Goal: Contribute content: Contribute content

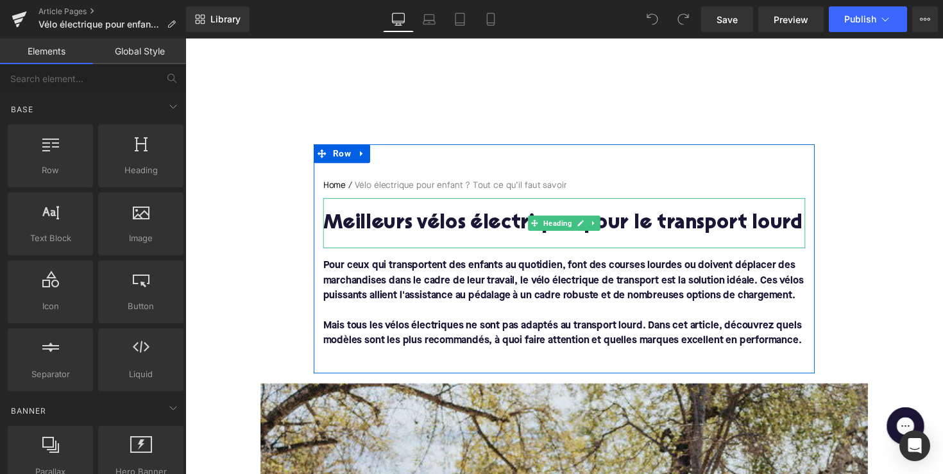
click at [477, 223] on h1 "Meilleurs vélos électriques pour le transport lourd" at bounding box center [574, 228] width 494 height 22
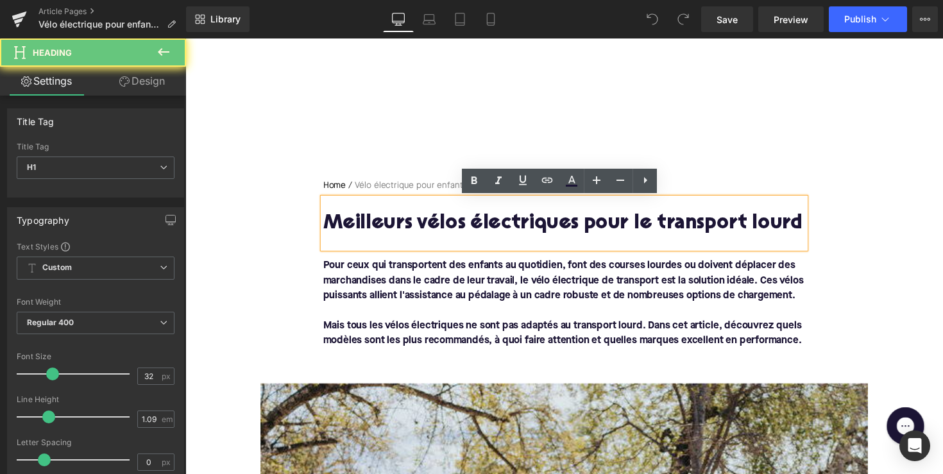
click at [477, 223] on h1 "Meilleurs vélos électriques pour le transport lourd" at bounding box center [574, 228] width 494 height 22
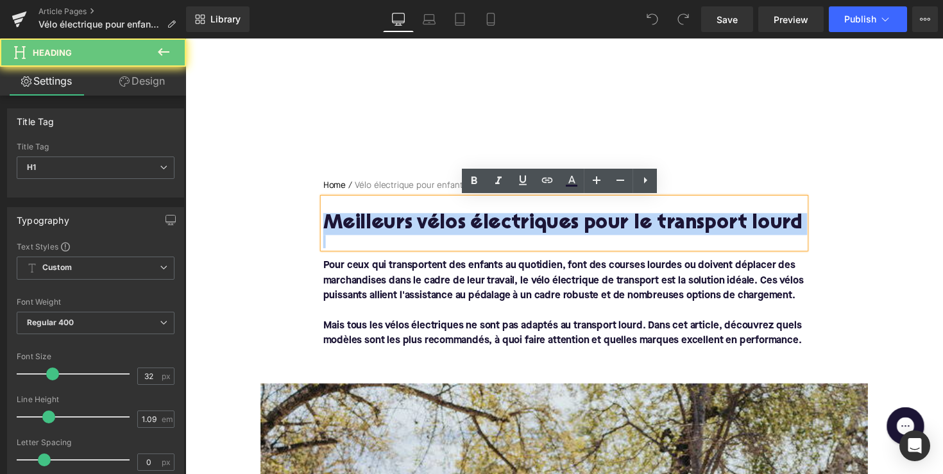
click at [477, 223] on h1 "Meilleurs vélos électriques pour le transport lourd" at bounding box center [574, 228] width 494 height 22
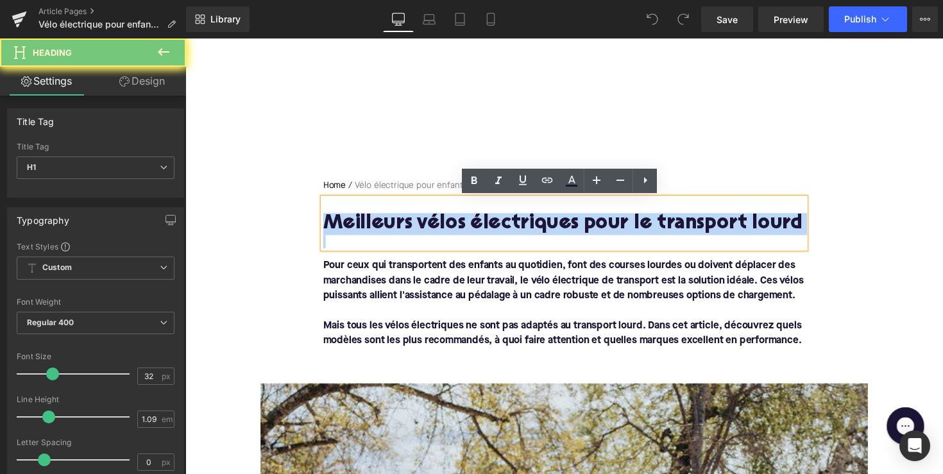
paste div
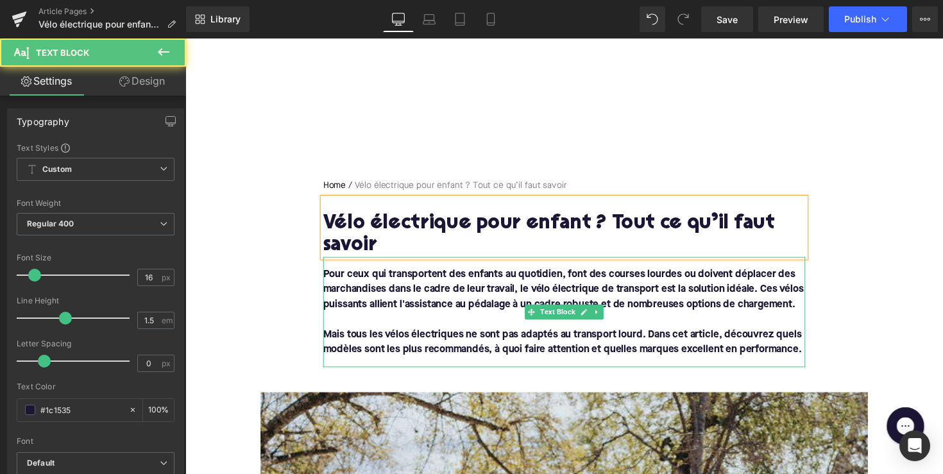
click at [449, 351] on font "Mais tous les vélos électriques ne sont pas adaptés au transport lourd. Dans ce…" at bounding box center [572, 350] width 490 height 26
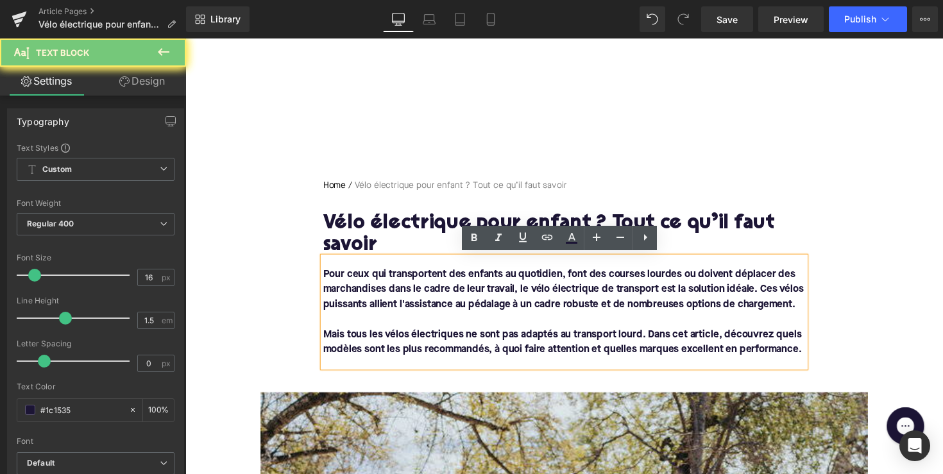
click at [821, 362] on div "Pour ceux qui transportent des enfants au quotidien, font des courses lourdes o…" at bounding box center [574, 318] width 494 height 113
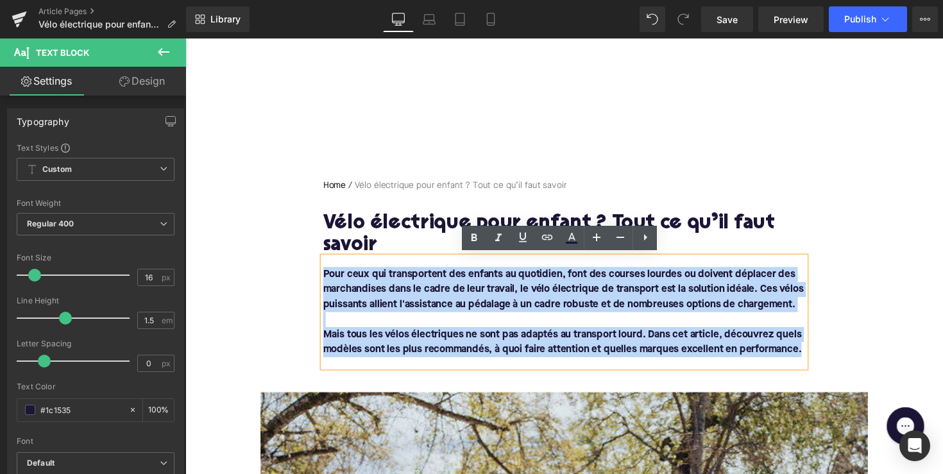
drag, startPoint x: 818, startPoint y: 360, endPoint x: 276, endPoint y: 271, distance: 548.6
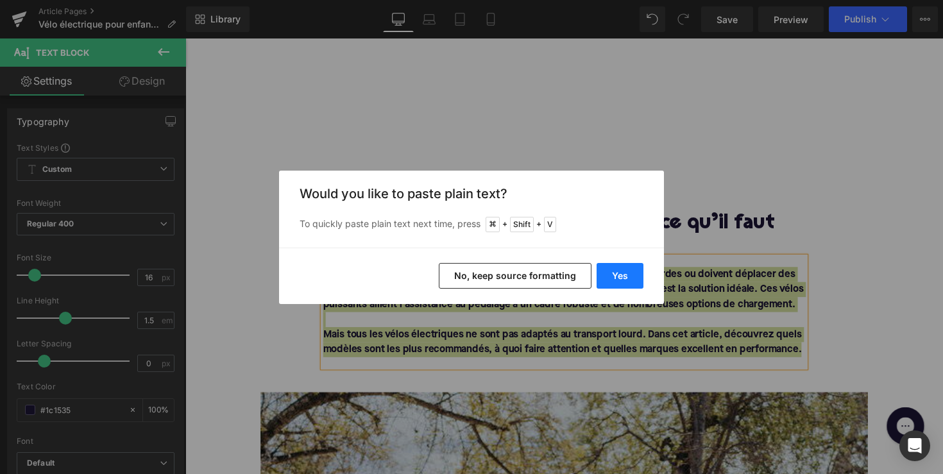
click at [598, 272] on button "Yes" at bounding box center [620, 276] width 47 height 26
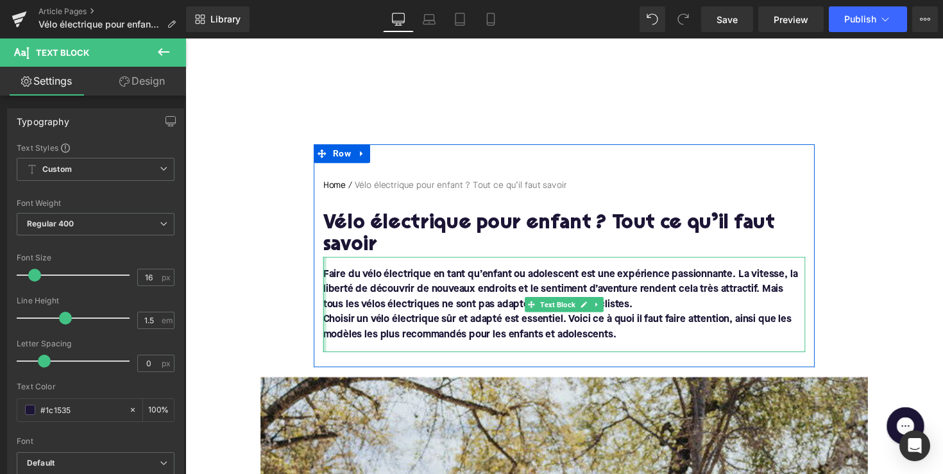
click at [327, 325] on div at bounding box center [328, 311] width 3 height 98
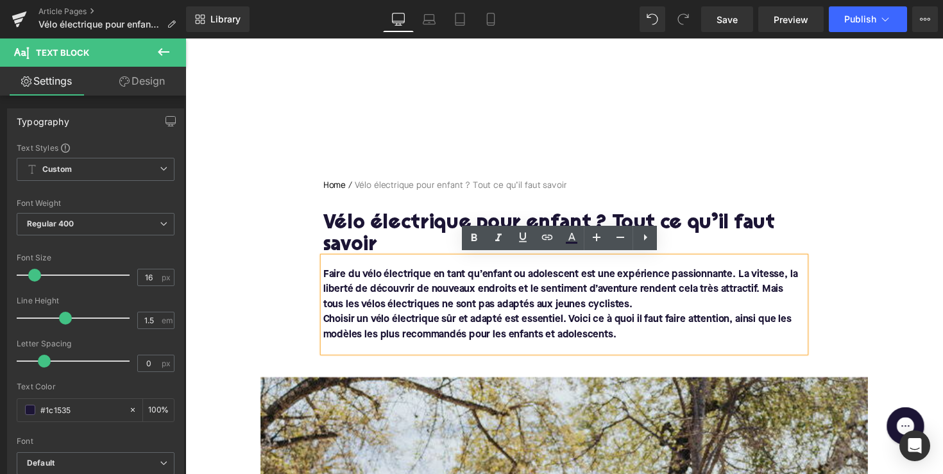
click at [327, 325] on font "Choisir un vélo électrique sûr et adapté est essentiel. Voici ce à quoi il faut…" at bounding box center [567, 334] width 480 height 26
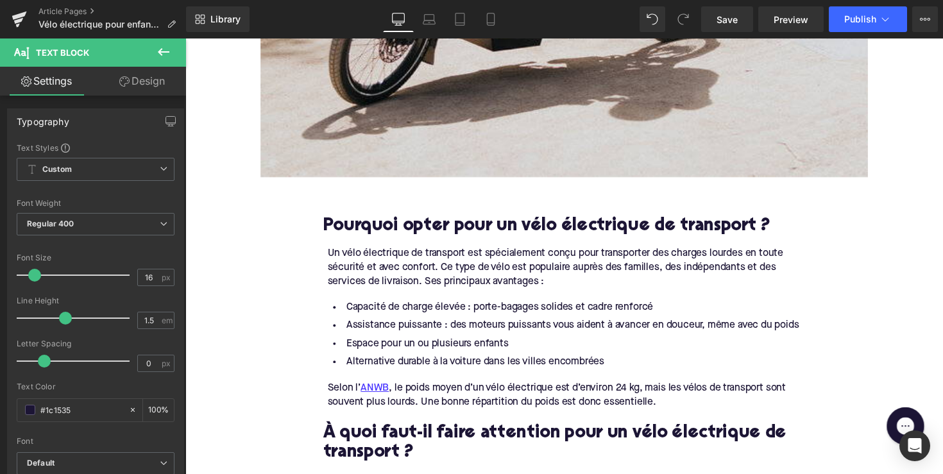
scroll to position [860, 0]
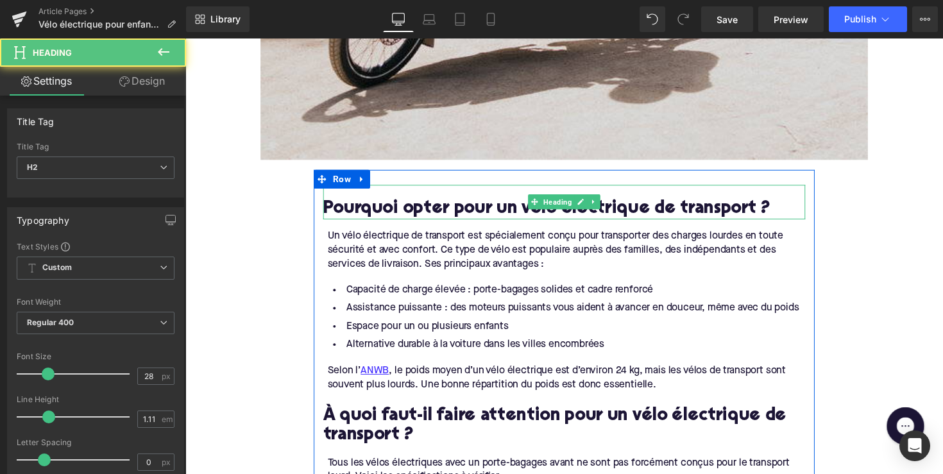
click at [498, 210] on h2 "Pourquoi opter pour un vélo électrique de transport ?" at bounding box center [574, 214] width 494 height 20
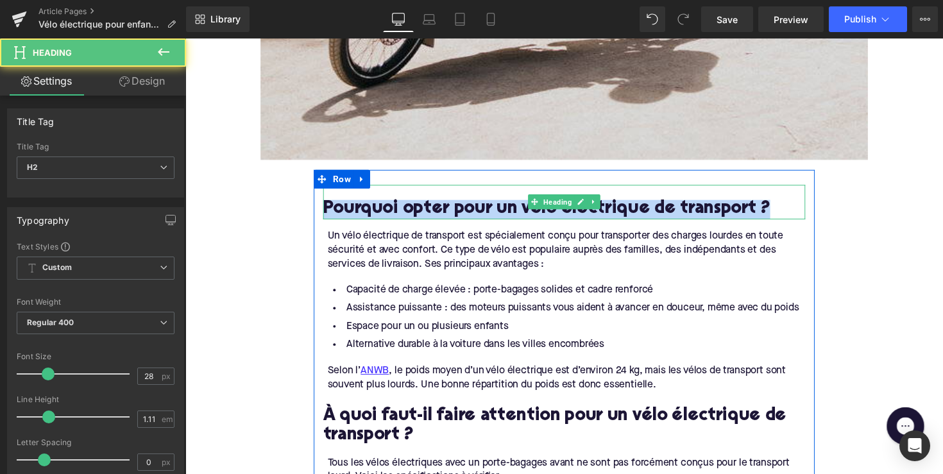
click at [498, 210] on h2 "Pourquoi opter pour un vélo électrique de transport ?" at bounding box center [574, 214] width 494 height 20
paste div
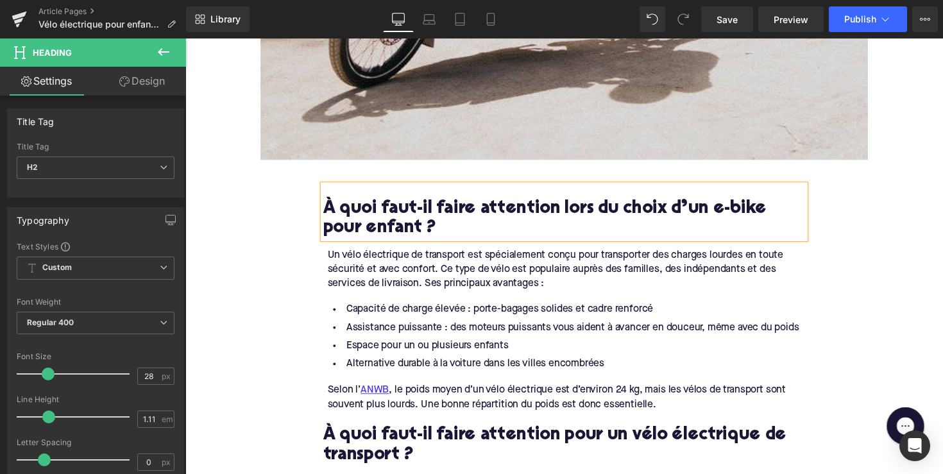
click at [497, 278] on div "Un vélo électrique de transport est spécialement conçu pour transporter des cha…" at bounding box center [575, 275] width 489 height 43
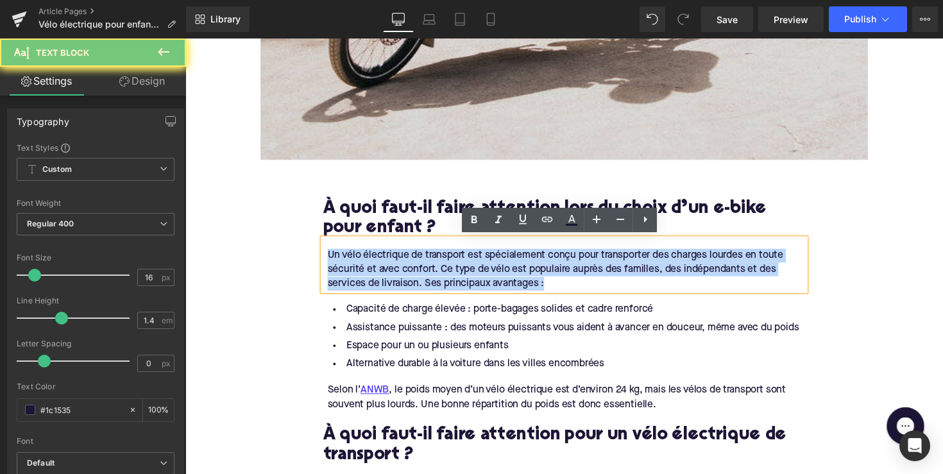
drag, startPoint x: 552, startPoint y: 287, endPoint x: 307, endPoint y: 255, distance: 247.8
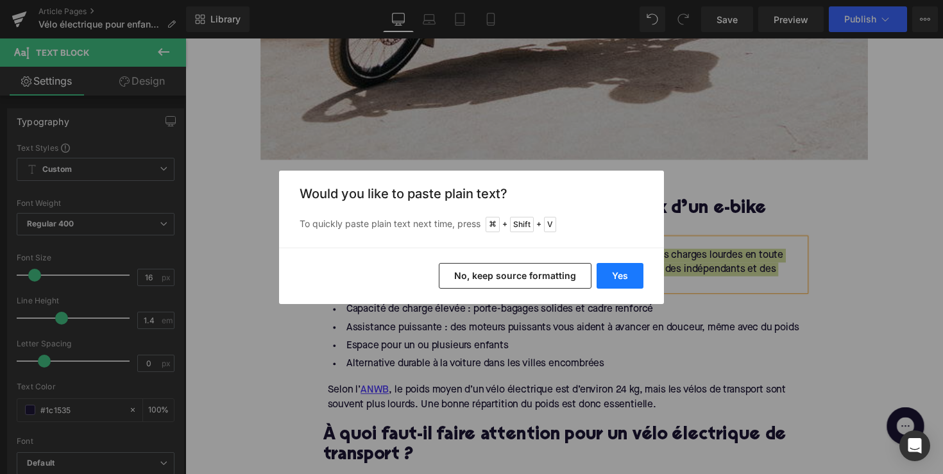
click at [613, 273] on button "Yes" at bounding box center [620, 276] width 47 height 26
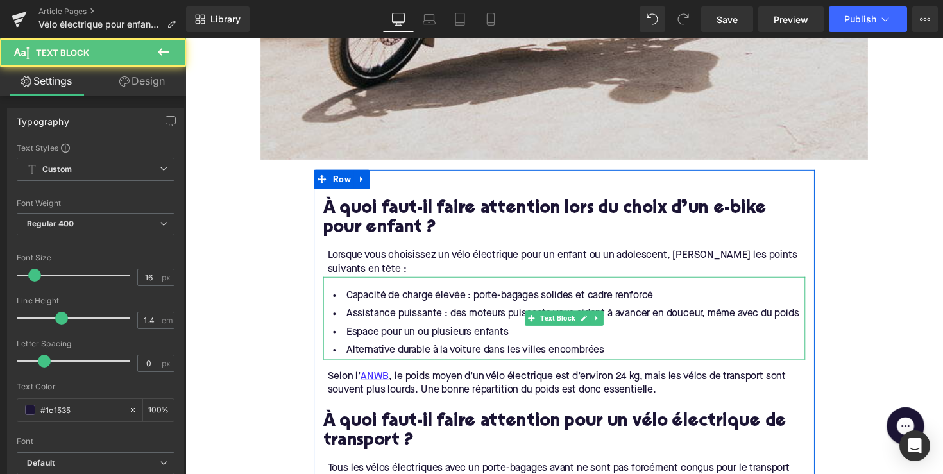
click at [530, 321] on li "Assistance puissante : des moteurs puissants vous aident à avancer en douceur, …" at bounding box center [574, 321] width 494 height 19
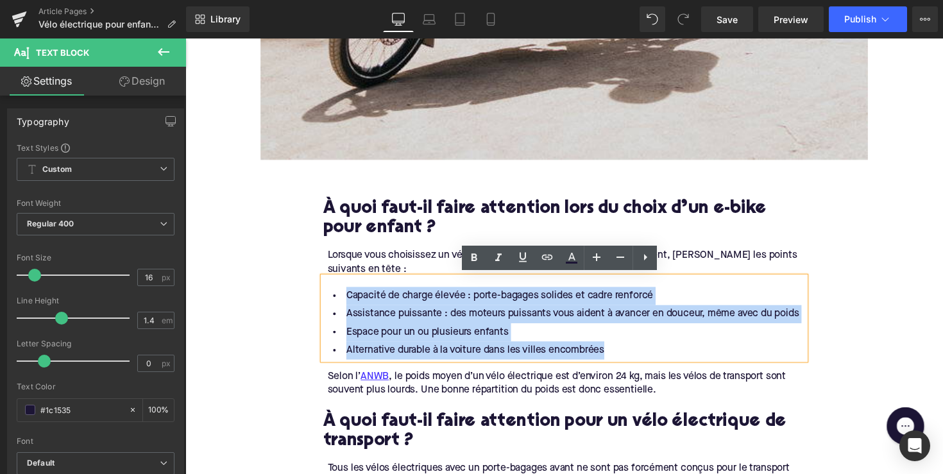
drag, startPoint x: 624, startPoint y: 355, endPoint x: 298, endPoint y: 295, distance: 330.8
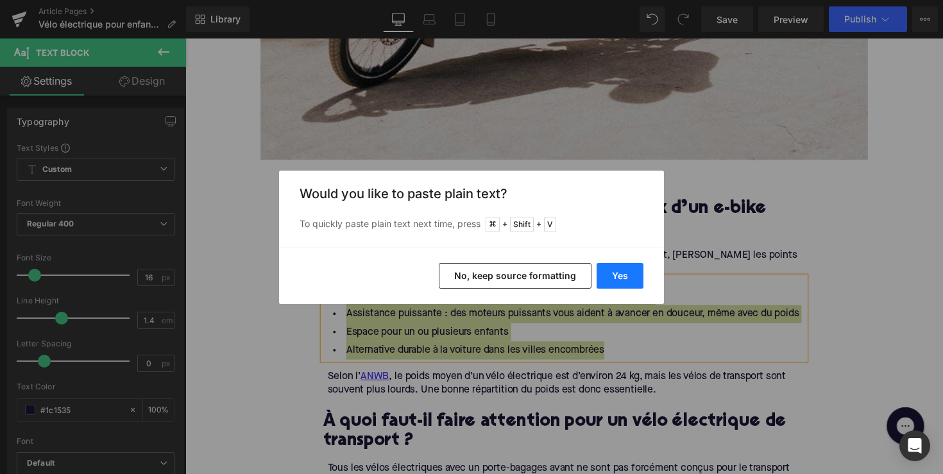
click at [613, 275] on button "Yes" at bounding box center [620, 276] width 47 height 26
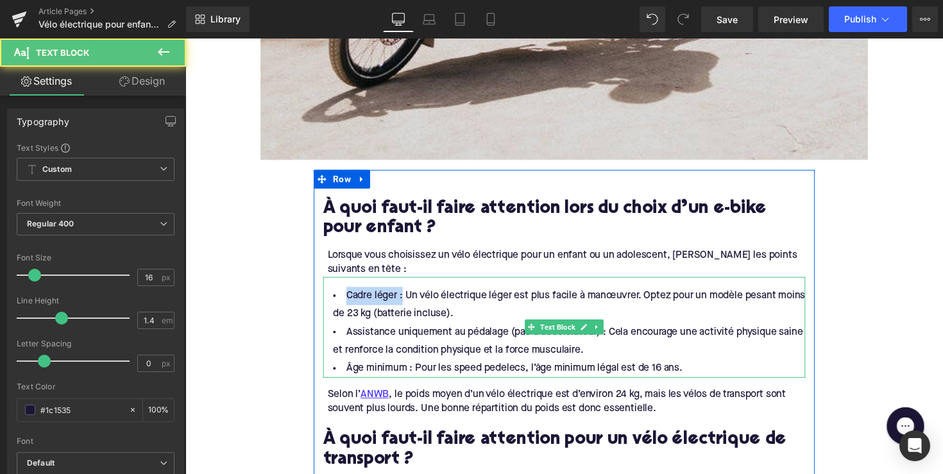
drag, startPoint x: 402, startPoint y: 300, endPoint x: 319, endPoint y: 302, distance: 82.8
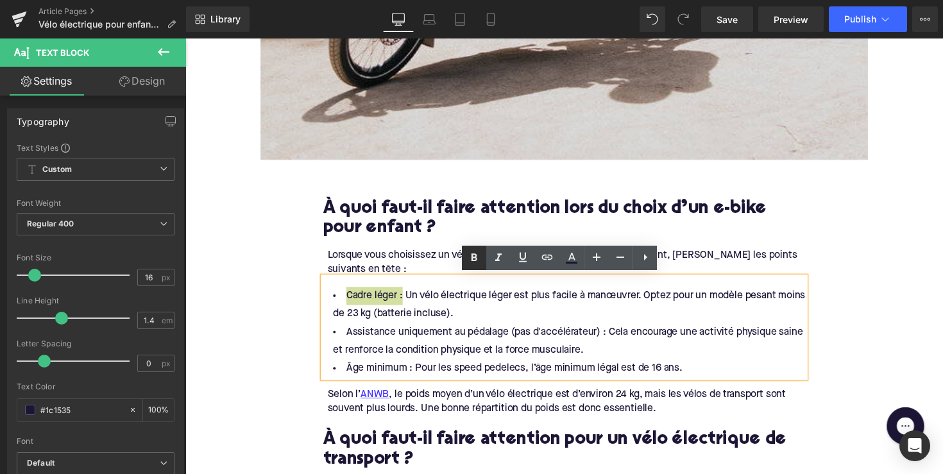
click at [477, 250] on icon at bounding box center [473, 257] width 15 height 15
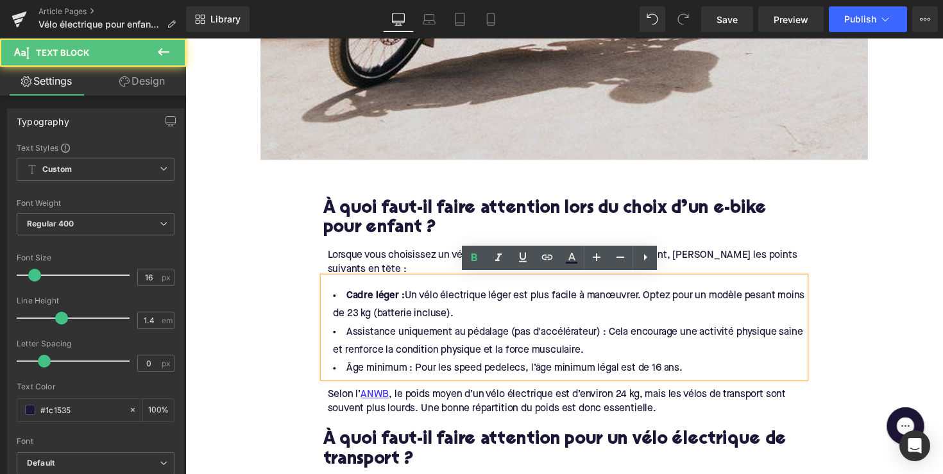
click at [622, 332] on li "Assistance uniquement au pédalage (pas d'accélérateur) : Cela encourage une act…" at bounding box center [574, 348] width 494 height 37
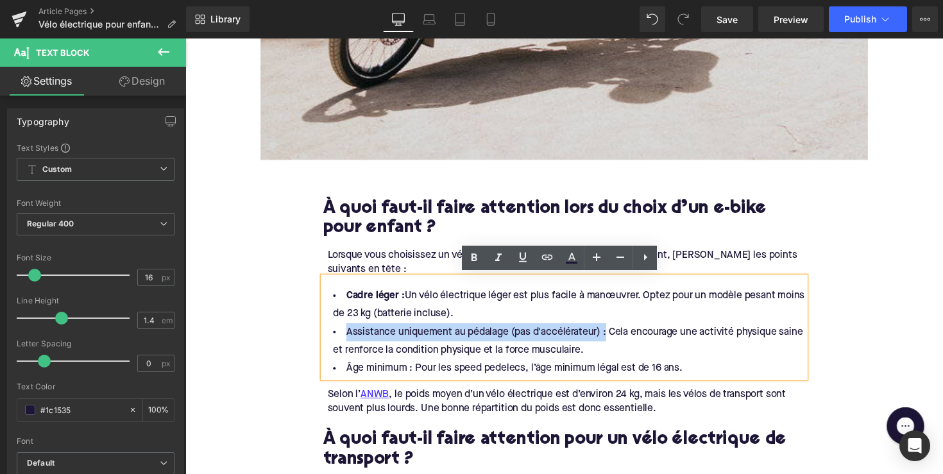
drag, startPoint x: 612, startPoint y: 337, endPoint x: 341, endPoint y: 337, distance: 271.4
click at [341, 337] on li "Assistance uniquement au pédalage (pas d'accélérateur) : Cela encourage une act…" at bounding box center [574, 348] width 494 height 37
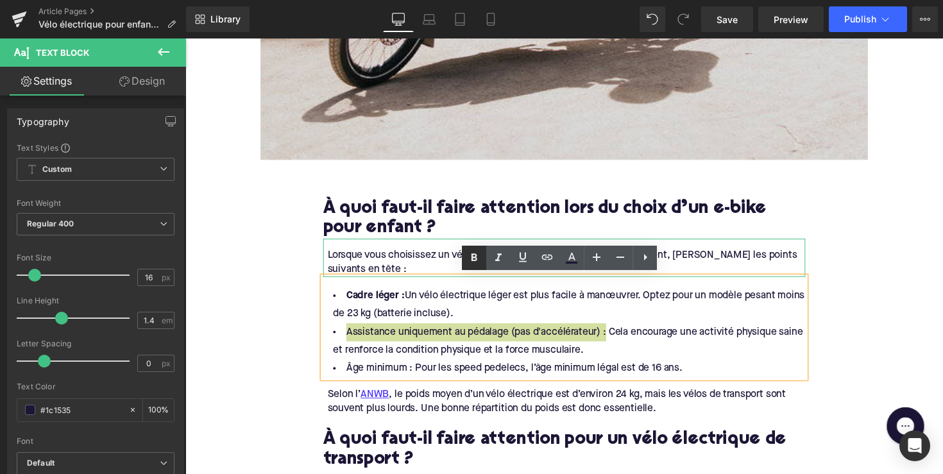
click at [473, 257] on icon at bounding box center [475, 257] width 6 height 8
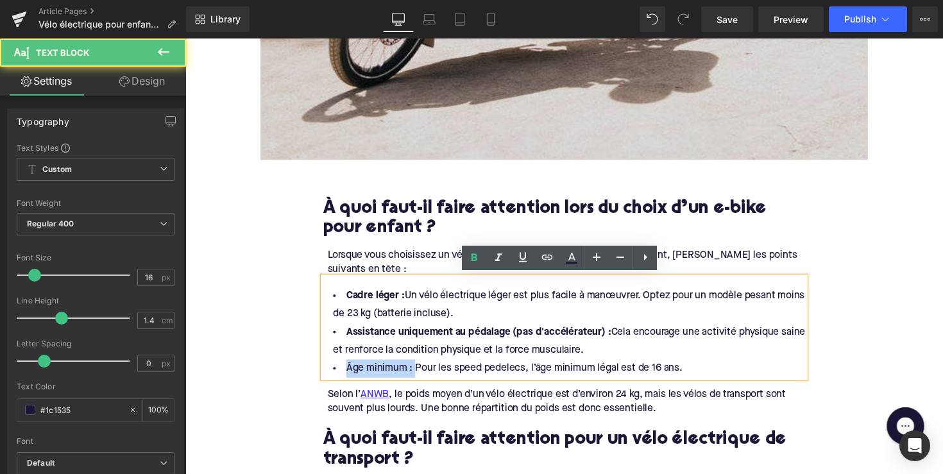
drag, startPoint x: 414, startPoint y: 376, endPoint x: 335, endPoint y: 376, distance: 78.9
click at [335, 376] on li "Âge minimum : Pour les speed pedelecs, l’âge minimum légal est de 16 ans." at bounding box center [574, 377] width 494 height 19
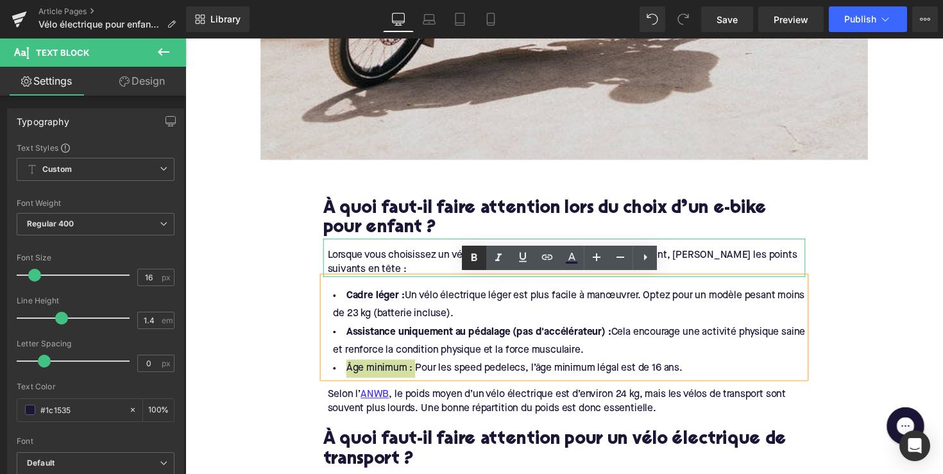
click at [475, 256] on icon at bounding box center [473, 257] width 15 height 15
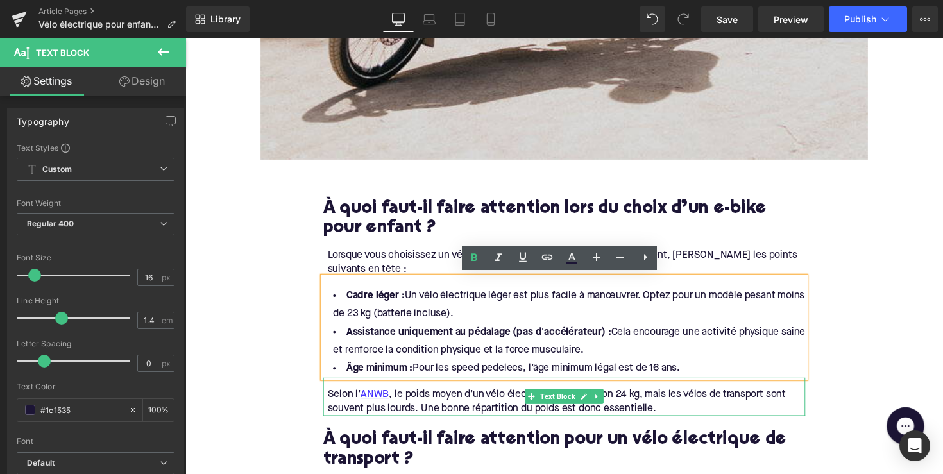
click at [602, 411] on div "Selon l’ ANWB , le poids moyen d’un vélo électrique est d’environ 24 kg, mais l…" at bounding box center [575, 410] width 489 height 29
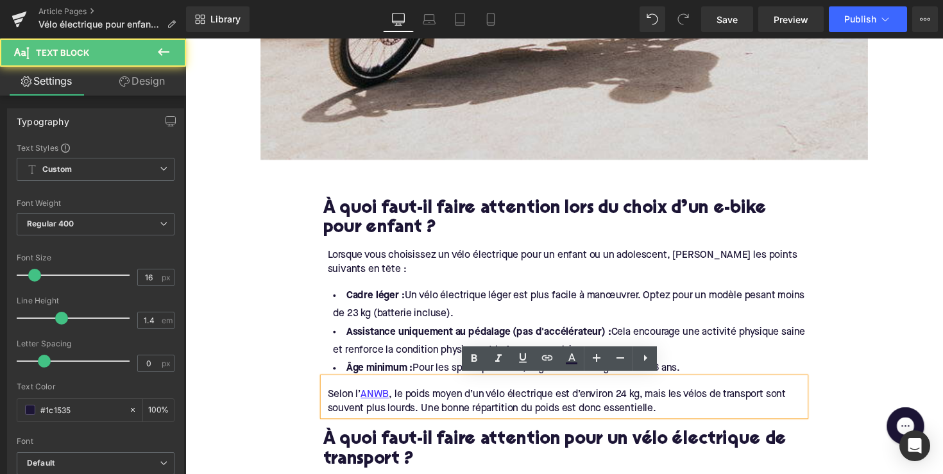
click at [472, 335] on strong "Assistance uniquement au pédalage (pas d'accélérateur) :" at bounding box center [485, 339] width 271 height 10
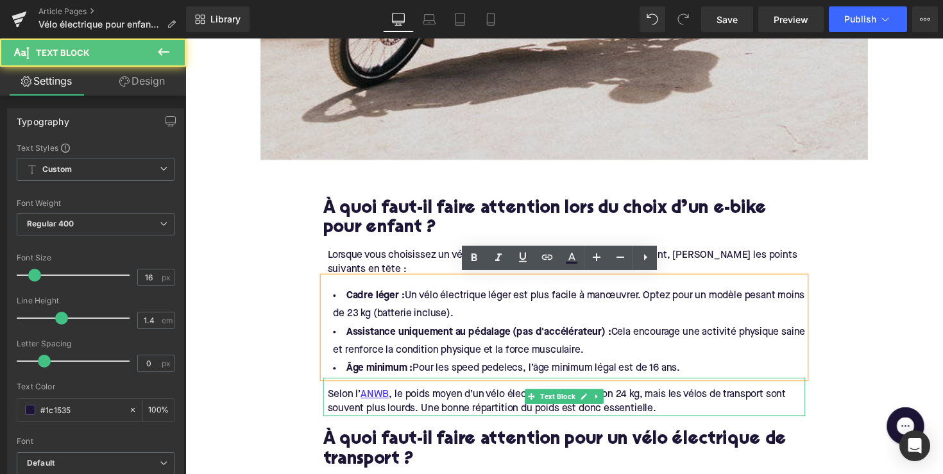
click at [483, 389] on div "Selon l’ ANWB , le poids moyen d’un vélo électrique est d’environ 24 kg, mais l…" at bounding box center [574, 405] width 494 height 39
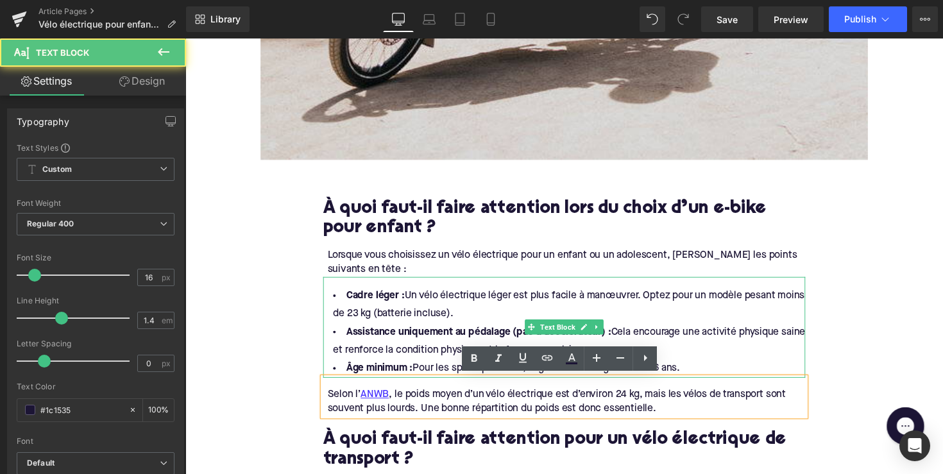
click at [463, 318] on li "Cadre léger : Un vélo électrique léger est plus facile à manœuvrer. Optez pour …" at bounding box center [574, 311] width 494 height 37
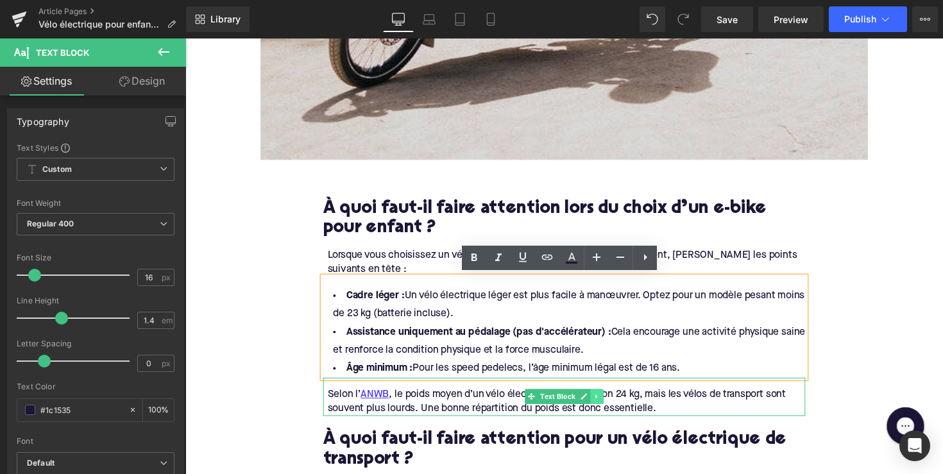
click at [608, 404] on icon at bounding box center [607, 406] width 7 height 8
click at [607, 404] on link at bounding box center [613, 405] width 13 height 15
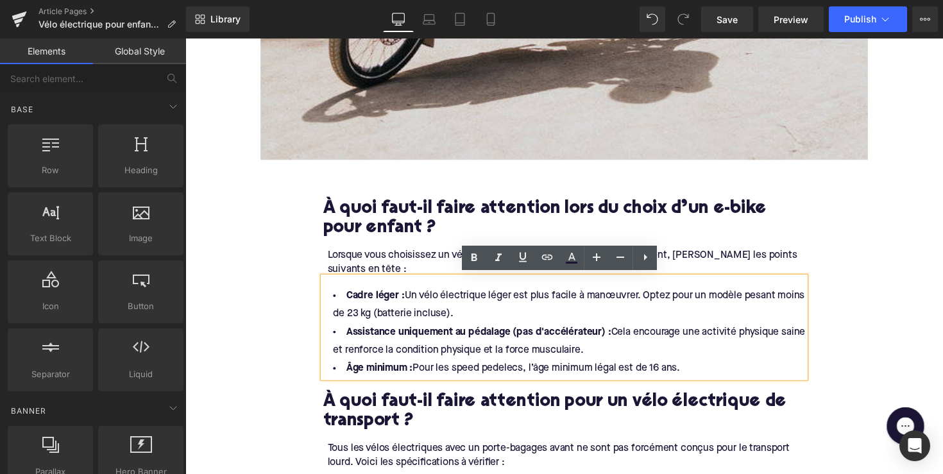
click at [418, 410] on h2 "À quoi faut-il faire attention pour un vélo électrique de transport ?" at bounding box center [574, 422] width 494 height 40
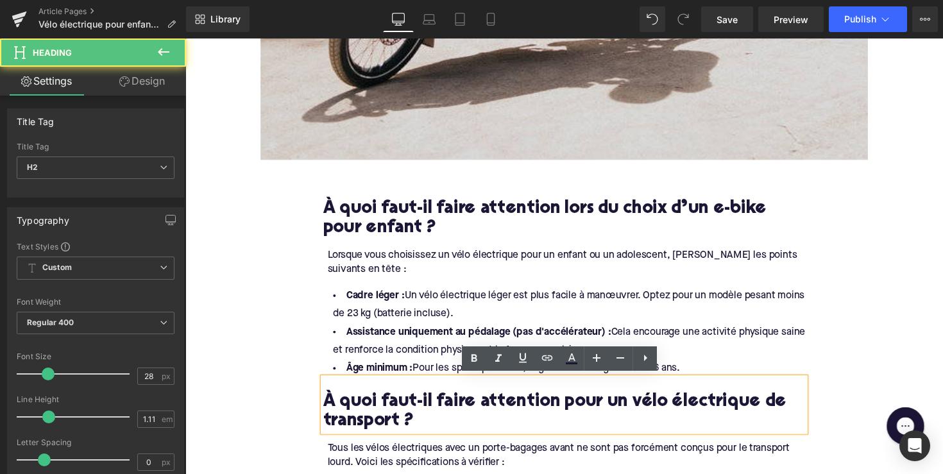
click at [418, 410] on h2 "À quoi faut-il faire attention pour un vélo électrique de transport ?" at bounding box center [574, 422] width 494 height 40
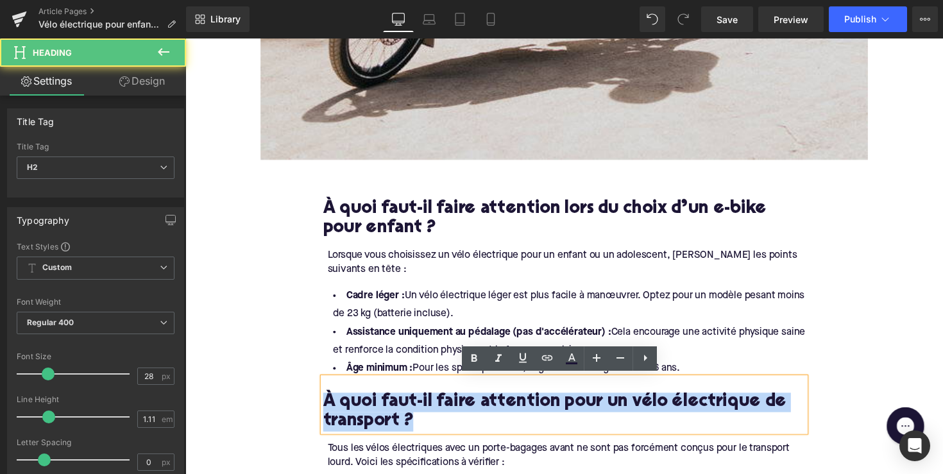
click at [418, 410] on h2 "À quoi faut-il faire attention pour un vélo électrique de transport ?" at bounding box center [574, 422] width 494 height 40
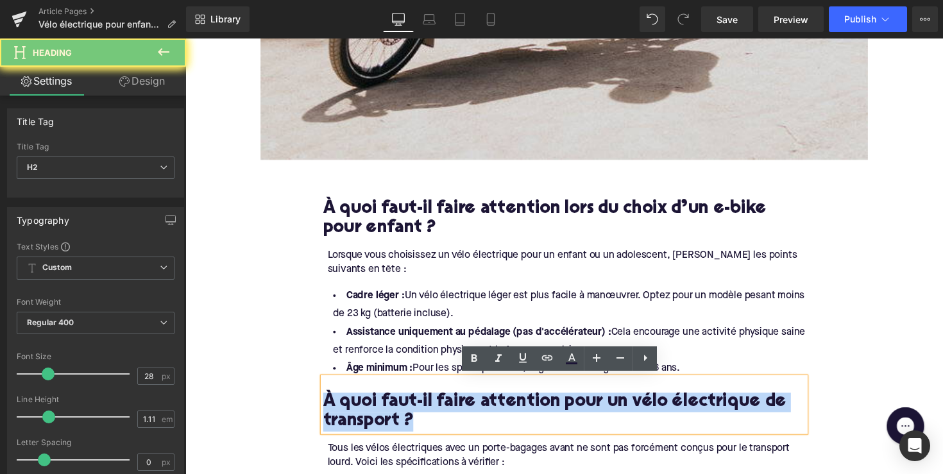
paste div
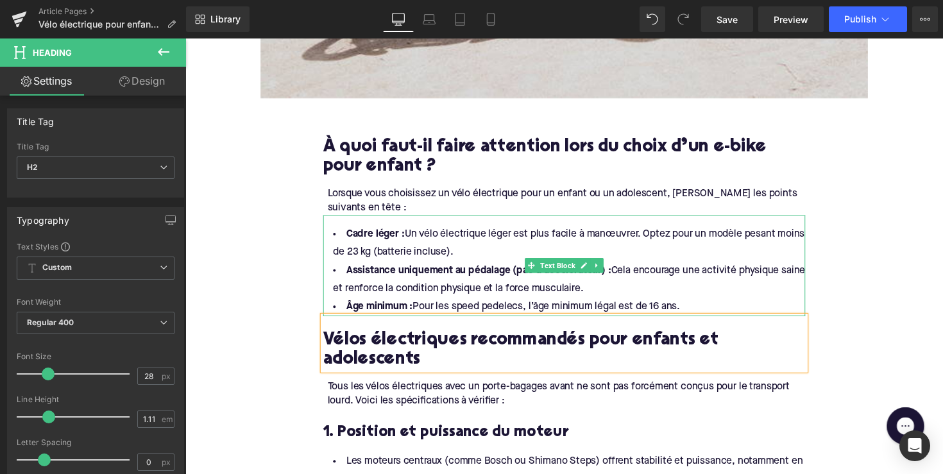
scroll to position [1023, 0]
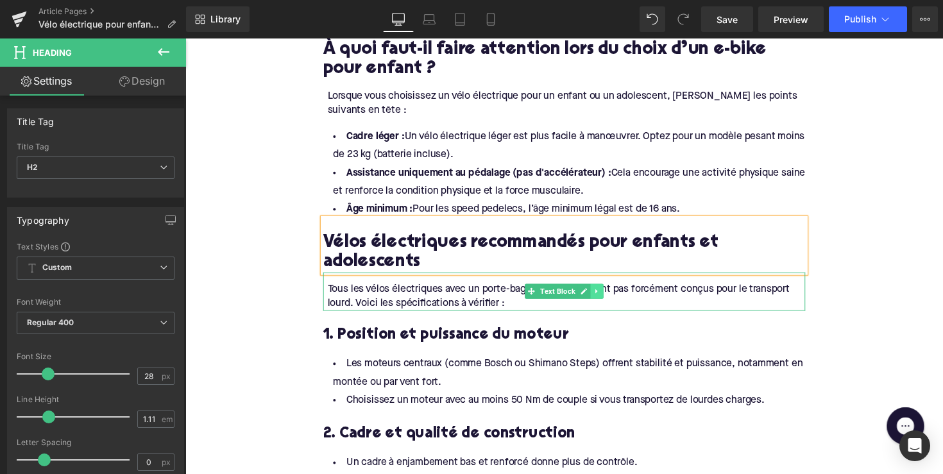
click at [606, 294] on icon at bounding box center [607, 298] width 7 height 8
click at [607, 290] on link at bounding box center [613, 297] width 13 height 15
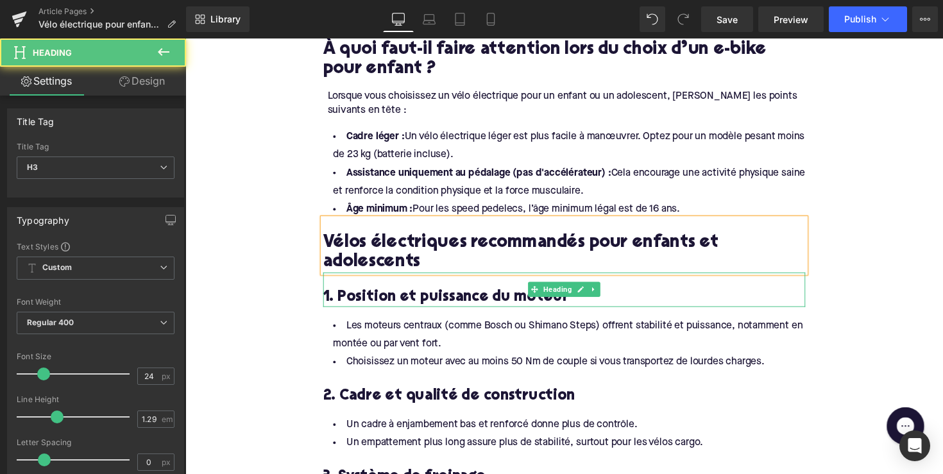
click at [421, 294] on h3 "1. Position et puissance du moteur" at bounding box center [574, 304] width 494 height 20
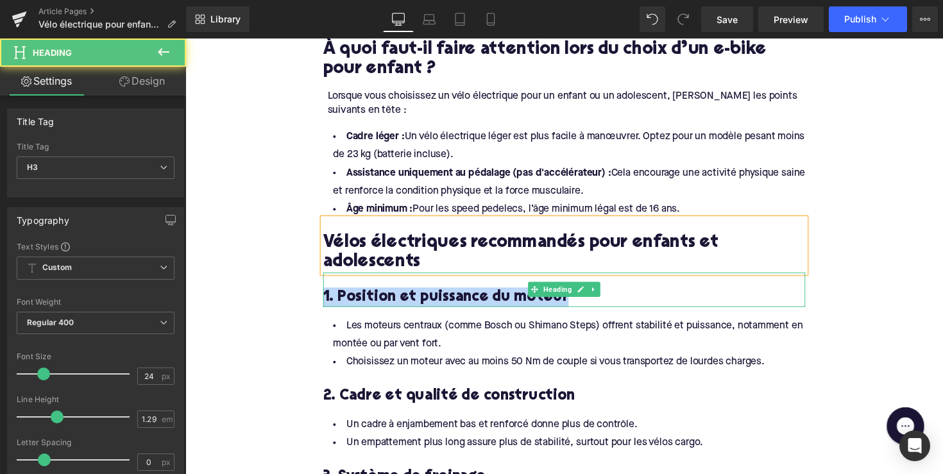
click at [421, 294] on h3 "1. Position et puissance du moteur" at bounding box center [574, 304] width 494 height 20
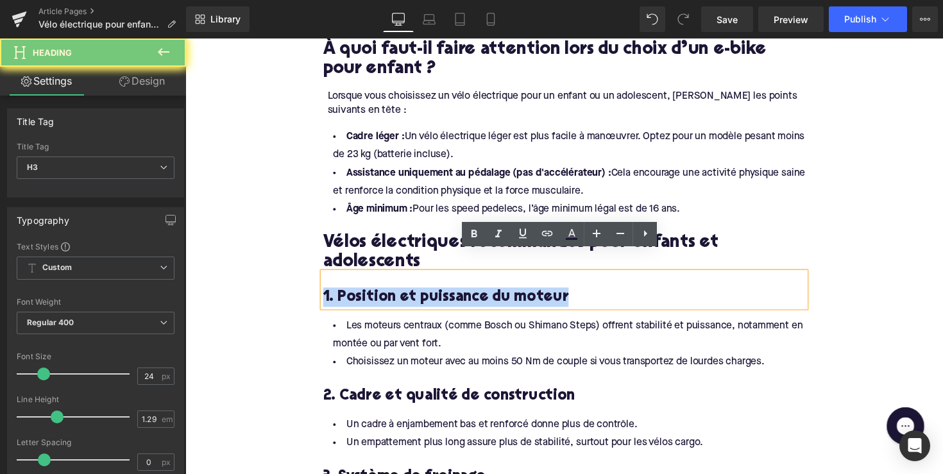
paste div
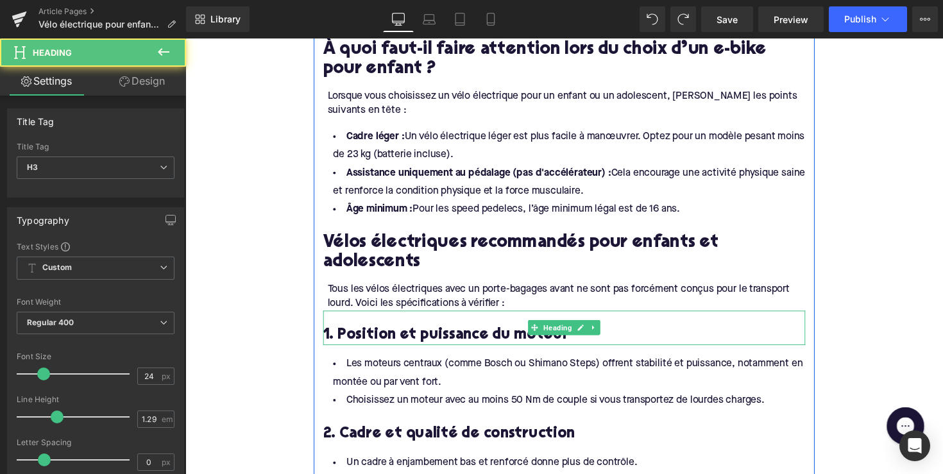
click at [416, 333] on h3 "1. Position et puissance du moteur" at bounding box center [574, 343] width 494 height 20
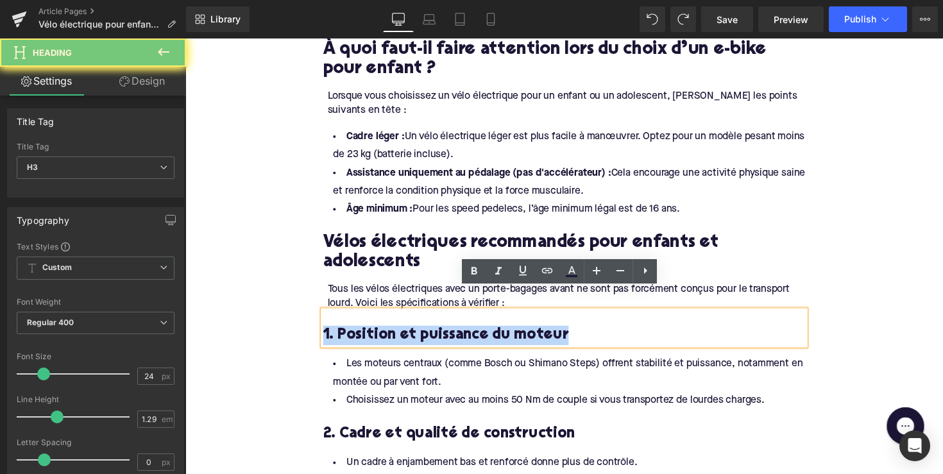
click at [416, 333] on h3 "1. Position et puissance du moteur" at bounding box center [574, 343] width 494 height 20
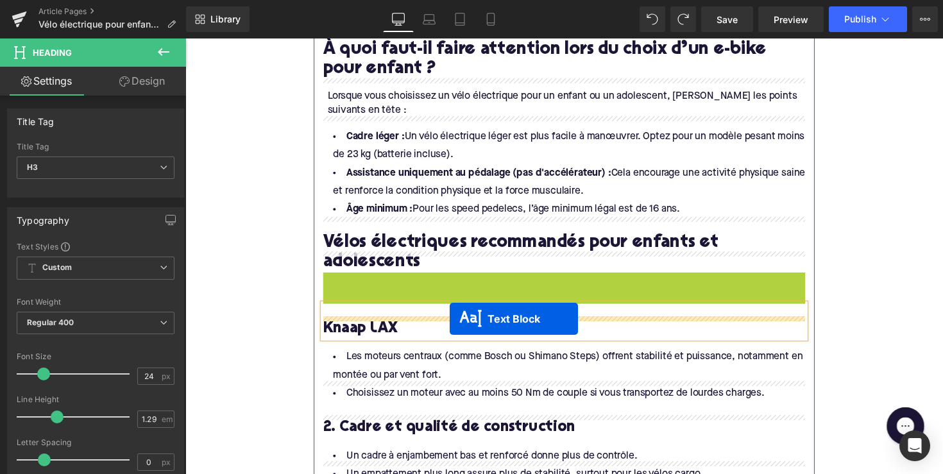
drag, startPoint x: 538, startPoint y: 273, endPoint x: 456, endPoint y: 326, distance: 97.0
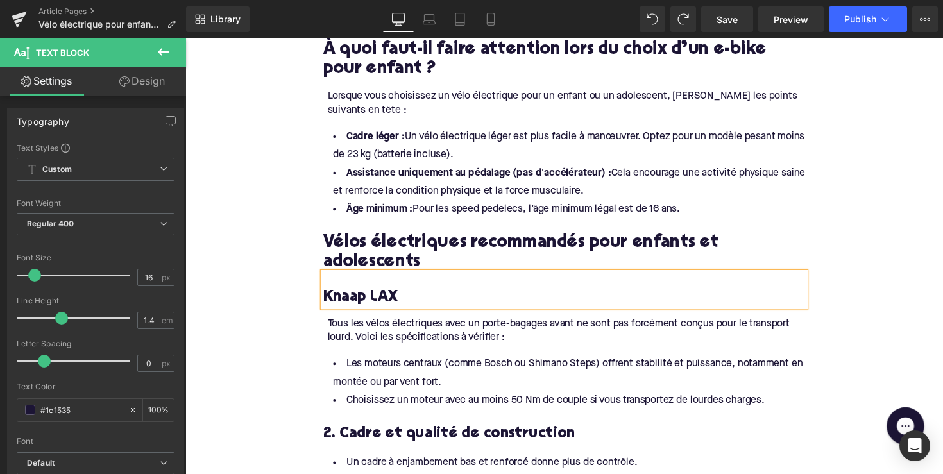
click at [447, 324] on div "Tous les vélos électriques avec un porte-bagages avant ne sont pas forcément co…" at bounding box center [575, 338] width 489 height 29
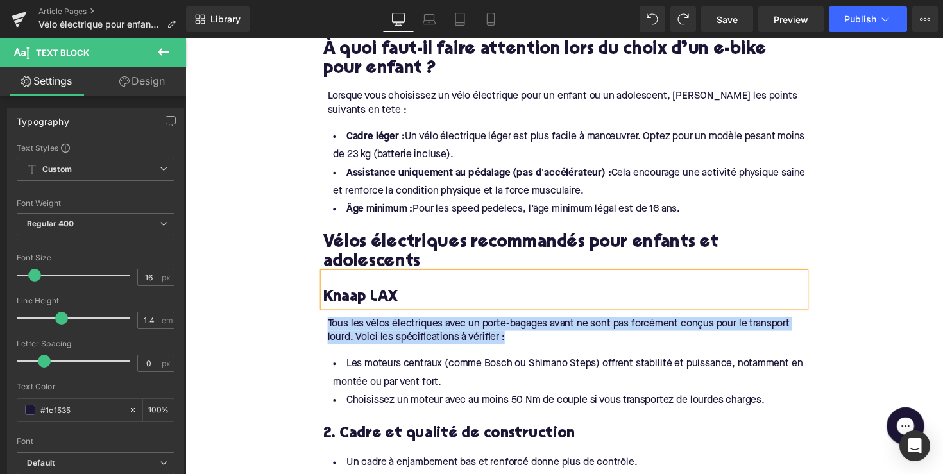
click at [447, 324] on div "Tous les vélos électriques avec un porte-bagages avant ne sont pas forcément co…" at bounding box center [575, 338] width 489 height 29
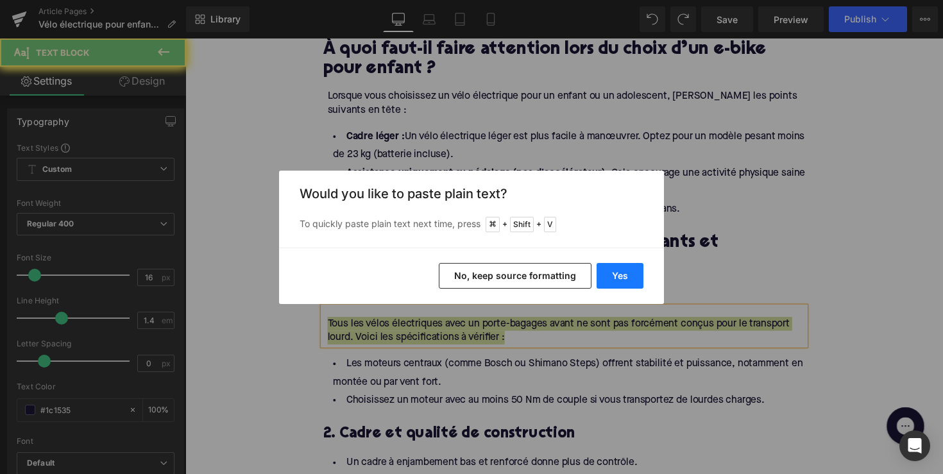
click at [622, 283] on button "Yes" at bounding box center [620, 276] width 47 height 26
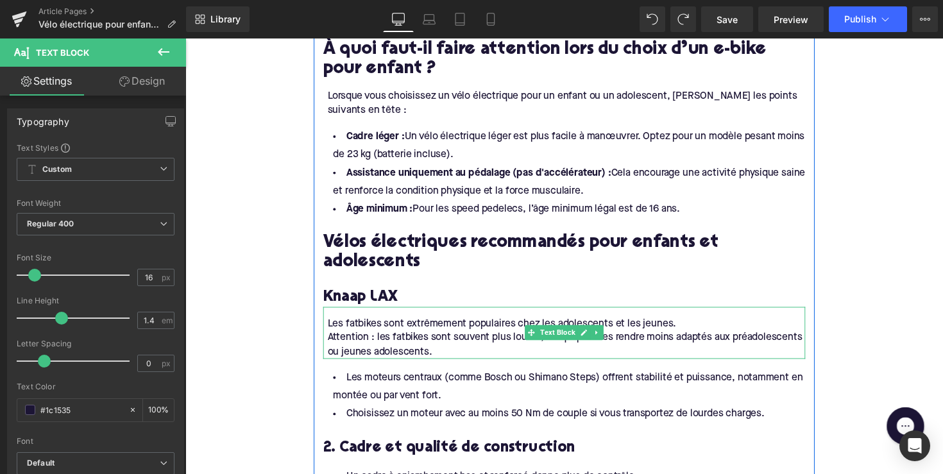
click at [331, 338] on div "Attention : les fatbikes sont souvent plus lourds, ce qui peut les rendre moins…" at bounding box center [575, 352] width 489 height 29
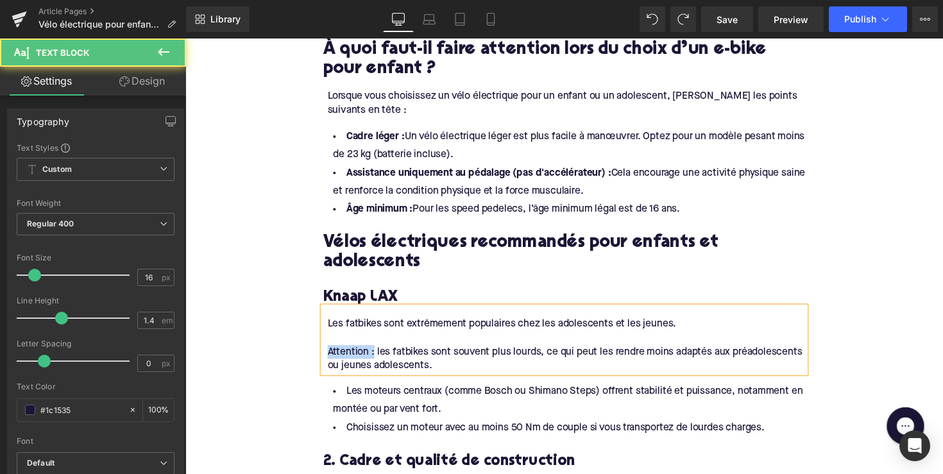
drag, startPoint x: 377, startPoint y: 337, endPoint x: 296, endPoint y: 337, distance: 80.8
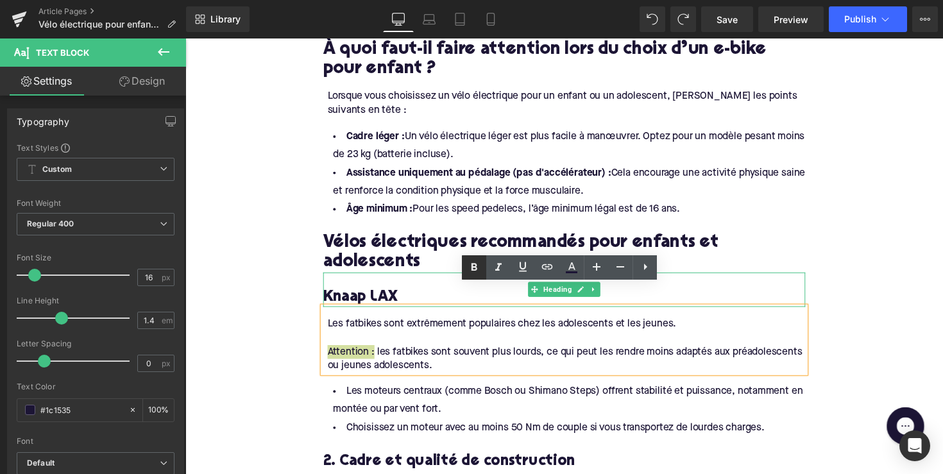
click at [468, 271] on icon at bounding box center [473, 267] width 15 height 15
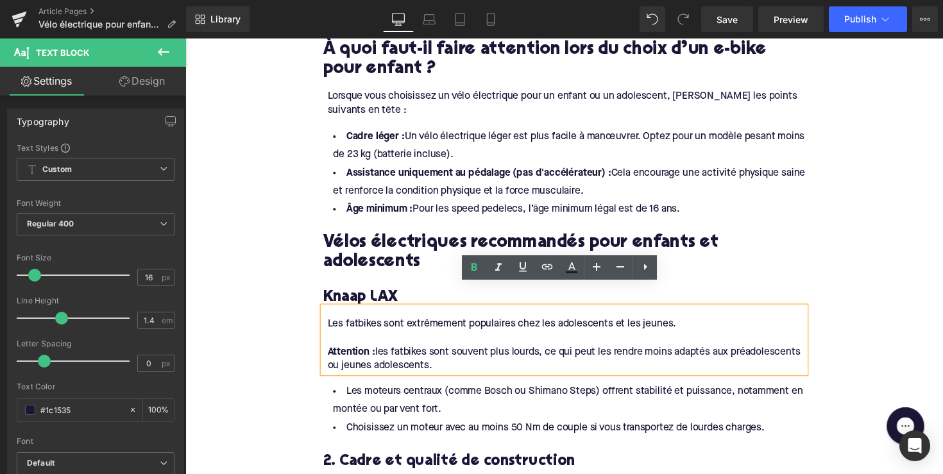
click at [457, 354] on div "Attention : les fatbikes sont souvent plus lourds, ce qui peut les rendre moins…" at bounding box center [575, 367] width 489 height 29
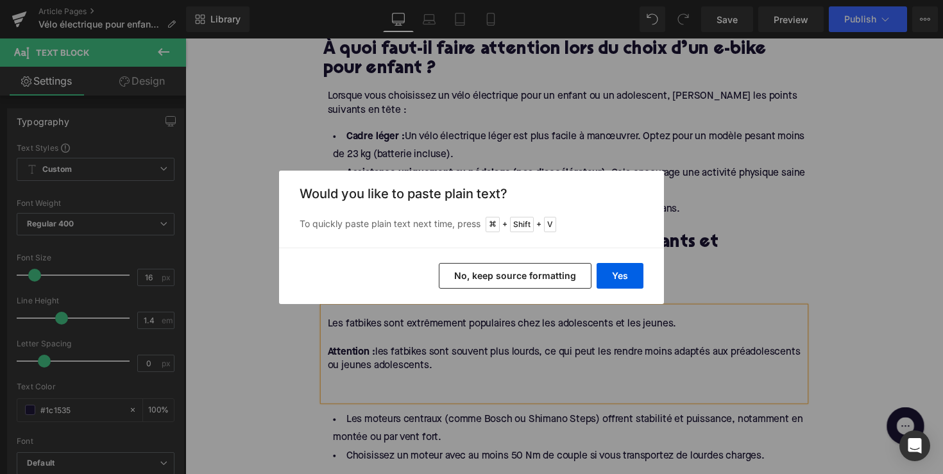
click at [622, 262] on div "Yes No, keep source formatting" at bounding box center [471, 276] width 385 height 56
click at [615, 272] on button "Yes" at bounding box center [620, 276] width 47 height 26
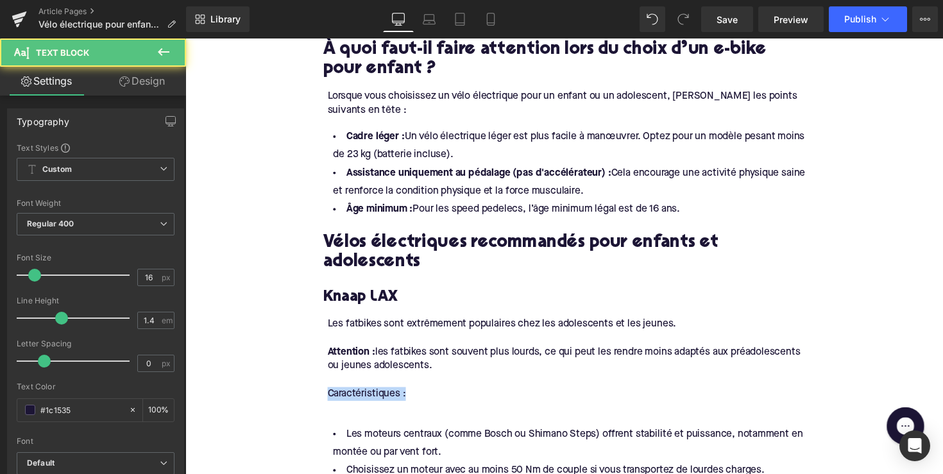
drag, startPoint x: 414, startPoint y: 381, endPoint x: 282, endPoint y: 381, distance: 131.5
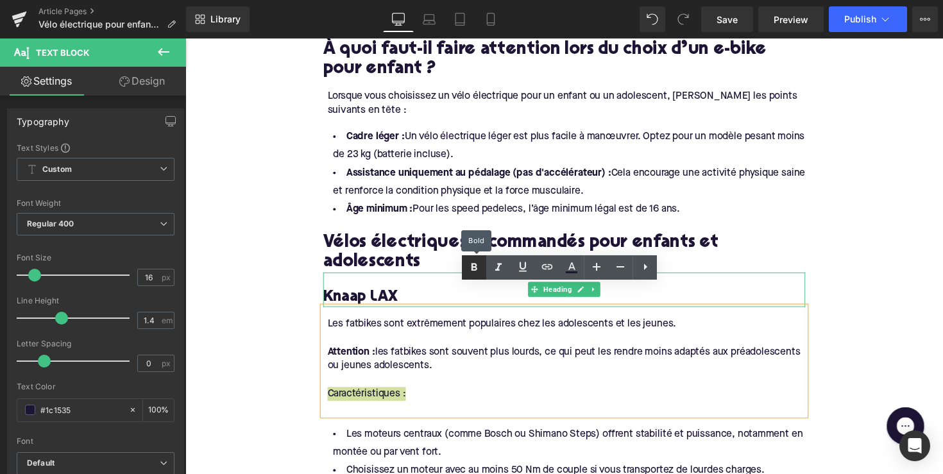
click at [470, 271] on icon at bounding box center [473, 267] width 15 height 15
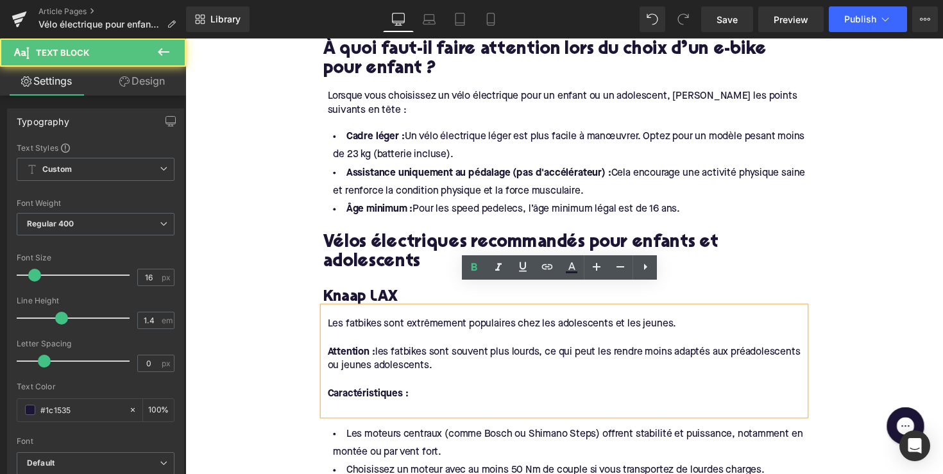
click at [357, 410] on div at bounding box center [575, 417] width 489 height 14
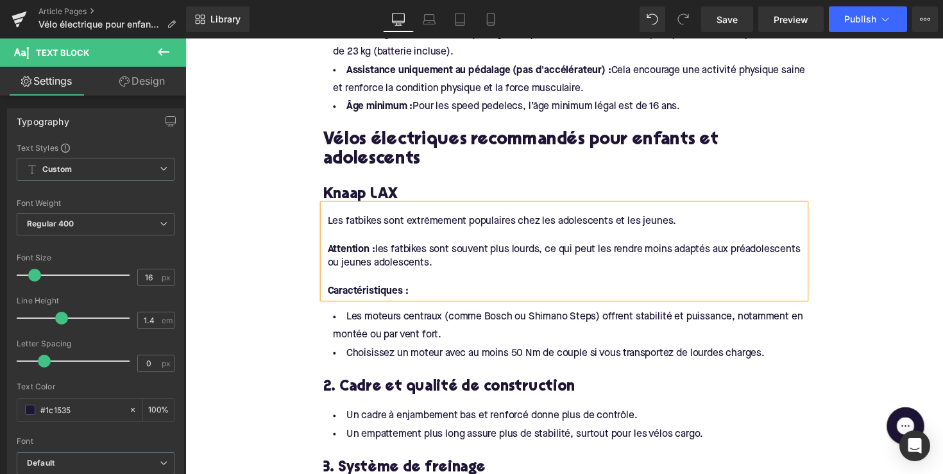
scroll to position [1132, 0]
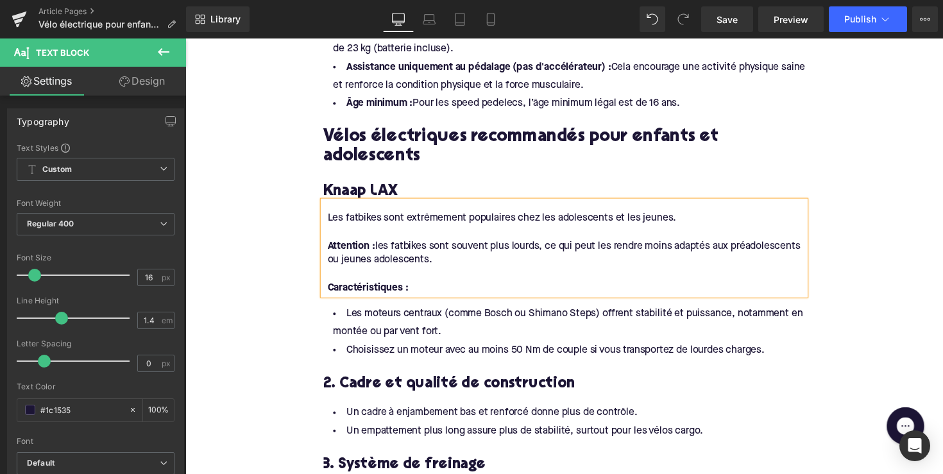
click at [507, 349] on li "Choisissez un moteur avec au moins 50 Nm de couple si vous transportez de lourd…" at bounding box center [574, 358] width 494 height 19
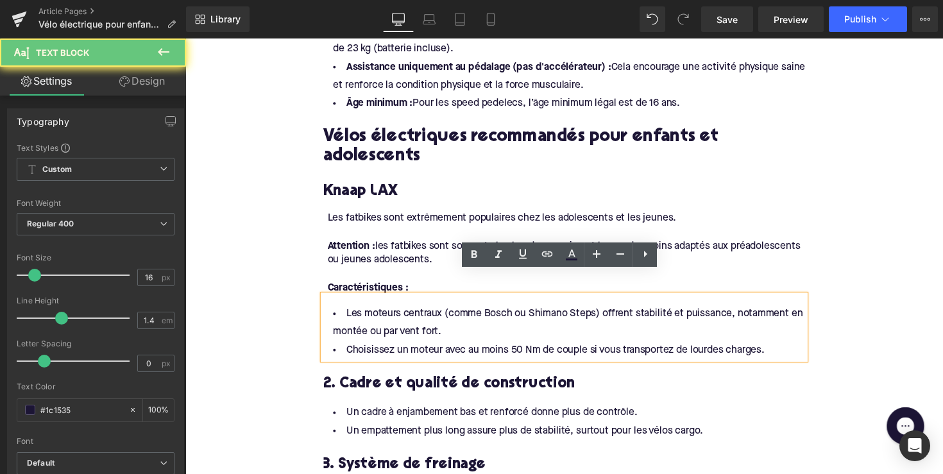
click at [745, 349] on li "Choisissez un moteur avec au moins 50 Nm de couple si vous transportez de lourd…" at bounding box center [574, 358] width 494 height 19
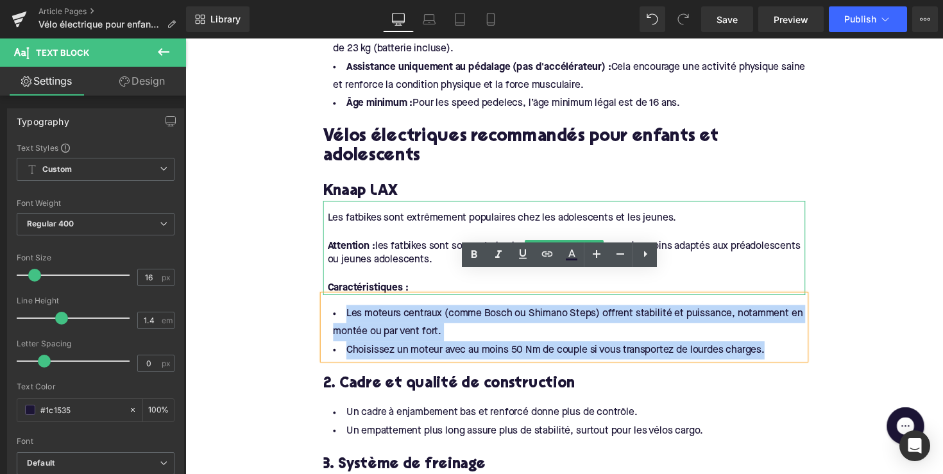
drag, startPoint x: 781, startPoint y: 337, endPoint x: 331, endPoint y: 273, distance: 454.8
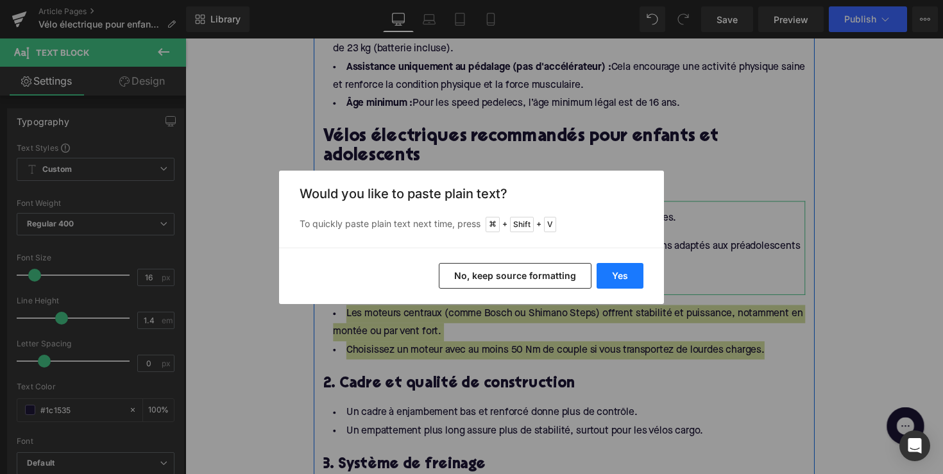
click at [631, 270] on button "Yes" at bounding box center [620, 276] width 47 height 26
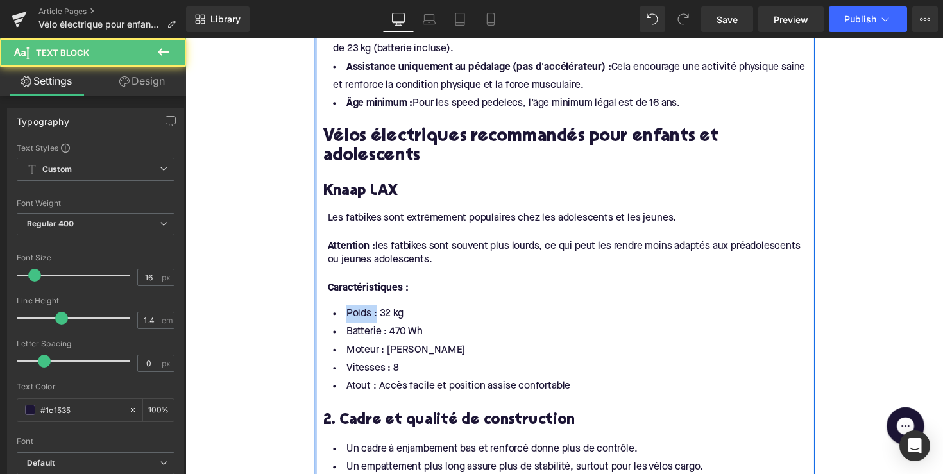
drag, startPoint x: 377, startPoint y: 303, endPoint x: 302, endPoint y: 303, distance: 75.1
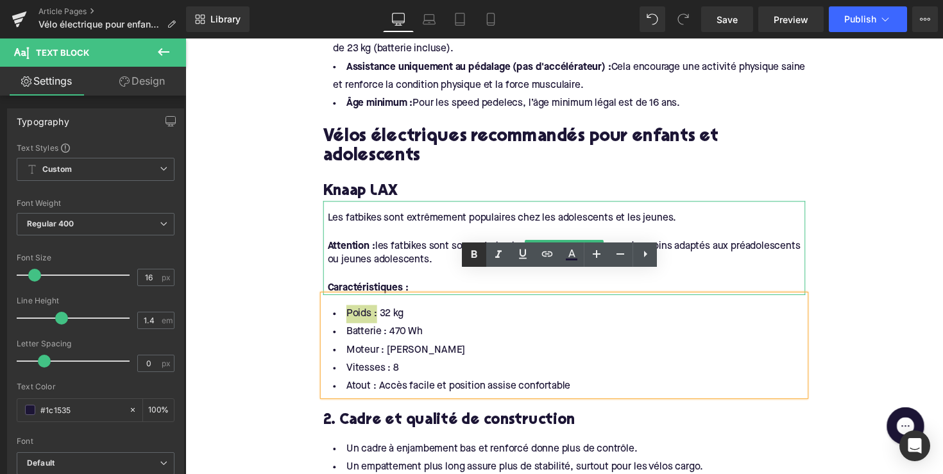
click at [475, 255] on icon at bounding box center [473, 254] width 15 height 15
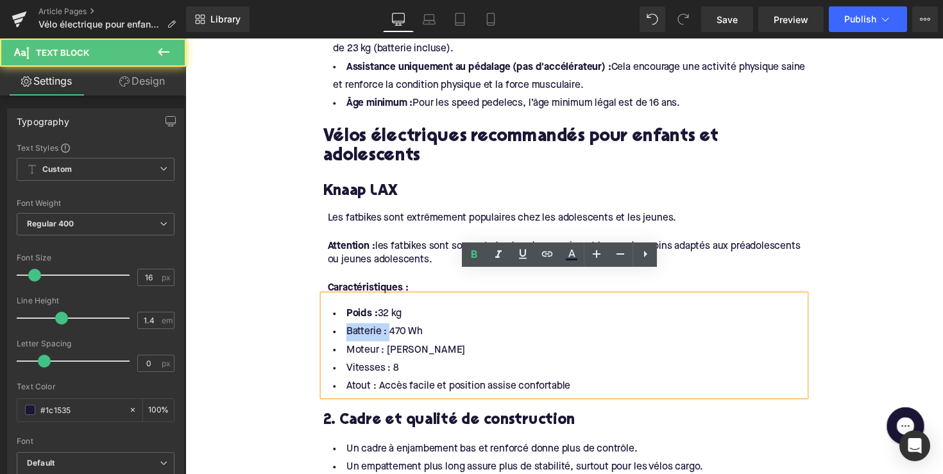
drag, startPoint x: 387, startPoint y: 318, endPoint x: 294, endPoint y: 319, distance: 93.7
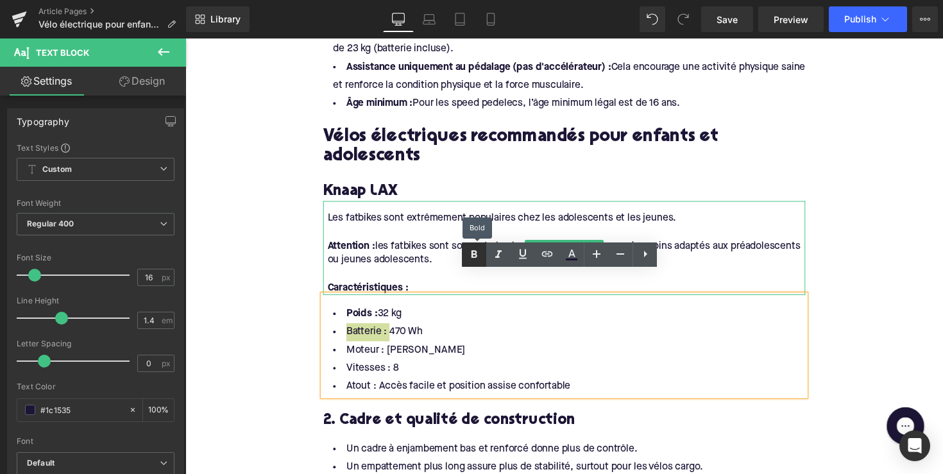
click at [466, 254] on link at bounding box center [474, 254] width 24 height 24
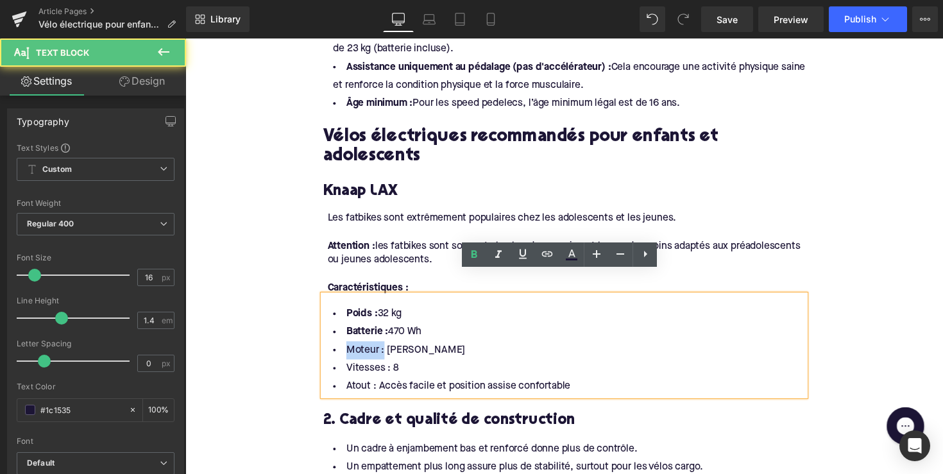
drag, startPoint x: 383, startPoint y: 334, endPoint x: 305, endPoint y: 334, distance: 77.6
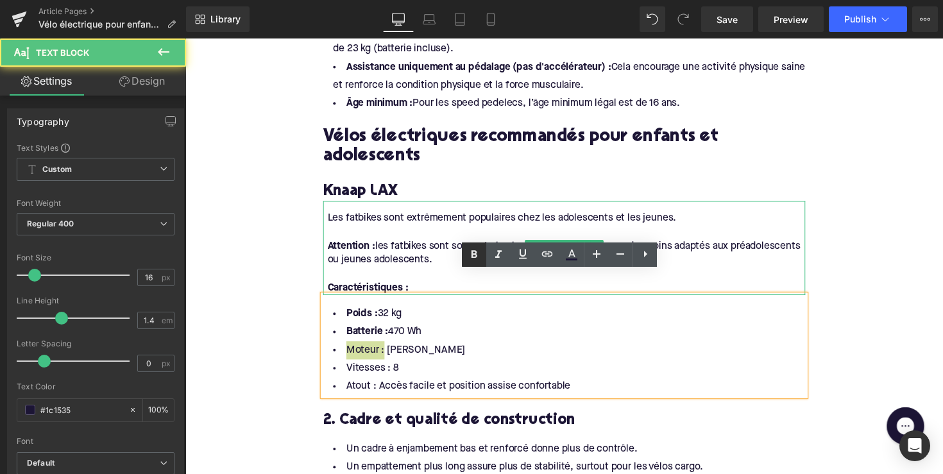
click at [482, 248] on icon at bounding box center [473, 254] width 15 height 15
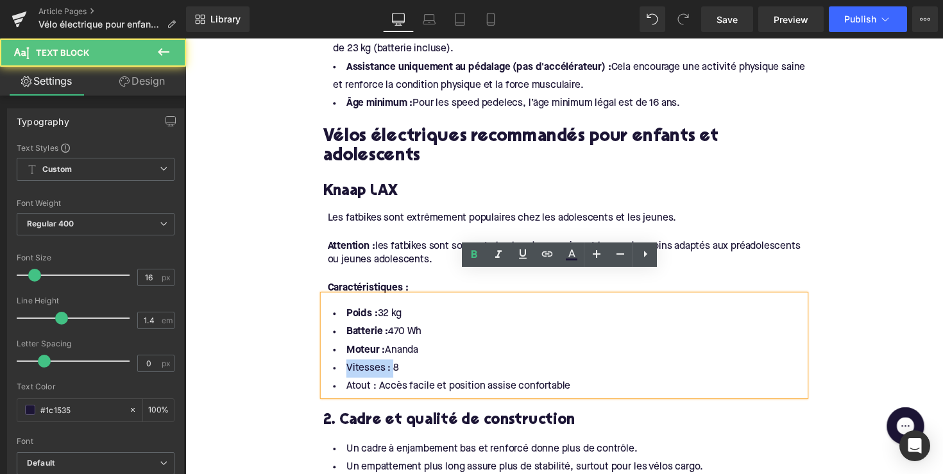
drag, startPoint x: 391, startPoint y: 354, endPoint x: 330, endPoint y: 354, distance: 60.9
click at [330, 368] on li "Vitesses : 8" at bounding box center [574, 377] width 494 height 19
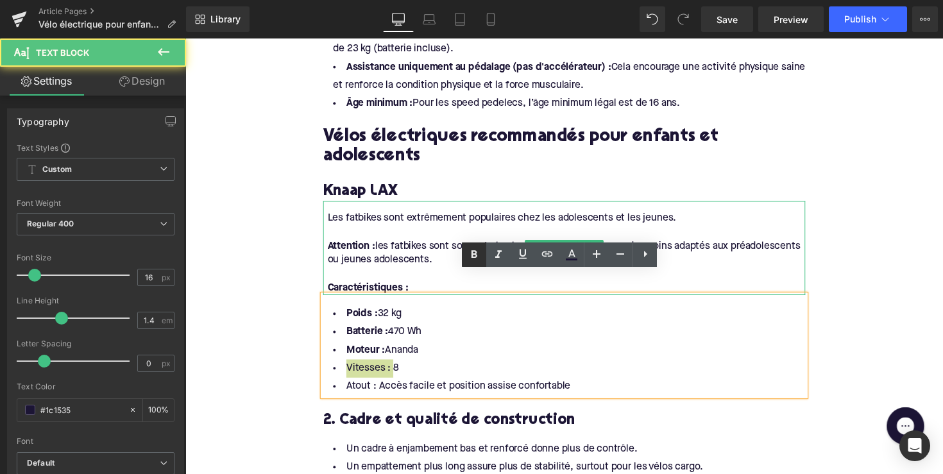
click at [477, 252] on icon at bounding box center [475, 254] width 6 height 8
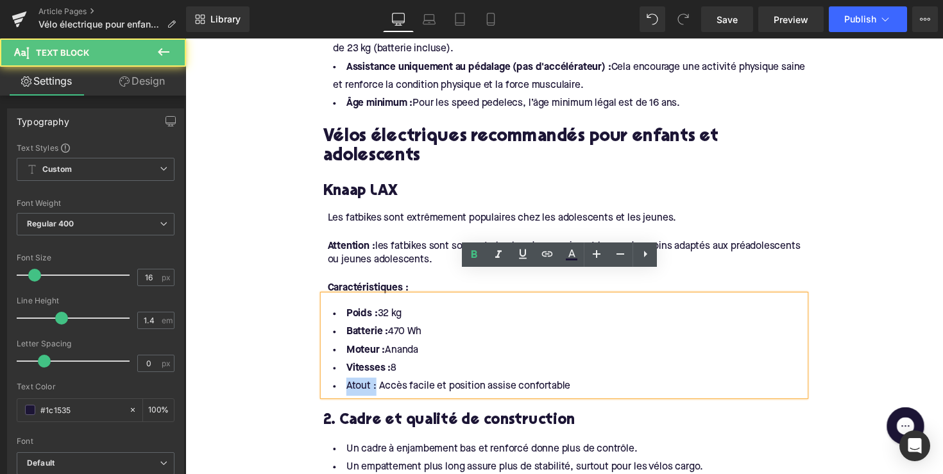
drag, startPoint x: 375, startPoint y: 370, endPoint x: 342, endPoint y: 370, distance: 33.4
click at [342, 386] on li "Atout : Accès facile et position assise confortable" at bounding box center [574, 395] width 494 height 19
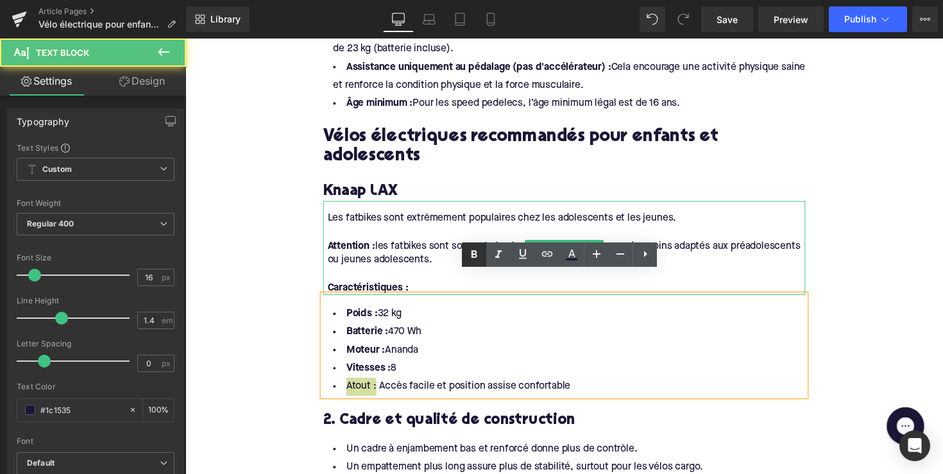
click at [475, 250] on icon at bounding box center [473, 254] width 15 height 15
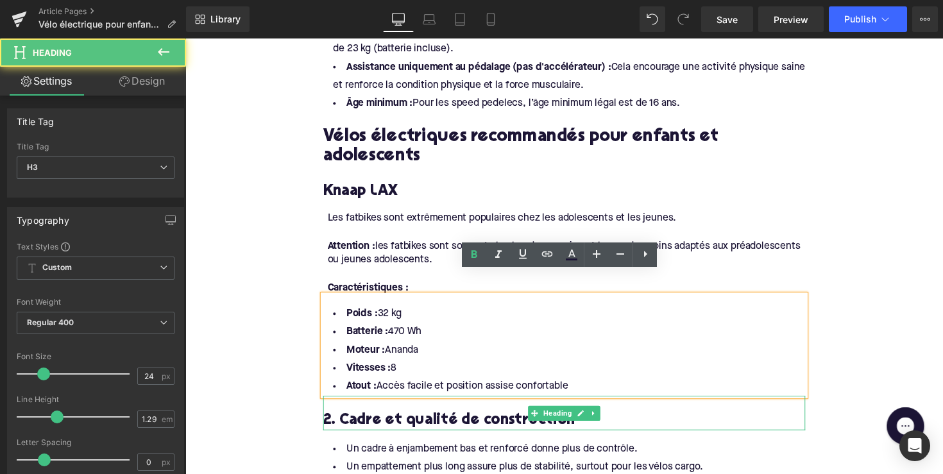
click at [450, 420] on h3 "2. Cadre et qualité de construction" at bounding box center [574, 430] width 494 height 20
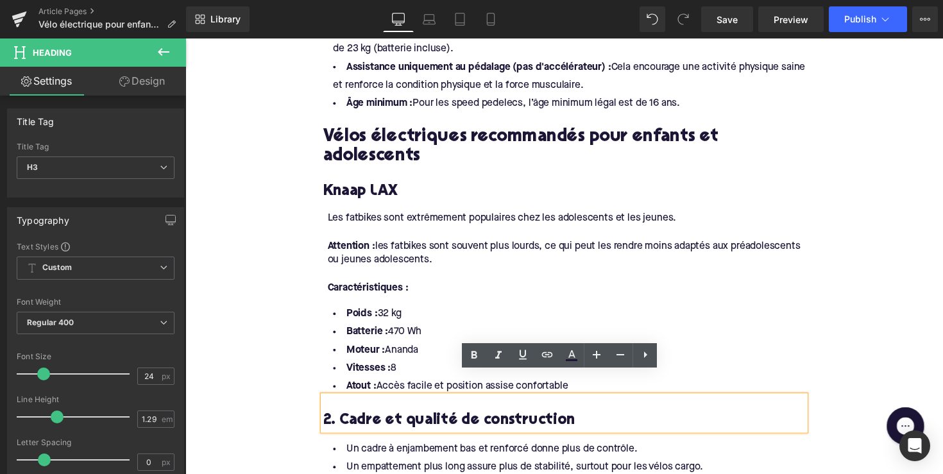
click at [430, 420] on h3 "2. Cadre et qualité de construction" at bounding box center [574, 430] width 494 height 20
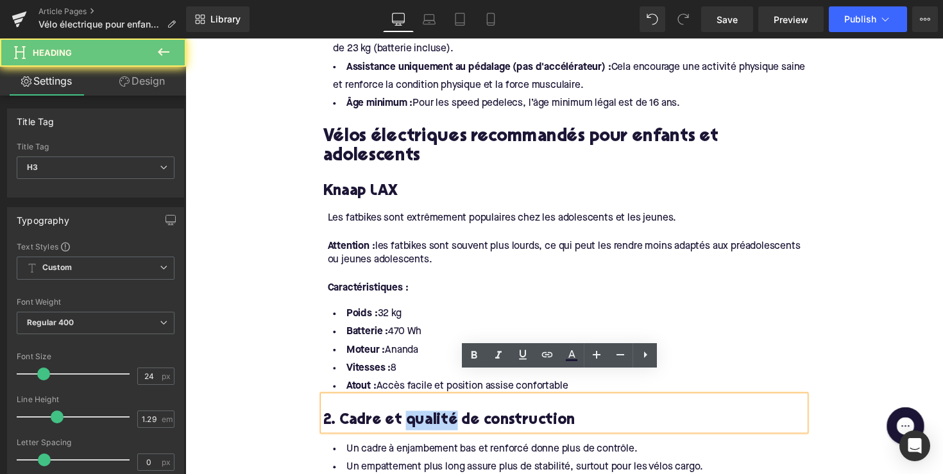
click at [430, 420] on h3 "2. Cadre et qualité de construction" at bounding box center [574, 430] width 494 height 20
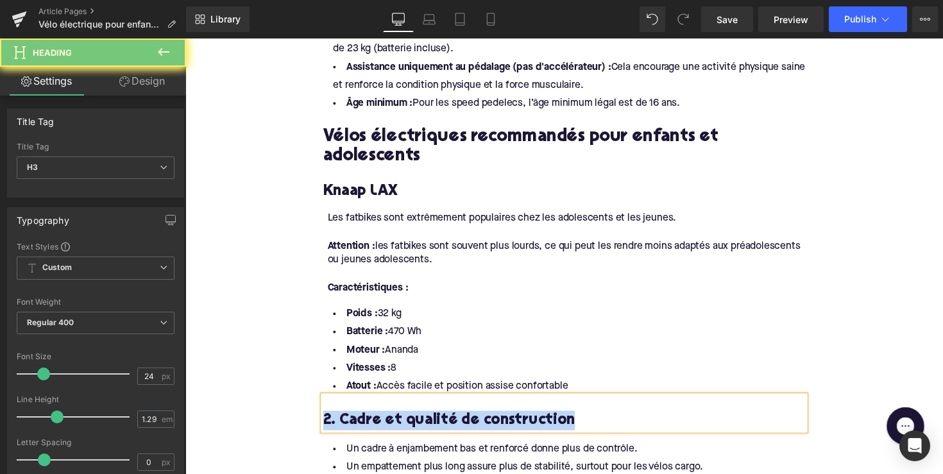
paste div
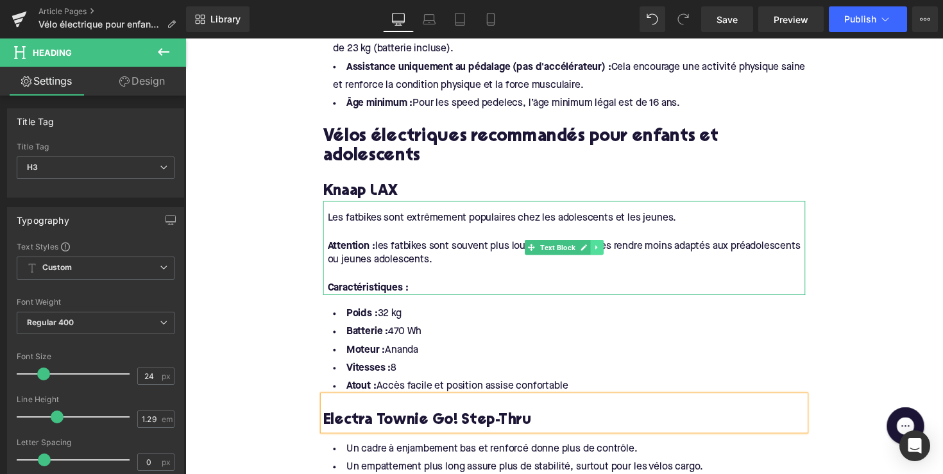
click at [606, 249] on icon at bounding box center [607, 253] width 7 height 8
click at [594, 245] on link at bounding box center [600, 252] width 13 height 15
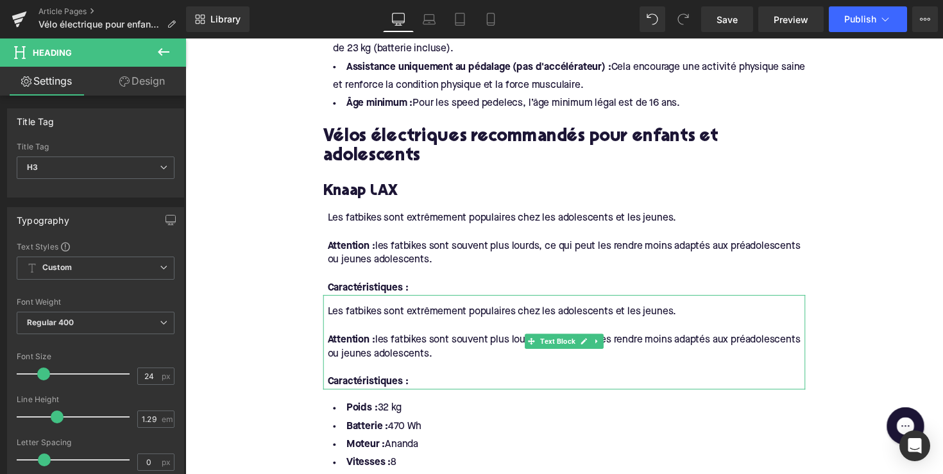
scroll to position [1277, 0]
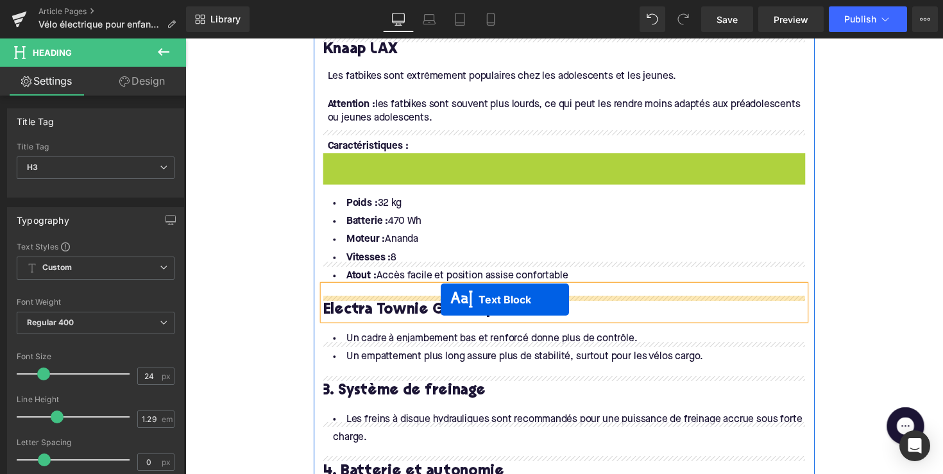
drag, startPoint x: 534, startPoint y: 176, endPoint x: 446, endPoint y: 305, distance: 155.2
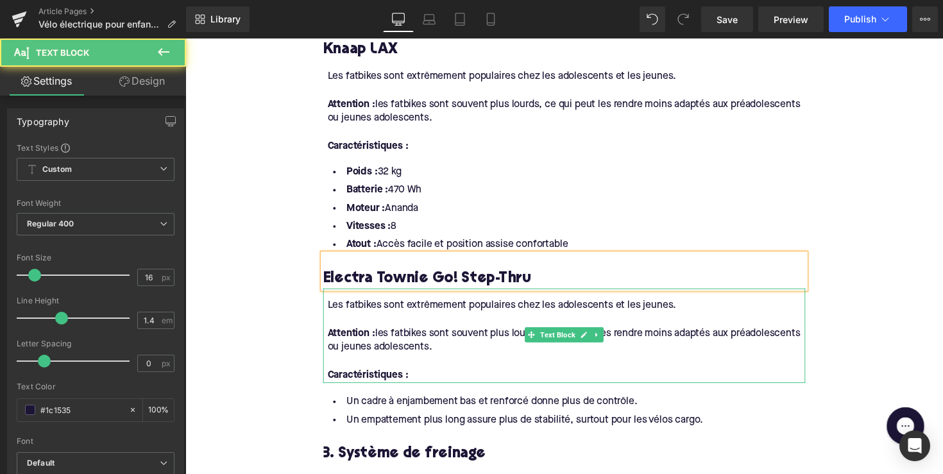
click at [440, 362] on div at bounding box center [575, 369] width 489 height 14
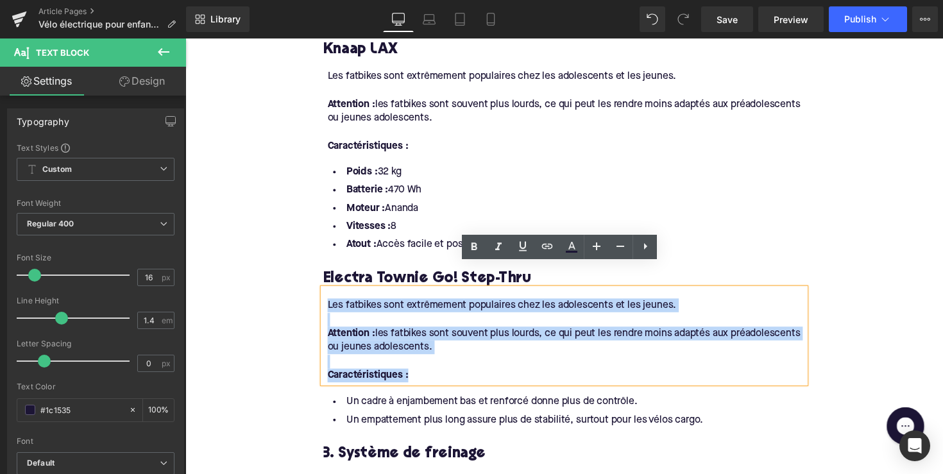
drag, startPoint x: 423, startPoint y: 361, endPoint x: 328, endPoint y: 287, distance: 120.7
click at [328, 294] on div "Les fatbikes sont extrêmement populaires chez les adolescents et les jeunes. At…" at bounding box center [574, 342] width 494 height 96
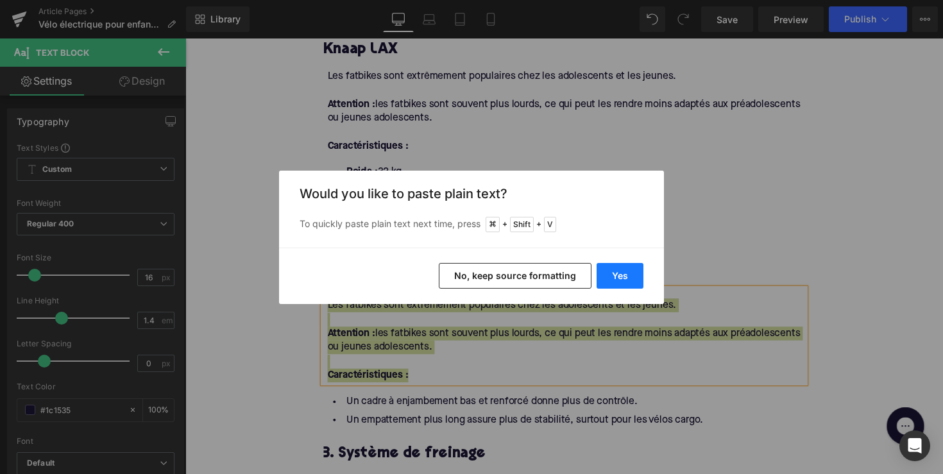
click at [602, 271] on button "Yes" at bounding box center [620, 276] width 47 height 26
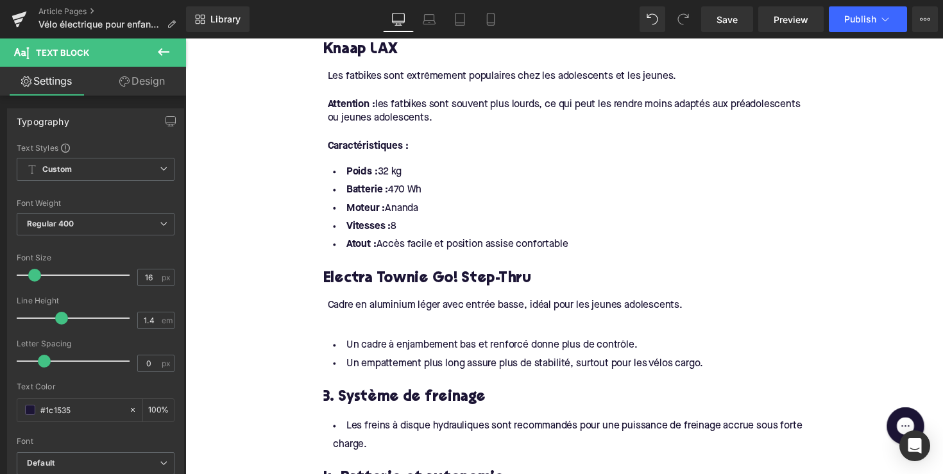
click at [497, 319] on div at bounding box center [575, 326] width 489 height 14
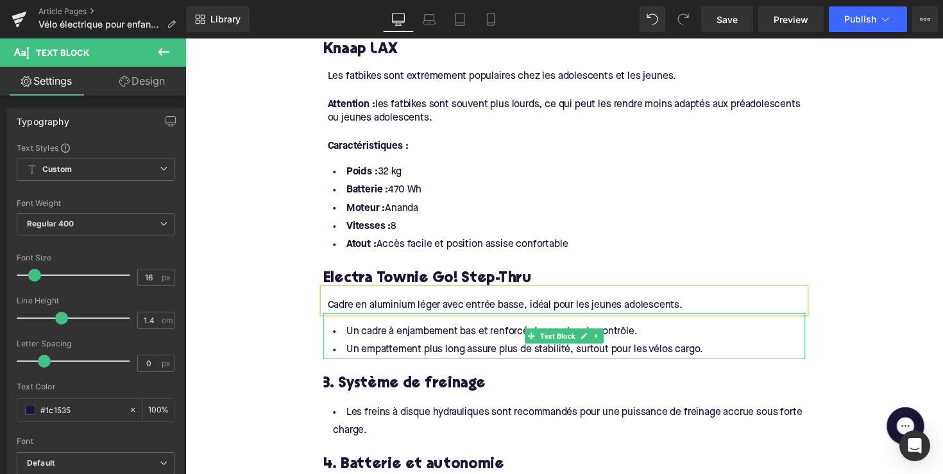
click at [457, 330] on li "Un cadre à enjambement bas et renforcé donne plus de contrôle." at bounding box center [574, 339] width 494 height 19
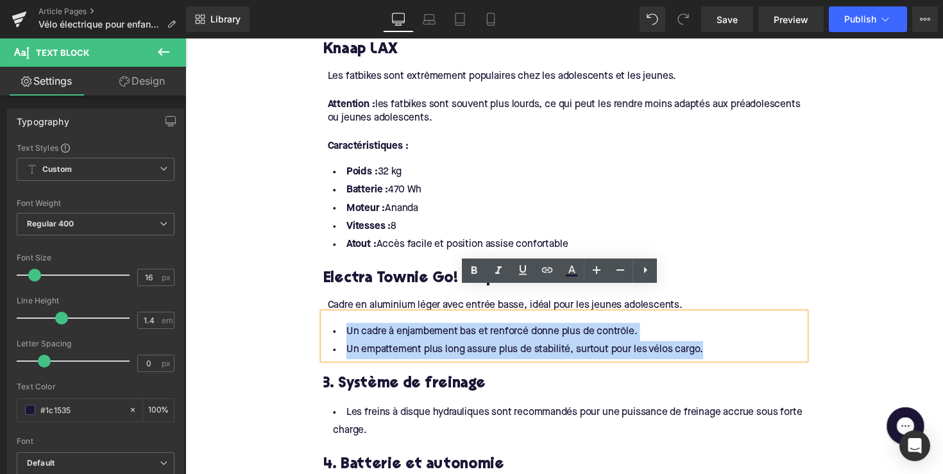
drag, startPoint x: 724, startPoint y: 337, endPoint x: 294, endPoint y: 319, distance: 429.6
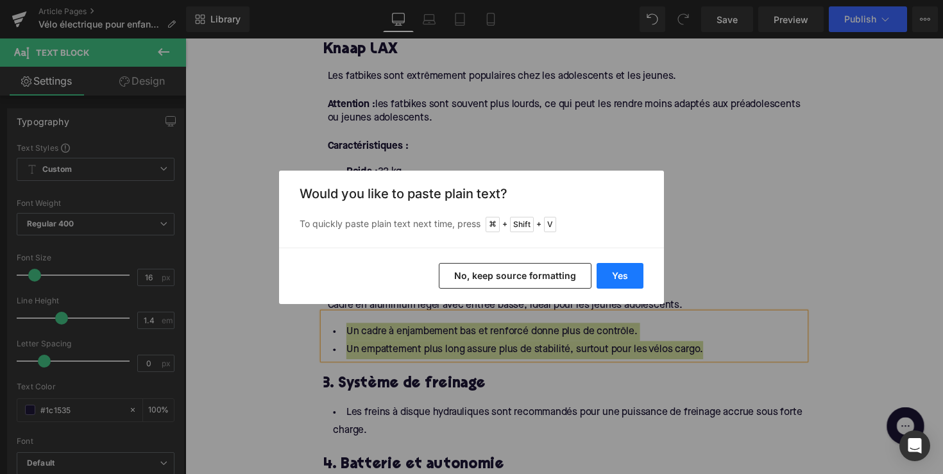
click at [615, 268] on button "Yes" at bounding box center [620, 276] width 47 height 26
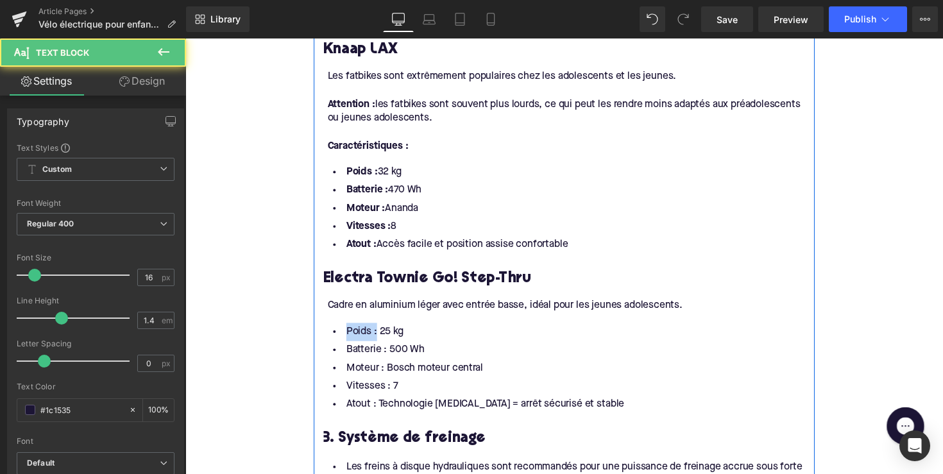
drag, startPoint x: 375, startPoint y: 317, endPoint x: 323, endPoint y: 317, distance: 52.6
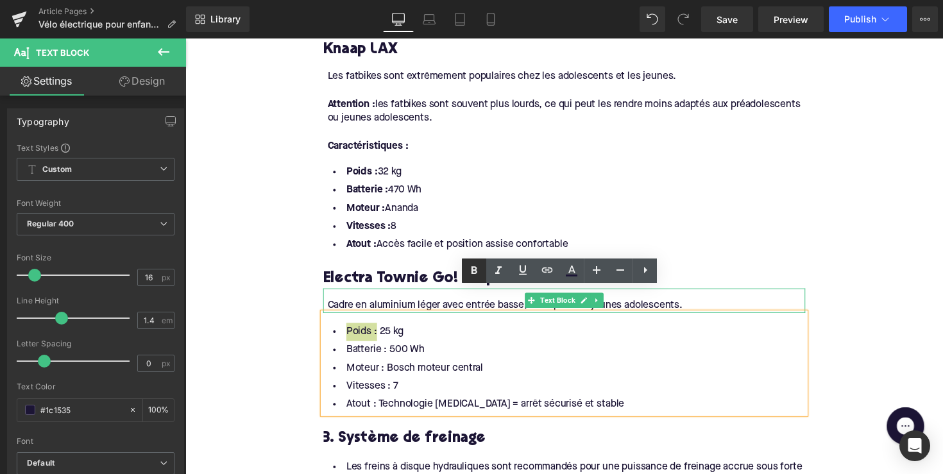
click at [471, 274] on icon at bounding box center [473, 270] width 15 height 15
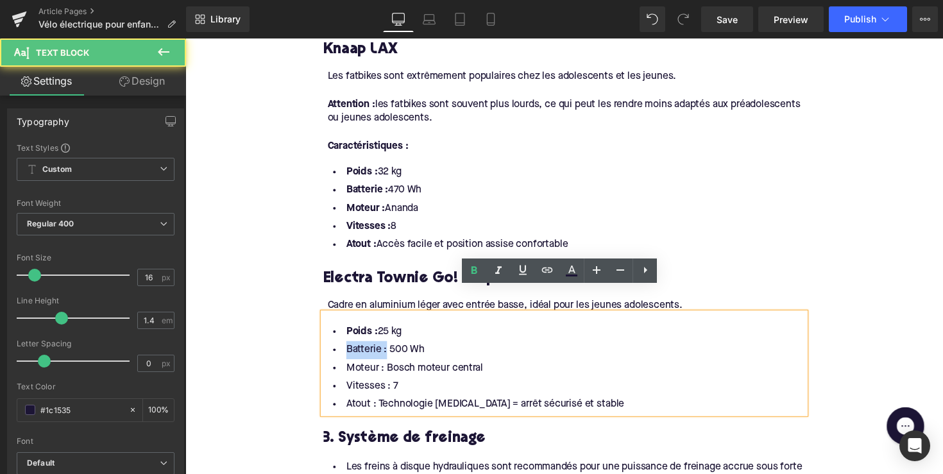
drag, startPoint x: 386, startPoint y: 332, endPoint x: 324, endPoint y: 332, distance: 61.6
click at [327, 348] on li "Batterie : 500 Wh" at bounding box center [574, 357] width 494 height 19
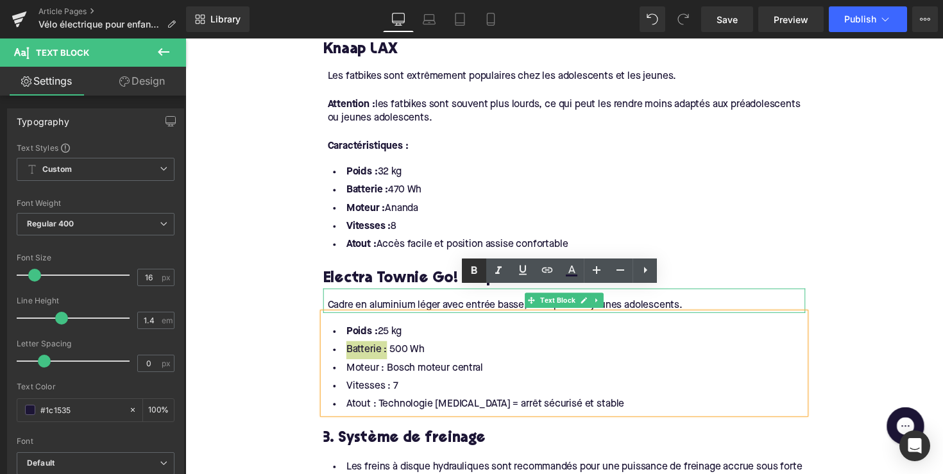
click at [466, 274] on link at bounding box center [474, 271] width 24 height 24
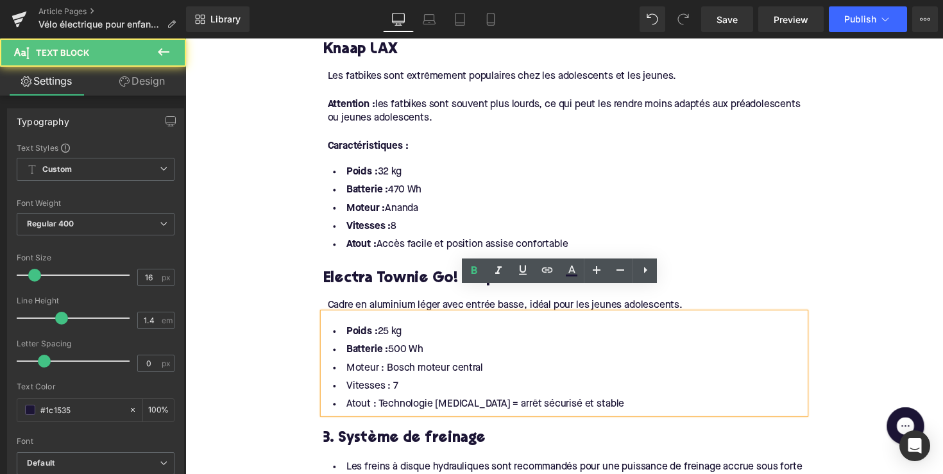
click at [380, 367] on li "Moteur : Bosch moteur central" at bounding box center [574, 376] width 494 height 19
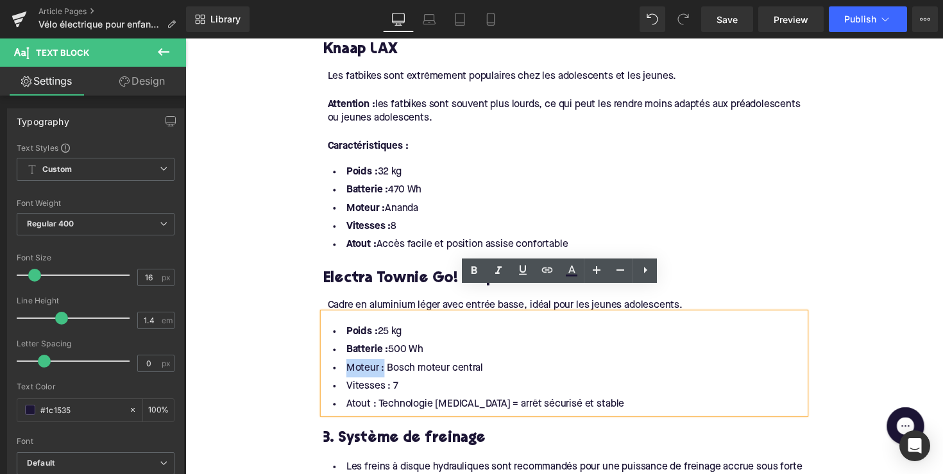
drag, startPoint x: 382, startPoint y: 353, endPoint x: 320, endPoint y: 353, distance: 62.2
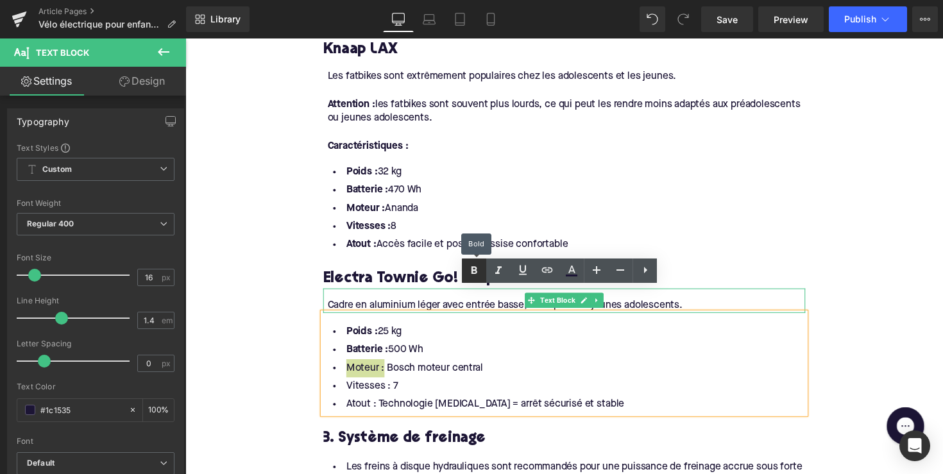
click at [466, 271] on link at bounding box center [474, 271] width 24 height 24
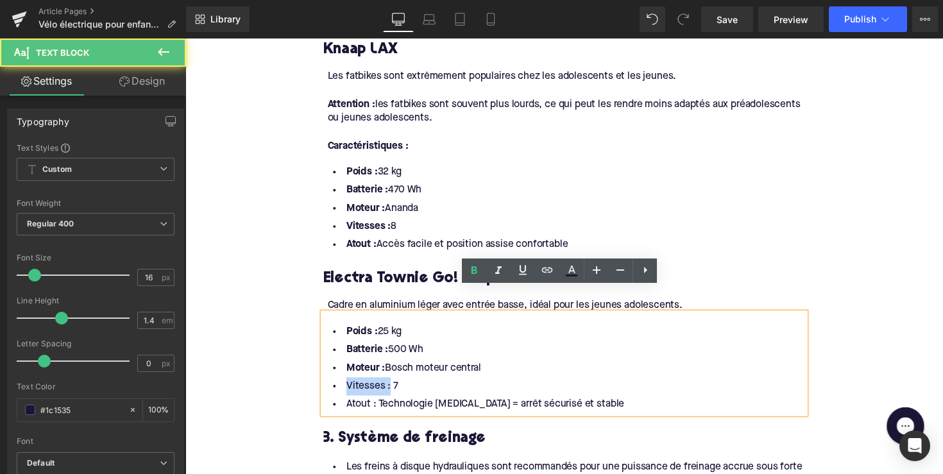
drag, startPoint x: 389, startPoint y: 375, endPoint x: 342, endPoint y: 373, distance: 46.9
click at [342, 386] on li "Vitesses : 7" at bounding box center [574, 395] width 494 height 19
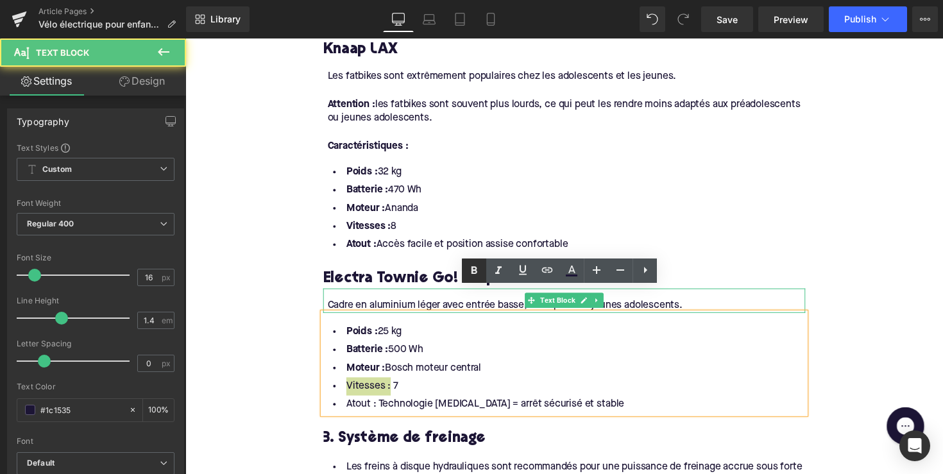
click at [475, 271] on icon at bounding box center [475, 270] width 6 height 8
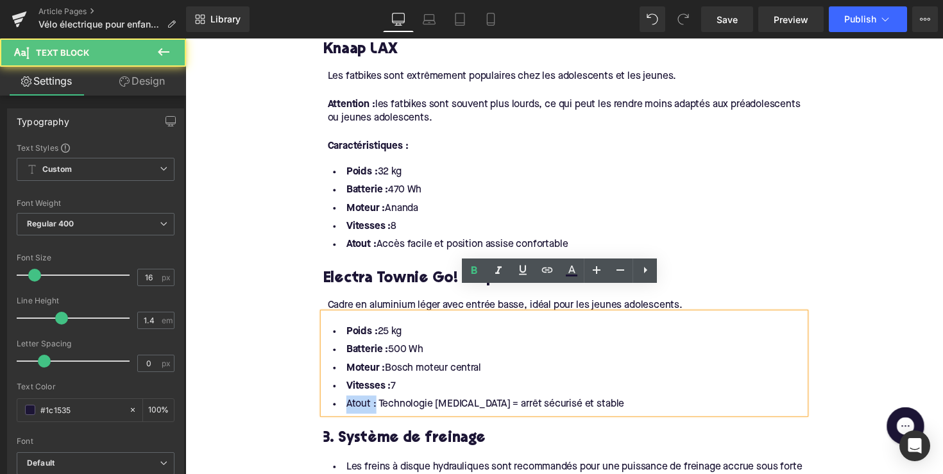
drag, startPoint x: 374, startPoint y: 389, endPoint x: 328, endPoint y: 391, distance: 45.6
click at [328, 404] on li "Atout : Technologie Flat Foot = arrêt sécurisé et stable" at bounding box center [574, 413] width 494 height 19
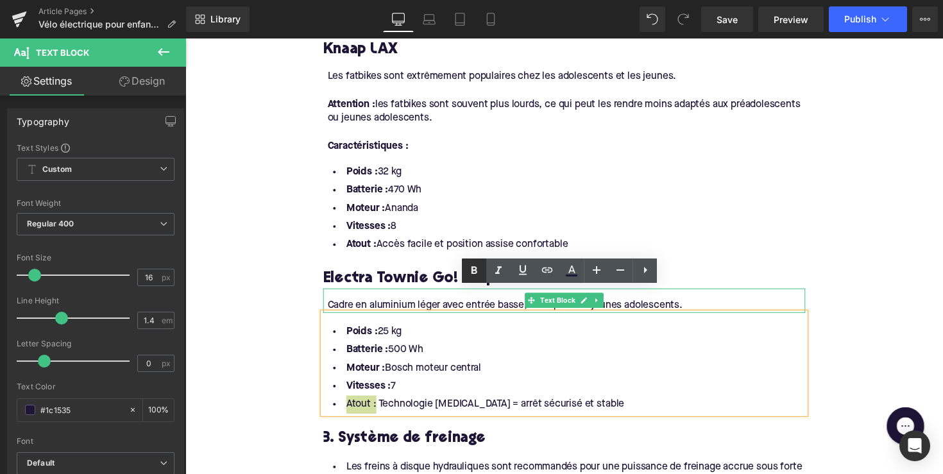
click at [473, 268] on icon at bounding box center [475, 270] width 6 height 8
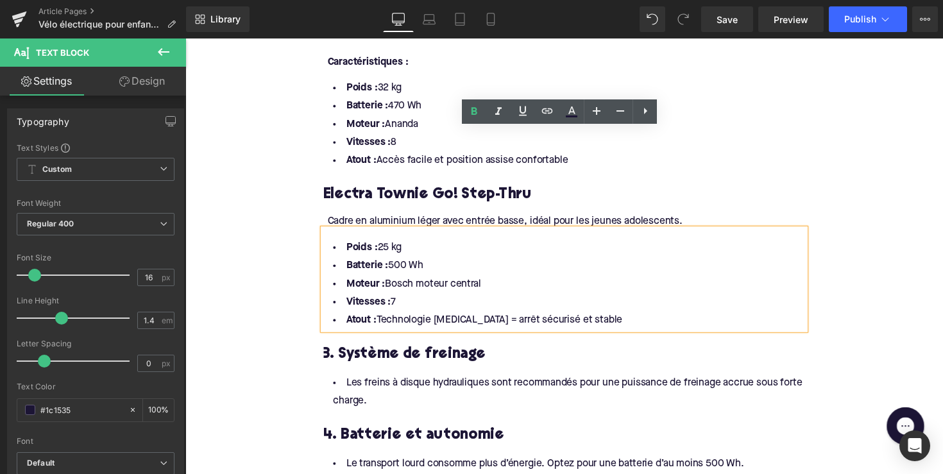
scroll to position [1440, 0]
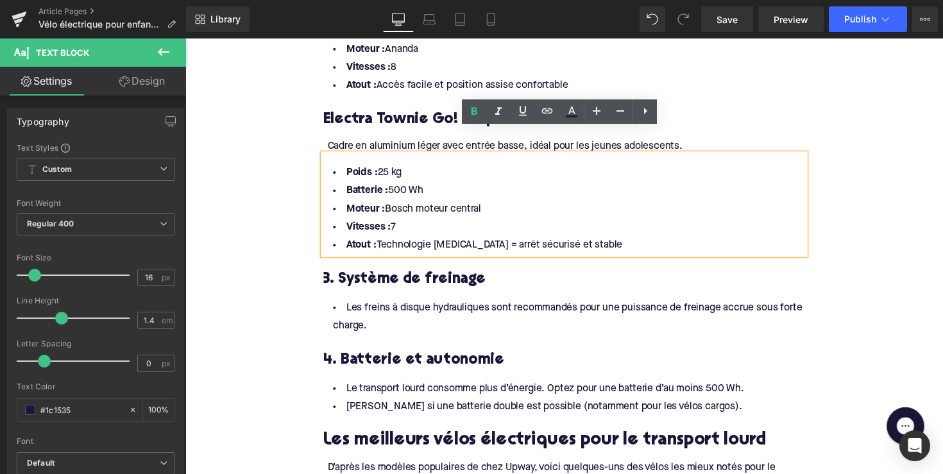
click at [430, 275] on h3 "3. Système de freinage" at bounding box center [574, 285] width 494 height 20
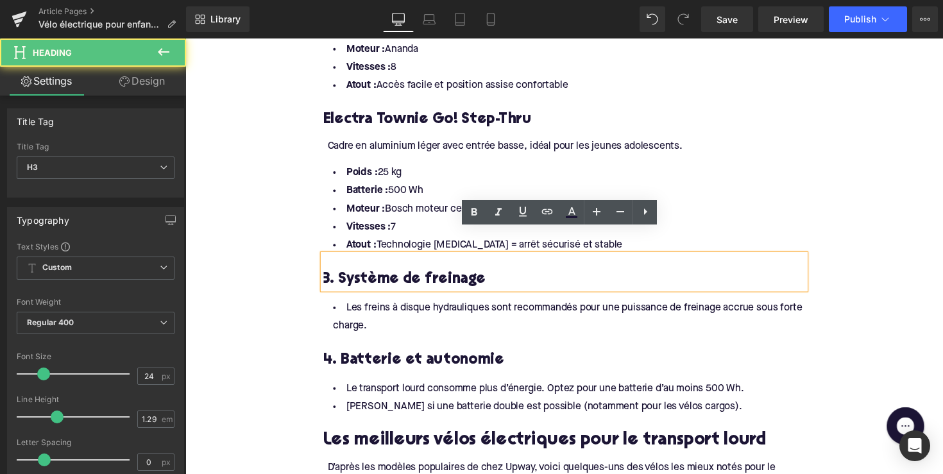
click at [430, 275] on h3 "3. Système de freinage" at bounding box center [574, 285] width 494 height 20
paste div
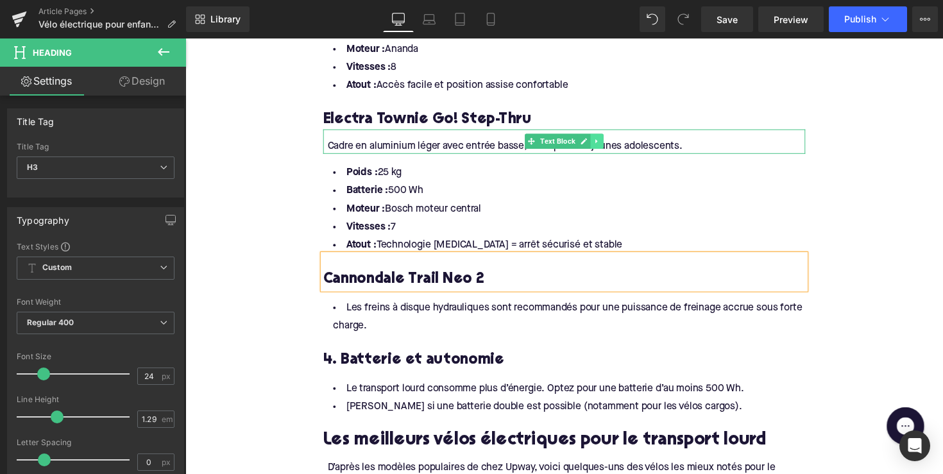
click at [608, 140] on icon at bounding box center [607, 144] width 7 height 8
click at [595, 136] on link at bounding box center [600, 143] width 13 height 15
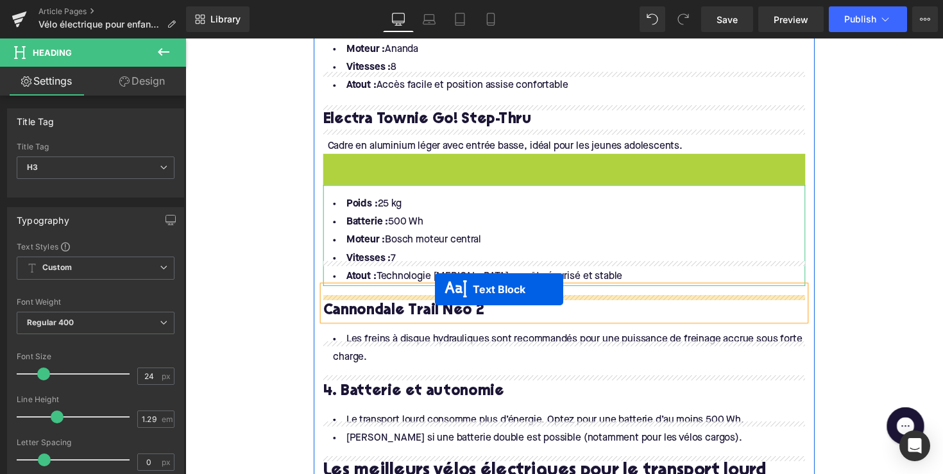
drag, startPoint x: 540, startPoint y: 144, endPoint x: 441, endPoint y: 296, distance: 181.3
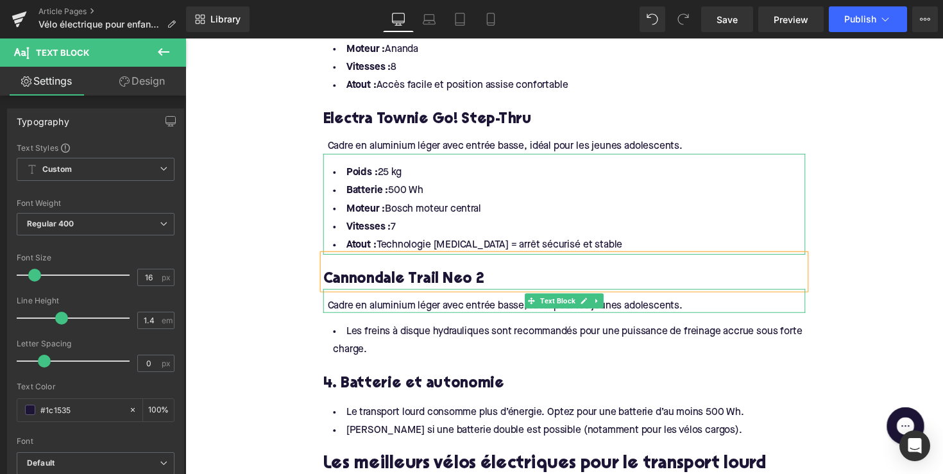
click at [416, 305] on div "Cadre en aluminium léger avec entrée basse, idéal pour les jeunes adolescents." at bounding box center [575, 312] width 489 height 14
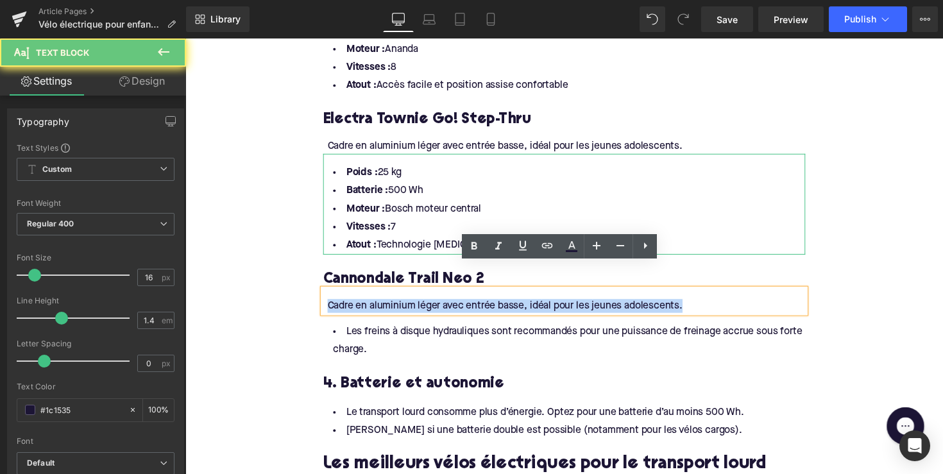
click at [416, 305] on div "Cadre en aluminium léger avec entrée basse, idéal pour les jeunes adolescents." at bounding box center [575, 312] width 489 height 14
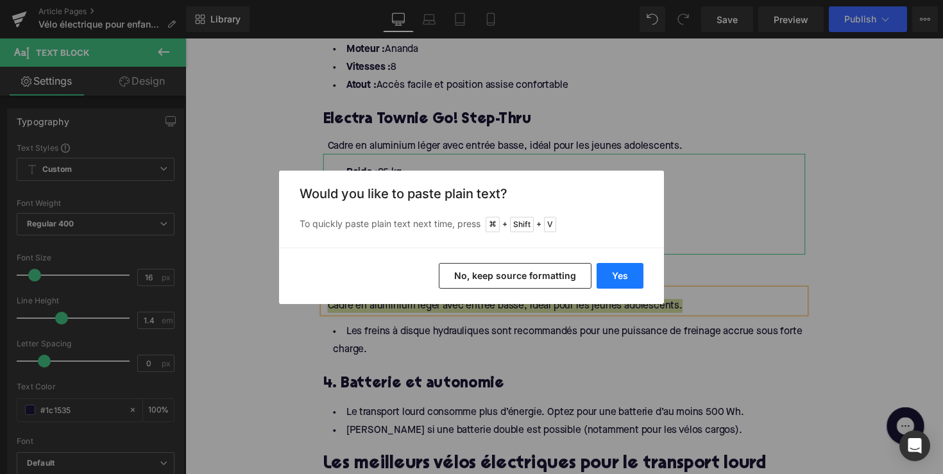
click at [604, 277] on button "Yes" at bounding box center [620, 276] width 47 height 26
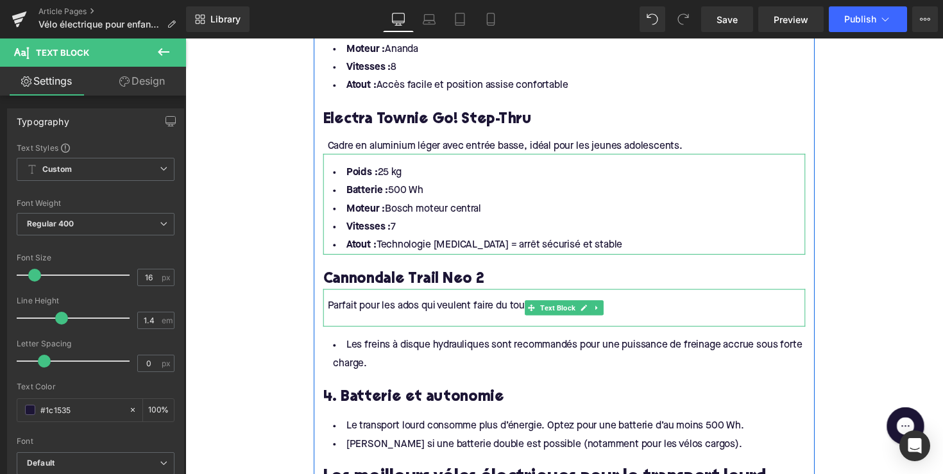
click at [463, 319] on div at bounding box center [575, 326] width 489 height 14
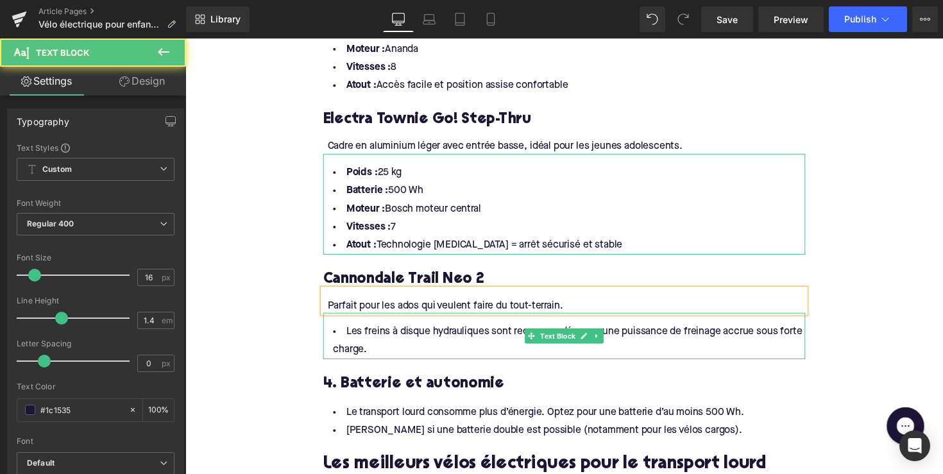
click at [408, 330] on li "Les freins à disque hydrauliques sont recommandés pour une puissance de freinag…" at bounding box center [574, 348] width 494 height 37
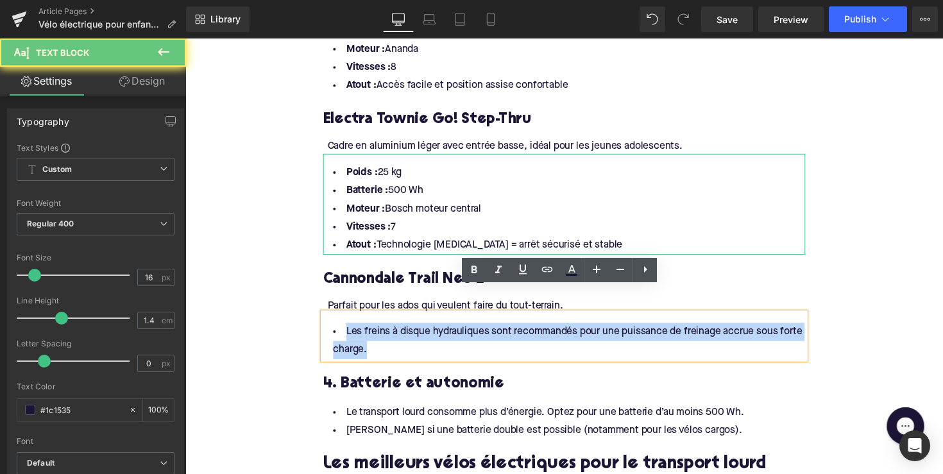
drag, startPoint x: 389, startPoint y: 328, endPoint x: 334, endPoint y: 311, distance: 57.2
click at [334, 330] on li "Les freins à disque hydrauliques sont recommandés pour une puissance de freinag…" at bounding box center [574, 348] width 494 height 37
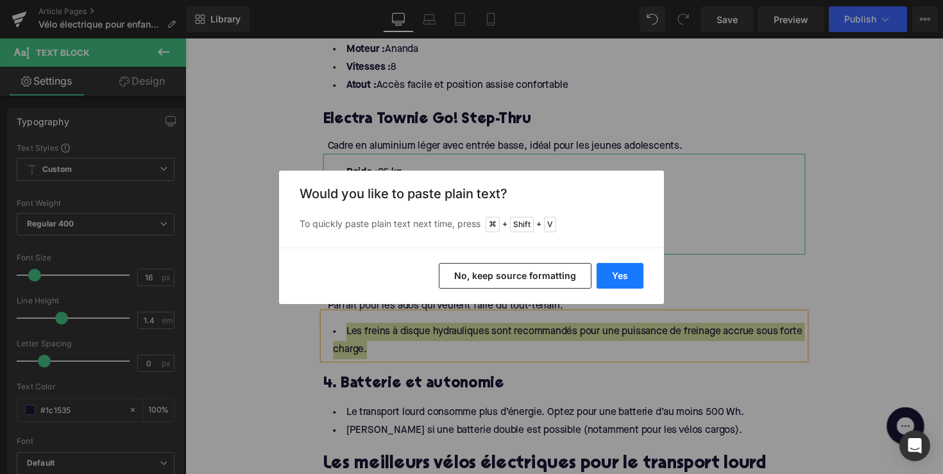
click at [638, 274] on button "Yes" at bounding box center [620, 276] width 47 height 26
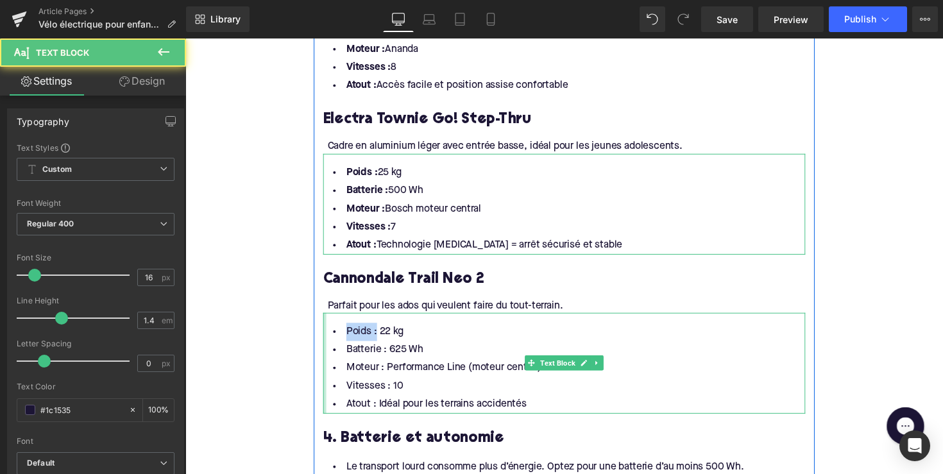
drag, startPoint x: 377, startPoint y: 314, endPoint x: 325, endPoint y: 314, distance: 52.0
click at [327, 319] on div "Poids : 22 kg Batterie : 625 Wh Moteur : Performance Line (moteur central) Vite…" at bounding box center [574, 370] width 494 height 103
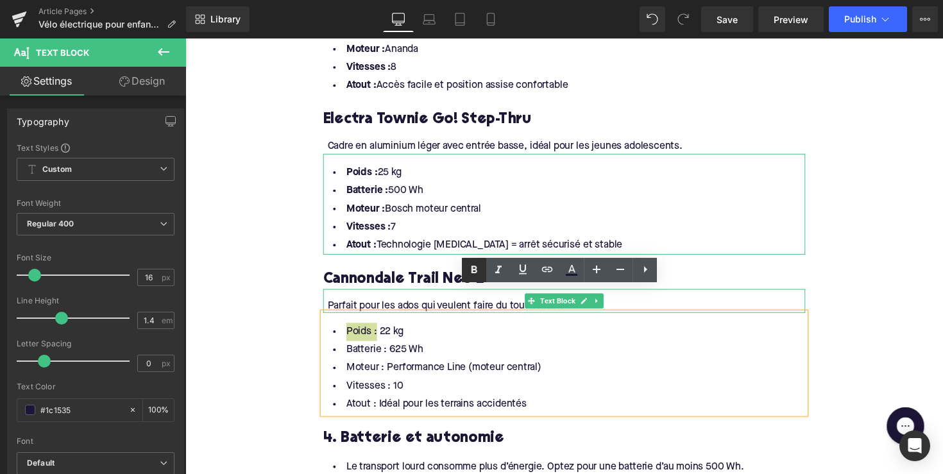
click at [474, 267] on icon at bounding box center [475, 270] width 6 height 8
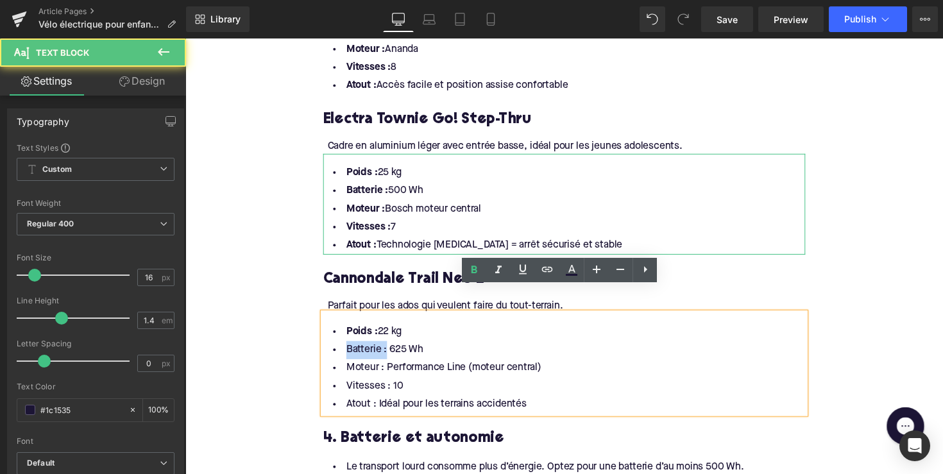
drag, startPoint x: 386, startPoint y: 336, endPoint x: 314, endPoint y: 336, distance: 71.2
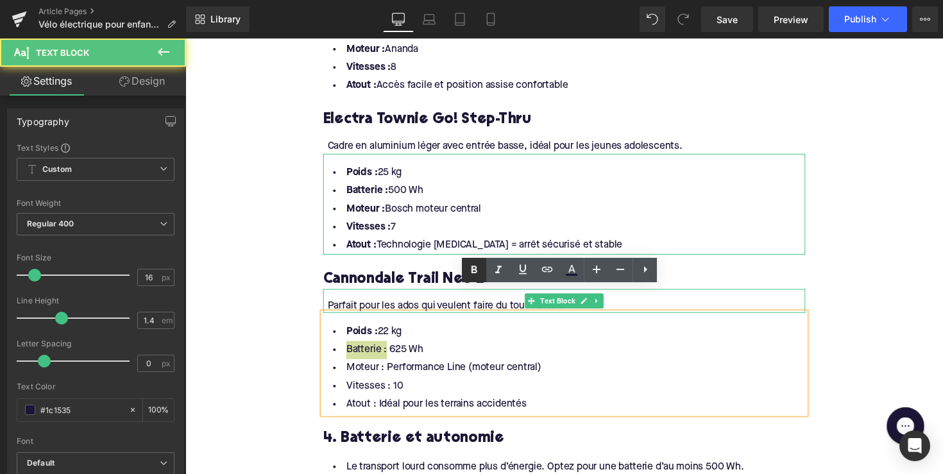
click at [469, 276] on icon at bounding box center [473, 269] width 15 height 15
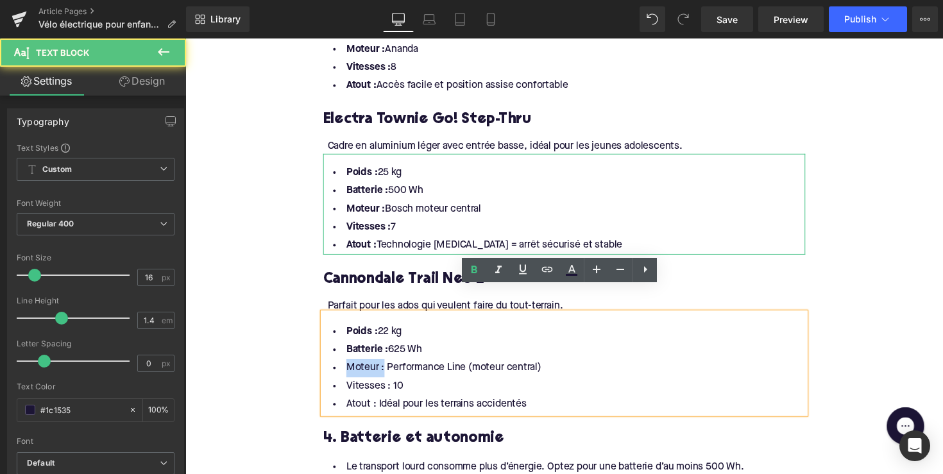
drag, startPoint x: 384, startPoint y: 352, endPoint x: 300, endPoint y: 353, distance: 84.0
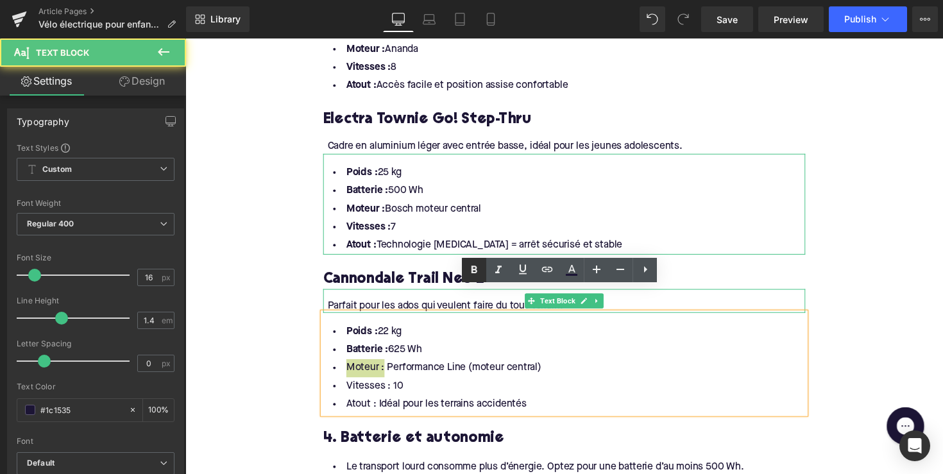
click at [464, 271] on link at bounding box center [474, 270] width 24 height 24
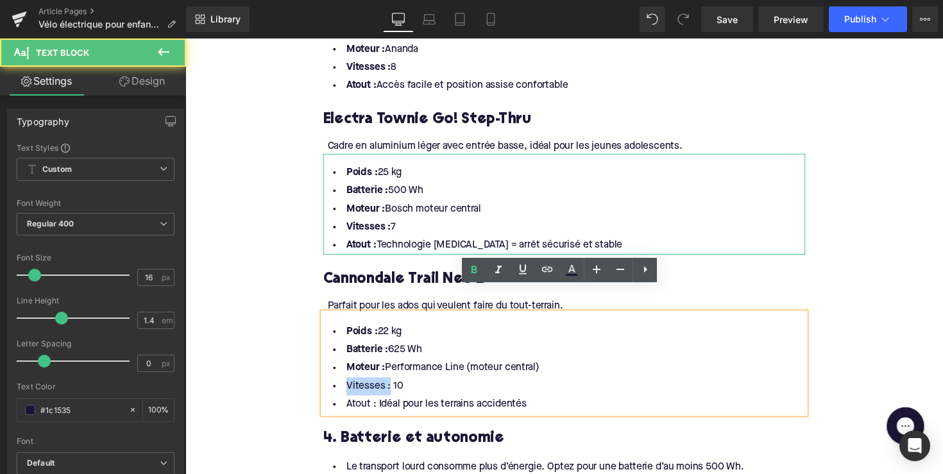
drag, startPoint x: 389, startPoint y: 371, endPoint x: 323, endPoint y: 371, distance: 66.1
click at [327, 371] on div "Poids : 22 kg Batterie : 625 Wh Moteur : Performance Line (moteur central) Vite…" at bounding box center [574, 370] width 494 height 103
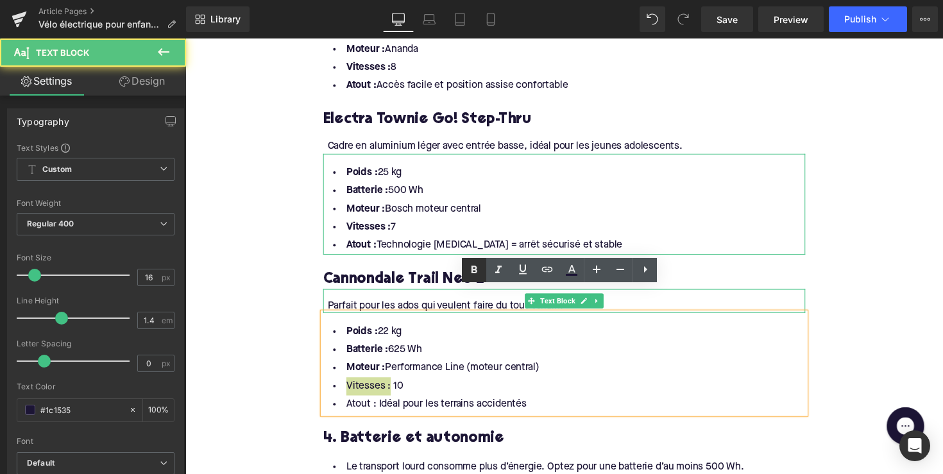
click at [470, 271] on icon at bounding box center [473, 269] width 15 height 15
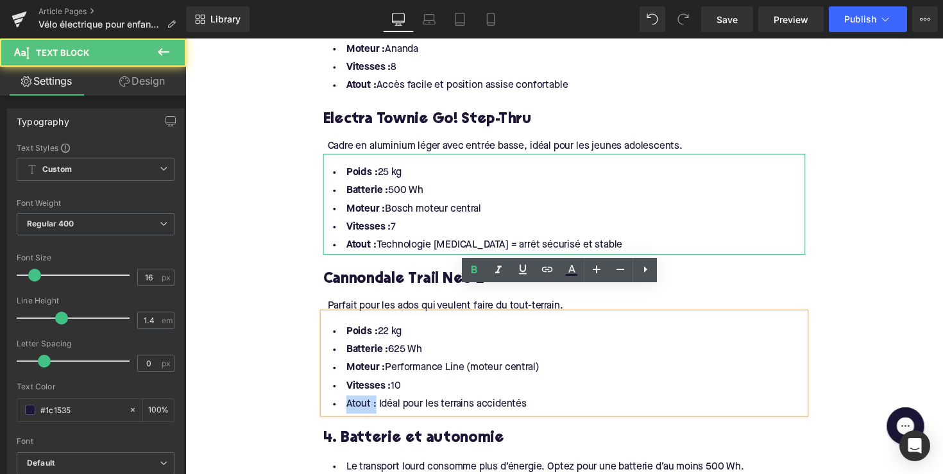
drag, startPoint x: 375, startPoint y: 389, endPoint x: 343, endPoint y: 389, distance: 32.7
click at [343, 404] on li "Atout : Idéal pour les terrains accidentés" at bounding box center [574, 413] width 494 height 19
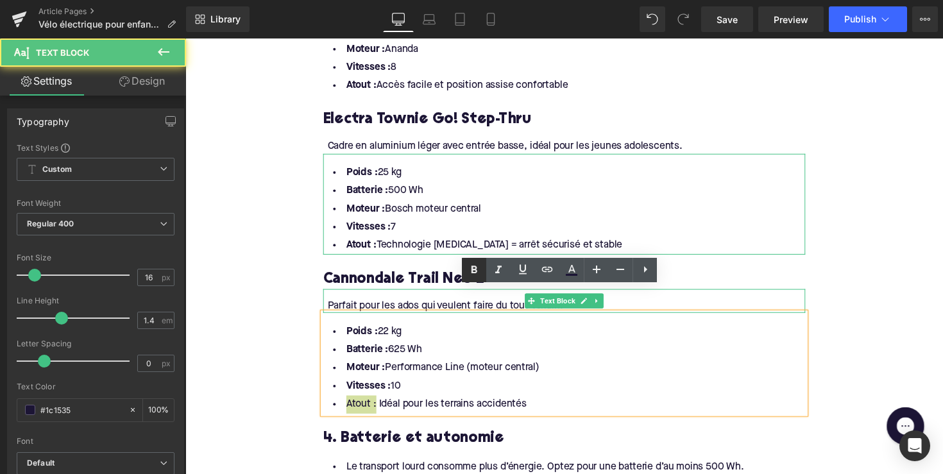
click at [469, 275] on icon at bounding box center [473, 269] width 15 height 15
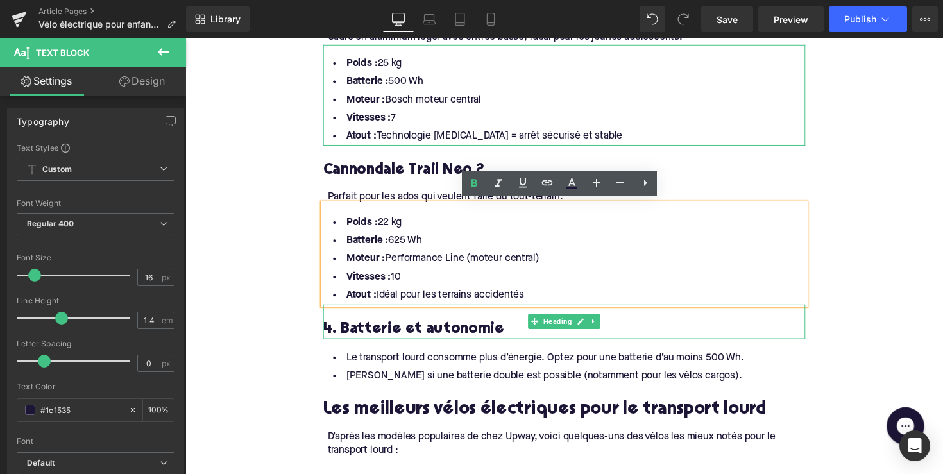
scroll to position [1570, 0]
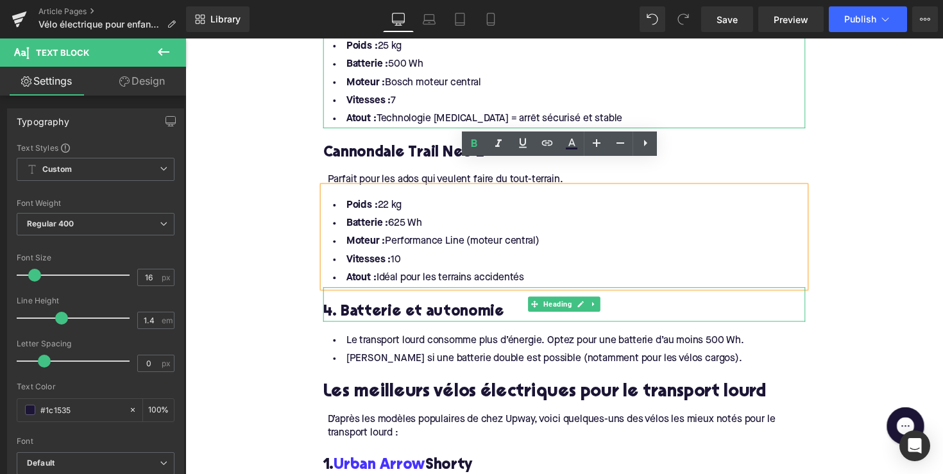
click at [420, 309] on h3 "4. Batterie et autonomie" at bounding box center [574, 319] width 494 height 20
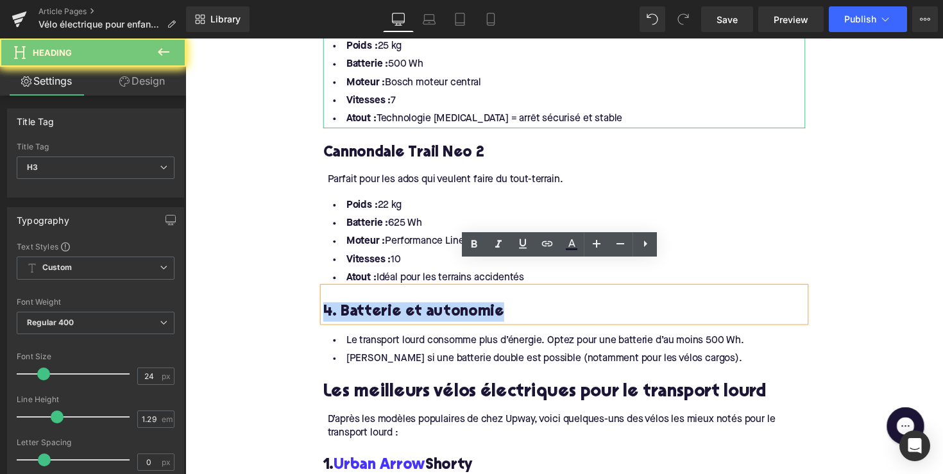
paste div
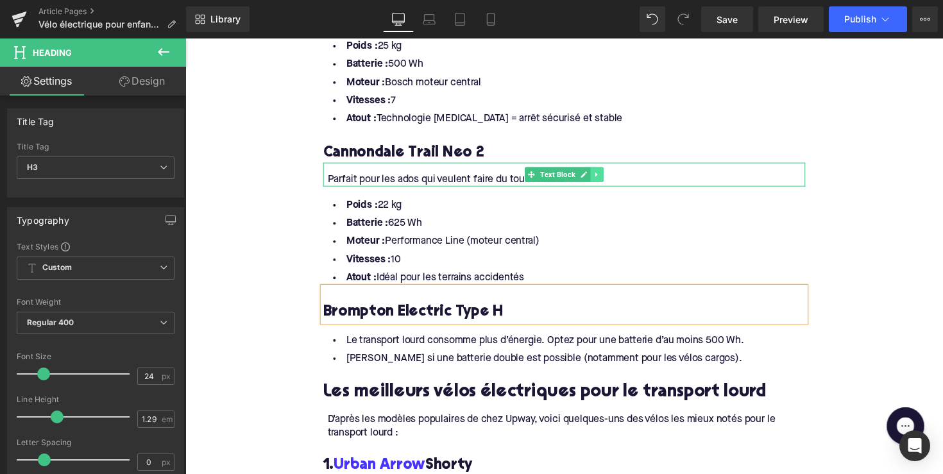
click at [604, 170] on link at bounding box center [606, 177] width 13 height 15
click at [594, 170] on link at bounding box center [600, 177] width 13 height 15
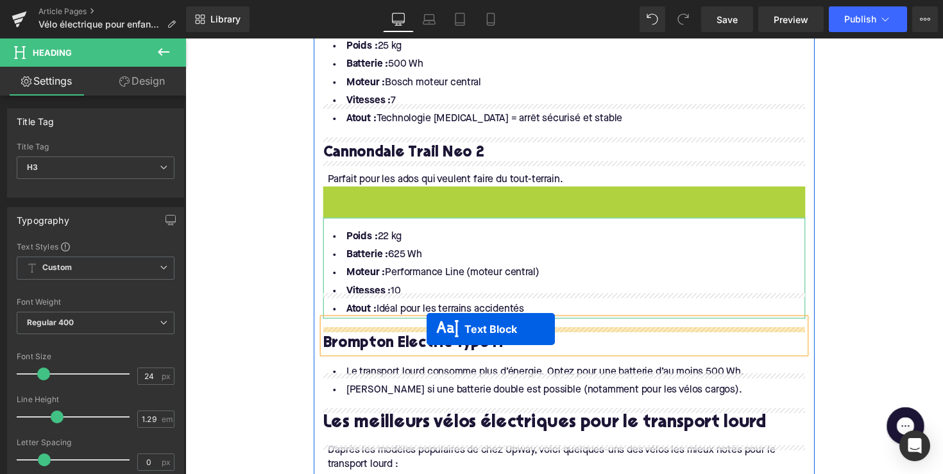
drag, startPoint x: 535, startPoint y: 180, endPoint x: 432, endPoint y: 336, distance: 187.2
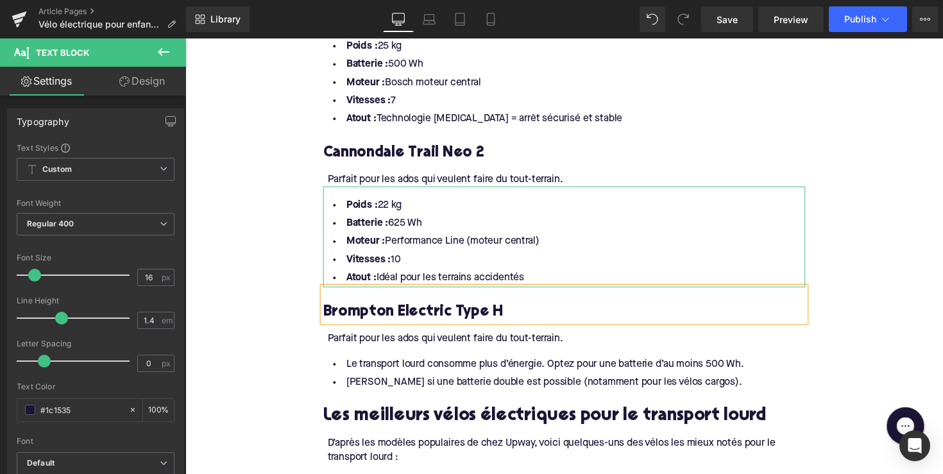
click at [475, 339] on div "Parfait pour les ados qui veulent faire du tout-terrain." at bounding box center [575, 346] width 489 height 14
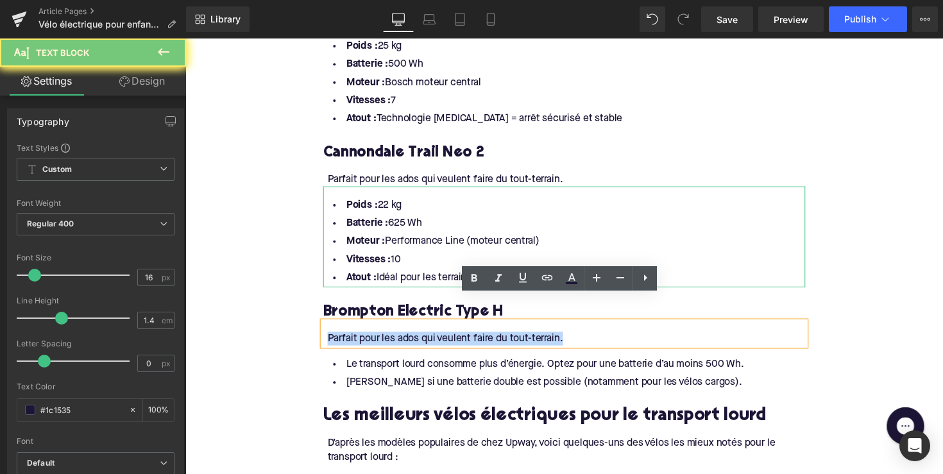
click at [475, 339] on div "Parfait pour les ados qui veulent faire du tout-terrain." at bounding box center [575, 346] width 489 height 14
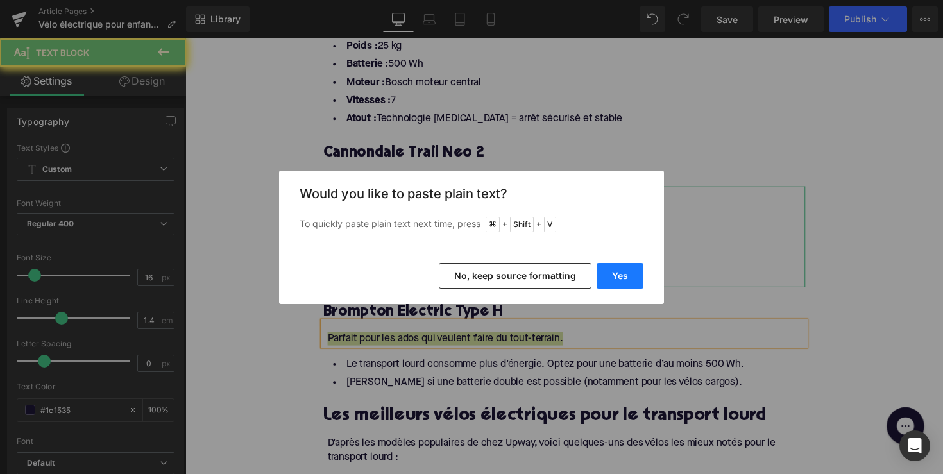
click at [620, 277] on button "Yes" at bounding box center [620, 276] width 47 height 26
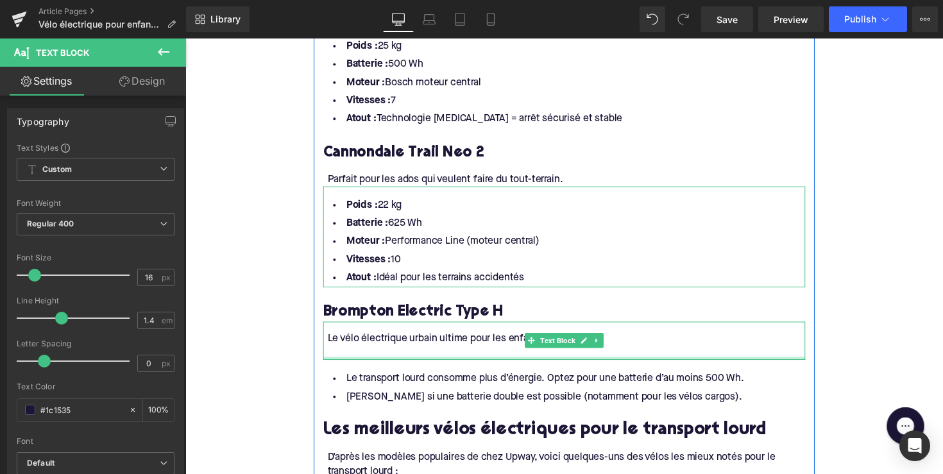
click at [475, 364] on div at bounding box center [574, 365] width 494 height 3
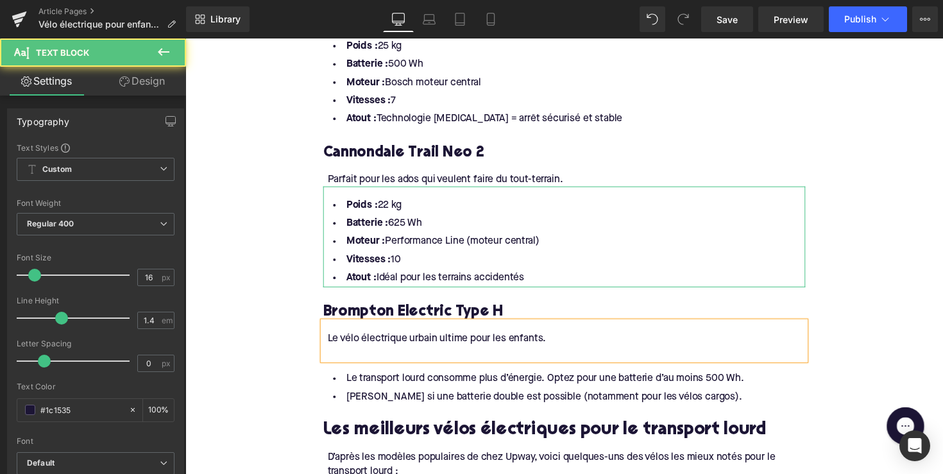
click at [475, 353] on div at bounding box center [575, 360] width 489 height 14
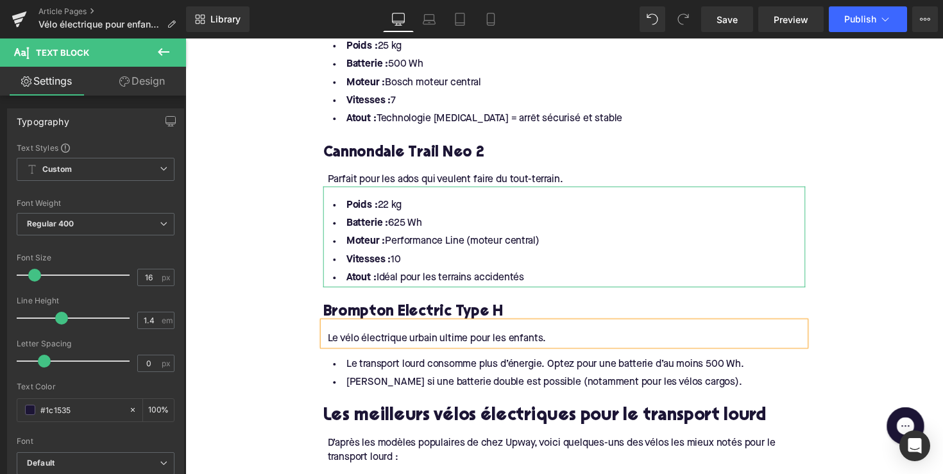
click at [596, 382] on li "Vérifiez si une batterie double est possible (notamment pour les vélos cargos)." at bounding box center [574, 391] width 494 height 19
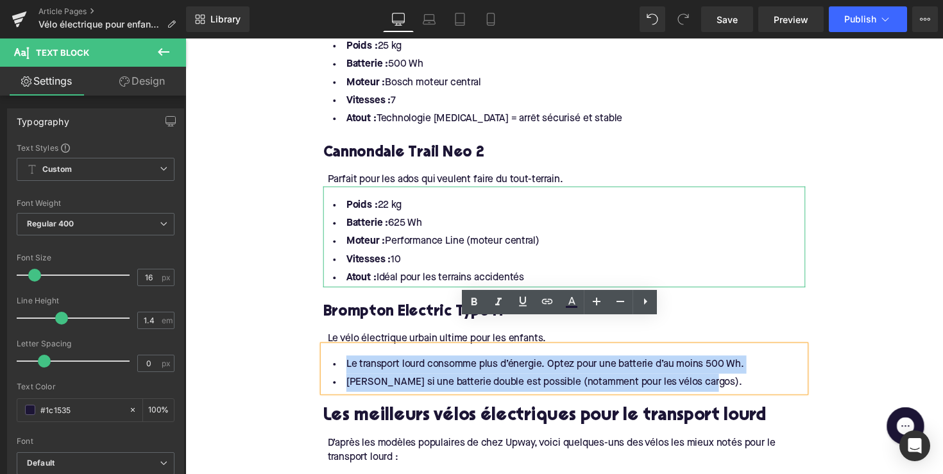
drag, startPoint x: 723, startPoint y: 360, endPoint x: 334, endPoint y: 343, distance: 389.8
click at [334, 363] on ul "Le transport lourd consomme plus d’énergie. Optez pour une batterie d’au moins …" at bounding box center [574, 381] width 494 height 37
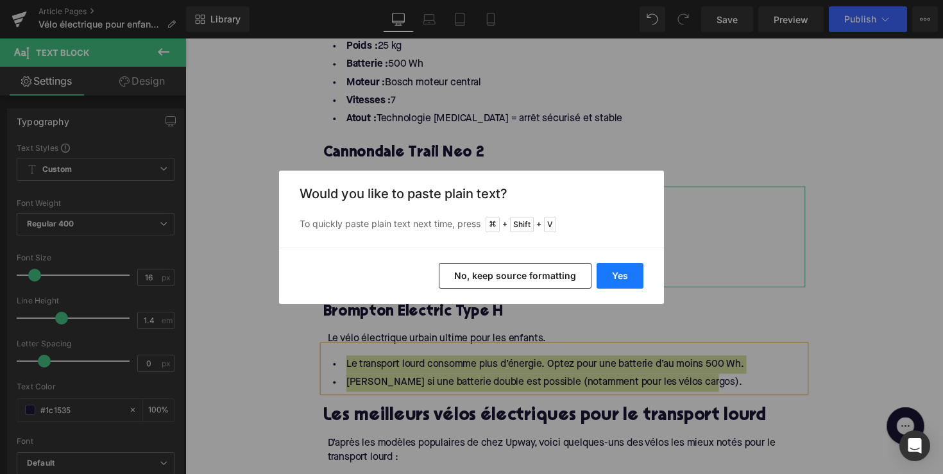
click at [608, 268] on button "Yes" at bounding box center [620, 276] width 47 height 26
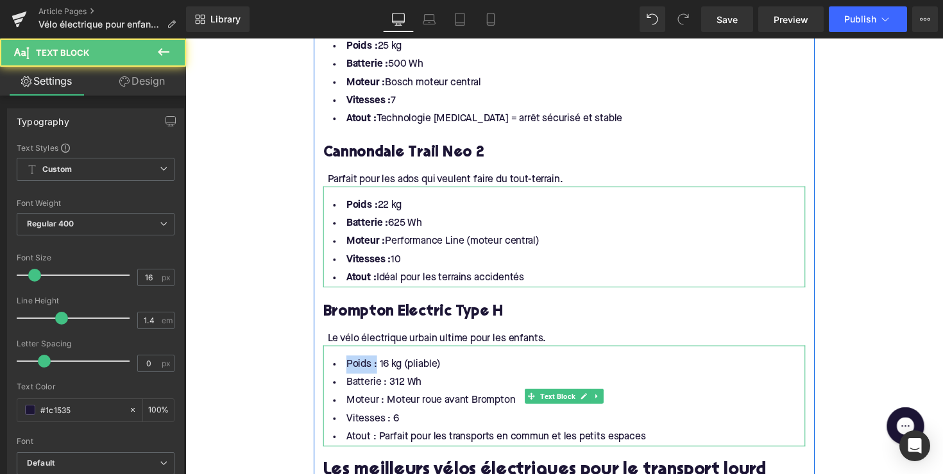
drag, startPoint x: 377, startPoint y: 345, endPoint x: 329, endPoint y: 349, distance: 47.6
click at [329, 363] on li "Poids : 16 kg (pliable)" at bounding box center [574, 372] width 494 height 19
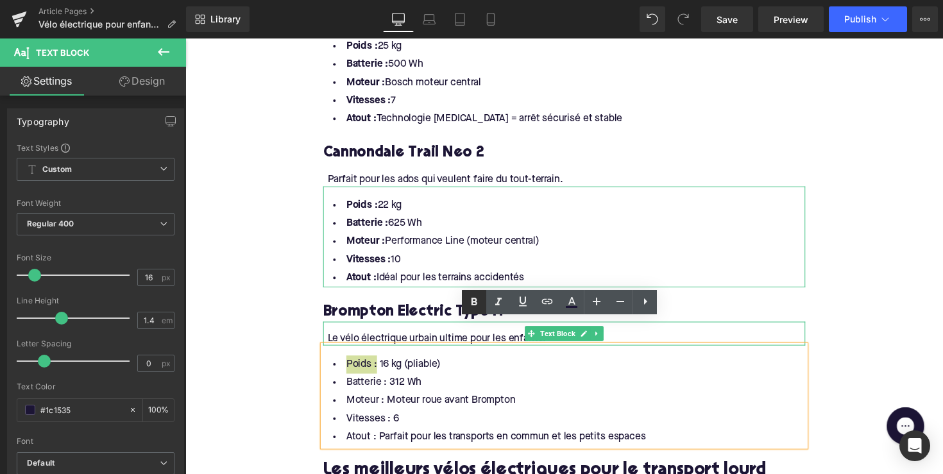
click at [470, 302] on icon at bounding box center [473, 301] width 15 height 15
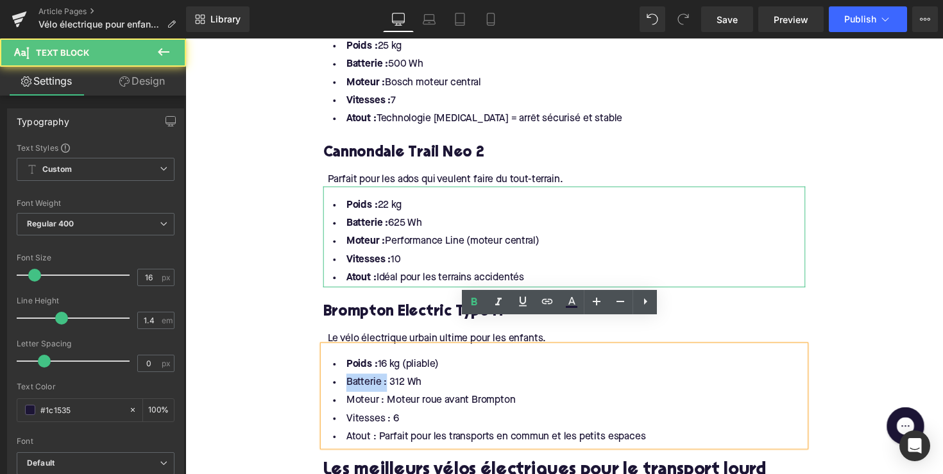
drag, startPoint x: 384, startPoint y: 366, endPoint x: 335, endPoint y: 366, distance: 49.4
click at [335, 382] on li "Batterie : 312 Wh" at bounding box center [574, 391] width 494 height 19
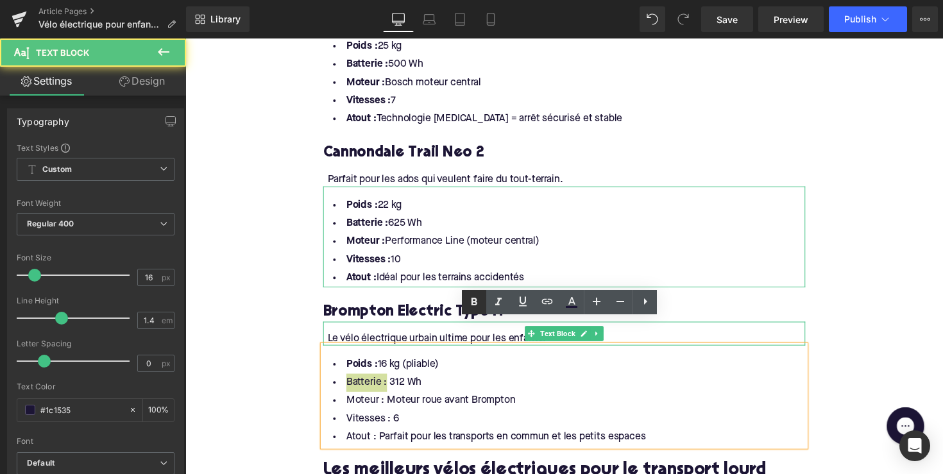
click at [478, 298] on icon at bounding box center [473, 301] width 15 height 15
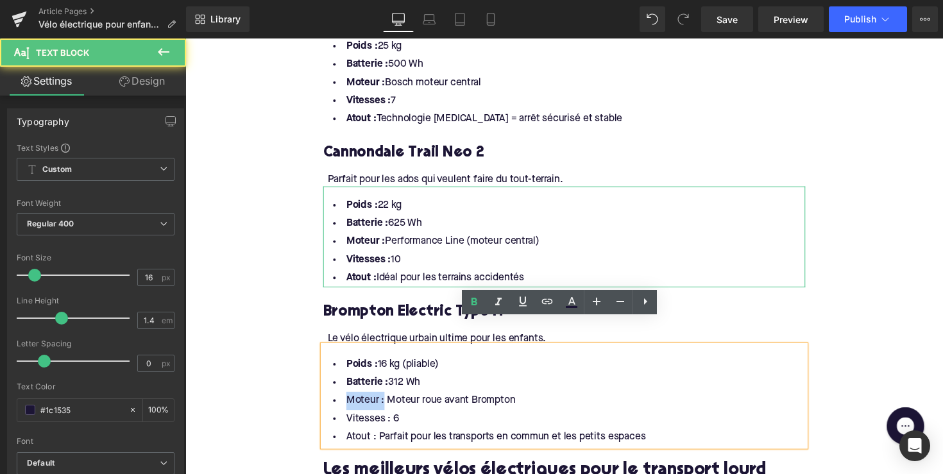
drag, startPoint x: 384, startPoint y: 382, endPoint x: 313, endPoint y: 386, distance: 70.7
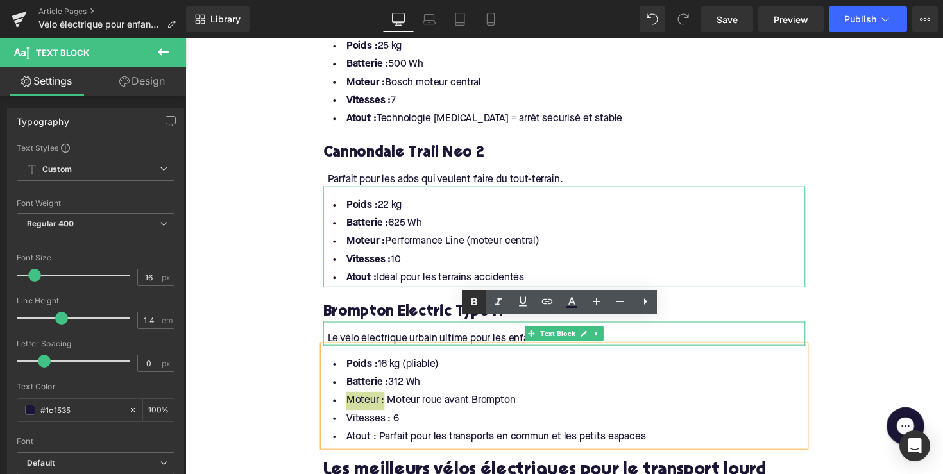
click at [470, 303] on icon at bounding box center [473, 301] width 15 height 15
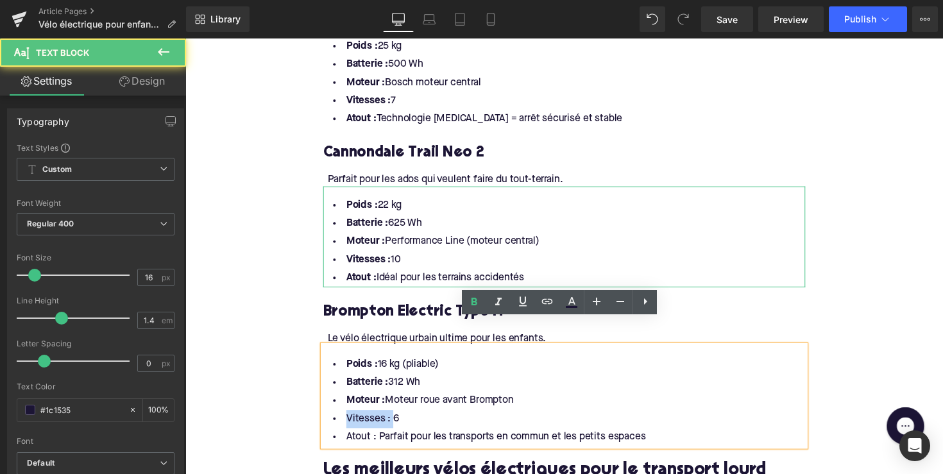
drag, startPoint x: 391, startPoint y: 399, endPoint x: 321, endPoint y: 399, distance: 70.6
click at [327, 399] on div "Poids : 16 kg (pliable) Batterie : 312 Wh Moteur : Moteur roue avant Brompton V…" at bounding box center [574, 404] width 494 height 103
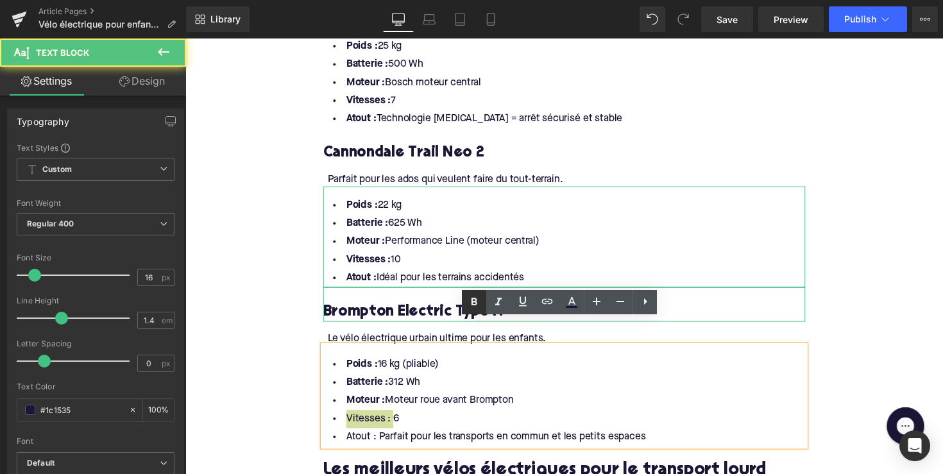
click at [475, 302] on icon at bounding box center [475, 302] width 6 height 8
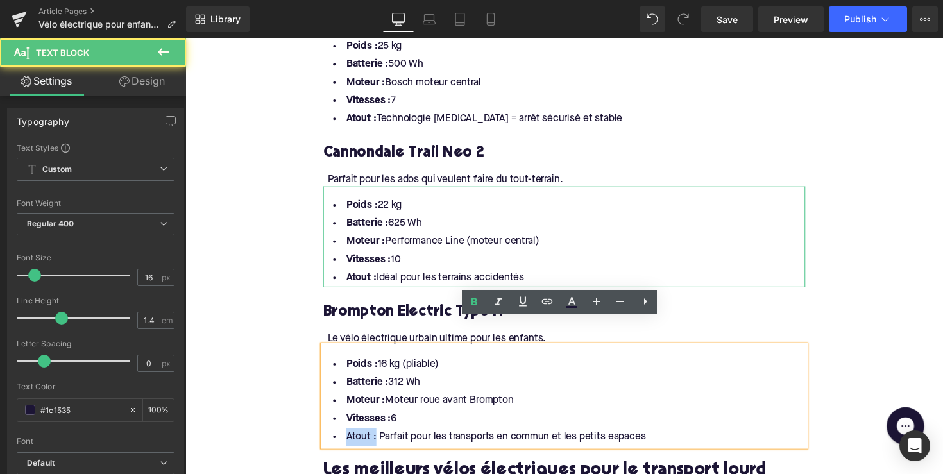
drag, startPoint x: 375, startPoint y: 423, endPoint x: 331, endPoint y: 423, distance: 43.6
click at [331, 438] on li "Atout : Parfait pour les transports en commun et les petits espaces" at bounding box center [574, 447] width 494 height 19
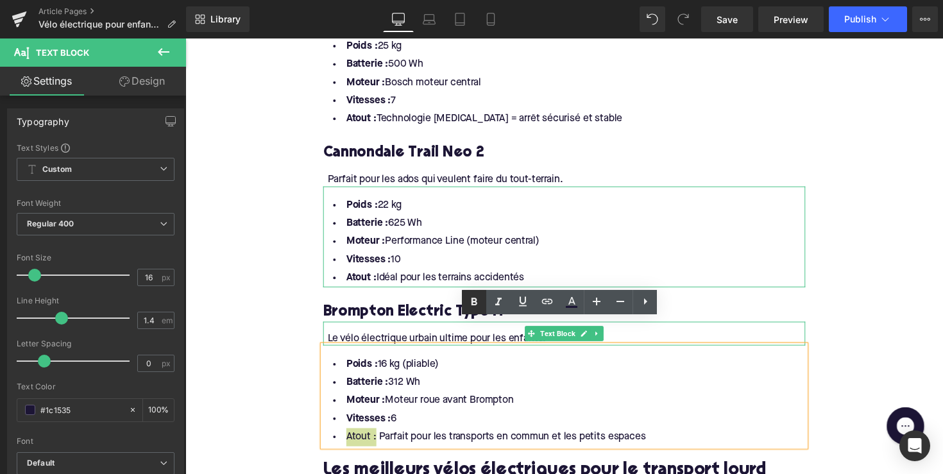
click at [472, 302] on icon at bounding box center [475, 302] width 6 height 8
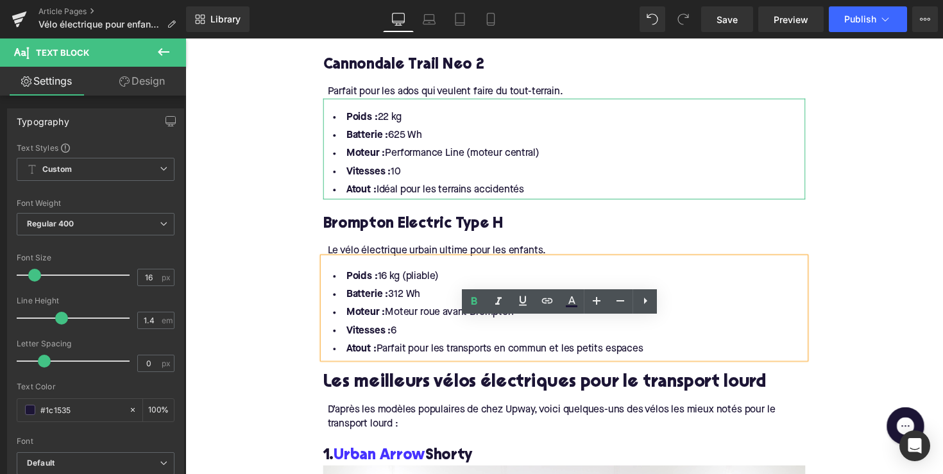
scroll to position [1684, 0]
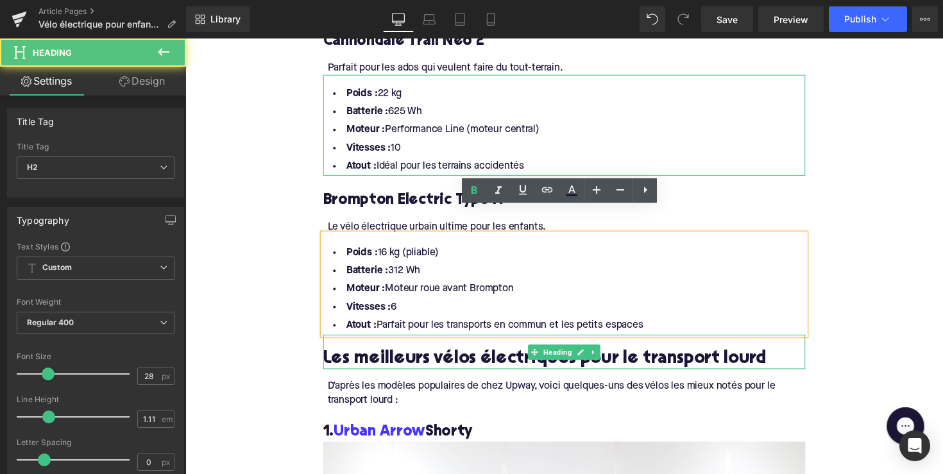
click at [432, 357] on h2 "Les meilleurs vélos électriques pour le transport lourd" at bounding box center [574, 367] width 494 height 20
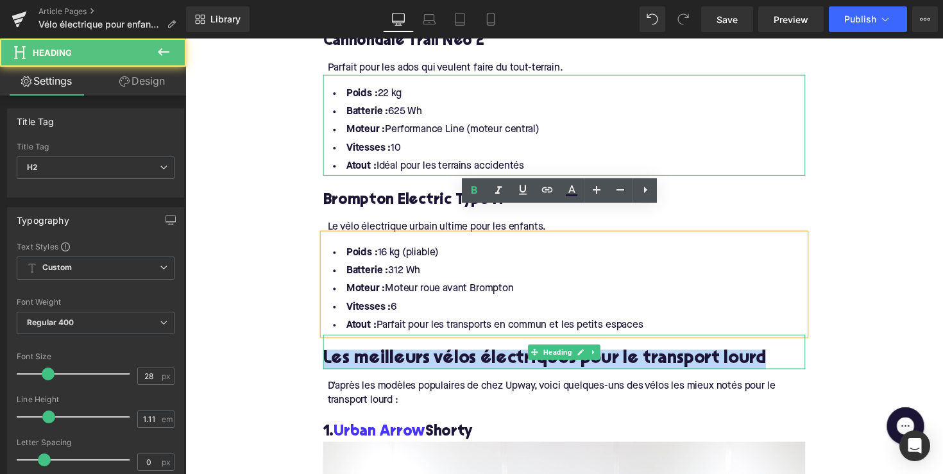
click at [432, 357] on h2 "Les meilleurs vélos électriques pour le transport lourd" at bounding box center [574, 367] width 494 height 20
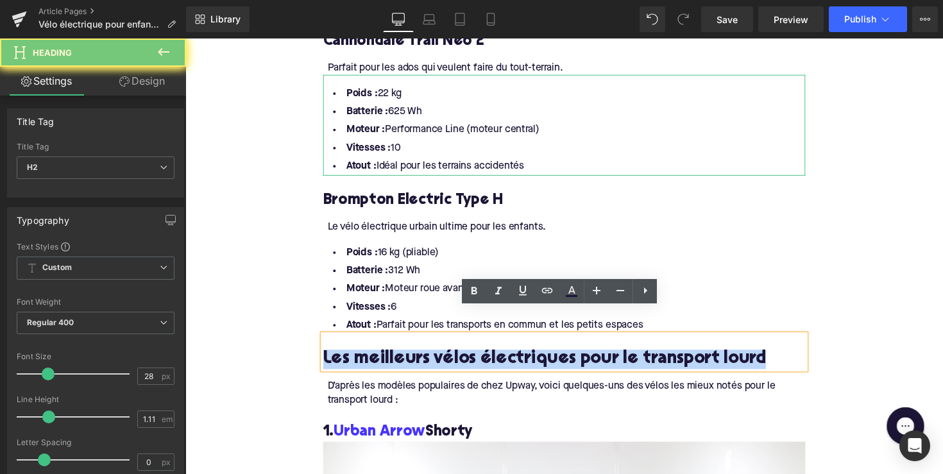
paste div
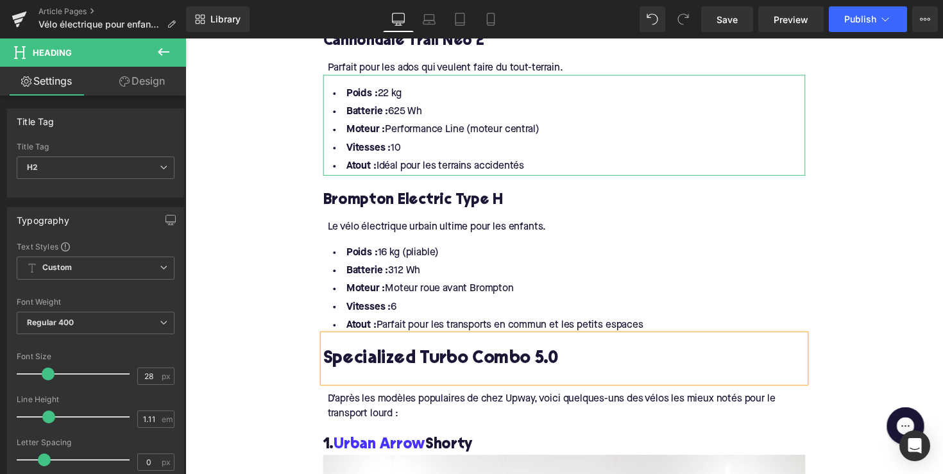
click at [473, 342] on div "Specialized Turbo Combo 5.0" at bounding box center [574, 366] width 494 height 49
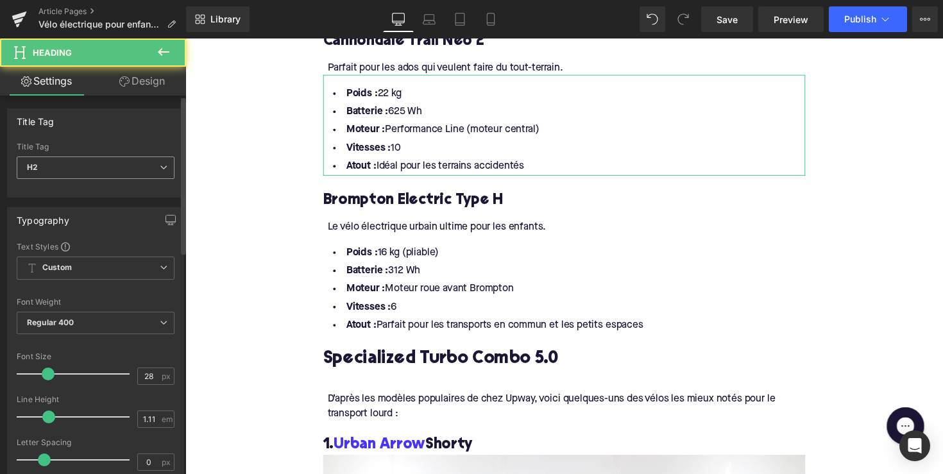
click at [103, 169] on span "H2" at bounding box center [96, 168] width 158 height 22
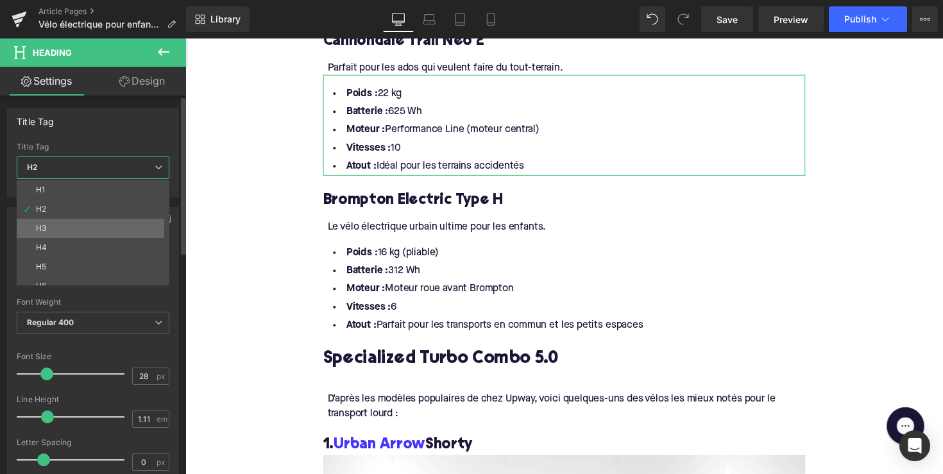
click at [88, 221] on li "H3" at bounding box center [96, 228] width 158 height 19
type input "24"
type input "1.29"
type input "100"
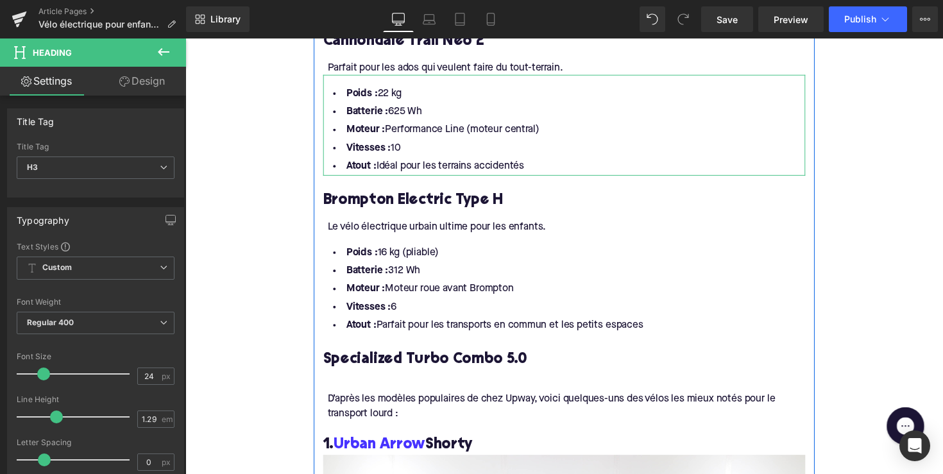
click at [352, 377] on div at bounding box center [574, 383] width 494 height 13
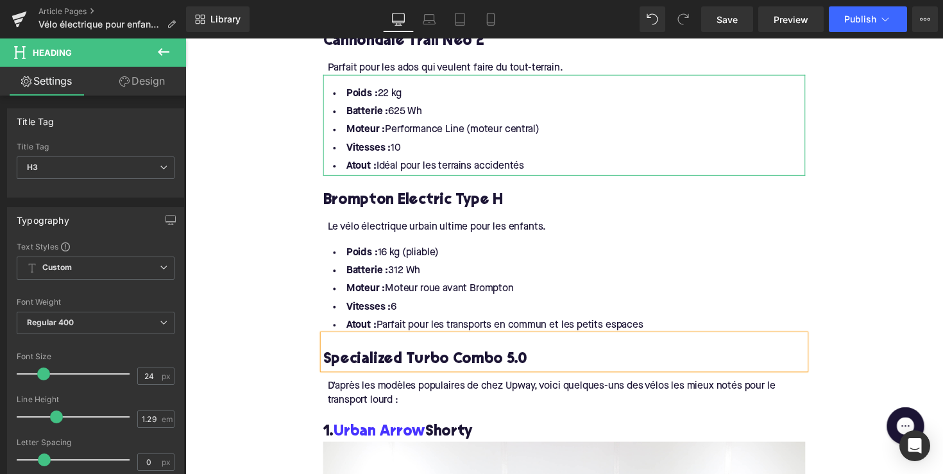
click at [391, 387] on div "D’après les modèles populaires de chez Upway, voici quelques-uns des vélos les …" at bounding box center [575, 401] width 489 height 29
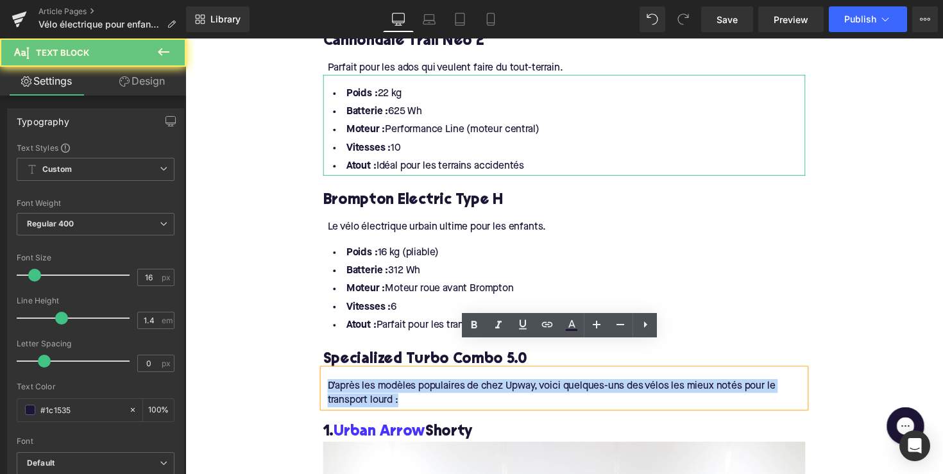
click at [391, 387] on div "D’après les modèles populaires de chez Upway, voici quelques-uns des vélos les …" at bounding box center [575, 401] width 489 height 29
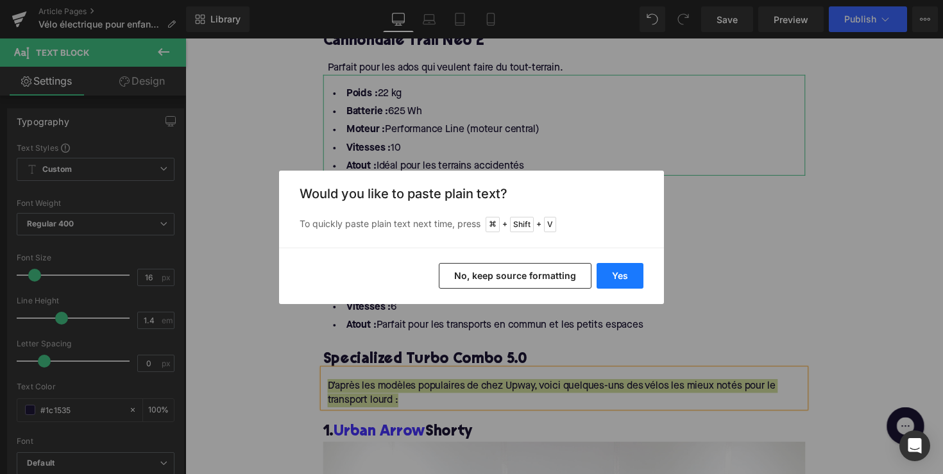
click at [611, 278] on button "Yes" at bounding box center [620, 276] width 47 height 26
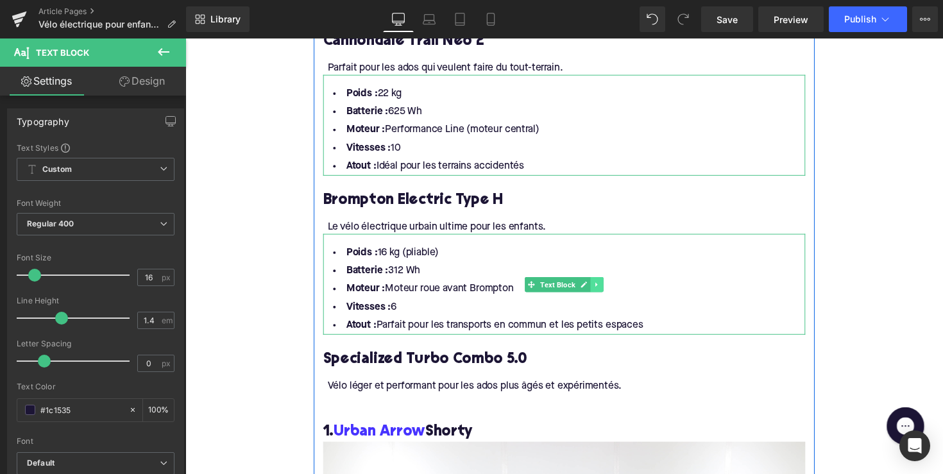
click at [610, 283] on link at bounding box center [606, 290] width 13 height 15
click at [597, 287] on icon at bounding box center [600, 290] width 7 height 7
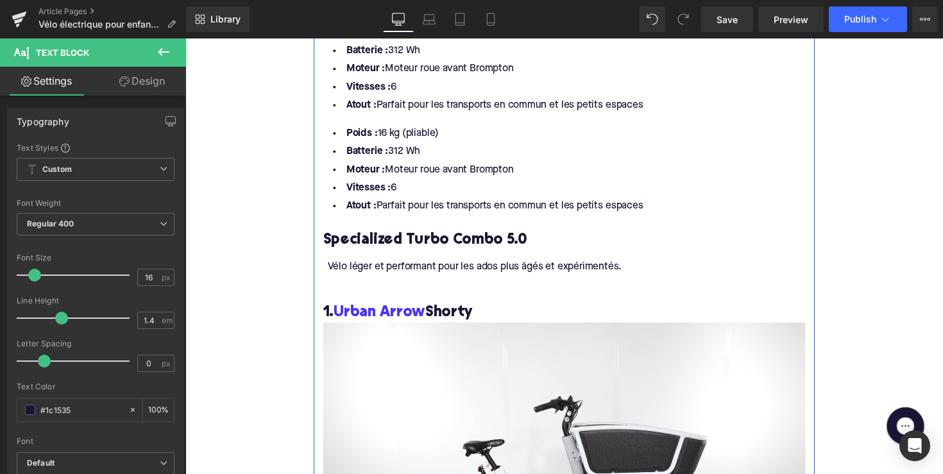
scroll to position [1901, 0]
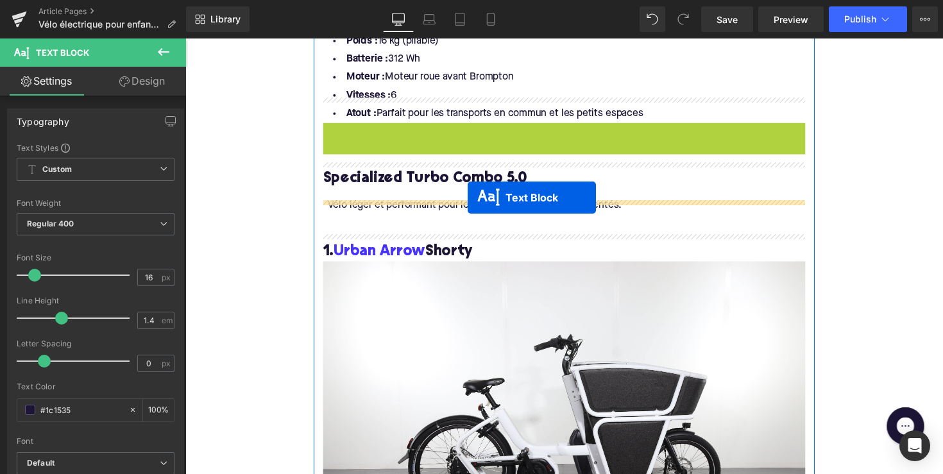
drag, startPoint x: 534, startPoint y: 153, endPoint x: 475, endPoint y: 201, distance: 76.1
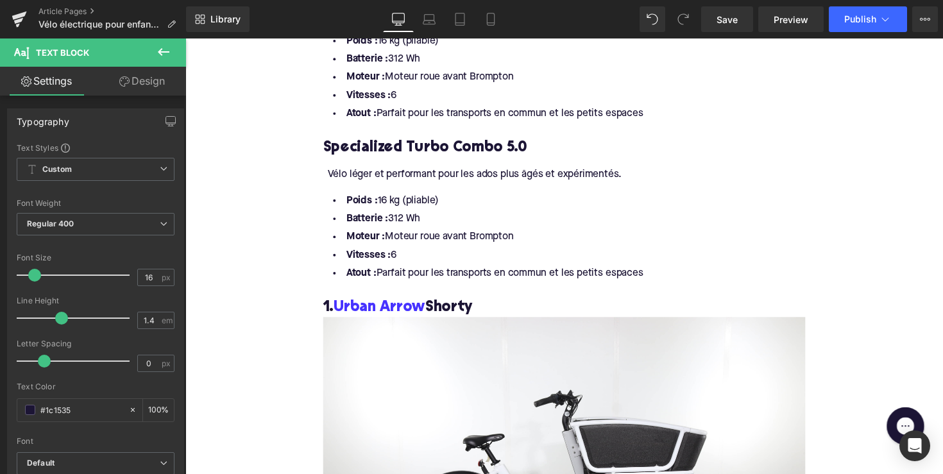
click at [486, 251] on li "Vitesses : 6" at bounding box center [574, 260] width 494 height 19
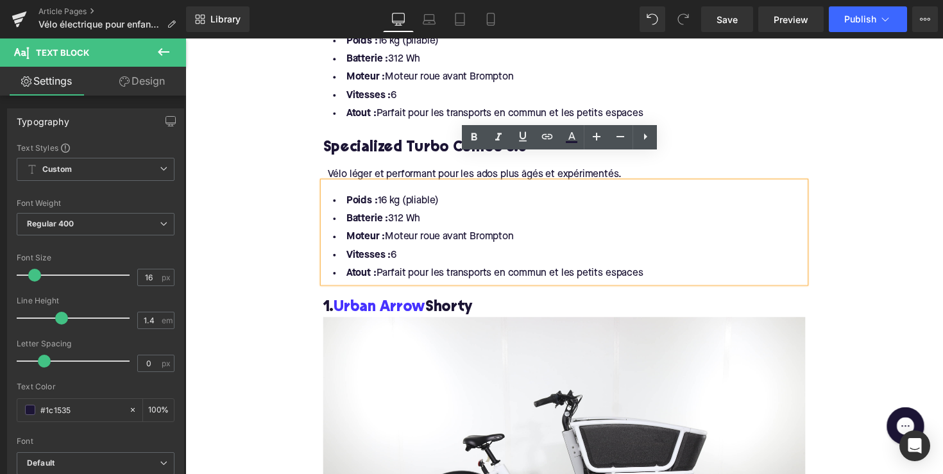
drag, startPoint x: 664, startPoint y: 248, endPoint x: 323, endPoint y: 168, distance: 350.4
click at [327, 185] on div "Poids : 16 kg (pliable) Batterie : 312 Wh Moteur : Moteur roue avant Brompton V…" at bounding box center [574, 236] width 494 height 103
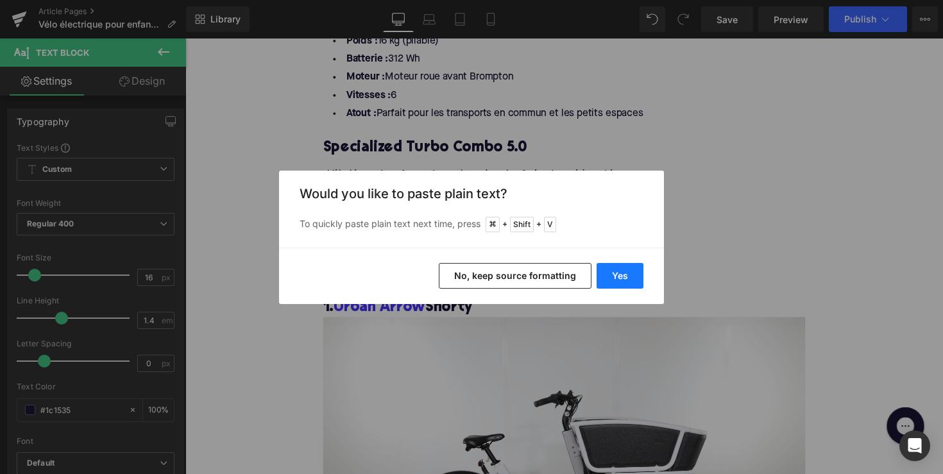
click at [611, 263] on button "Yes" at bounding box center [620, 276] width 47 height 26
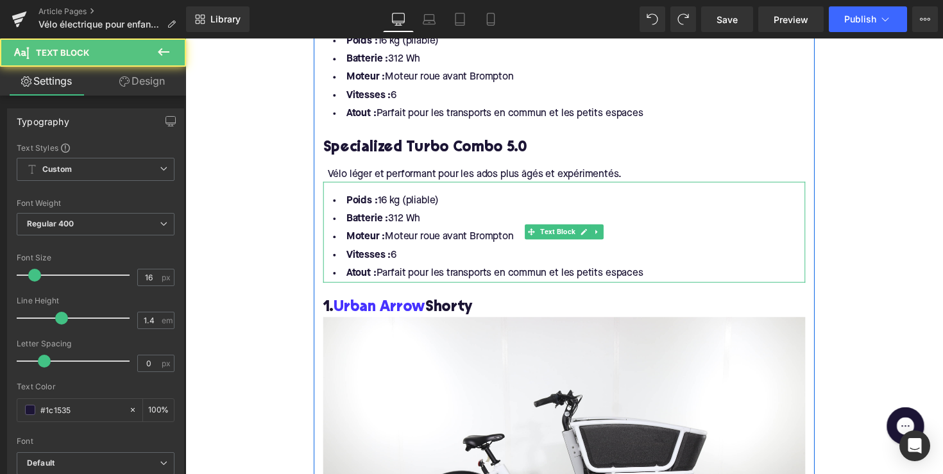
click at [664, 270] on li "Atout : Parfait pour les transports en commun et les petits espaces" at bounding box center [574, 279] width 494 height 19
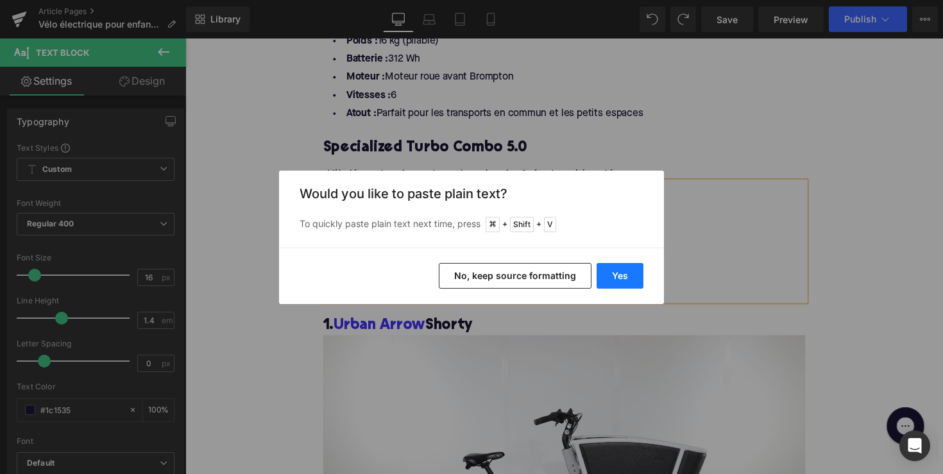
click at [620, 269] on button "Yes" at bounding box center [620, 276] width 47 height 26
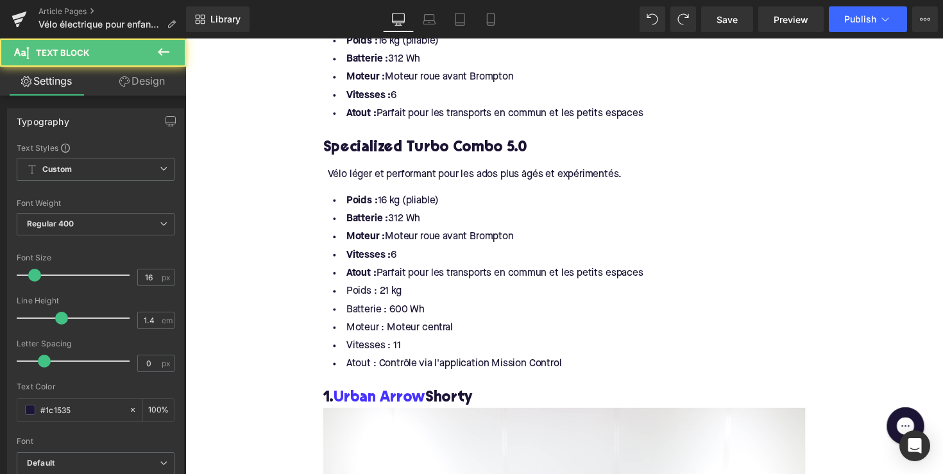
drag, startPoint x: 674, startPoint y: 259, endPoint x: 300, endPoint y: 163, distance: 386.8
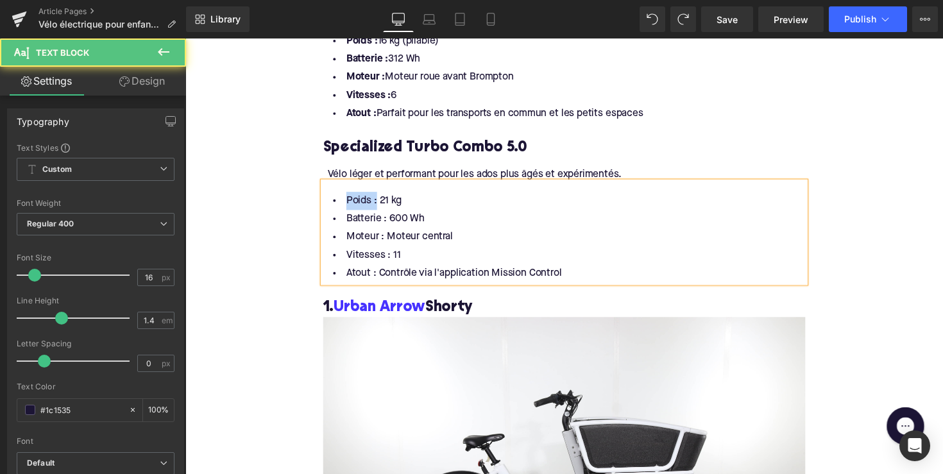
drag, startPoint x: 376, startPoint y: 179, endPoint x: 346, endPoint y: 179, distance: 30.2
click at [346, 196] on li "Poids : 21 kg" at bounding box center [574, 205] width 494 height 19
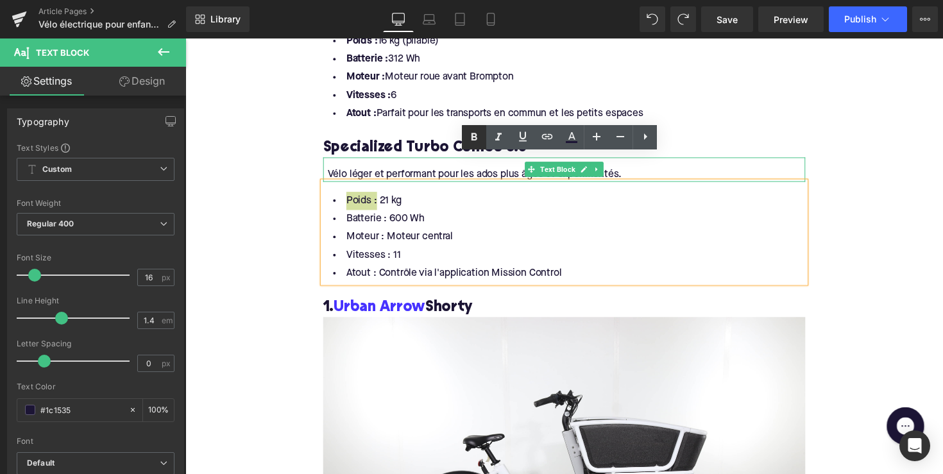
click at [474, 132] on icon at bounding box center [473, 137] width 15 height 15
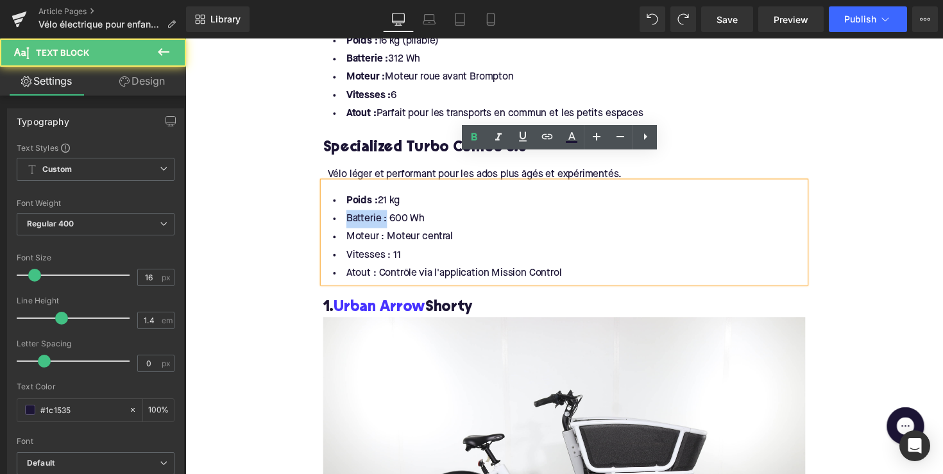
drag, startPoint x: 384, startPoint y: 196, endPoint x: 339, endPoint y: 196, distance: 44.9
click at [339, 214] on li "Batterie : 600 Wh" at bounding box center [574, 223] width 494 height 19
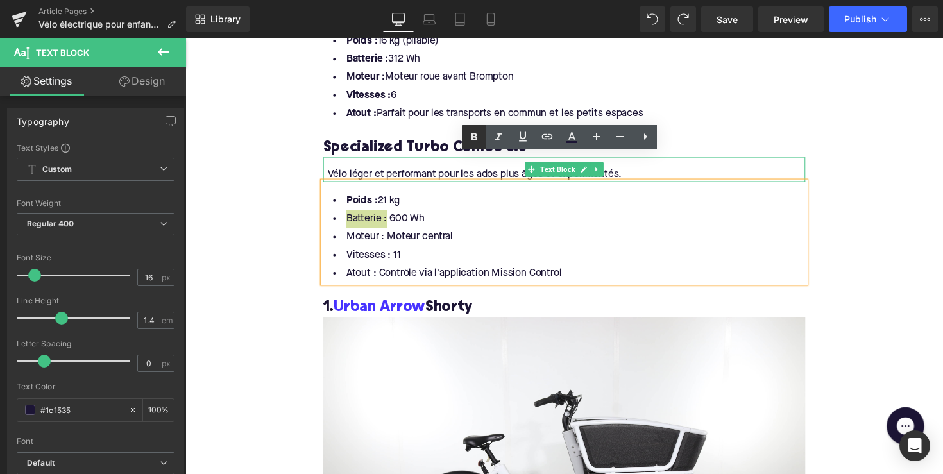
click at [466, 139] on link at bounding box center [474, 137] width 24 height 24
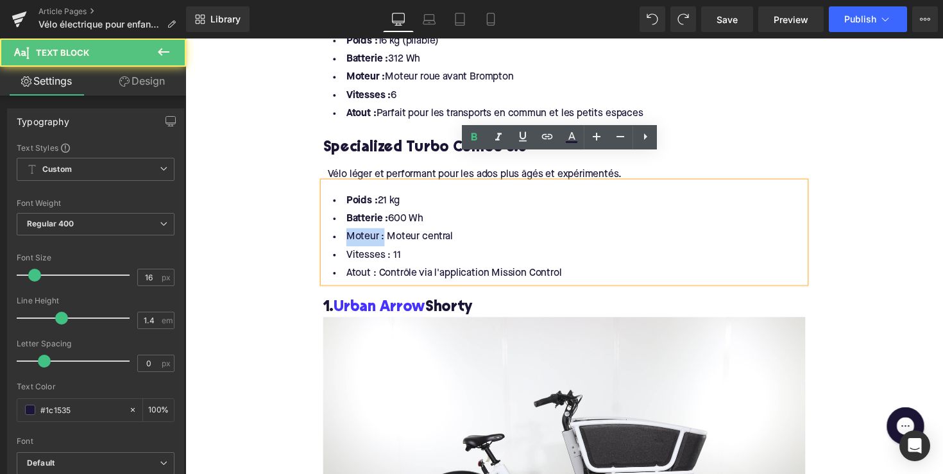
drag, startPoint x: 384, startPoint y: 214, endPoint x: 337, endPoint y: 214, distance: 47.5
click at [337, 233] on li "Moteur : Moteur central" at bounding box center [574, 242] width 494 height 19
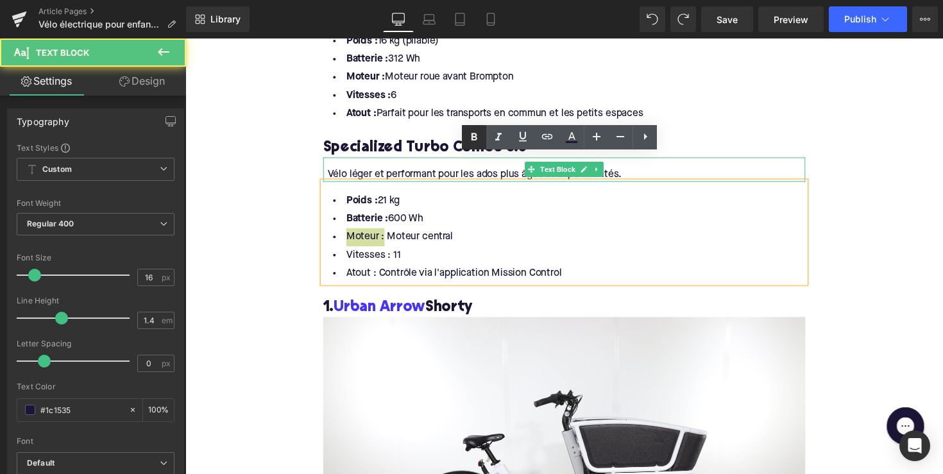
click at [466, 136] on link at bounding box center [474, 137] width 24 height 24
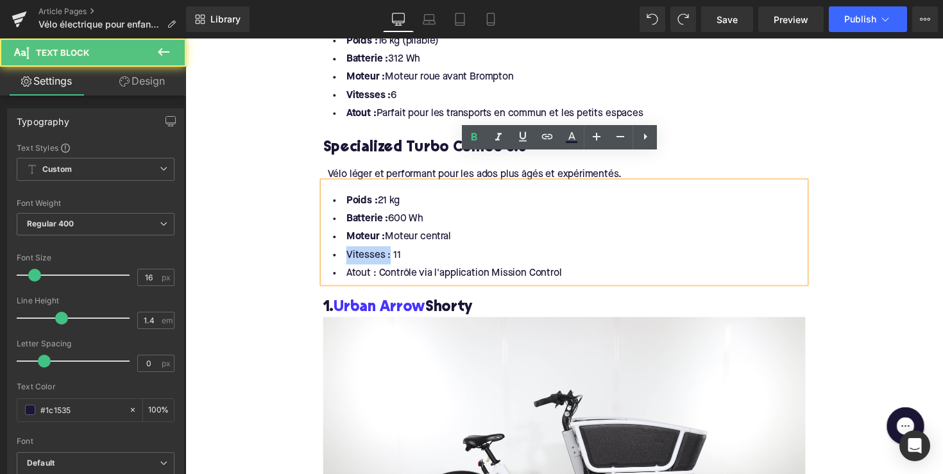
drag, startPoint x: 388, startPoint y: 235, endPoint x: 340, endPoint y: 235, distance: 48.1
click at [340, 251] on li "Vitesses : 11" at bounding box center [574, 260] width 494 height 19
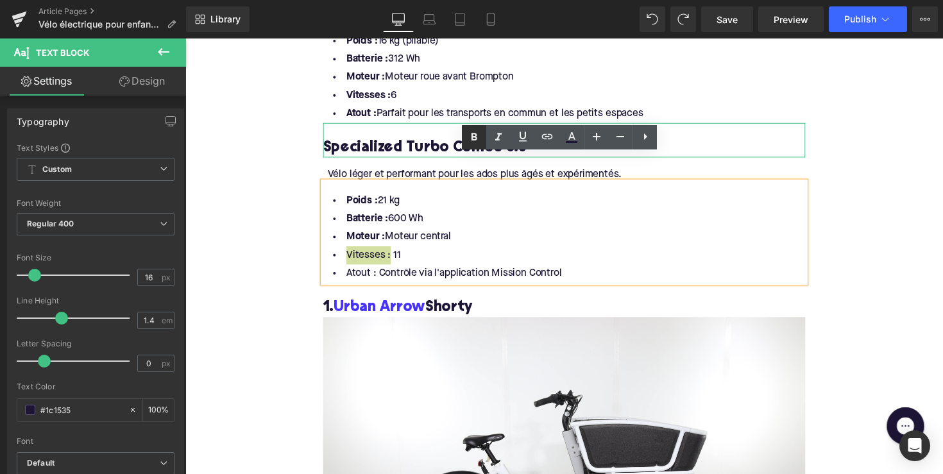
click at [470, 136] on icon at bounding box center [473, 137] width 15 height 15
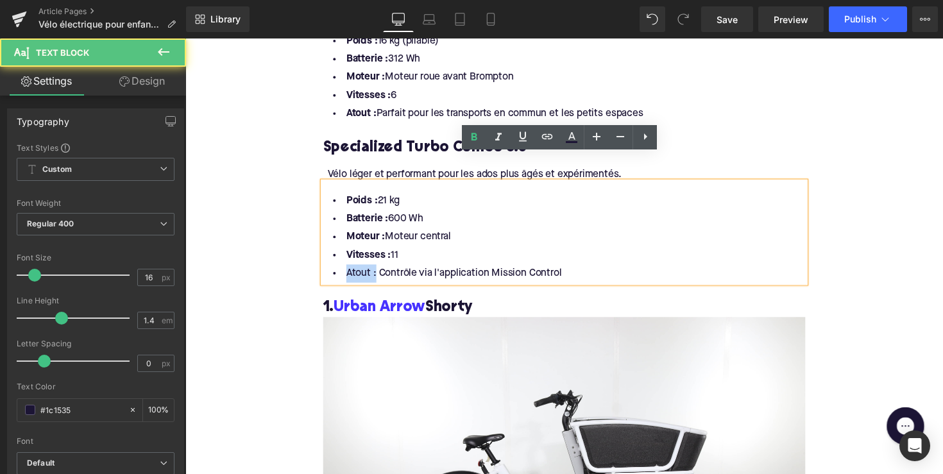
drag, startPoint x: 375, startPoint y: 253, endPoint x: 337, endPoint y: 253, distance: 37.8
click at [337, 270] on li "Atout : Contrôle via l'application Mission Control" at bounding box center [574, 279] width 494 height 19
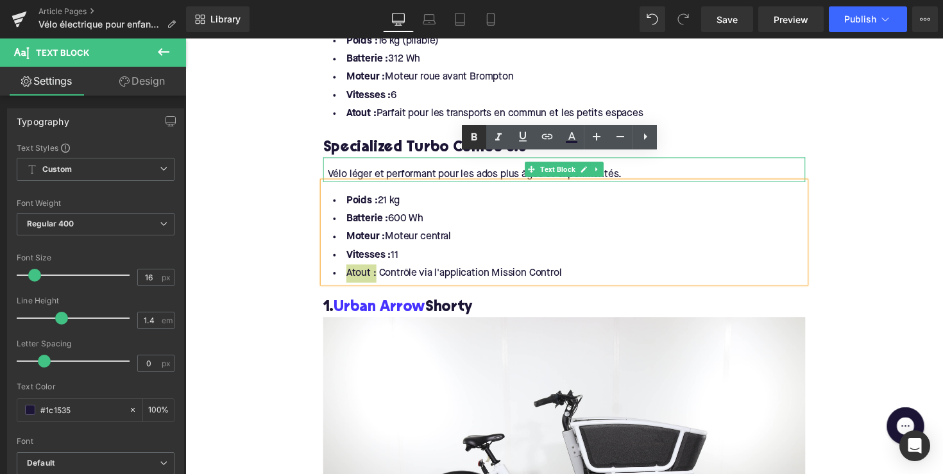
click at [471, 135] on icon at bounding box center [473, 137] width 15 height 15
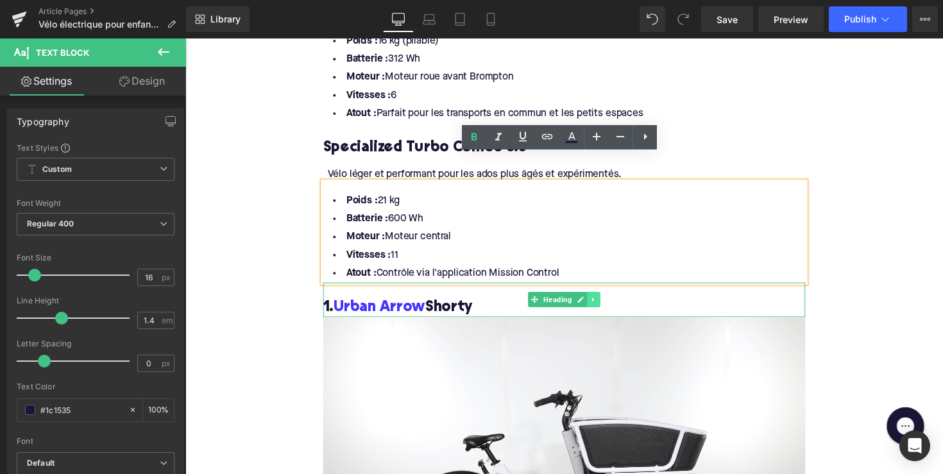
click at [604, 302] on icon at bounding box center [603, 306] width 7 height 8
click at [611, 303] on icon at bounding box center [610, 306] width 7 height 7
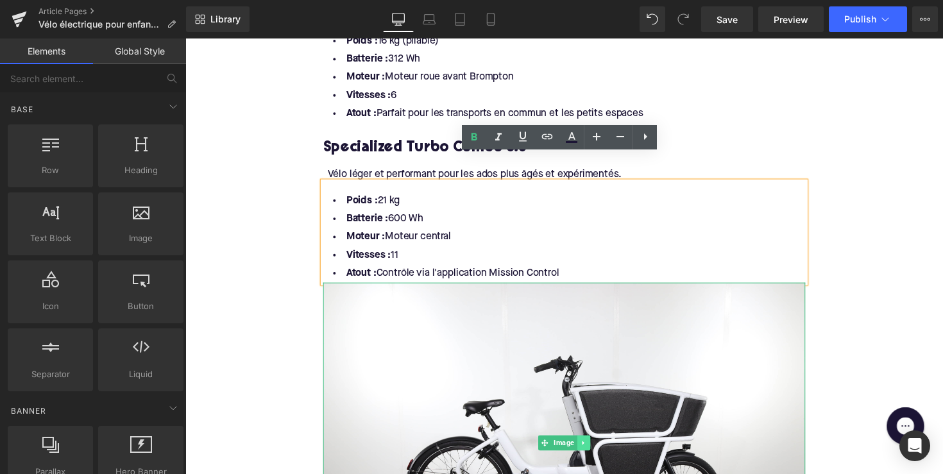
click at [593, 449] on icon at bounding box center [593, 453] width 7 height 8
click at [597, 449] on icon at bounding box center [600, 453] width 7 height 8
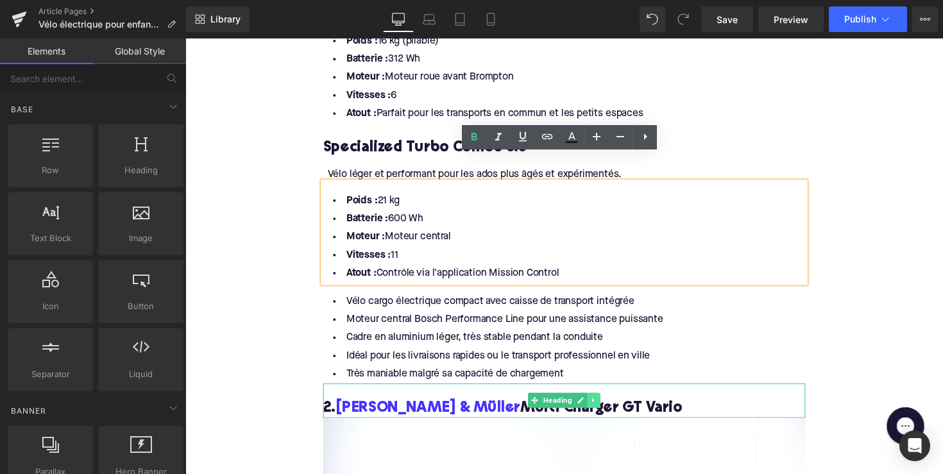
click at [602, 407] on icon at bounding box center [603, 409] width 2 height 4
click at [608, 406] on icon at bounding box center [610, 409] width 7 height 7
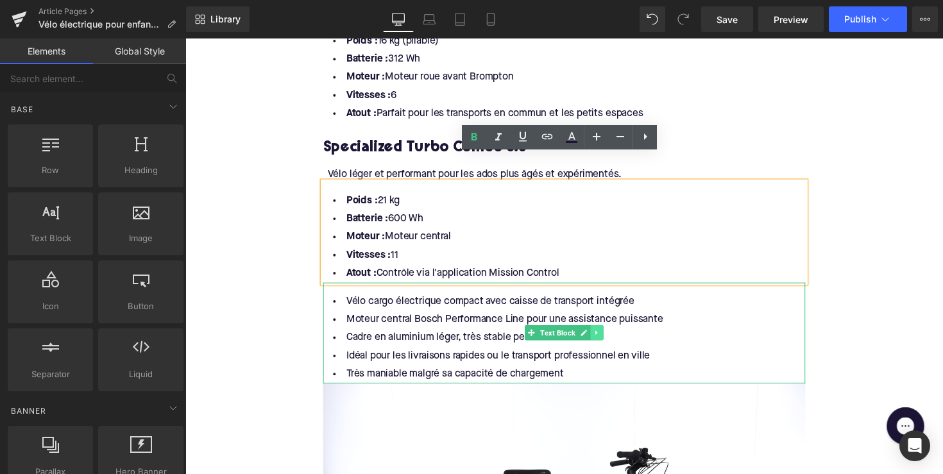
click at [606, 338] on icon at bounding box center [607, 340] width 2 height 4
click at [607, 332] on link at bounding box center [613, 339] width 13 height 15
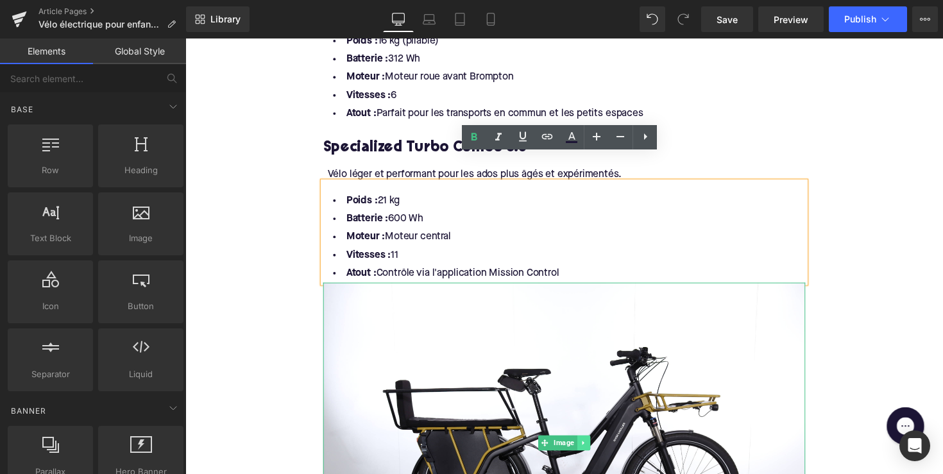
click at [588, 445] on link at bounding box center [593, 452] width 13 height 15
click at [595, 445] on link at bounding box center [599, 452] width 13 height 15
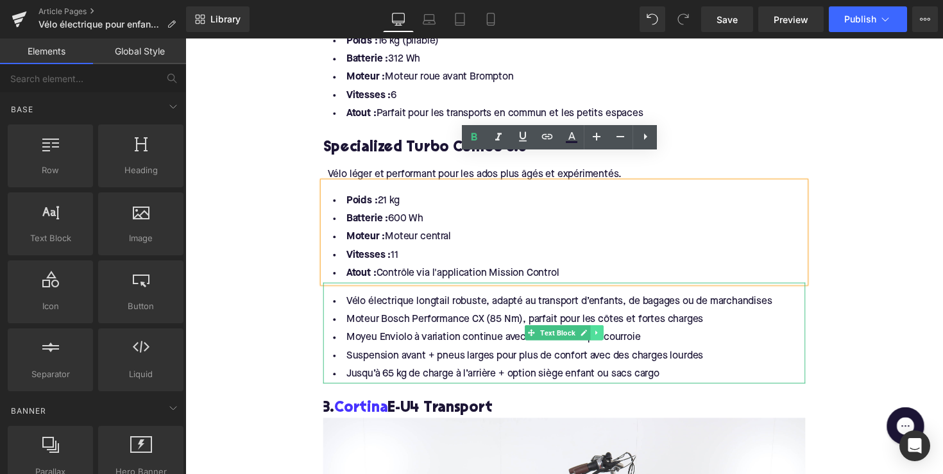
click at [601, 332] on link at bounding box center [606, 339] width 13 height 15
click at [607, 332] on link at bounding box center [613, 339] width 13 height 15
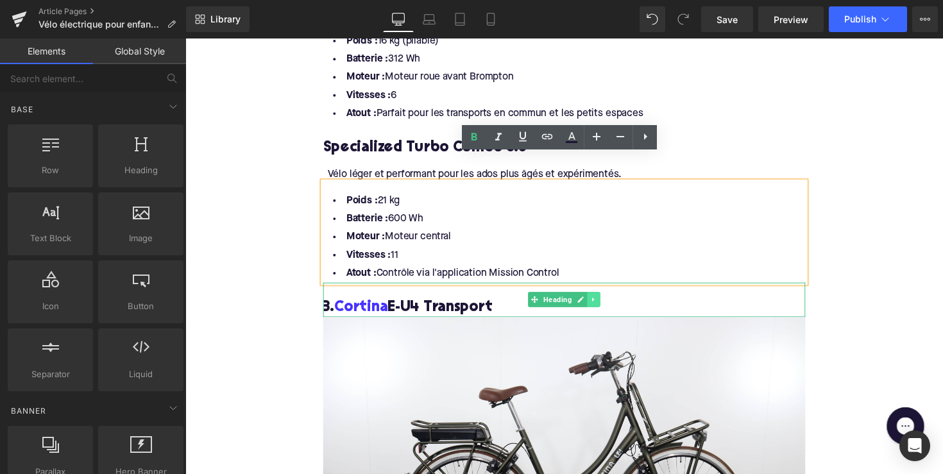
click at [597, 298] on link at bounding box center [603, 305] width 13 height 15
click at [607, 303] on icon at bounding box center [610, 306] width 7 height 7
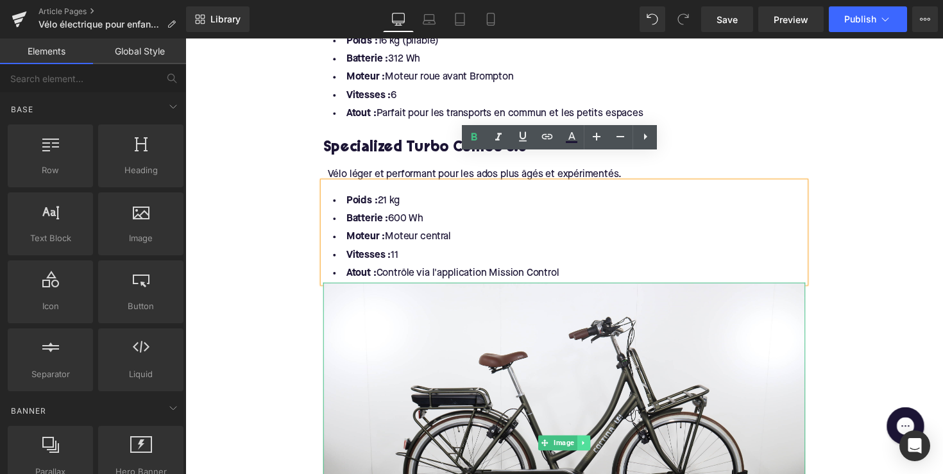
click at [591, 449] on icon at bounding box center [593, 453] width 7 height 8
click at [597, 450] on icon at bounding box center [600, 453] width 7 height 7
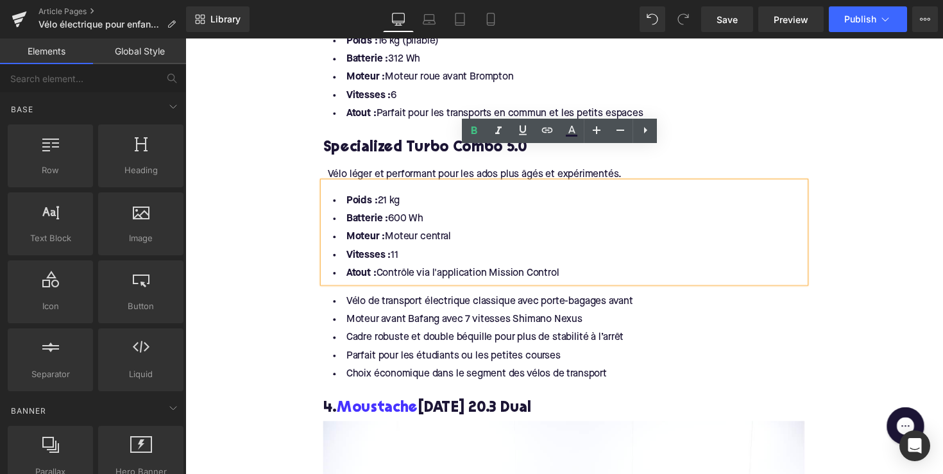
scroll to position [1946, 0]
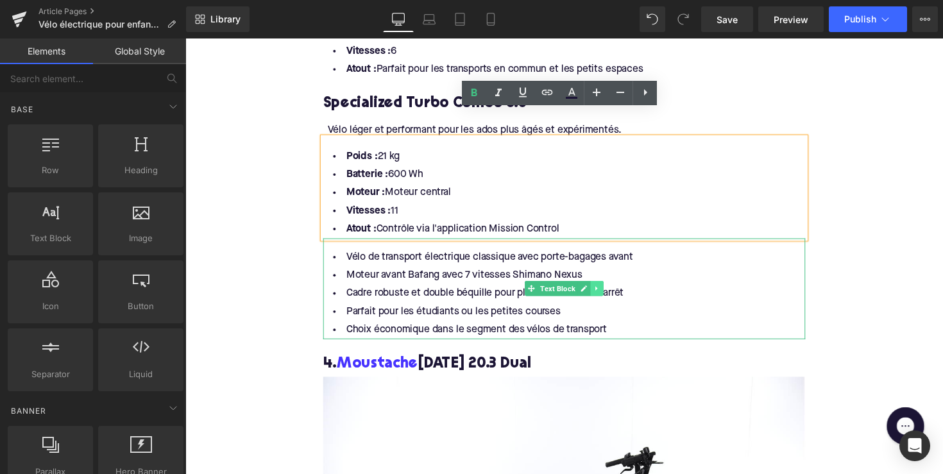
click at [607, 291] on icon at bounding box center [607, 295] width 7 height 8
click at [610, 291] on icon at bounding box center [613, 295] width 7 height 8
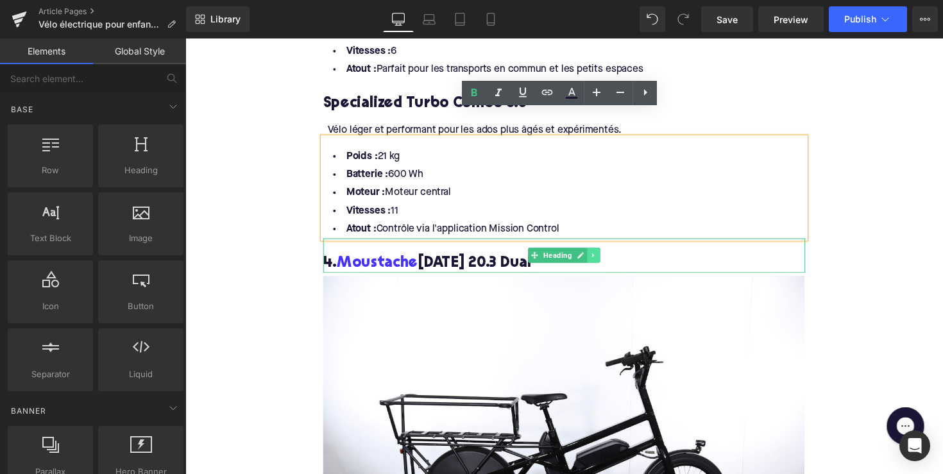
click at [602, 259] on icon at bounding box center [603, 261] width 2 height 4
click at [607, 257] on icon at bounding box center [610, 260] width 7 height 7
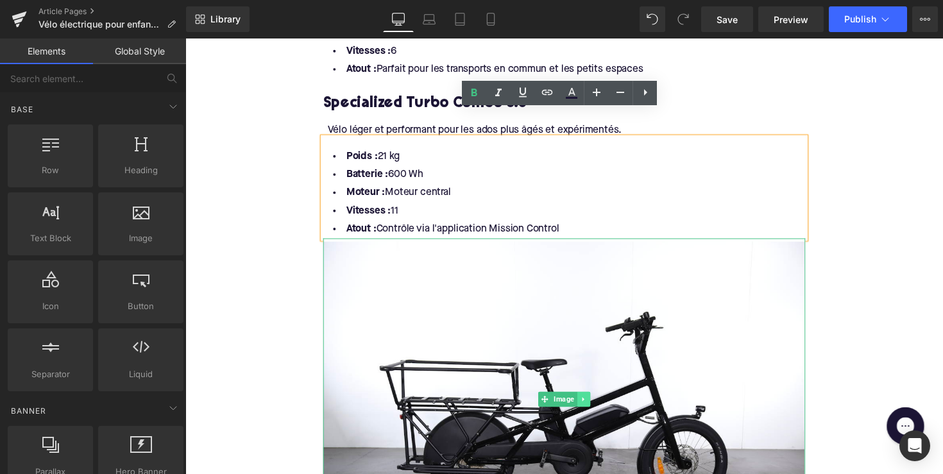
click at [591, 400] on link at bounding box center [593, 407] width 13 height 15
click at [599, 404] on icon at bounding box center [600, 407] width 7 height 7
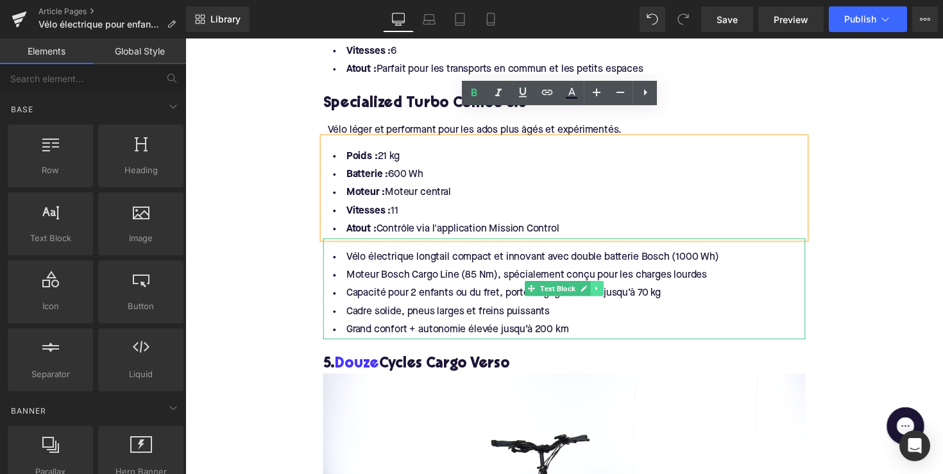
click at [606, 293] on icon at bounding box center [607, 295] width 2 height 4
click at [610, 291] on icon at bounding box center [613, 294] width 7 height 7
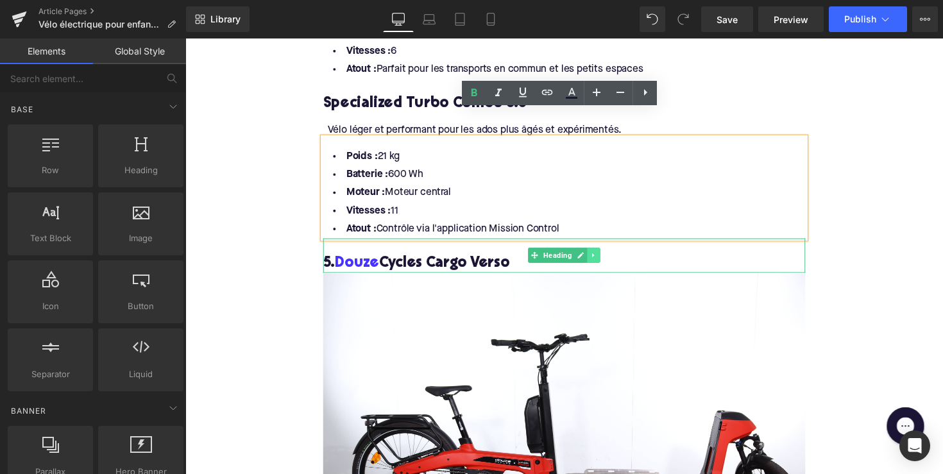
click at [604, 257] on icon at bounding box center [603, 261] width 7 height 8
click at [604, 253] on link at bounding box center [610, 260] width 13 height 15
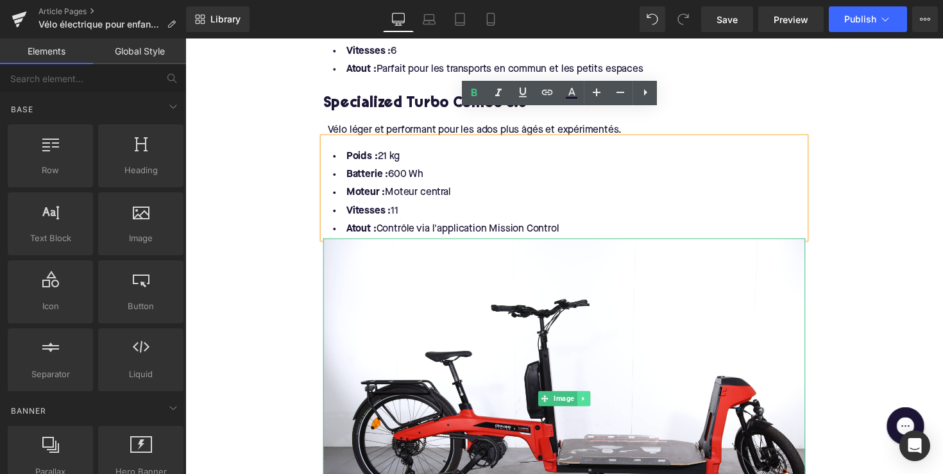
click at [591, 400] on link at bounding box center [593, 407] width 13 height 15
click at [597, 404] on icon at bounding box center [600, 407] width 7 height 7
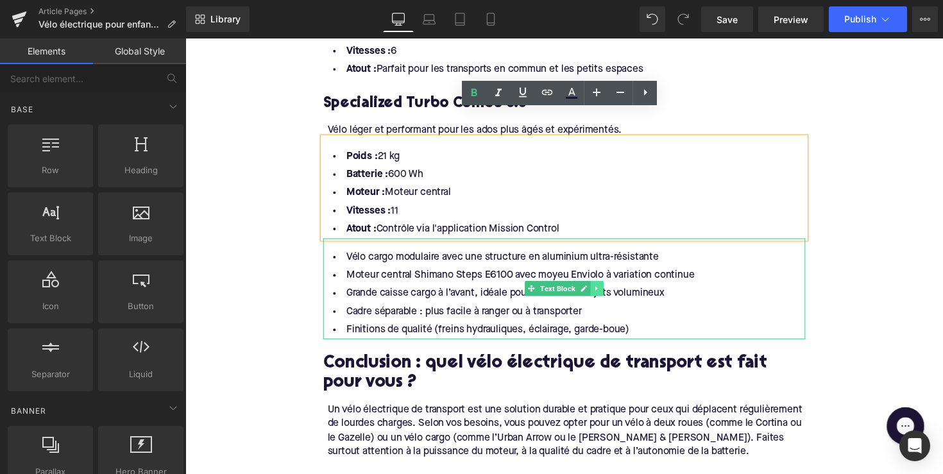
click at [604, 287] on link at bounding box center [606, 294] width 13 height 15
click at [610, 287] on link at bounding box center [613, 294] width 13 height 15
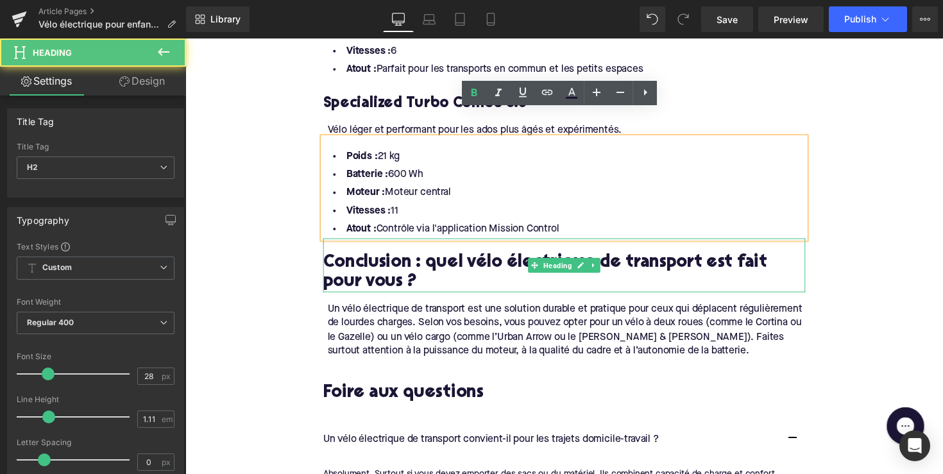
click at [426, 259] on h2 "Conclusion : quel vélo électrique de transport est fait pour vous ?" at bounding box center [574, 279] width 494 height 40
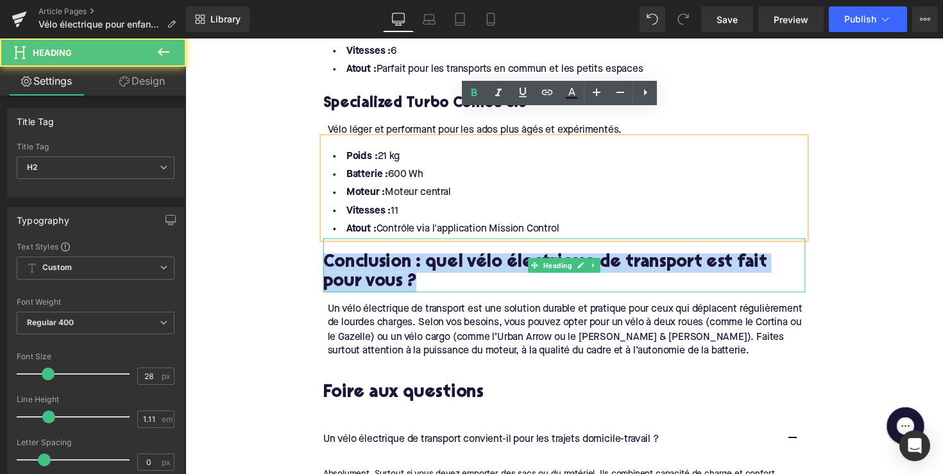
click at [426, 259] on h2 "Conclusion : quel vélo électrique de transport est fait pour vous ?" at bounding box center [574, 279] width 494 height 40
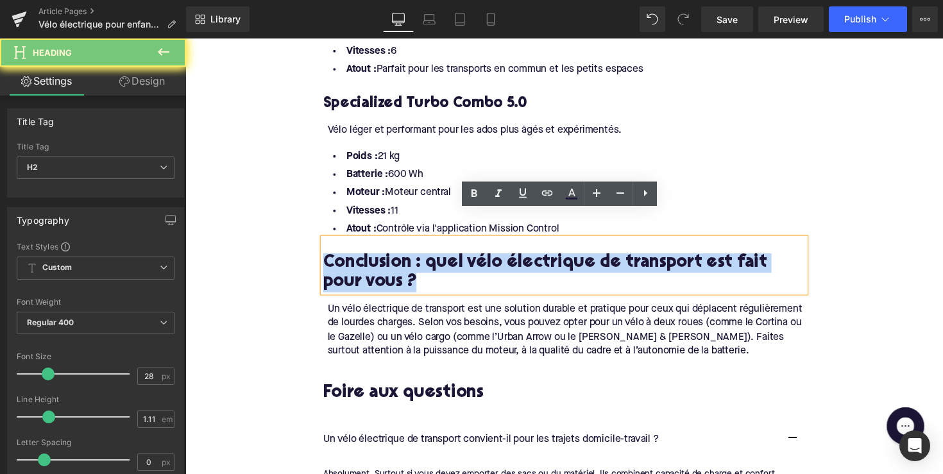
paste div
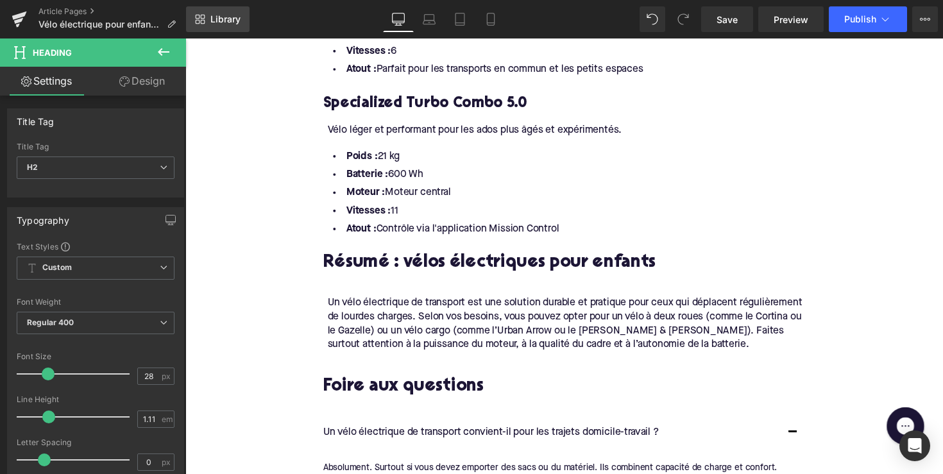
click at [220, 14] on span "Library" at bounding box center [225, 19] width 30 height 12
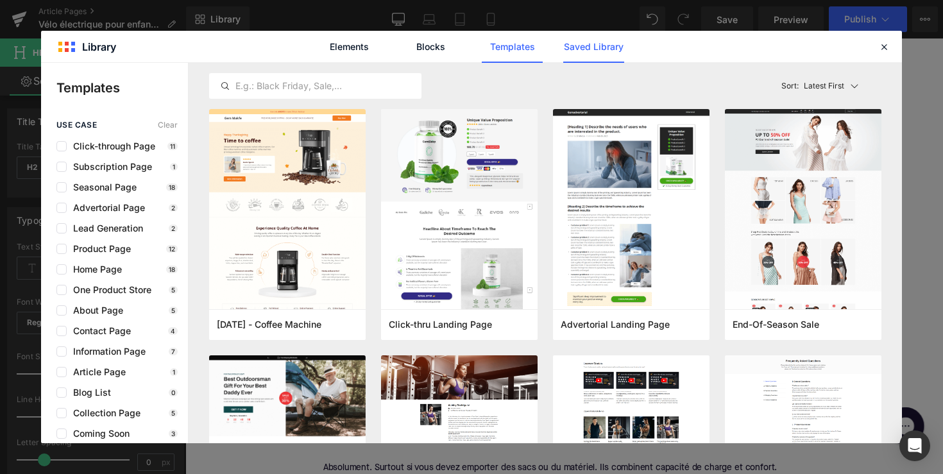
click at [570, 56] on link "Saved Library" at bounding box center [593, 47] width 61 height 32
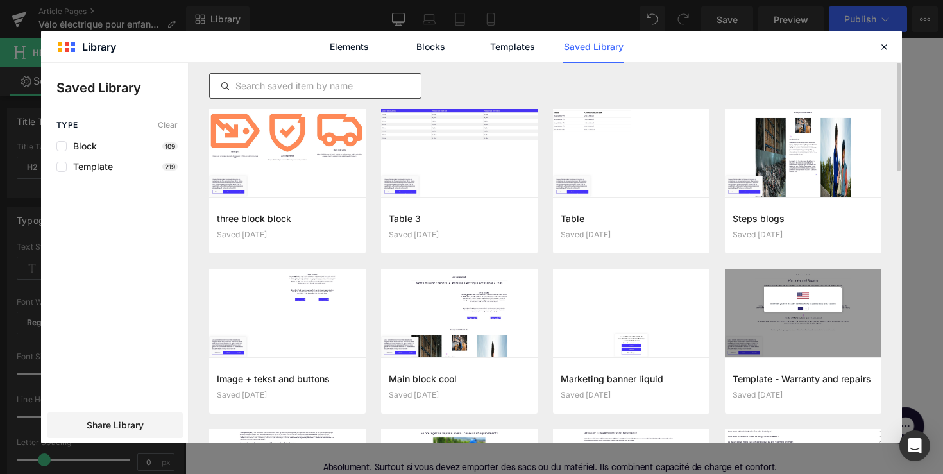
click at [311, 74] on div at bounding box center [315, 86] width 212 height 26
click at [310, 89] on input "text" at bounding box center [315, 85] width 211 height 15
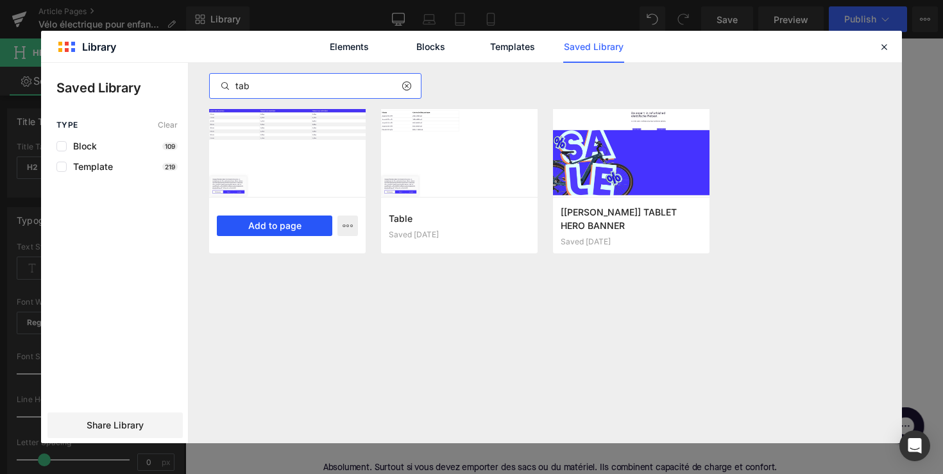
type input "tab"
click at [293, 216] on button "Add to page" at bounding box center [274, 226] width 115 height 21
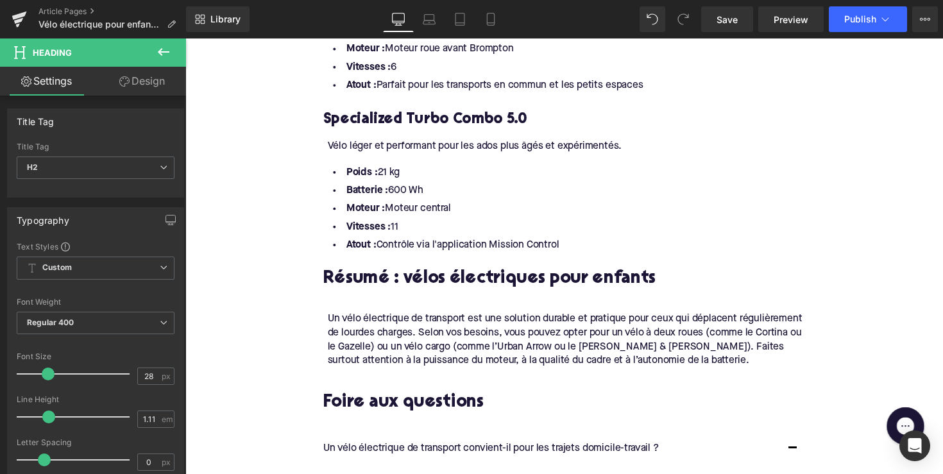
scroll to position [1929, 0]
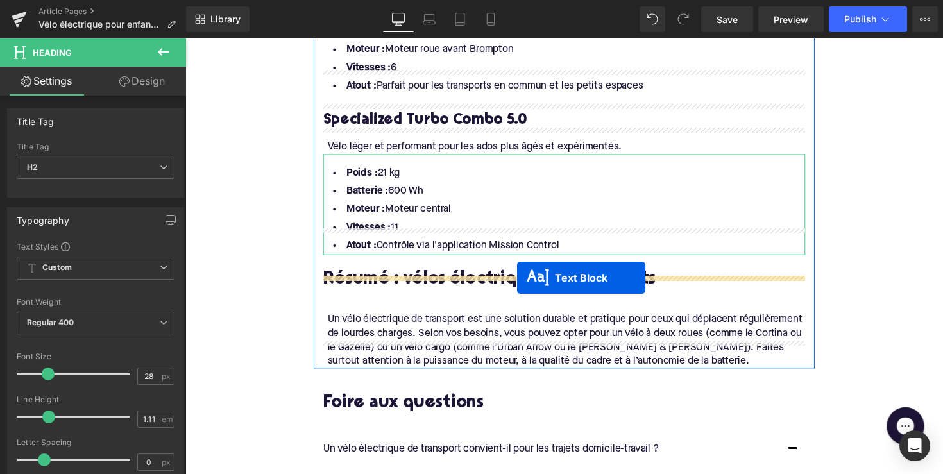
drag, startPoint x: 541, startPoint y: 227, endPoint x: 525, endPoint y: 284, distance: 58.7
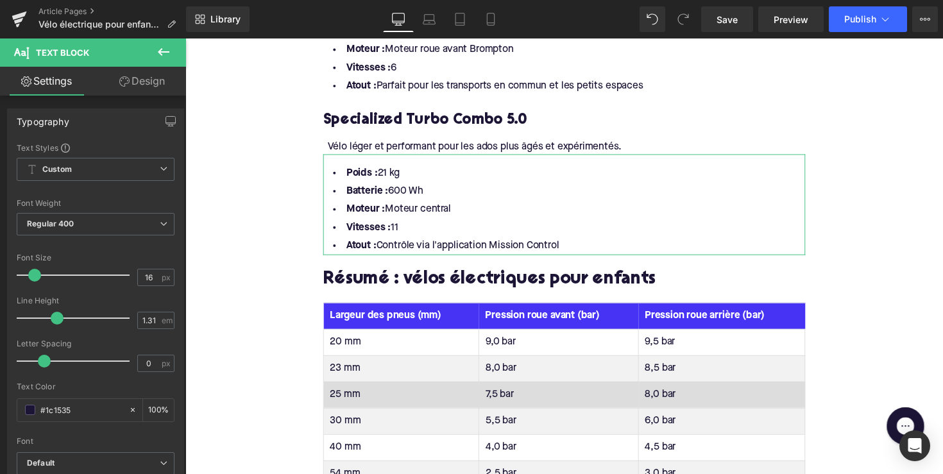
click at [362, 309] on th "Largeur des pneus (mm)" at bounding box center [406, 322] width 159 height 27
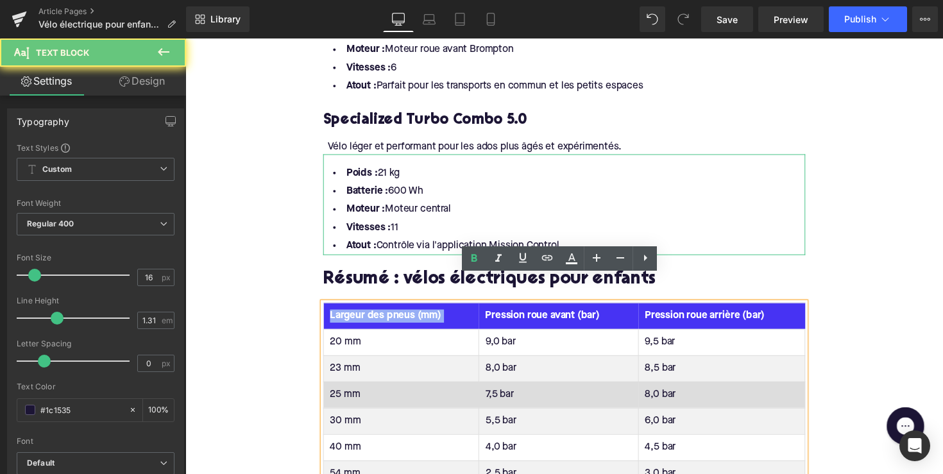
click at [362, 309] on th "Largeur des pneus (mm)" at bounding box center [406, 322] width 159 height 27
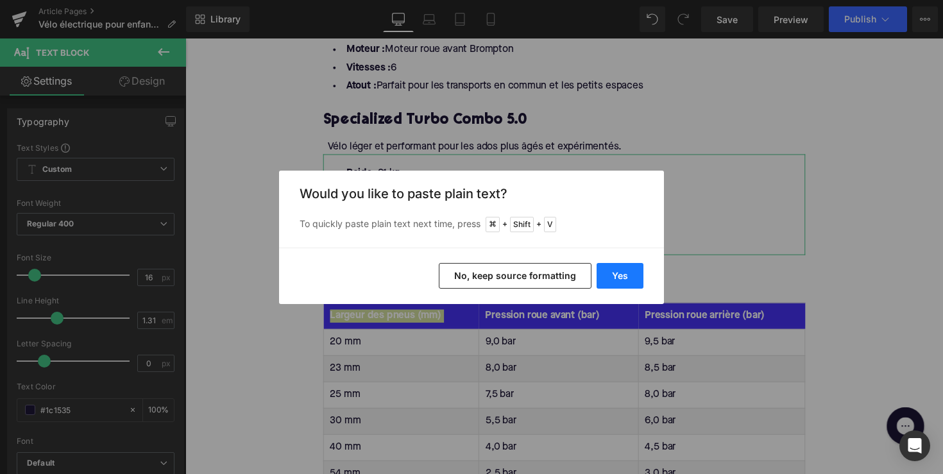
click at [621, 282] on button "Yes" at bounding box center [620, 276] width 47 height 26
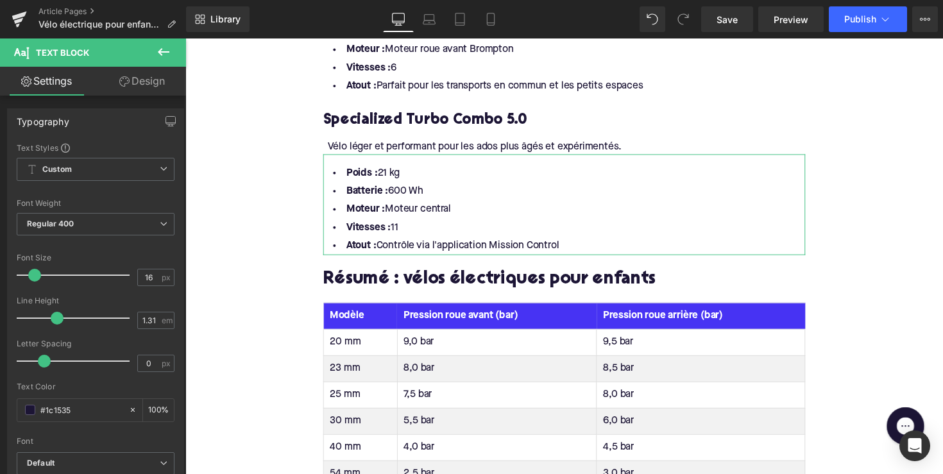
click at [434, 309] on th "Pression roue avant (bar)" at bounding box center [504, 322] width 205 height 27
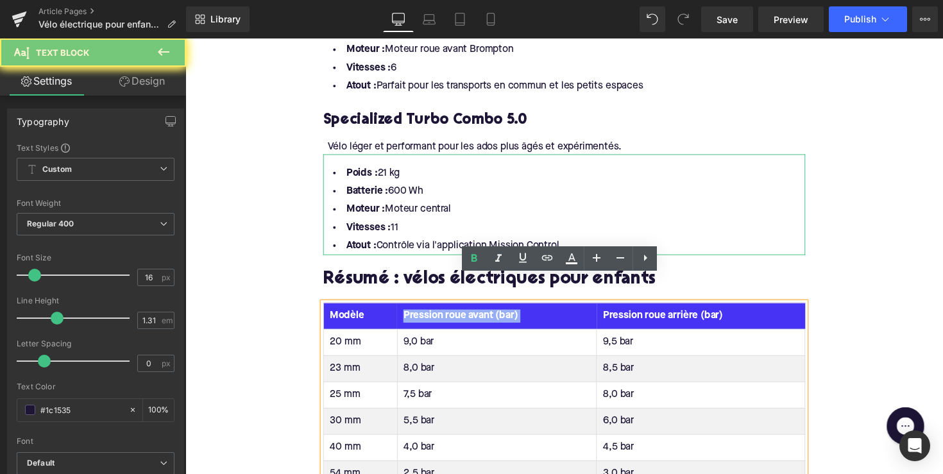
click at [434, 309] on th "Pression roue avant (bar)" at bounding box center [504, 322] width 205 height 27
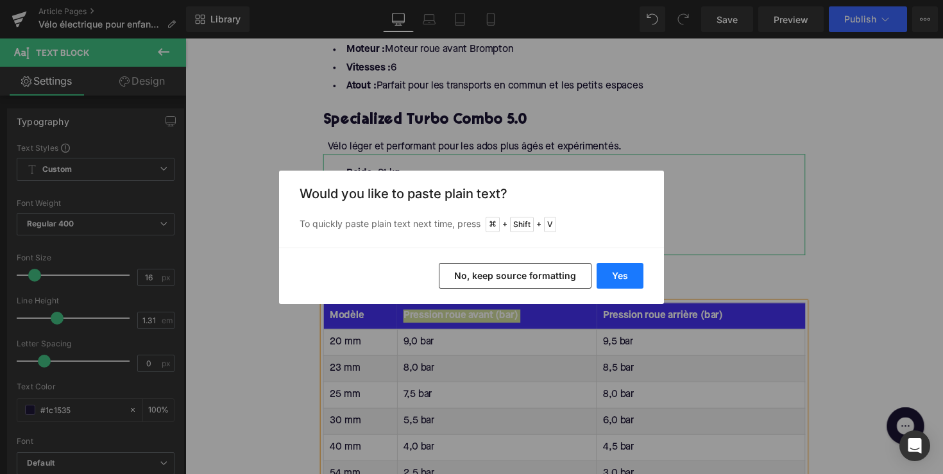
click at [616, 282] on button "Yes" at bounding box center [620, 276] width 47 height 26
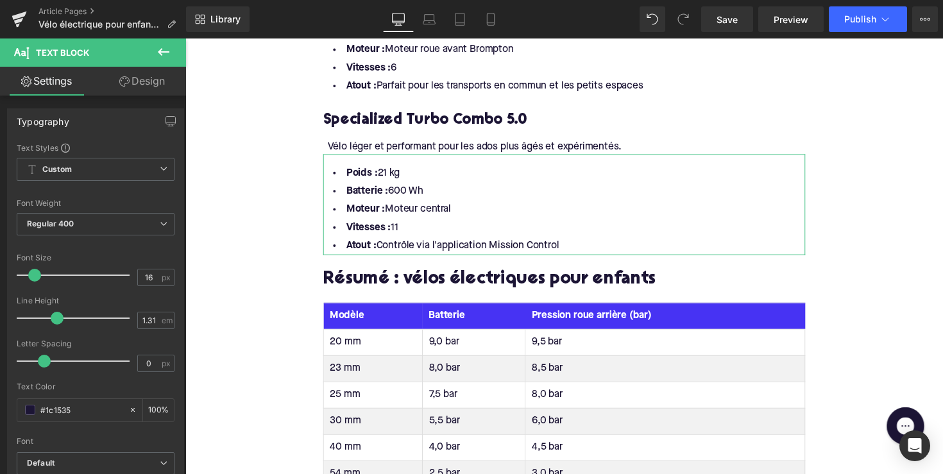
click at [475, 309] on th "Batterie" at bounding box center [481, 322] width 105 height 27
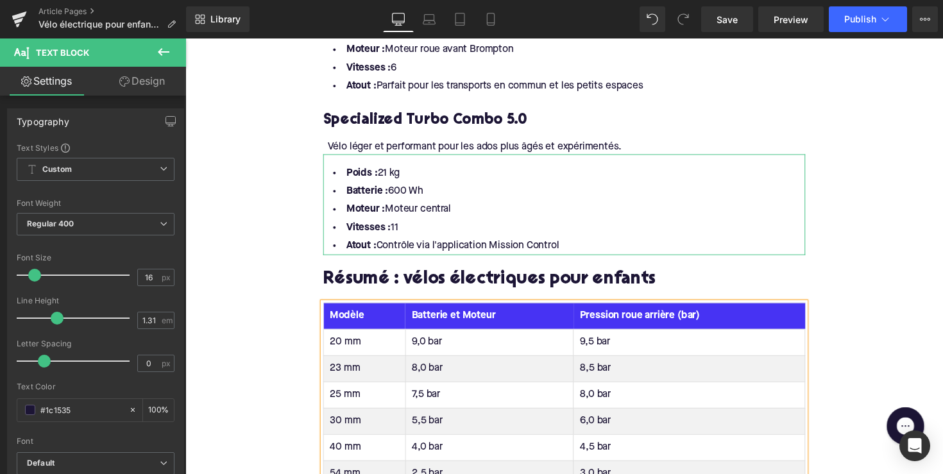
click at [658, 309] on th "Pression roue arrière (bar)" at bounding box center [701, 322] width 237 height 27
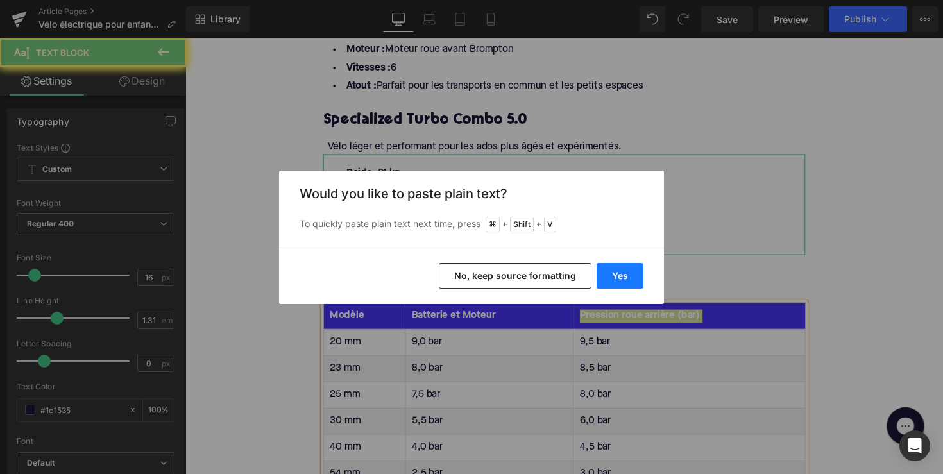
click at [631, 273] on button "Yes" at bounding box center [620, 276] width 47 height 26
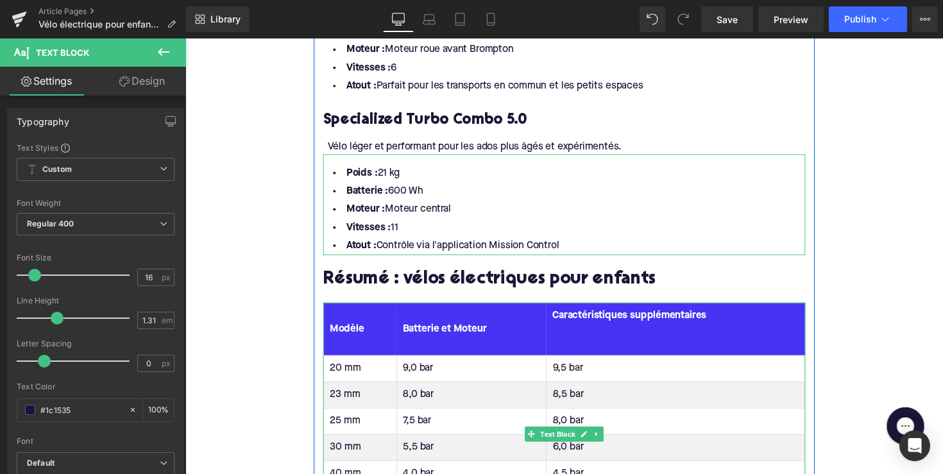
click at [590, 334] on th "Caractéristiques supplémentaires" at bounding box center [687, 336] width 265 height 54
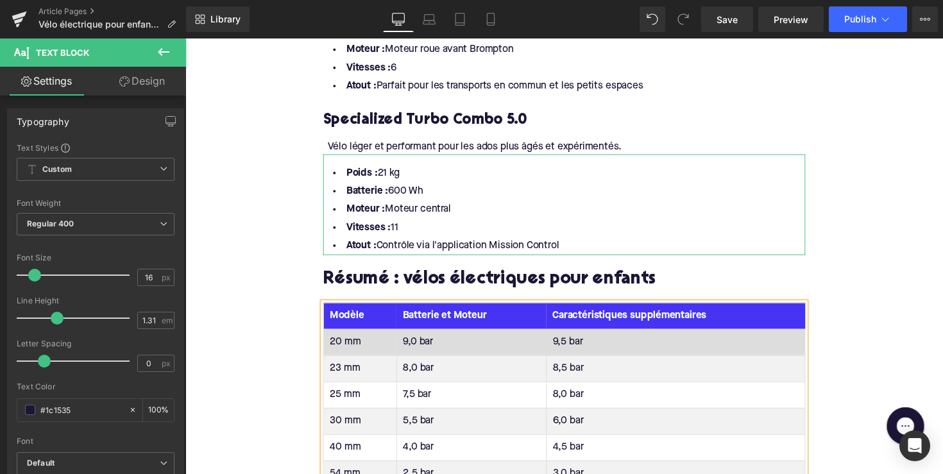
click at [342, 336] on td "20 mm" at bounding box center [364, 349] width 75 height 27
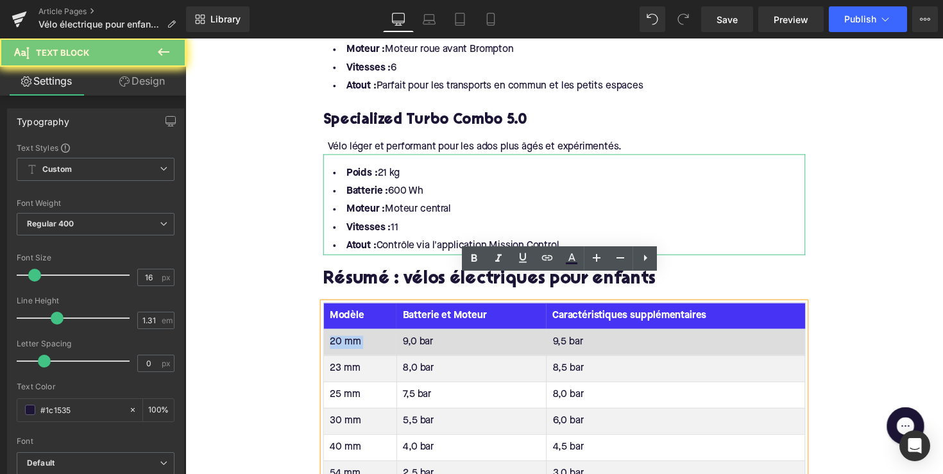
click at [342, 336] on td "20 mm" at bounding box center [364, 349] width 75 height 27
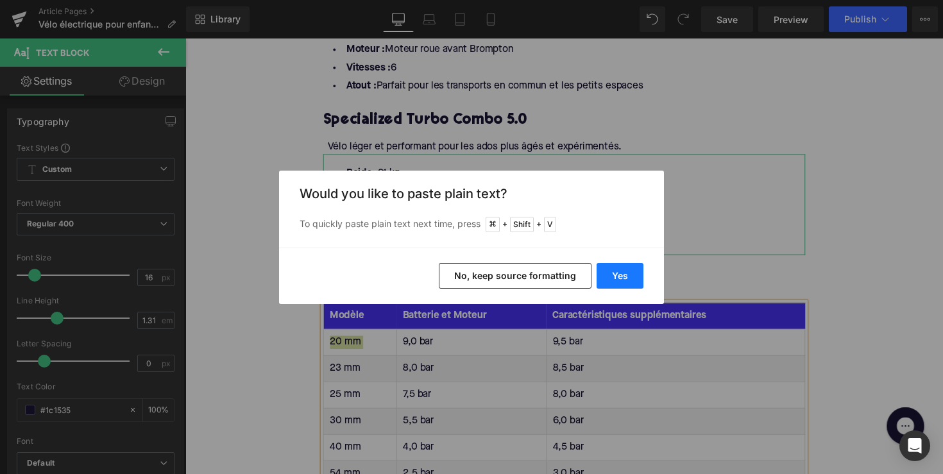
click at [597, 270] on button "Yes" at bounding box center [620, 276] width 47 height 26
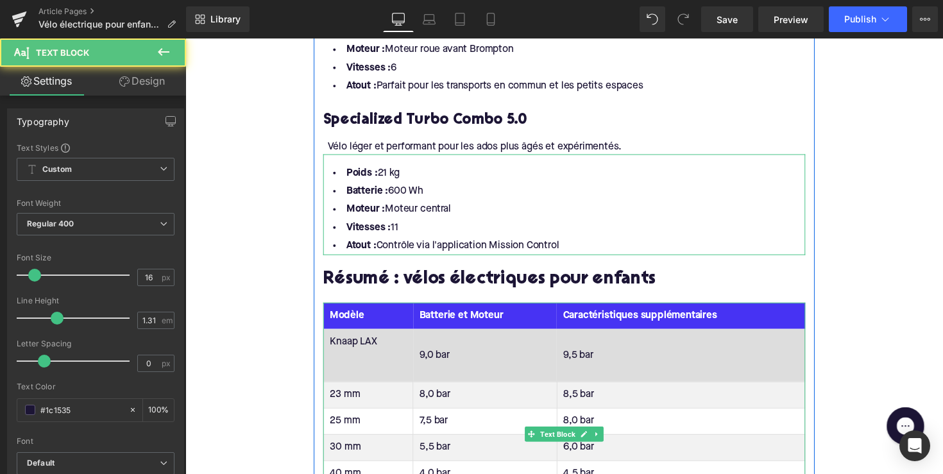
click at [357, 354] on td "Knaap LAX" at bounding box center [373, 363] width 92 height 54
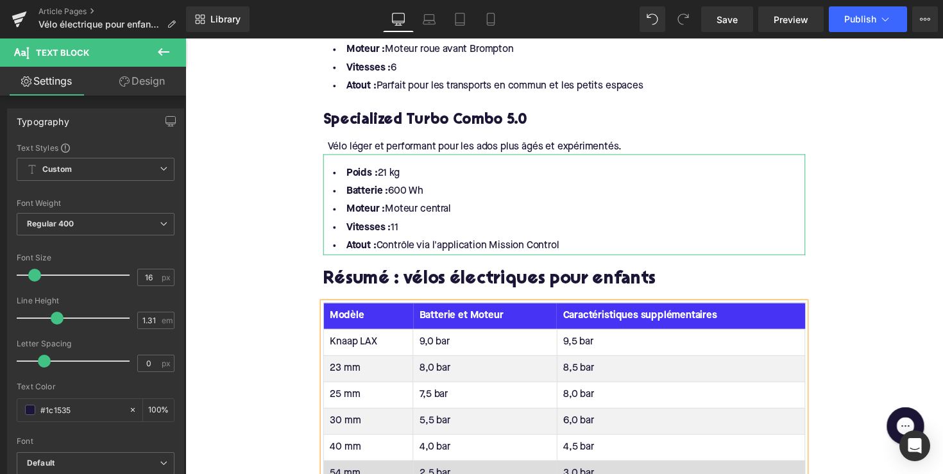
click at [346, 363] on td "23 mm" at bounding box center [373, 376] width 92 height 27
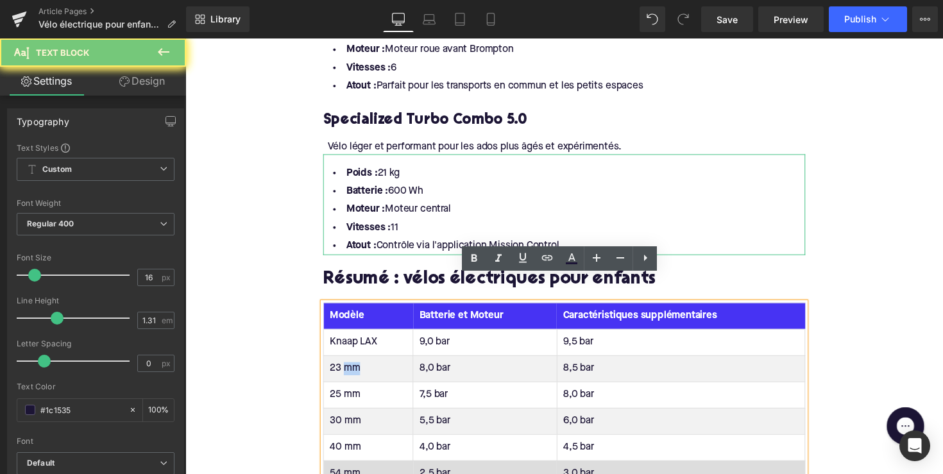
click at [346, 363] on td "23 mm" at bounding box center [373, 376] width 92 height 27
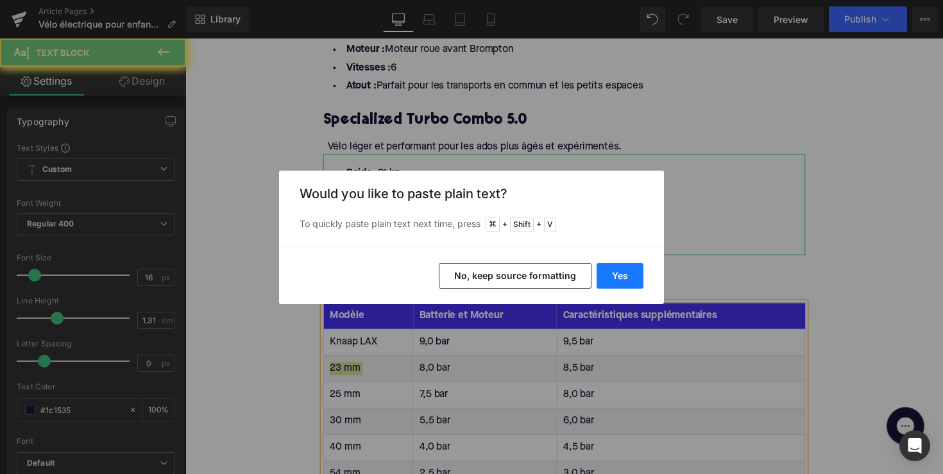
click at [615, 277] on button "Yes" at bounding box center [620, 276] width 47 height 26
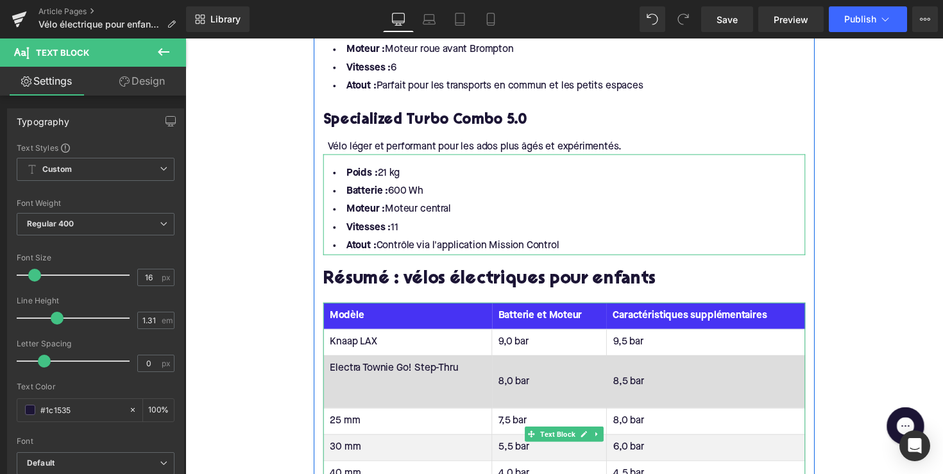
click at [419, 382] on td "Electra Townie Go! Step-Thru" at bounding box center [413, 390] width 173 height 54
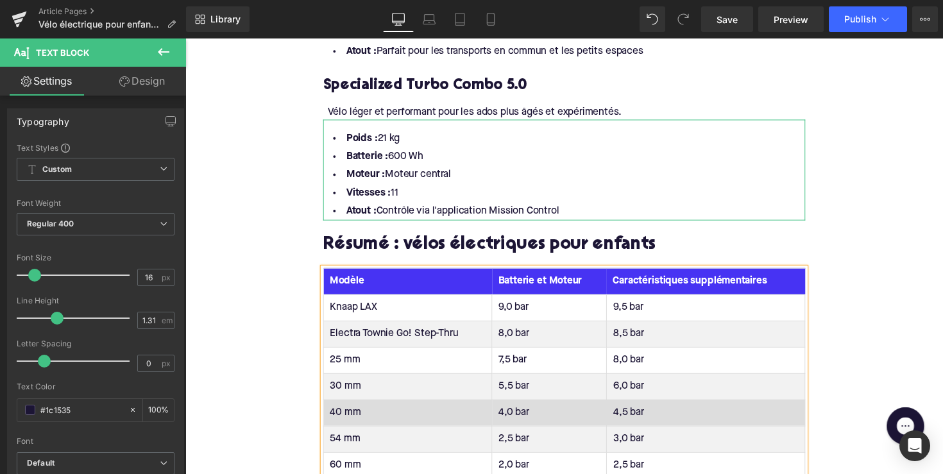
scroll to position [2021, 0]
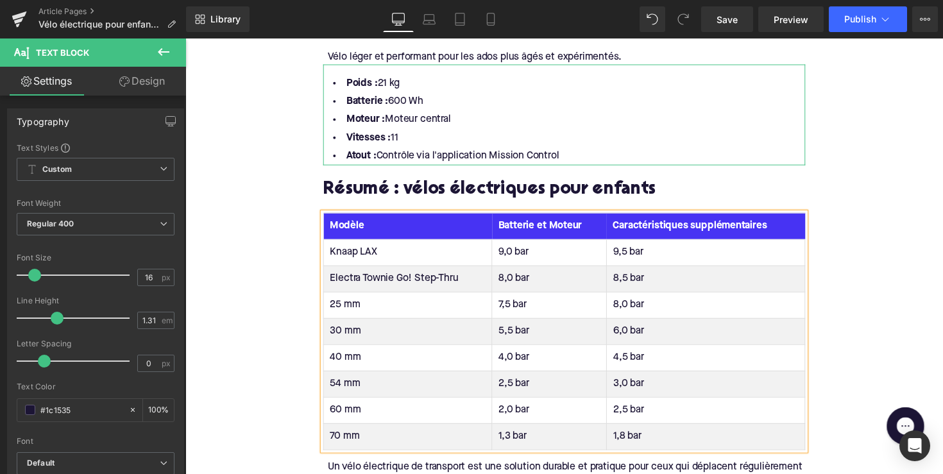
click at [346, 298] on td "25 mm" at bounding box center [413, 311] width 173 height 27
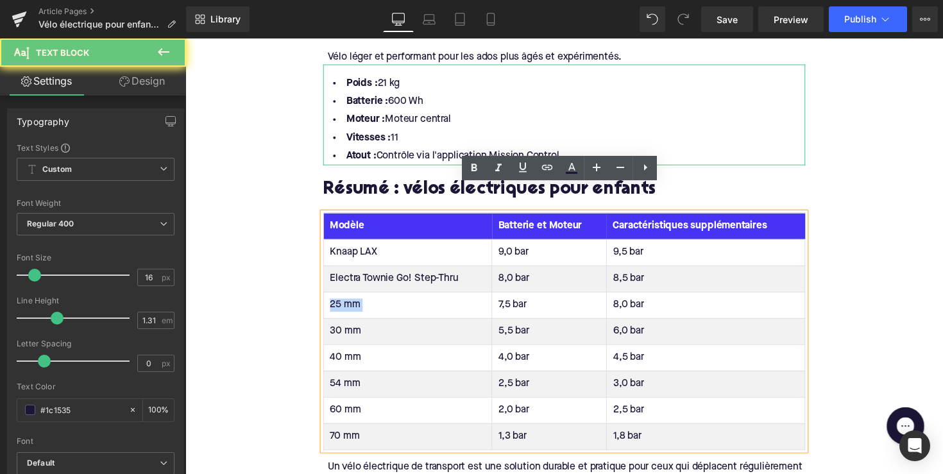
click at [346, 298] on td "25 mm" at bounding box center [413, 311] width 173 height 27
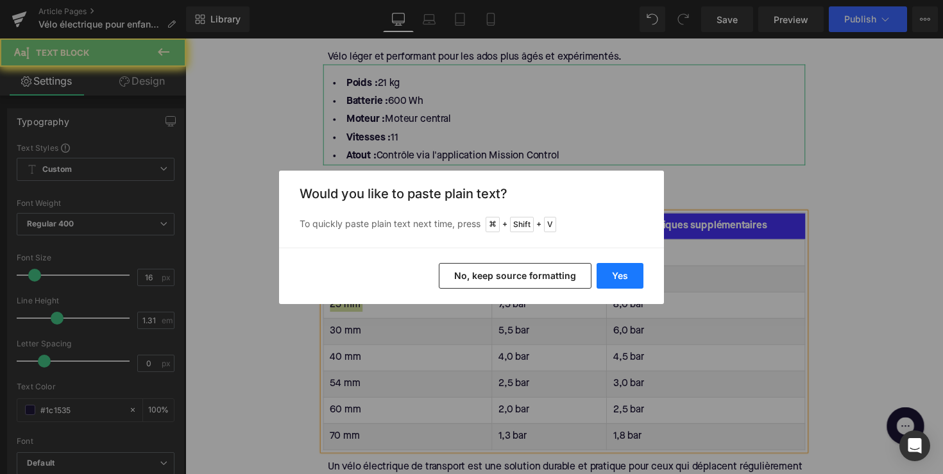
click at [597, 271] on button "Yes" at bounding box center [620, 276] width 47 height 26
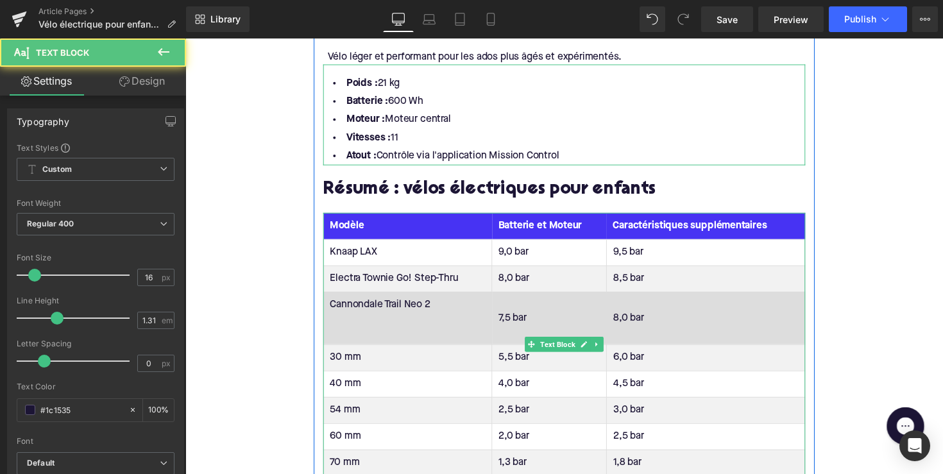
click at [400, 318] on td "Cannondale Trail Neo 2" at bounding box center [413, 325] width 173 height 54
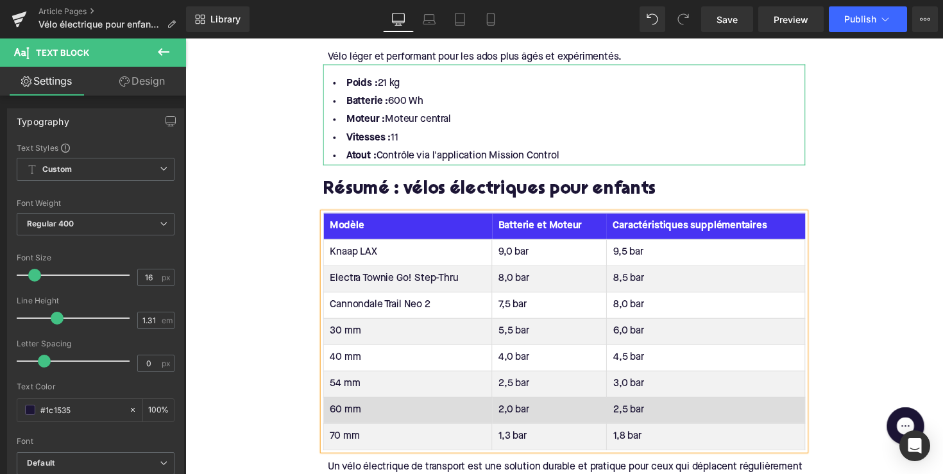
click at [342, 325] on td "30 mm" at bounding box center [413, 338] width 173 height 27
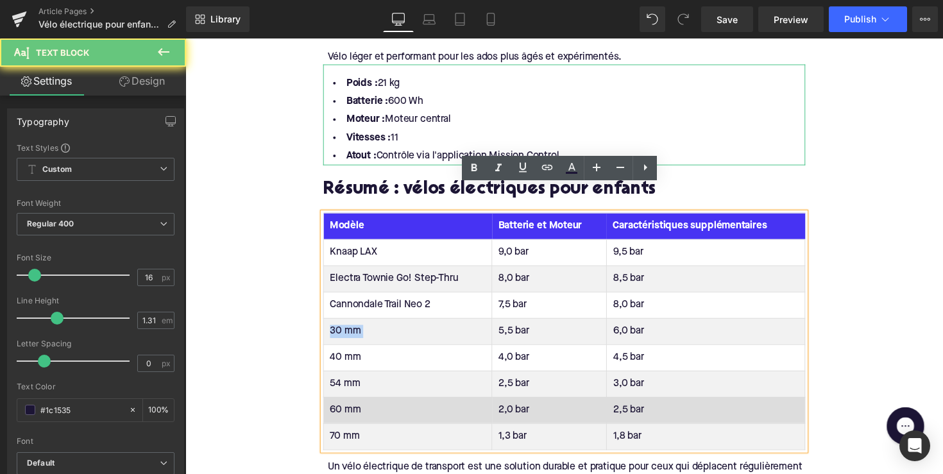
click at [342, 325] on td "30 mm" at bounding box center [413, 338] width 173 height 27
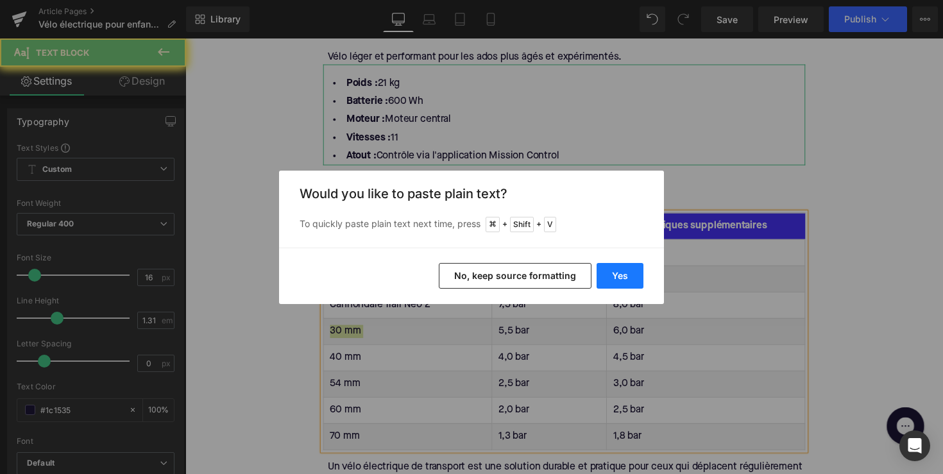
click at [598, 276] on button "Yes" at bounding box center [620, 276] width 47 height 26
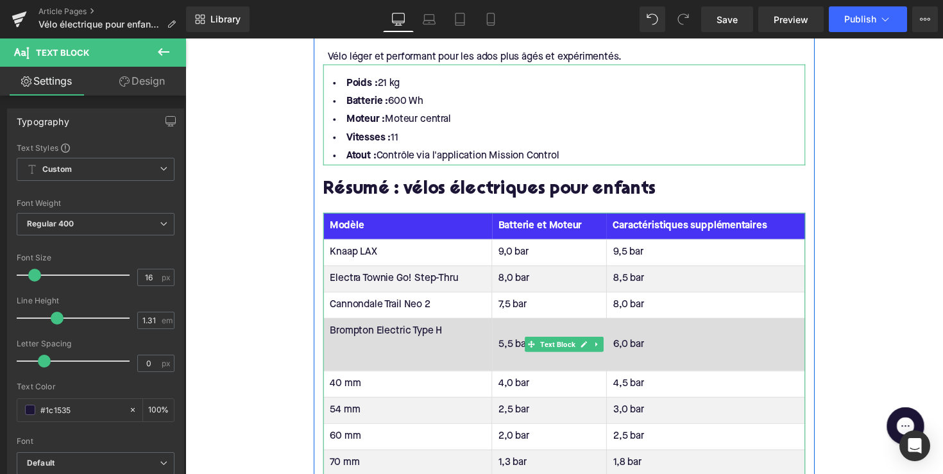
click at [370, 336] on td "Brompton Electric Type H" at bounding box center [413, 352] width 173 height 54
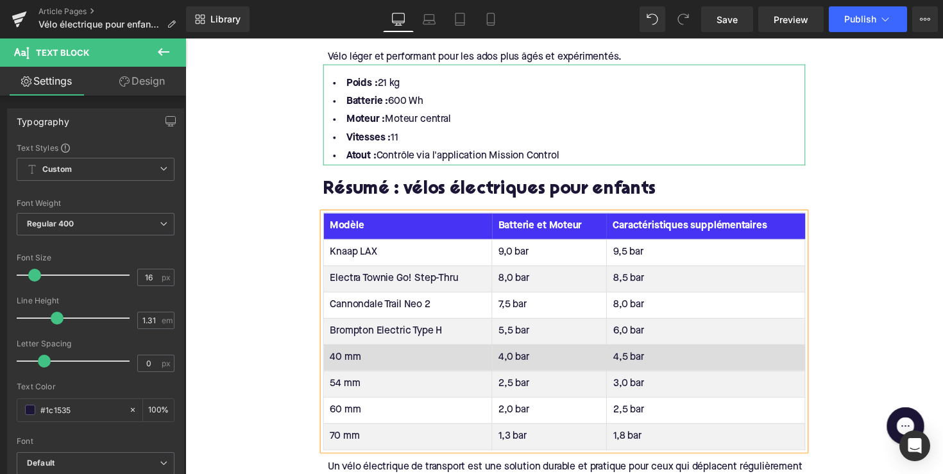
click at [337, 352] on td "40 mm" at bounding box center [413, 365] width 173 height 27
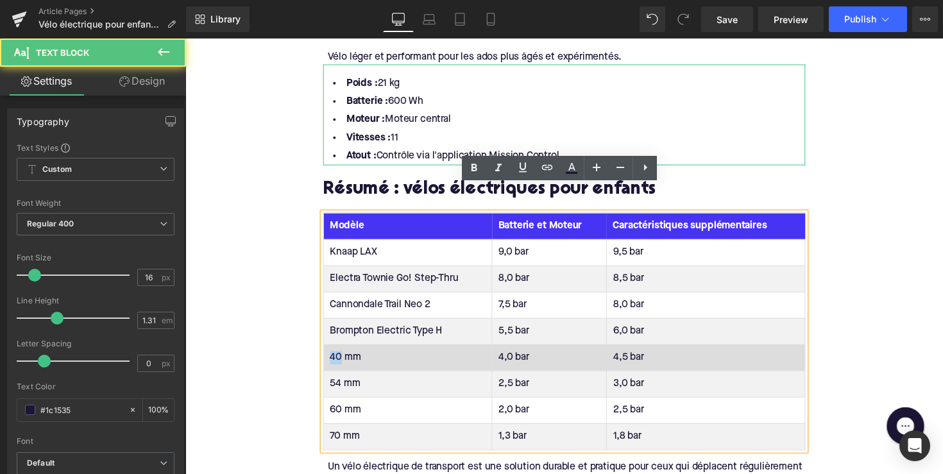
click at [337, 352] on td "40 mm" at bounding box center [413, 365] width 173 height 27
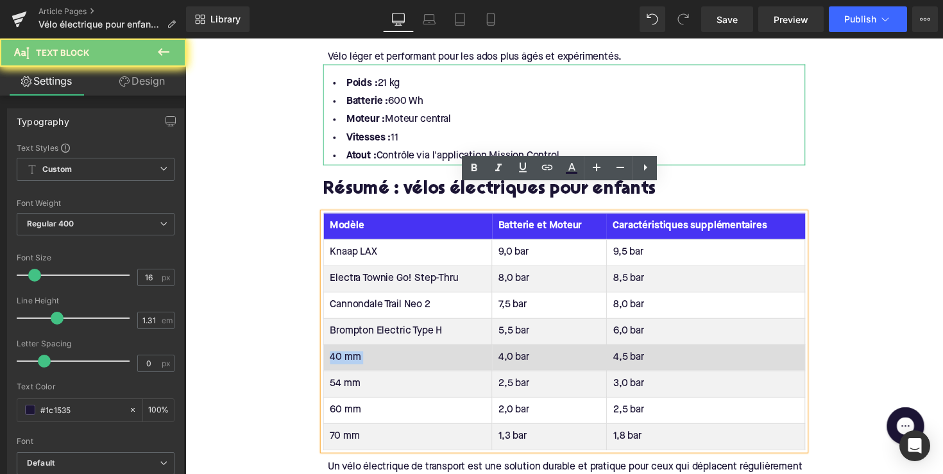
click at [337, 352] on td "40 mm" at bounding box center [413, 365] width 173 height 27
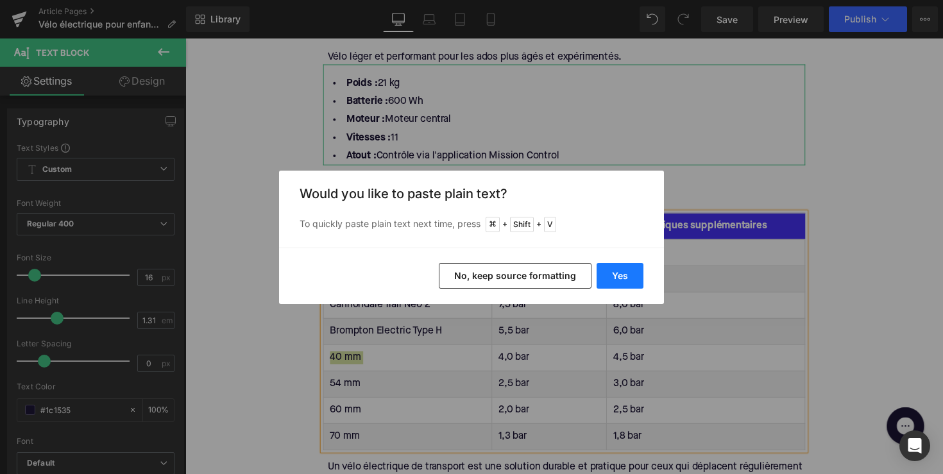
click at [608, 271] on button "Yes" at bounding box center [620, 276] width 47 height 26
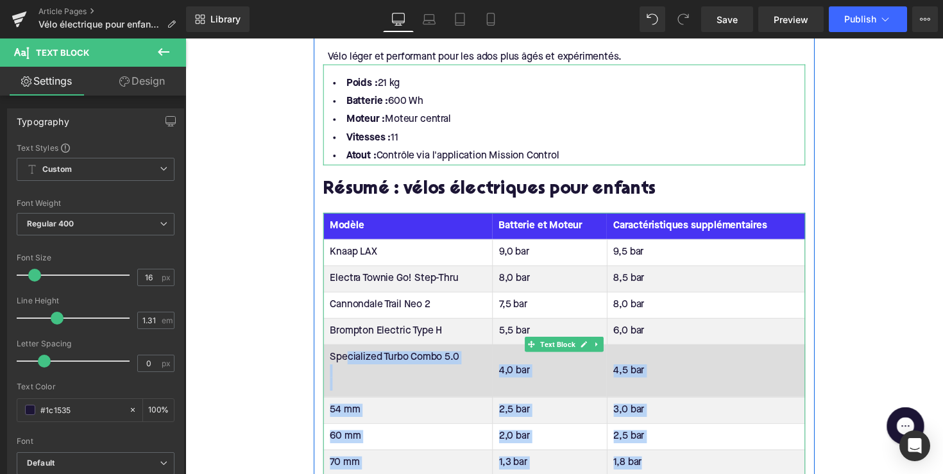
drag, startPoint x: 690, startPoint y: 439, endPoint x: 348, endPoint y: 335, distance: 358.2
click at [348, 335] on tbody "Knaap LAX 9,0 bar 9,5 bar Electra Townie Go! Step-Thru 8,0 bar 8,5 bar Cannonda…" at bounding box center [573, 365] width 493 height 242
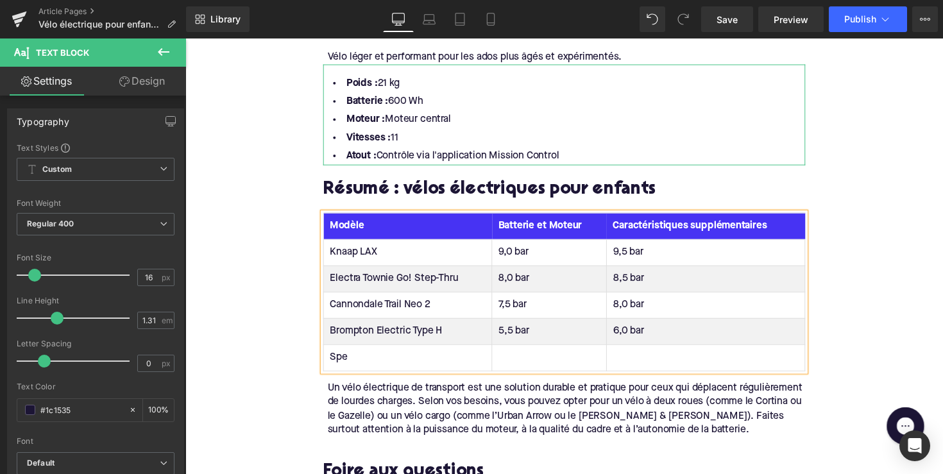
click at [338, 352] on td "Spe" at bounding box center [413, 365] width 173 height 27
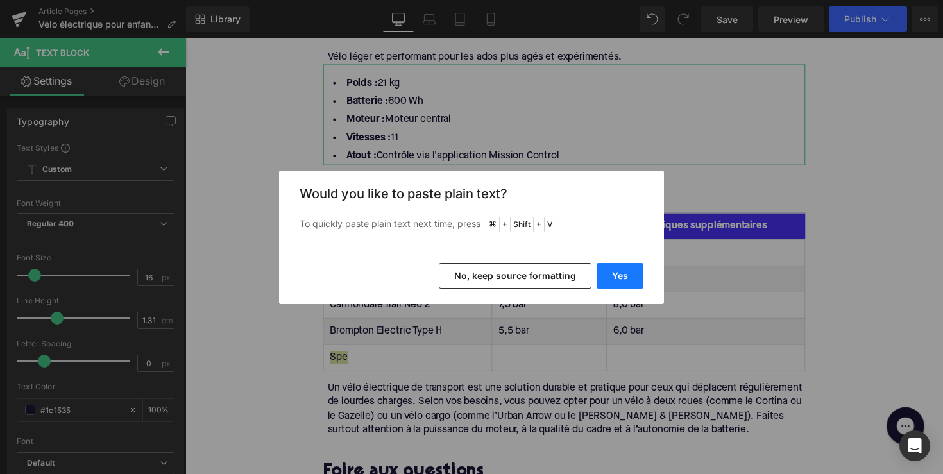
click at [603, 276] on button "Yes" at bounding box center [620, 276] width 47 height 26
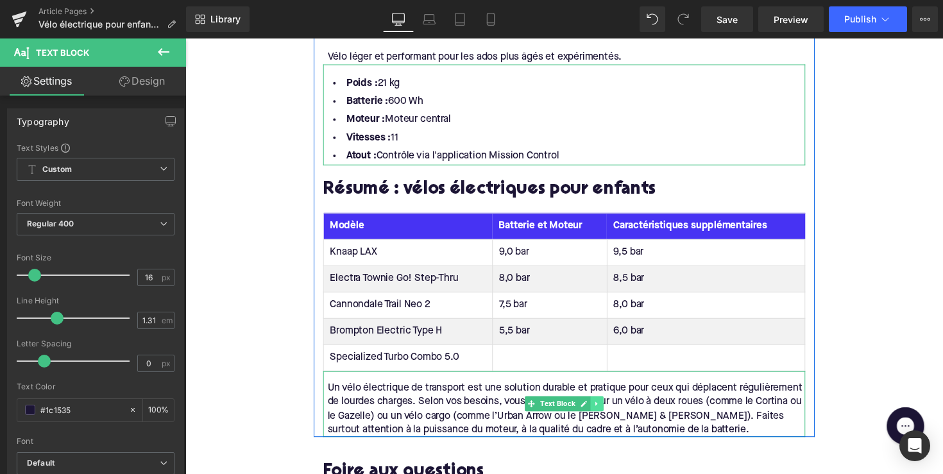
click at [606, 409] on icon at bounding box center [607, 413] width 7 height 8
click at [611, 409] on icon at bounding box center [613, 412] width 7 height 7
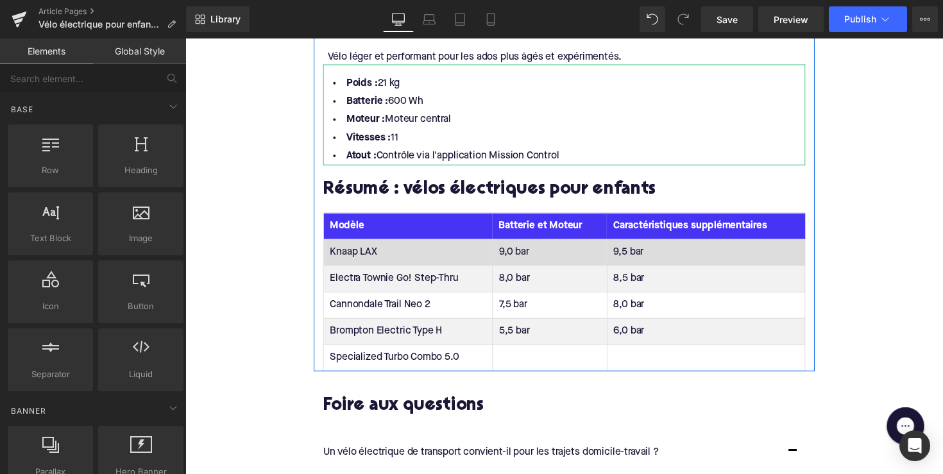
click at [518, 244] on td "9,0 bar" at bounding box center [558, 257] width 117 height 27
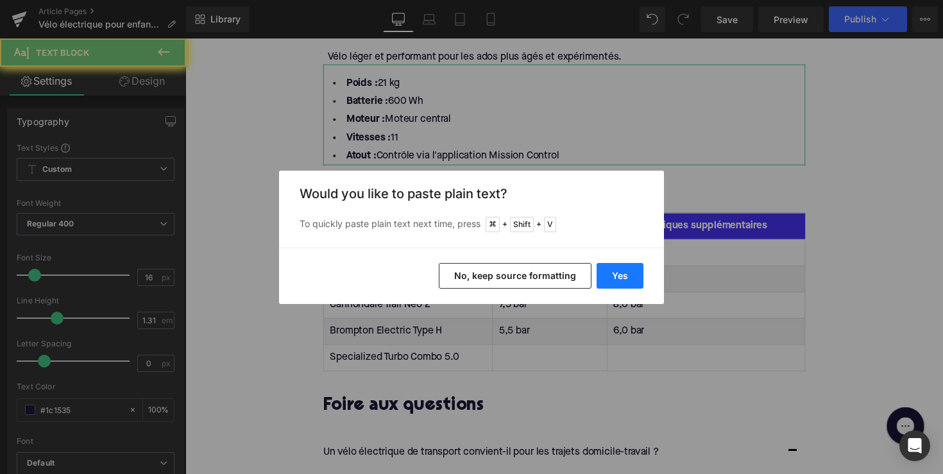
click at [624, 267] on button "Yes" at bounding box center [620, 276] width 47 height 26
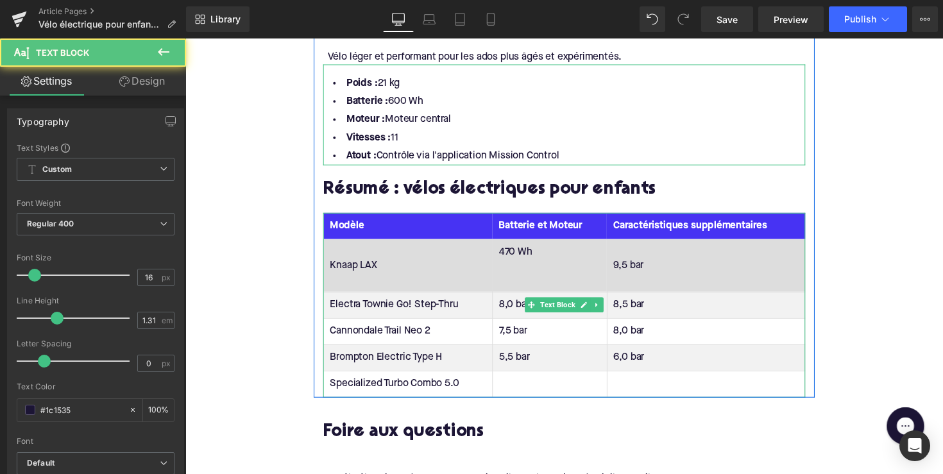
click at [550, 252] on td "470 Wh" at bounding box center [558, 271] width 117 height 54
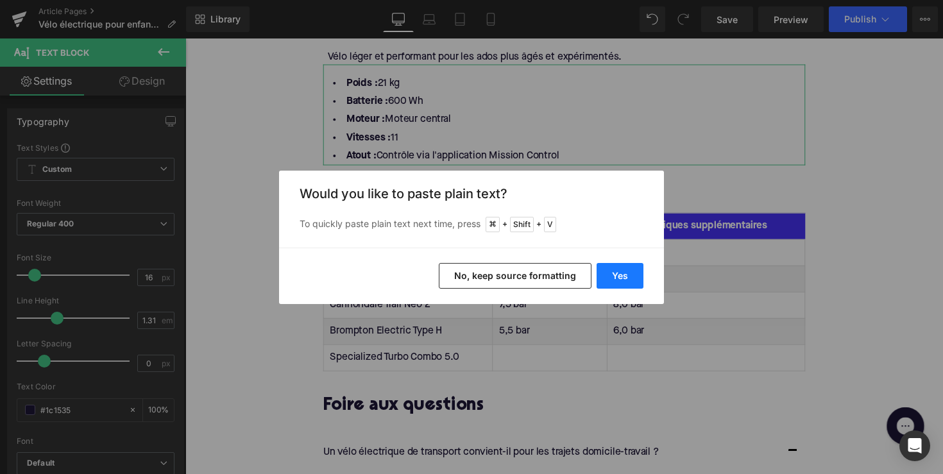
click at [604, 273] on button "Yes" at bounding box center [620, 276] width 47 height 26
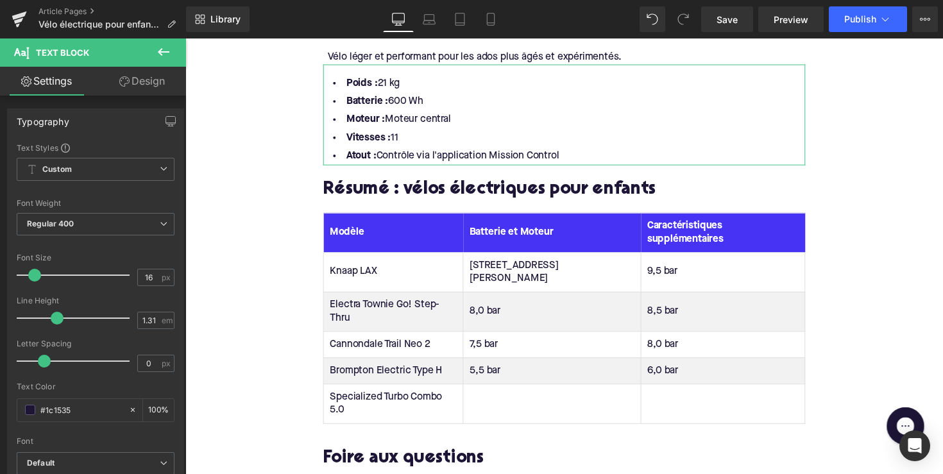
click at [518, 298] on td "8,0 bar" at bounding box center [561, 318] width 182 height 40
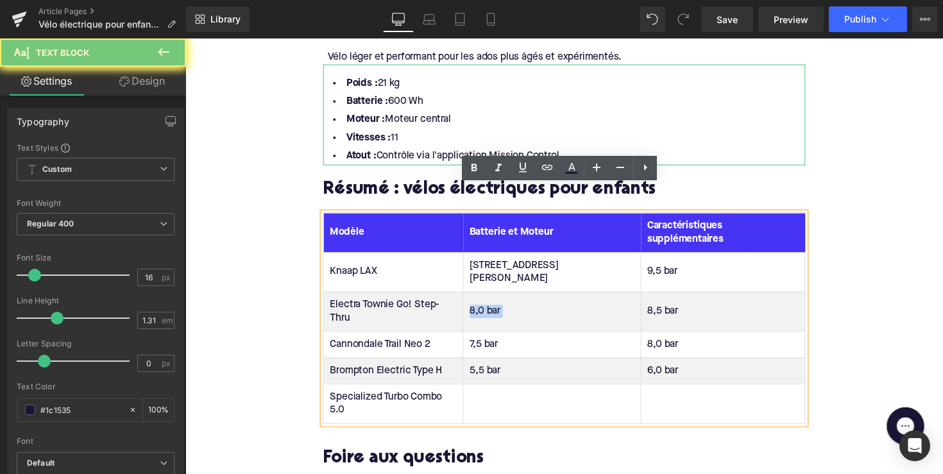
click at [518, 298] on td "8,0 bar" at bounding box center [561, 318] width 182 height 40
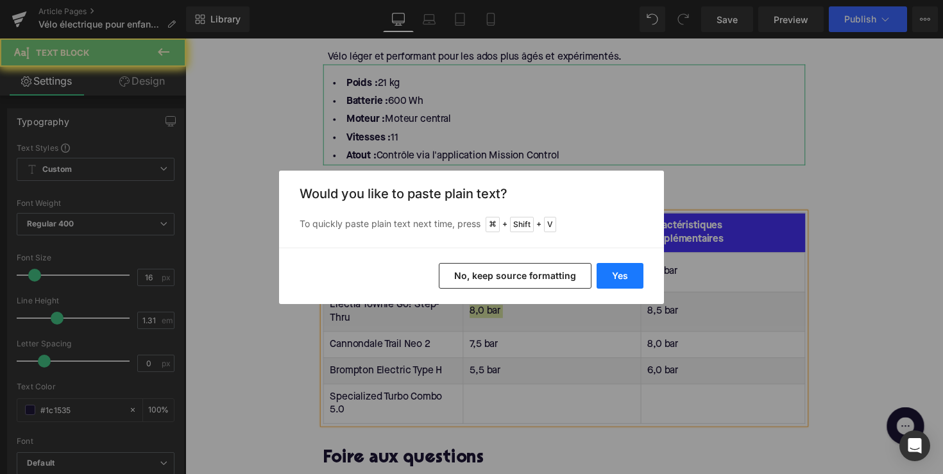
click at [636, 276] on button "Yes" at bounding box center [620, 276] width 47 height 26
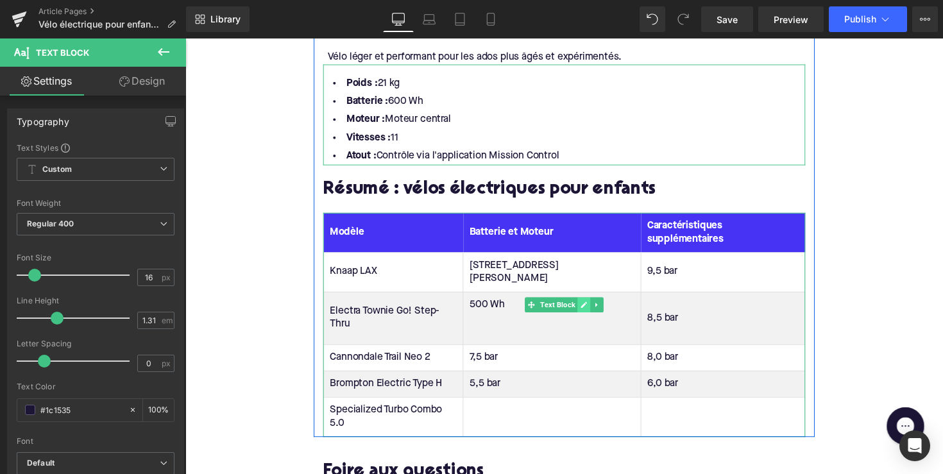
click at [587, 303] on link at bounding box center [593, 310] width 13 height 15
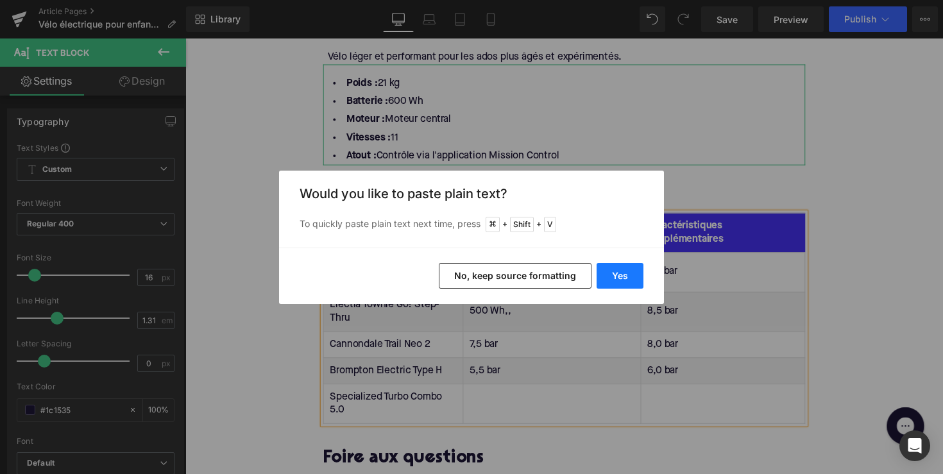
click at [619, 278] on button "Yes" at bounding box center [620, 276] width 47 height 26
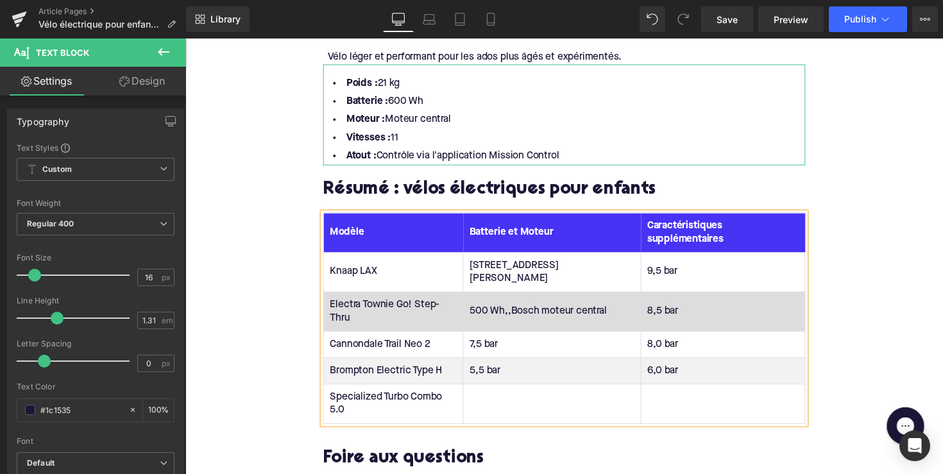
click at [529, 298] on td "500 Wh,,Bosch moteur central" at bounding box center [561, 318] width 182 height 40
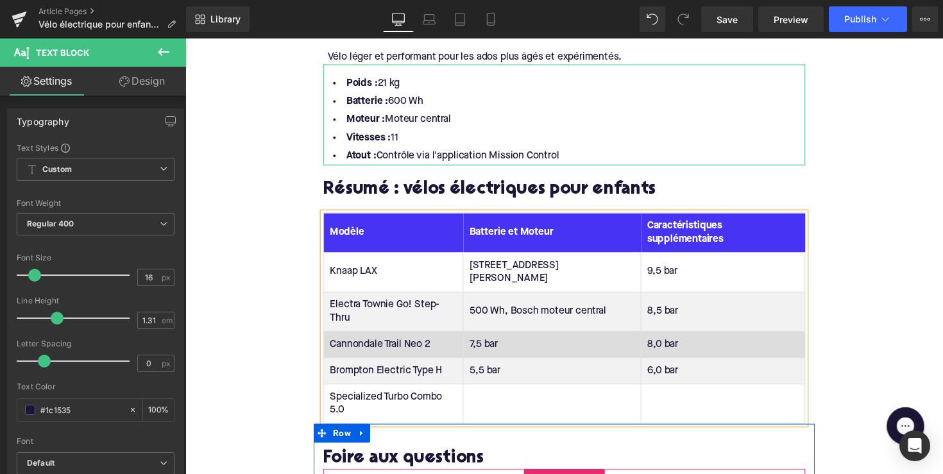
click at [495, 338] on td "7,5 bar" at bounding box center [561, 351] width 182 height 27
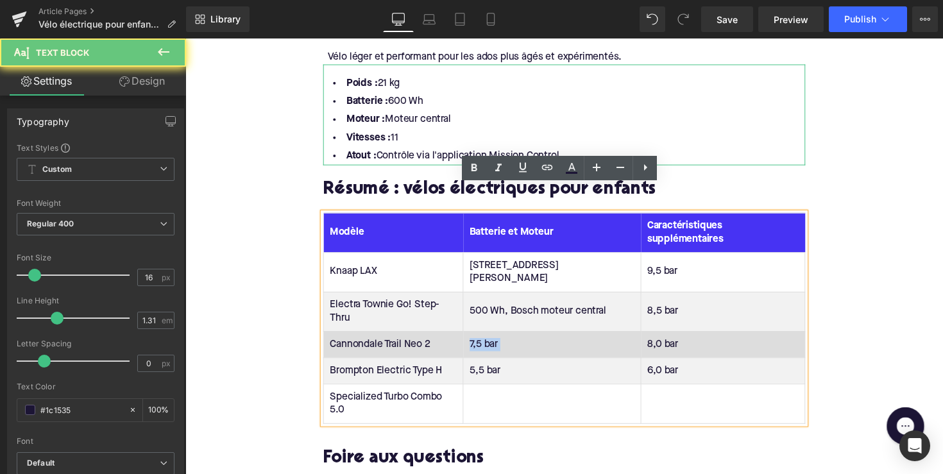
click at [495, 338] on td "7,5 bar" at bounding box center [561, 351] width 182 height 27
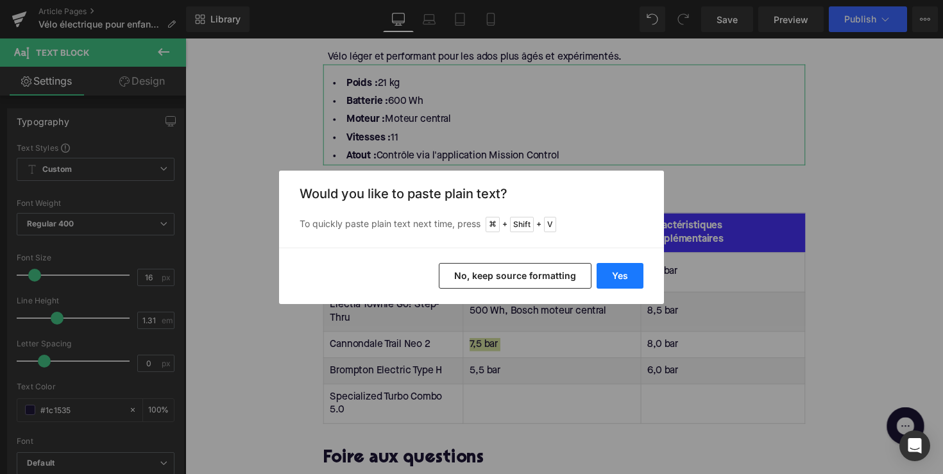
click at [625, 271] on button "Yes" at bounding box center [620, 276] width 47 height 26
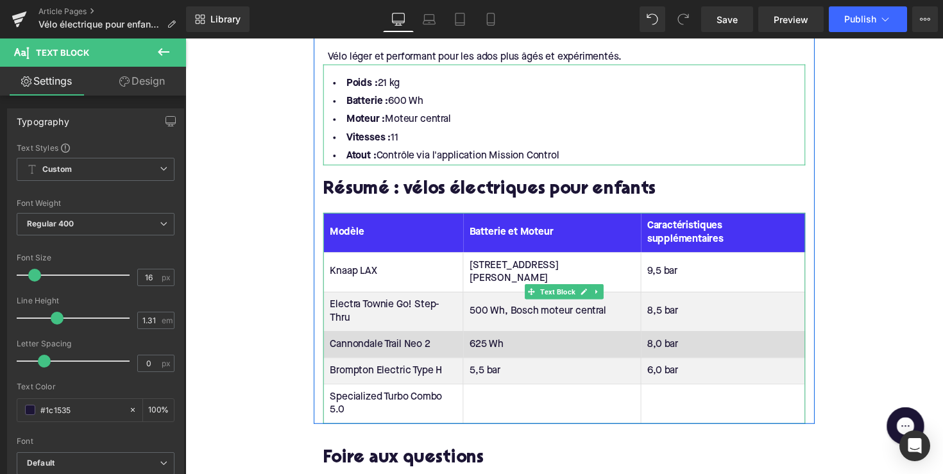
click at [545, 338] on td "625 Wh" at bounding box center [561, 351] width 182 height 27
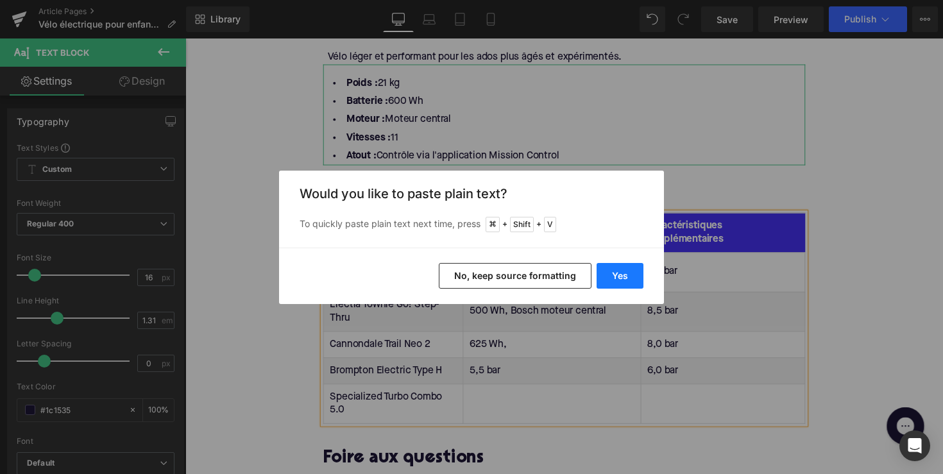
click at [616, 273] on button "Yes" at bounding box center [620, 276] width 47 height 26
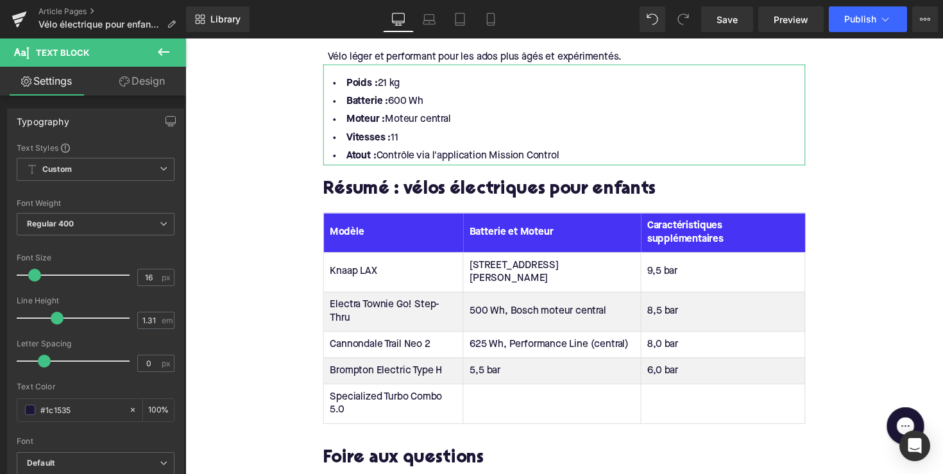
click at [496, 365] on td "5,5 bar" at bounding box center [561, 378] width 182 height 27
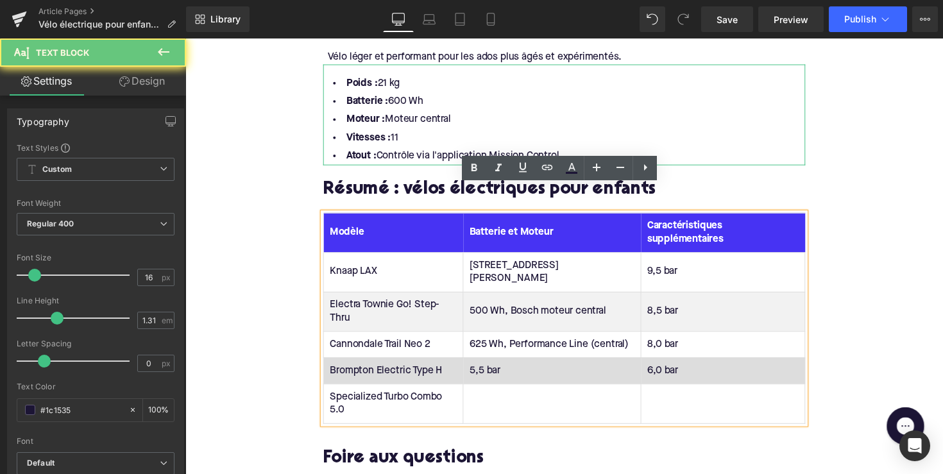
click at [496, 365] on td "5,5 bar" at bounding box center [561, 378] width 182 height 27
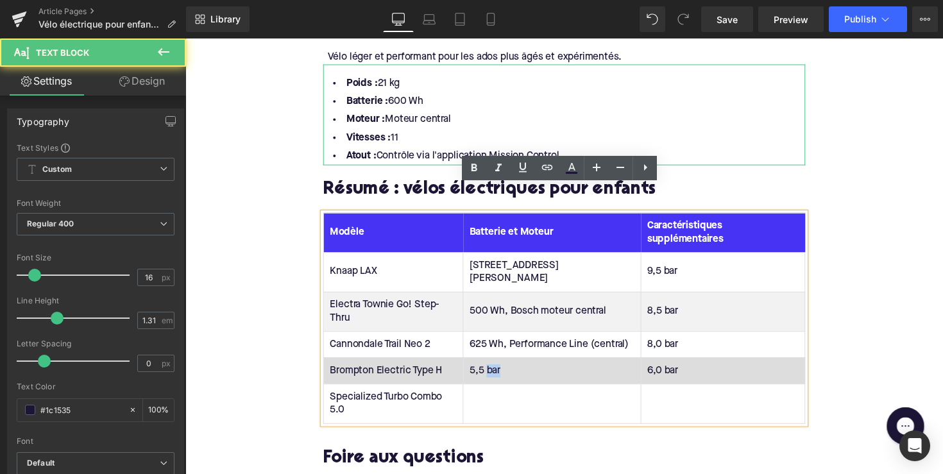
click at [496, 365] on td "5,5 bar" at bounding box center [561, 378] width 182 height 27
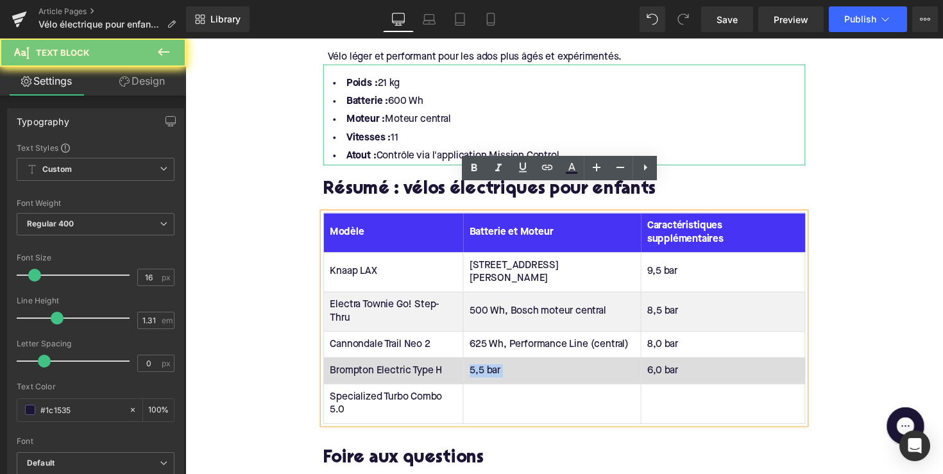
click at [496, 365] on td "5,5 bar" at bounding box center [561, 378] width 182 height 27
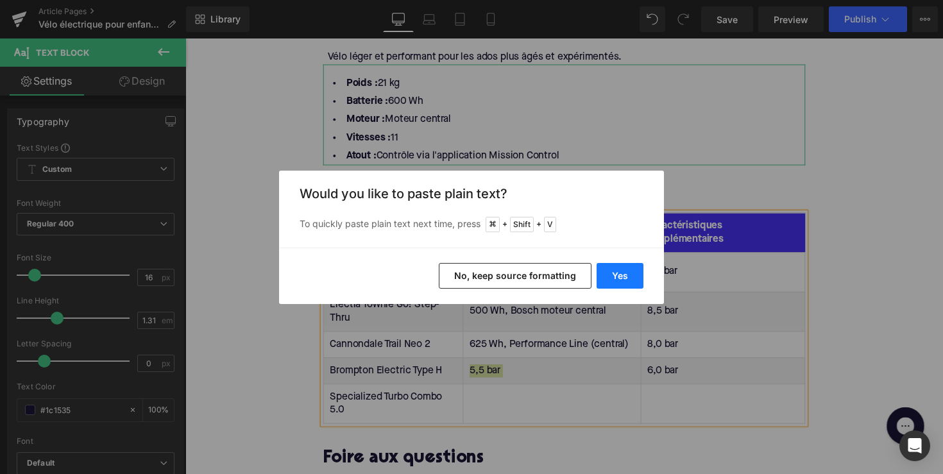
click at [619, 282] on button "Yes" at bounding box center [620, 276] width 47 height 26
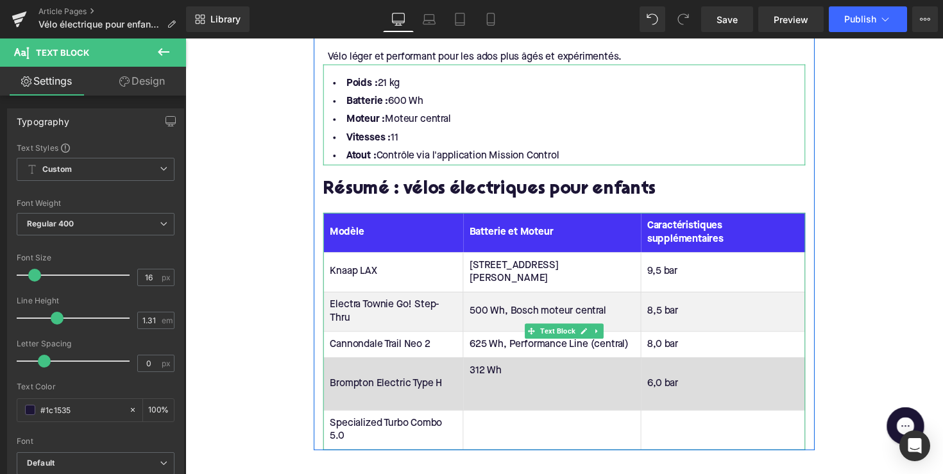
click at [541, 384] on td "312 Wh" at bounding box center [561, 392] width 182 height 54
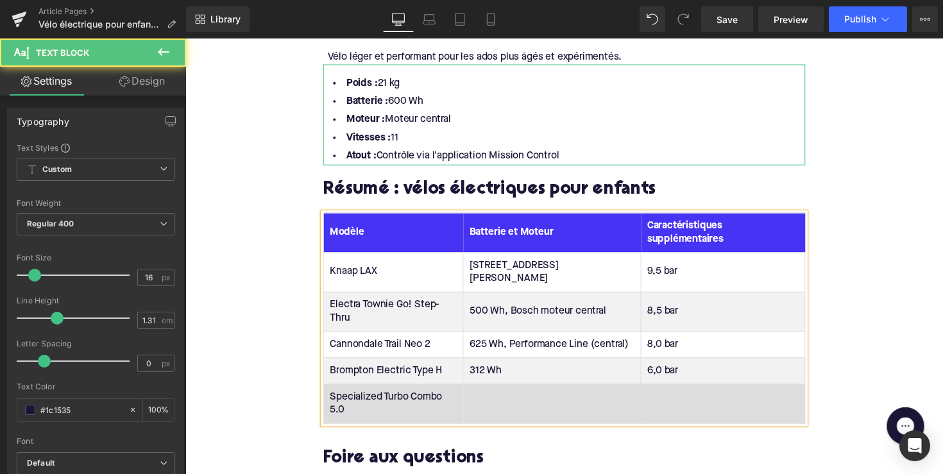
click at [494, 392] on td at bounding box center [561, 412] width 182 height 40
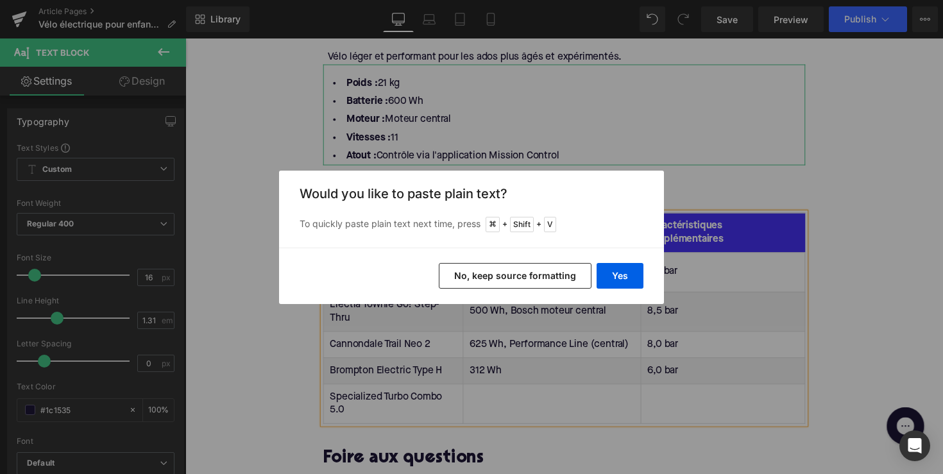
click at [621, 262] on div "Yes No, keep source formatting" at bounding box center [471, 276] width 385 height 56
click at [617, 269] on button "Yes" at bounding box center [620, 276] width 47 height 26
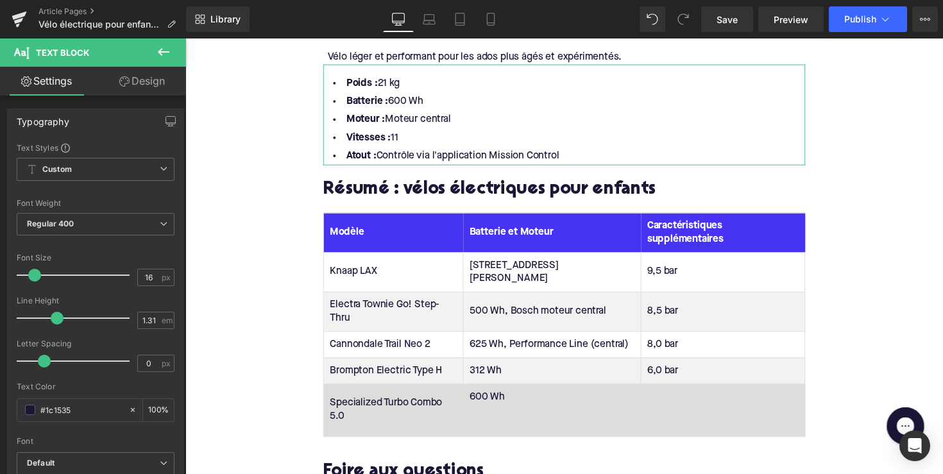
click at [497, 411] on td "600 Wh" at bounding box center [561, 419] width 182 height 54
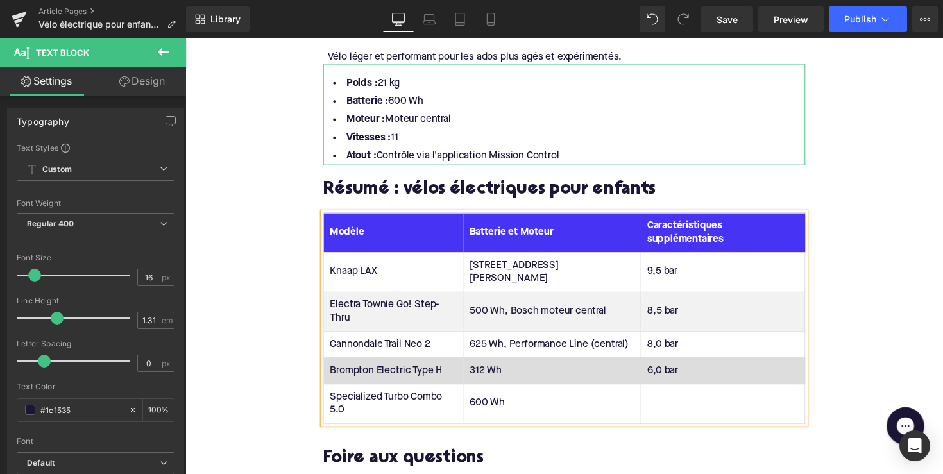
click at [557, 365] on td "312 Wh" at bounding box center [561, 378] width 182 height 27
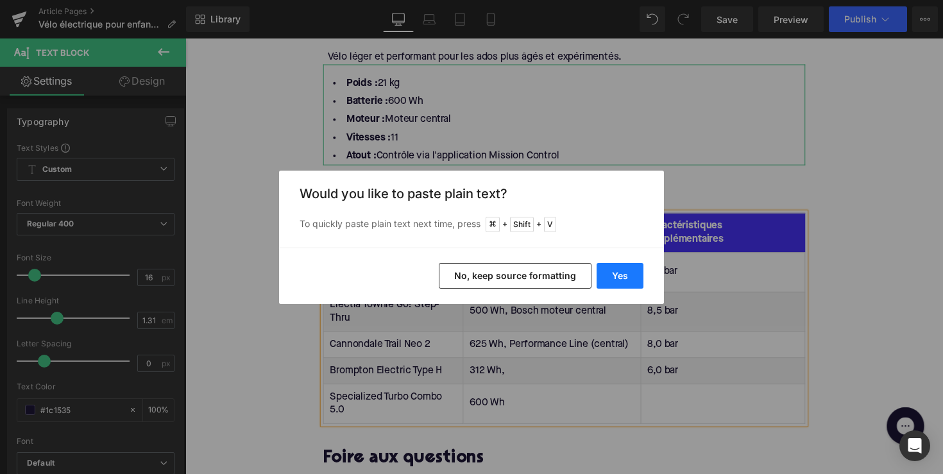
click at [619, 277] on button "Yes" at bounding box center [620, 276] width 47 height 26
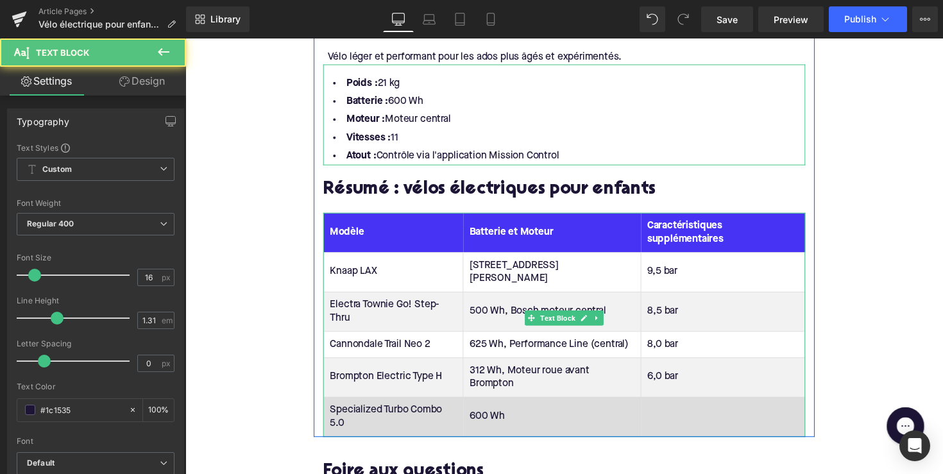
click at [529, 405] on td "600 Wh" at bounding box center [561, 425] width 182 height 40
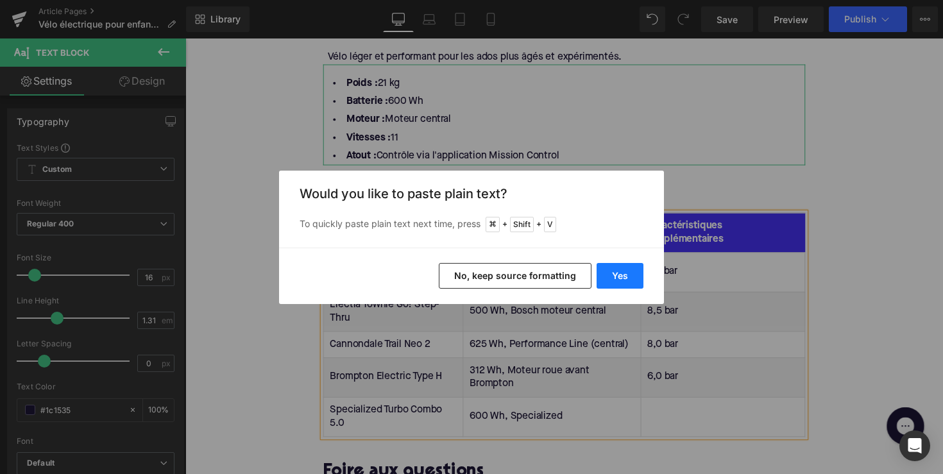
click at [616, 275] on button "Yes" at bounding box center [620, 276] width 47 height 26
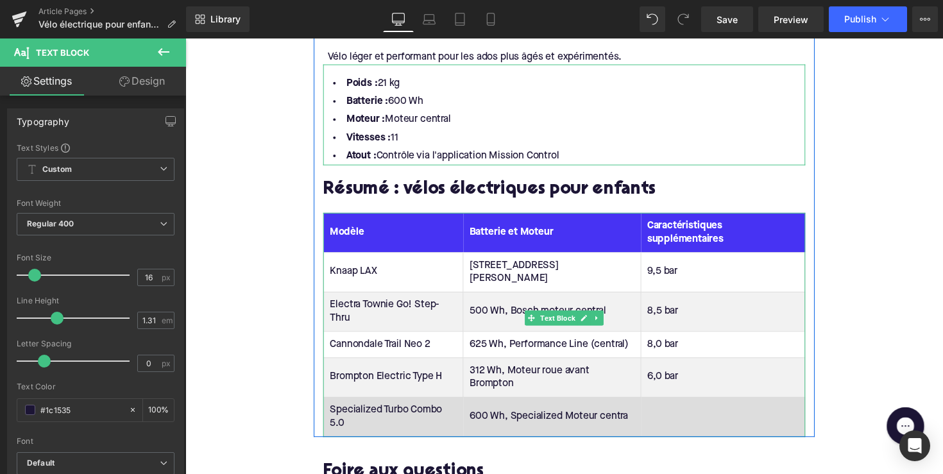
click at [581, 405] on td "600 Wh, Specialized Moteur centra" at bounding box center [561, 425] width 182 height 40
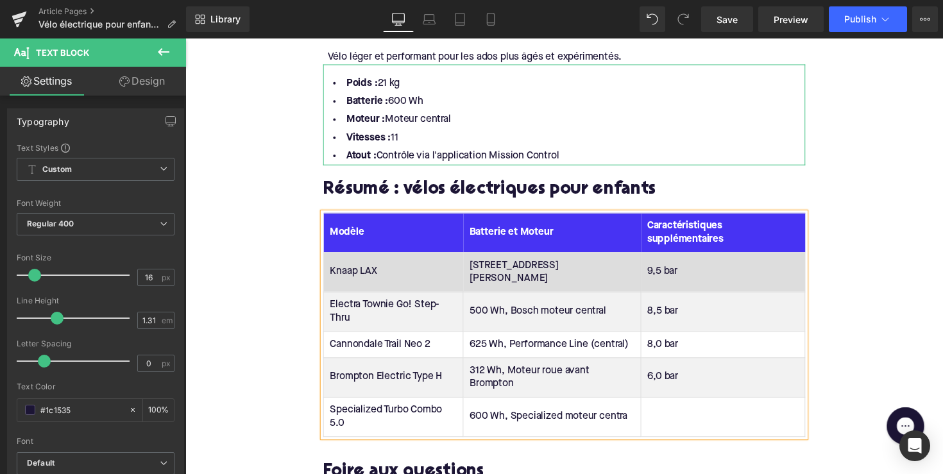
click at [667, 257] on td "9,5 bar" at bounding box center [736, 277] width 168 height 40
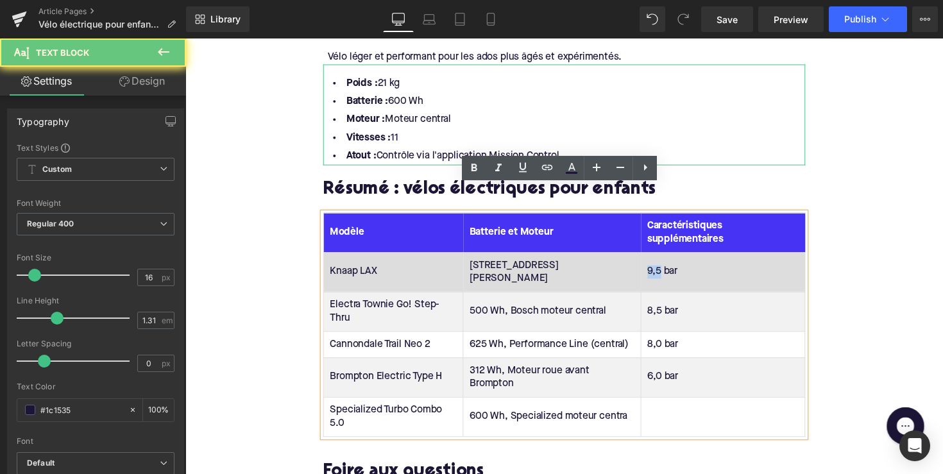
click at [667, 257] on td "9,5 bar" at bounding box center [736, 277] width 168 height 40
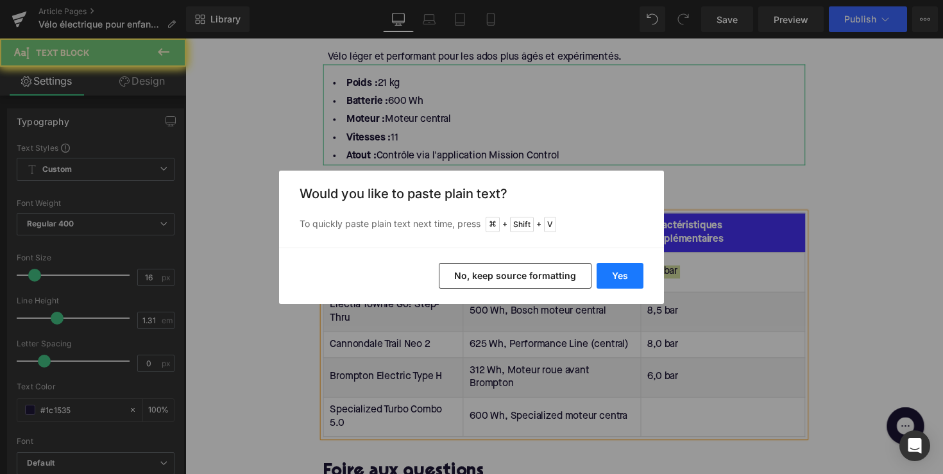
click at [629, 284] on button "Yes" at bounding box center [620, 276] width 47 height 26
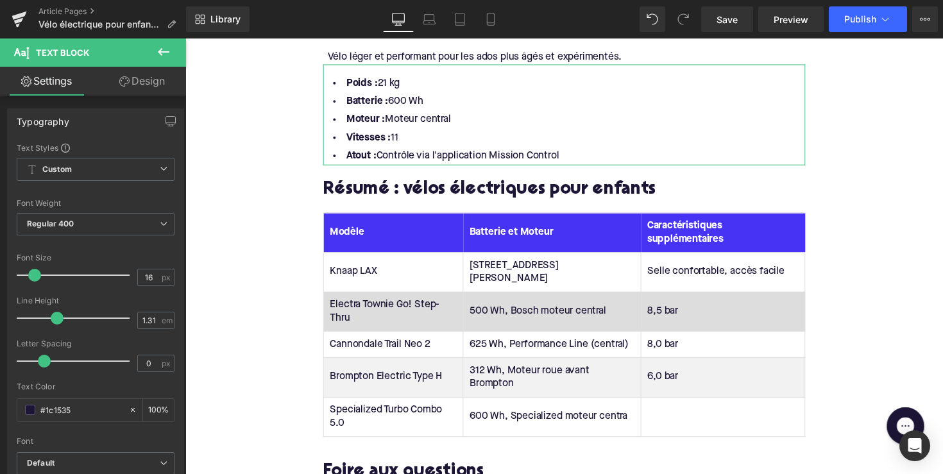
click at [683, 298] on td "8,5 bar" at bounding box center [736, 318] width 168 height 40
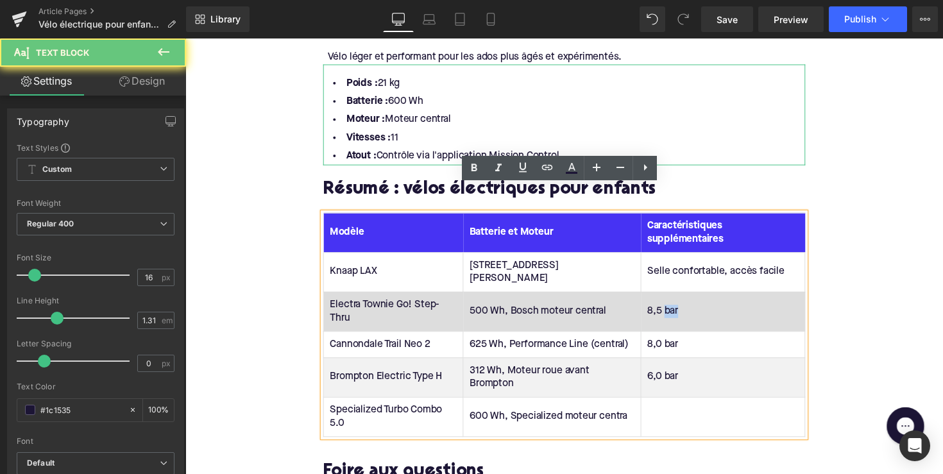
click at [683, 298] on td "8,5 bar" at bounding box center [736, 318] width 168 height 40
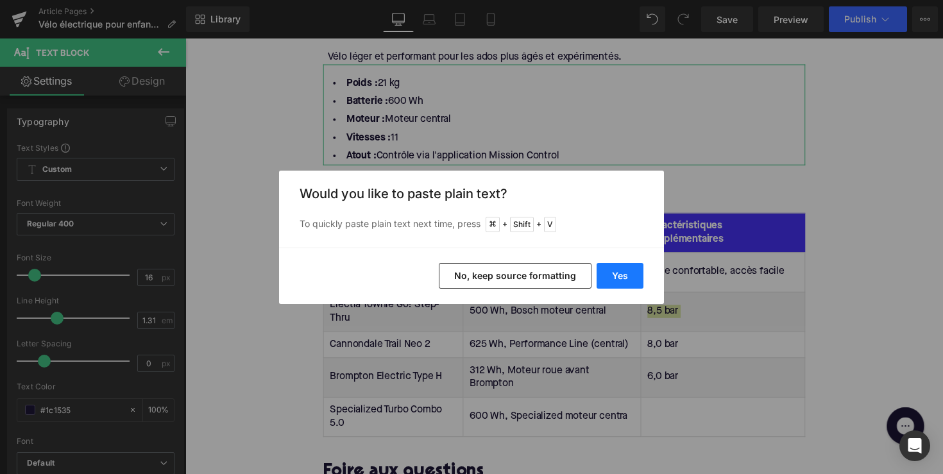
click at [630, 279] on button "Yes" at bounding box center [620, 276] width 47 height 26
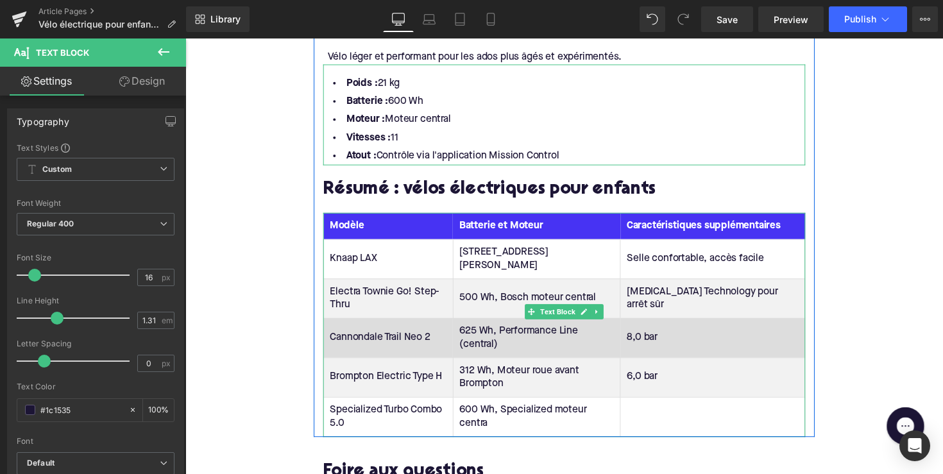
click at [676, 325] on td "8,0 bar" at bounding box center [725, 345] width 189 height 40
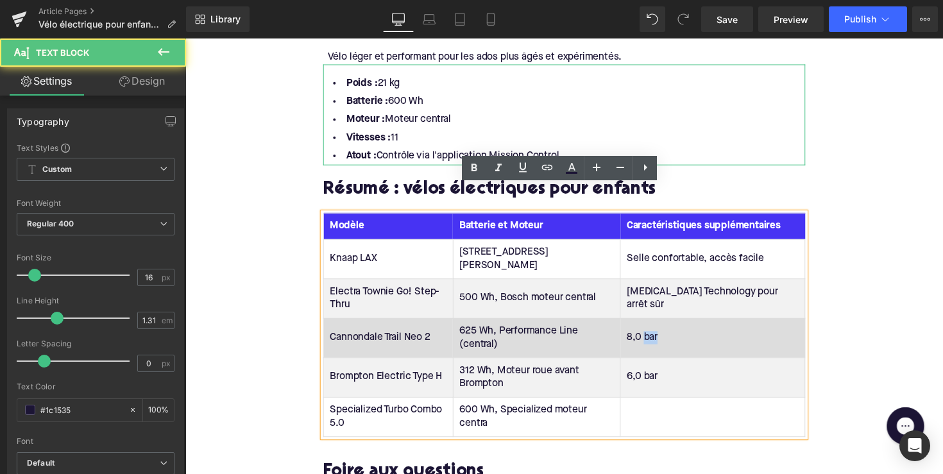
click at [676, 325] on td "8,0 bar" at bounding box center [725, 345] width 189 height 40
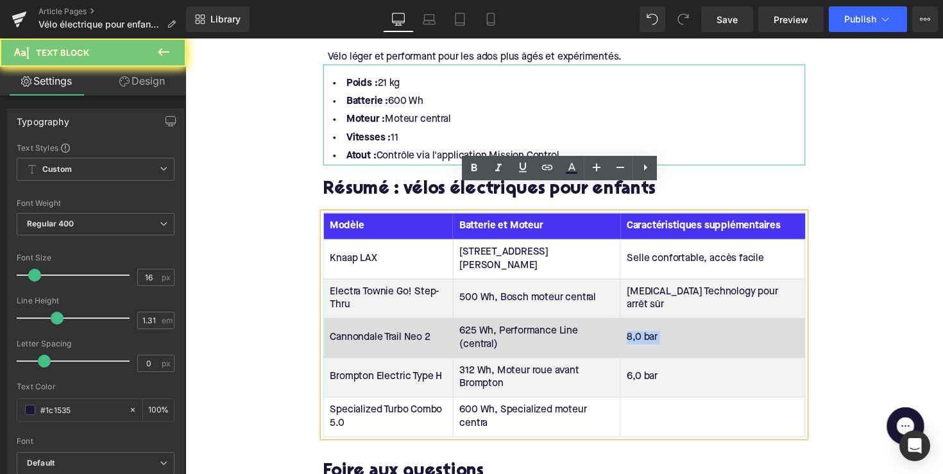
click at [676, 325] on td "8,0 bar" at bounding box center [725, 345] width 189 height 40
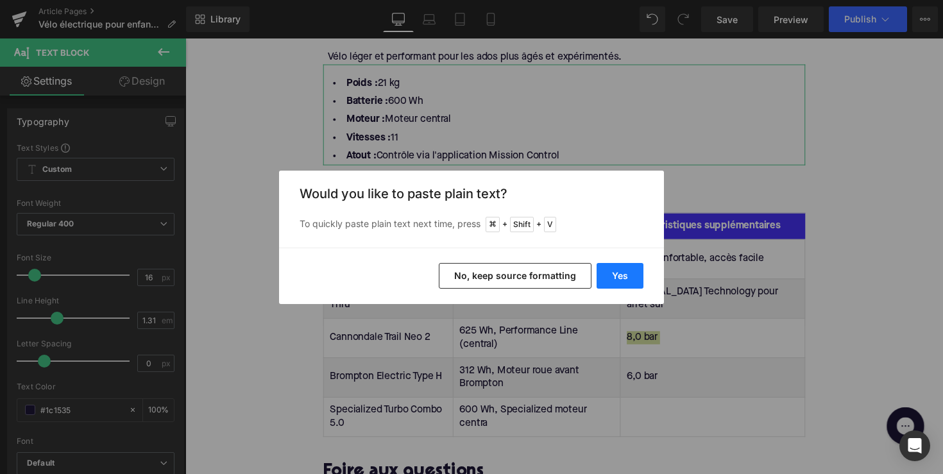
click at [635, 278] on button "Yes" at bounding box center [620, 276] width 47 height 26
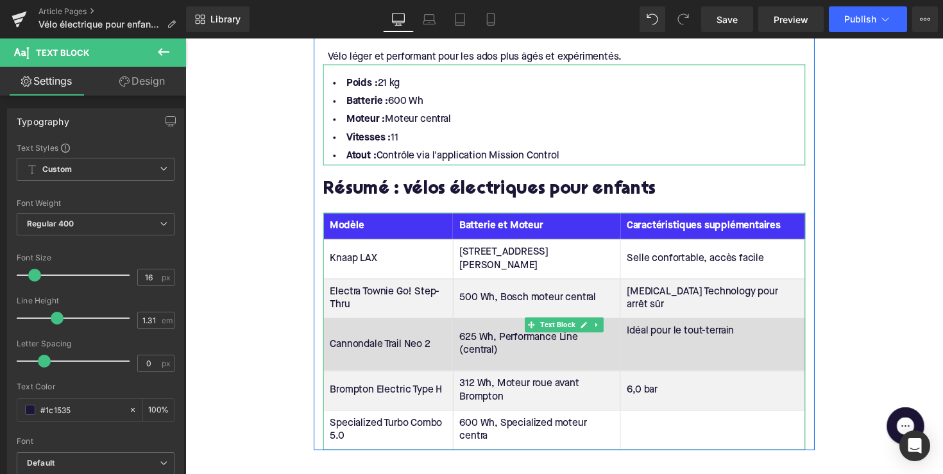
click at [662, 325] on td "Idéal pour le tout-terrain" at bounding box center [725, 352] width 189 height 54
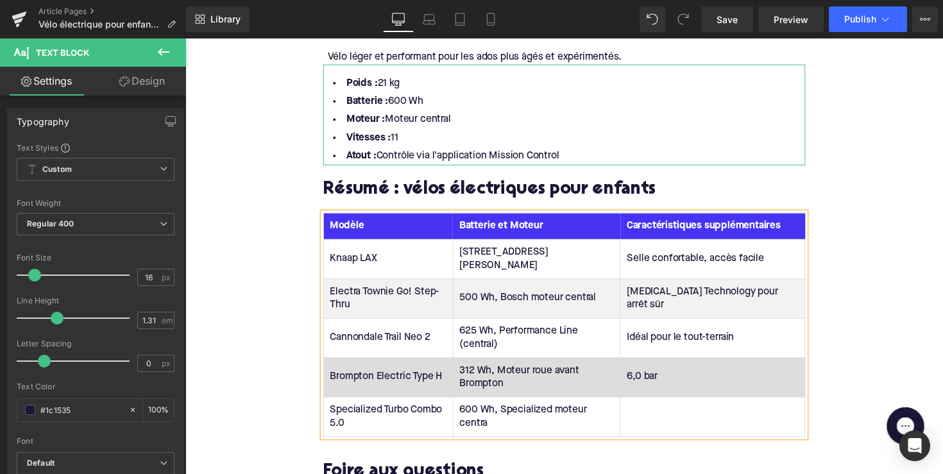
click at [685, 365] on td "6,0 bar" at bounding box center [725, 385] width 189 height 40
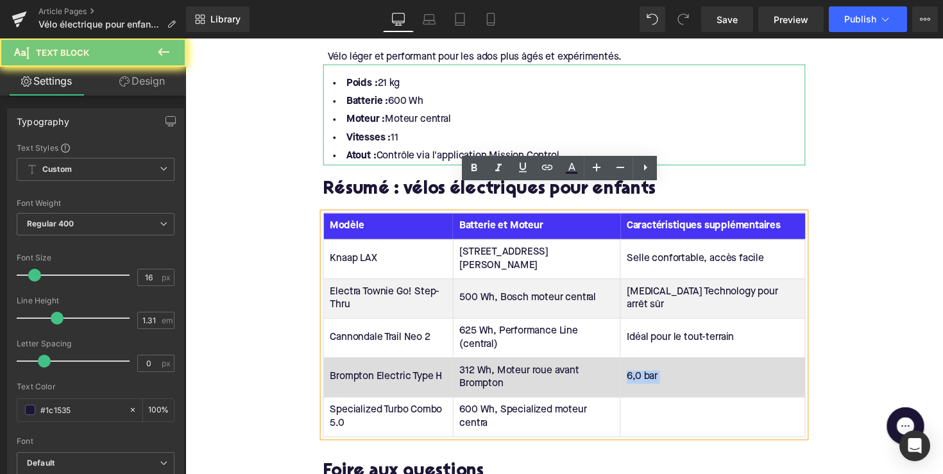
click at [685, 365] on td "6,0 bar" at bounding box center [725, 385] width 189 height 40
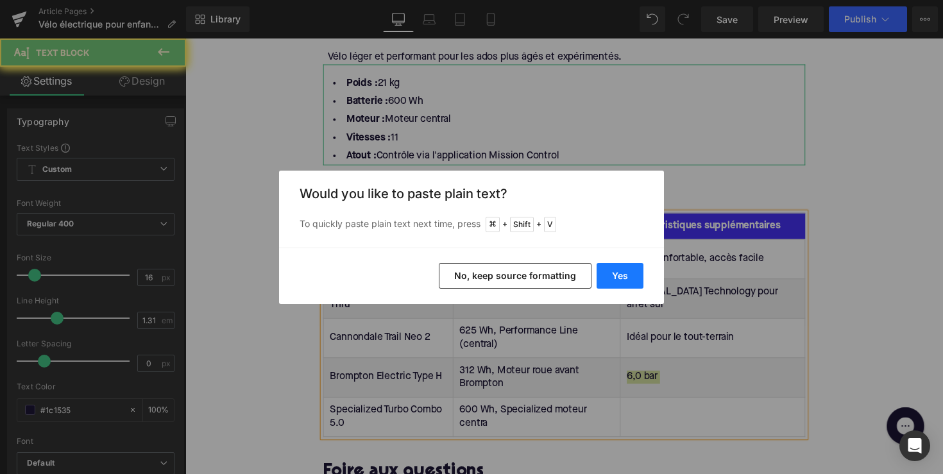
click at [624, 274] on button "Yes" at bounding box center [620, 276] width 47 height 26
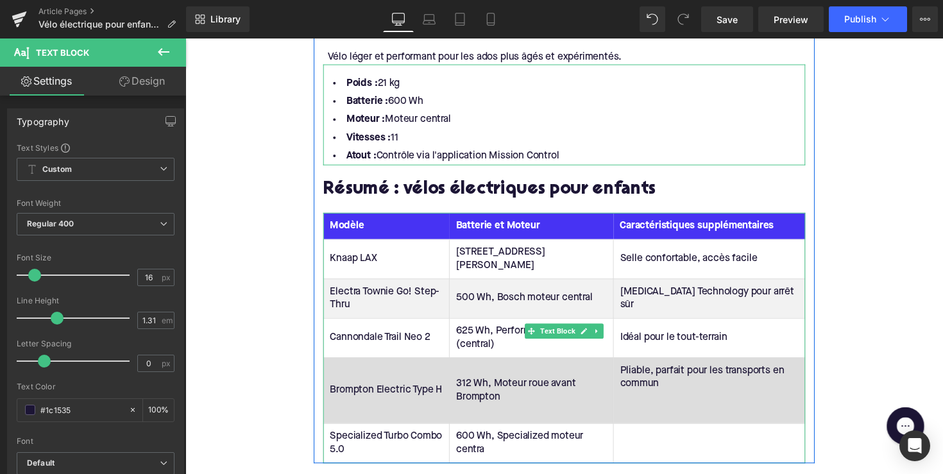
click at [638, 378] on td "Pliable, parfait pour les transports en commun" at bounding box center [722, 398] width 196 height 67
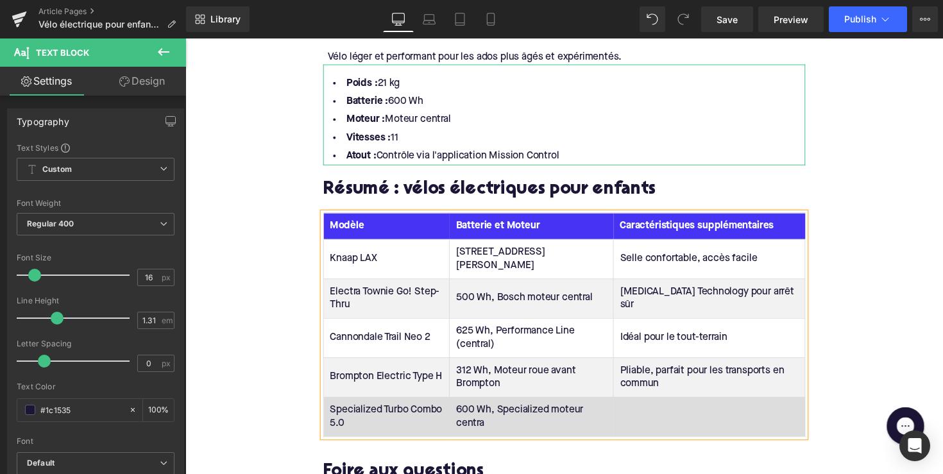
click at [642, 405] on td at bounding box center [722, 425] width 196 height 40
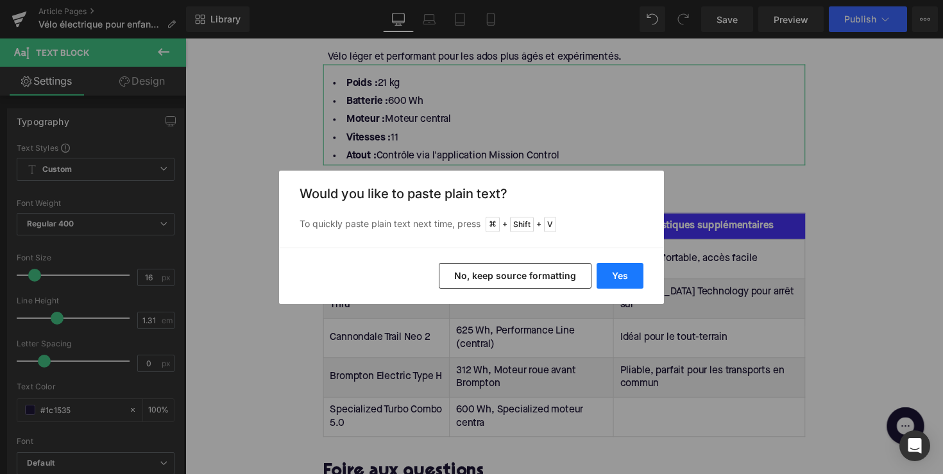
click at [619, 271] on button "Yes" at bounding box center [620, 276] width 47 height 26
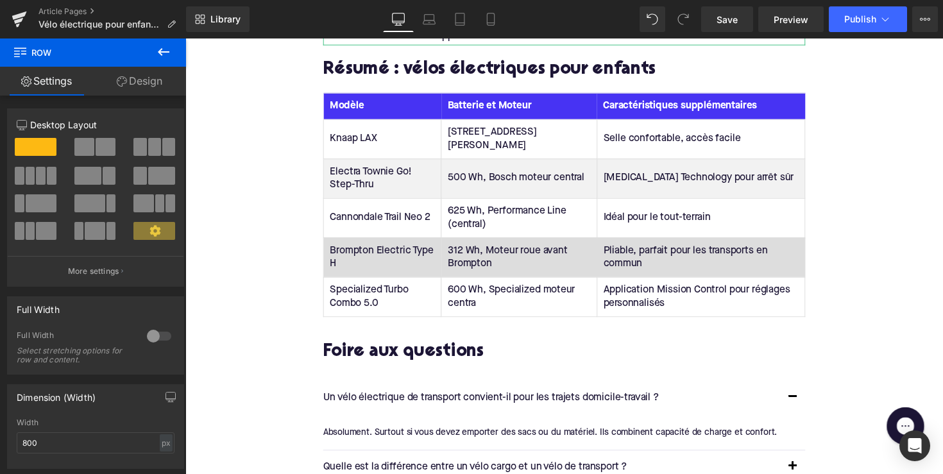
scroll to position [1973, 0]
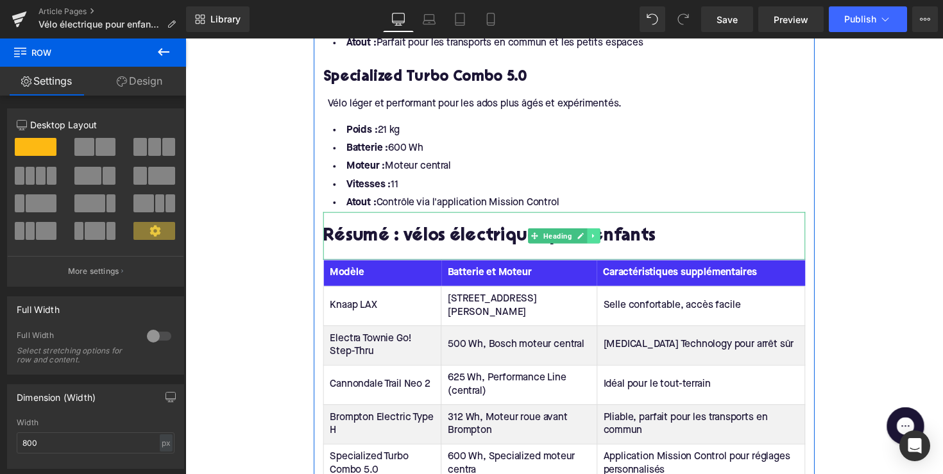
click at [602, 238] on icon at bounding box center [603, 240] width 2 height 4
click at [595, 237] on icon at bounding box center [596, 240] width 7 height 7
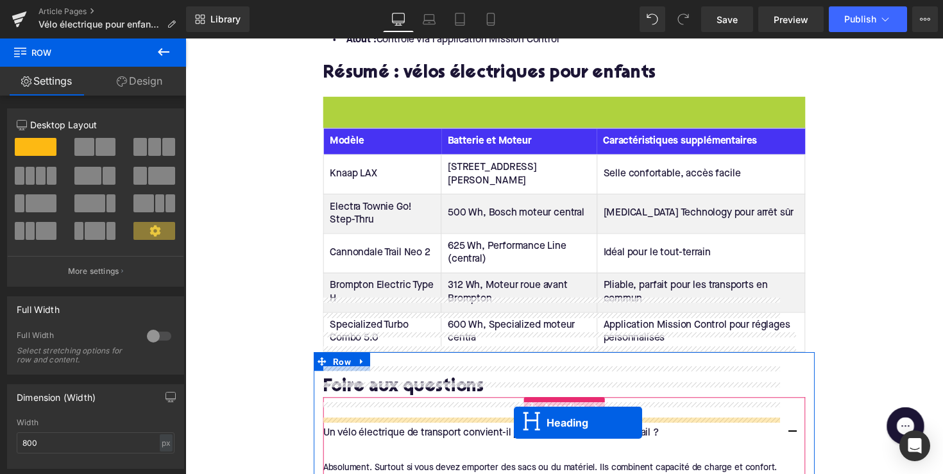
scroll to position [2243, 0]
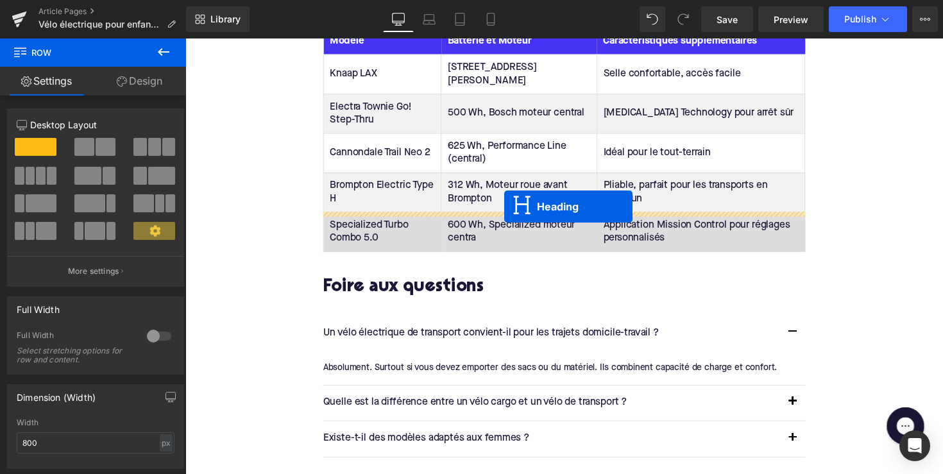
drag, startPoint x: 544, startPoint y: 264, endPoint x: 512, endPoint y: 210, distance: 62.2
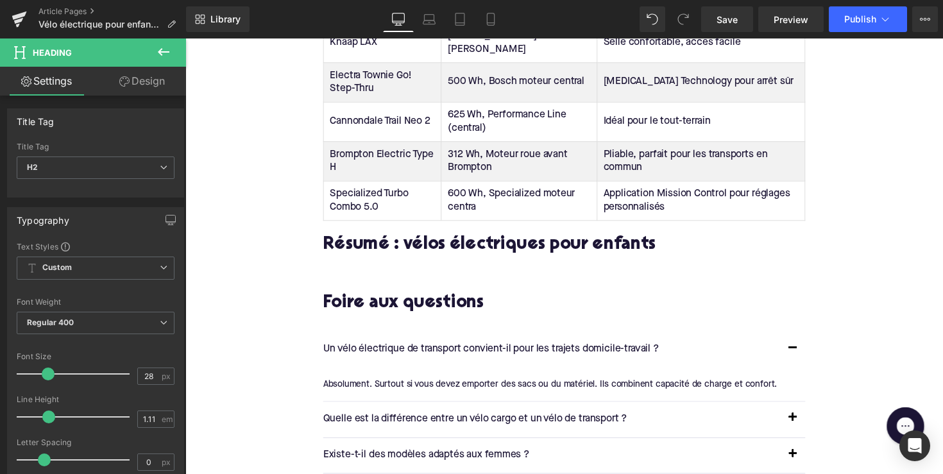
click at [479, 241] on h2 "Résumé : vélos électriques pour enfants" at bounding box center [574, 251] width 494 height 20
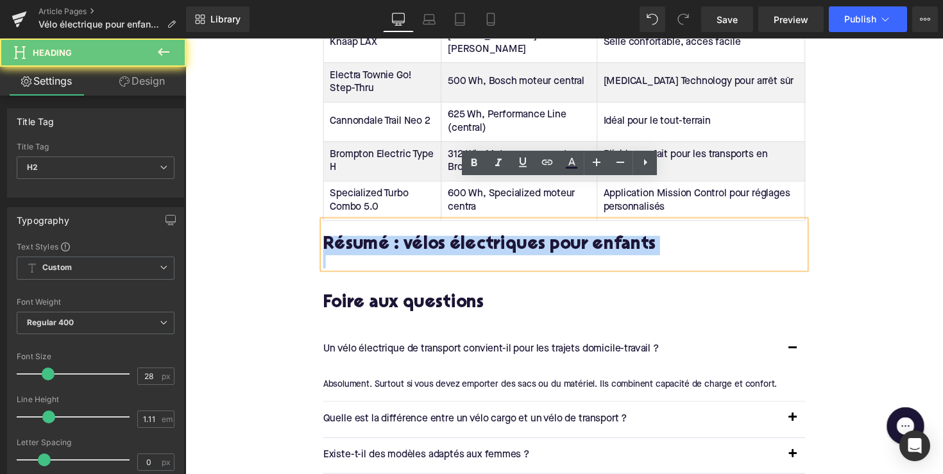
click at [479, 241] on h2 "Résumé : vélos électriques pour enfants" at bounding box center [574, 251] width 494 height 20
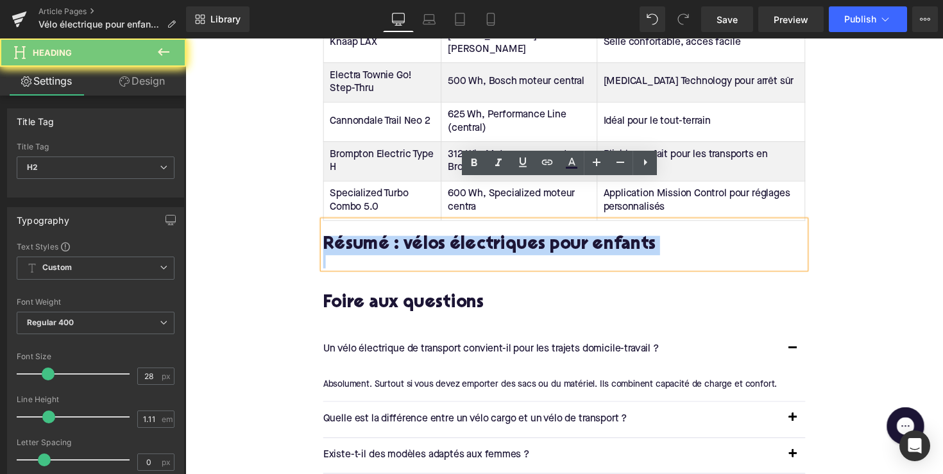
paste div
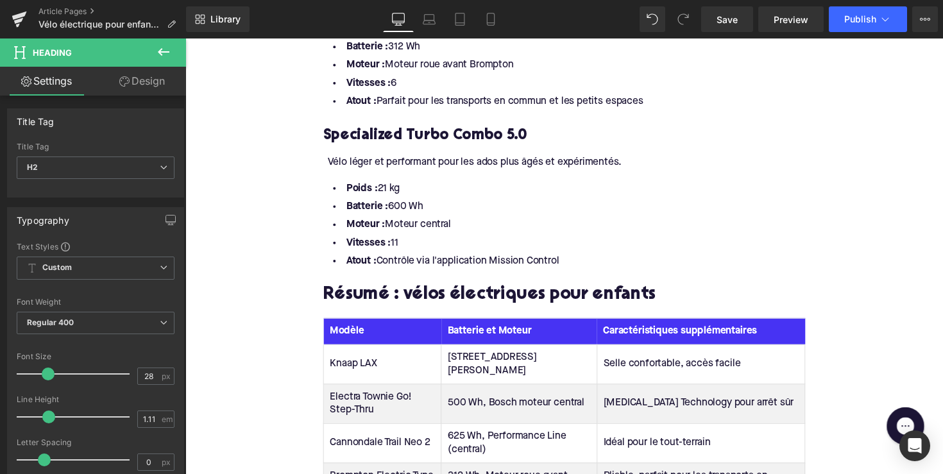
scroll to position [1883, 0]
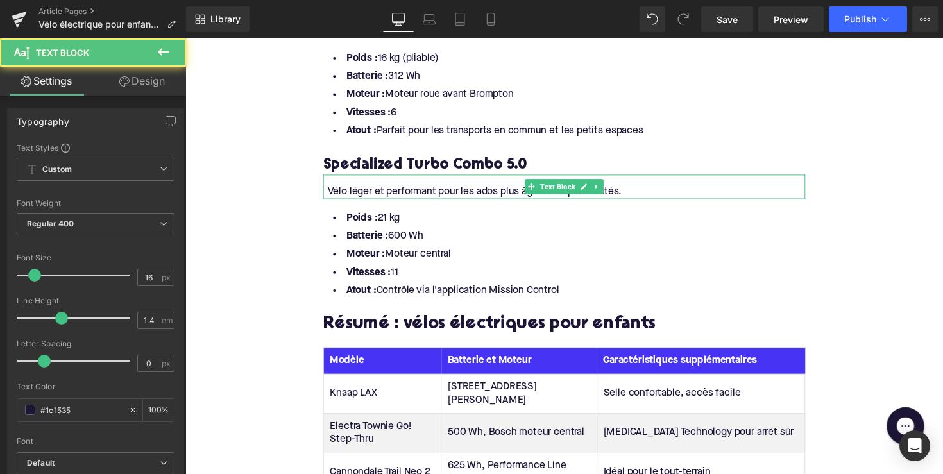
click at [384, 178] on div "Vélo léger et performant pour les ados plus âgés et expérimentés." at bounding box center [574, 190] width 494 height 24
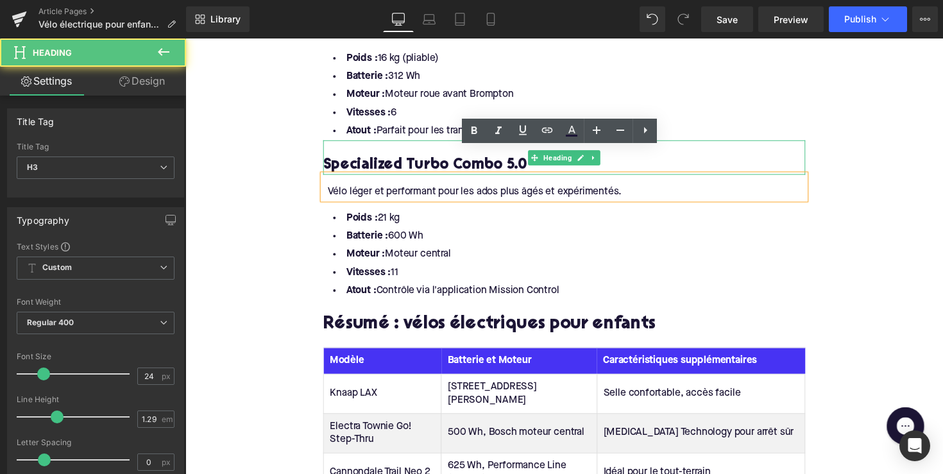
click at [676, 143] on div "Specialized Turbo Combo 5.0" at bounding box center [574, 160] width 494 height 35
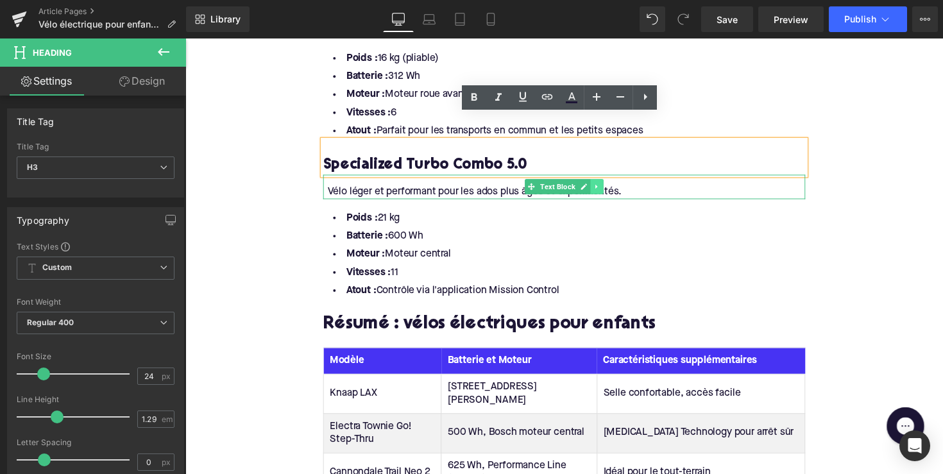
click at [606, 187] on icon at bounding box center [607, 191] width 7 height 8
click at [602, 183] on link at bounding box center [600, 190] width 13 height 15
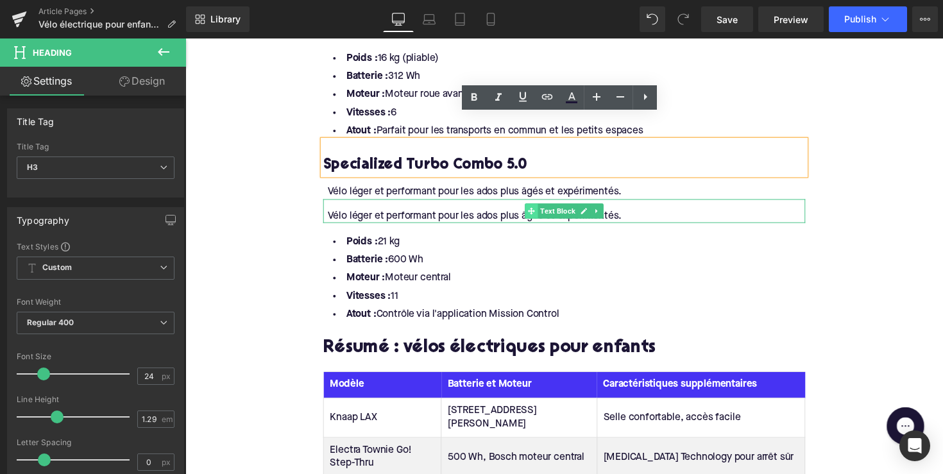
click at [538, 212] on icon at bounding box center [539, 215] width 7 height 7
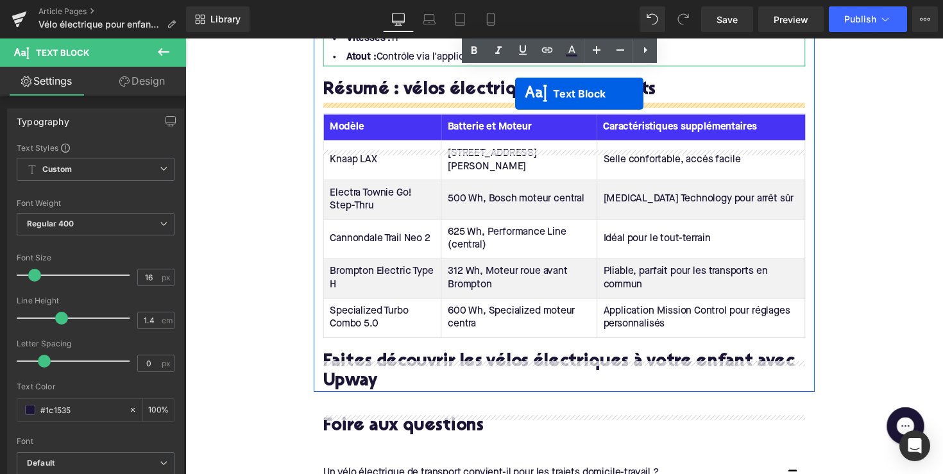
scroll to position [2218, 0]
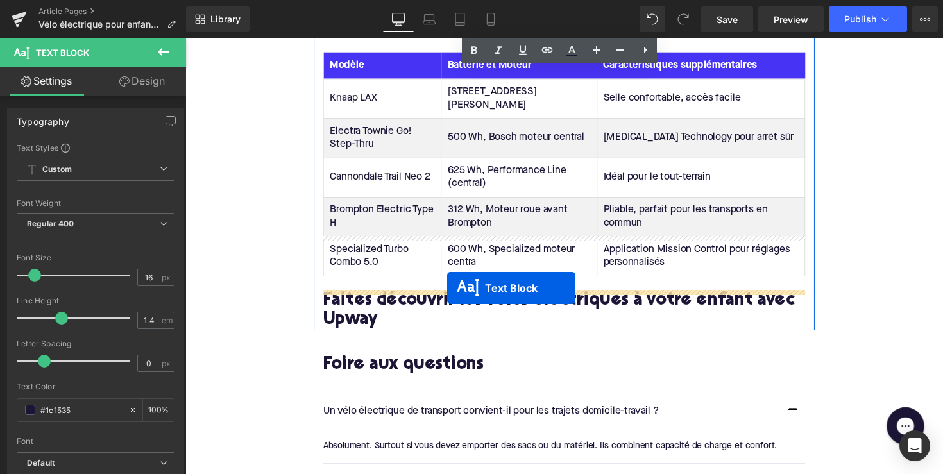
drag, startPoint x: 537, startPoint y: 187, endPoint x: 454, endPoint y: 294, distance: 135.9
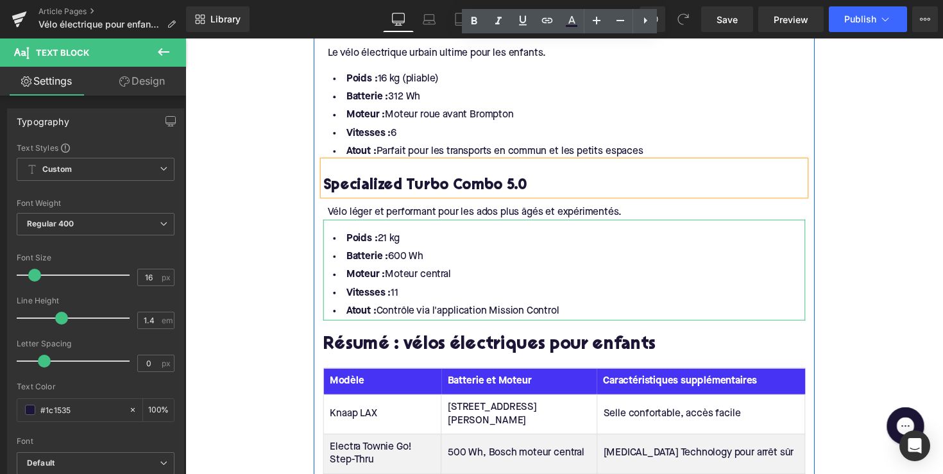
scroll to position [1848, 0]
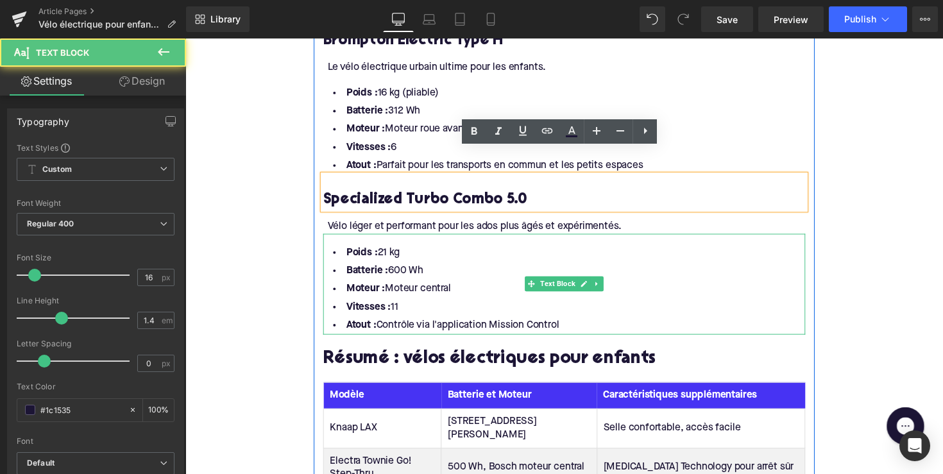
click at [602, 268] on li "Batterie : 600 Wh" at bounding box center [574, 277] width 494 height 19
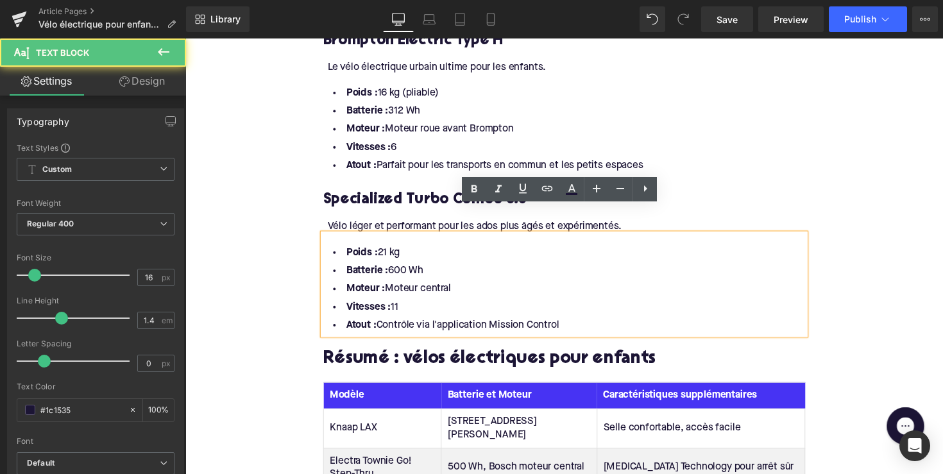
click at [599, 123] on li "Moteur : Moteur roue avant Brompton" at bounding box center [574, 132] width 494 height 19
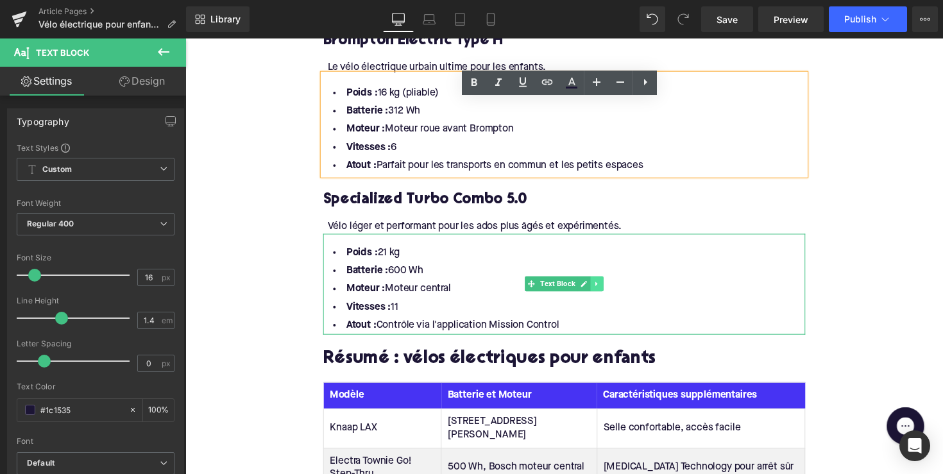
click at [609, 282] on link at bounding box center [606, 289] width 13 height 15
click at [602, 282] on link at bounding box center [600, 289] width 13 height 15
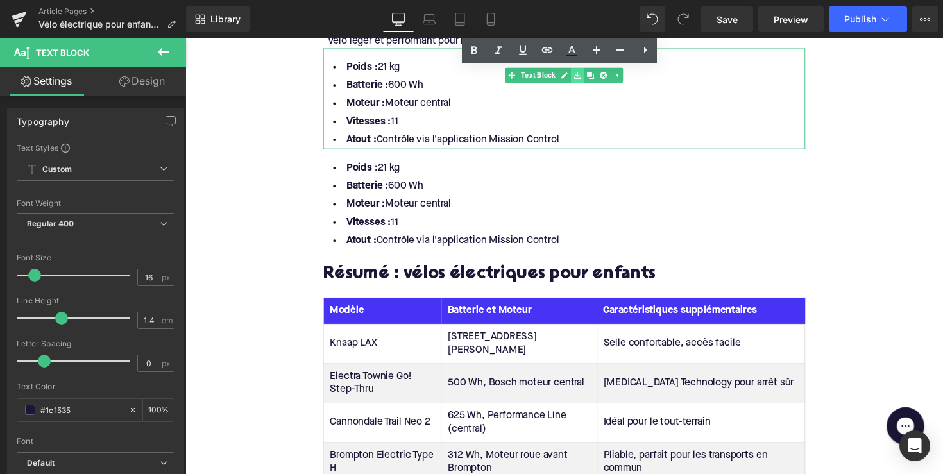
scroll to position [2035, 0]
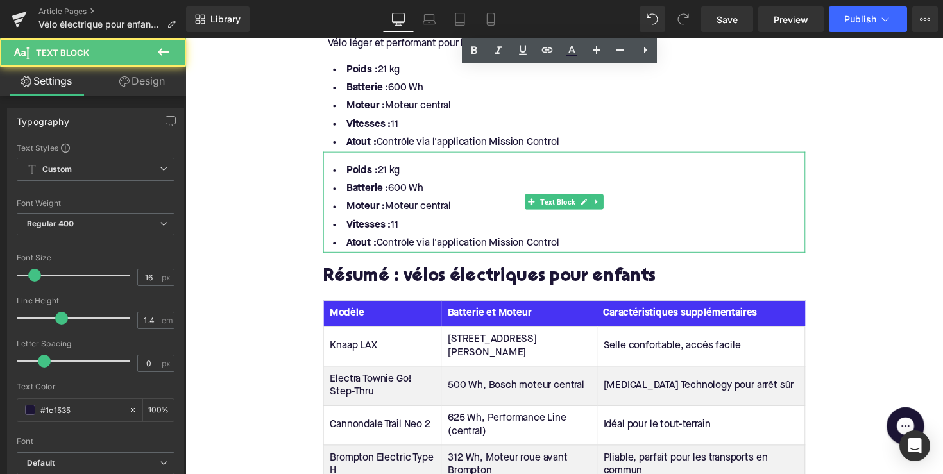
drag, startPoint x: 579, startPoint y: 182, endPoint x: 568, endPoint y: 185, distance: 12.0
click at [579, 182] on div "Poids : 21 kg Batterie : 600 Wh Moteur : Moteur central Vitesses : 11 Atout : C…" at bounding box center [574, 206] width 494 height 103
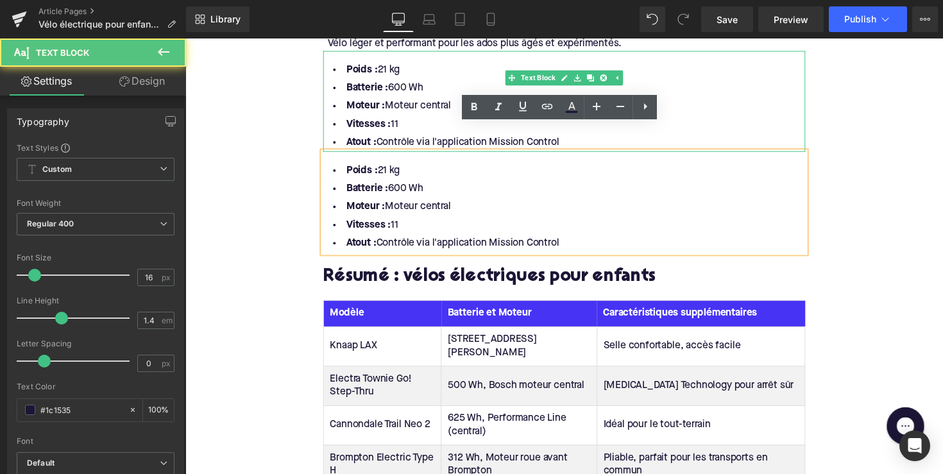
click at [650, 99] on li "Moteur : Moteur central" at bounding box center [574, 108] width 494 height 19
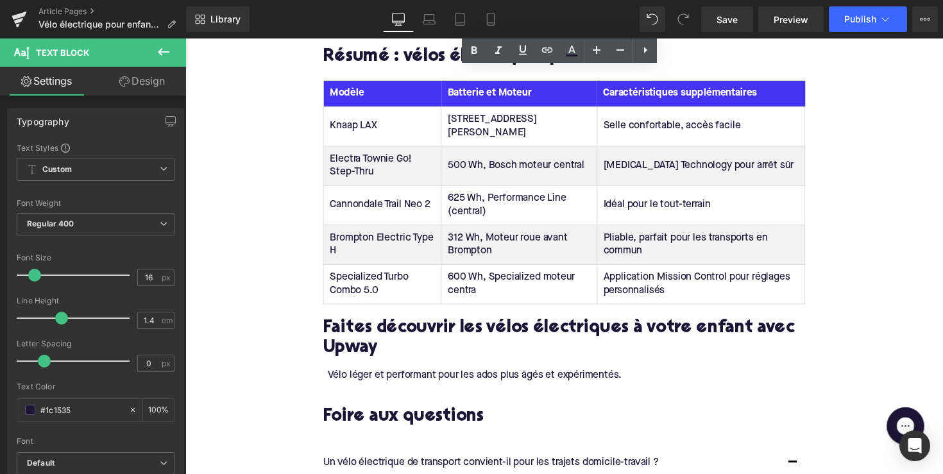
scroll to position [2356, 0]
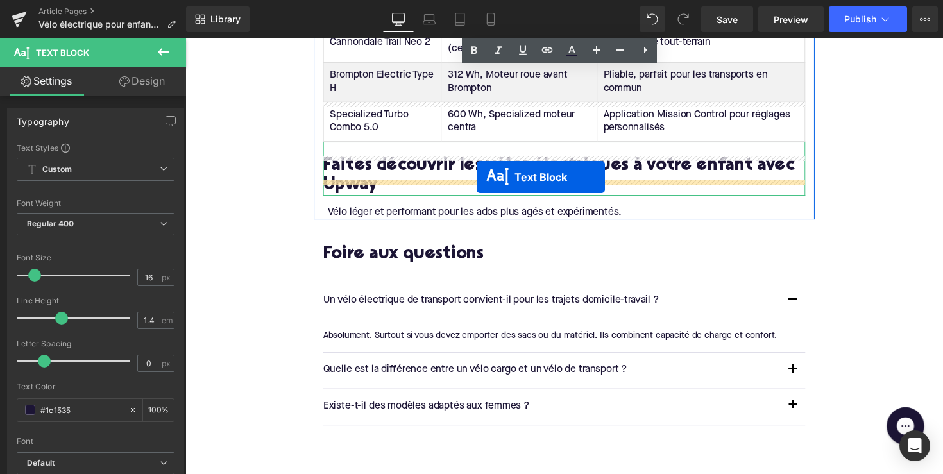
drag, startPoint x: 534, startPoint y: 178, endPoint x: 484, endPoint y: 180, distance: 50.7
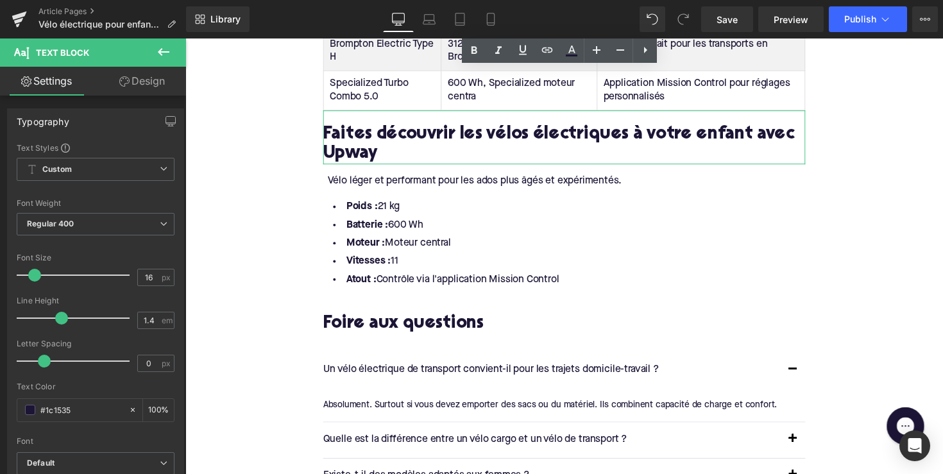
click at [494, 167] on div "Vélo léger et performant pour les ados plus âgés et expérimentés. Text Block" at bounding box center [574, 179] width 494 height 24
click at [494, 178] on div "Vélo léger et performant pour les ados plus âgés et expérimentés." at bounding box center [575, 185] width 489 height 14
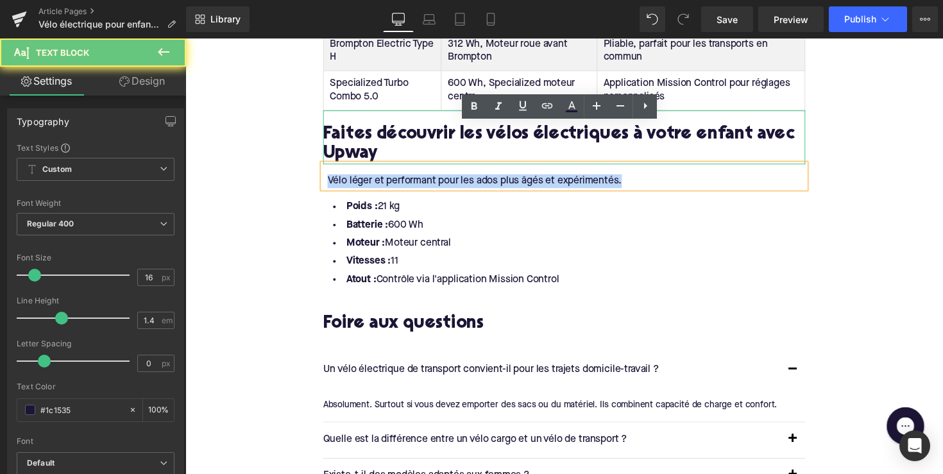
click at [494, 178] on div "Vélo léger et performant pour les ados plus âgés et expérimentés." at bounding box center [575, 185] width 489 height 14
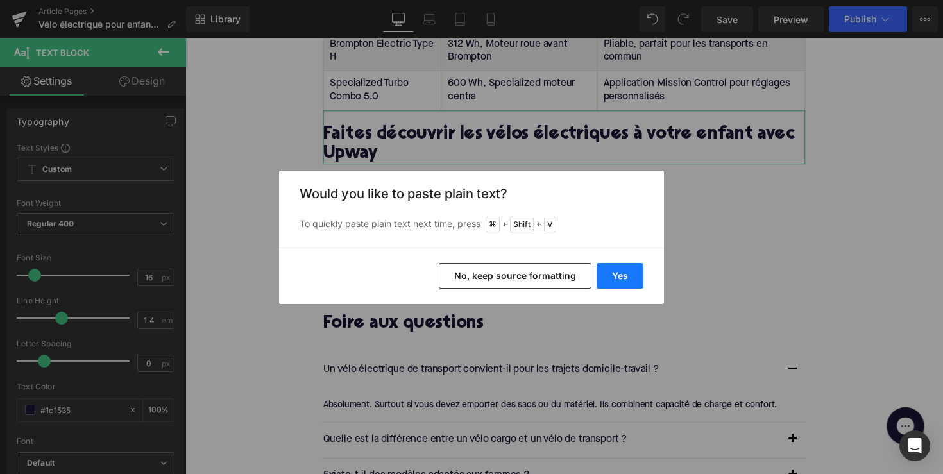
click at [618, 274] on button "Yes" at bounding box center [620, 276] width 47 height 26
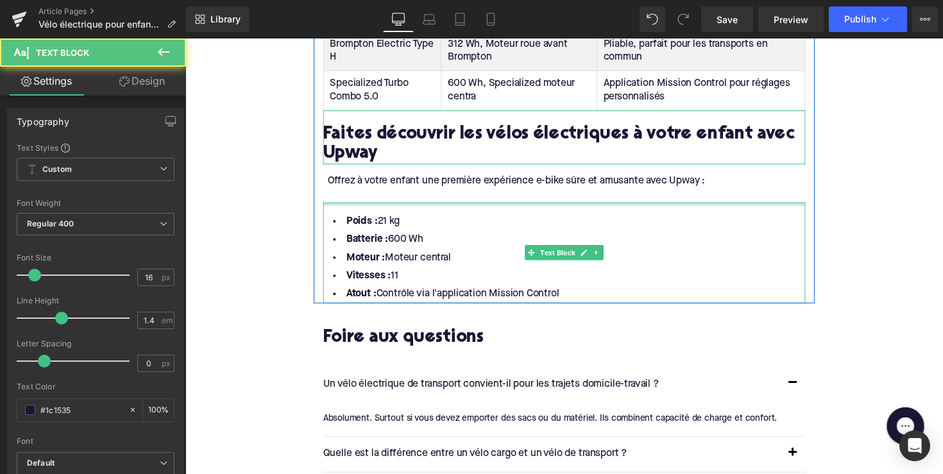
click at [424, 207] on div at bounding box center [574, 208] width 494 height 3
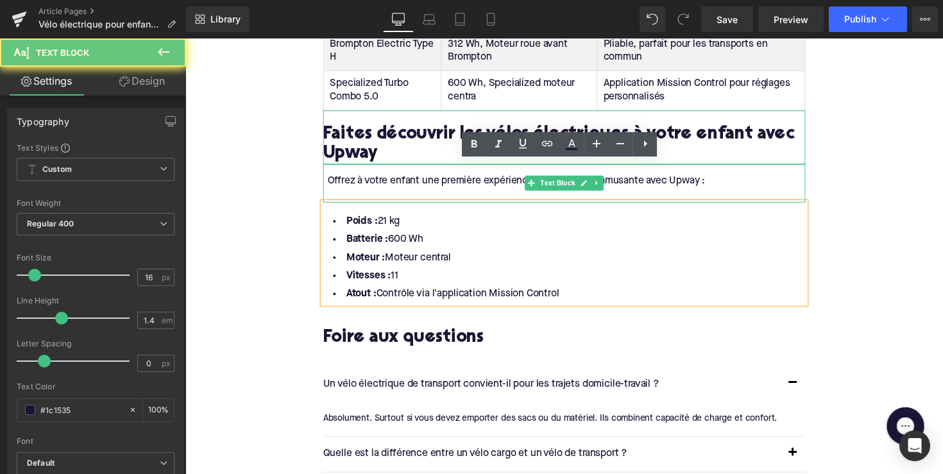
click at [405, 192] on div at bounding box center [575, 199] width 489 height 14
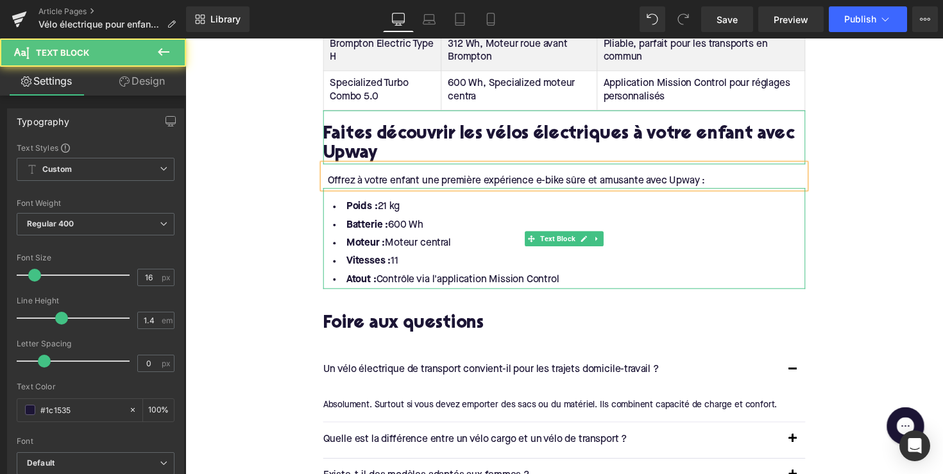
click at [565, 276] on li "Atout : Contrôle via l'application Mission Control" at bounding box center [574, 285] width 494 height 19
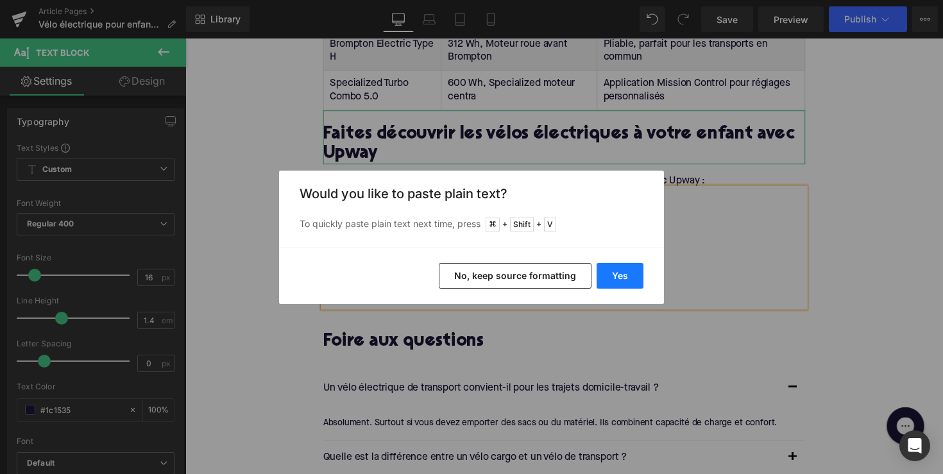
click at [630, 269] on button "Yes" at bounding box center [620, 276] width 47 height 26
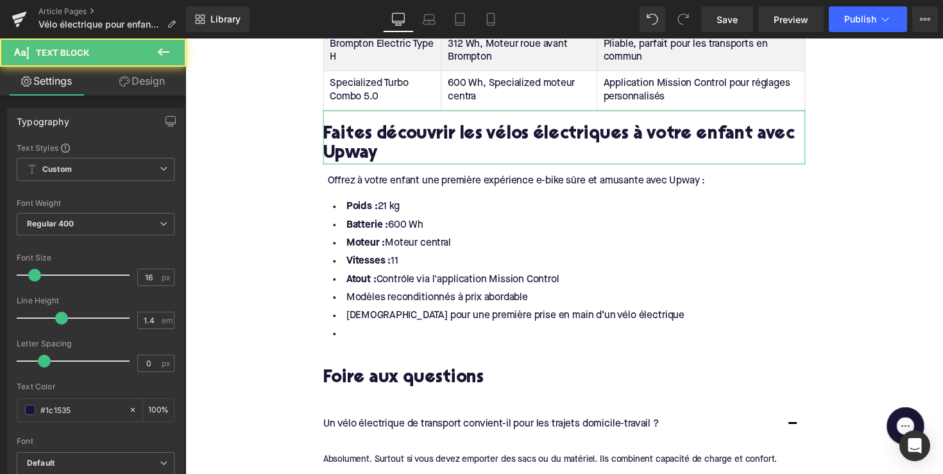
drag, startPoint x: 573, startPoint y: 246, endPoint x: 276, endPoint y: 166, distance: 307.2
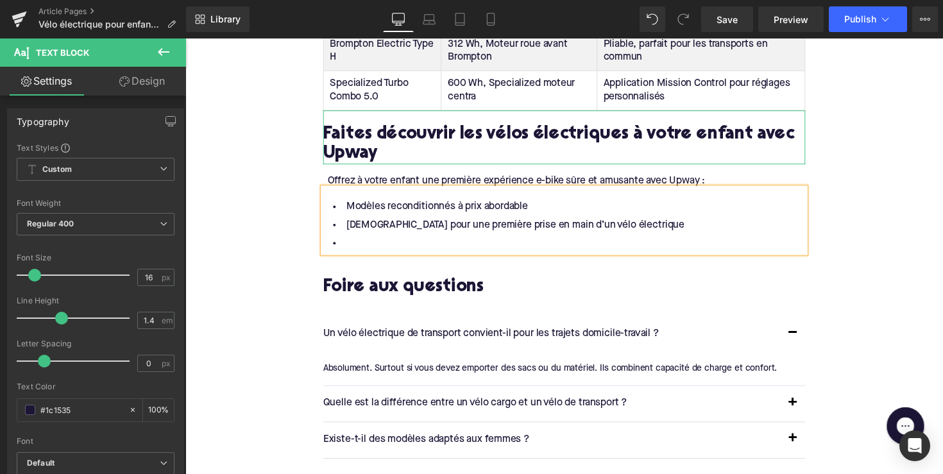
click at [350, 239] on li at bounding box center [574, 248] width 494 height 19
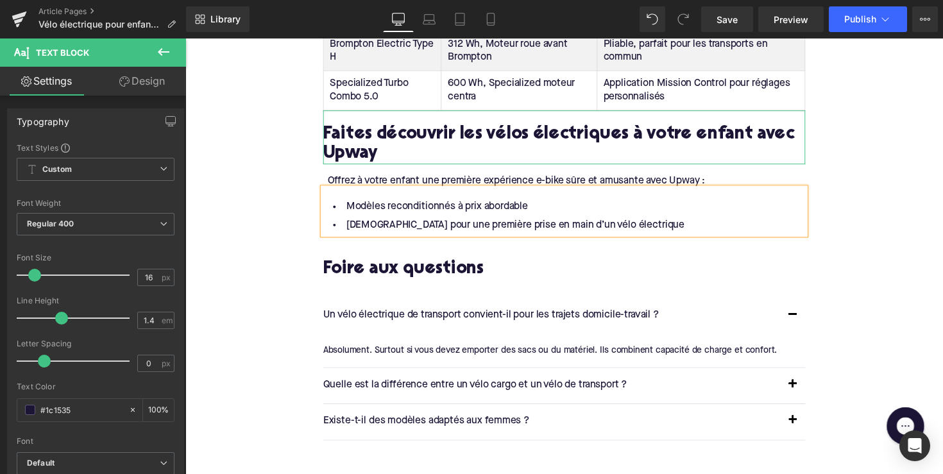
click at [416, 314] on p "Un vélo électrique de transport convient-il pour les trajets domicile-travail ?" at bounding box center [561, 322] width 468 height 17
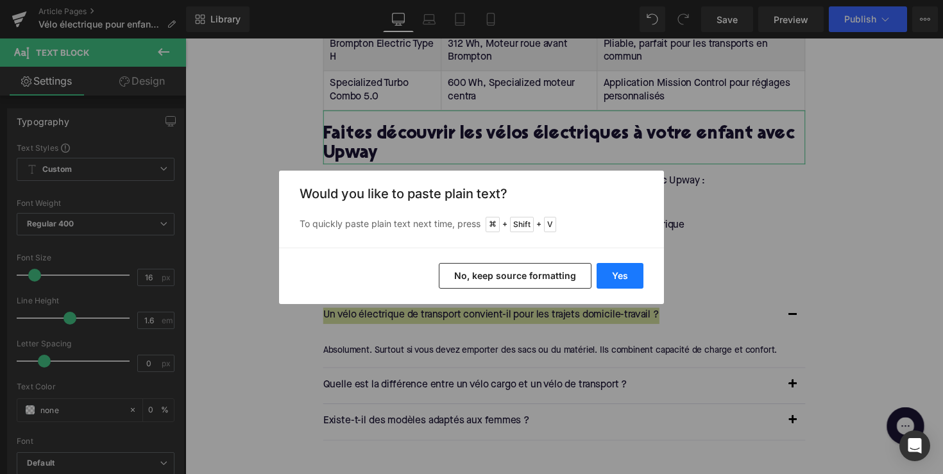
click at [605, 270] on button "Yes" at bounding box center [620, 276] width 47 height 26
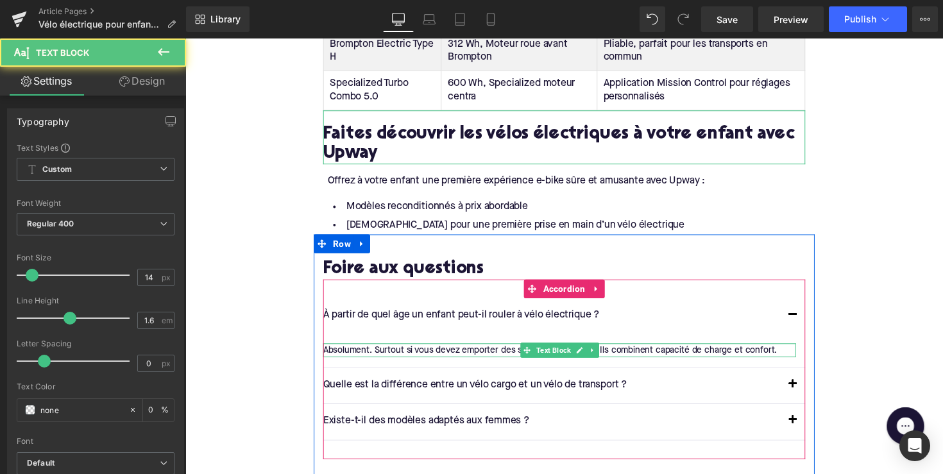
click at [502, 351] on div "Absolument. Surtout si vous devez emporter des sacs ou du matériel. Ils combine…" at bounding box center [569, 358] width 484 height 14
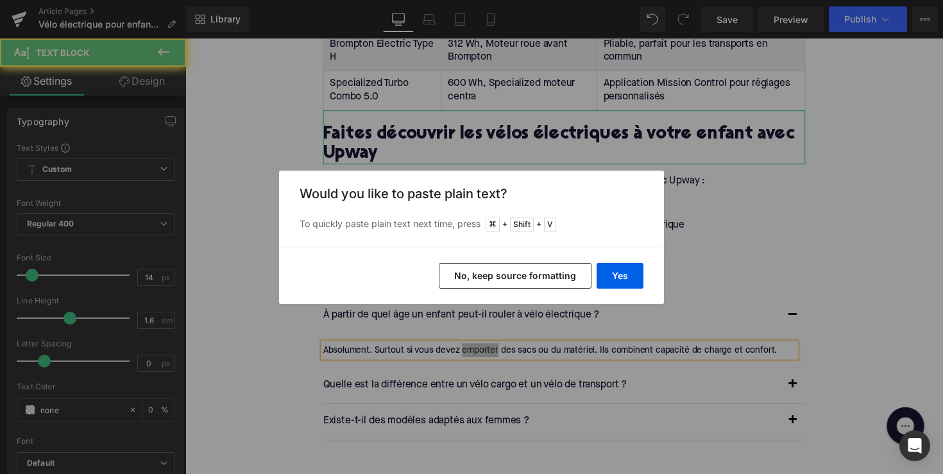
click at [494, 310] on div "Back to Library Insert Would you like to paste plain text? To quickly paste pla…" at bounding box center [471, 237] width 943 height 474
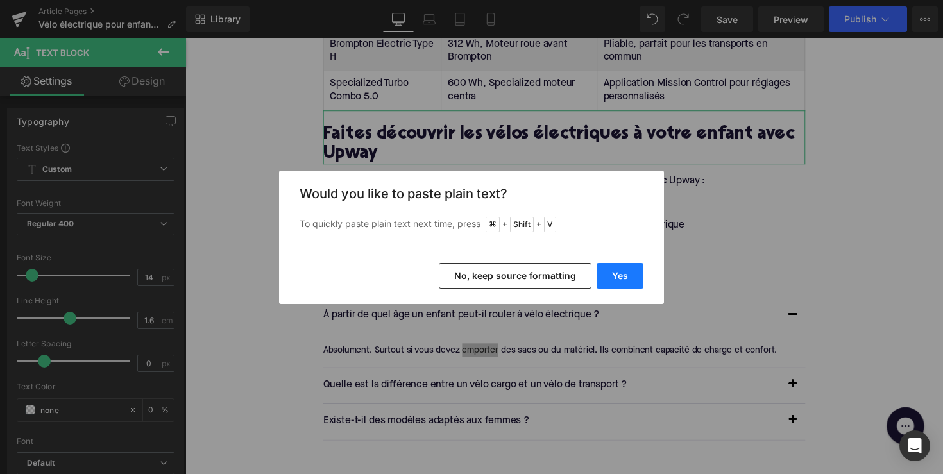
click at [603, 273] on button "Yes" at bounding box center [620, 276] width 47 height 26
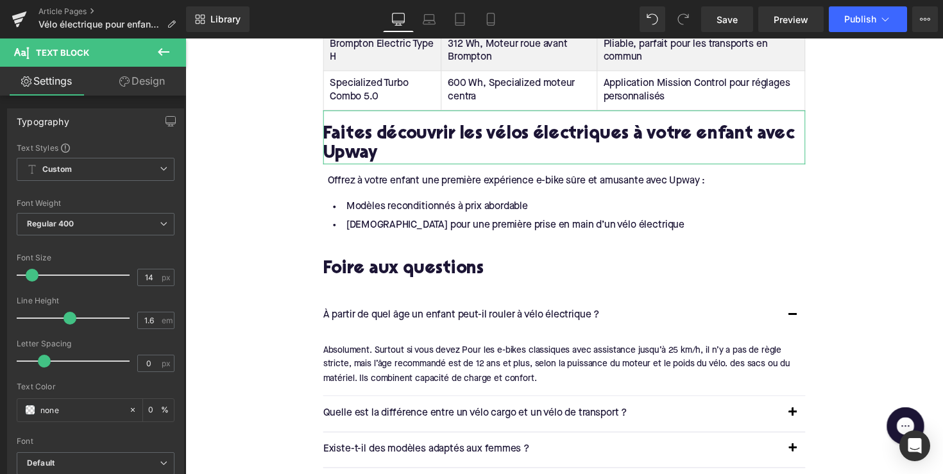
click at [522, 351] on div "Absolument. Surtout si vous devez Pour les e-bikes classiques avec assistance j…" at bounding box center [569, 372] width 484 height 43
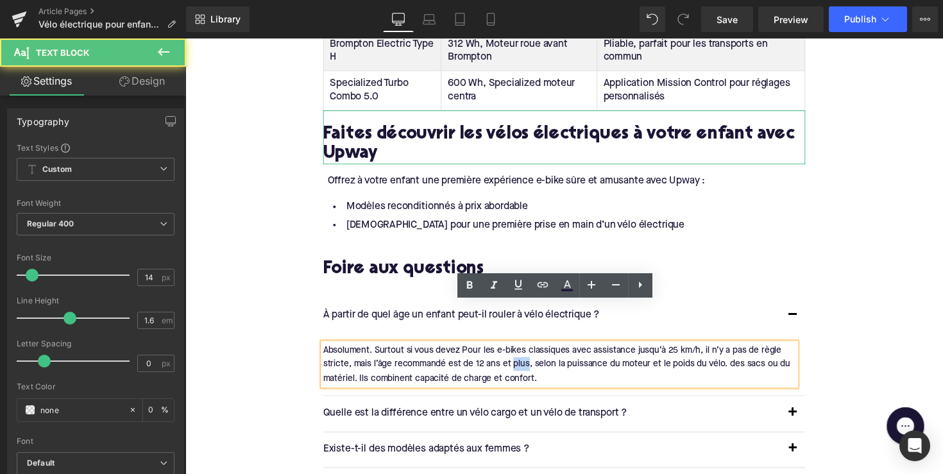
click at [522, 351] on div "Absolument. Surtout si vous devez Pour les e-bikes classiques avec assistance j…" at bounding box center [569, 372] width 484 height 43
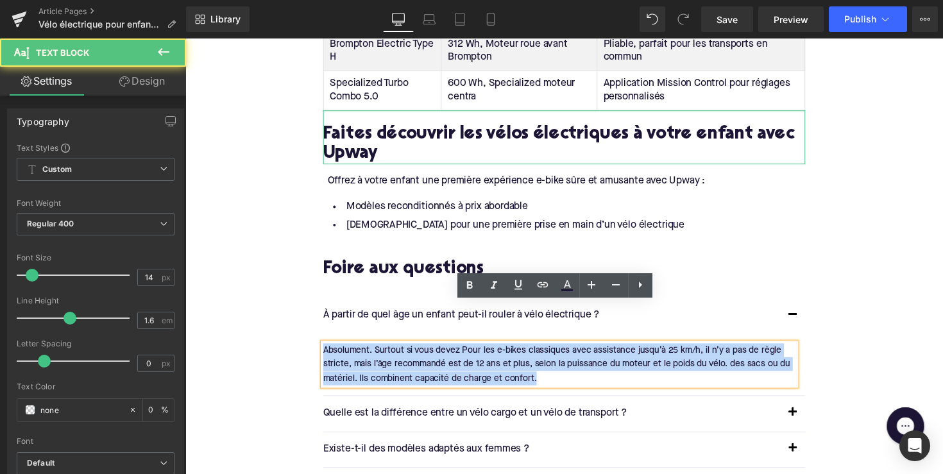
click at [522, 351] on div "Absolument. Surtout si vous devez Pour les e-bikes classiques avec assistance j…" at bounding box center [569, 372] width 484 height 43
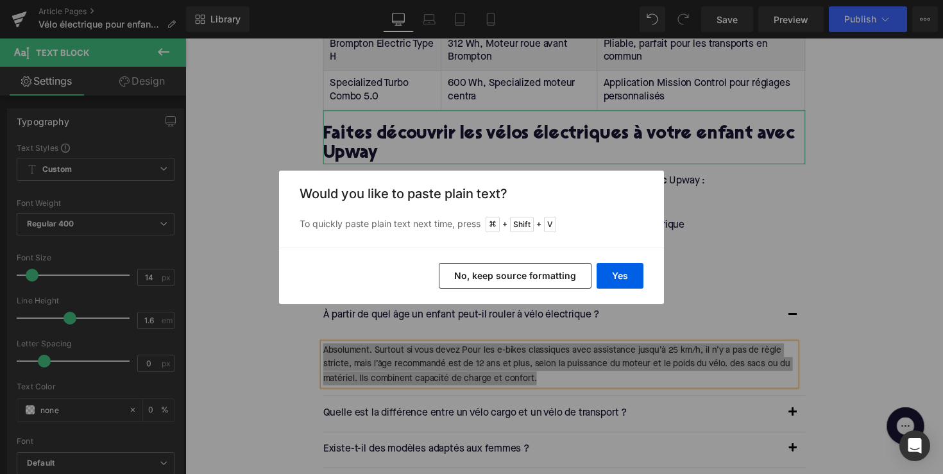
click at [596, 283] on div "Yes No, keep source formatting" at bounding box center [471, 276] width 385 height 56
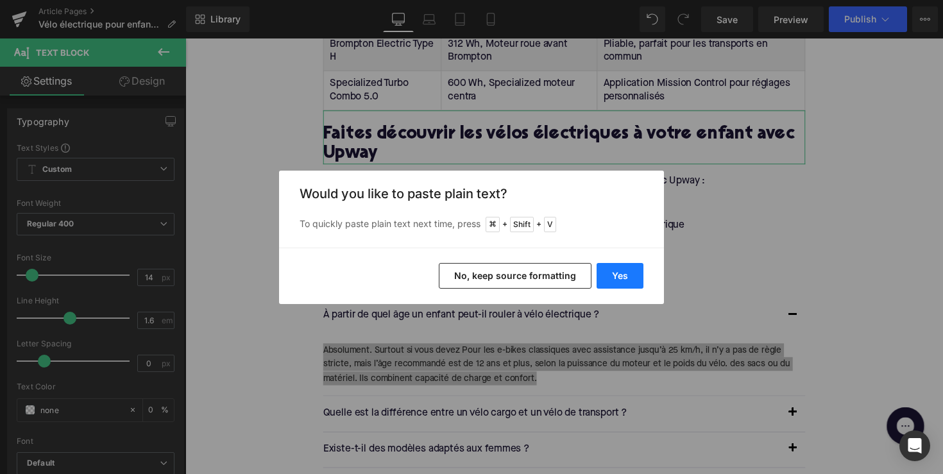
click at [613, 281] on button "Yes" at bounding box center [620, 276] width 47 height 26
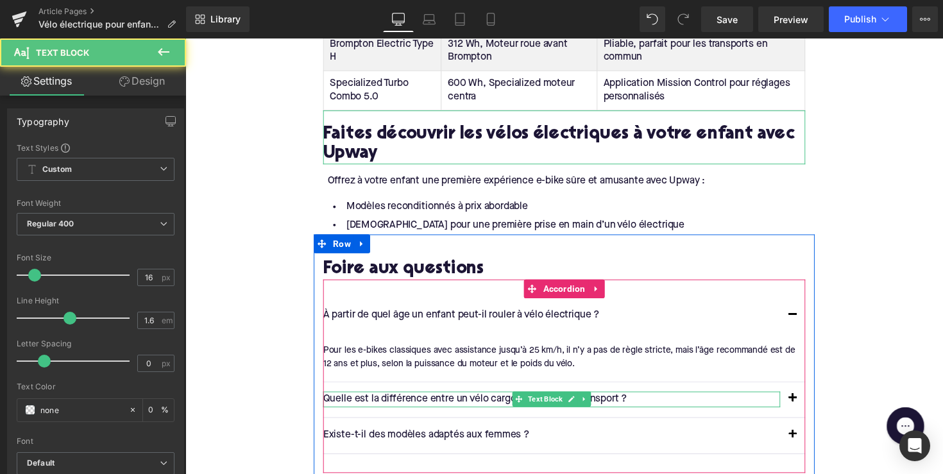
click at [522, 400] on div "Quelle est la différence entre un vélo cargo et un vélo de transport ? Text Blo…" at bounding box center [561, 408] width 468 height 17
click at [522, 400] on p "Quelle est la différence entre un vélo cargo et un vélo de transport ?" at bounding box center [561, 408] width 468 height 17
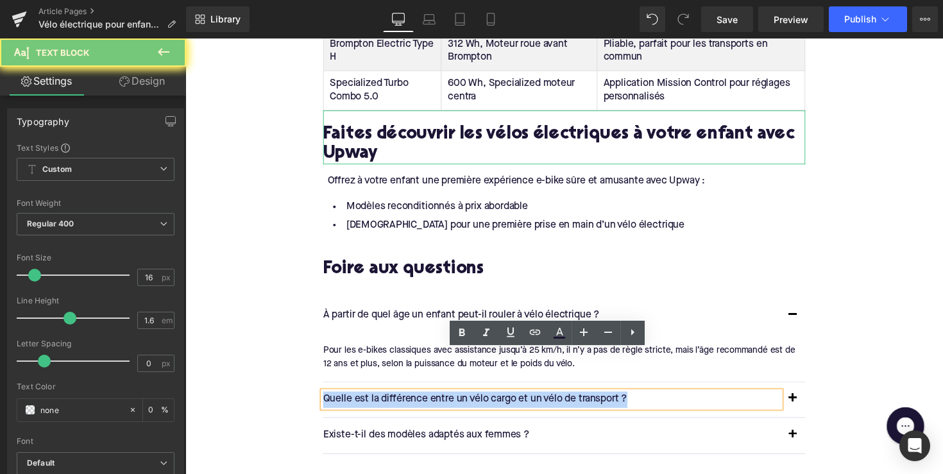
click at [522, 400] on p "Quelle est la différence entre un vélo cargo et un vélo de transport ?" at bounding box center [561, 408] width 468 height 17
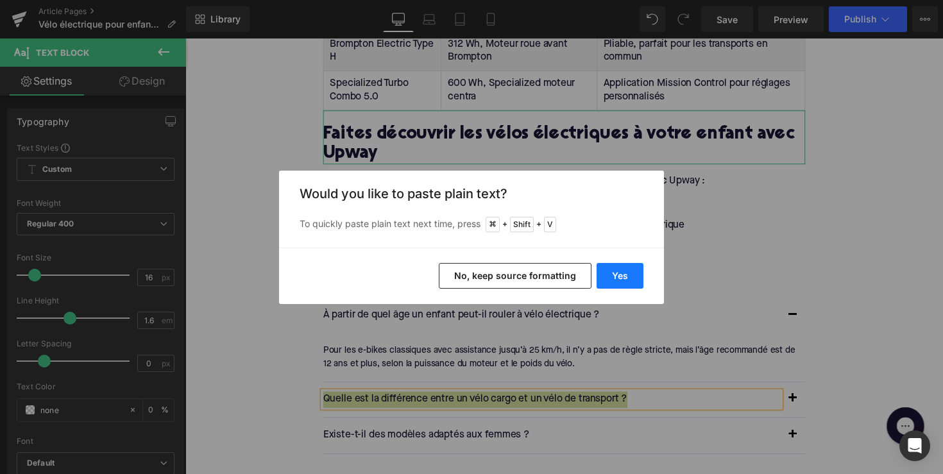
click at [620, 271] on button "Yes" at bounding box center [620, 276] width 47 height 26
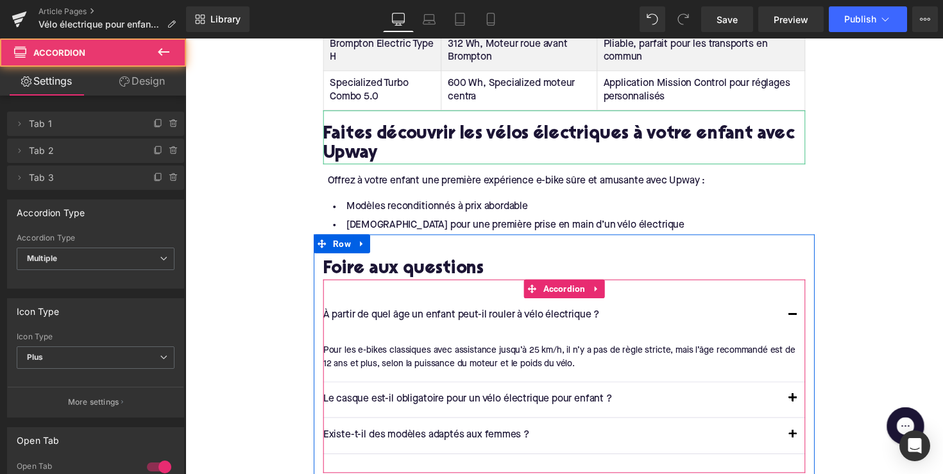
click at [806, 391] on button "button" at bounding box center [808, 409] width 26 height 36
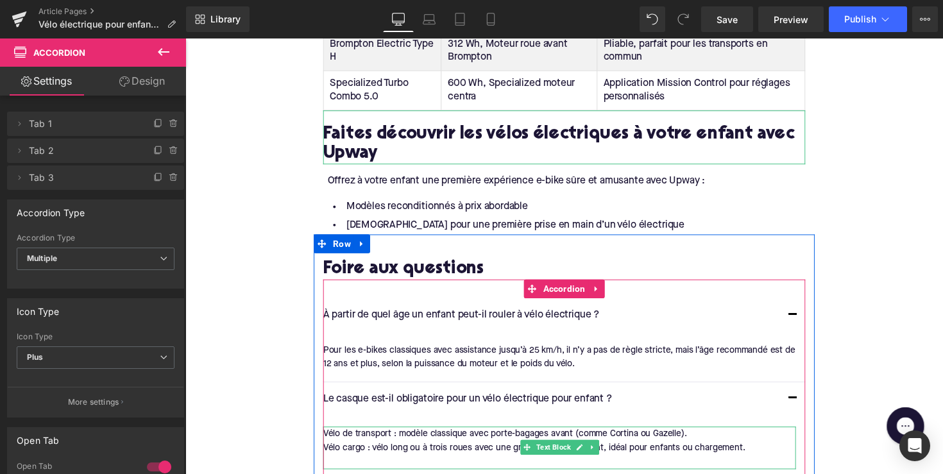
click at [547, 436] on div "Vélo de transport : modèle classique avec porte-bagages avant (comme Cortina ou…" at bounding box center [569, 457] width 484 height 43
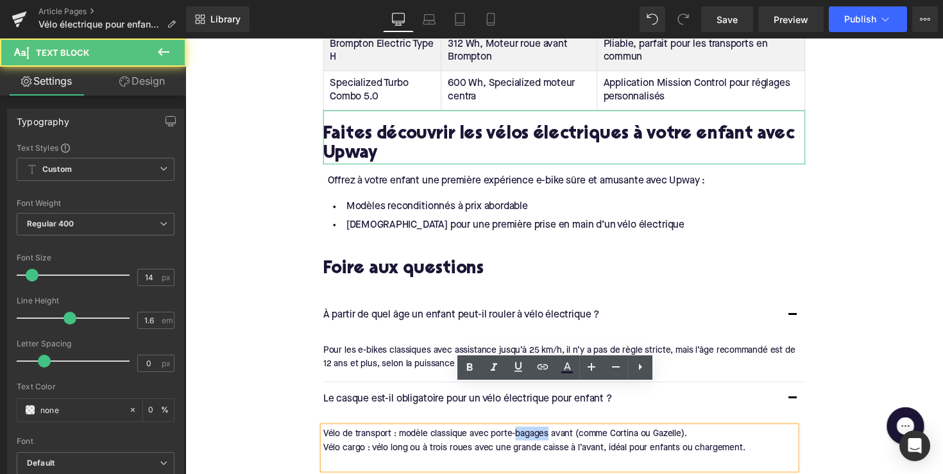
click at [547, 436] on div "Vélo de transport : modèle classique avec porte-bagages avant (comme Cortina ou…" at bounding box center [569, 457] width 484 height 43
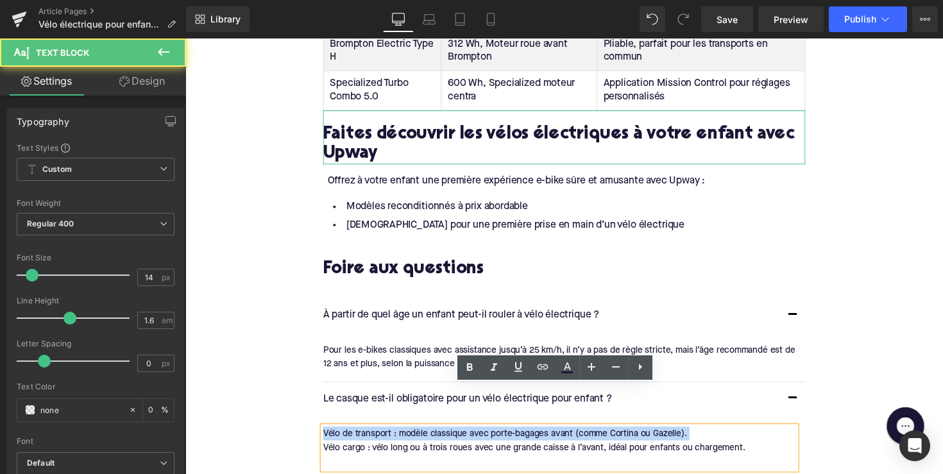
click at [547, 436] on div "Vélo de transport : modèle classique avec porte-bagages avant (comme Cortina ou…" at bounding box center [569, 457] width 484 height 43
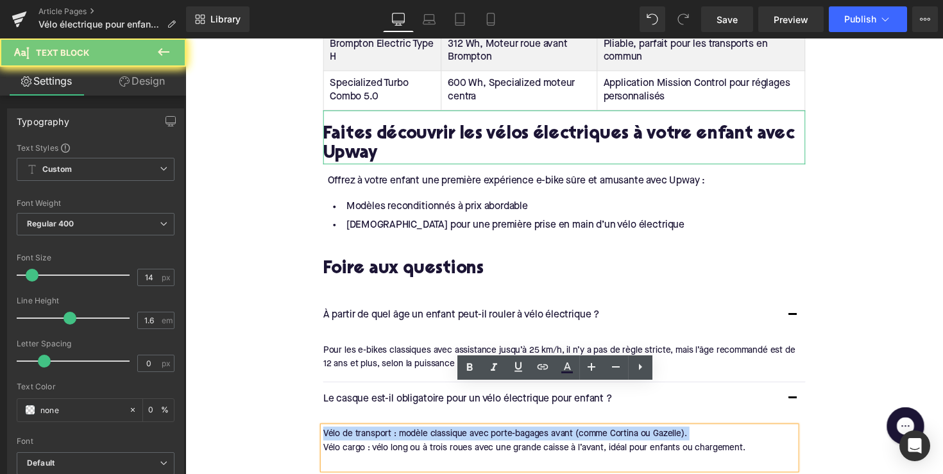
click at [547, 436] on div "Vélo de transport : modèle classique avec porte-bagages avant (comme Cortina ou…" at bounding box center [569, 457] width 484 height 43
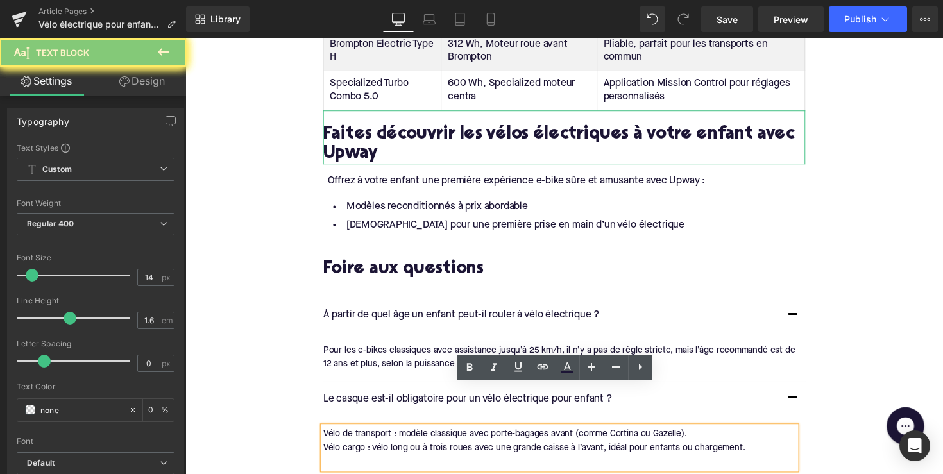
click at [579, 451] on div "Vélo cargo : vélo long ou à trois roues avec une grande caisse à l’avant, idéal…" at bounding box center [569, 458] width 484 height 14
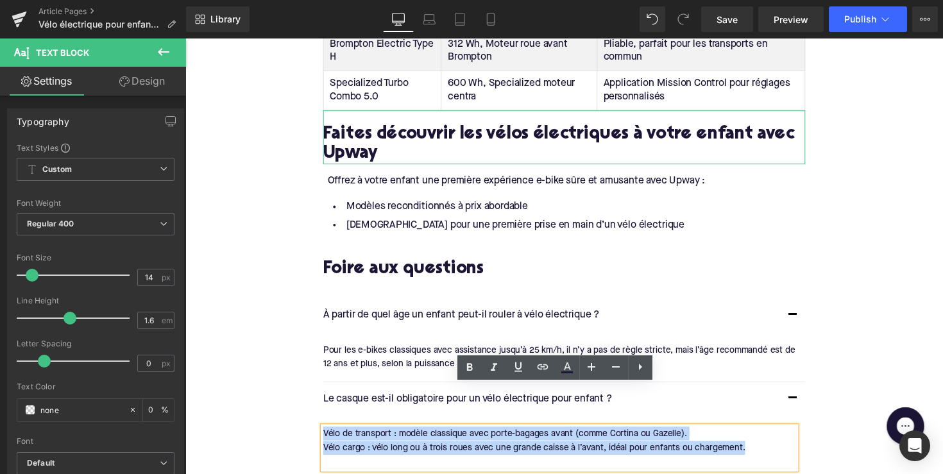
drag, startPoint x: 767, startPoint y: 417, endPoint x: 323, endPoint y: 398, distance: 445.0
click at [327, 436] on div "Vélo de transport : modèle classique avec porte-bagages avant (comme Cortina ou…" at bounding box center [569, 457] width 484 height 43
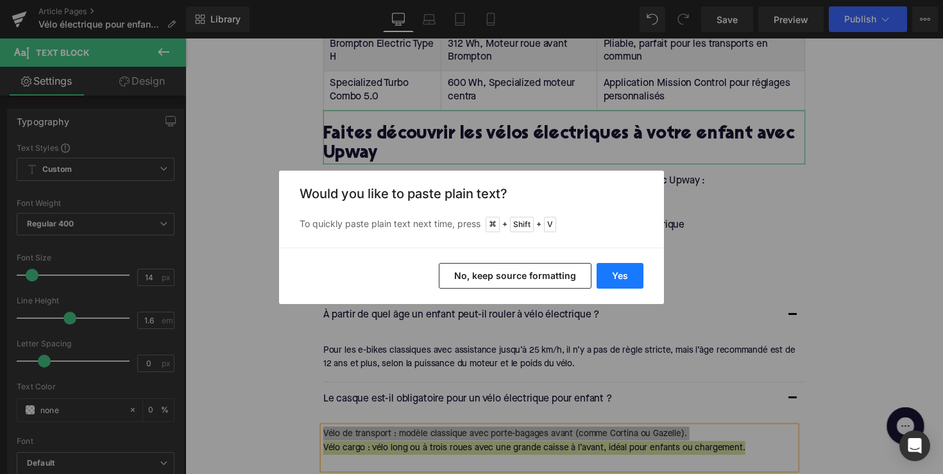
click at [625, 269] on button "Yes" at bounding box center [620, 276] width 47 height 26
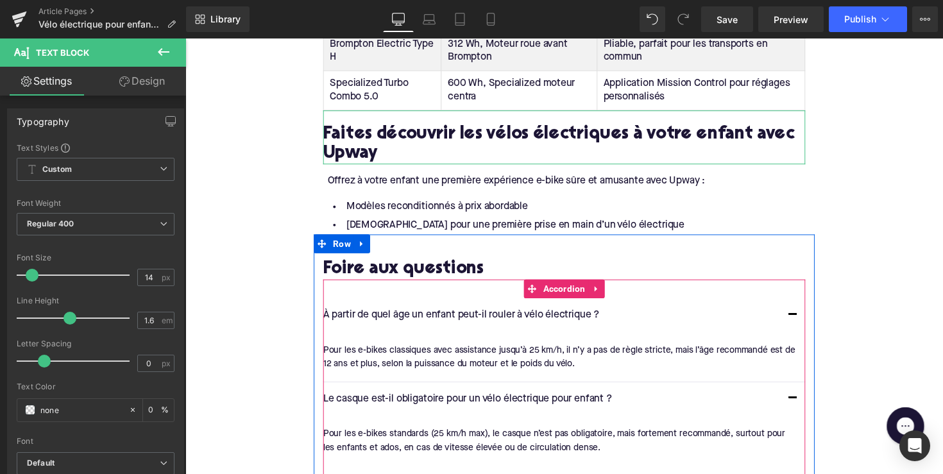
scroll to position [2479, 0]
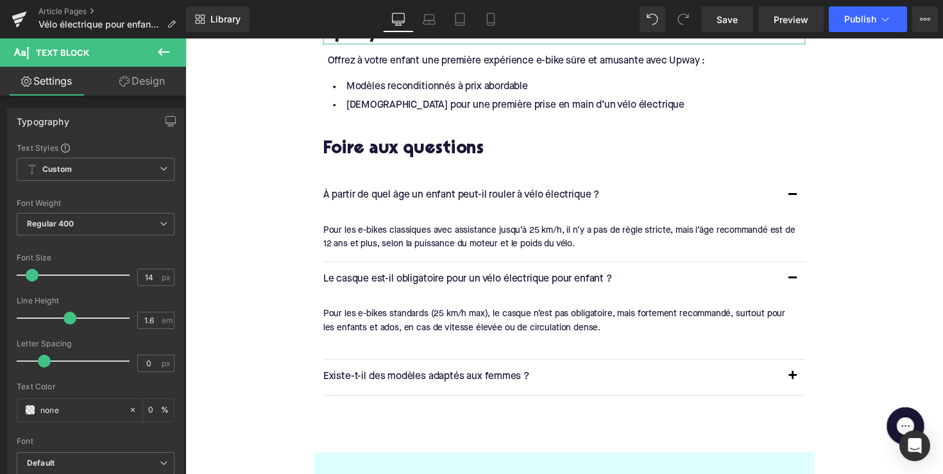
click at [396, 342] on div at bounding box center [569, 349] width 484 height 14
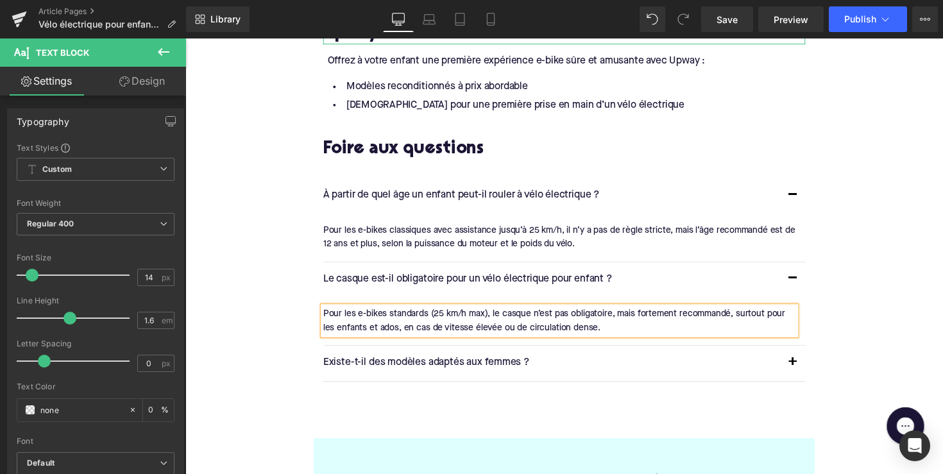
click at [427, 362] on p "Existe-t-il des modèles adaptés aux femmes ?" at bounding box center [561, 370] width 468 height 17
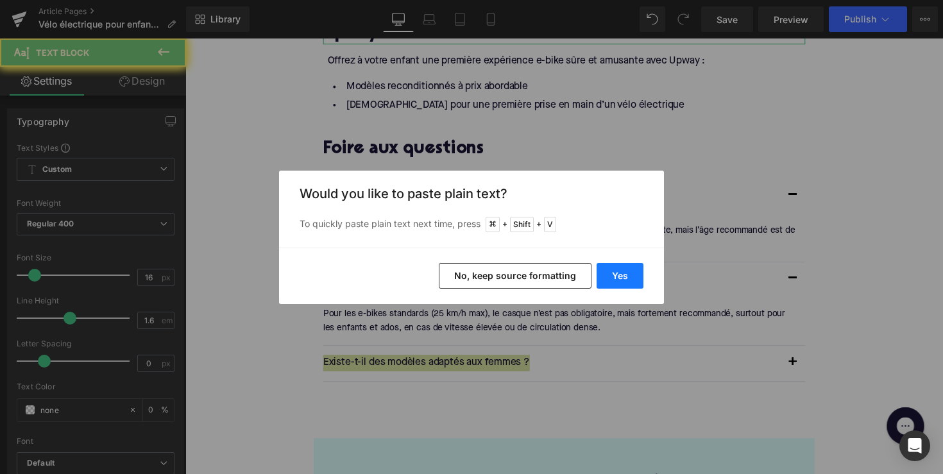
click at [611, 274] on button "Yes" at bounding box center [620, 276] width 47 height 26
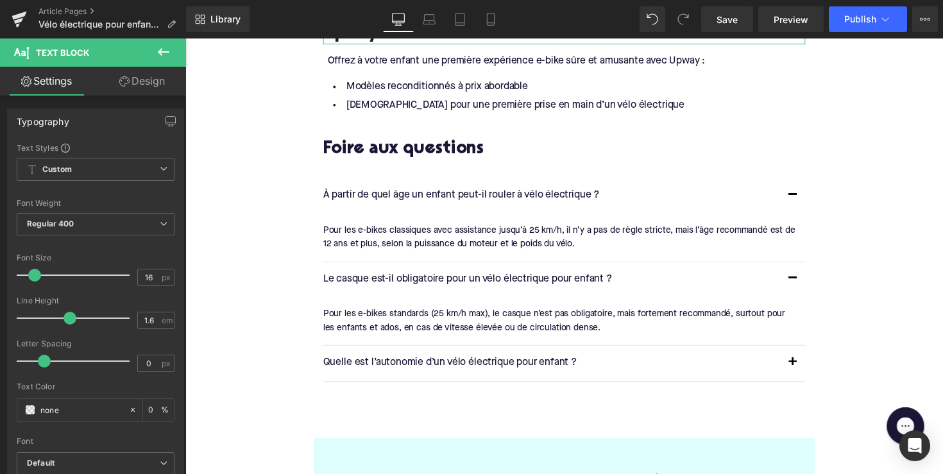
click at [799, 353] on button "button" at bounding box center [808, 371] width 26 height 36
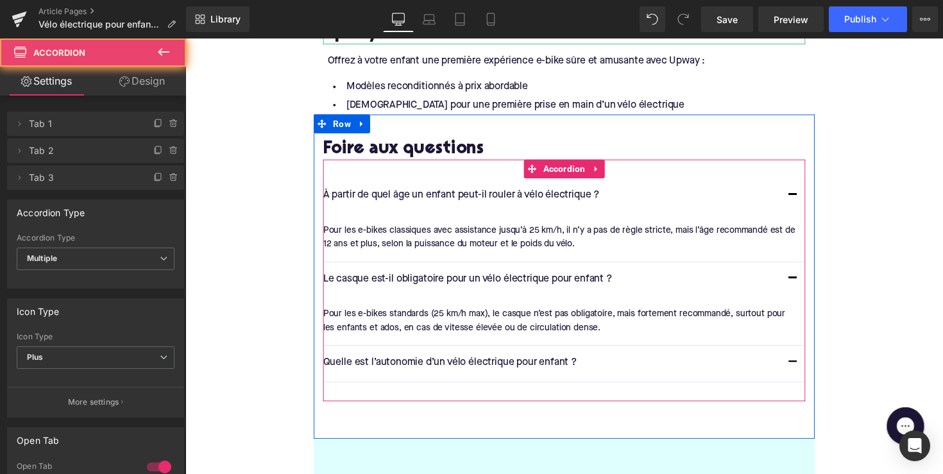
click at [799, 353] on button "button" at bounding box center [808, 371] width 26 height 36
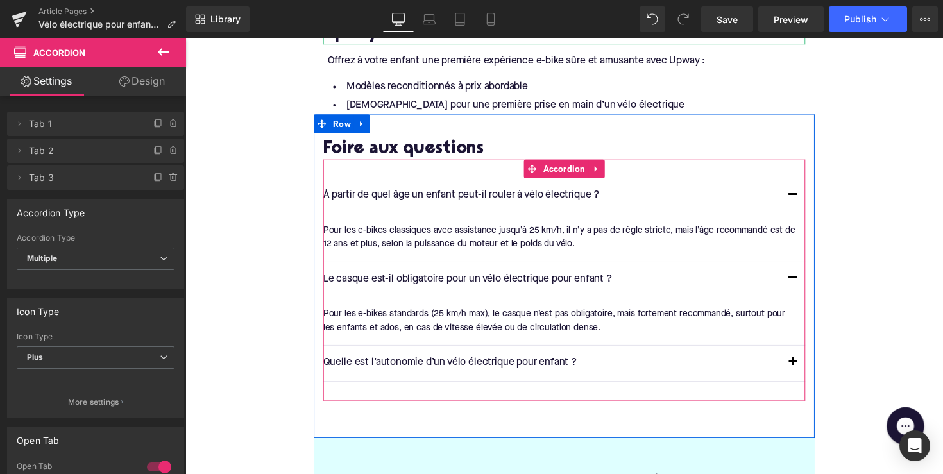
click at [808, 373] on span "button" at bounding box center [808, 373] width 0 height 0
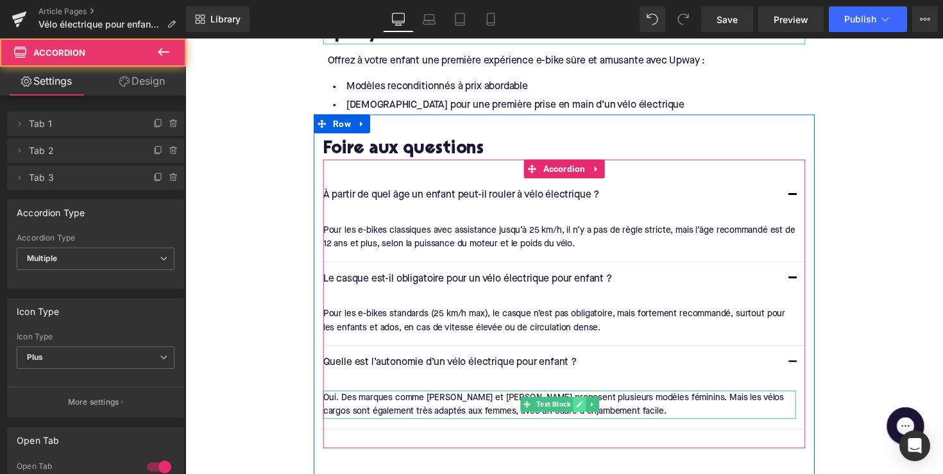
click at [586, 409] on icon at bounding box center [589, 413] width 7 height 8
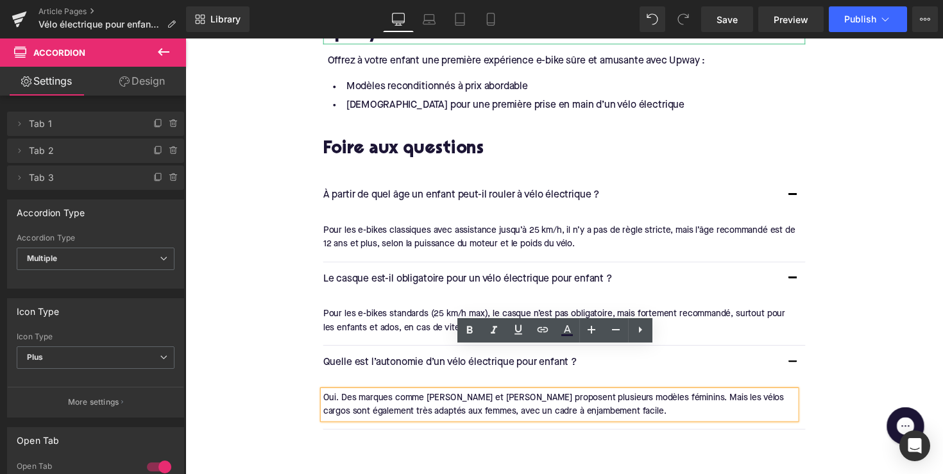
click at [540, 399] on div "Oui. Des marques comme Gazelle et Cortina proposent plusieurs modèles féminins.…" at bounding box center [569, 413] width 484 height 29
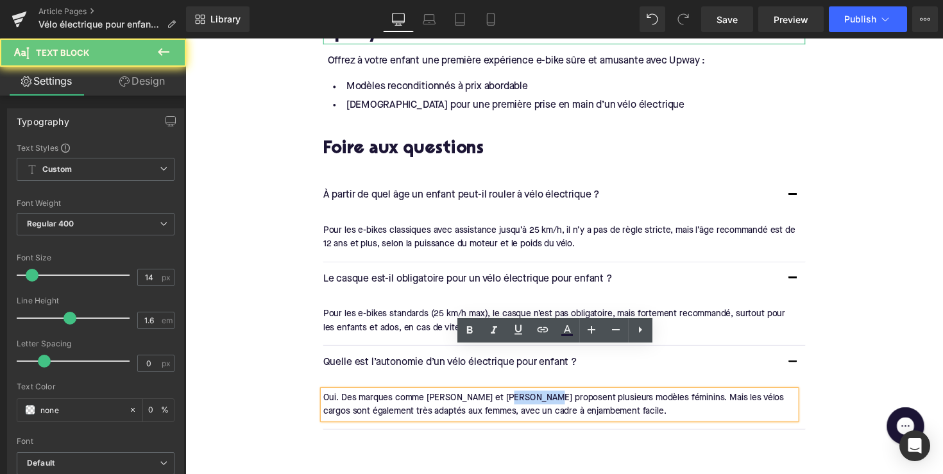
click at [540, 399] on div "Oui. Des marques comme Gazelle et Cortina proposent plusieurs modèles féminins.…" at bounding box center [569, 413] width 484 height 29
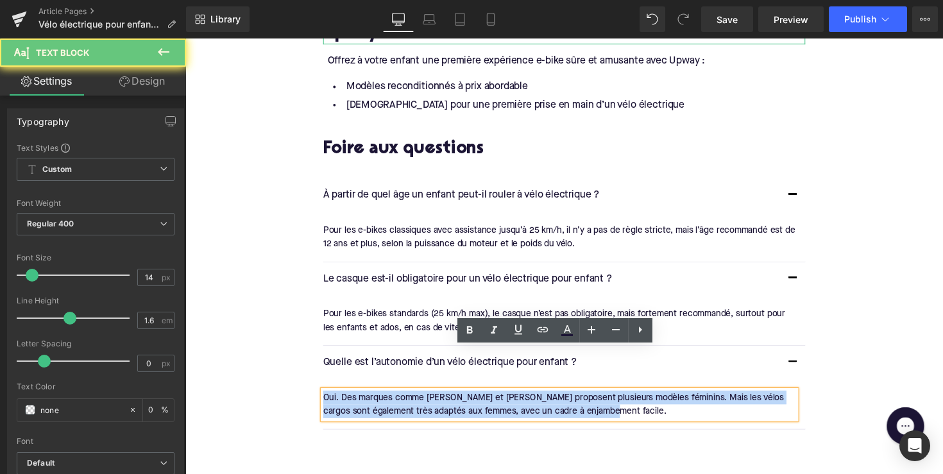
click at [540, 399] on div "Oui. Des marques comme Gazelle et Cortina proposent plusieurs modèles féminins.…" at bounding box center [569, 413] width 484 height 29
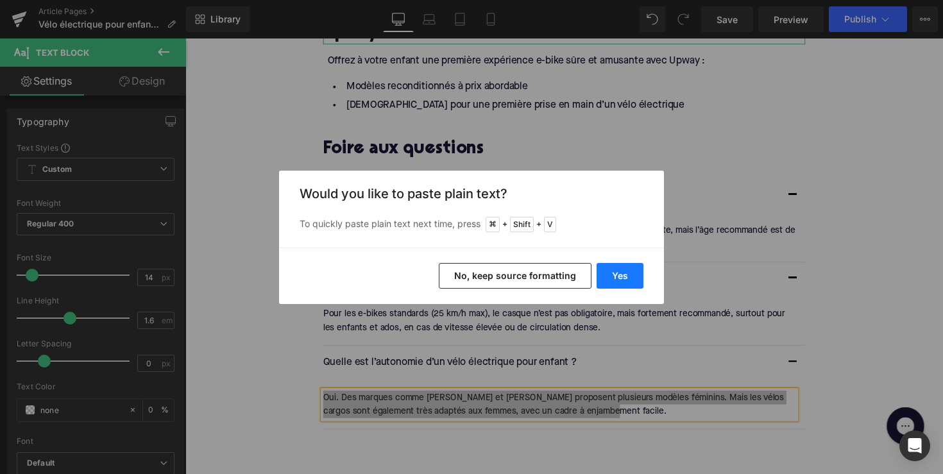
click at [619, 276] on button "Yes" at bounding box center [620, 276] width 47 height 26
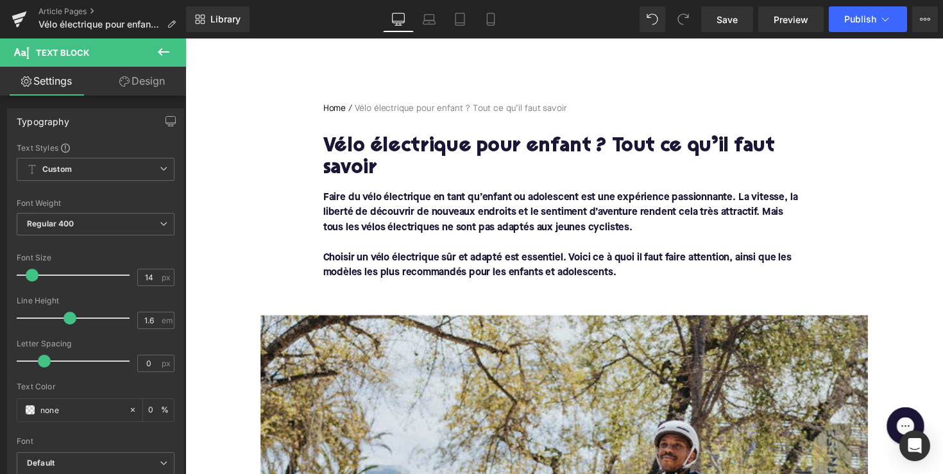
scroll to position [185, 0]
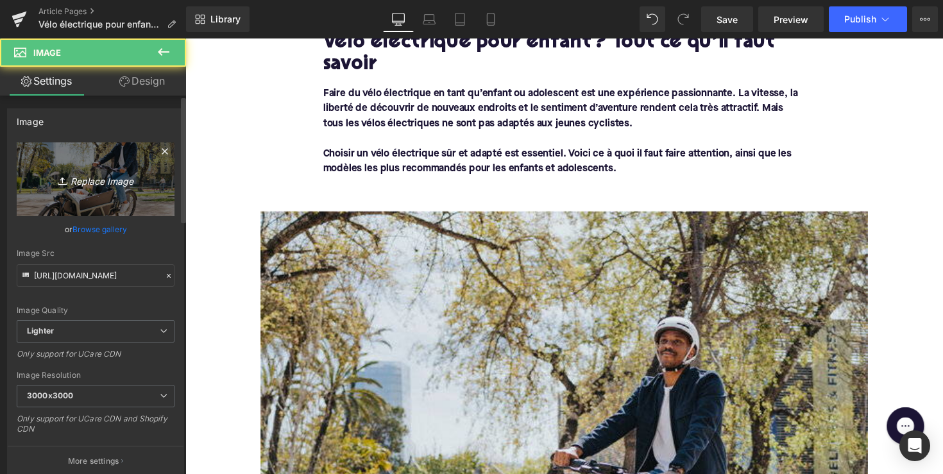
click at [119, 173] on icon "Replace Image" at bounding box center [95, 179] width 103 height 16
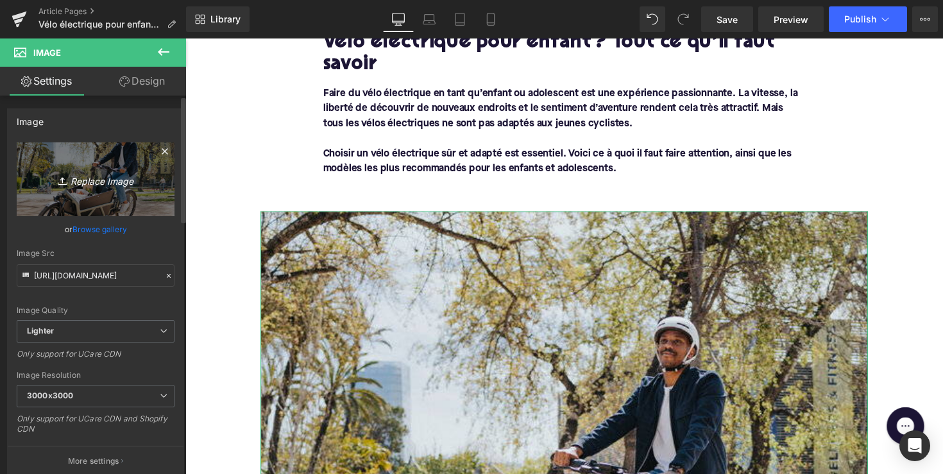
type input "C:\fakepath\Happy young teenager boy riding his bik.jpg"
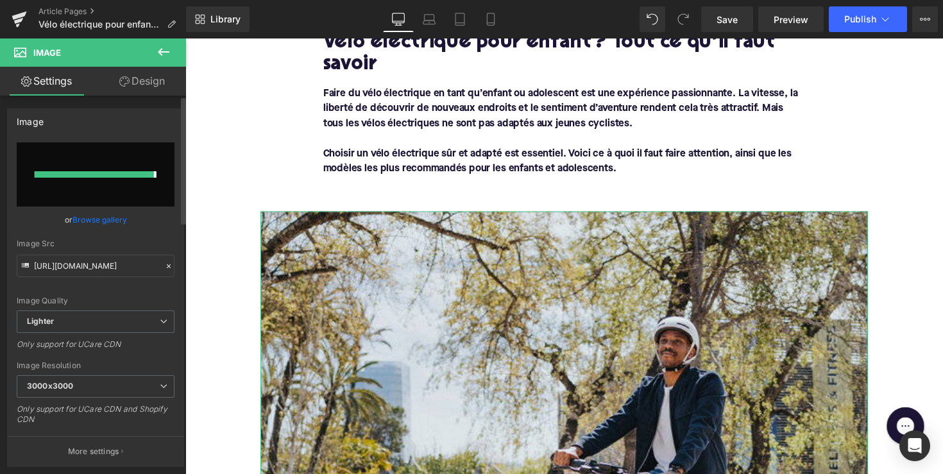
scroll to position [145, 0]
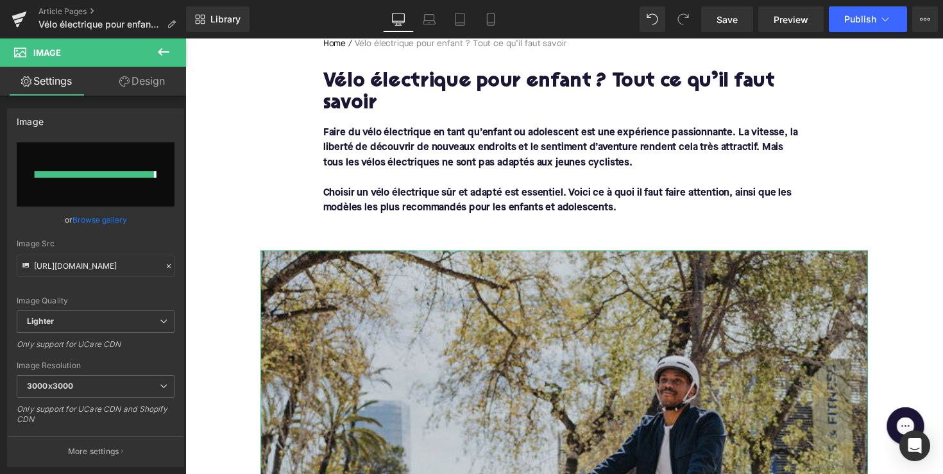
type input "[URL][DOMAIN_NAME]"
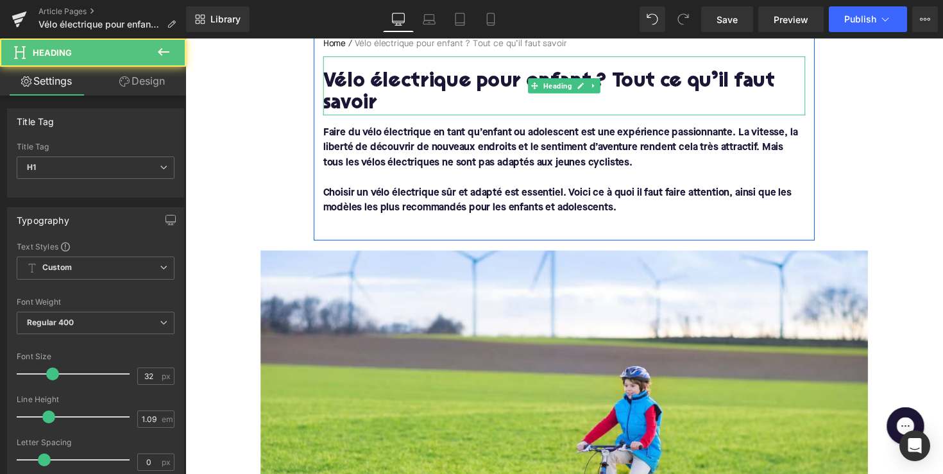
click at [584, 72] on h1 "Vélo électrique pour enfant ? Tout ce qu’il faut savoir" at bounding box center [574, 94] width 494 height 45
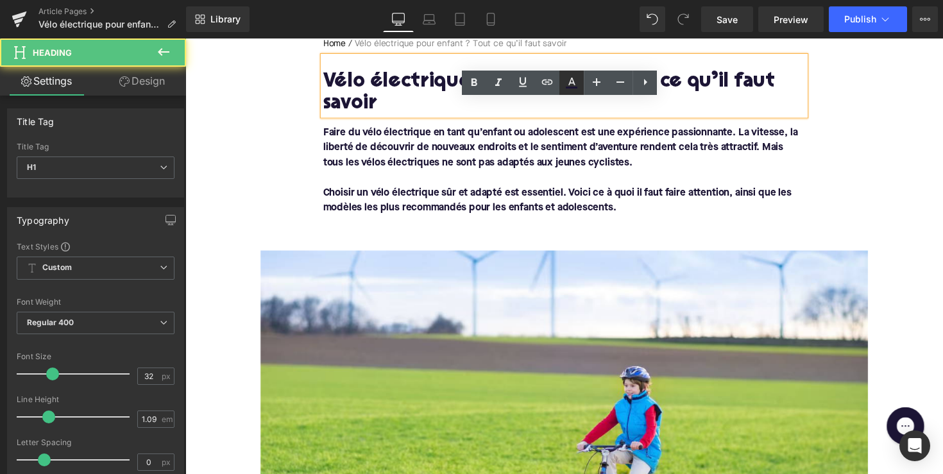
click at [579, 77] on icon at bounding box center [571, 82] width 15 height 15
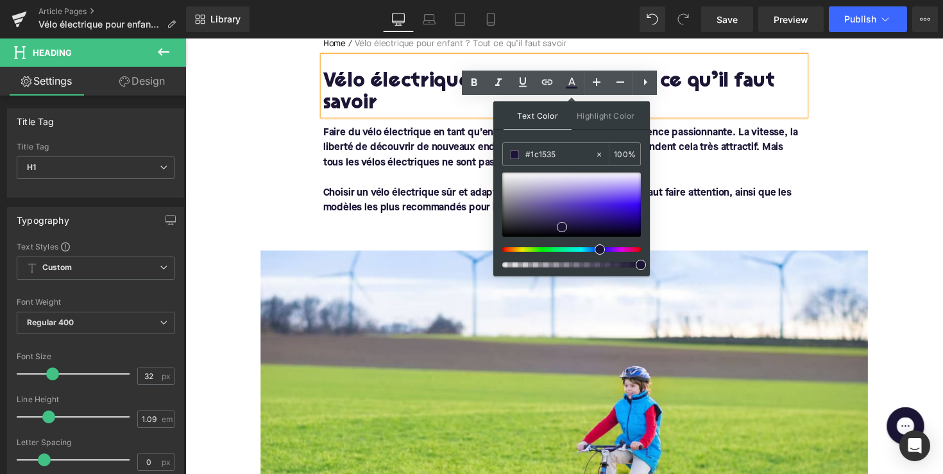
click at [566, 59] on div "Vélo électrique pour enfant ? Tout ce qu’il faut savoir" at bounding box center [574, 87] width 494 height 60
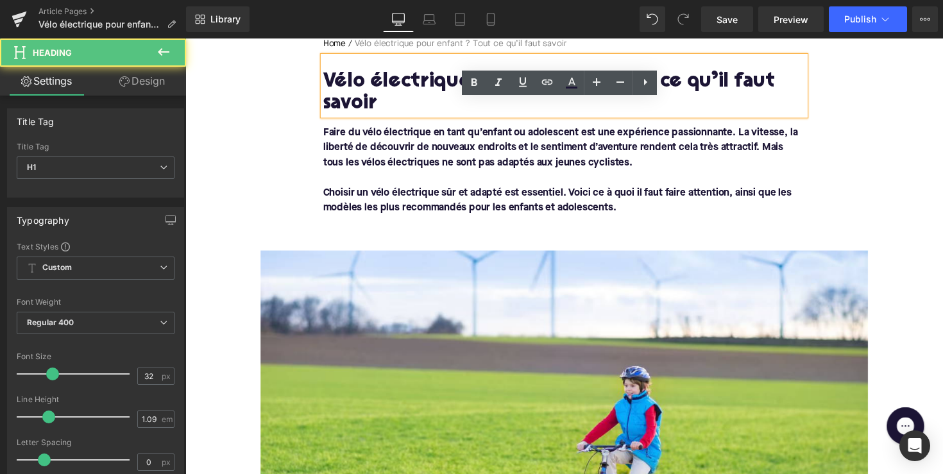
click at [378, 80] on h1 "Vélo électrique pour enfant ? Tout ce qu’il faut savoir" at bounding box center [574, 94] width 494 height 45
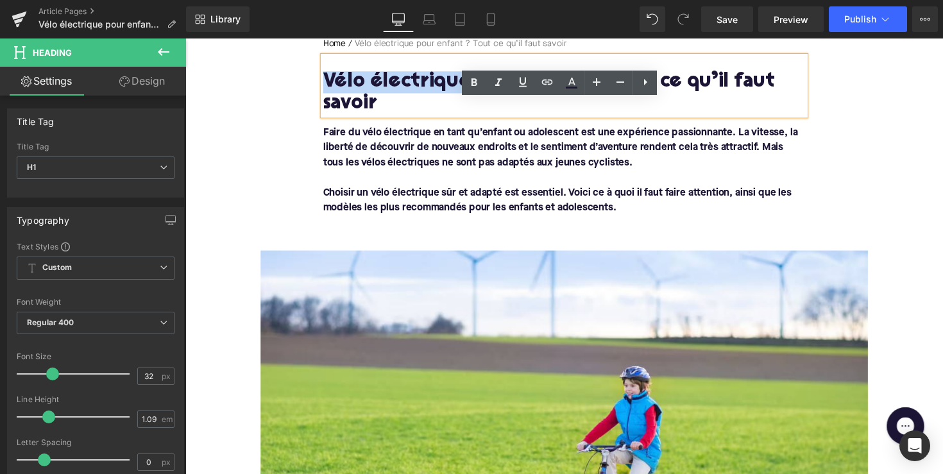
drag, startPoint x: 327, startPoint y: 82, endPoint x: 574, endPoint y: 83, distance: 247.6
click at [574, 83] on h1 "Vélo électrique pour enfant ? Tout ce qu’il faut savoir" at bounding box center [574, 94] width 494 height 45
copy h1 "Vélo électrique pour enfan"
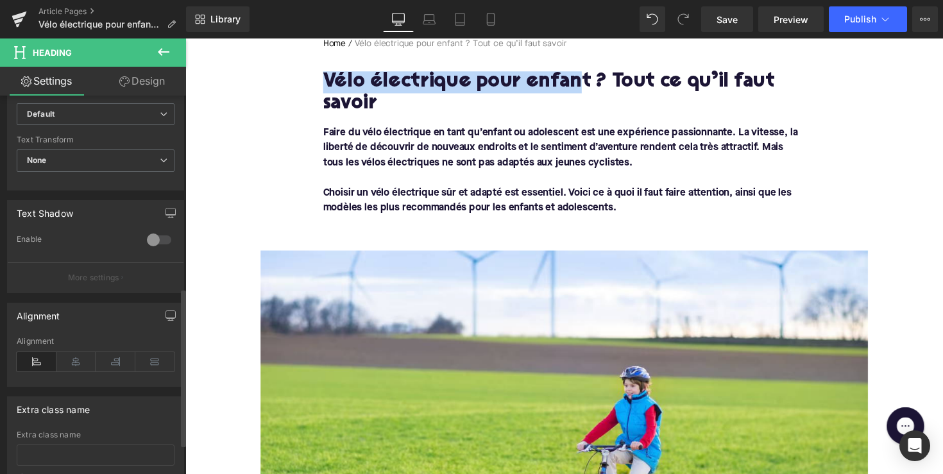
scroll to position [459, 0]
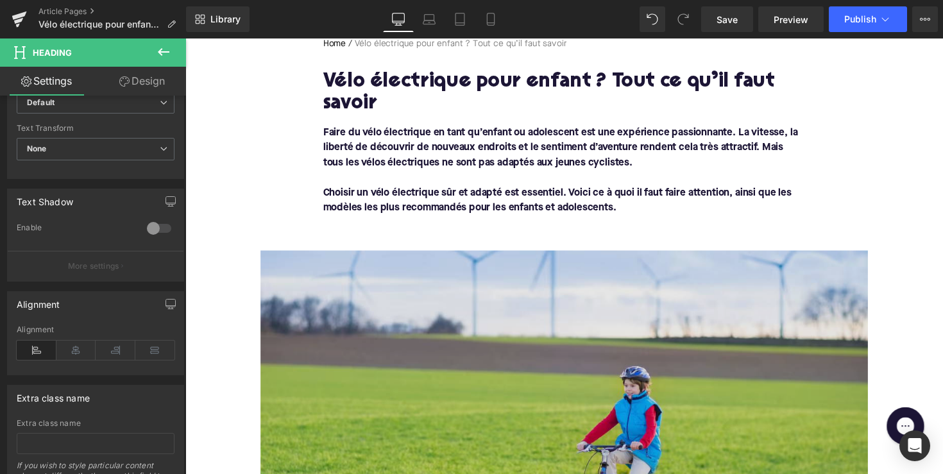
click at [331, 355] on img at bounding box center [573, 419] width 622 height 327
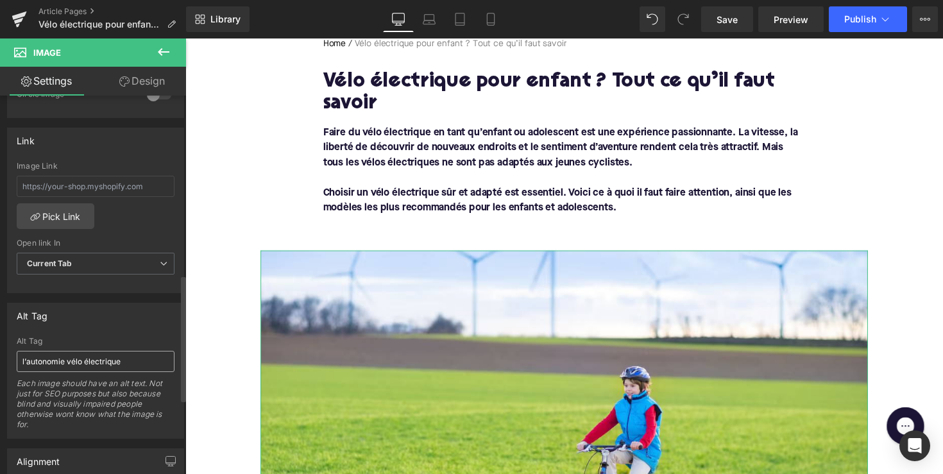
scroll to position [536, 0]
click at [81, 346] on input "l’autonomie vélo électrique" at bounding box center [96, 356] width 158 height 21
click at [81, 349] on input "l’autonomie vélo électrique" at bounding box center [96, 356] width 158 height 21
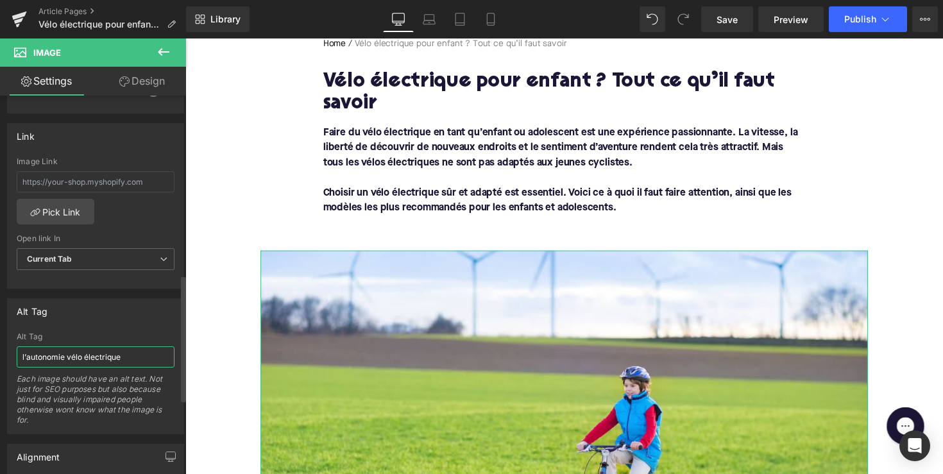
paste input "Vélo électrique pour enfan"
click at [95, 354] on input "Vélo électrique pour enfant" at bounding box center [96, 356] width 158 height 21
click at [87, 354] on input "Vélo électrique pour enfant" at bounding box center [96, 356] width 158 height 21
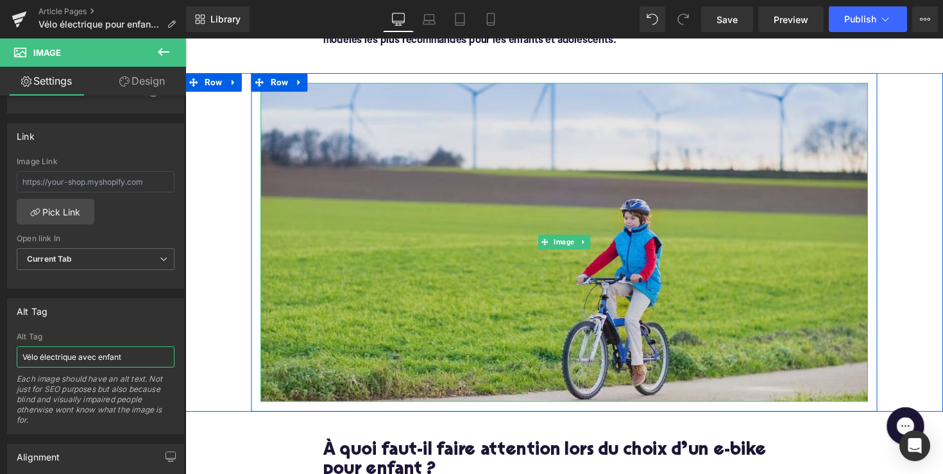
scroll to position [378, 0]
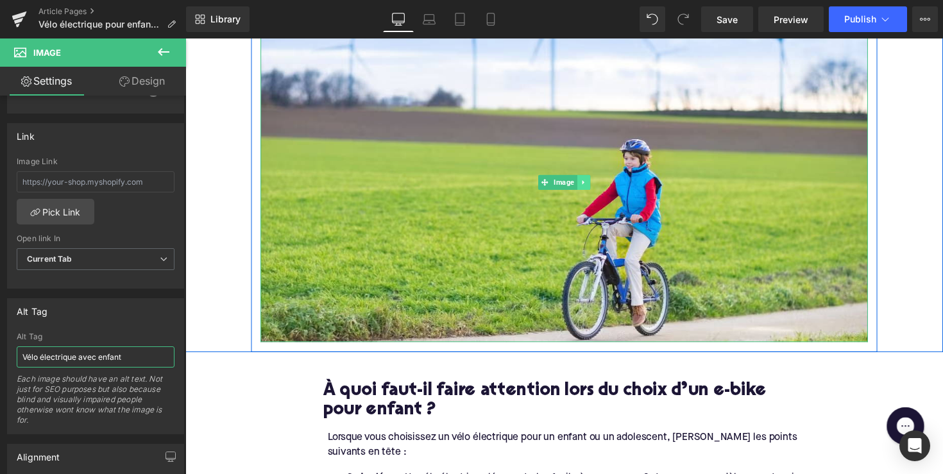
type input "Vélo électrique avec enfant"
click at [595, 184] on link at bounding box center [593, 185] width 13 height 15
click at [584, 189] on icon at bounding box center [586, 186] width 7 height 7
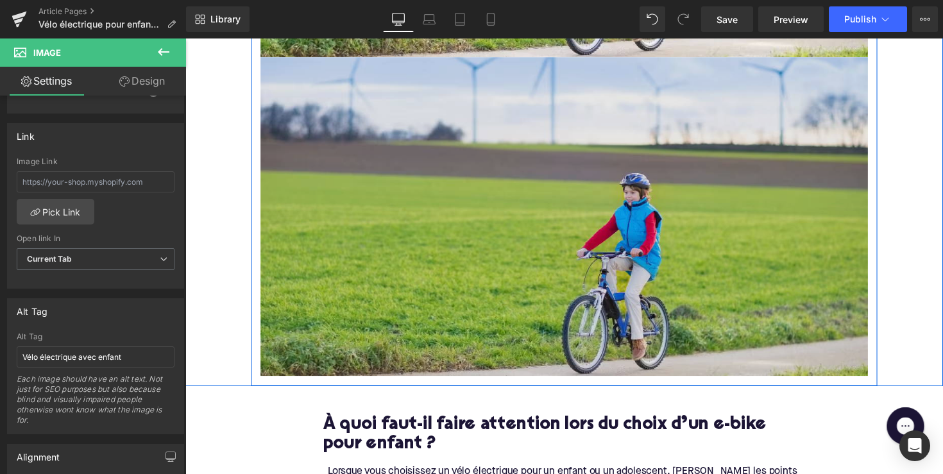
scroll to position [694, 0]
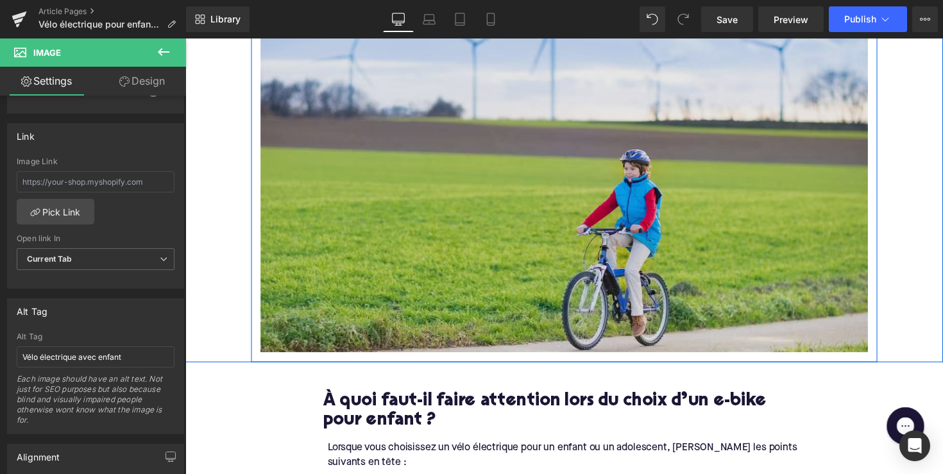
click at [564, 221] on img at bounding box center [573, 196] width 622 height 327
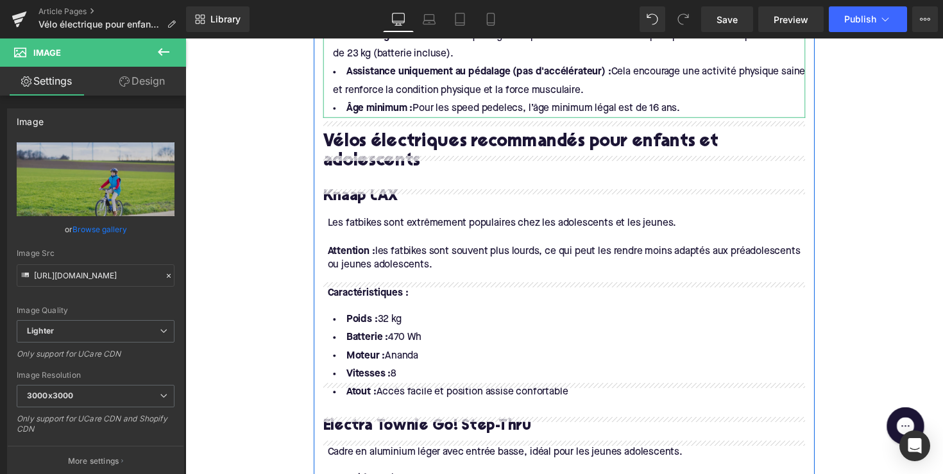
scroll to position [847, 0]
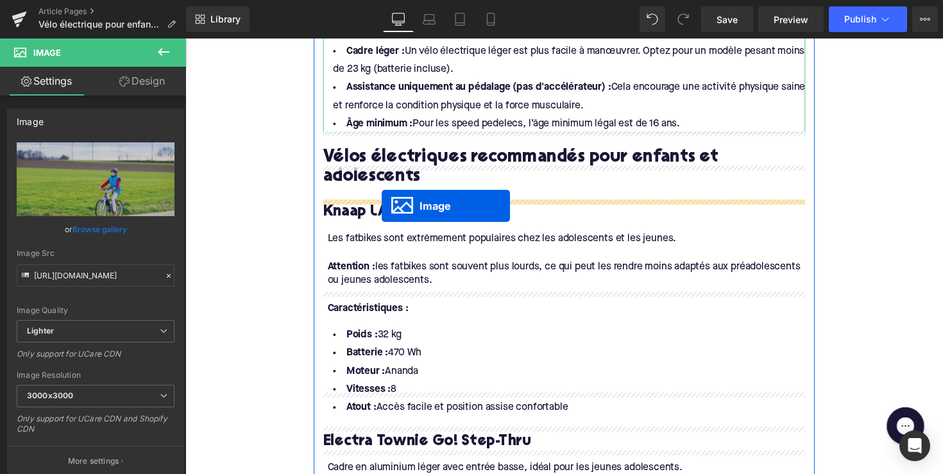
drag, startPoint x: 551, startPoint y: 197, endPoint x: 387, endPoint y: 210, distance: 164.7
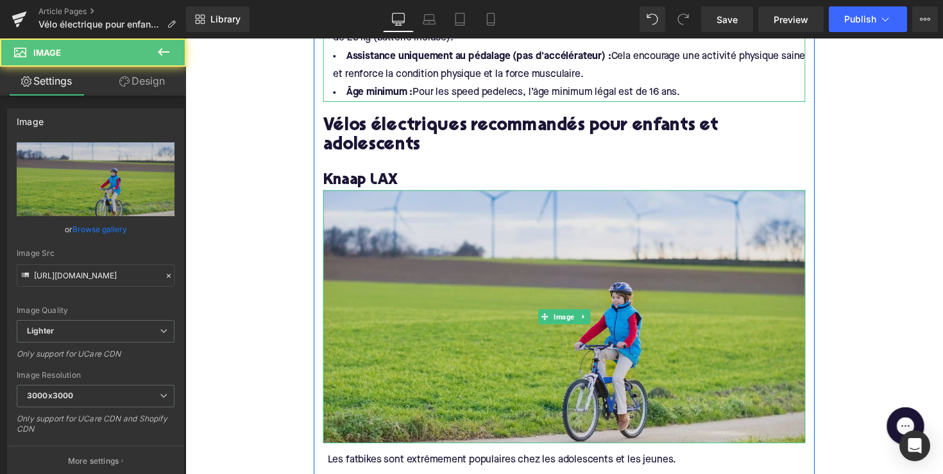
click at [436, 257] on img at bounding box center [574, 323] width 494 height 259
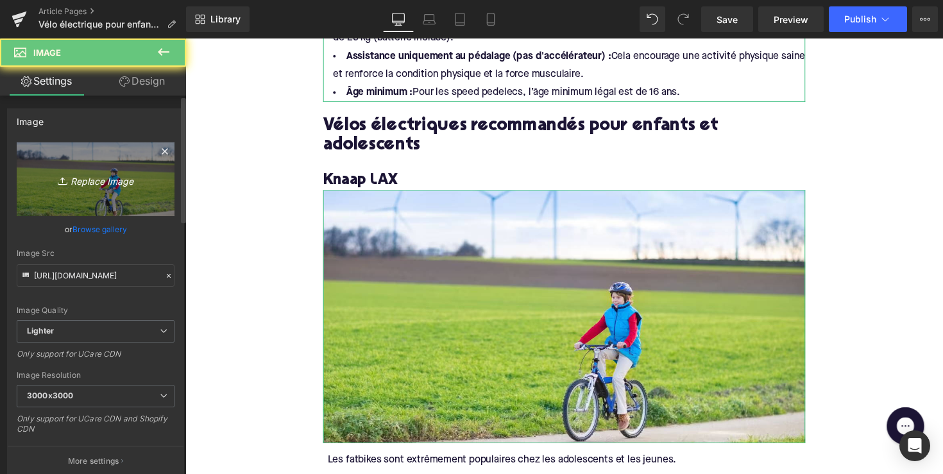
click at [91, 181] on icon "Replace Image" at bounding box center [95, 179] width 103 height 16
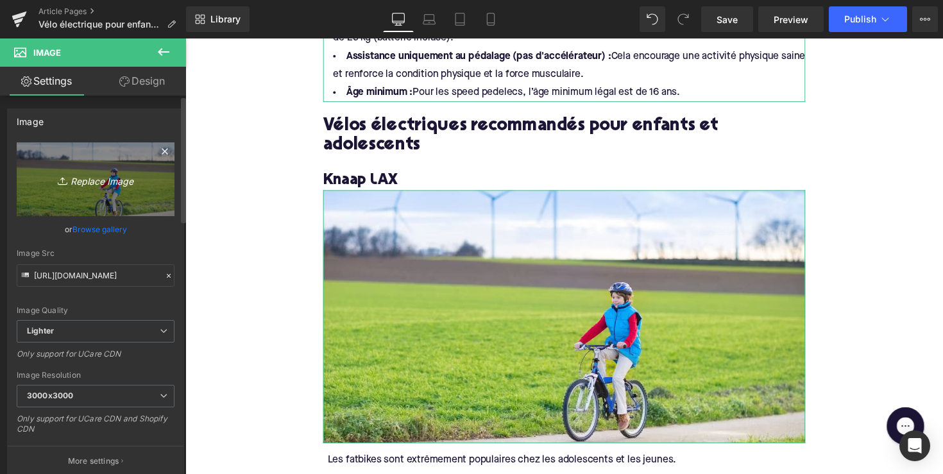
type input "C:\fakepath\BFN39-1.jpg"
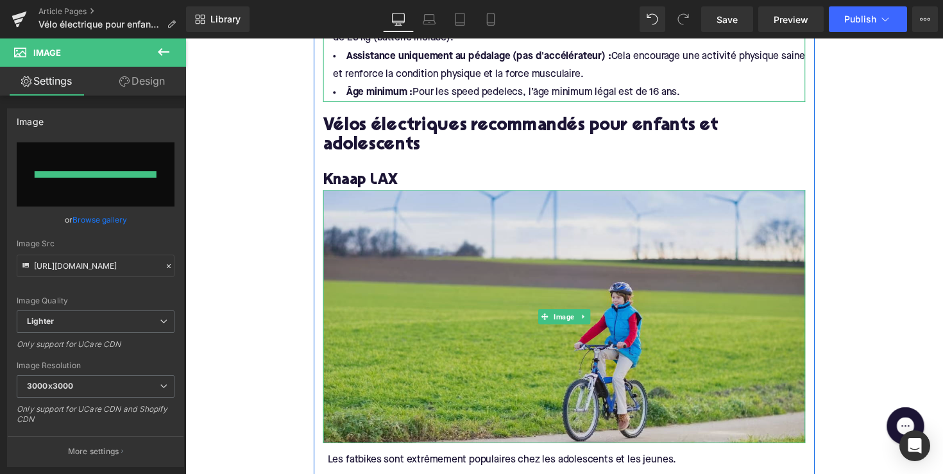
type input "https://ucarecdn.com/59f35a6b-7b77-4820-a92f-285cd32781e6/-/format/auto/-/previ…"
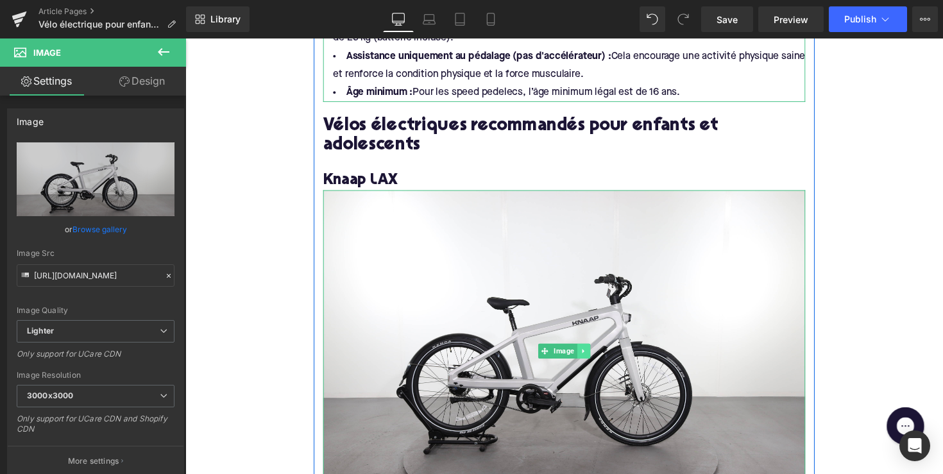
click at [591, 355] on icon at bounding box center [593, 359] width 7 height 8
click at [585, 355] on icon at bounding box center [586, 359] width 7 height 8
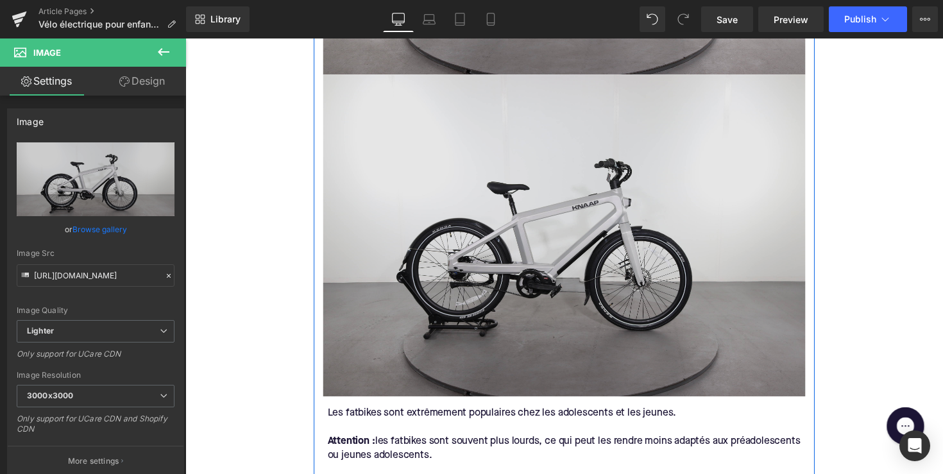
scroll to position [1322, 0]
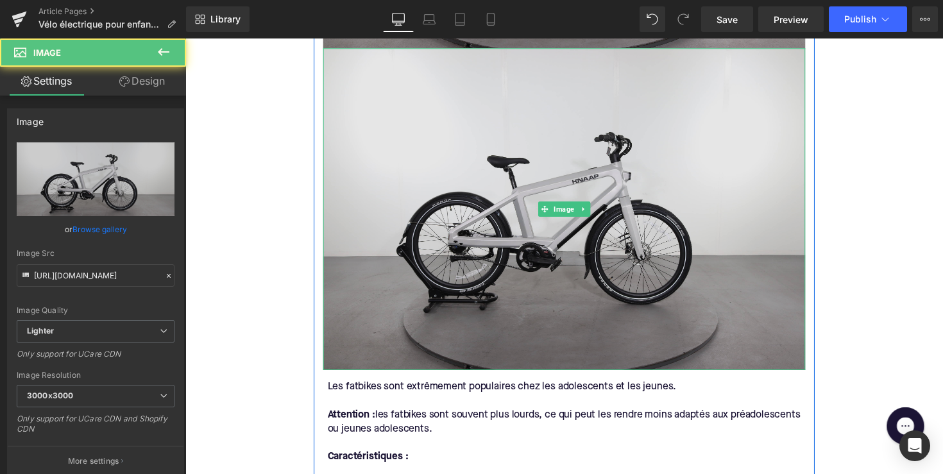
click at [562, 241] on img at bounding box center [574, 213] width 494 height 329
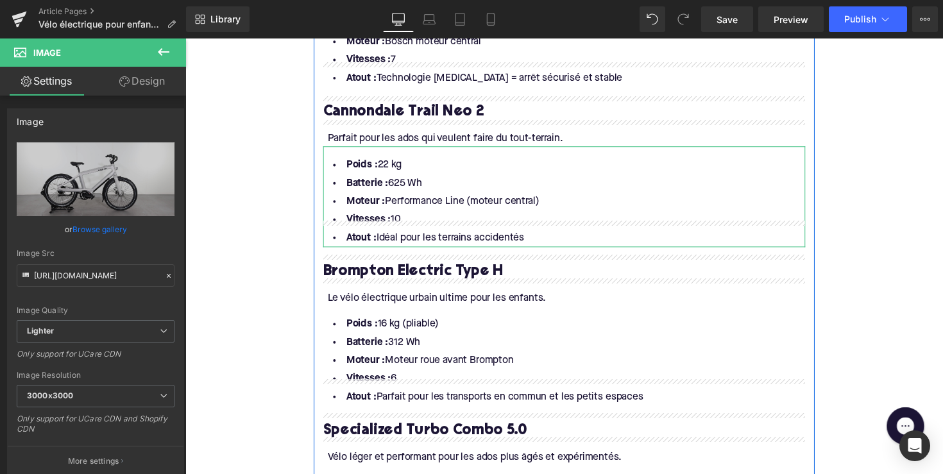
scroll to position [1678, 0]
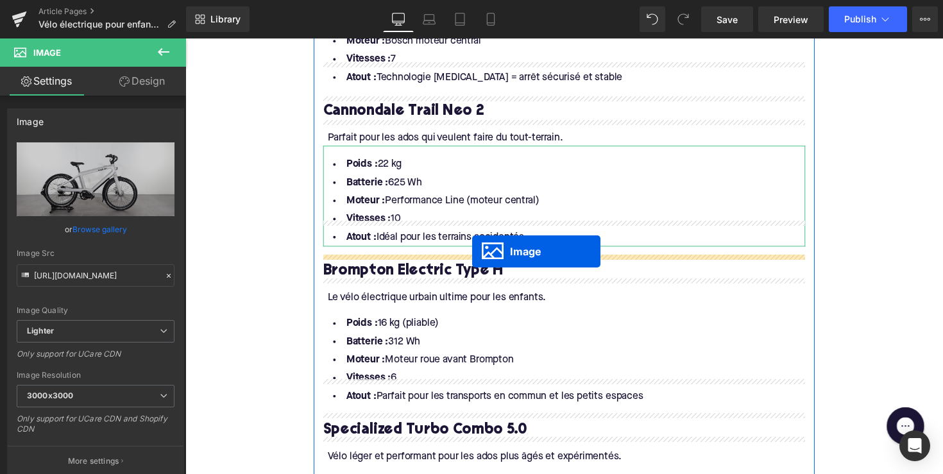
drag, startPoint x: 552, startPoint y: 193, endPoint x: 479, endPoint y: 257, distance: 96.4
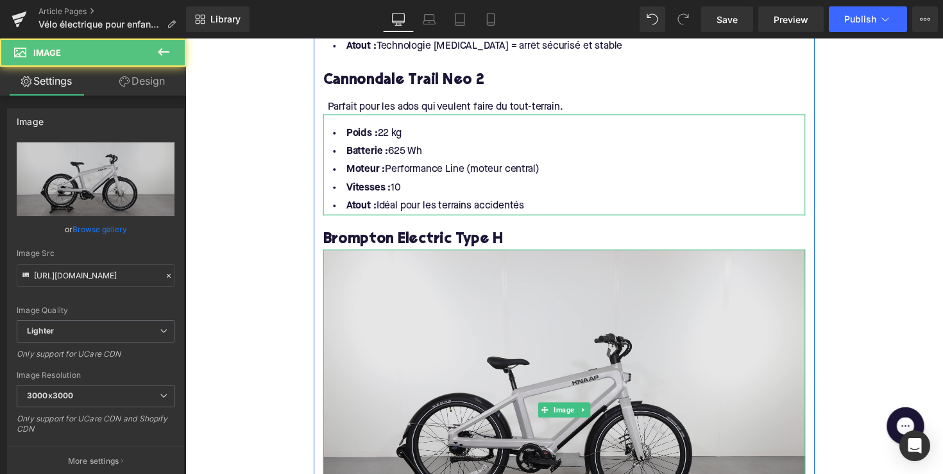
click at [490, 300] on img at bounding box center [574, 419] width 494 height 329
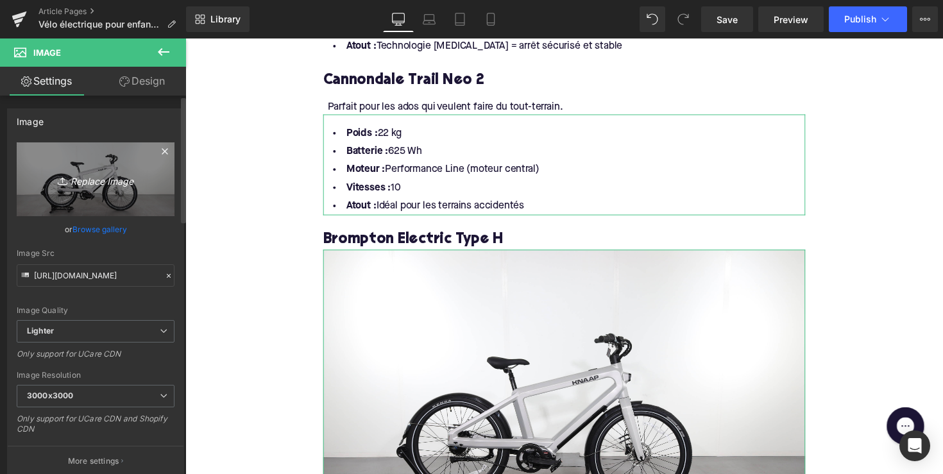
click at [111, 193] on link "Replace Image" at bounding box center [96, 179] width 158 height 74
type input "C:\fakepath\BFL14-1.jpg"
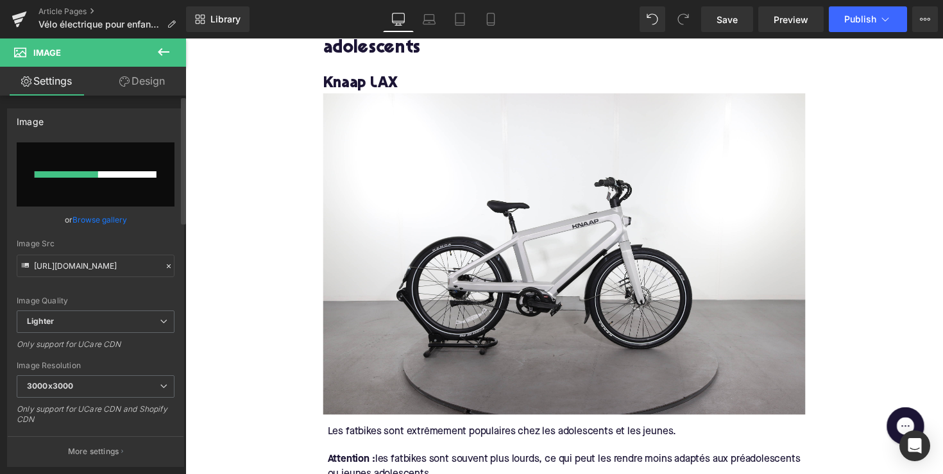
scroll to position [872, 0]
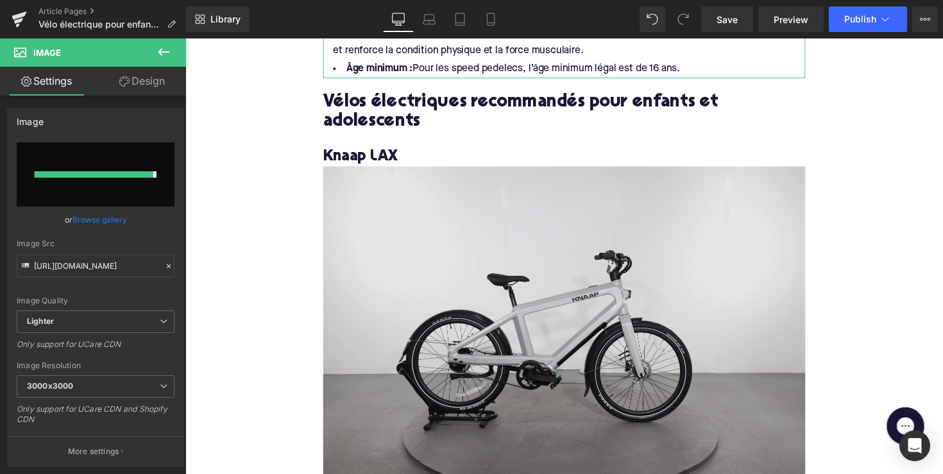
type input "[URL][DOMAIN_NAME]"
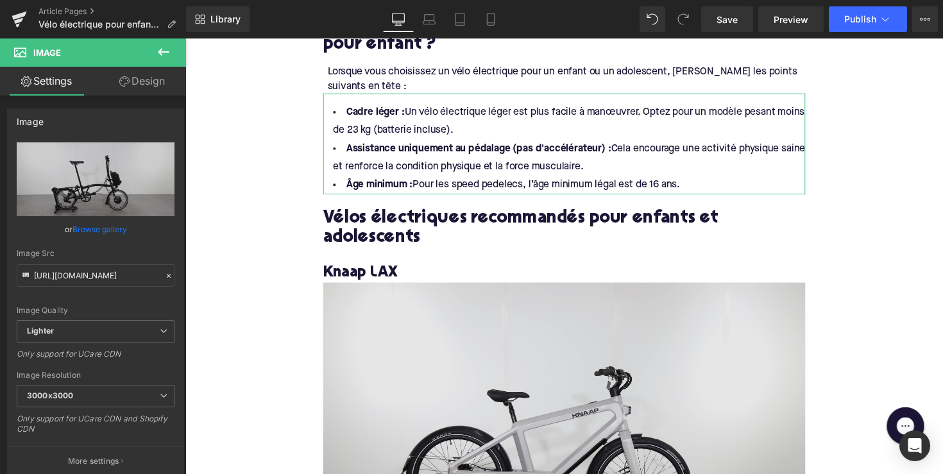
scroll to position [800, 0]
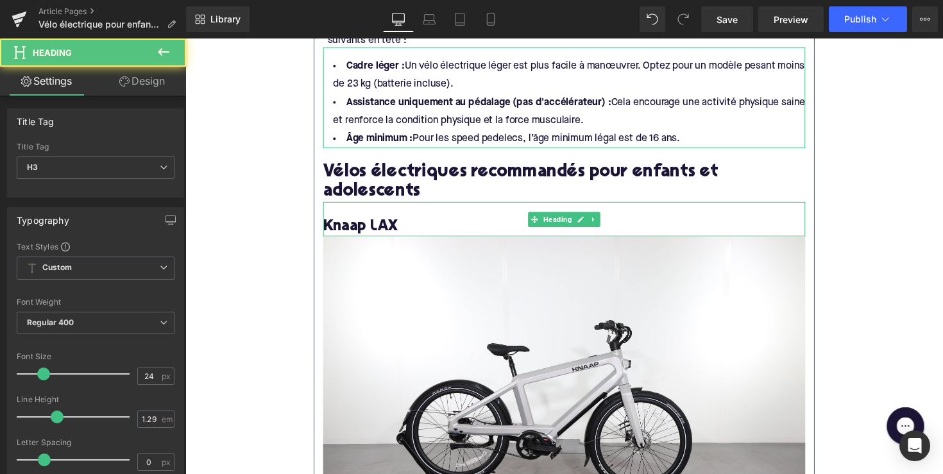
click at [384, 221] on h3 "Knaap LAX" at bounding box center [574, 231] width 494 height 20
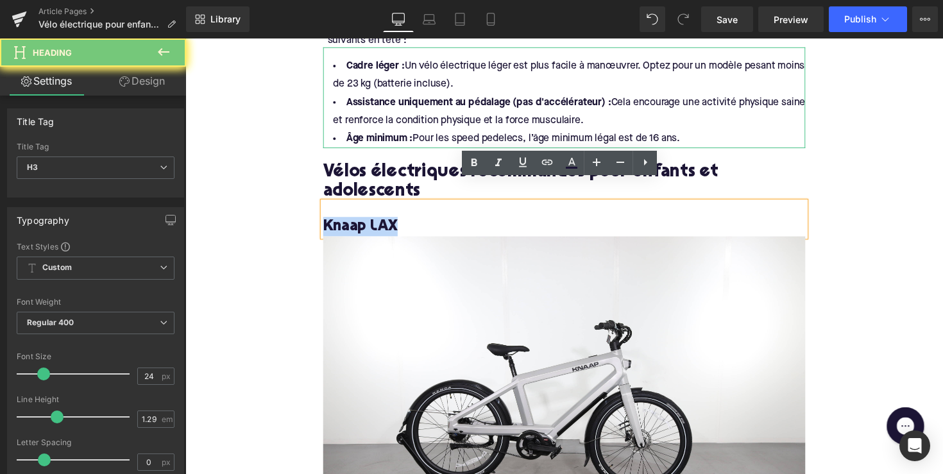
copy h3 "Knaap LAX"
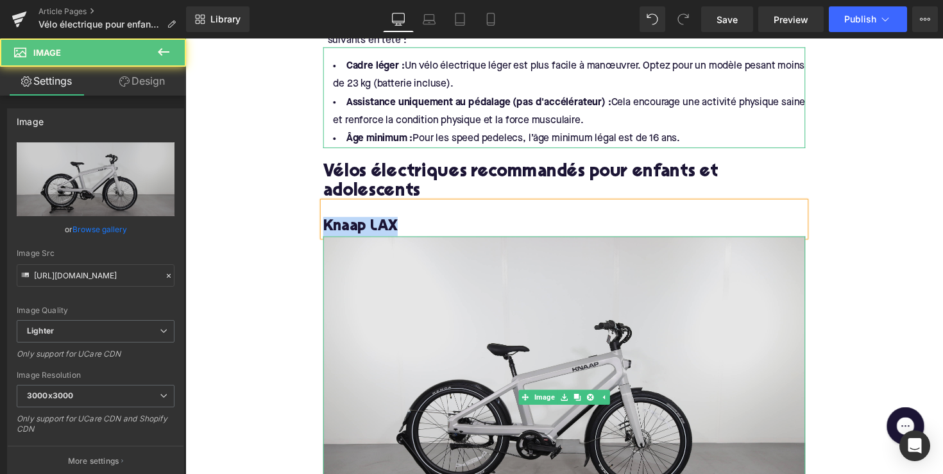
click at [503, 371] on img at bounding box center [574, 405] width 494 height 329
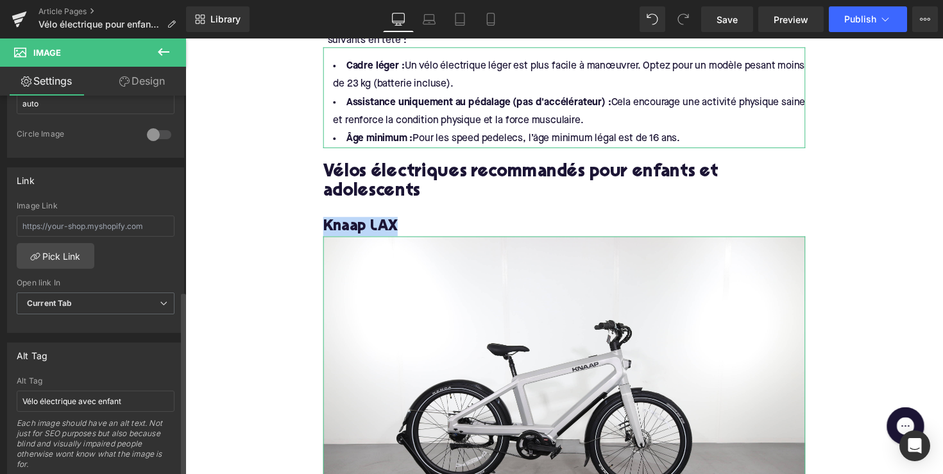
scroll to position [510, 0]
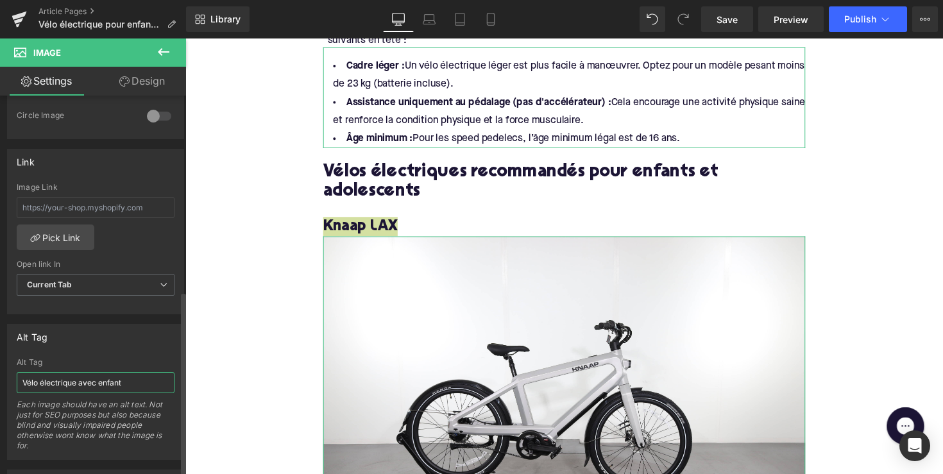
click at [99, 387] on input "Vélo électrique avec enfant" at bounding box center [96, 382] width 158 height 21
paste input "Knaap LAX"
type input "Knaap LAX"
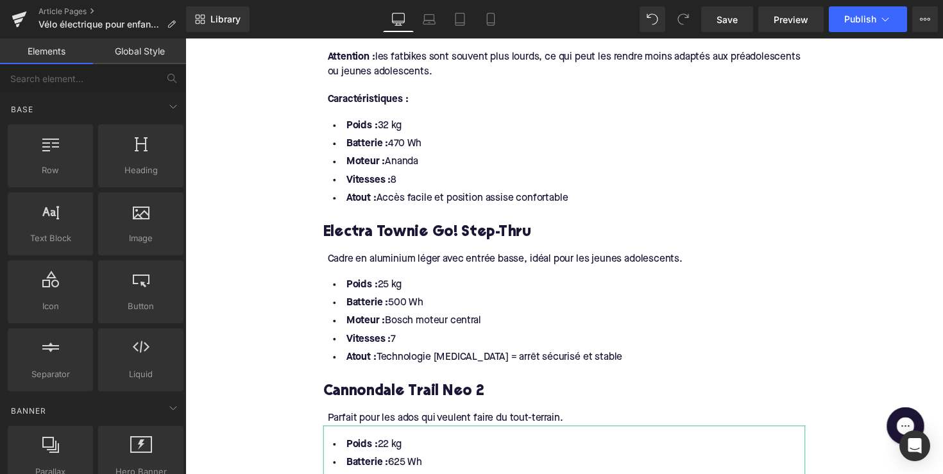
scroll to position [1479, 0]
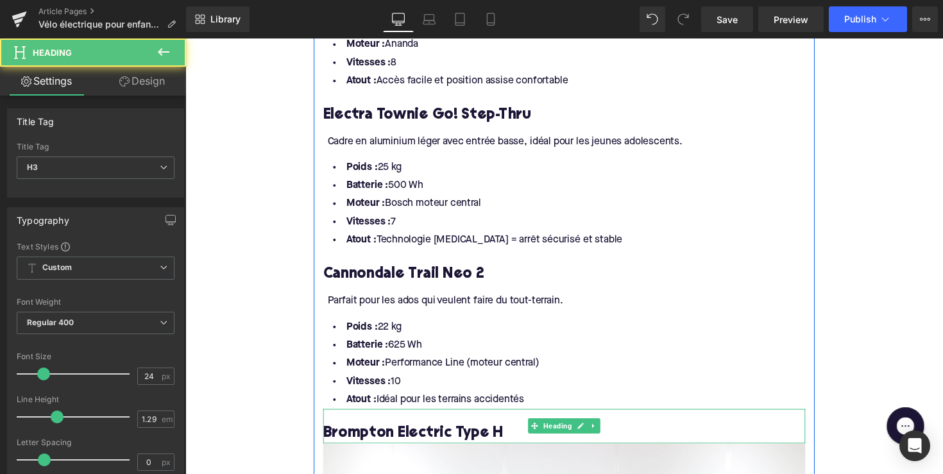
click at [408, 434] on h3 "Brompton Electric Type H" at bounding box center [574, 444] width 494 height 20
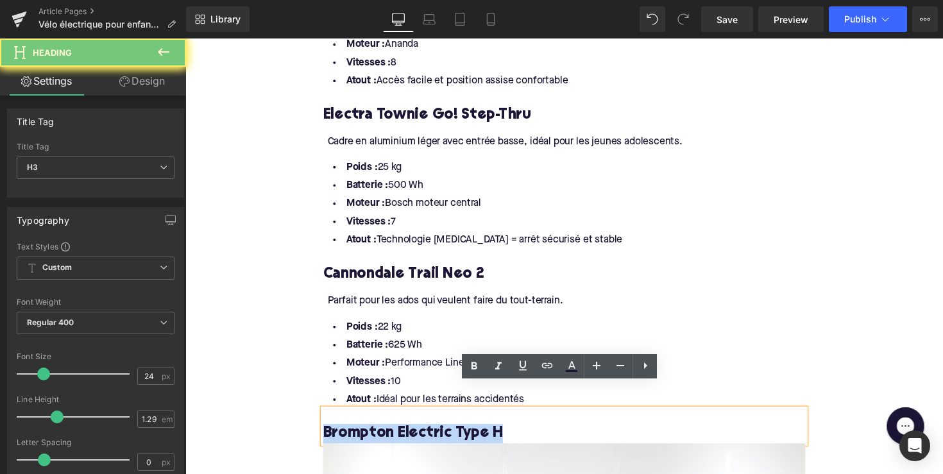
copy h3 "Brompton Electric Type H"
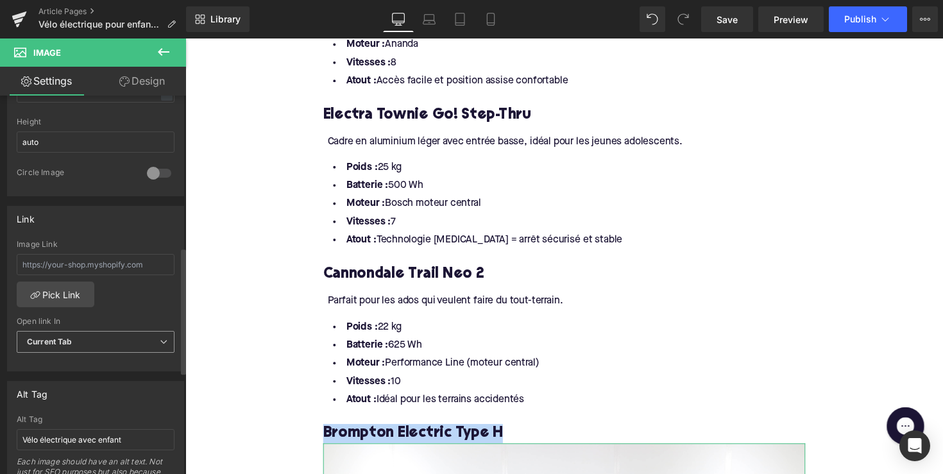
scroll to position [526, 0]
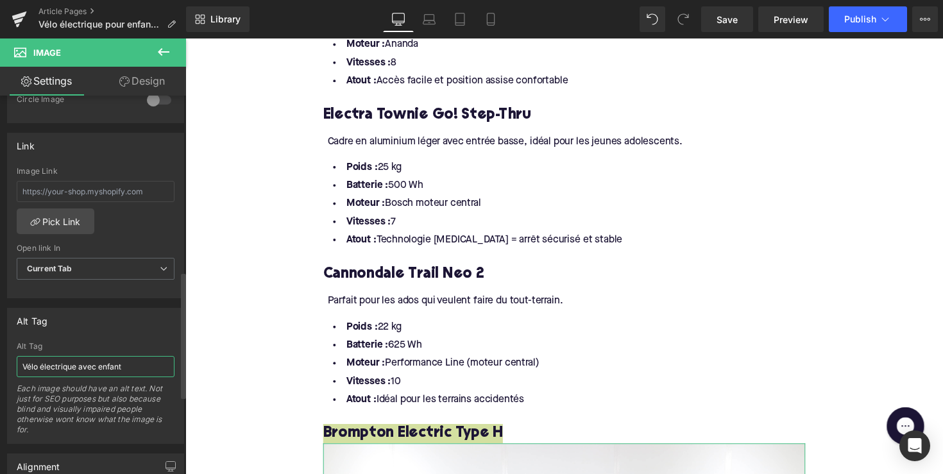
click at [71, 359] on input "Vélo électrique avec enfant" at bounding box center [96, 366] width 158 height 21
paste input "Brompton Electric Type H"
type input "Brompton Electric Type H"
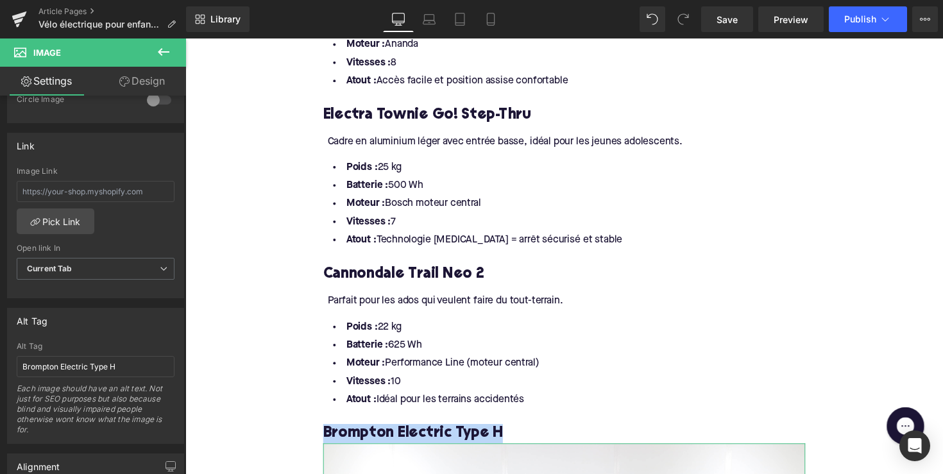
click at [216, 332] on div "Home / Vélo électrique pour enfant ? Tout ce qu’il faut savoir Breadcrumbs Vélo…" at bounding box center [573, 446] width 776 height 3556
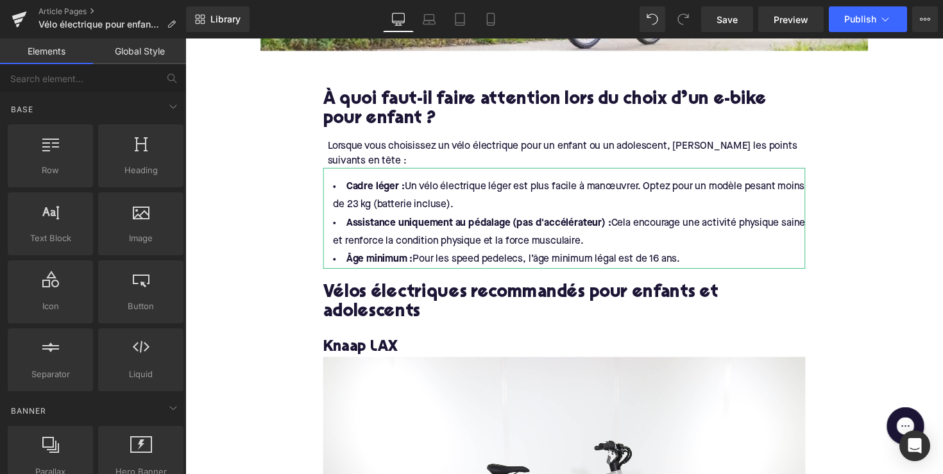
scroll to position [776, 0]
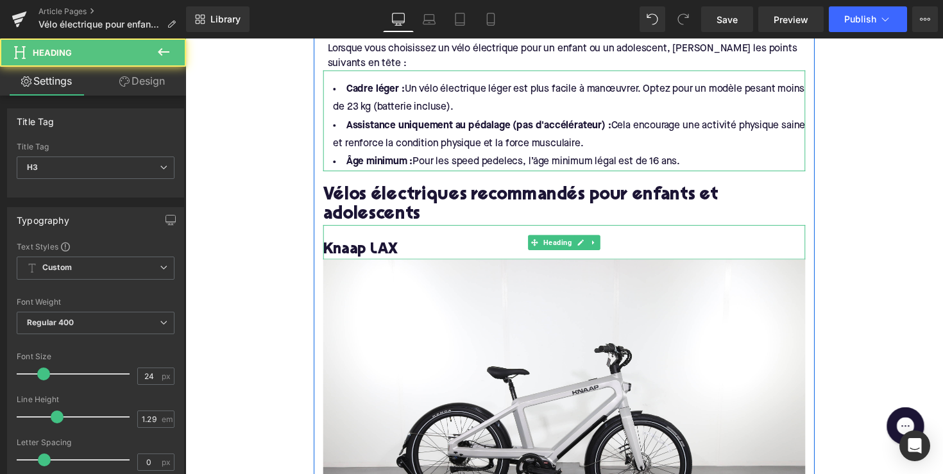
click at [352, 245] on h3 "Knaap LAX" at bounding box center [574, 255] width 494 height 20
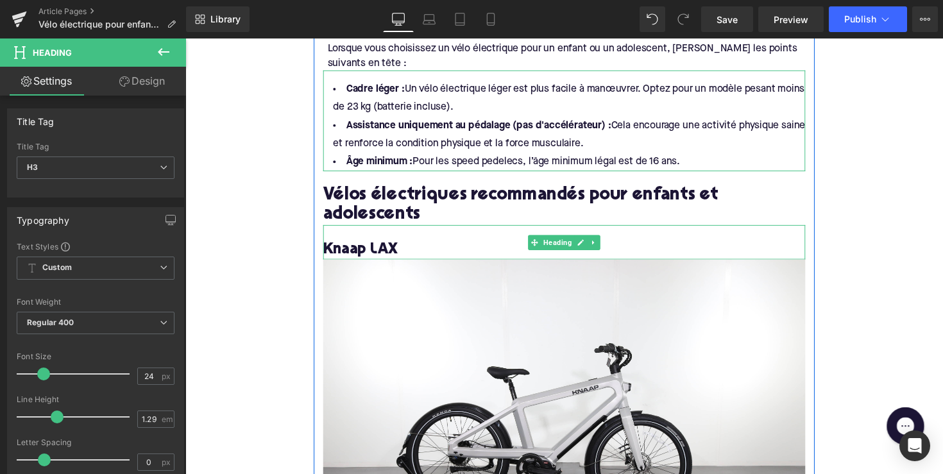
click at [405, 245] on h3 "Knaap LAX" at bounding box center [574, 255] width 494 height 20
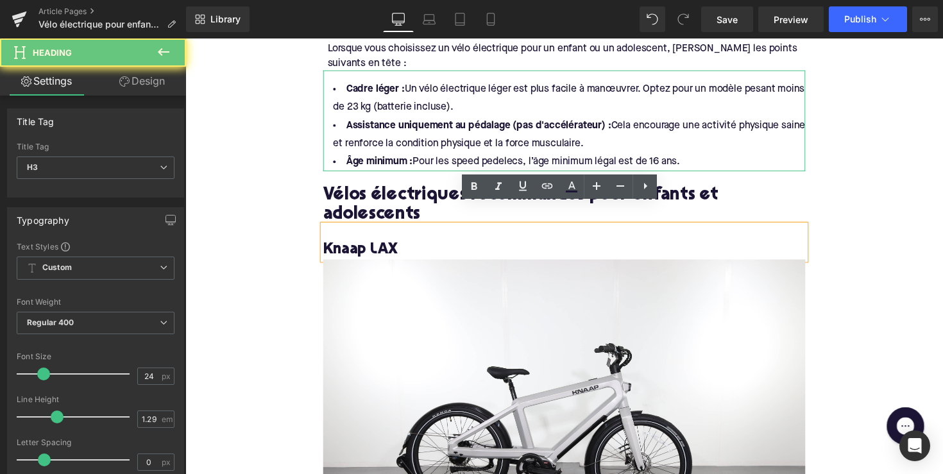
click at [343, 245] on h3 "Knaap LAX" at bounding box center [574, 255] width 494 height 20
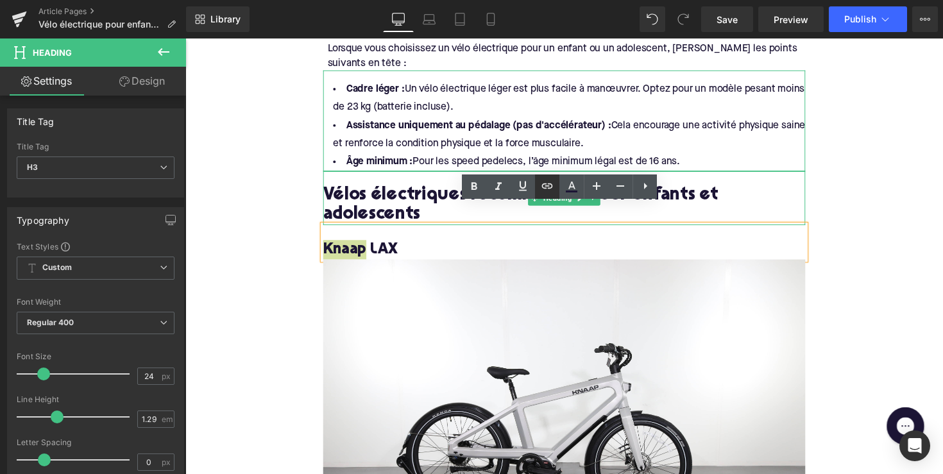
click at [547, 187] on icon at bounding box center [547, 185] width 15 height 15
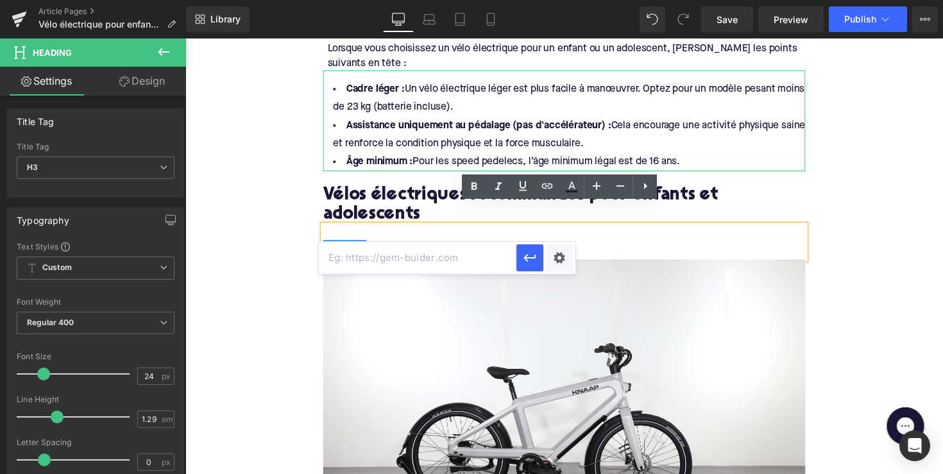
click at [468, 268] on input "text" at bounding box center [418, 258] width 198 height 32
paste input "https://upway.be/collections/velos-electriques-knaap"
click at [530, 259] on icon "button" at bounding box center [529, 257] width 15 height 15
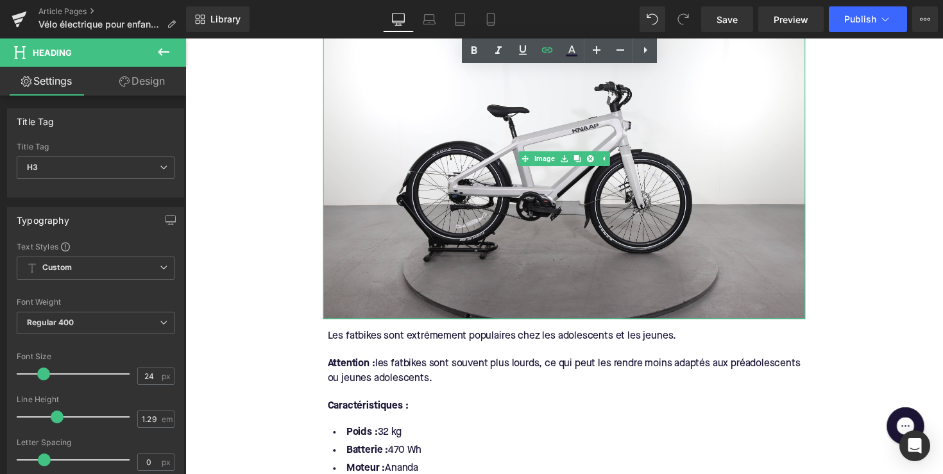
scroll to position [1220, 0]
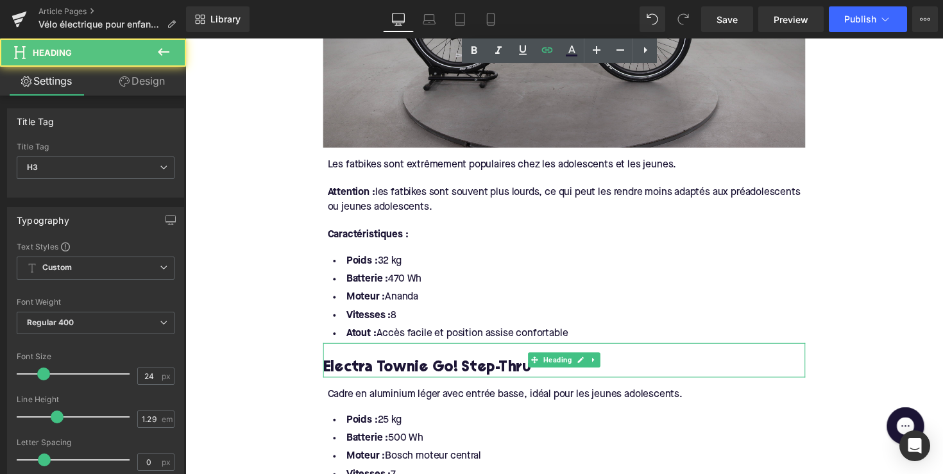
drag, startPoint x: 376, startPoint y: 356, endPoint x: 392, endPoint y: 355, distance: 16.1
click at [376, 366] on h3 "Electra Townie Go! Step-Thru" at bounding box center [574, 376] width 494 height 20
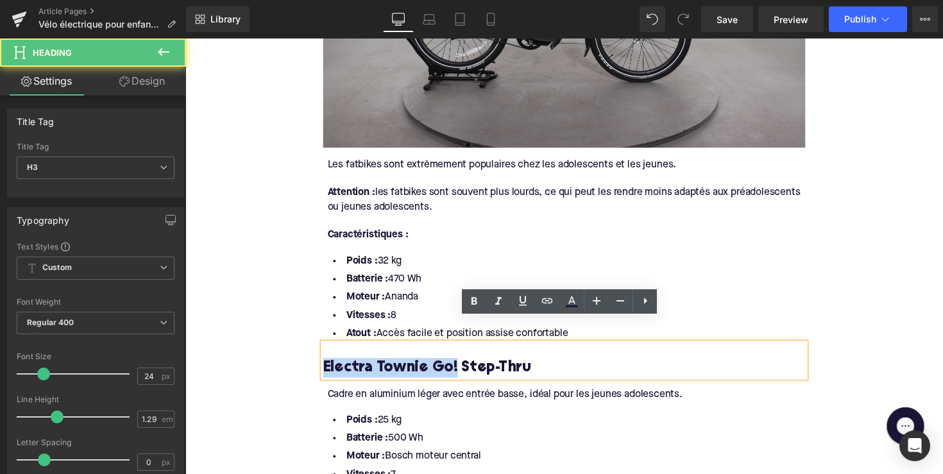
drag, startPoint x: 455, startPoint y: 353, endPoint x: 310, endPoint y: 355, distance: 145.6
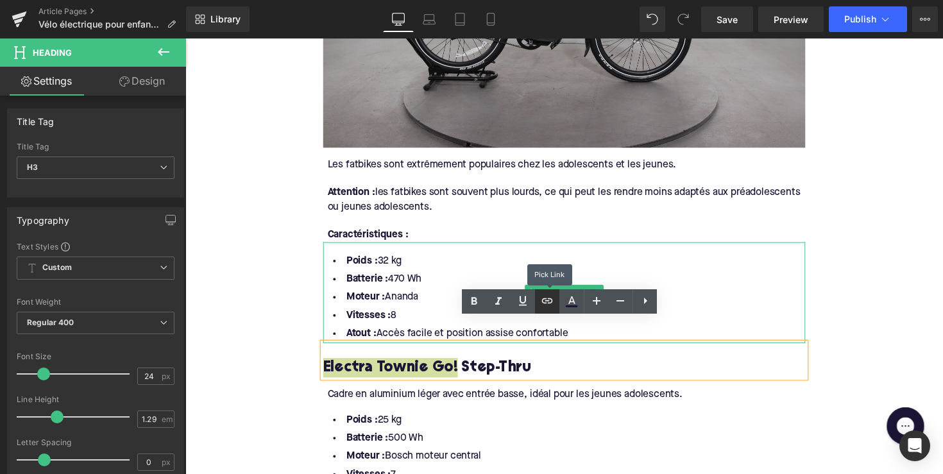
click at [549, 305] on icon at bounding box center [547, 300] width 15 height 15
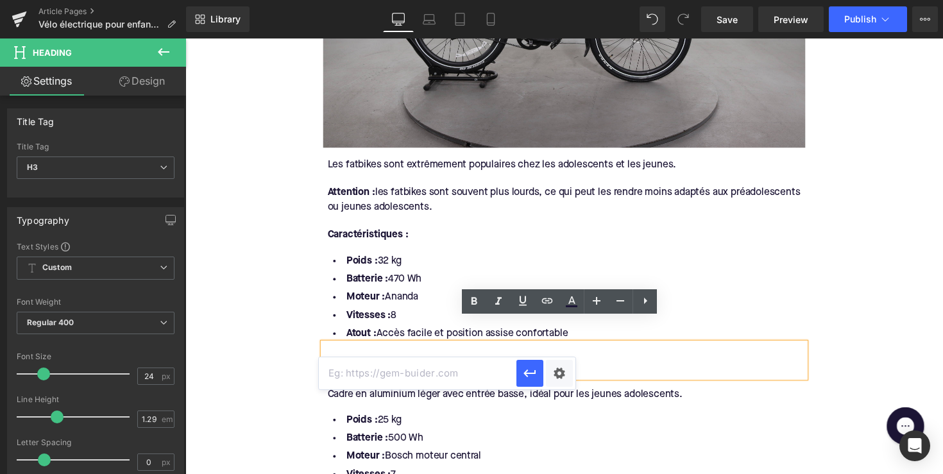
click at [482, 370] on input "text" at bounding box center [418, 373] width 198 height 32
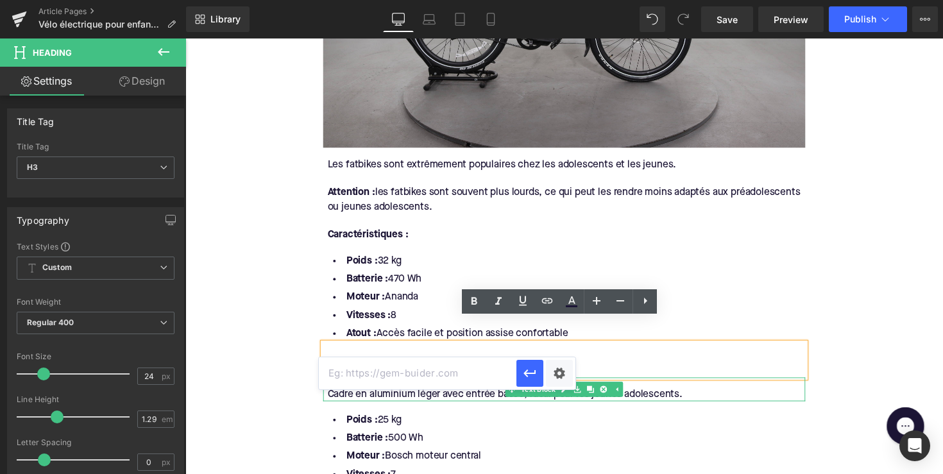
paste input "https://upway.be/search?q=Electra%20Townie%20Go"
click at [533, 375] on icon "button" at bounding box center [529, 373] width 15 height 15
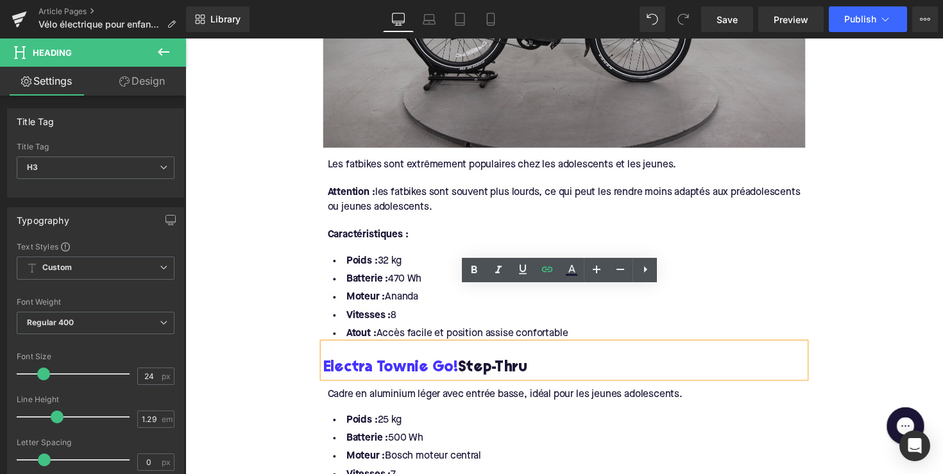
scroll to position [1579, 0]
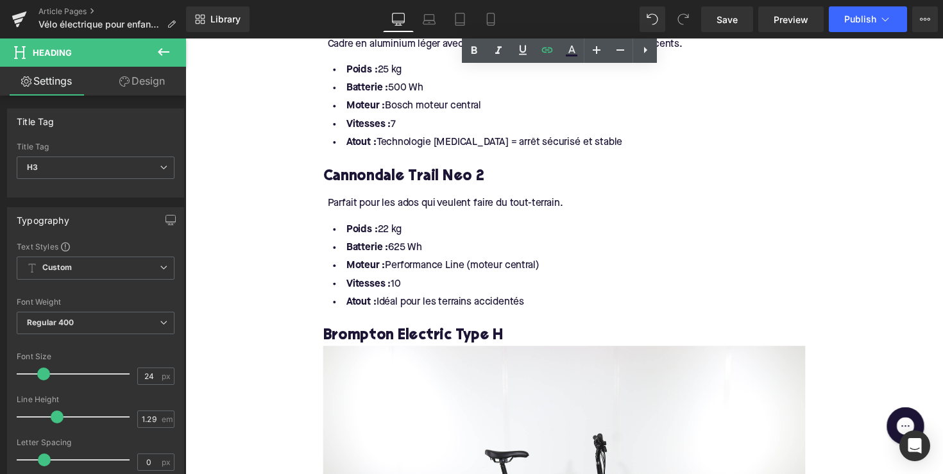
click at [378, 170] on h3 "Cannondale Trail Neo 2" at bounding box center [574, 180] width 494 height 20
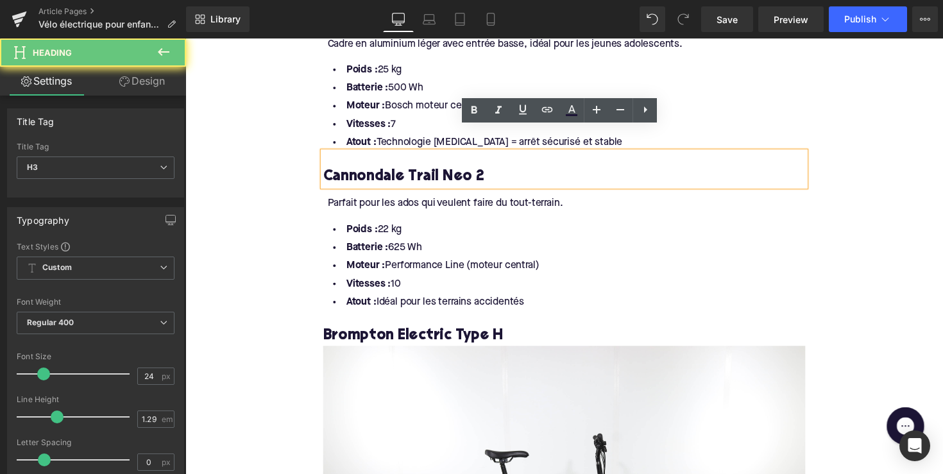
click at [378, 170] on h3 "Cannondale Trail Neo 2" at bounding box center [574, 180] width 494 height 20
click at [377, 170] on h3 "Cannondale Trail Neo 2" at bounding box center [574, 180] width 494 height 20
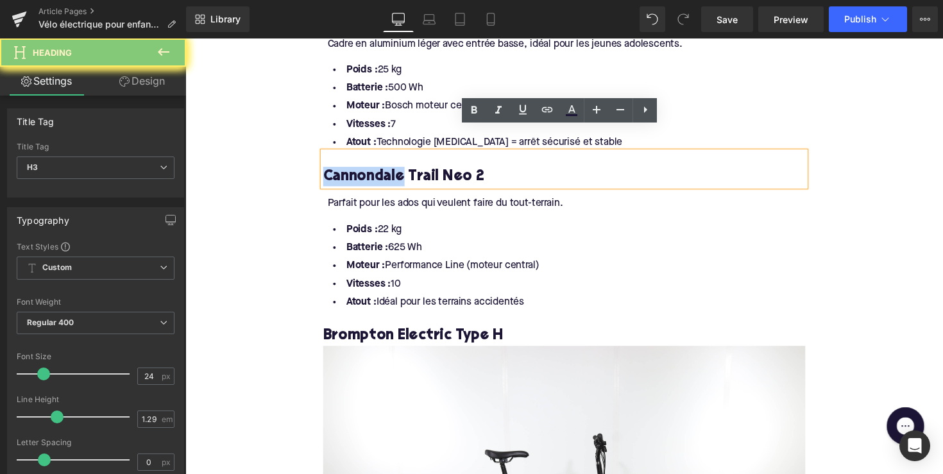
click at [377, 170] on h3 "Cannondale Trail Neo 2" at bounding box center [574, 180] width 494 height 20
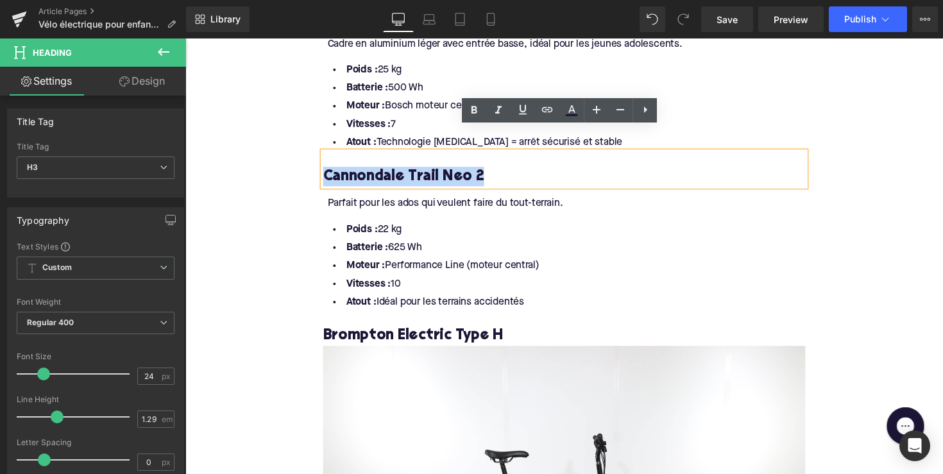
click at [377, 170] on h3 "Cannondale Trail Neo 2" at bounding box center [574, 180] width 494 height 20
click at [395, 170] on h3 "Cannondale Trail Neo 2" at bounding box center [574, 180] width 494 height 20
click at [379, 170] on h3 "Cannondale Trail Neo 2" at bounding box center [574, 180] width 494 height 20
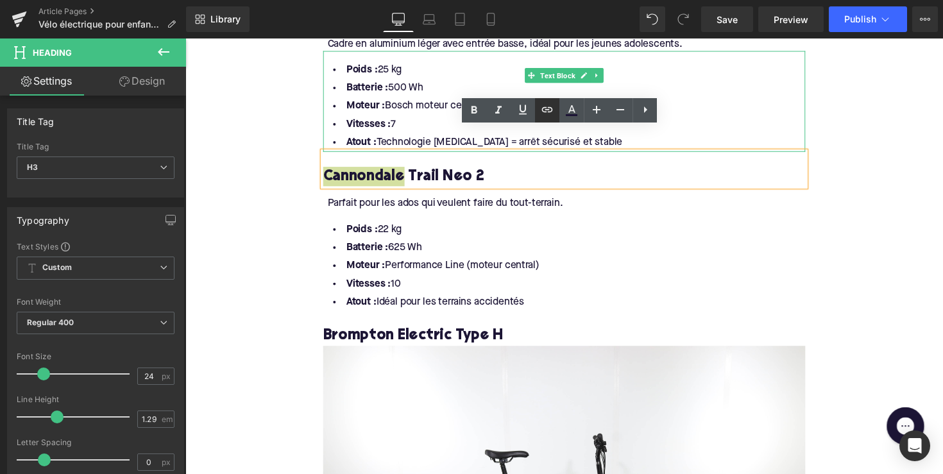
click at [539, 115] on link at bounding box center [547, 110] width 24 height 24
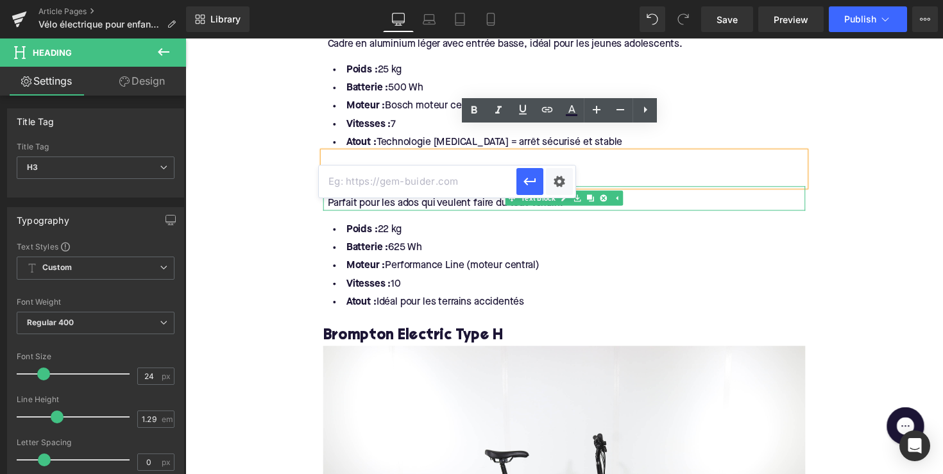
click at [476, 185] on input "text" at bounding box center [418, 182] width 198 height 32
paste input "https://upway.be/search?q=Cannondale%20trail"
click at [532, 179] on icon "button" at bounding box center [529, 181] width 15 height 15
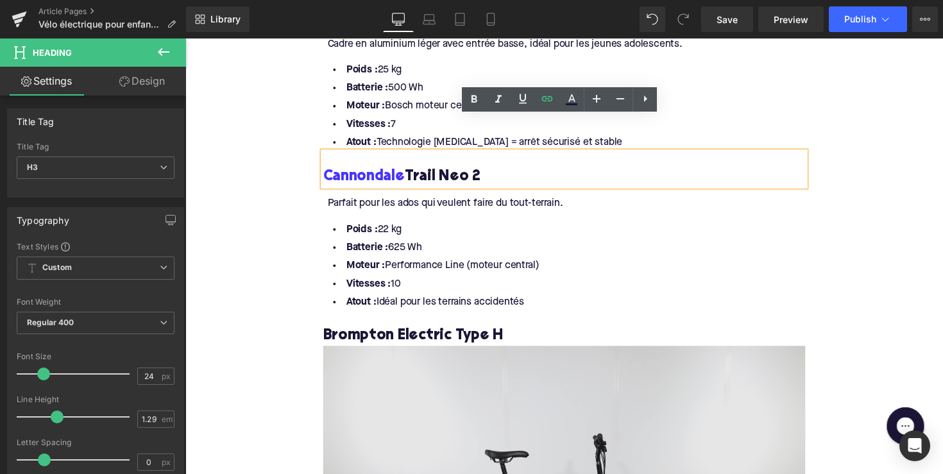
scroll to position [1687, 0]
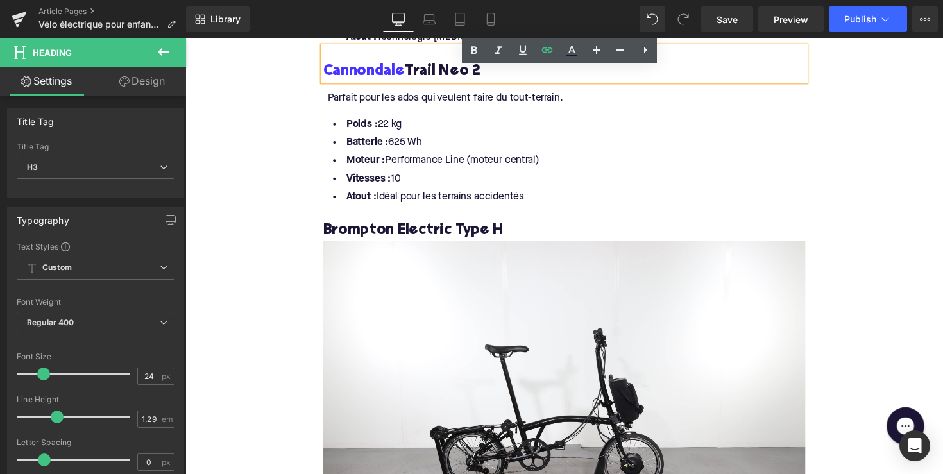
click at [377, 226] on h3 "Brompton Electric Type H" at bounding box center [574, 236] width 494 height 20
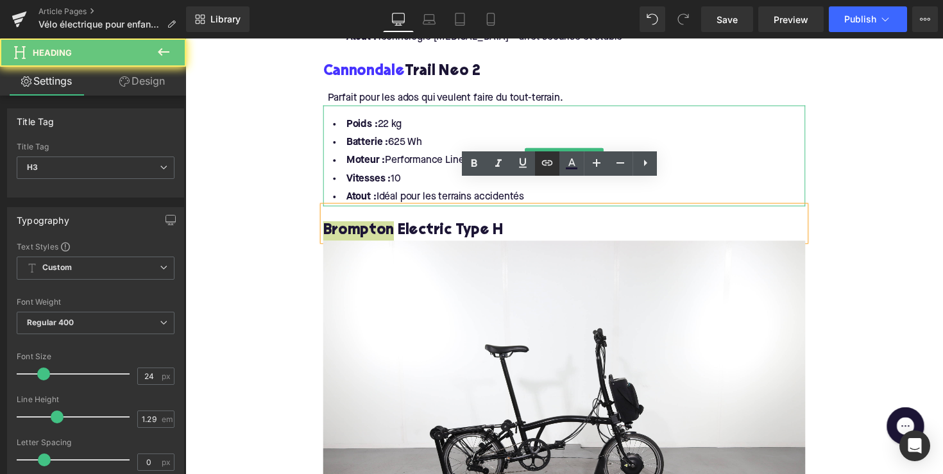
click at [545, 169] on icon at bounding box center [547, 162] width 15 height 15
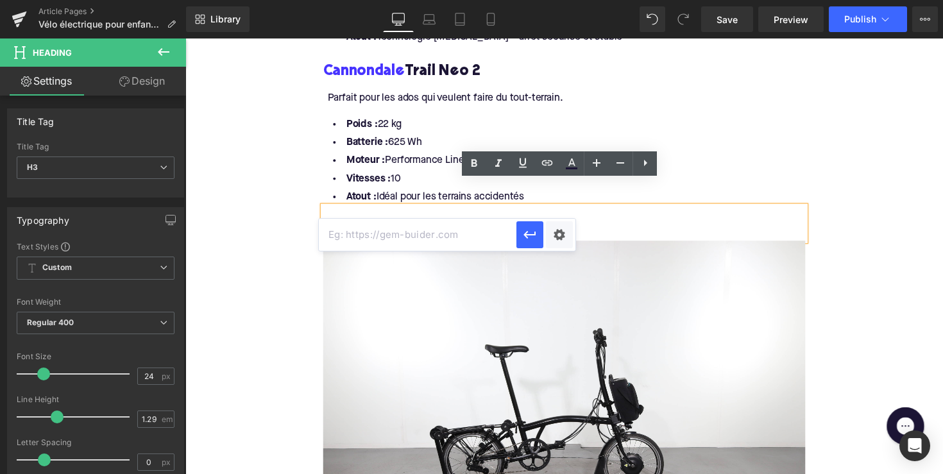
click at [458, 238] on input "text" at bounding box center [418, 235] width 198 height 32
paste input "https://upway.be/collections/velo-electrique-brompton"
click at [535, 233] on icon "button" at bounding box center [529, 235] width 12 height 8
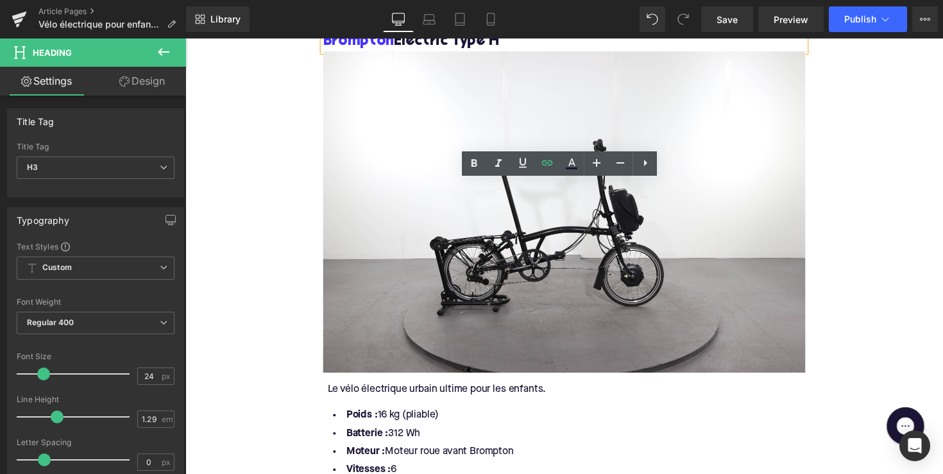
scroll to position [2046, 0]
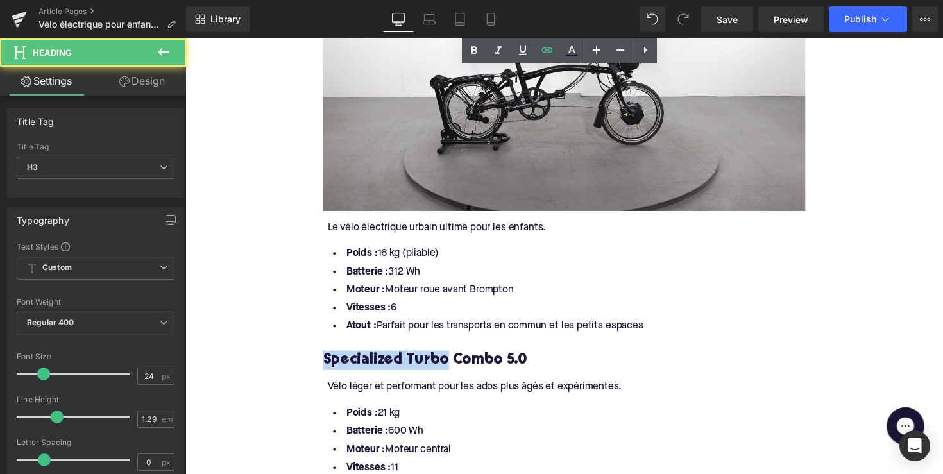
drag, startPoint x: 446, startPoint y: 339, endPoint x: 301, endPoint y: 339, distance: 145.0
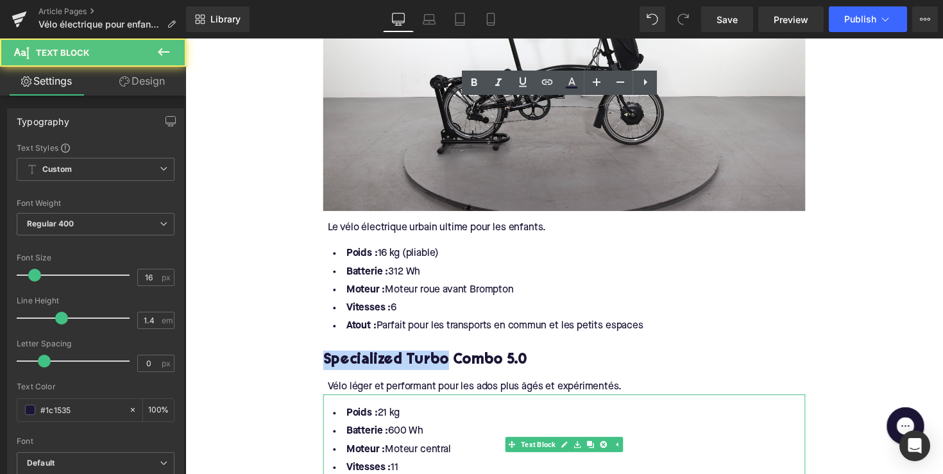
drag, startPoint x: 506, startPoint y: 411, endPoint x: 651, endPoint y: 396, distance: 145.7
click at [506, 432] on li "Batterie : 600 Wh" at bounding box center [574, 441] width 494 height 19
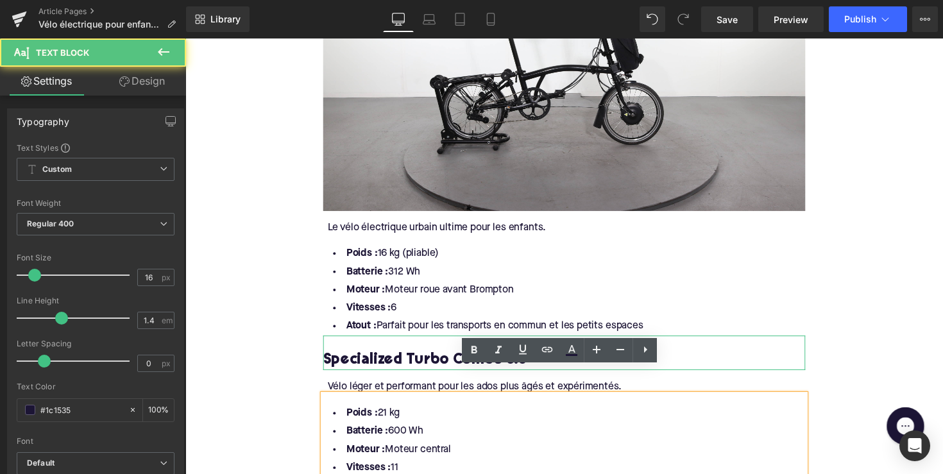
click at [429, 359] on h3 "Specialized Turbo Combo 5.0" at bounding box center [574, 369] width 494 height 20
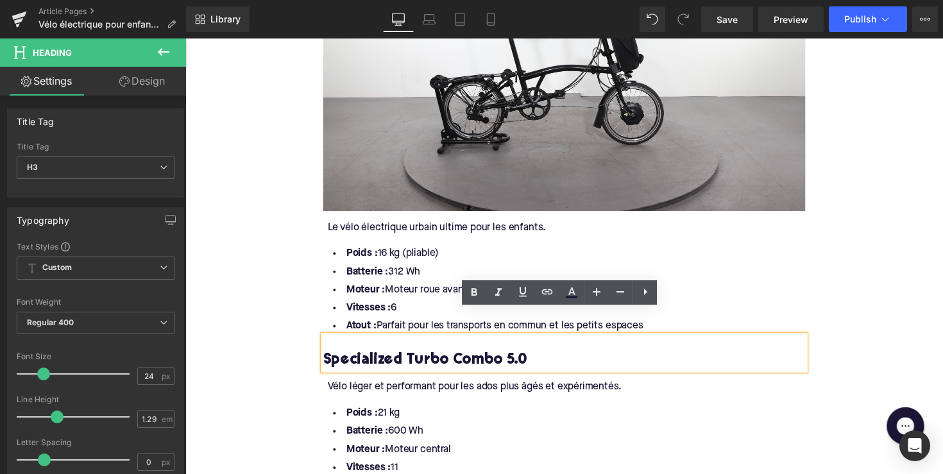
click at [446, 359] on h3 "Specialized Turbo Combo 5.0" at bounding box center [574, 369] width 494 height 20
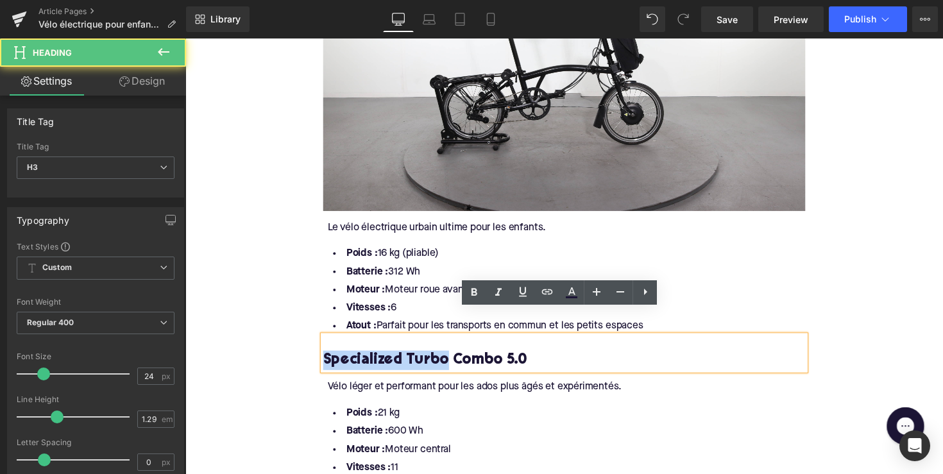
drag, startPoint x: 448, startPoint y: 341, endPoint x: 314, endPoint y: 339, distance: 134.1
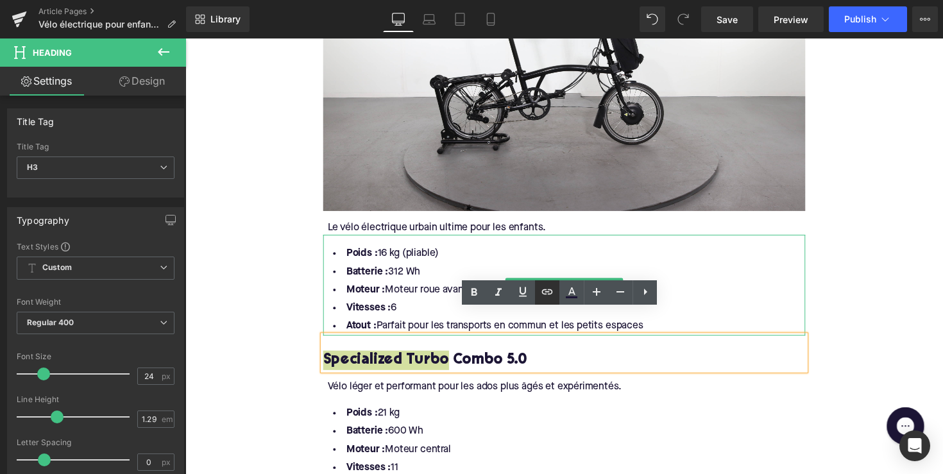
click at [544, 287] on icon at bounding box center [547, 291] width 15 height 15
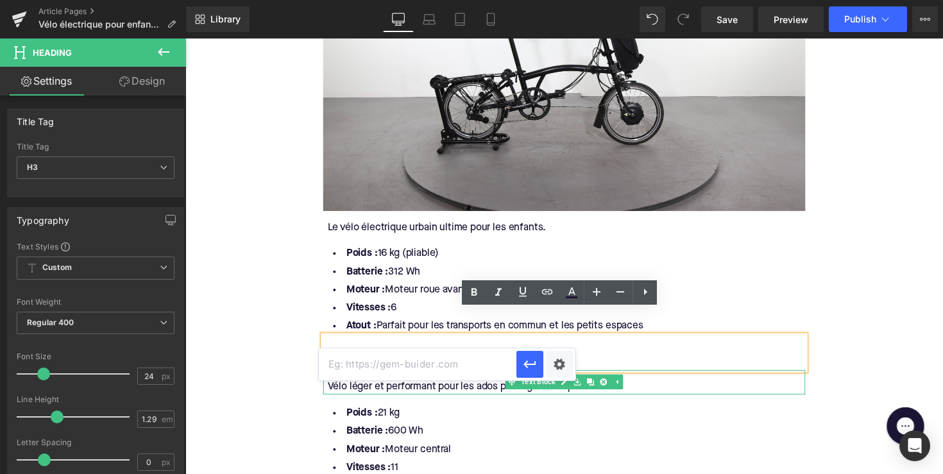
click at [435, 361] on input "text" at bounding box center [418, 364] width 198 height 32
paste input "https://upway.be/search?q=Specialized%20Turbo"
type input "https://upway.be/search?q=Specialized%20Turbo"
click at [538, 364] on button "button" at bounding box center [529, 364] width 27 height 27
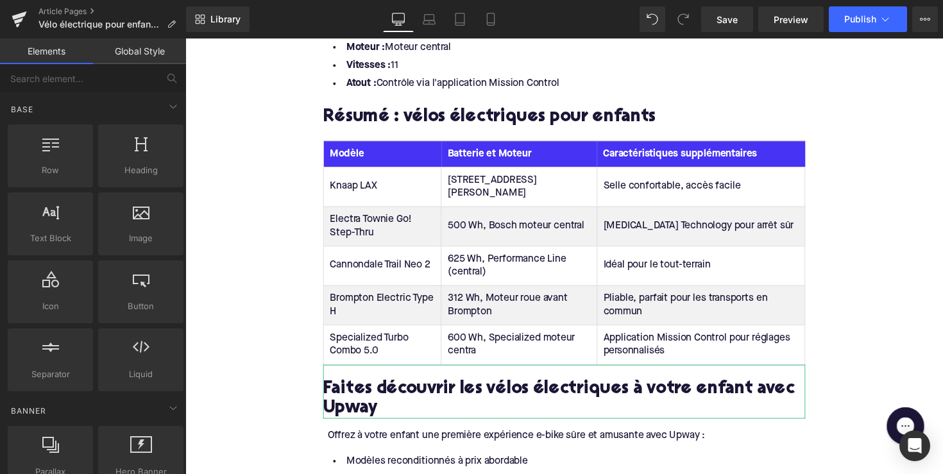
scroll to position [2594, 0]
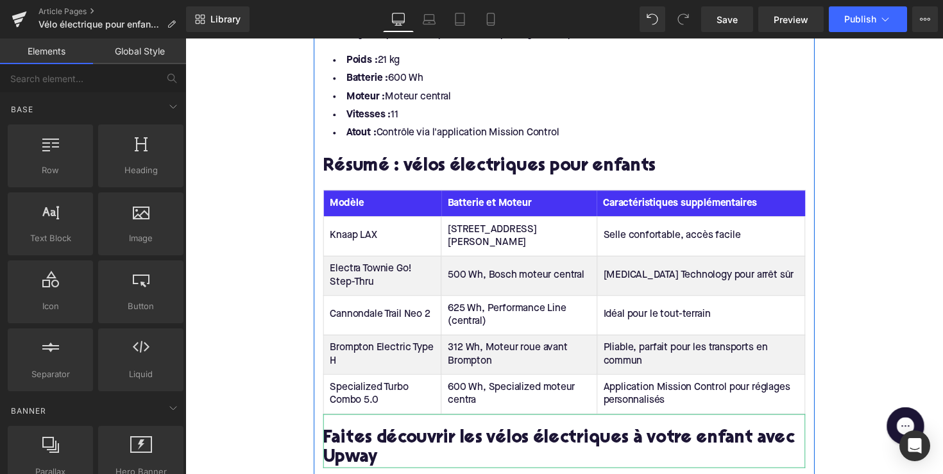
scroll to position [2409, 0]
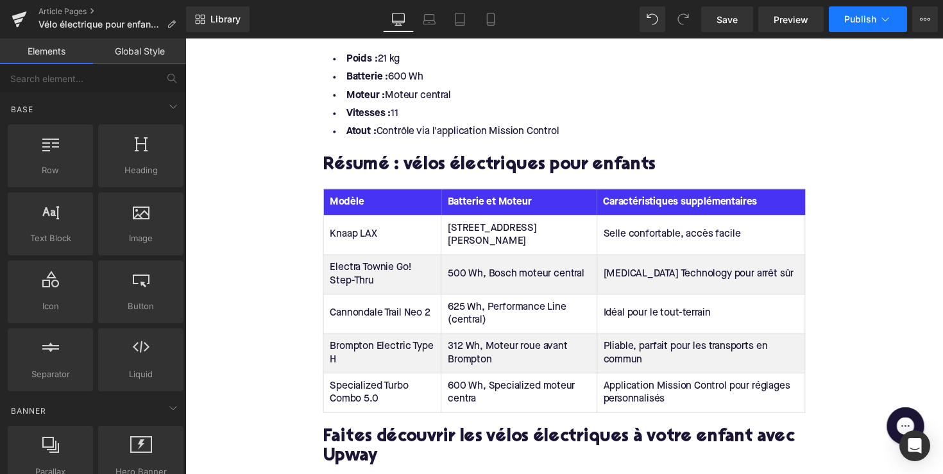
click at [862, 20] on span "Publish" at bounding box center [860, 19] width 32 height 10
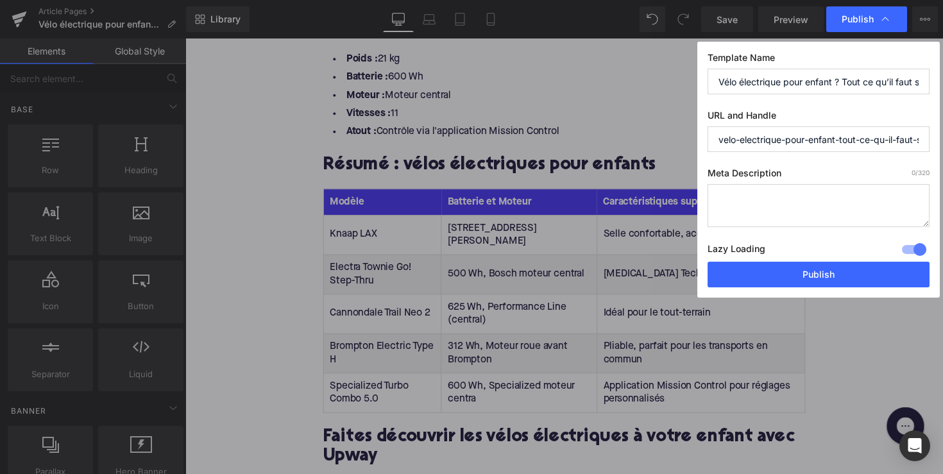
drag, startPoint x: 838, startPoint y: 137, endPoint x: 965, endPoint y: 144, distance: 127.2
click at [942, 144] on html "Image You are previewing how the will restyle your page. You can not edit Eleme…" at bounding box center [471, 237] width 943 height 474
type input "velo-electrique-pour-enfant"
click at [858, 200] on textarea at bounding box center [819, 205] width 222 height 43
paste textarea "Meilleurs vélos électriques pour enfants et adolescents Comparez les modèles, c…"
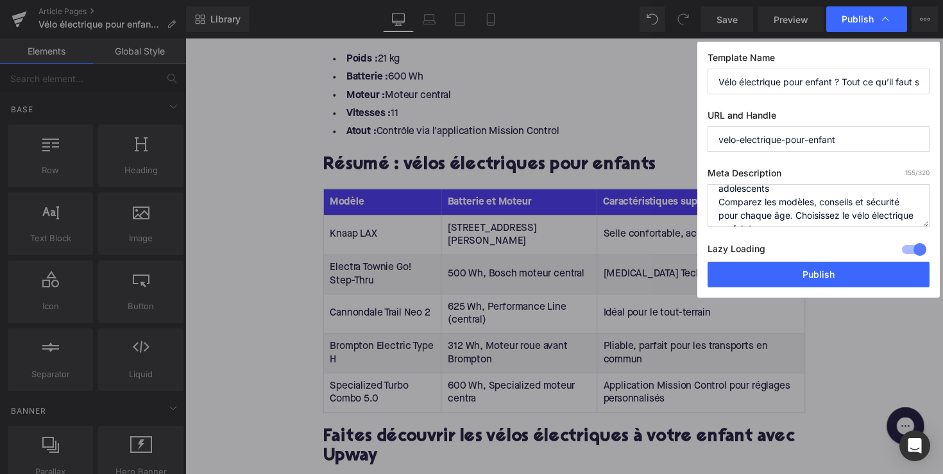
scroll to position [36, 0]
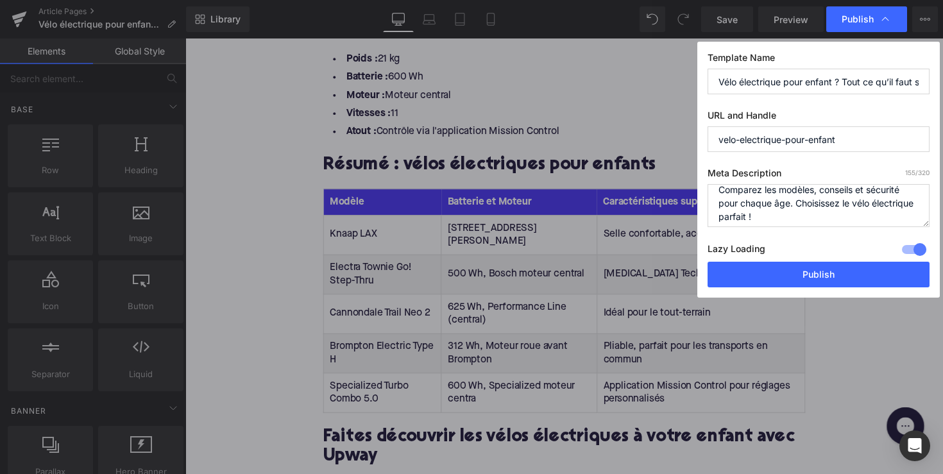
click at [719, 214] on textarea "Meilleurs vélos électriques pour enfants et adolescents Comparez les modèles, c…" at bounding box center [819, 205] width 222 height 43
type textarea "Meilleurs vélos électriques pour enfants et adolescents Comparez les modèles, c…"
click at [751, 271] on button "Publish" at bounding box center [819, 275] width 222 height 26
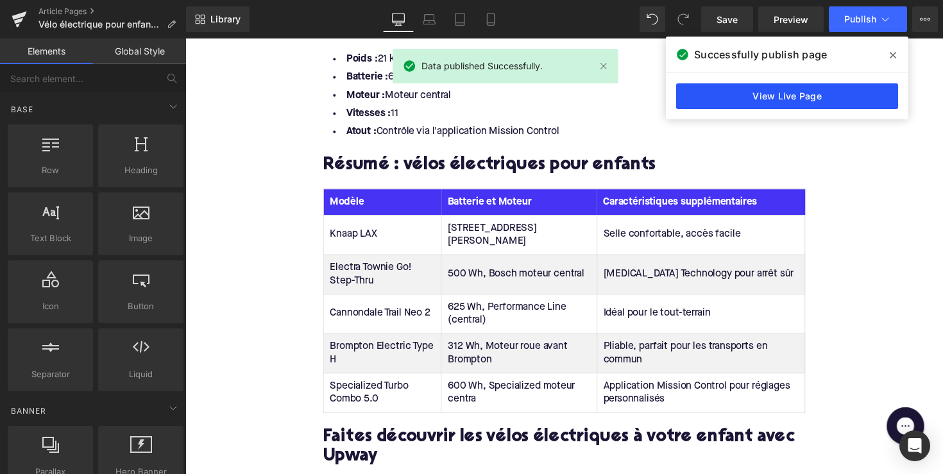
click at [825, 93] on link "View Live Page" at bounding box center [787, 96] width 222 height 26
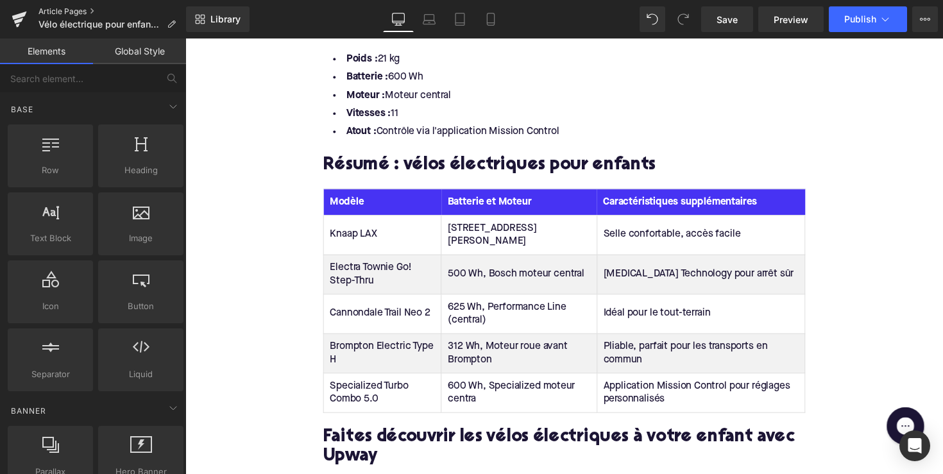
click at [75, 6] on link "Article Pages" at bounding box center [112, 11] width 148 height 10
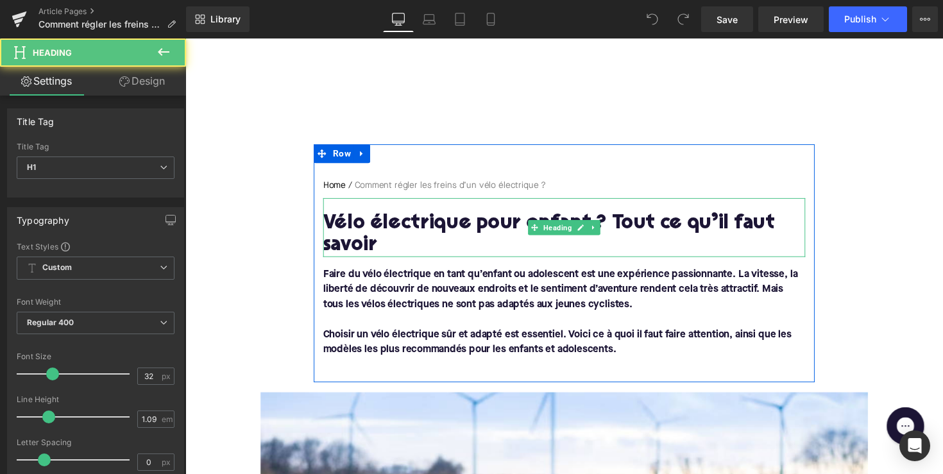
click at [491, 226] on h1 "Vélo électrique pour enfant ? Tout ce qu’il faut savoir" at bounding box center [574, 239] width 494 height 45
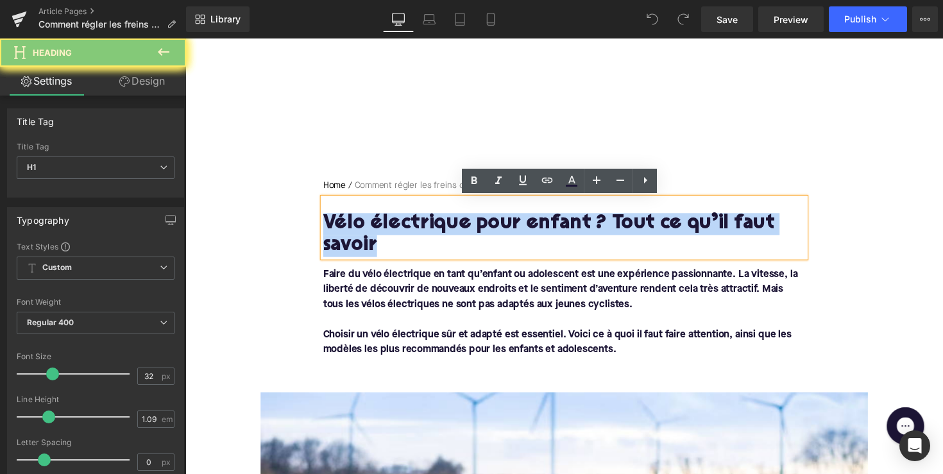
click at [491, 226] on h1 "Vélo électrique pour enfant ? Tout ce qu’il faut savoir" at bounding box center [574, 239] width 494 height 45
paste div
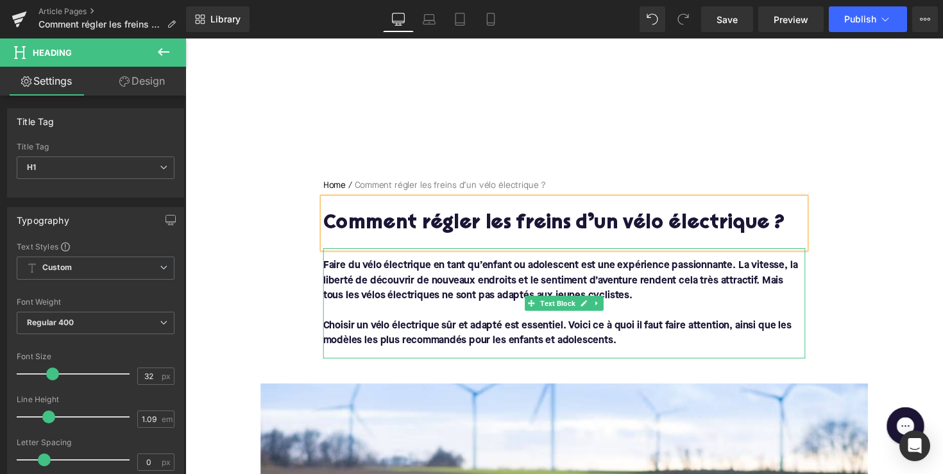
click at [598, 355] on p "Choisir un vélo électrique sûr et adapté est essentiel. Voici ce à quoi il faut…" at bounding box center [574, 340] width 494 height 31
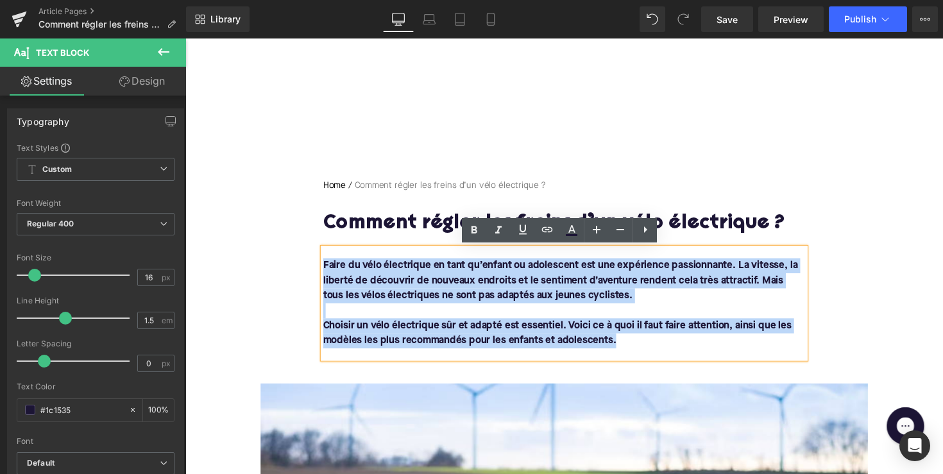
drag, startPoint x: 628, startPoint y: 349, endPoint x: 323, endPoint y: 264, distance: 317.1
click at [327, 264] on div "Faire du vélo électrique en tant qu’enfant ou adolescent est une expérience pas…" at bounding box center [574, 309] width 494 height 113
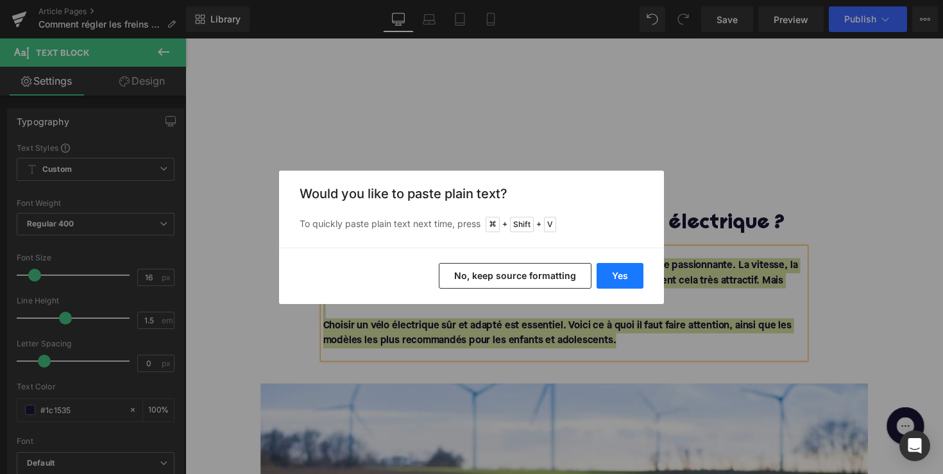
click at [600, 269] on button "Yes" at bounding box center [620, 276] width 47 height 26
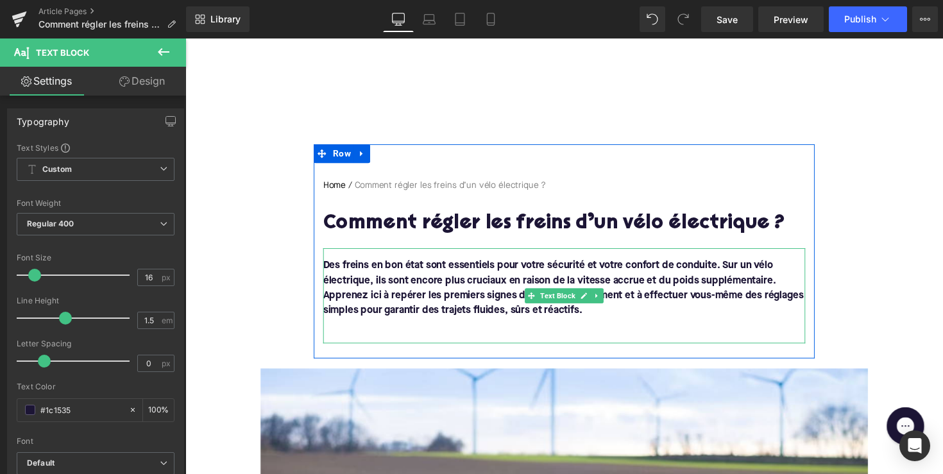
click at [327, 302] on div at bounding box center [328, 302] width 3 height 98
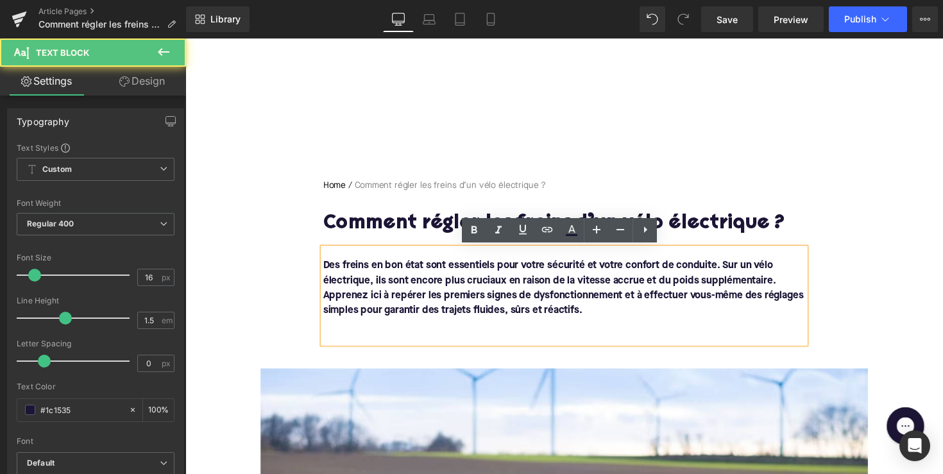
click at [327, 302] on font "Apprenez ici à repérer les premiers signes de dysfonctionnement et à effectuer …" at bounding box center [573, 310] width 492 height 26
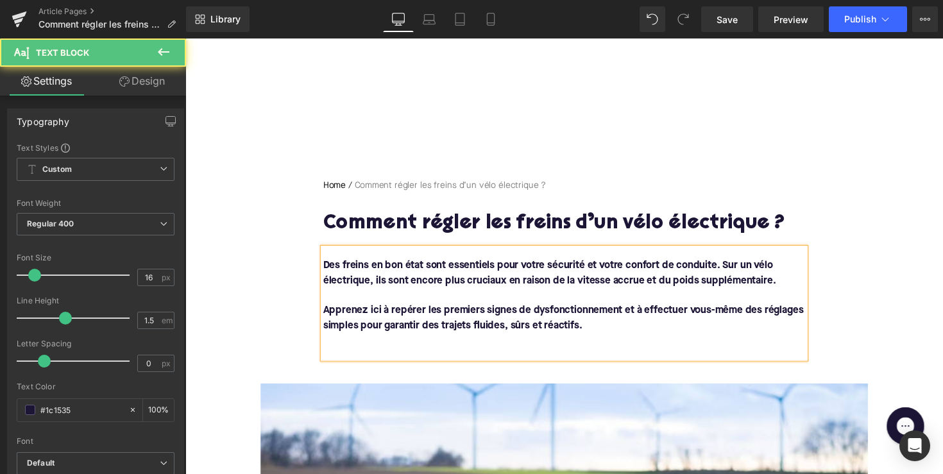
click at [329, 358] on div "Des freins en bon état sont essentiels pour votre sécurité et votre confort de …" at bounding box center [574, 309] width 494 height 113
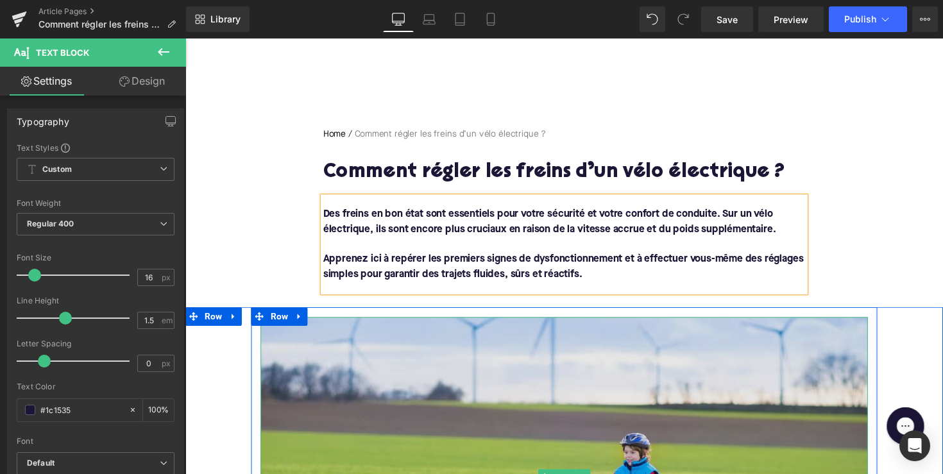
scroll to position [507, 0]
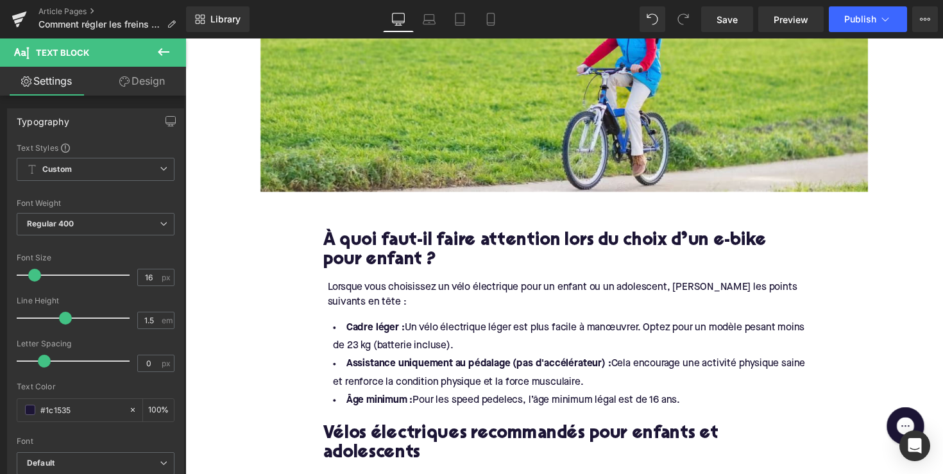
click at [368, 262] on h2 "À quoi faut-il faire attention lors du choix d’un e-bike pour enfant ?" at bounding box center [574, 257] width 494 height 40
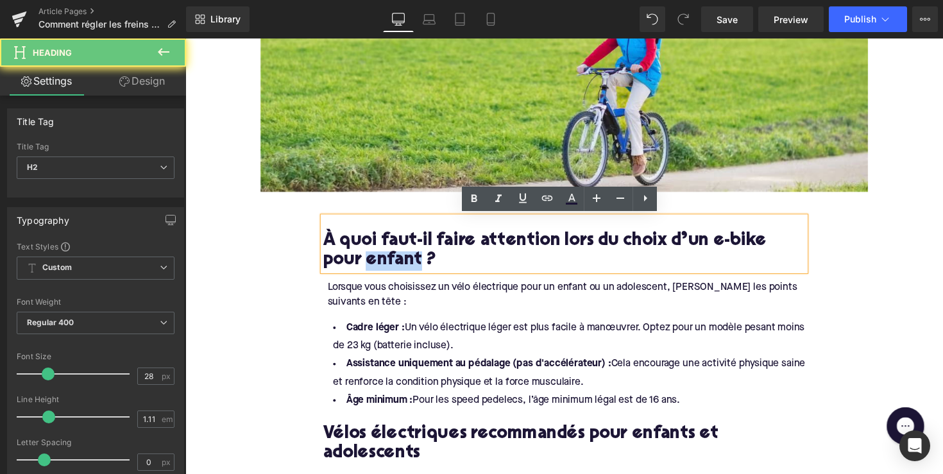
click at [368, 262] on h2 "À quoi faut-il faire attention lors du choix d’un e-bike pour enfant ?" at bounding box center [574, 257] width 494 height 40
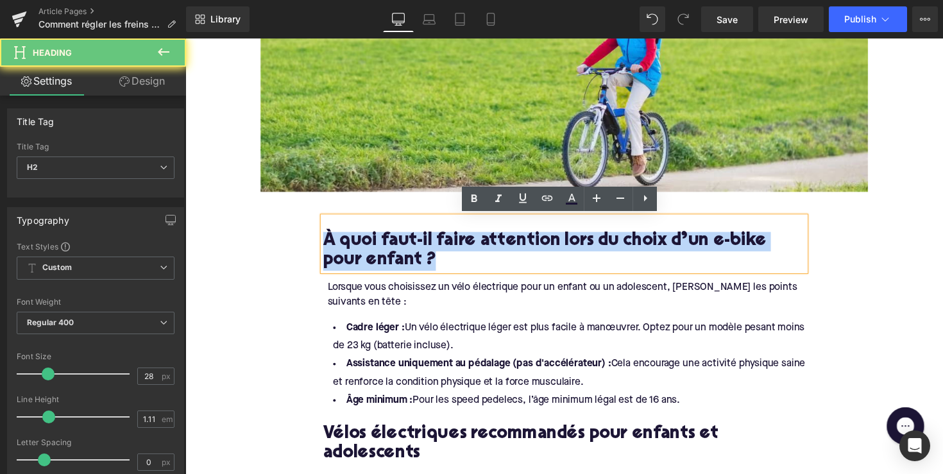
click at [368, 262] on h2 "À quoi faut-il faire attention lors du choix d’un e-bike pour enfant ?" at bounding box center [574, 257] width 494 height 40
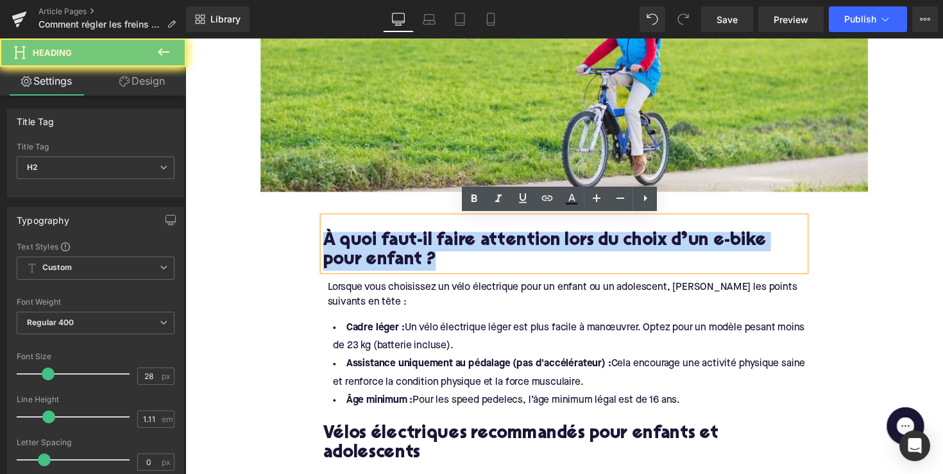
paste div
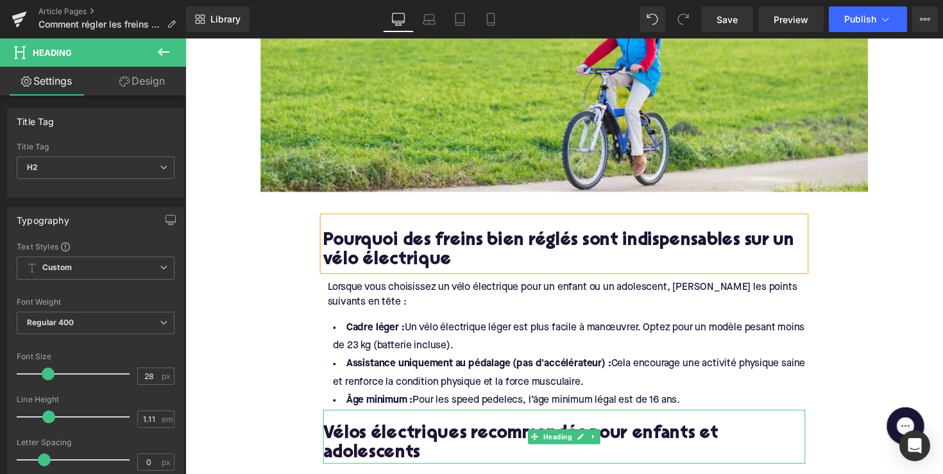
click at [414, 291] on div "Lorsque vous choisissez un vélo électrique pour un enfant ou un adolescent, [PE…" at bounding box center [575, 301] width 489 height 29
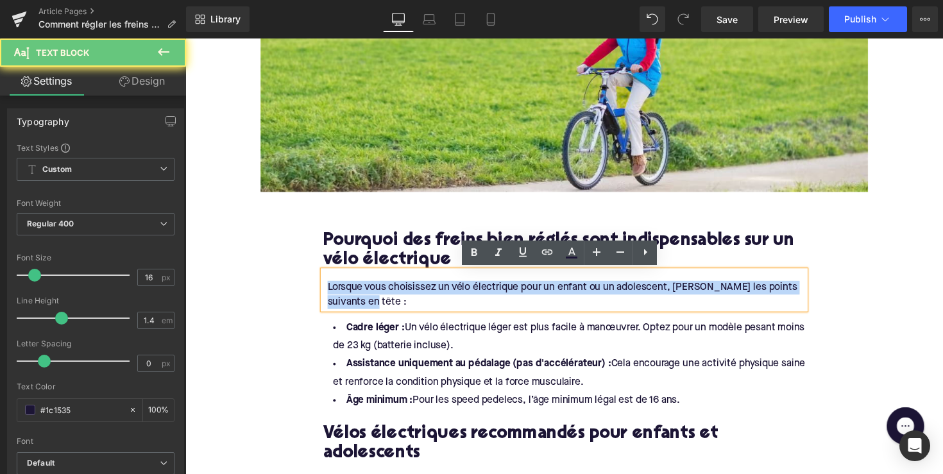
click at [414, 291] on div "Lorsque vous choisissez un vélo électrique pour un enfant ou un adolescent, [PE…" at bounding box center [575, 301] width 489 height 29
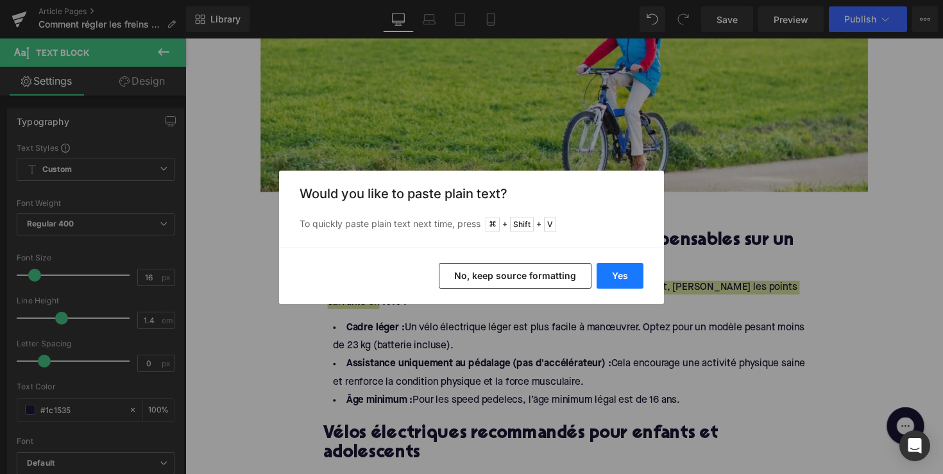
click at [620, 281] on button "Yes" at bounding box center [620, 276] width 47 height 26
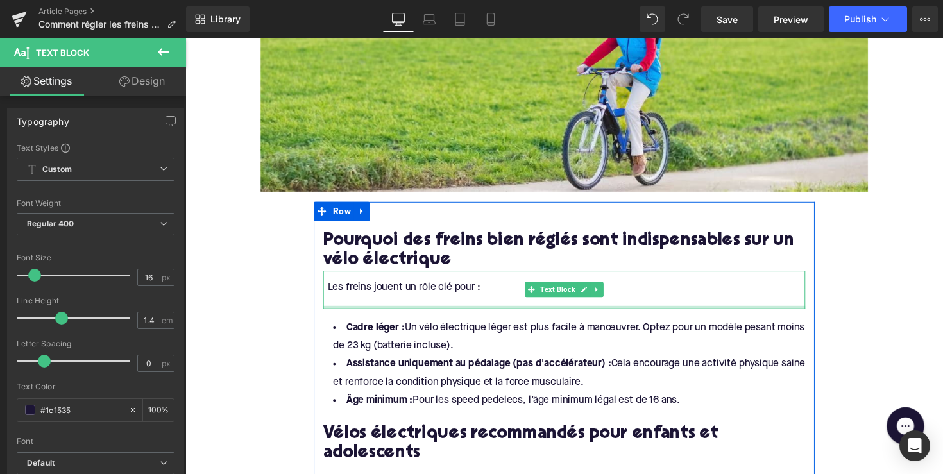
click at [396, 312] on div at bounding box center [574, 313] width 494 height 3
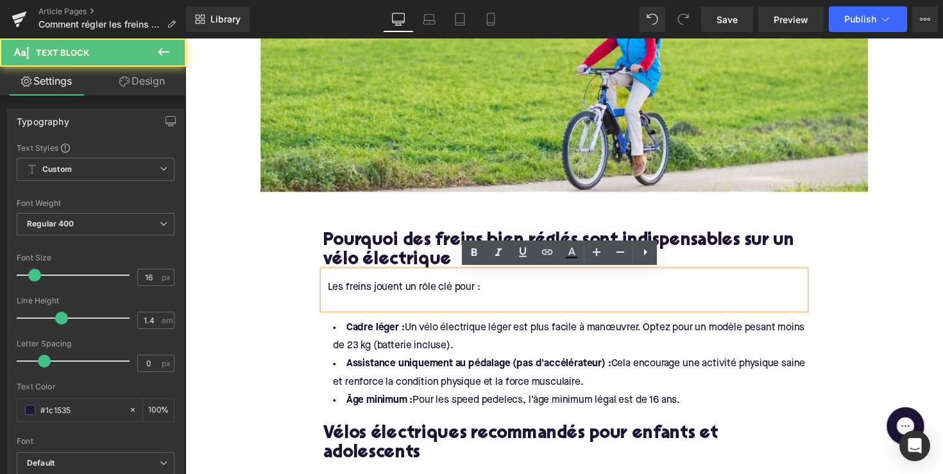
click at [396, 311] on div at bounding box center [575, 309] width 489 height 14
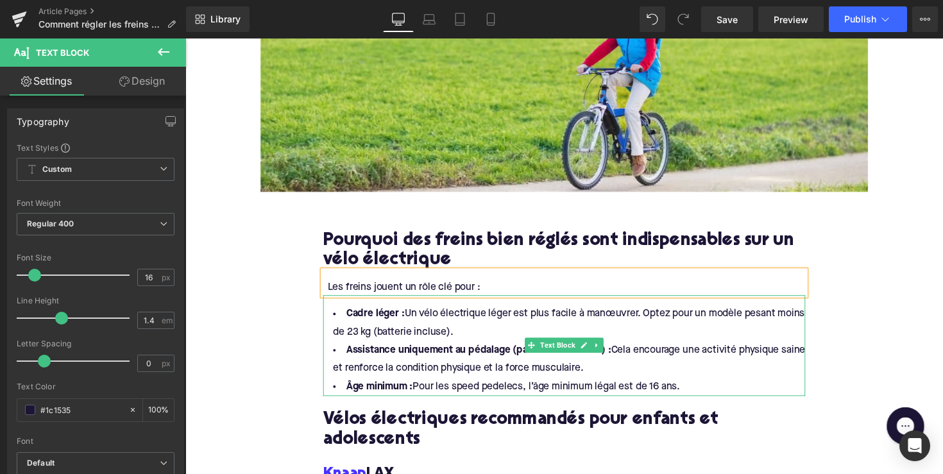
click at [691, 393] on li "Âge minimum : Pour les speed pedelecs, l’âge minimum légal est de 16 ans." at bounding box center [574, 395] width 494 height 19
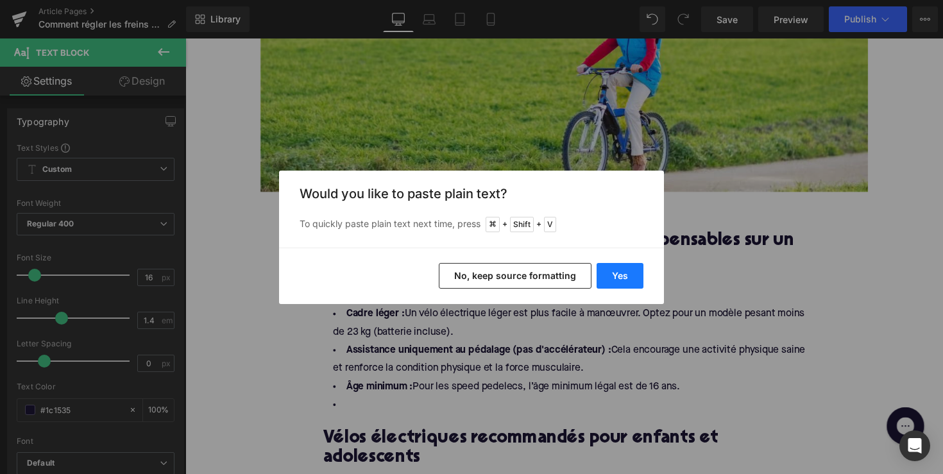
click at [607, 272] on button "Yes" at bounding box center [620, 276] width 47 height 26
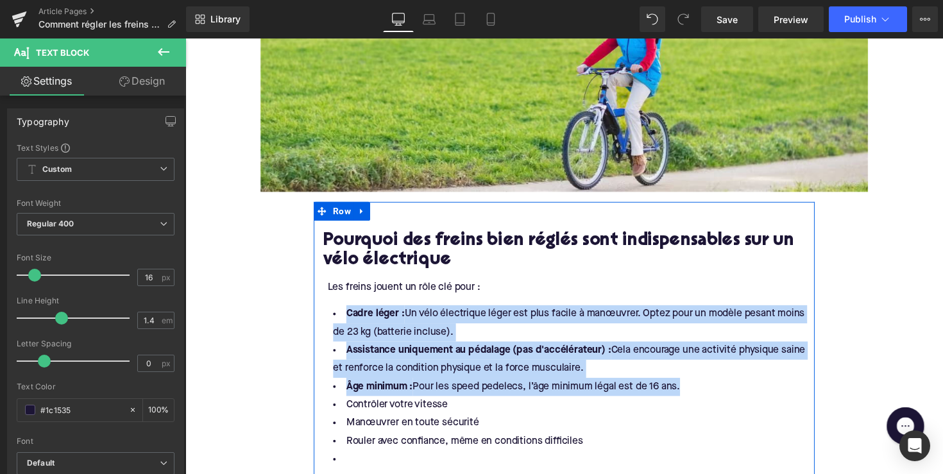
drag, startPoint x: 702, startPoint y: 390, endPoint x: 321, endPoint y: 325, distance: 386.6
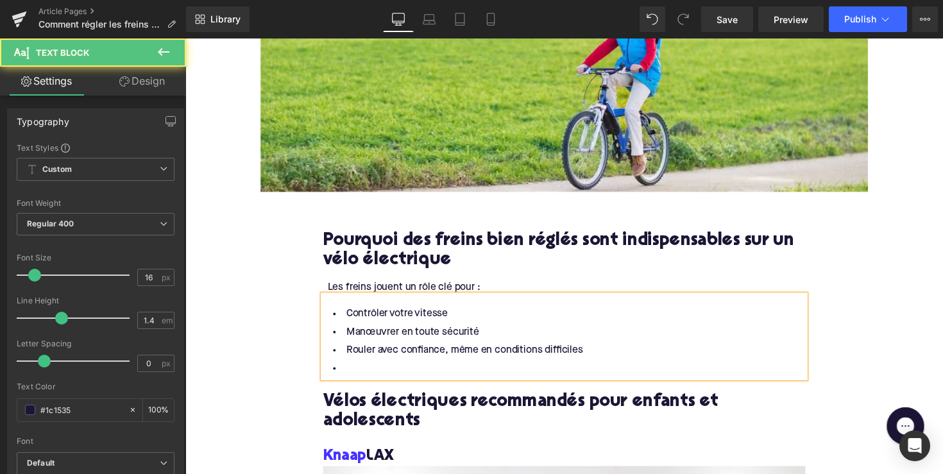
click at [356, 377] on li at bounding box center [574, 377] width 494 height 19
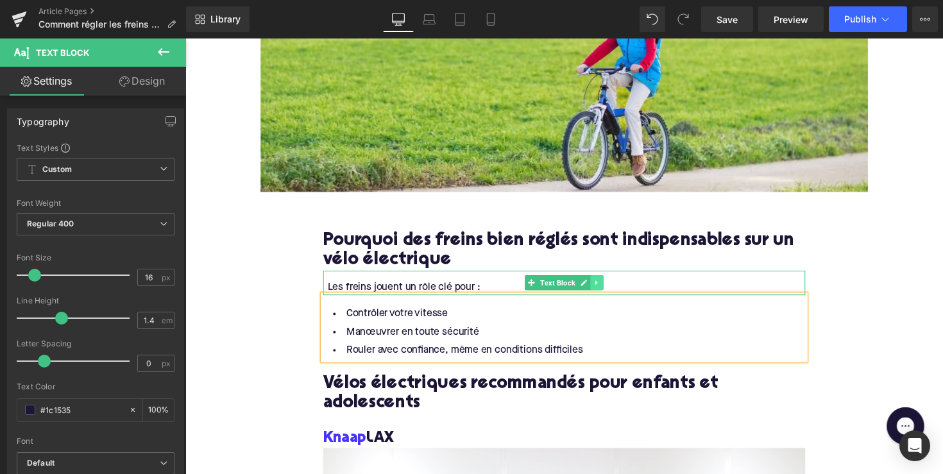
click at [609, 284] on link at bounding box center [606, 288] width 13 height 15
click at [601, 289] on icon at bounding box center [600, 288] width 7 height 7
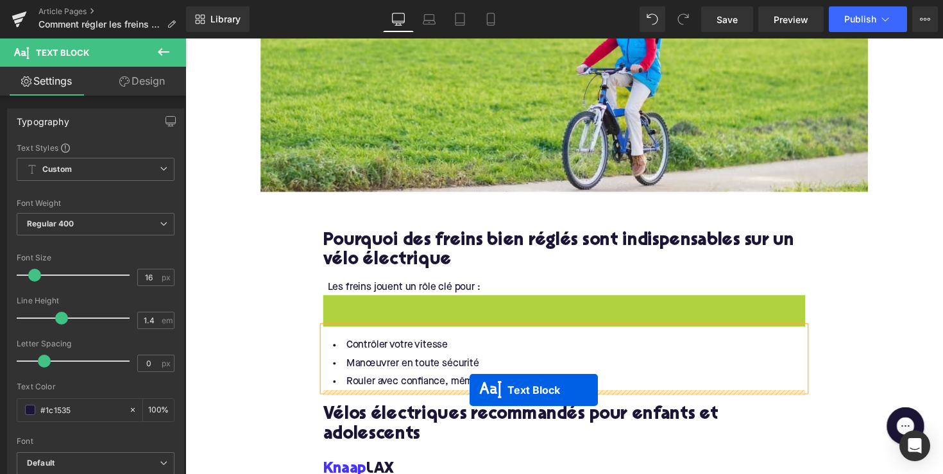
drag, startPoint x: 541, startPoint y: 314, endPoint x: 477, endPoint y: 398, distance: 106.6
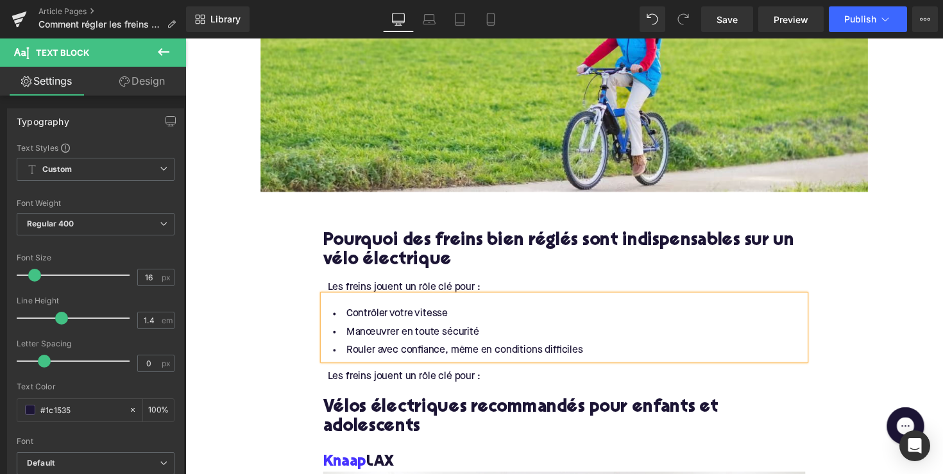
click at [459, 383] on div "Les freins jouent un rôle clé pour :" at bounding box center [575, 385] width 489 height 14
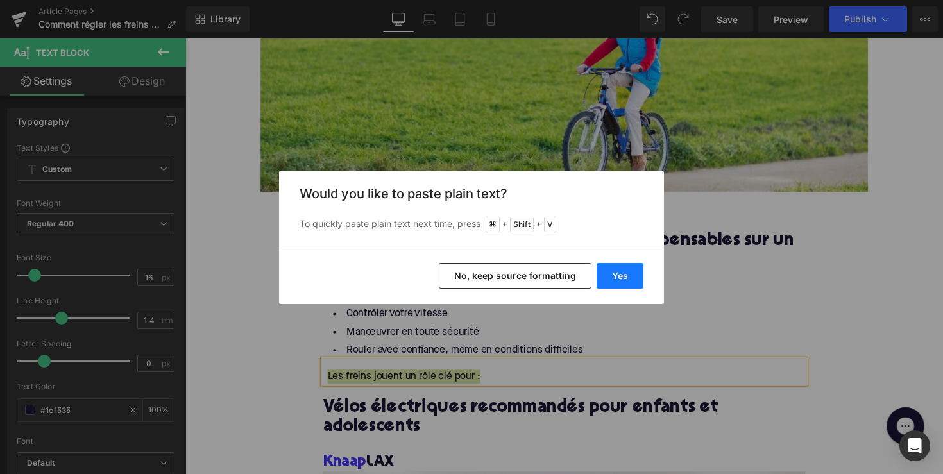
click at [610, 274] on button "Yes" at bounding box center [620, 276] width 47 height 26
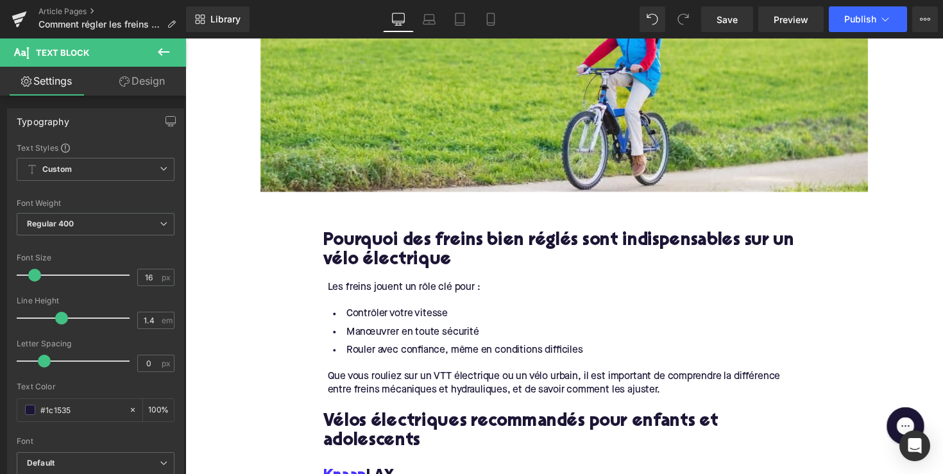
click at [457, 423] on div "Rendering Content" at bounding box center [471, 423] width 79 height 14
click at [444, 418] on div "Rendering Content" at bounding box center [471, 423] width 79 height 14
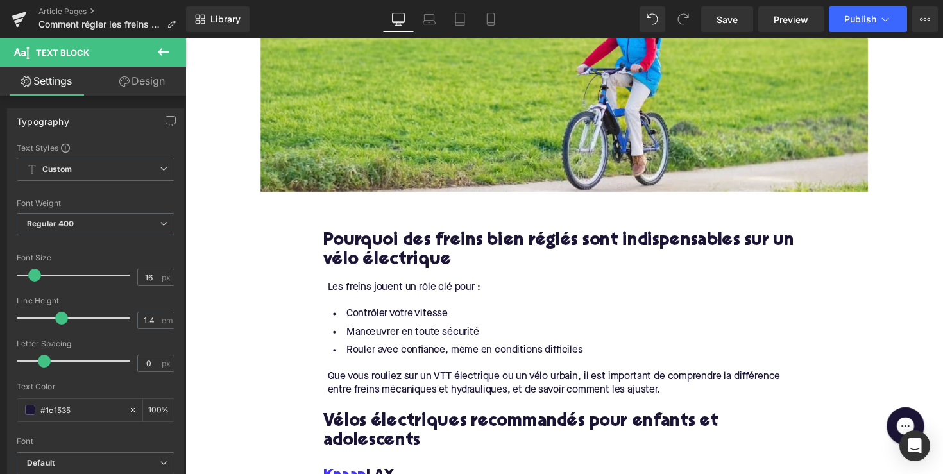
click at [475, 371] on div "Que vous rouliez sur un VTT électrique ou un vélo urbain, il est important de c…" at bounding box center [574, 387] width 494 height 39
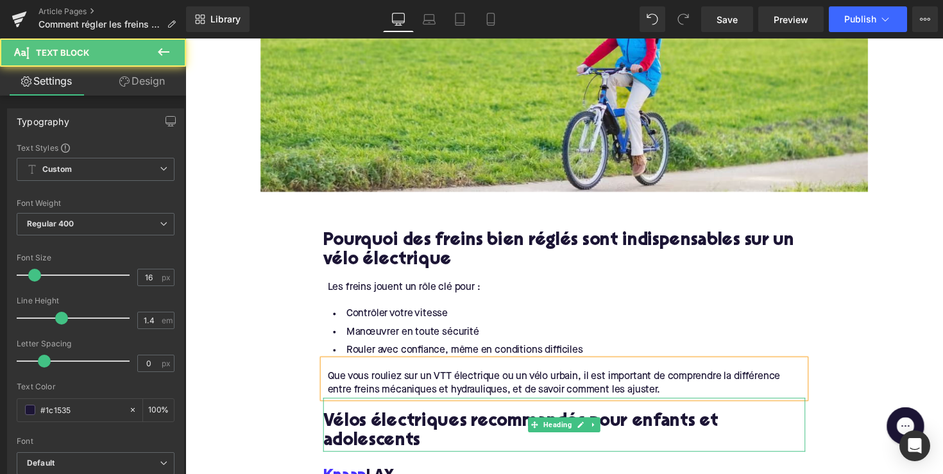
click at [441, 423] on div "Rendering Content" at bounding box center [471, 423] width 79 height 14
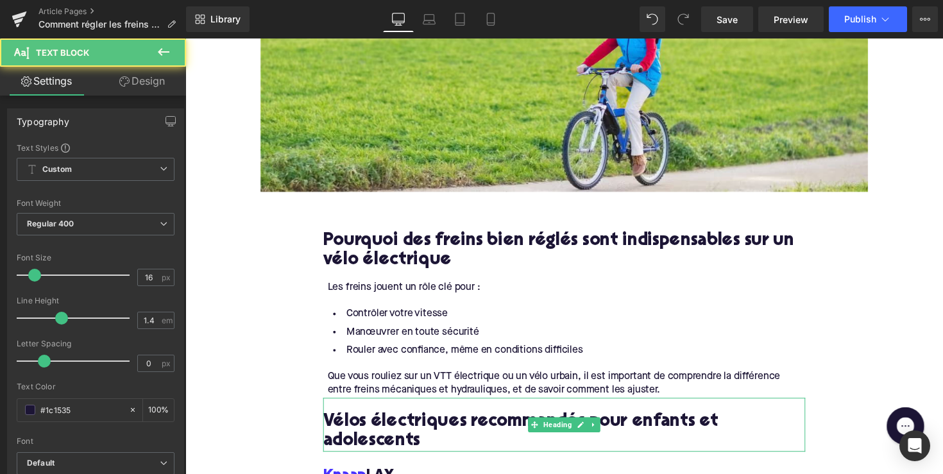
click at [441, 423] on div "Rendering Content" at bounding box center [471, 423] width 79 height 14
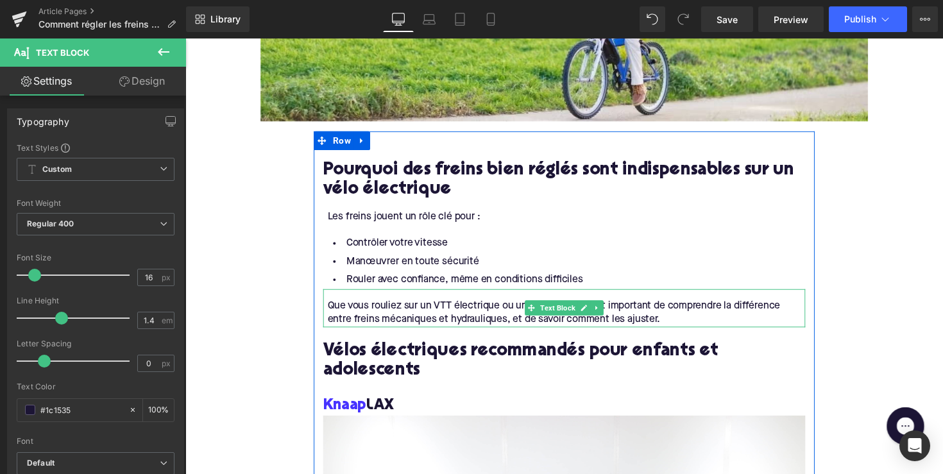
scroll to position [608, 0]
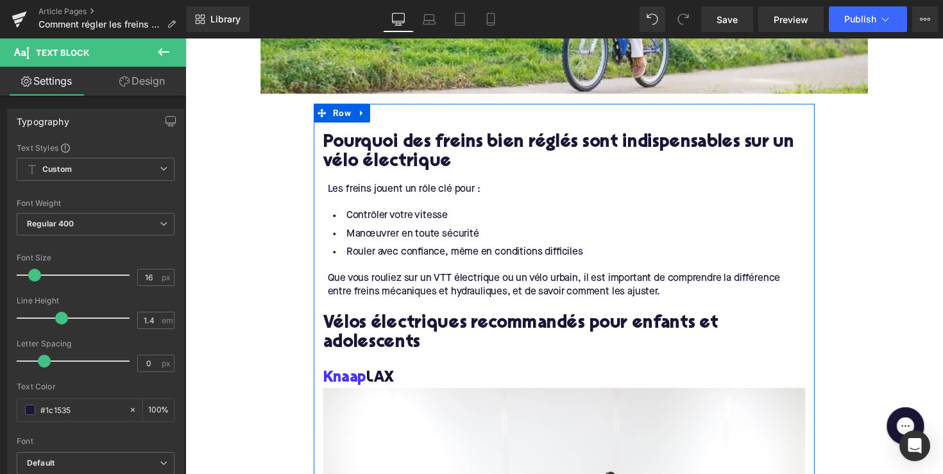
click at [514, 315] on div "Vélos électriques recommandés pour enfants et adolescents" at bounding box center [574, 333] width 494 height 55
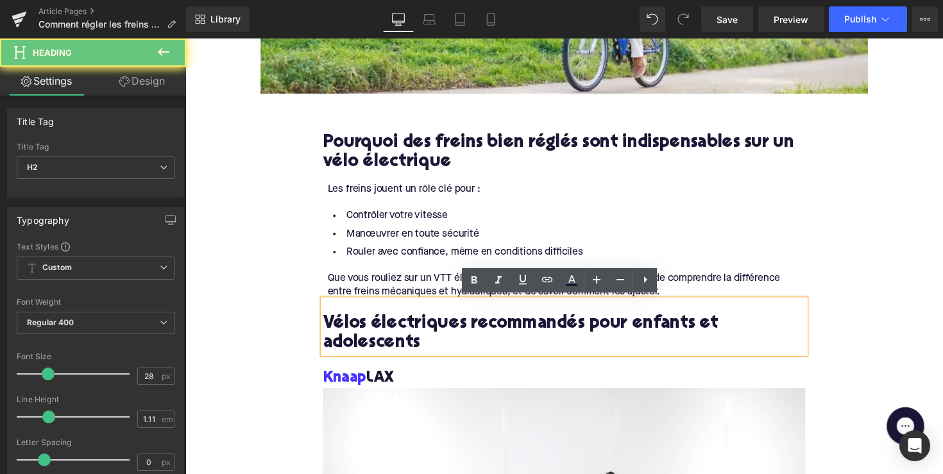
click at [514, 321] on h2 "Vélos électriques recommandés pour enfants et adolescents" at bounding box center [574, 341] width 494 height 40
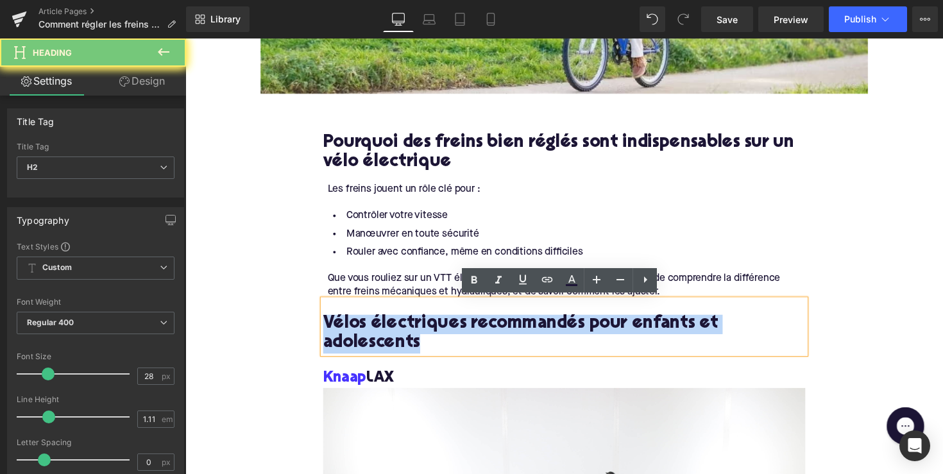
click at [514, 321] on h2 "Vélos électriques recommandés pour enfants et adolescents" at bounding box center [574, 341] width 494 height 40
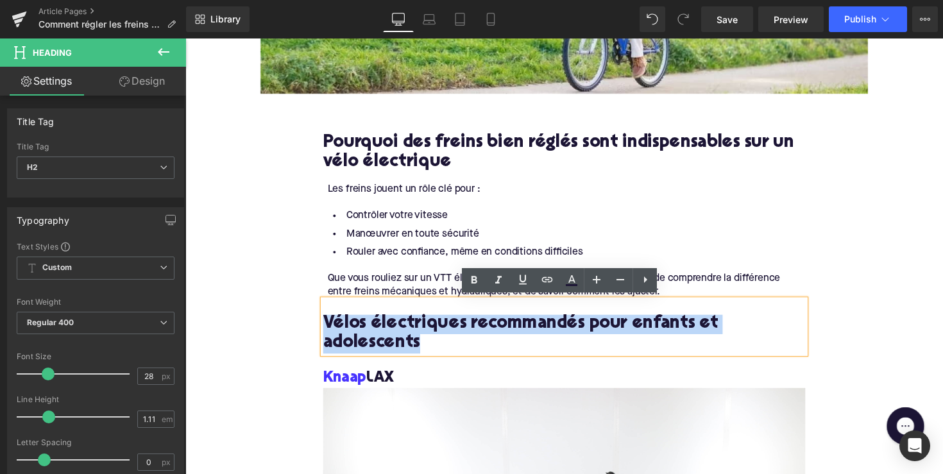
paste div
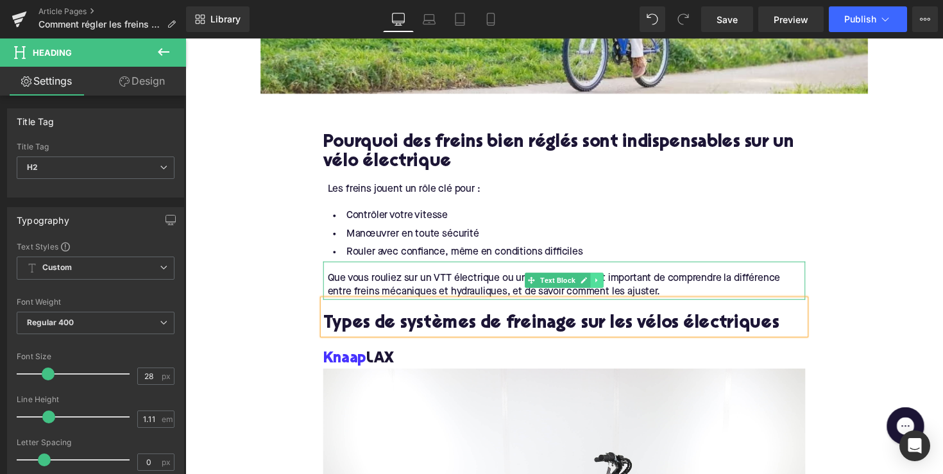
click at [605, 287] on icon at bounding box center [607, 286] width 7 height 8
click at [598, 287] on icon at bounding box center [600, 285] width 7 height 7
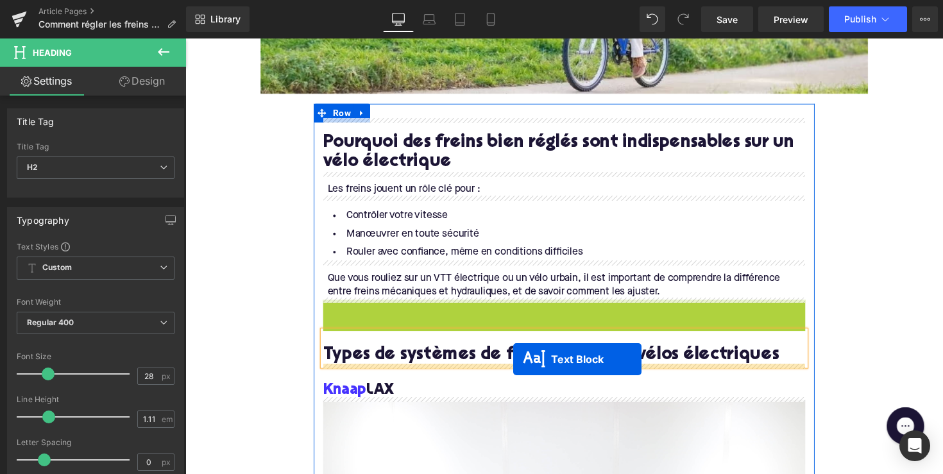
drag, startPoint x: 540, startPoint y: 323, endPoint x: 522, endPoint y: 367, distance: 47.2
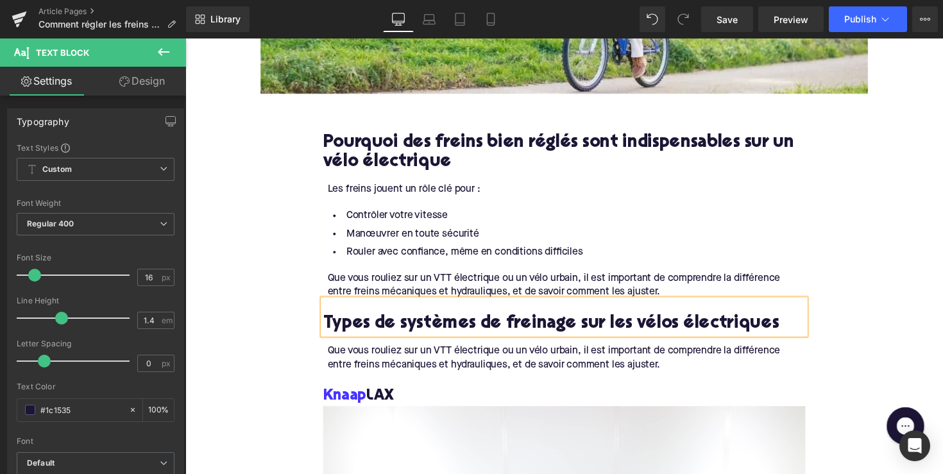
click at [497, 362] on div "Que vous rouliez sur un VTT électrique ou un vélo urbain, il est important de c…" at bounding box center [575, 366] width 489 height 29
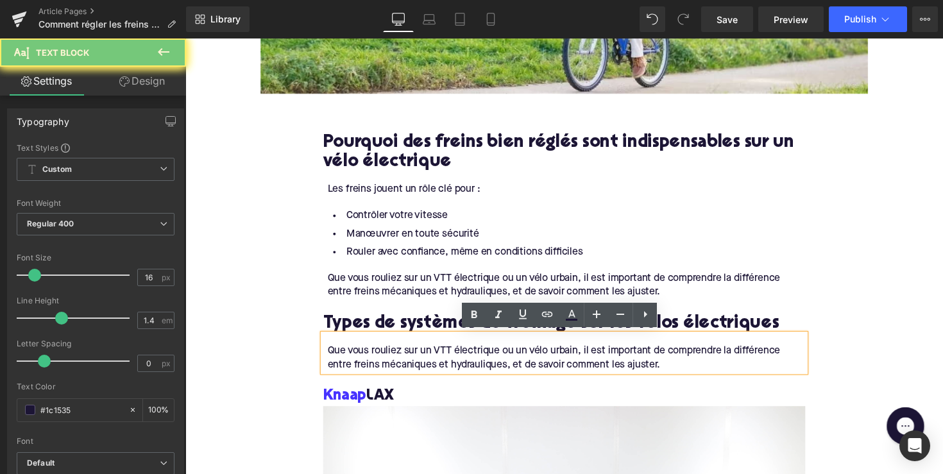
click at [579, 364] on div "Que vous rouliez sur un VTT électrique ou un vélo urbain, il est important de c…" at bounding box center [575, 366] width 489 height 29
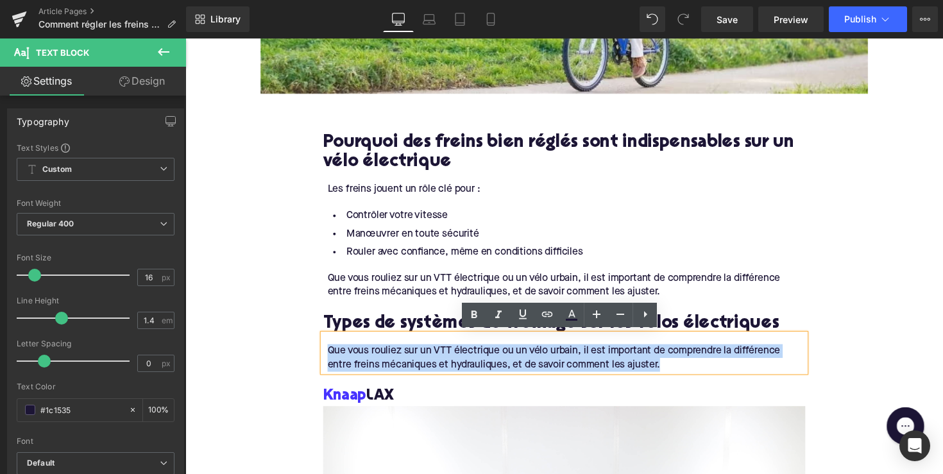
drag, startPoint x: 679, startPoint y: 366, endPoint x: 304, endPoint y: 353, distance: 374.9
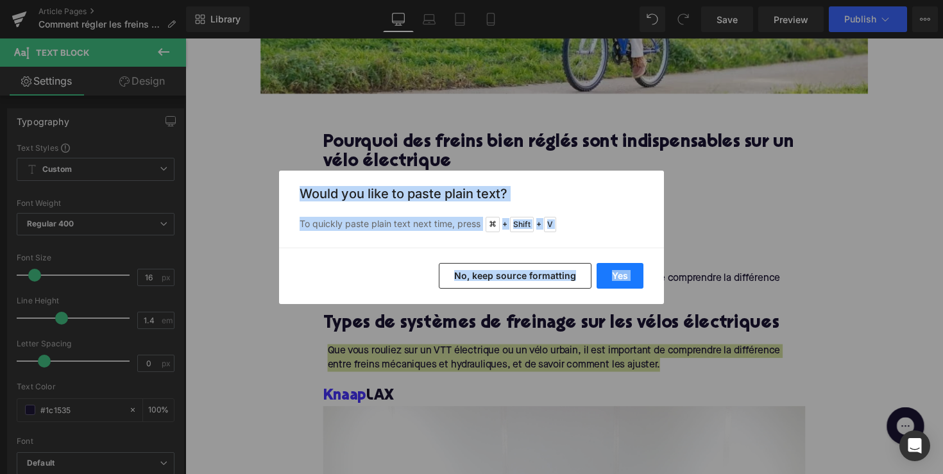
click at [605, 273] on button "Yes" at bounding box center [620, 276] width 47 height 26
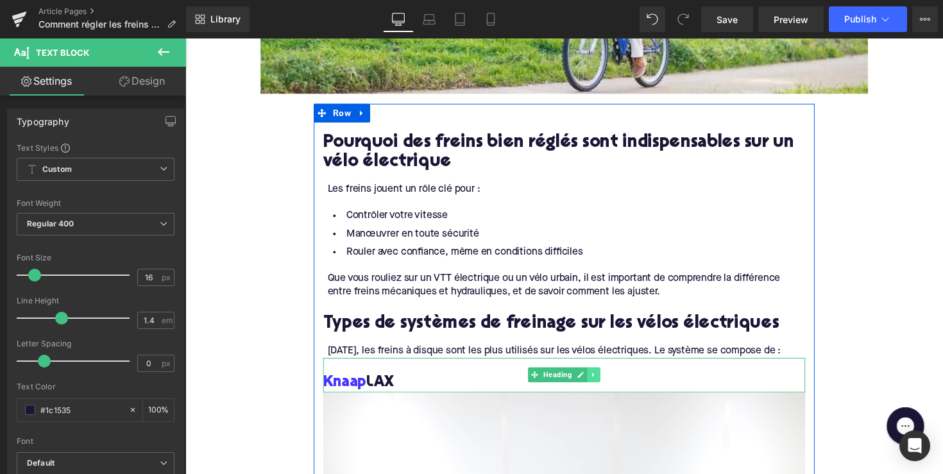
click at [603, 383] on icon at bounding box center [603, 383] width 7 height 8
click at [604, 382] on link at bounding box center [610, 382] width 13 height 15
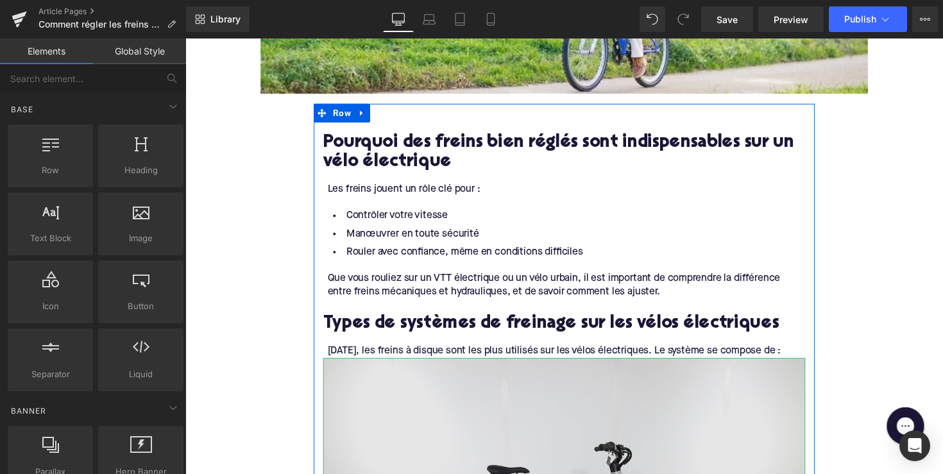
scroll to position [783, 0]
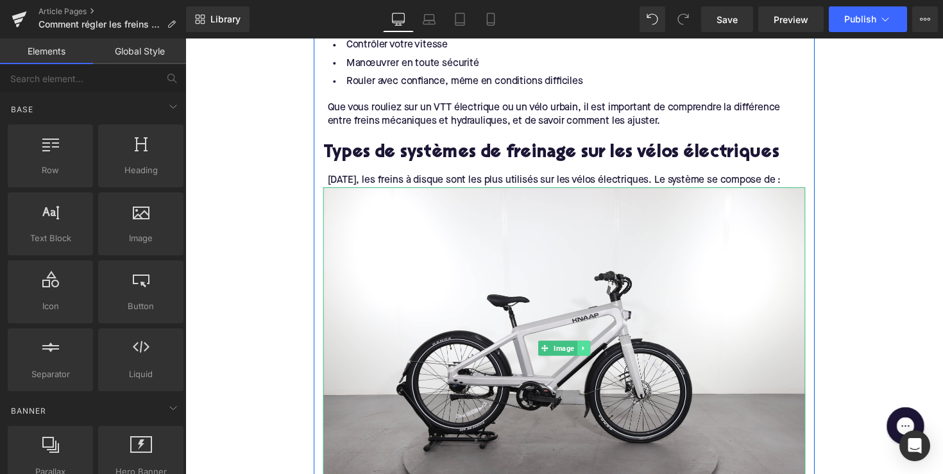
click at [591, 354] on icon at bounding box center [592, 355] width 2 height 4
click at [597, 357] on icon at bounding box center [600, 355] width 7 height 7
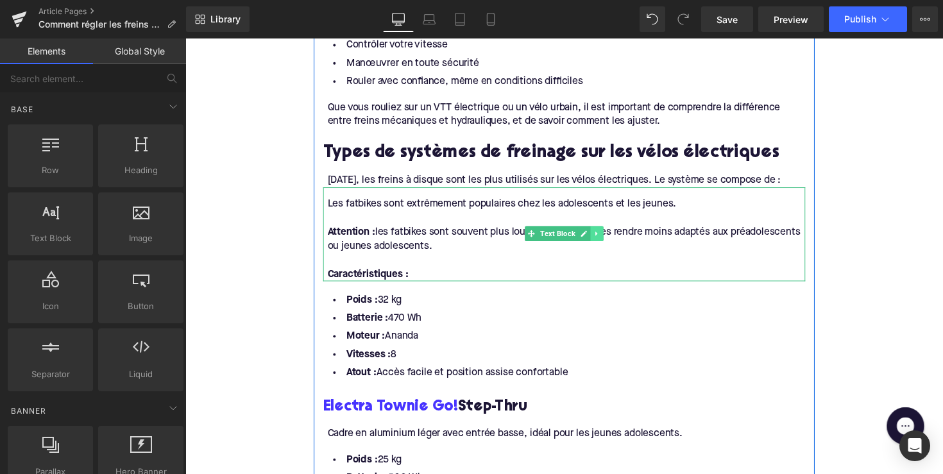
click at [606, 238] on icon at bounding box center [607, 239] width 2 height 4
click at [610, 239] on icon at bounding box center [613, 238] width 7 height 7
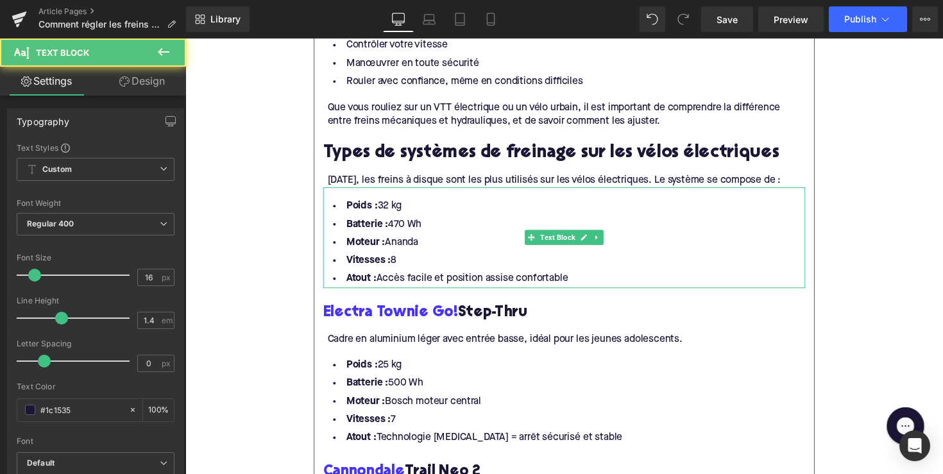
click at [590, 288] on li "Atout : Accès facile et position assise confortable" at bounding box center [574, 285] width 494 height 19
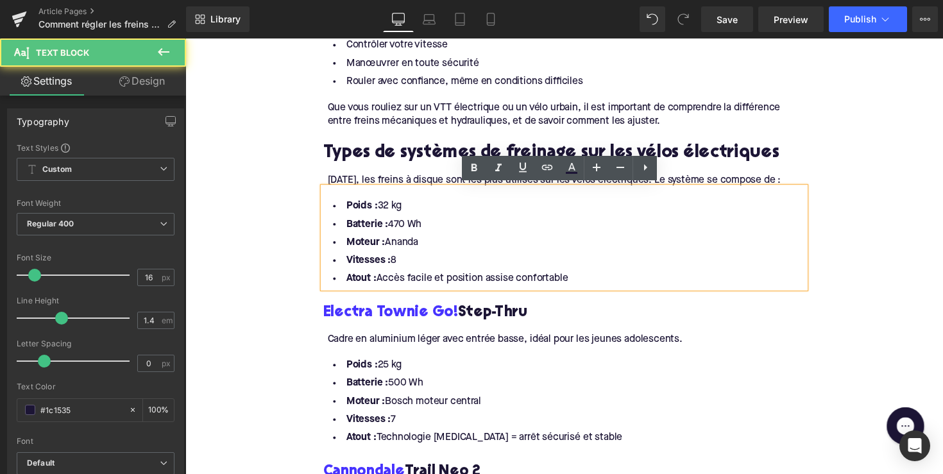
click at [585, 287] on li "Atout : Accès facile et position assise confortable" at bounding box center [574, 285] width 494 height 19
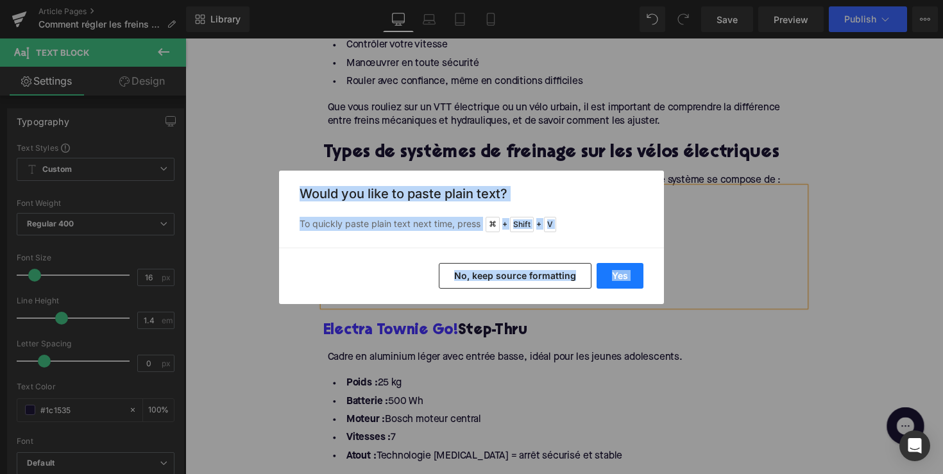
click at [622, 279] on button "Yes" at bounding box center [620, 276] width 47 height 26
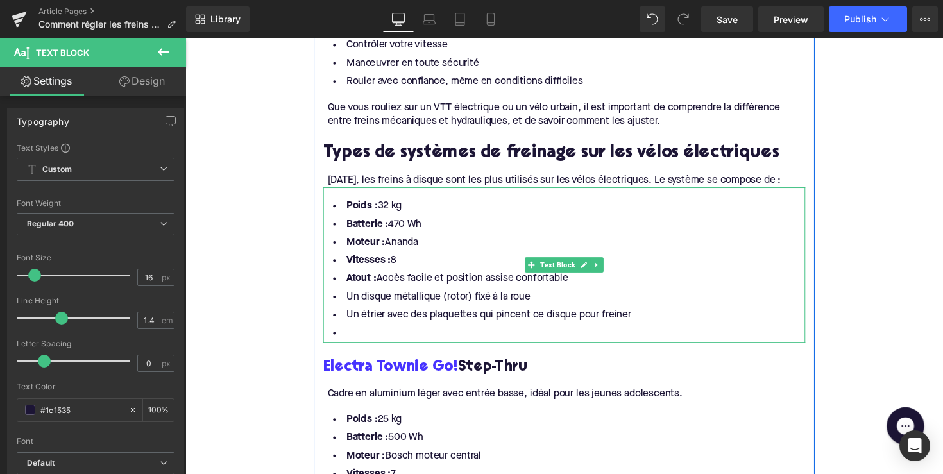
click at [590, 279] on div "Poids : 32 kg Batterie : 470 Wh Moteur : [PERSON_NAME] : 8 Atout : Accès facile…" at bounding box center [574, 270] width 494 height 159
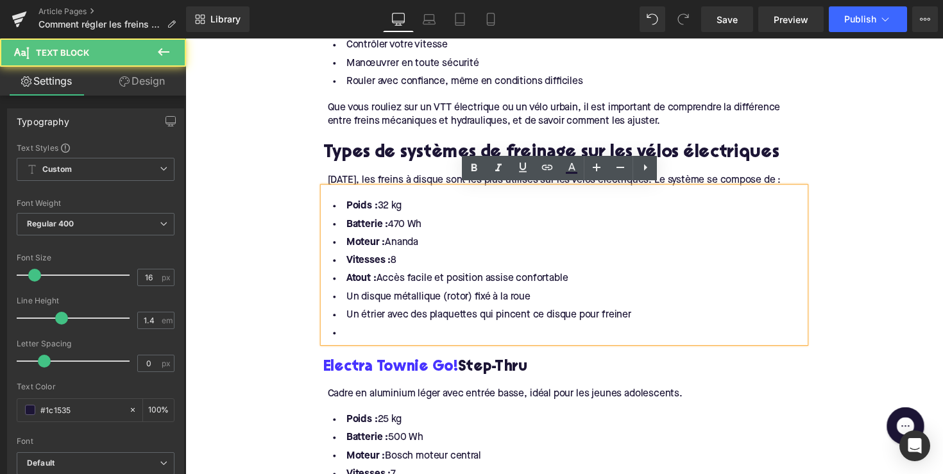
drag, startPoint x: 588, startPoint y: 284, endPoint x: 242, endPoint y: 203, distance: 355.1
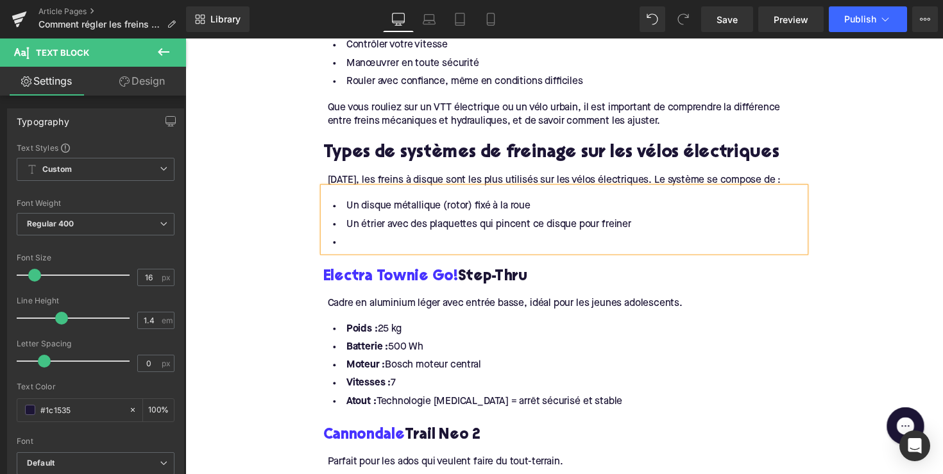
click at [350, 244] on li at bounding box center [574, 248] width 494 height 19
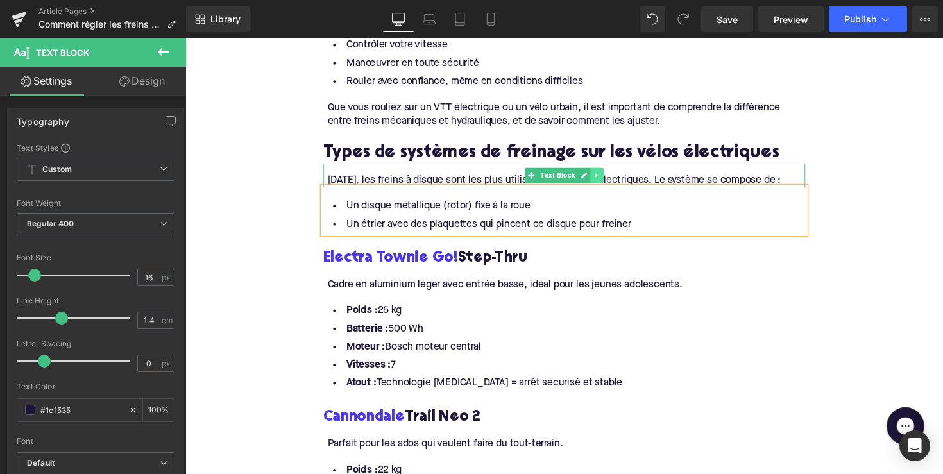
click at [606, 178] on icon at bounding box center [607, 179] width 7 height 8
click at [599, 178] on icon at bounding box center [600, 178] width 7 height 7
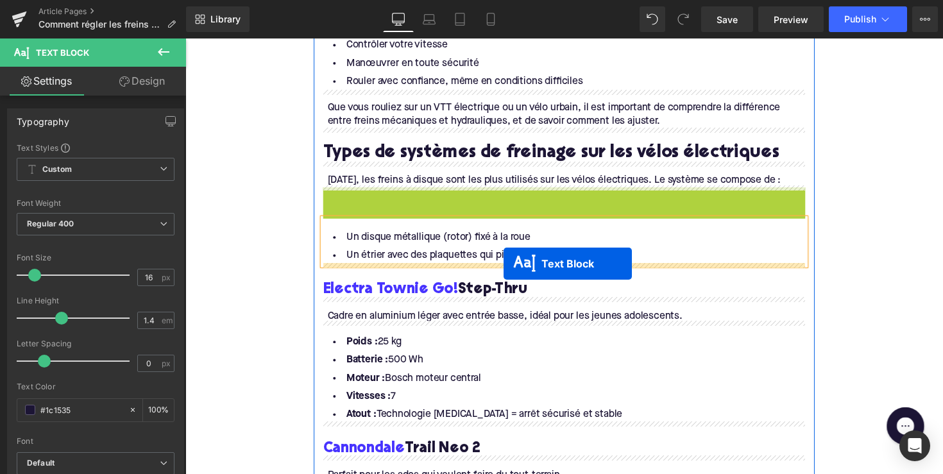
drag, startPoint x: 535, startPoint y: 200, endPoint x: 511, endPoint y: 269, distance: 73.2
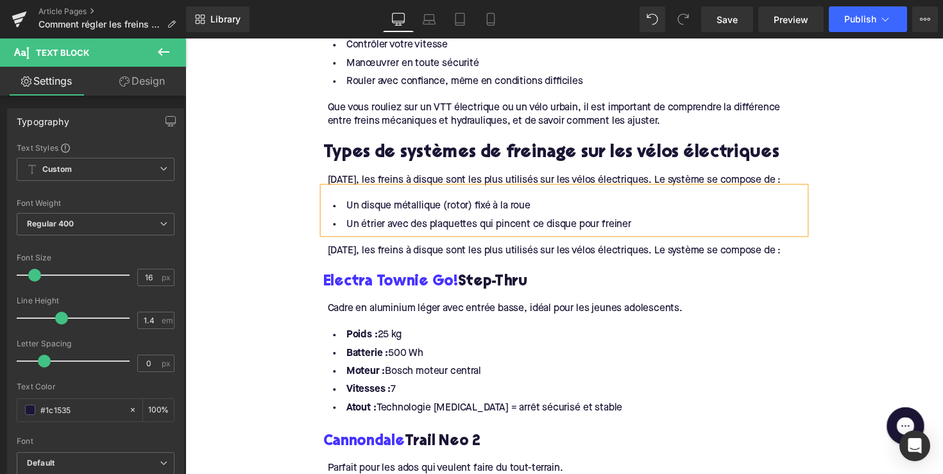
click at [465, 255] on div "[DATE], les freins à disque sont les plus utilisés sur les vélos électriques. L…" at bounding box center [575, 256] width 489 height 14
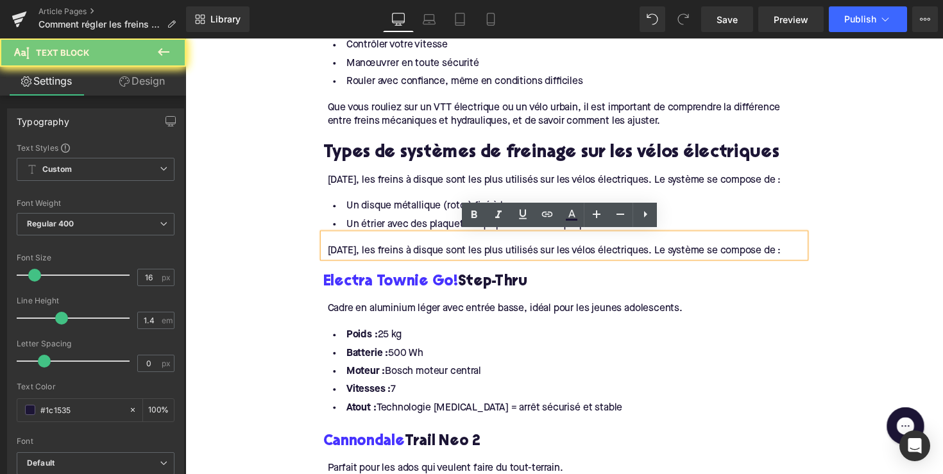
click at [465, 255] on div "[DATE], les freins à disque sont les plus utilisés sur les vélos électriques. L…" at bounding box center [575, 256] width 489 height 14
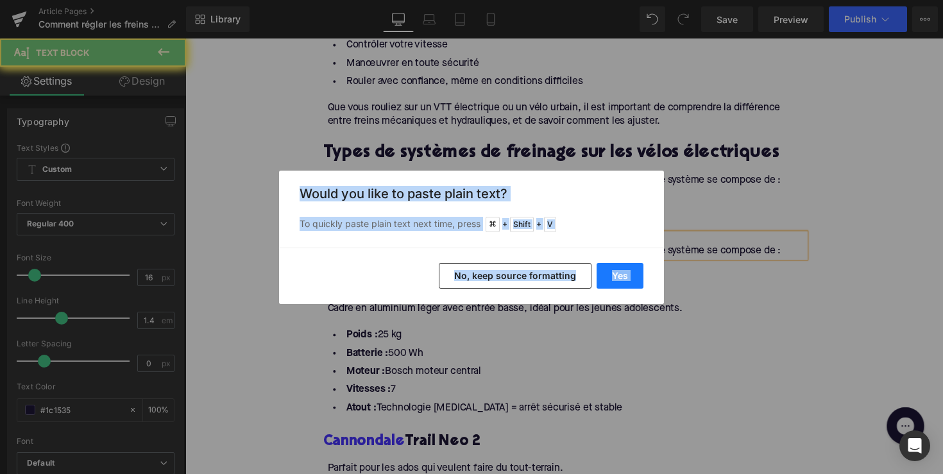
click at [616, 276] on button "Yes" at bounding box center [620, 276] width 47 height 26
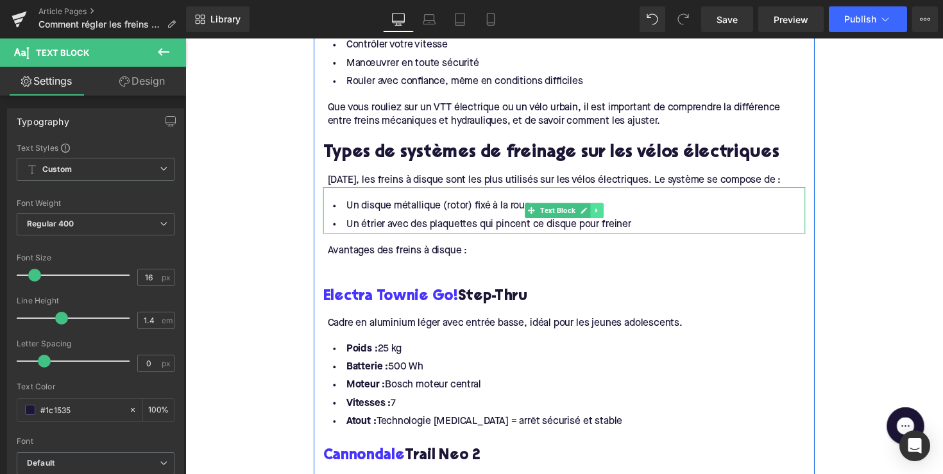
click at [604, 215] on icon at bounding box center [607, 215] width 7 height 8
click at [594, 215] on link at bounding box center [600, 214] width 13 height 15
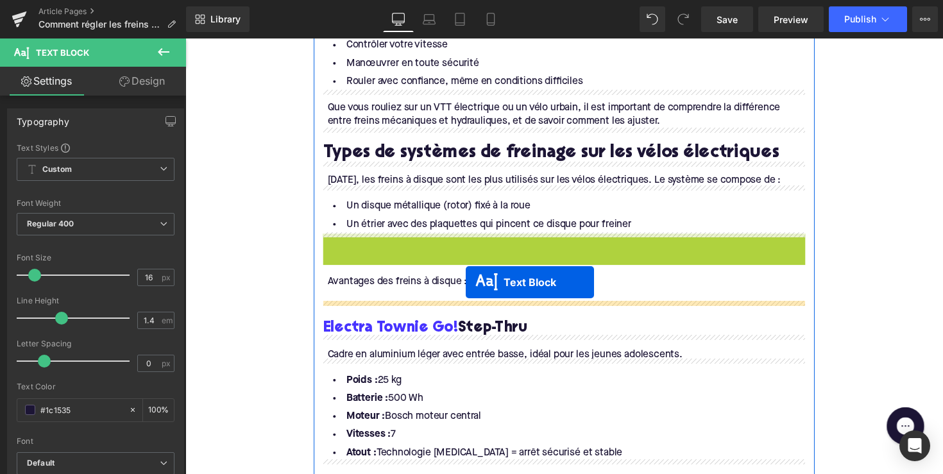
drag, startPoint x: 534, startPoint y: 263, endPoint x: 473, endPoint y: 288, distance: 66.5
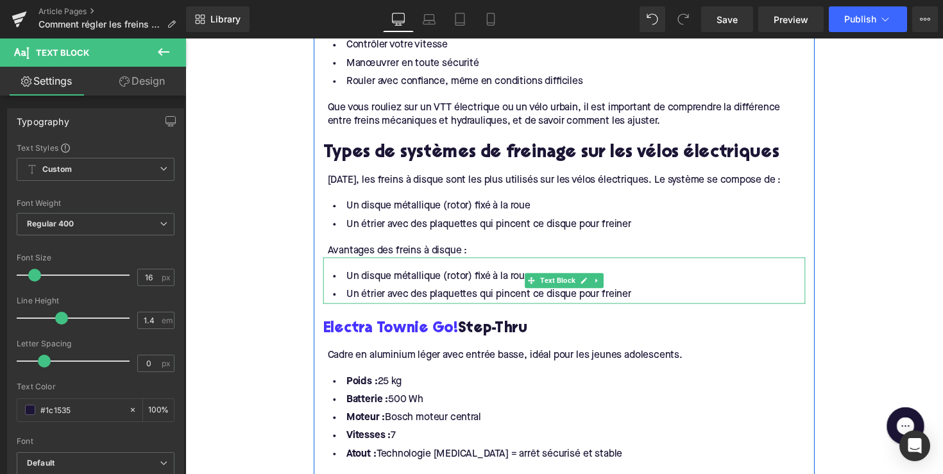
click at [421, 294] on li "Un étrier avec des plaquettes qui pincent ce disque pour freiner" at bounding box center [574, 301] width 494 height 19
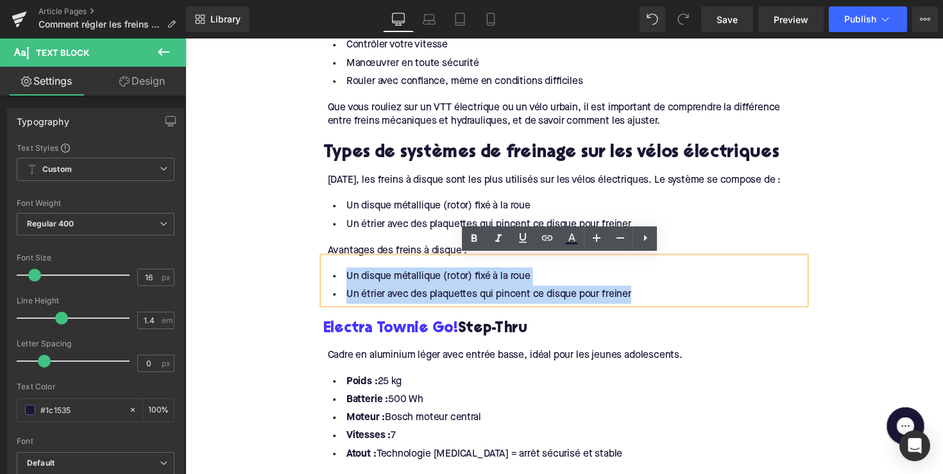
drag, startPoint x: 644, startPoint y: 302, endPoint x: 330, endPoint y: 284, distance: 314.9
click at [330, 284] on ul "Un disque métallique (rotor) fixé à la roue Un étrier avec des plaquettes qui p…" at bounding box center [574, 291] width 494 height 37
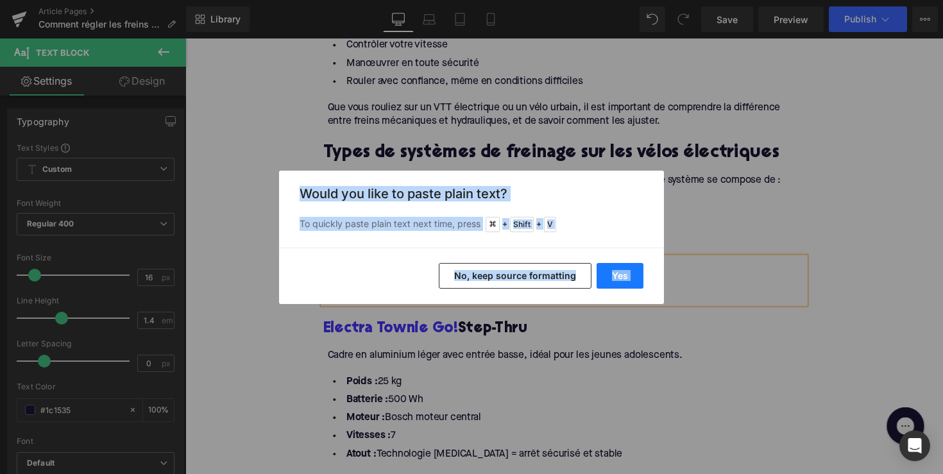
click at [615, 272] on button "Yes" at bounding box center [620, 276] width 47 height 26
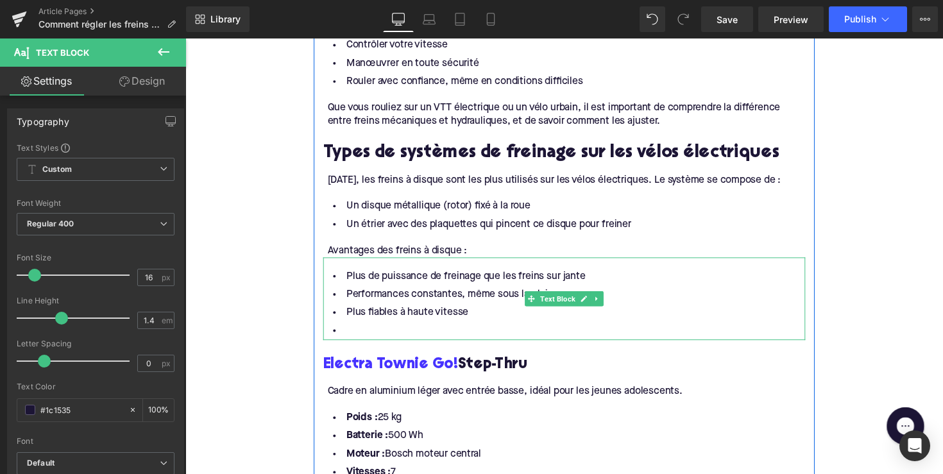
click at [452, 331] on li at bounding box center [574, 338] width 494 height 19
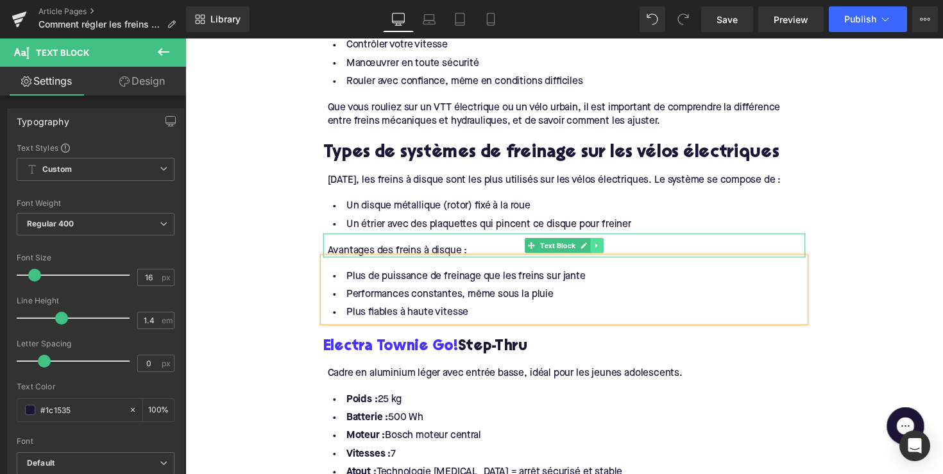
click at [604, 250] on icon at bounding box center [607, 251] width 7 height 8
click at [594, 250] on link at bounding box center [600, 250] width 13 height 15
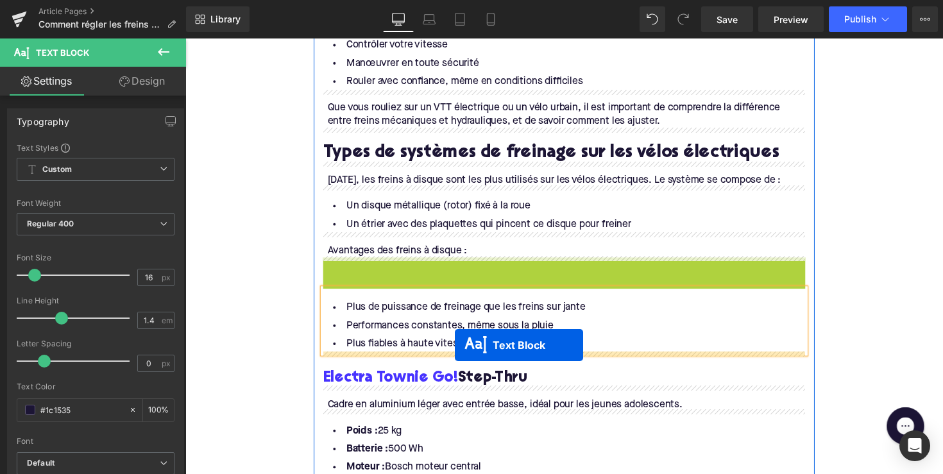
drag, startPoint x: 537, startPoint y: 275, endPoint x: 461, endPoint y: 355, distance: 110.3
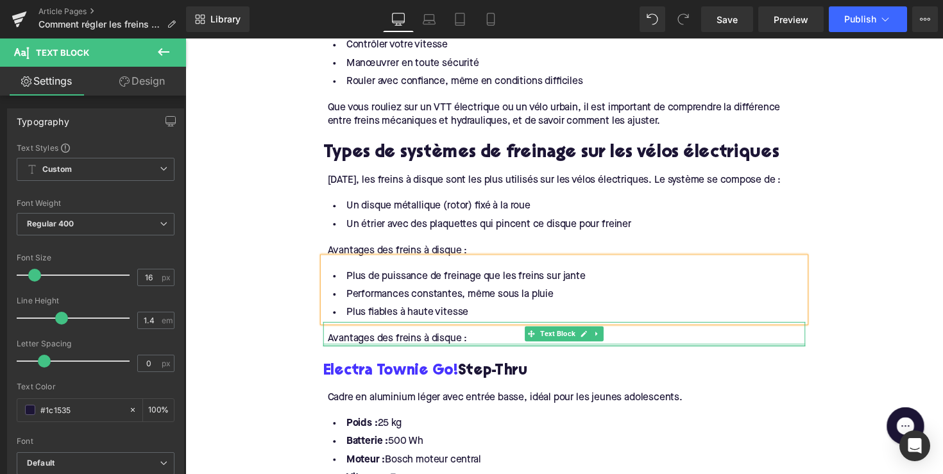
click at [437, 346] on div "Avantages des freins à disque :" at bounding box center [575, 346] width 489 height 14
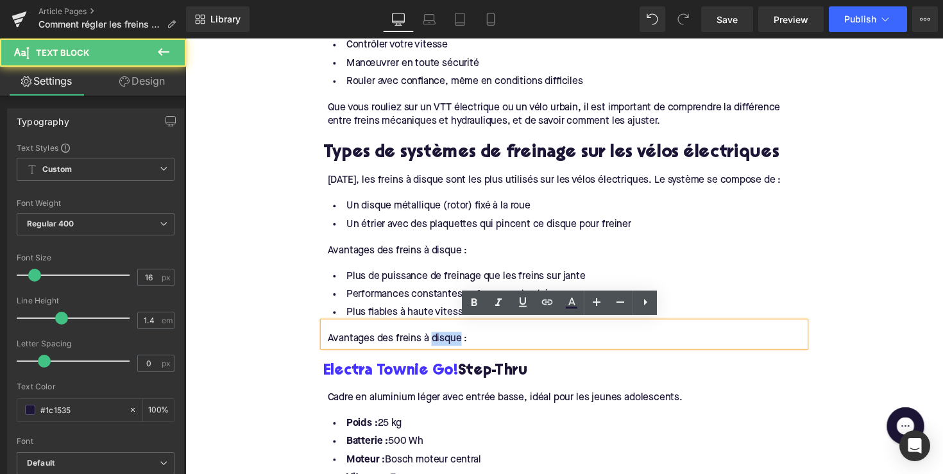
click at [437, 346] on div "Avantages des freins à disque :" at bounding box center [575, 346] width 489 height 14
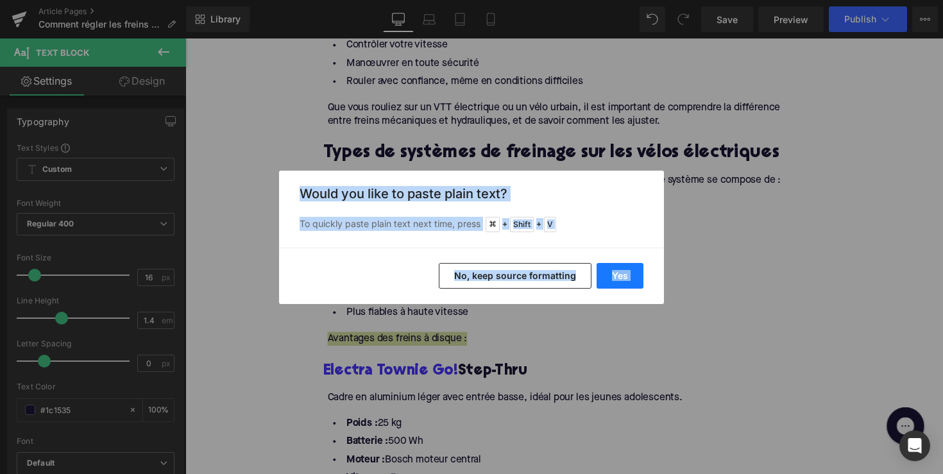
click at [629, 274] on button "Yes" at bounding box center [620, 276] width 47 height 26
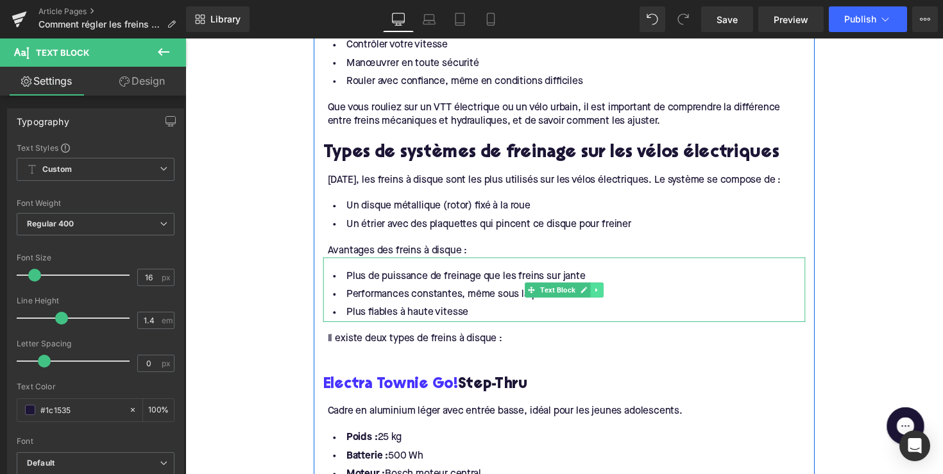
click at [608, 293] on icon at bounding box center [607, 297] width 7 height 8
click at [602, 296] on link at bounding box center [600, 296] width 13 height 15
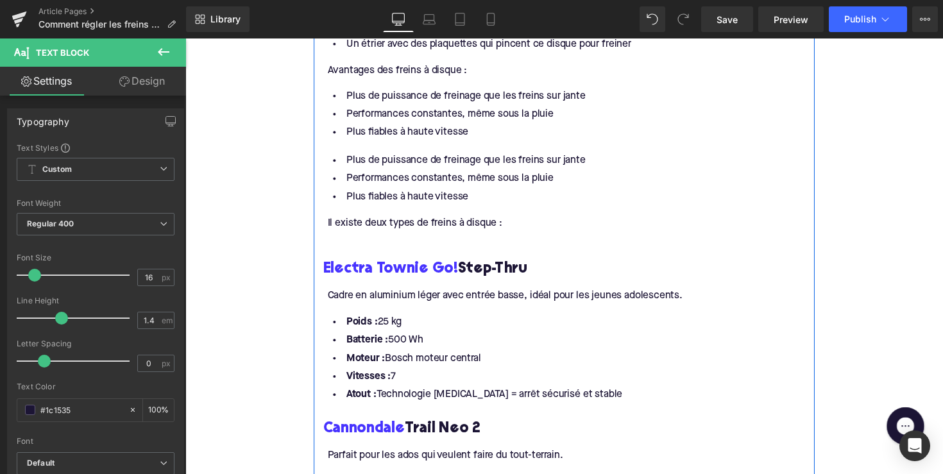
scroll to position [909, 0]
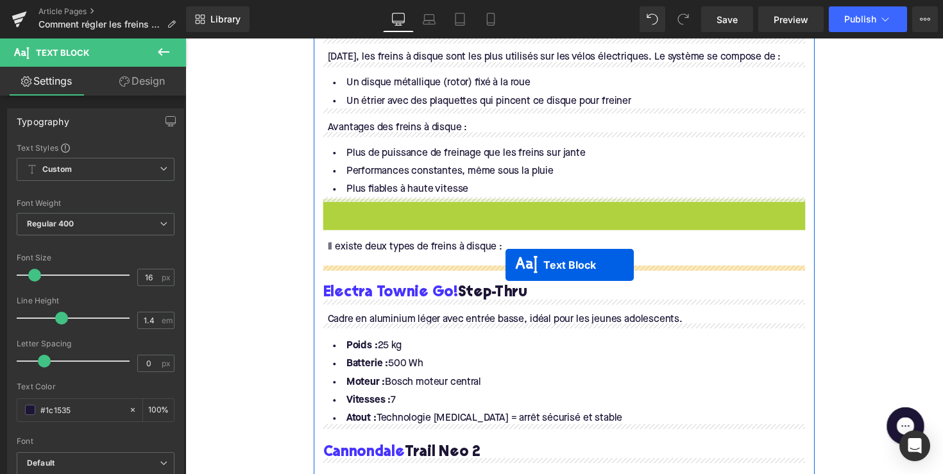
drag, startPoint x: 534, startPoint y: 232, endPoint x: 513, endPoint y: 271, distance: 43.9
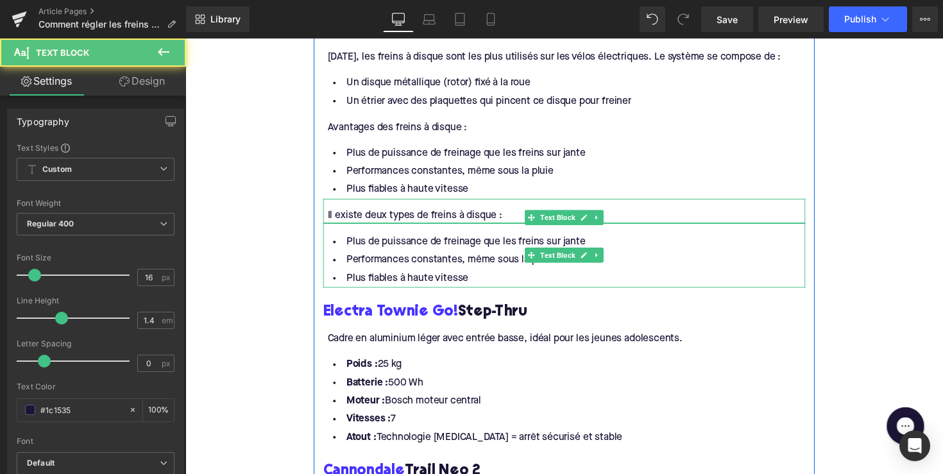
click at [472, 285] on li "Plus fiables à haute vitesse" at bounding box center [574, 284] width 494 height 19
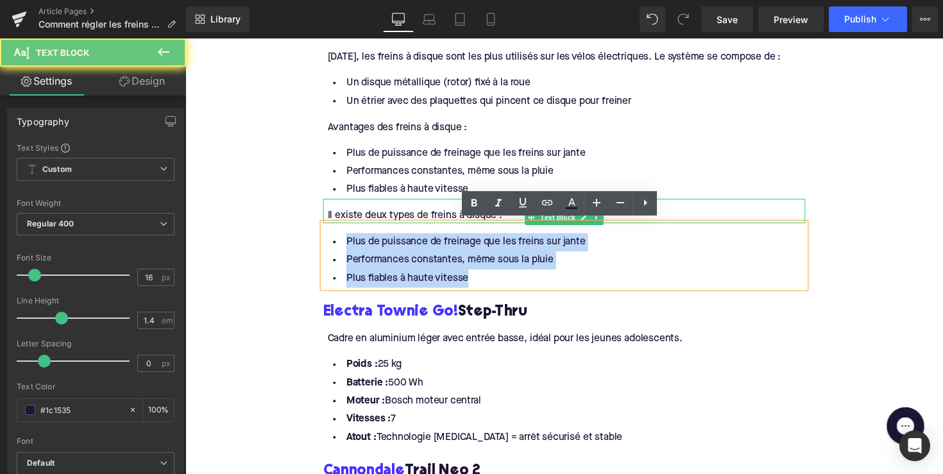
drag, startPoint x: 479, startPoint y: 283, endPoint x: 330, endPoint y: 241, distance: 153.9
click at [330, 241] on ul "Plus de puissance de freinage que les freins sur jante Performances constantes,…" at bounding box center [574, 266] width 494 height 56
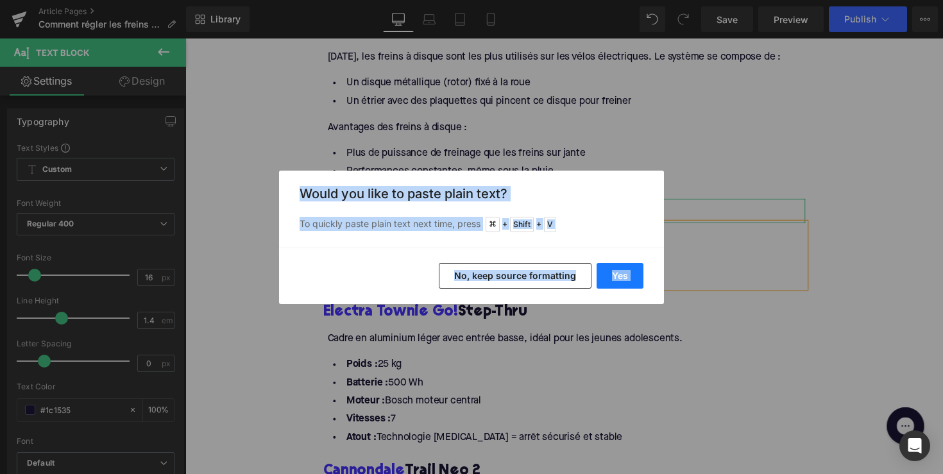
click at [624, 269] on button "Yes" at bounding box center [620, 276] width 47 height 26
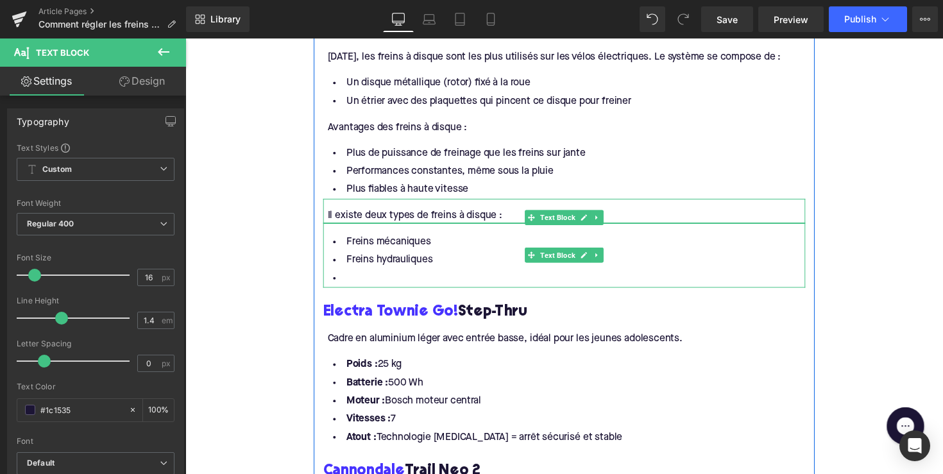
click at [409, 278] on li at bounding box center [574, 284] width 494 height 19
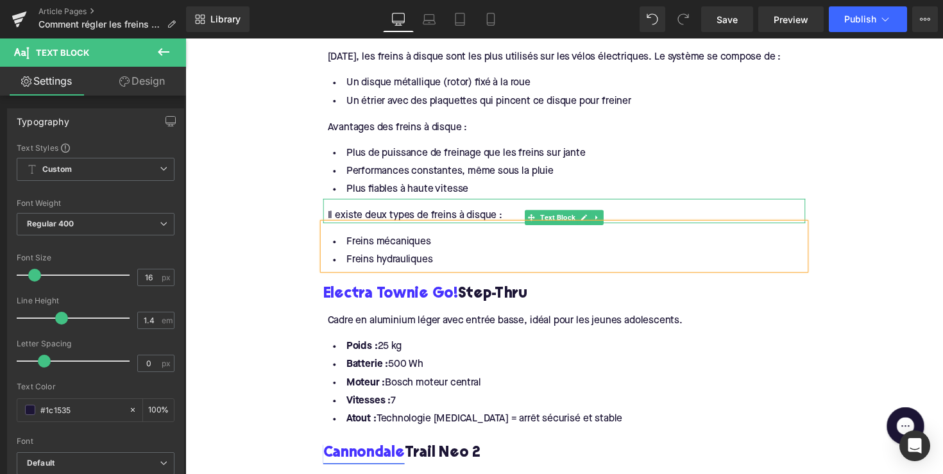
click at [460, 295] on h3 "Electra Townie Go! Step-Thru" at bounding box center [574, 301] width 494 height 20
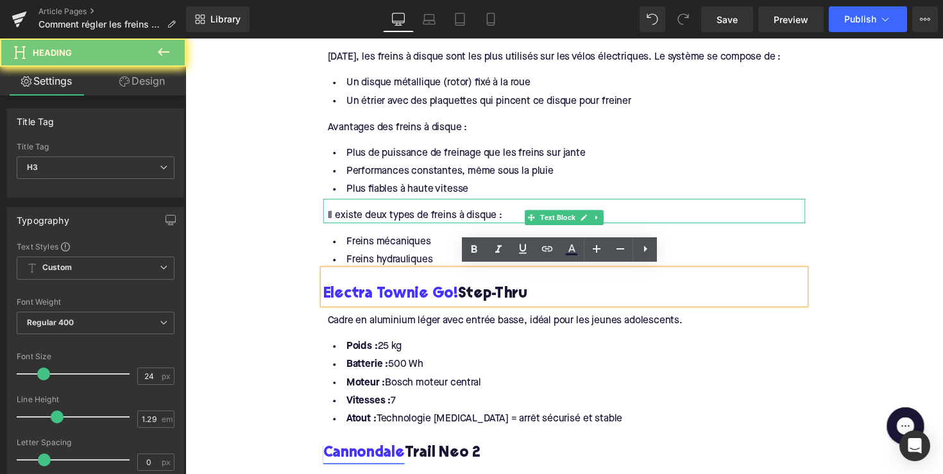
click at [460, 295] on h3 "Electra Townie Go! Step-Thru" at bounding box center [574, 301] width 494 height 20
paste div
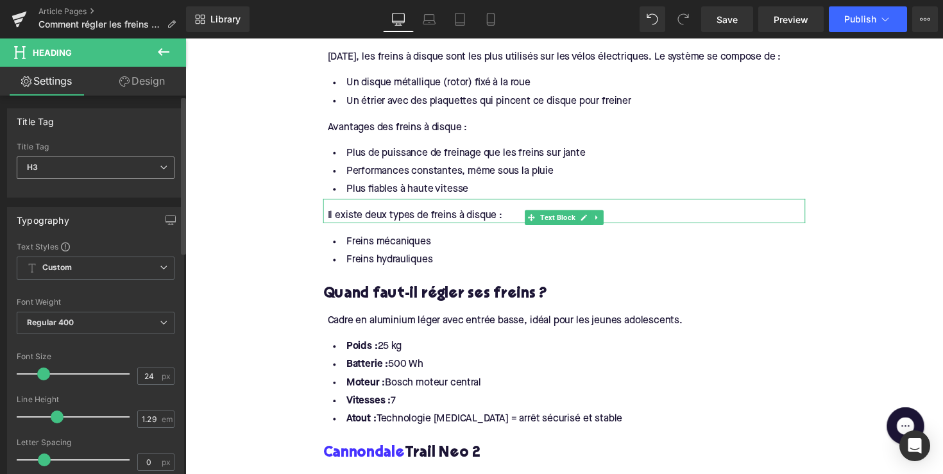
click at [135, 168] on span "H3" at bounding box center [96, 168] width 158 height 22
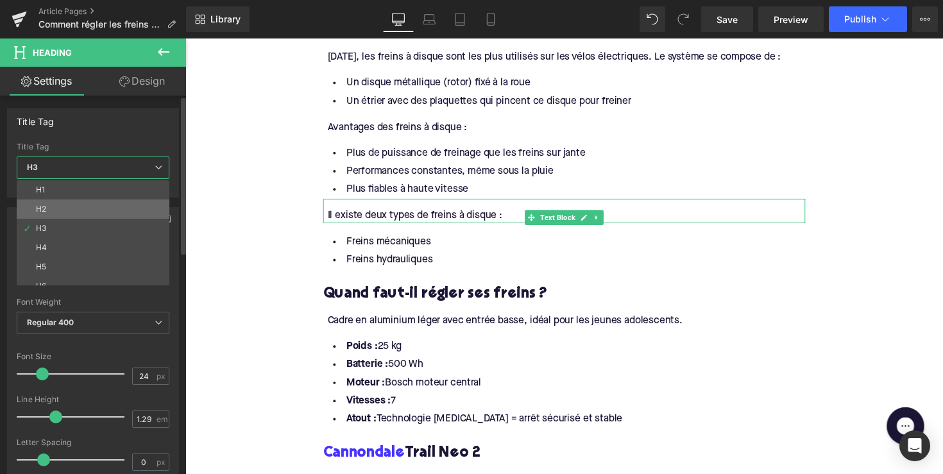
click at [119, 204] on li "H2" at bounding box center [96, 209] width 158 height 19
type input "28"
type input "1.11"
type input "100"
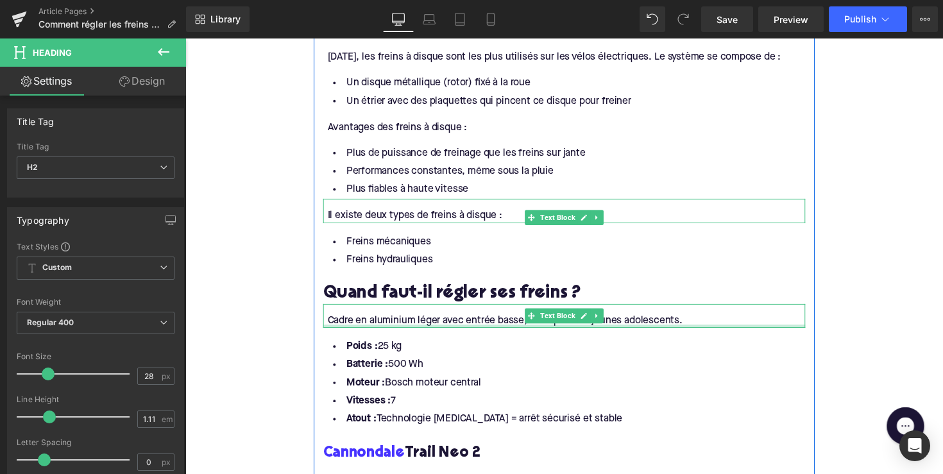
click at [375, 332] on div at bounding box center [574, 333] width 494 height 3
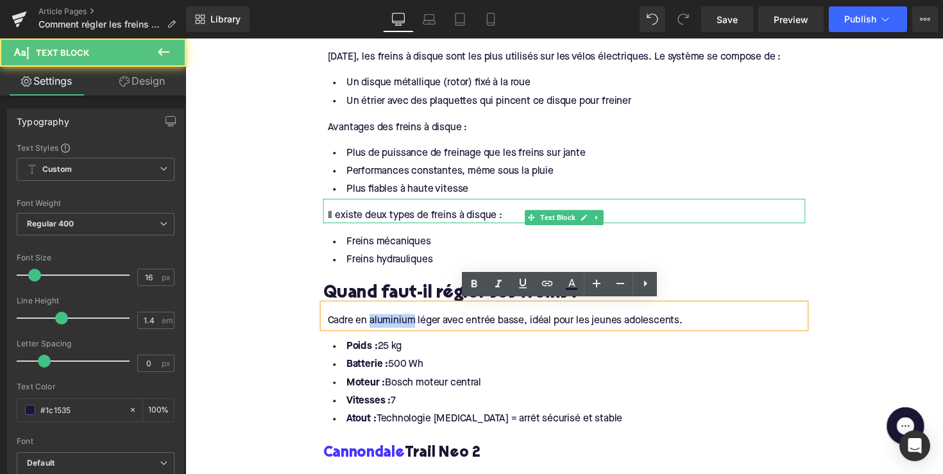
click at [375, 330] on div "Cadre en aluminium léger avec entrée basse, idéal pour les jeunes adolescents." at bounding box center [575, 328] width 489 height 14
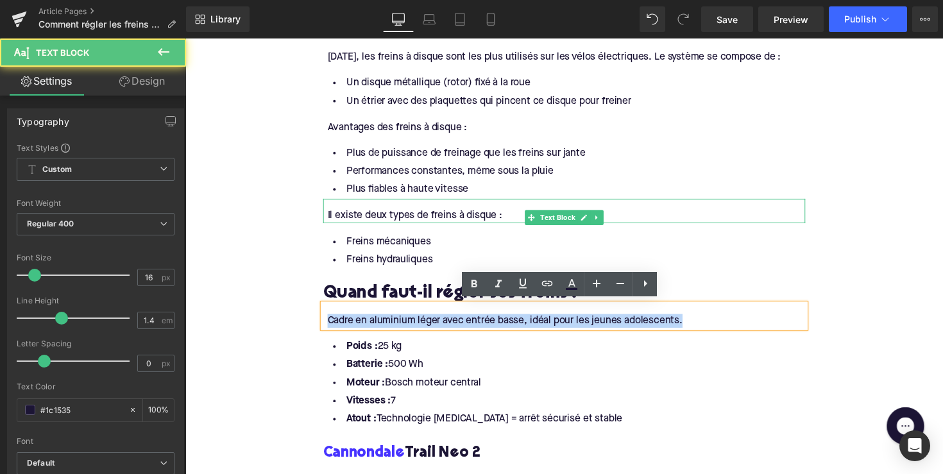
click at [375, 330] on div "Cadre en aluminium léger avec entrée basse, idéal pour les jeunes adolescents." at bounding box center [575, 328] width 489 height 14
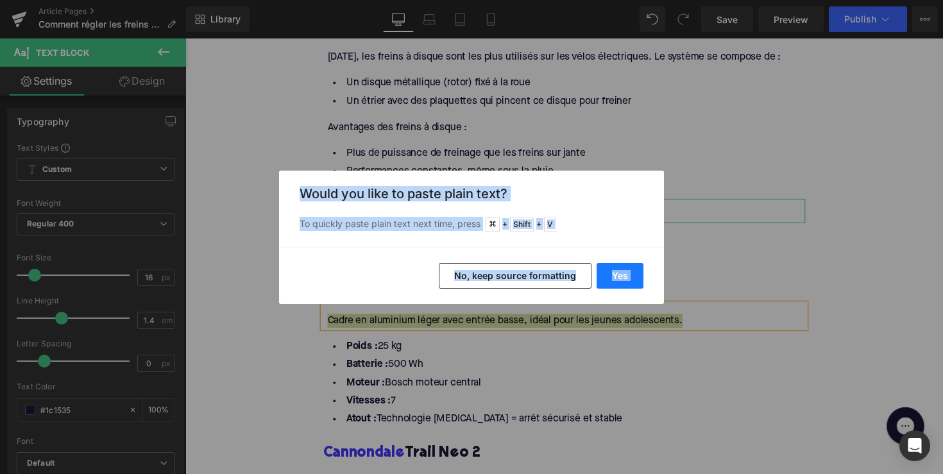
click at [607, 276] on button "Yes" at bounding box center [620, 276] width 47 height 26
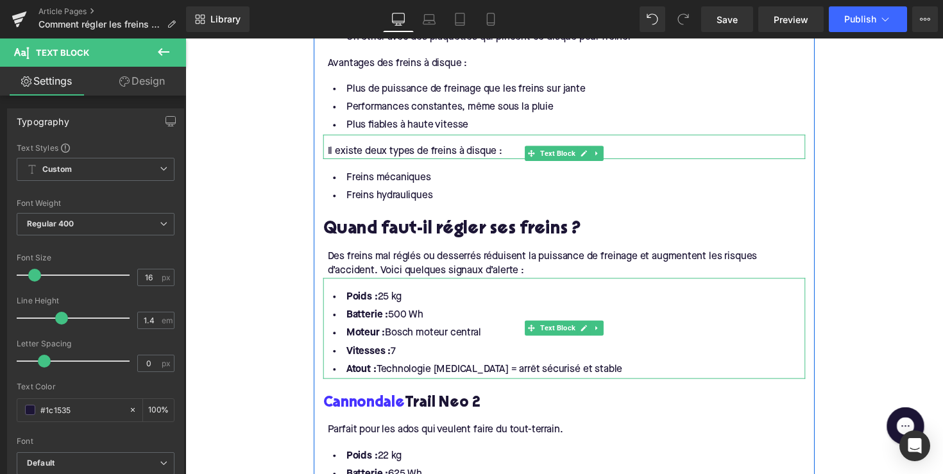
scroll to position [978, 0]
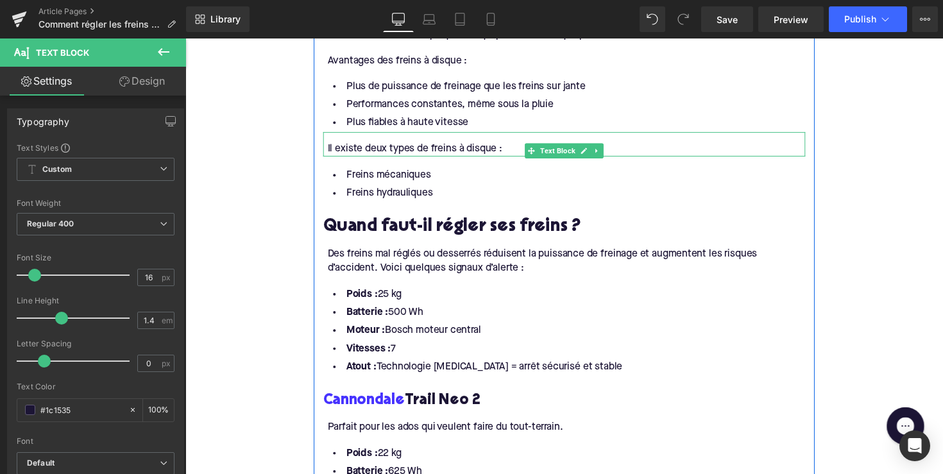
click at [603, 367] on li "Atout : Technologie [MEDICAL_DATA] = arrêt sécurisé et stable" at bounding box center [574, 375] width 494 height 19
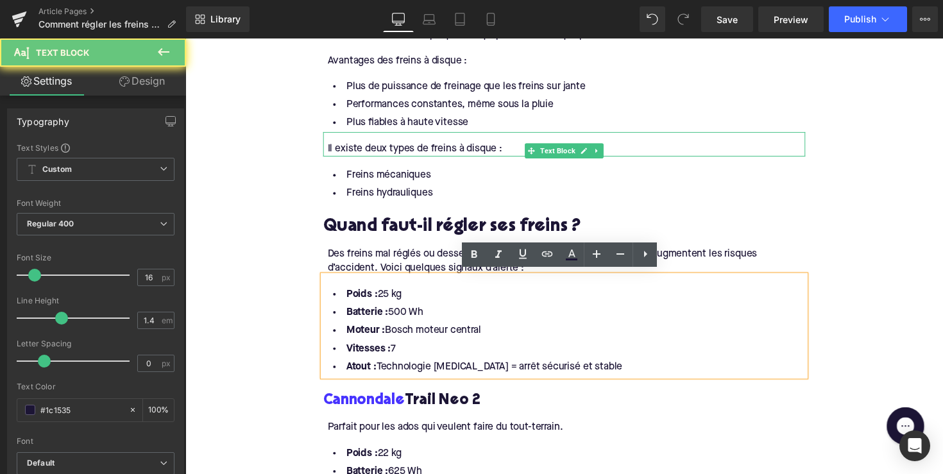
click at [597, 367] on li "Atout : Technologie [MEDICAL_DATA] = arrêt sécurisé et stable" at bounding box center [574, 375] width 494 height 19
click at [591, 371] on li "Atout : Technologie [MEDICAL_DATA] = arrêt sécurisé et stable" at bounding box center [574, 375] width 494 height 19
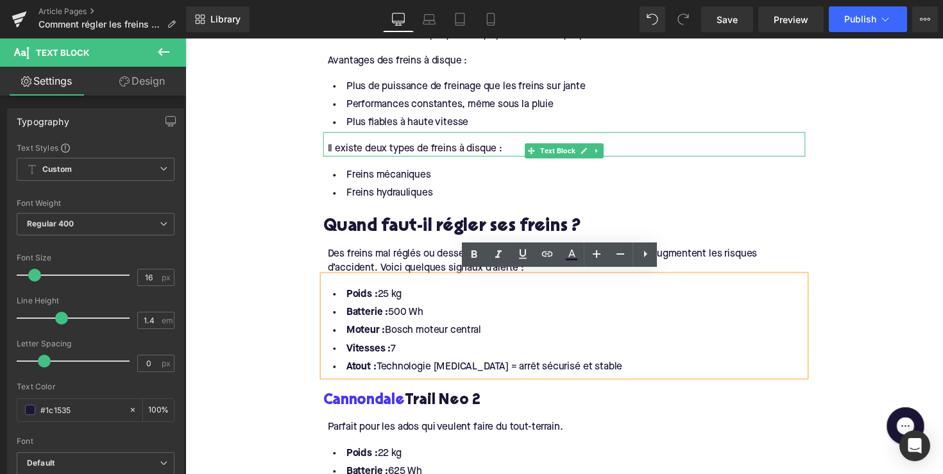
click at [599, 371] on li "Atout : Technologie [MEDICAL_DATA] = arrêt sécurisé et stable" at bounding box center [574, 375] width 494 height 19
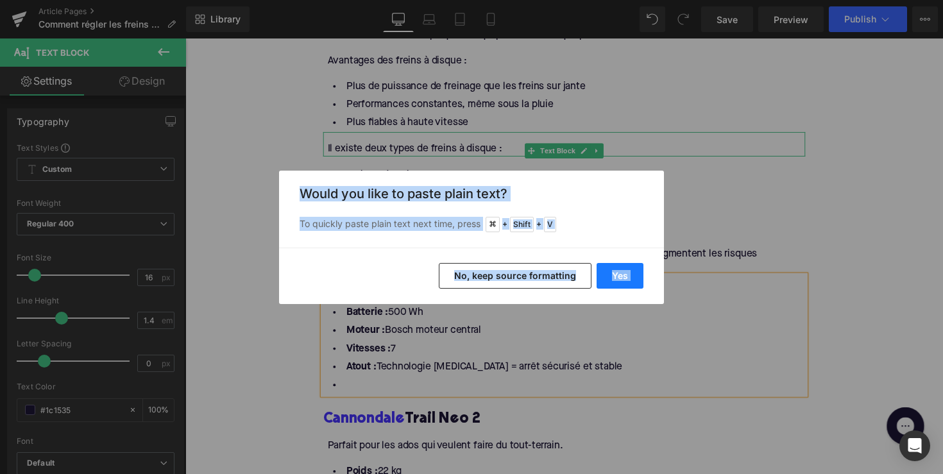
click at [622, 271] on button "Yes" at bounding box center [620, 276] width 47 height 26
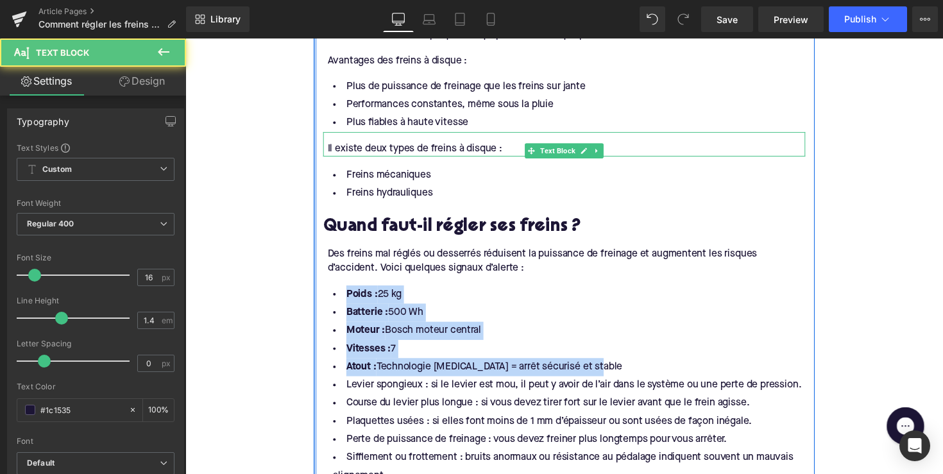
drag, startPoint x: 609, startPoint y: 370, endPoint x: 316, endPoint y: 287, distance: 304.0
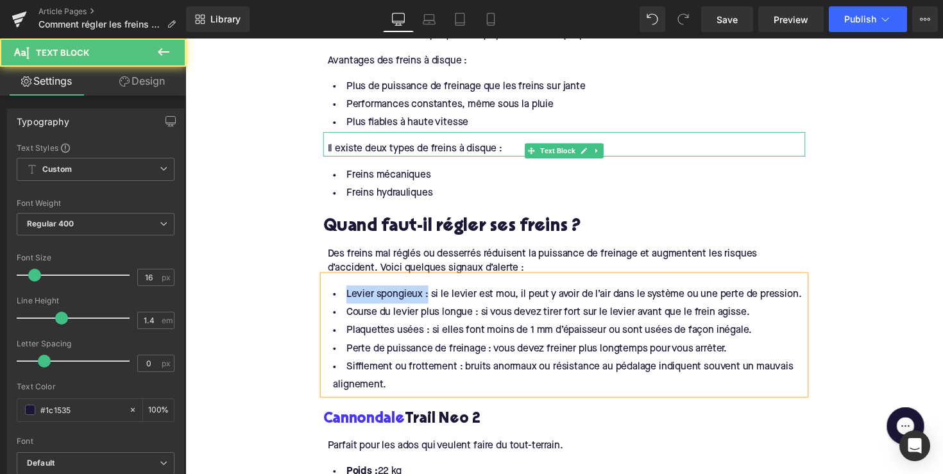
drag, startPoint x: 429, startPoint y: 300, endPoint x: 317, endPoint y: 297, distance: 111.7
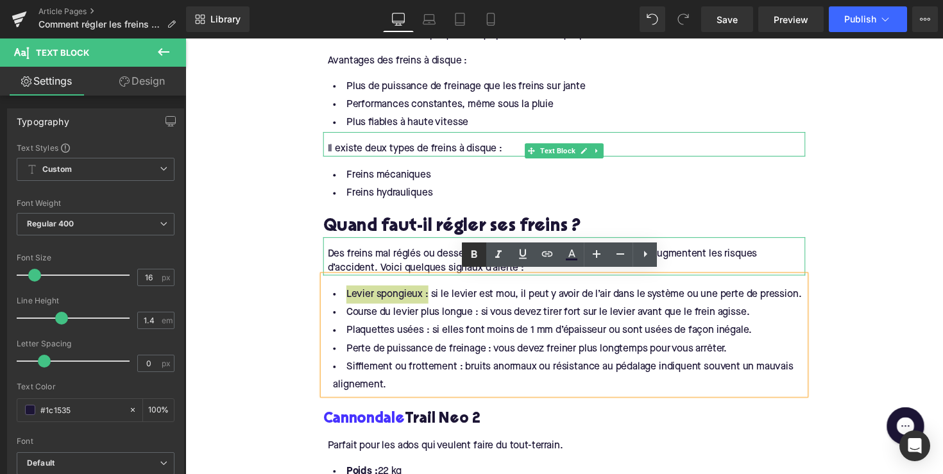
click at [470, 254] on icon at bounding box center [473, 254] width 15 height 15
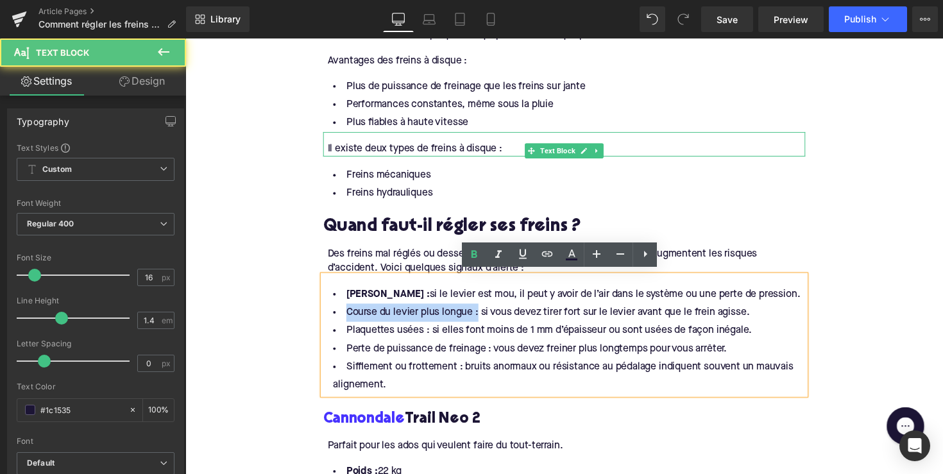
drag, startPoint x: 480, startPoint y: 321, endPoint x: 344, endPoint y: 316, distance: 136.1
click at [344, 316] on li "Course du levier plus longue : si vous devez tirer fort sur le levier avant que…" at bounding box center [574, 319] width 494 height 19
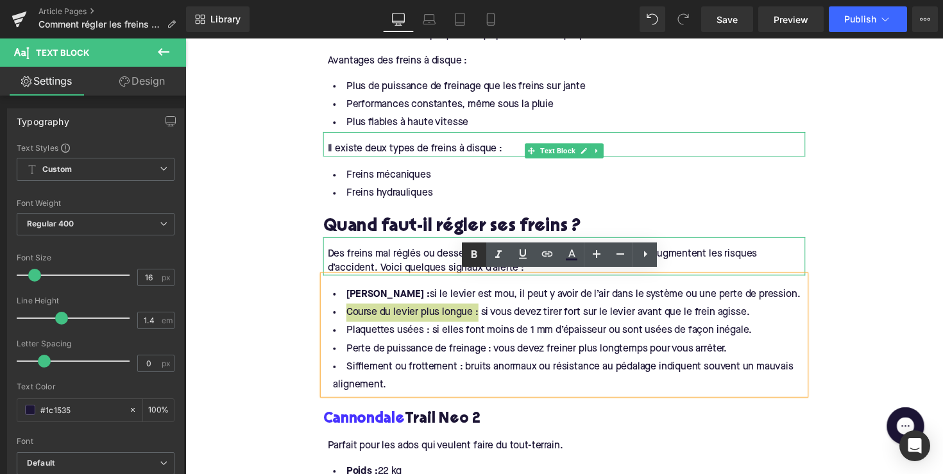
click at [469, 262] on icon at bounding box center [473, 254] width 15 height 15
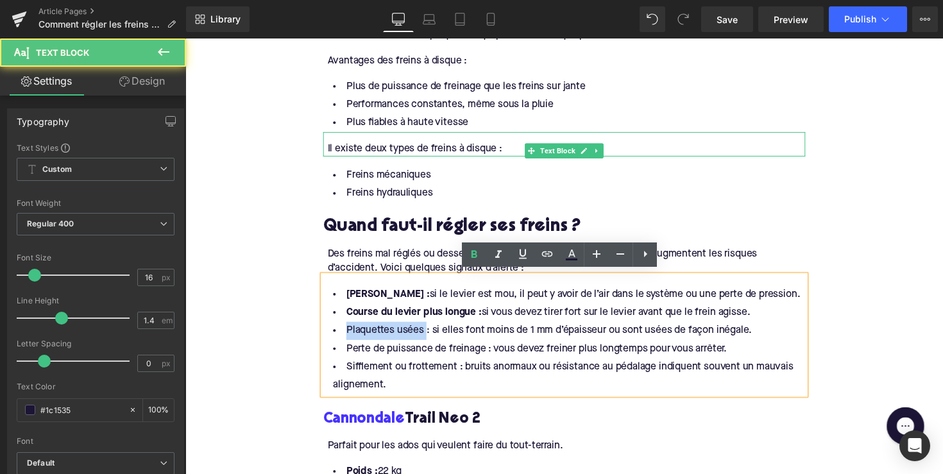
drag, startPoint x: 428, startPoint y: 336, endPoint x: 347, endPoint y: 341, distance: 81.0
click at [347, 341] on li "Plaquettes usées : si elles font moins de 1 mm d’épaisseur ou sont usées de faç…" at bounding box center [574, 337] width 494 height 19
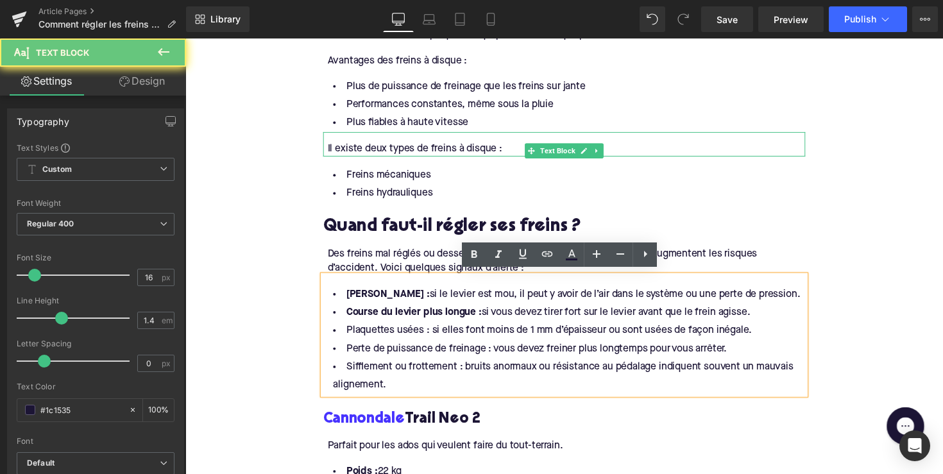
click at [423, 334] on li "Plaquettes usées : si elles font moins de 1 mm d’épaisseur ou sont usées de faç…" at bounding box center [574, 337] width 494 height 19
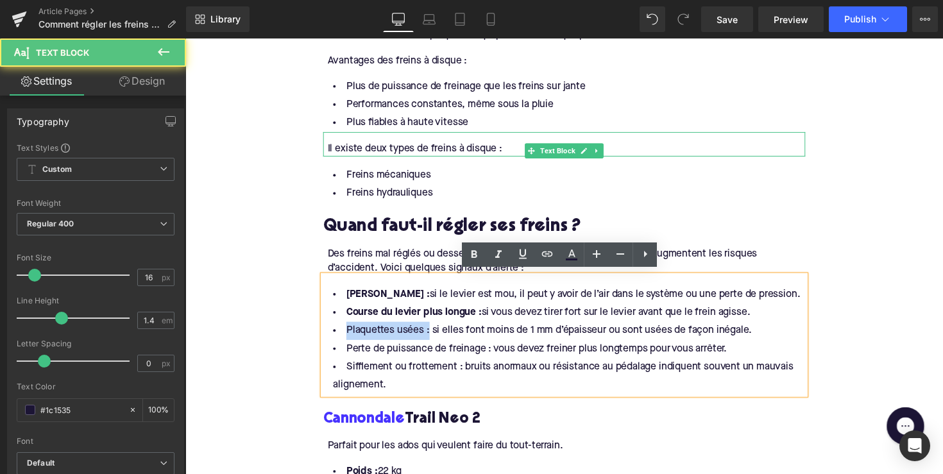
drag, startPoint x: 429, startPoint y: 334, endPoint x: 323, endPoint y: 334, distance: 105.9
click at [327, 334] on div "Levier spongieux : si le levier est mou, il peut y avoir de l’air dans le systè…" at bounding box center [574, 342] width 494 height 122
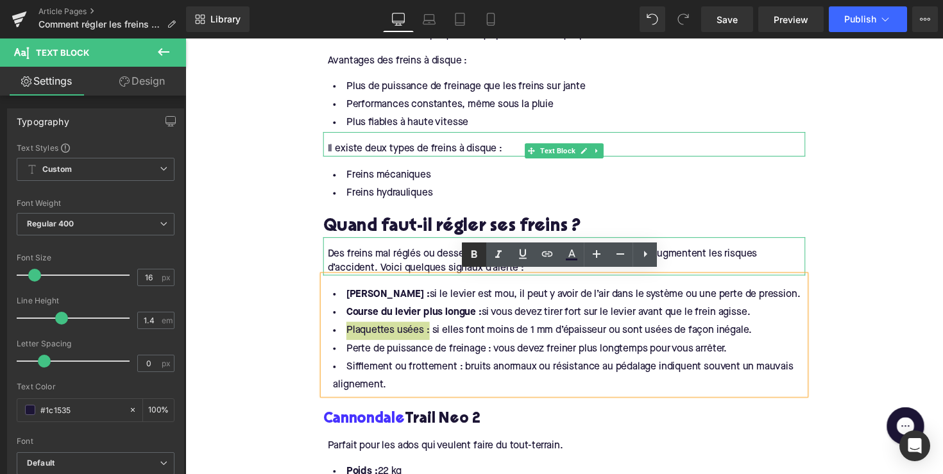
drag, startPoint x: 472, startPoint y: 254, endPoint x: 296, endPoint y: 255, distance: 176.4
click at [472, 254] on icon at bounding box center [475, 254] width 6 height 8
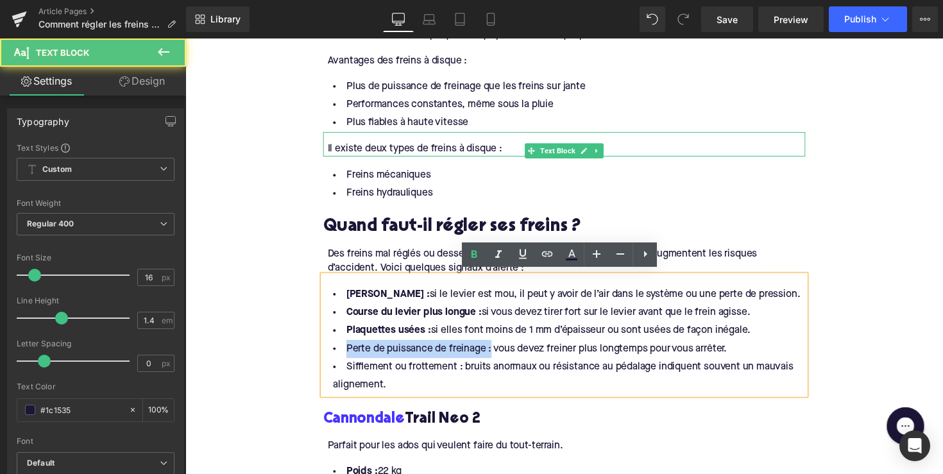
drag, startPoint x: 495, startPoint y: 355, endPoint x: 337, endPoint y: 355, distance: 157.8
click at [337, 355] on li "Perte de puissance de freinage : vous devez freiner plus longtemps pour vous ar…" at bounding box center [574, 356] width 494 height 19
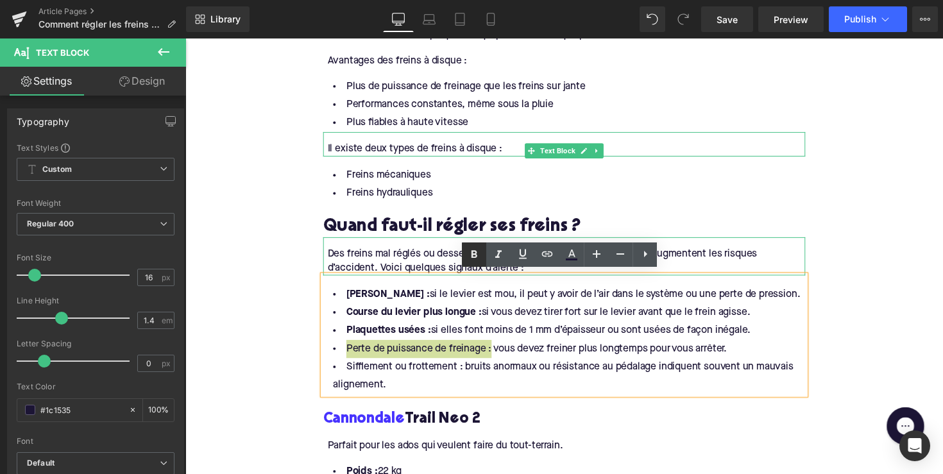
click at [478, 254] on icon at bounding box center [473, 254] width 15 height 15
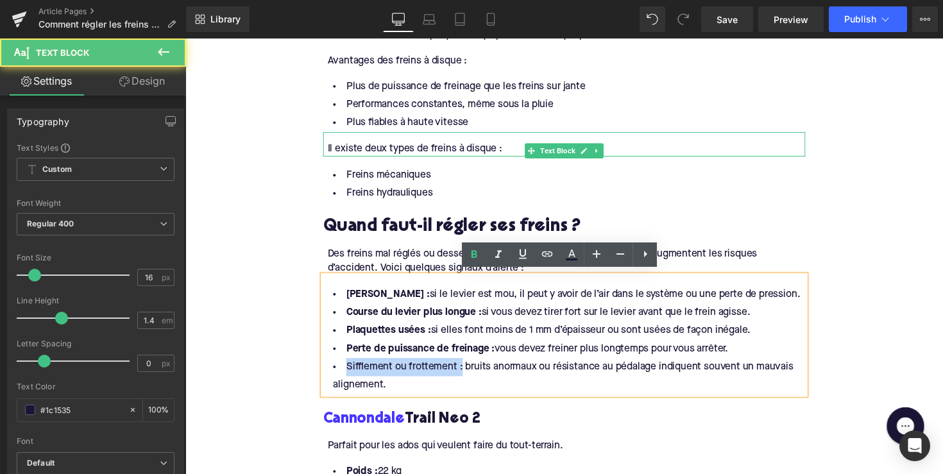
drag, startPoint x: 463, startPoint y: 373, endPoint x: 312, endPoint y: 369, distance: 150.2
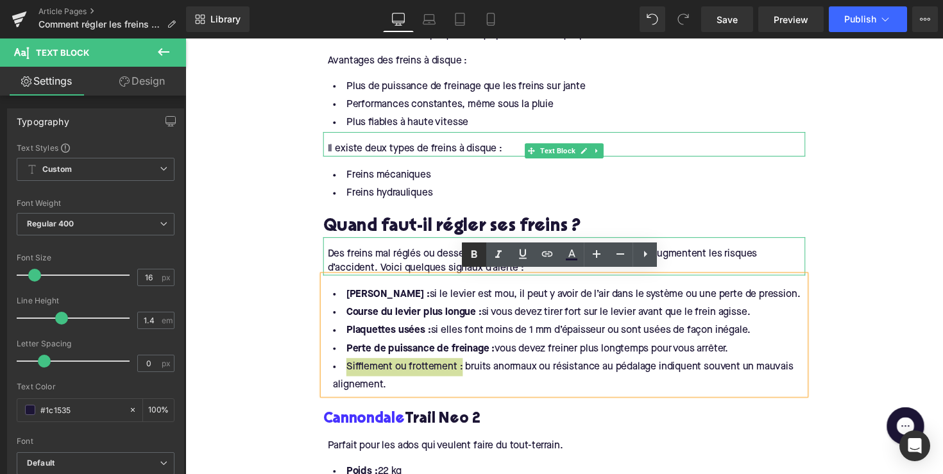
click at [468, 256] on icon at bounding box center [473, 254] width 15 height 15
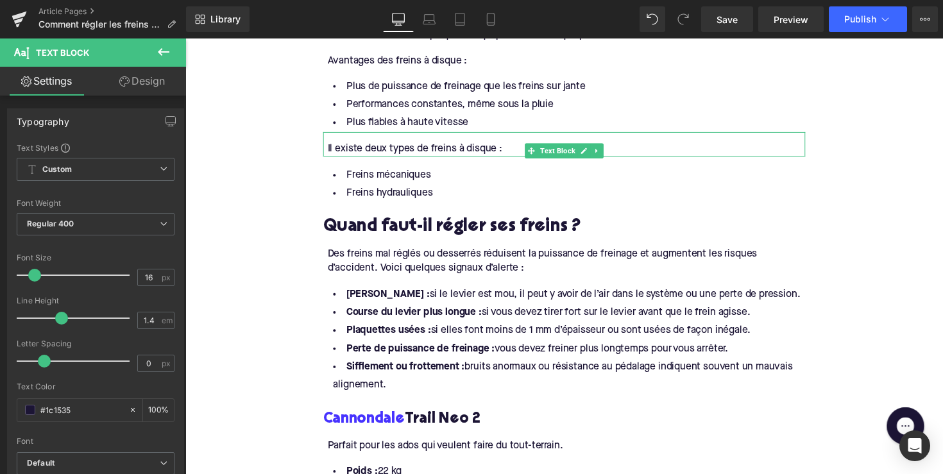
click at [443, 420] on div "Rendering Content" at bounding box center [471, 423] width 79 height 14
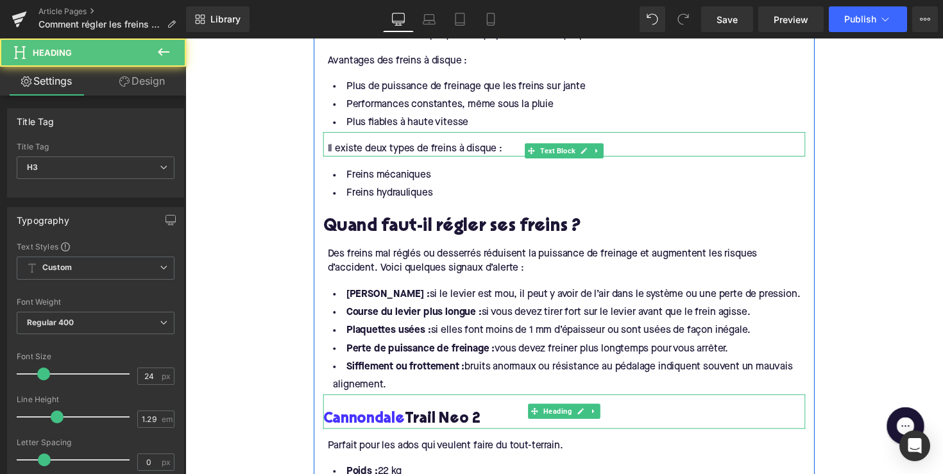
click at [451, 425] on h3 "Cannondale Trail Neo 2" at bounding box center [574, 428] width 494 height 20
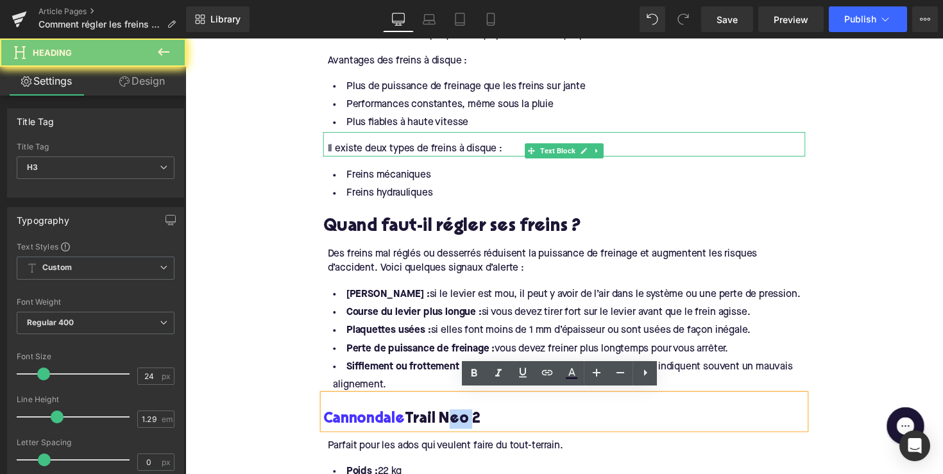
click at [451, 425] on h3 "Cannondale Trail Neo 2" at bounding box center [574, 428] width 494 height 20
paste div
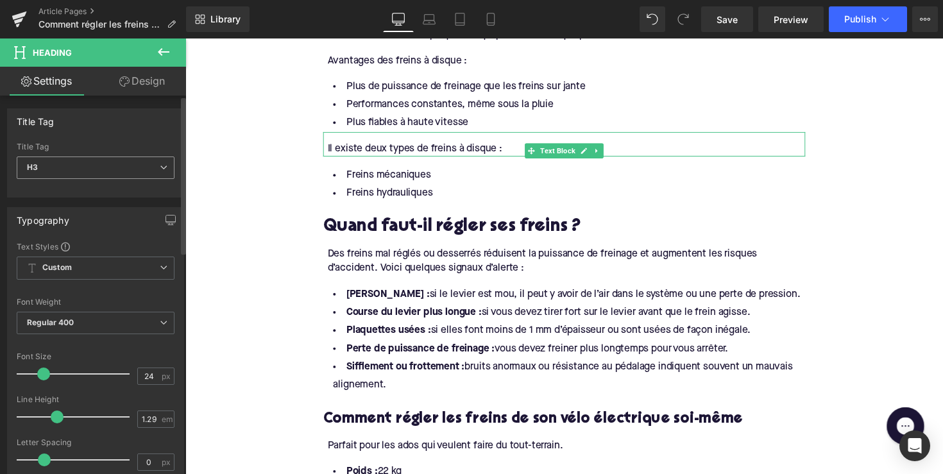
click at [157, 174] on span "H3" at bounding box center [96, 168] width 158 height 22
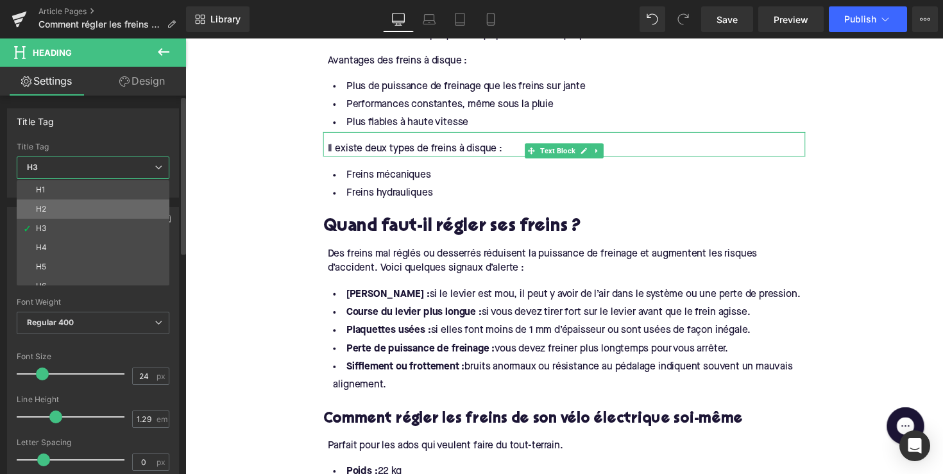
drag, startPoint x: 135, startPoint y: 213, endPoint x: 8, endPoint y: 250, distance: 131.6
click at [135, 213] on li "H2" at bounding box center [96, 209] width 158 height 19
type input "28"
type input "1.11"
type input "100"
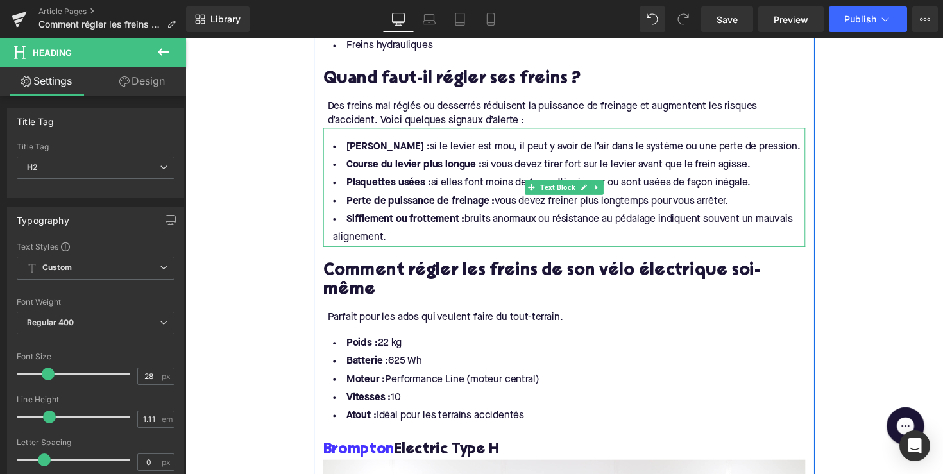
scroll to position [1136, 0]
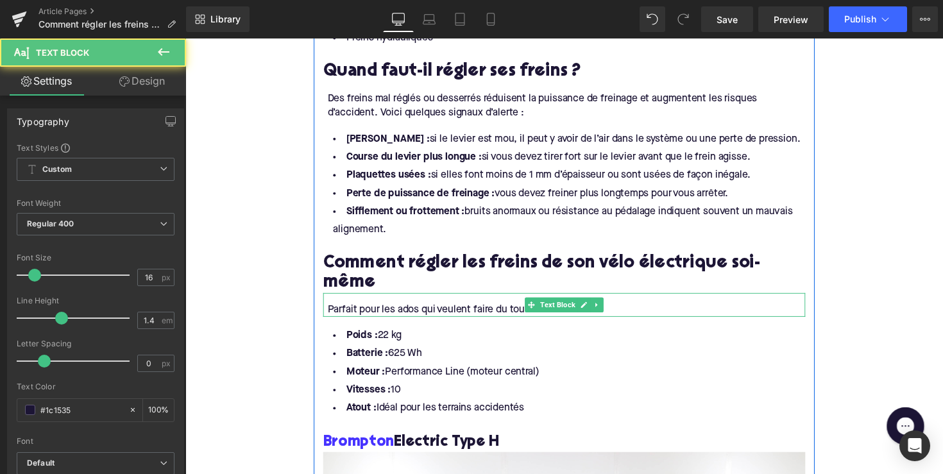
click at [427, 310] on div "Parfait pour les ados qui veulent faire du tout-terrain." at bounding box center [575, 317] width 489 height 14
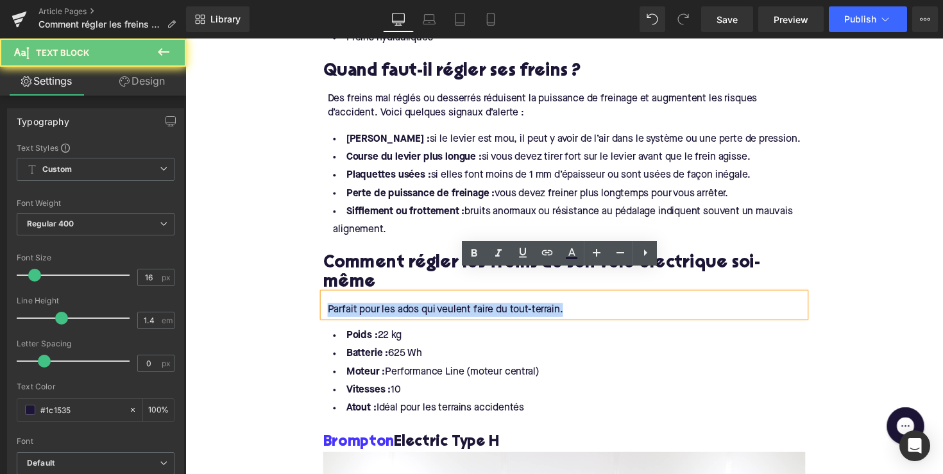
click at [427, 310] on div "Parfait pour les ados qui veulent faire du tout-terrain." at bounding box center [575, 317] width 489 height 14
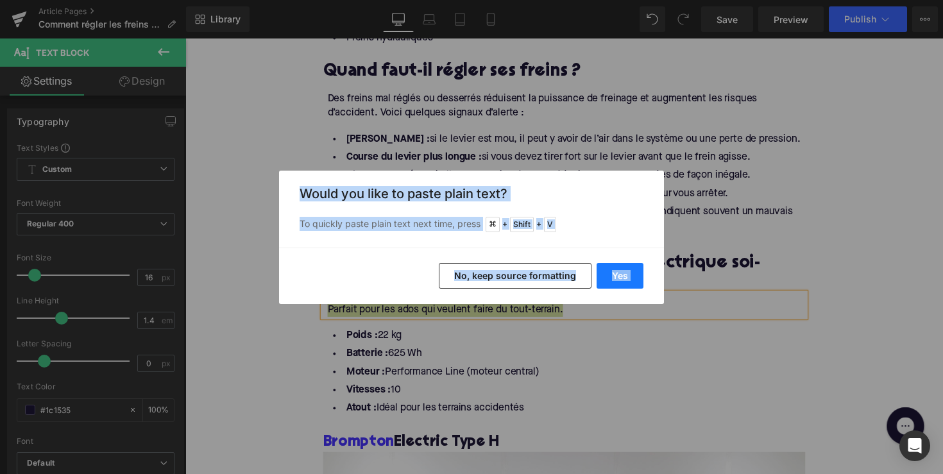
click at [606, 279] on button "Yes" at bounding box center [620, 276] width 47 height 26
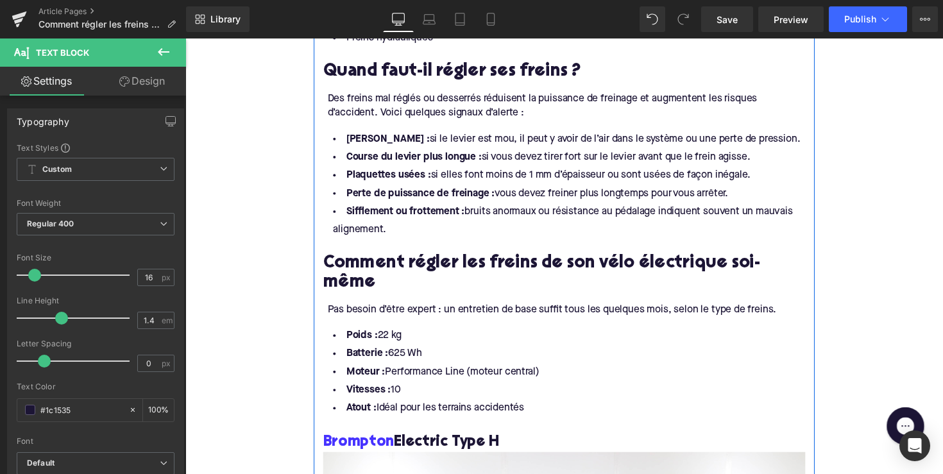
click at [489, 443] on h3 "Brompton Electric Type H" at bounding box center [574, 453] width 494 height 20
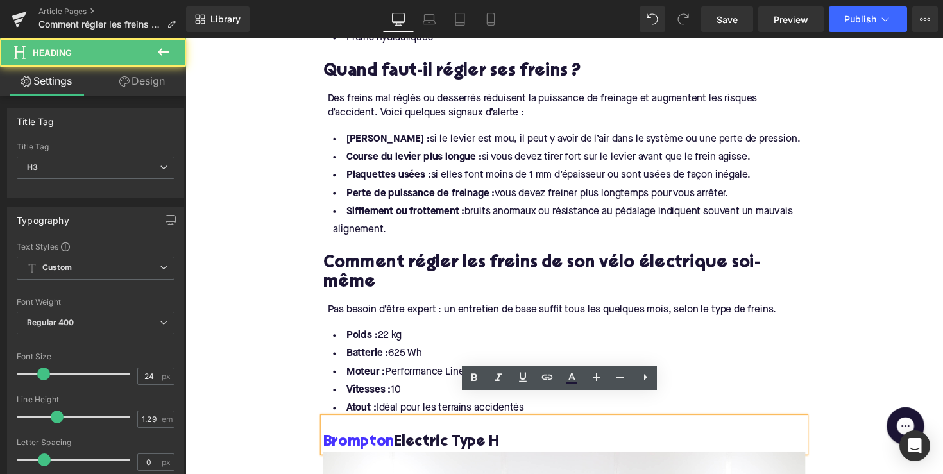
click at [418, 390] on li "Vitesses : 10" at bounding box center [574, 399] width 494 height 19
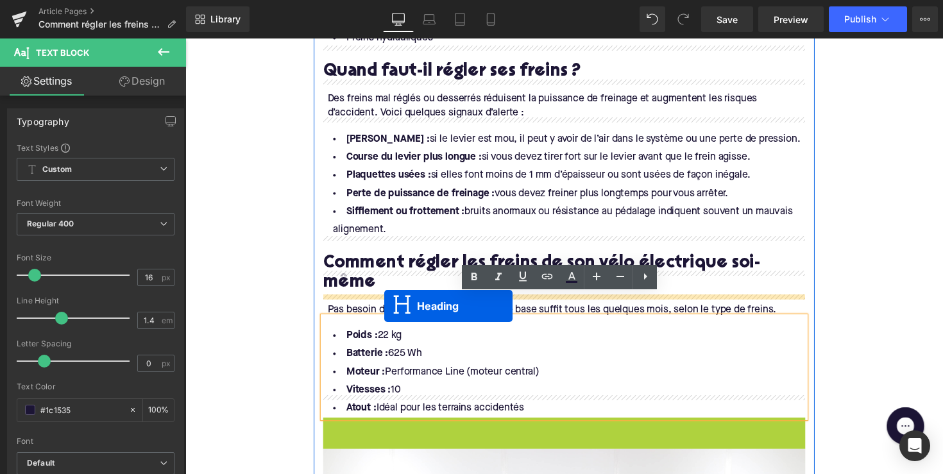
drag, startPoint x: 538, startPoint y: 421, endPoint x: 389, endPoint y: 312, distance: 184.0
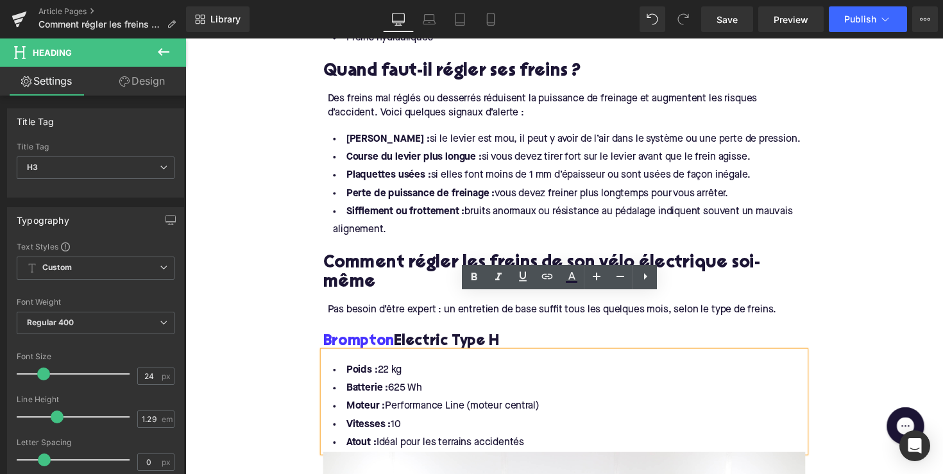
click at [409, 339] on h3 "Brompton Electric Type H" at bounding box center [574, 349] width 494 height 20
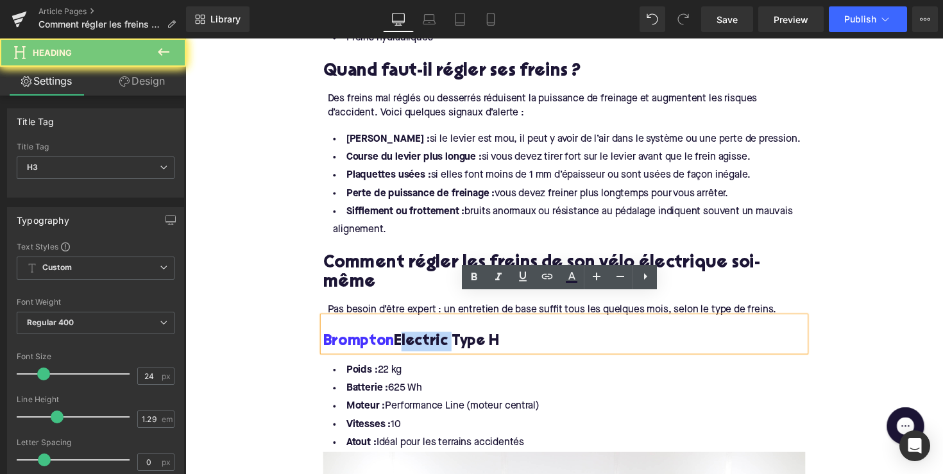
paste div
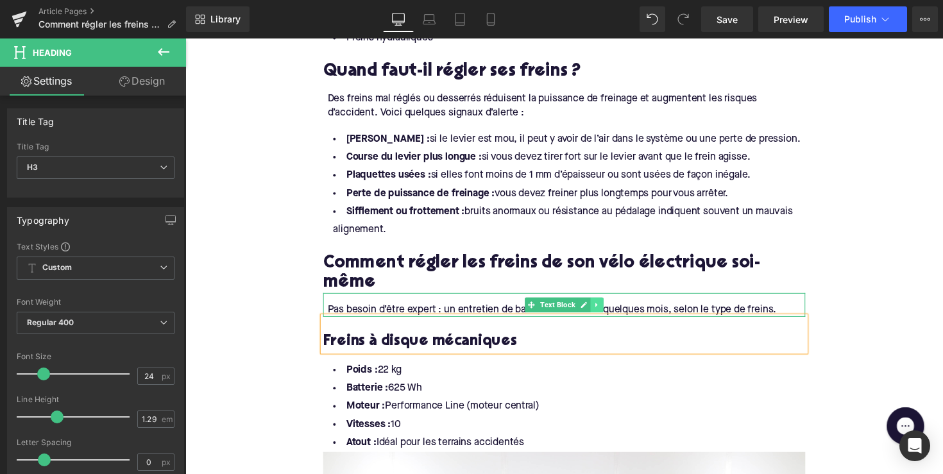
click at [609, 304] on link at bounding box center [606, 311] width 13 height 15
click at [598, 308] on icon at bounding box center [600, 311] width 7 height 7
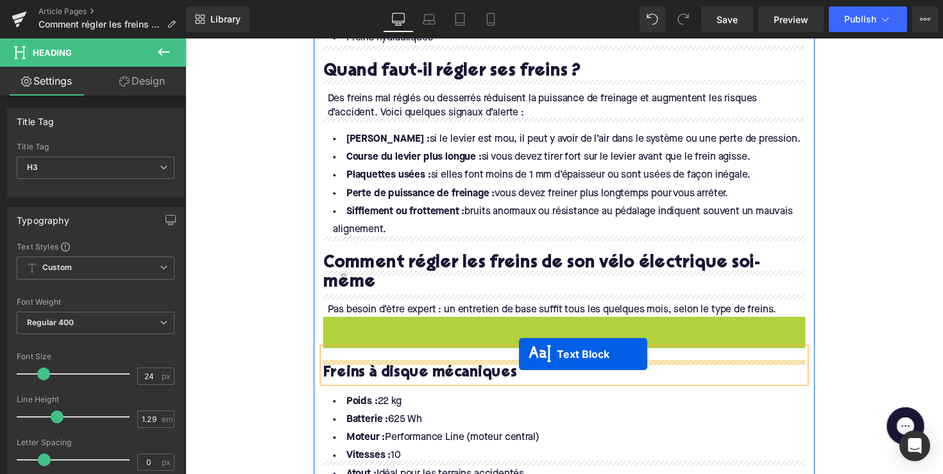
drag, startPoint x: 536, startPoint y: 315, endPoint x: 527, endPoint y: 362, distance: 47.7
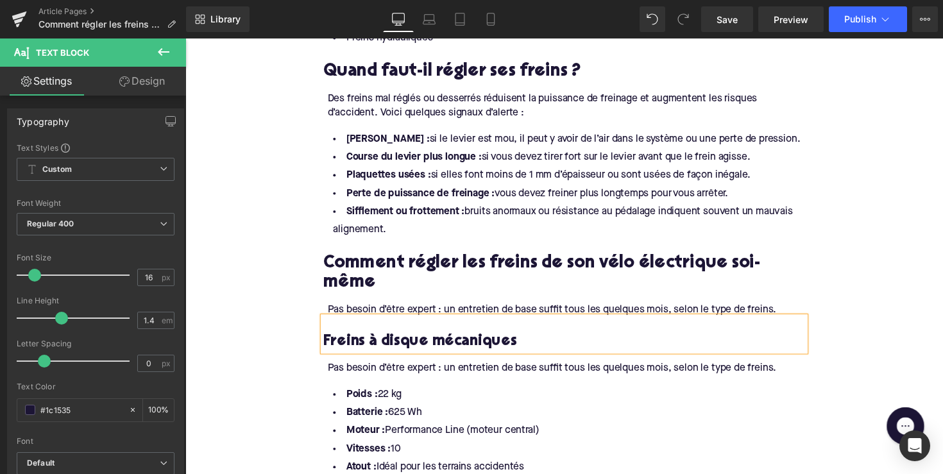
click at [473, 370] on div "Pas besoin d’être expert : un entretien de base suffit tous les quelques mois, …" at bounding box center [575, 377] width 489 height 14
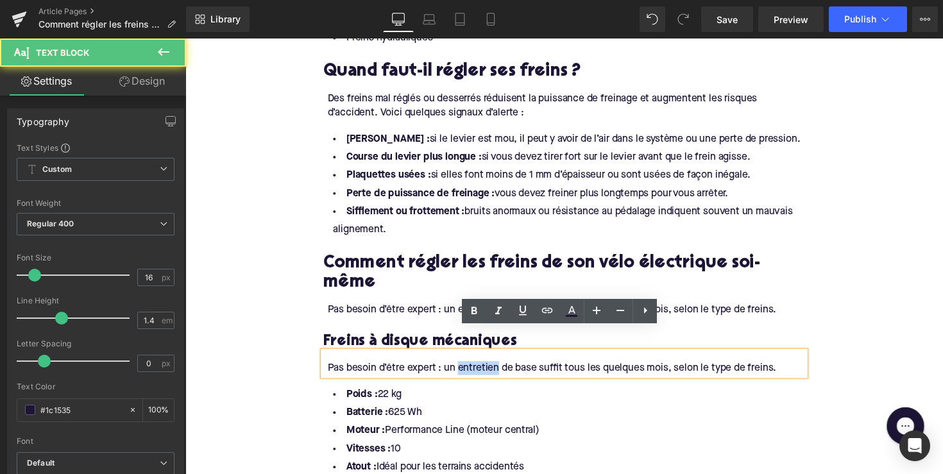
click at [473, 370] on div "Pas besoin d’être expert : un entretien de base suffit tous les quelques mois, …" at bounding box center [575, 377] width 489 height 14
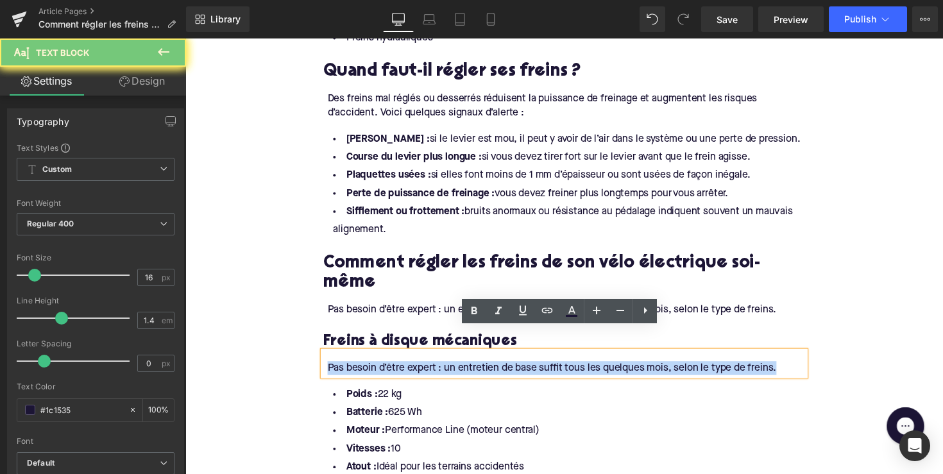
click at [473, 370] on div "Pas besoin d’être expert : un entretien de base suffit tous les quelques mois, …" at bounding box center [575, 377] width 489 height 14
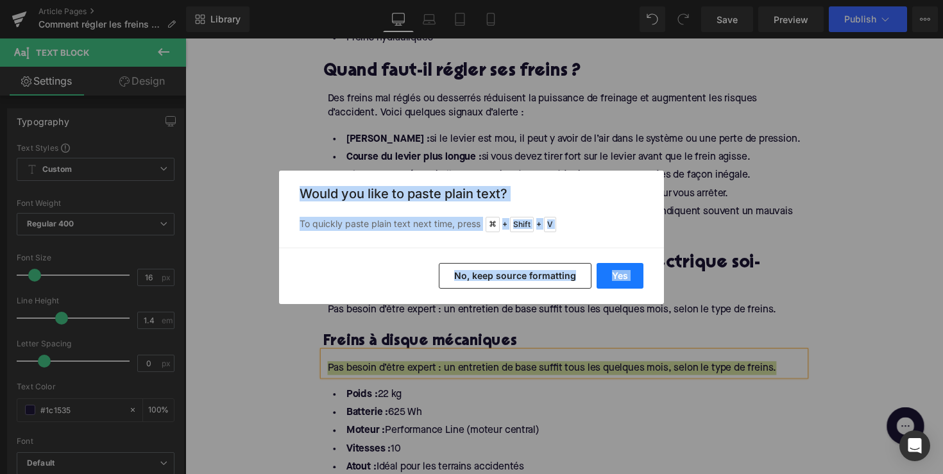
click at [612, 273] on button "Yes" at bounding box center [620, 276] width 47 height 26
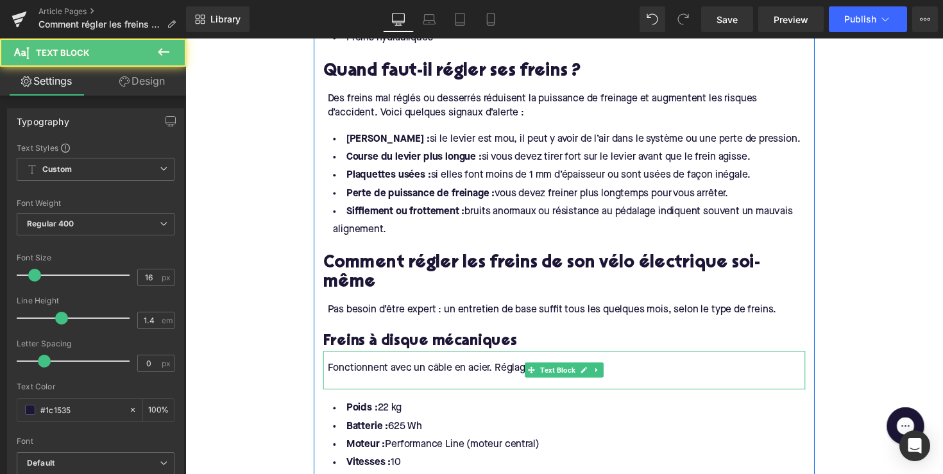
click at [440, 384] on div at bounding box center [575, 391] width 489 height 14
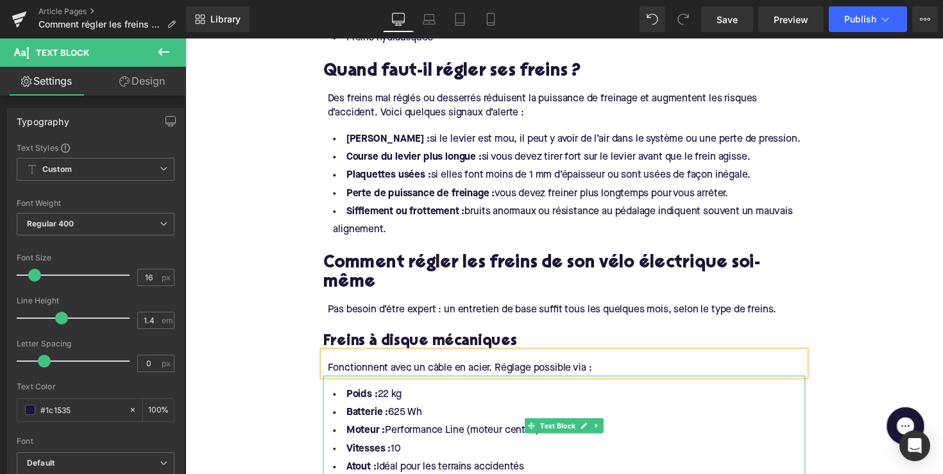
click at [523, 450] on li "Vitesses : 10" at bounding box center [574, 459] width 494 height 19
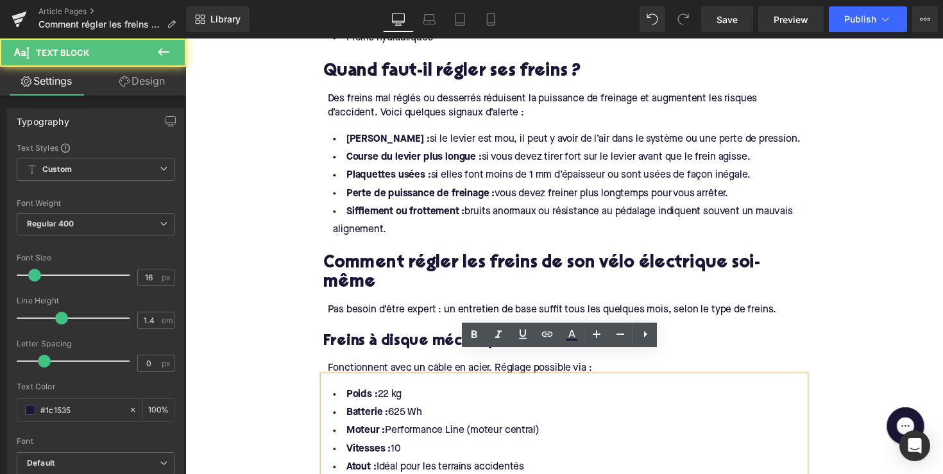
click at [538, 469] on li "Atout : Idéal pour les terrains accidentés" at bounding box center [574, 478] width 494 height 19
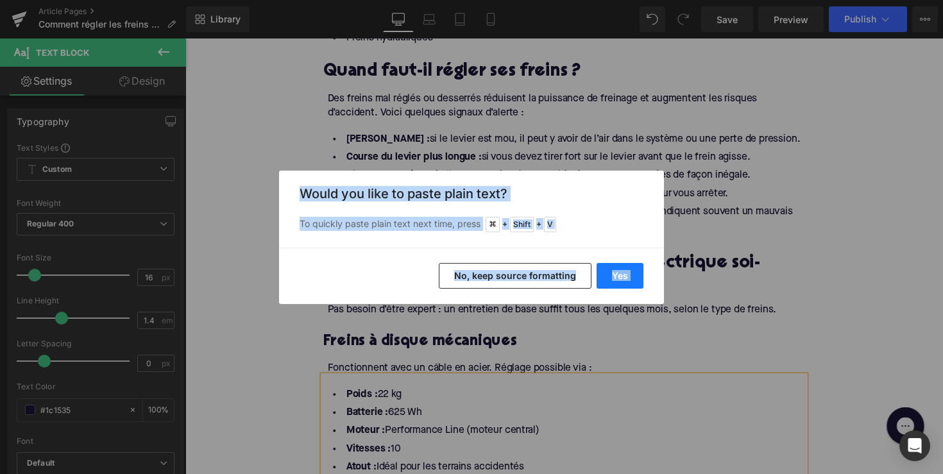
click at [613, 270] on button "Yes" at bounding box center [620, 276] width 47 height 26
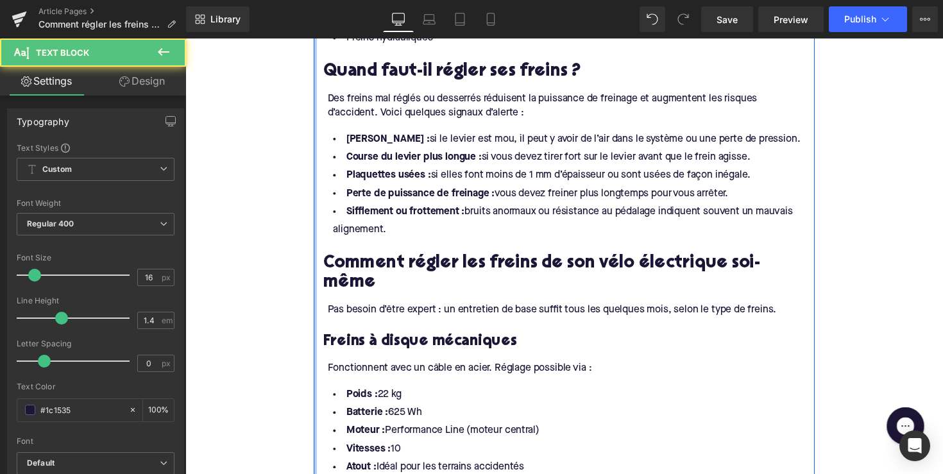
drag, startPoint x: 534, startPoint y: 455, endPoint x: 314, endPoint y: 380, distance: 232.7
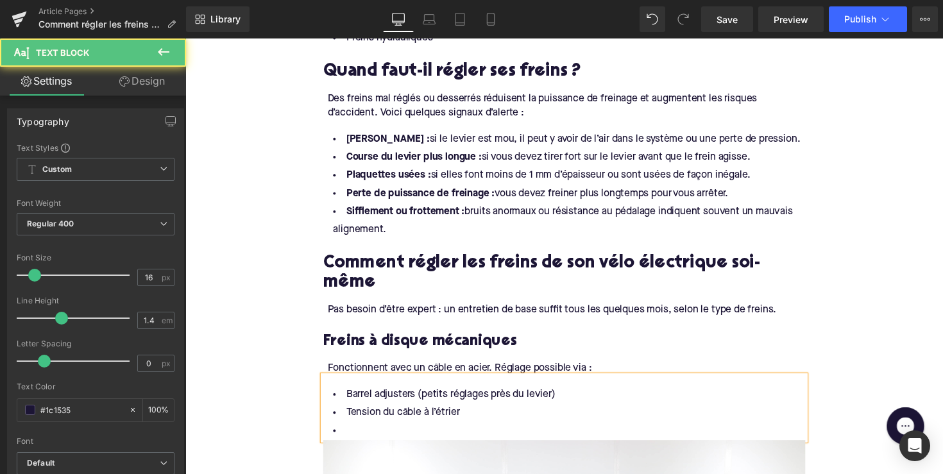
click at [362, 432] on li at bounding box center [574, 441] width 494 height 19
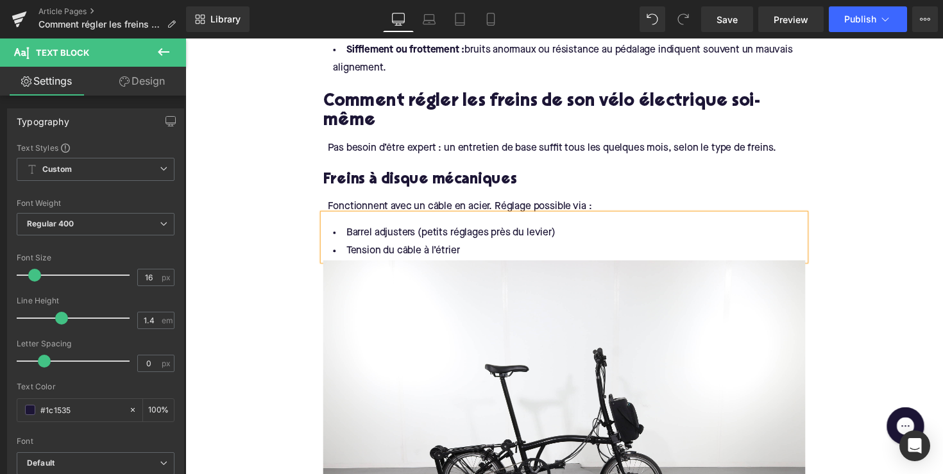
scroll to position [1309, 0]
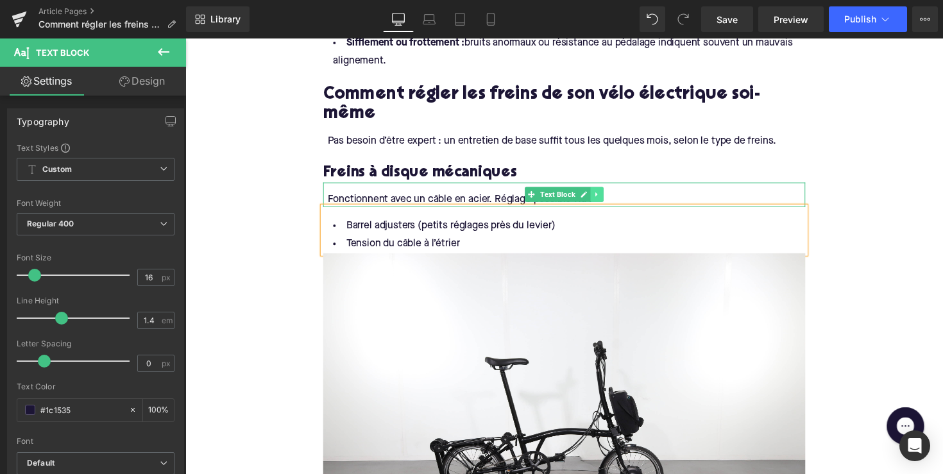
click at [608, 194] on icon at bounding box center [607, 198] width 7 height 8
click at [599, 195] on icon at bounding box center [600, 198] width 7 height 7
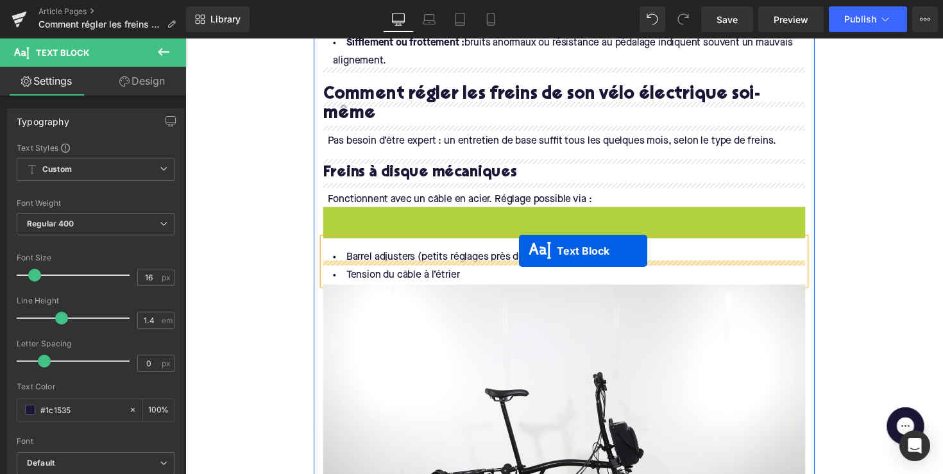
drag, startPoint x: 540, startPoint y: 198, endPoint x: 527, endPoint y: 256, distance: 59.1
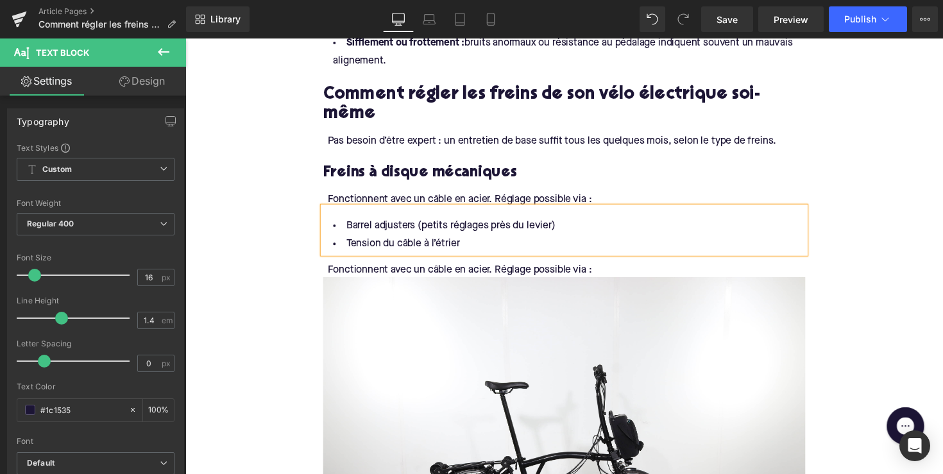
click at [433, 269] on div "Fonctionnent avec un câble en acier. Réglage possible via :" at bounding box center [575, 276] width 489 height 14
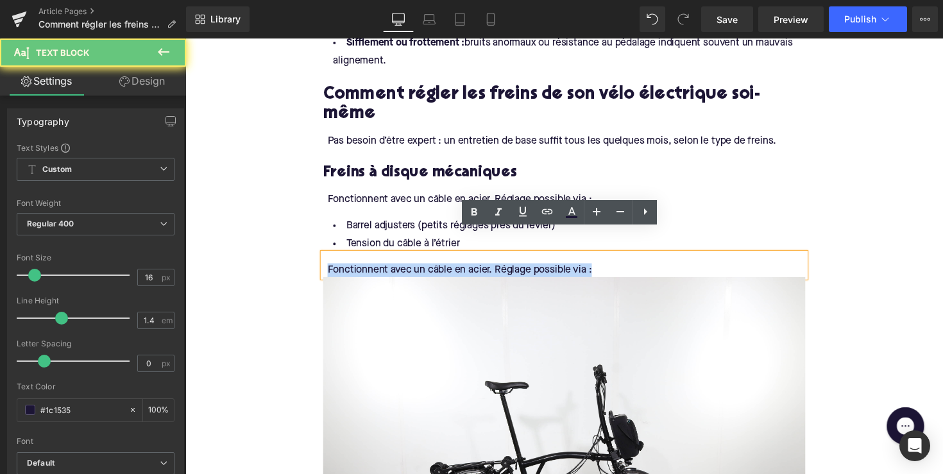
click at [433, 269] on div "Fonctionnent avec un câble en acier. Réglage possible via :" at bounding box center [575, 276] width 489 height 14
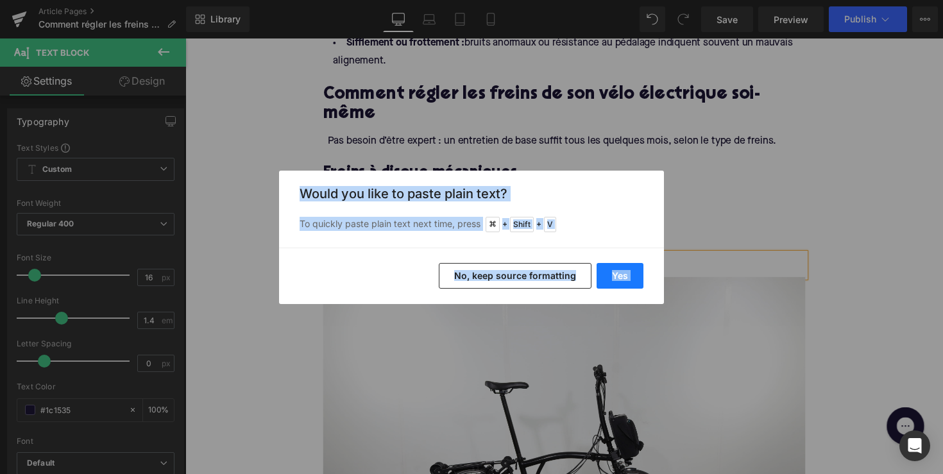
click at [616, 269] on button "Yes" at bounding box center [620, 276] width 47 height 26
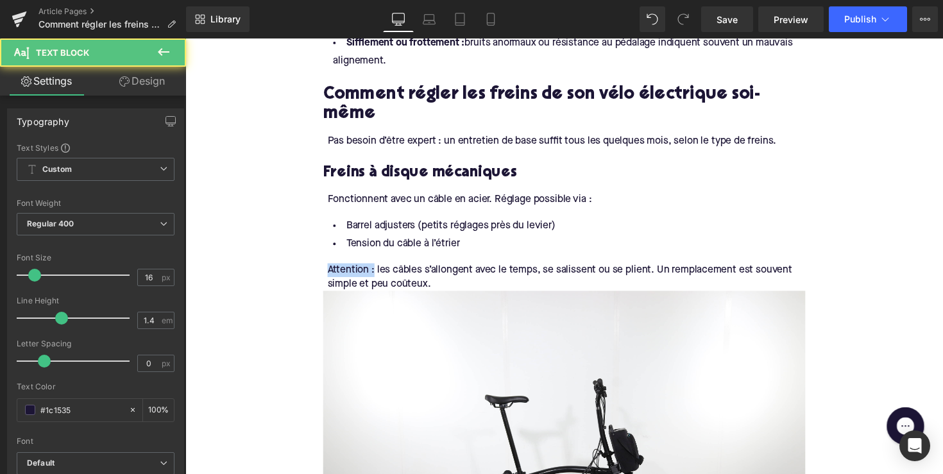
drag, startPoint x: 376, startPoint y: 254, endPoint x: 305, endPoint y: 254, distance: 71.2
click at [305, 254] on div "Home / Comment régler les freins d’un vélo électrique ? Breadcrumbs Comment rég…" at bounding box center [573, 405] width 776 height 3134
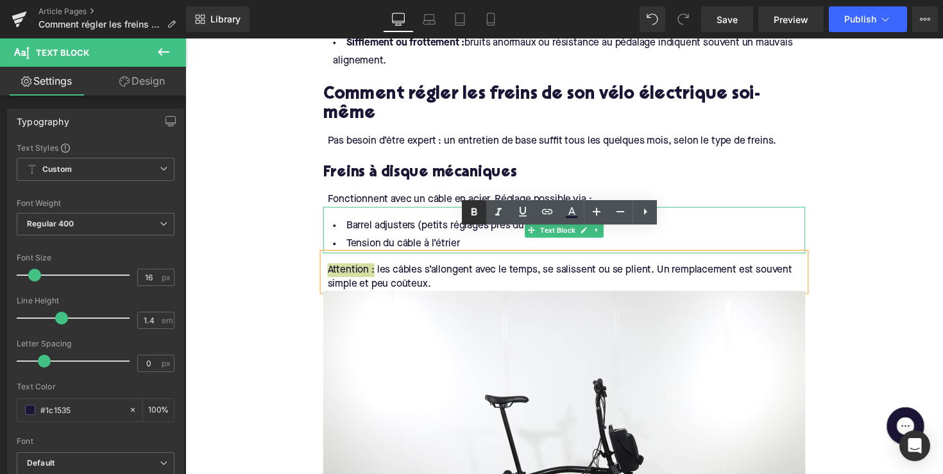
click at [473, 208] on icon at bounding box center [475, 212] width 6 height 8
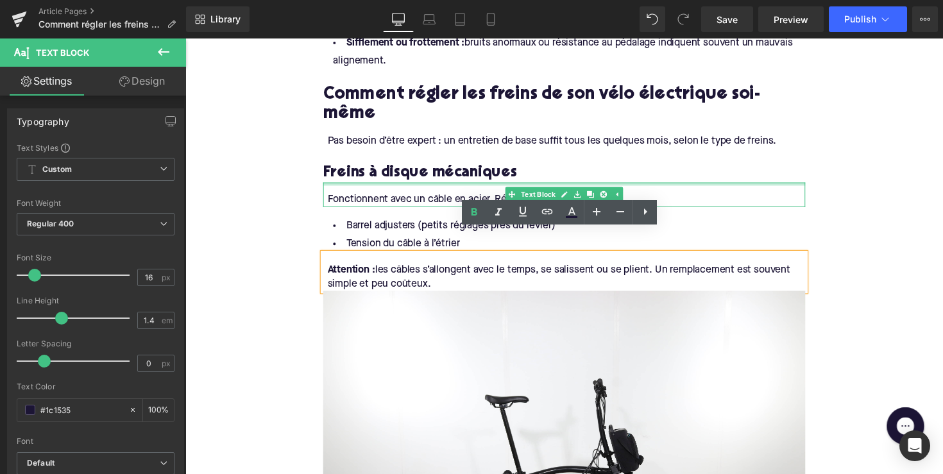
click at [419, 166] on h3 "Freins à disque mécaniques" at bounding box center [574, 176] width 494 height 20
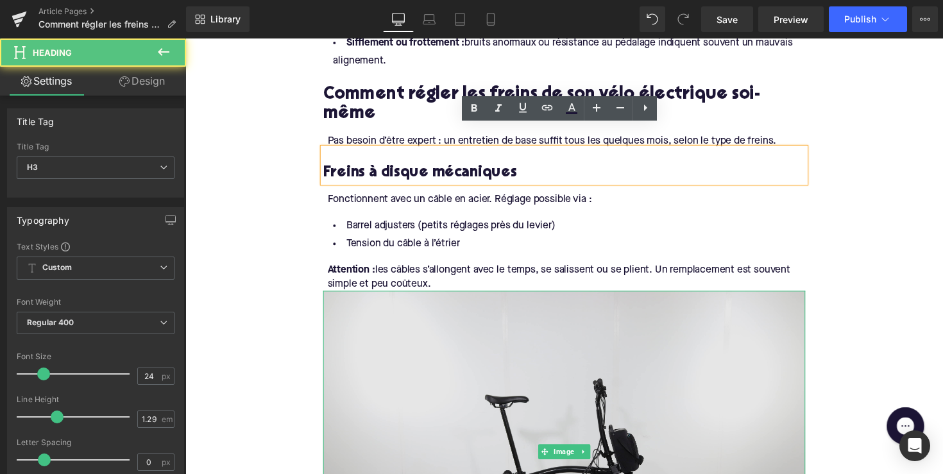
click at [429, 298] on img at bounding box center [574, 461] width 494 height 329
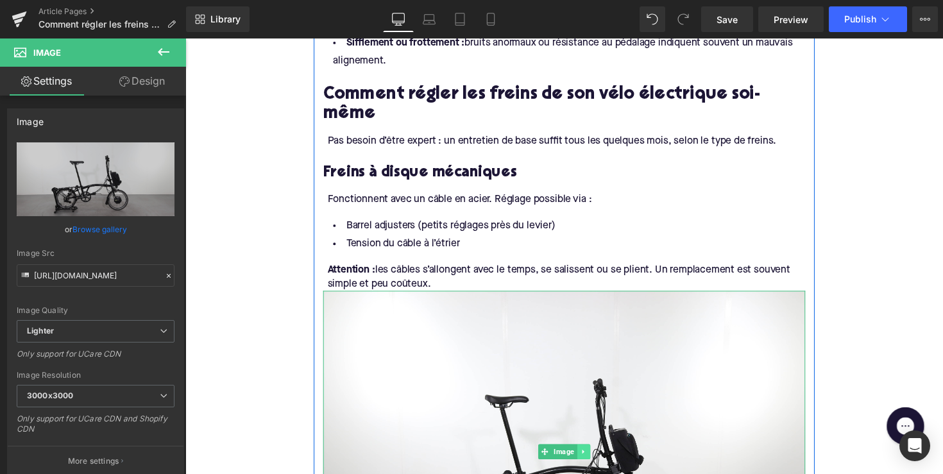
click at [591, 460] on icon at bounding box center [592, 462] width 2 height 4
click at [593, 454] on link at bounding box center [599, 461] width 13 height 15
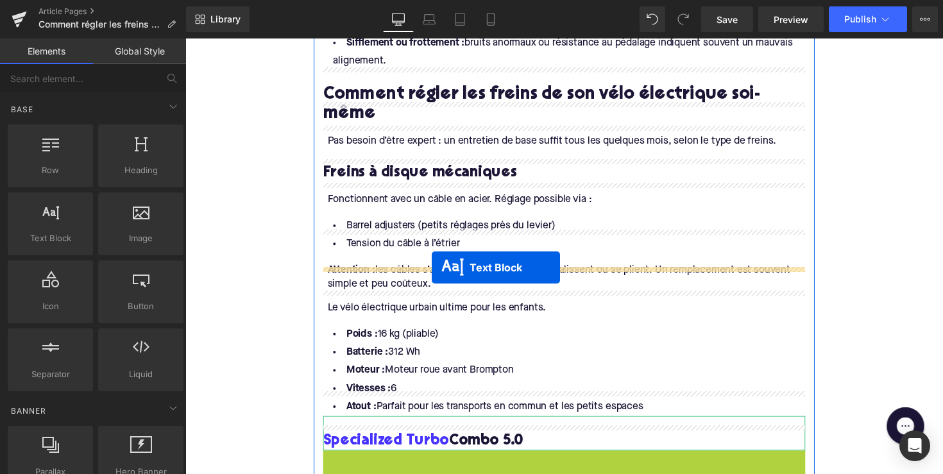
drag, startPoint x: 534, startPoint y: 446, endPoint x: 438, endPoint y: 273, distance: 198.5
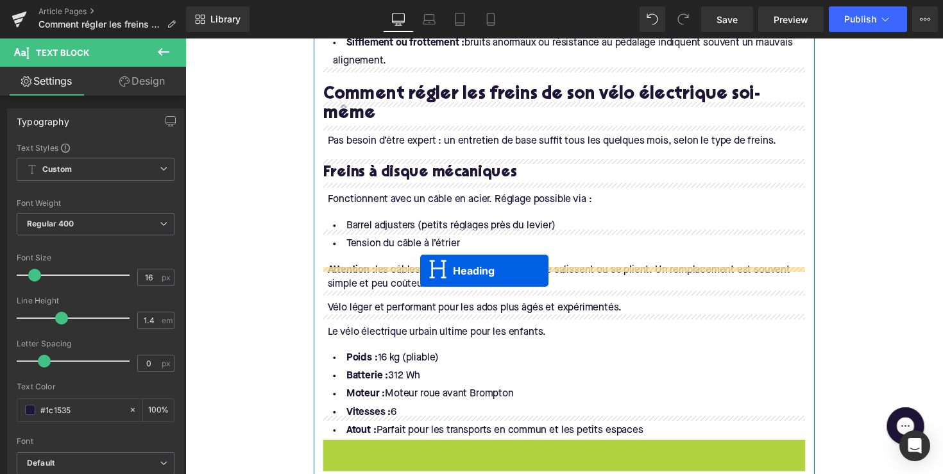
drag, startPoint x: 537, startPoint y: 441, endPoint x: 426, endPoint y: 276, distance: 198.2
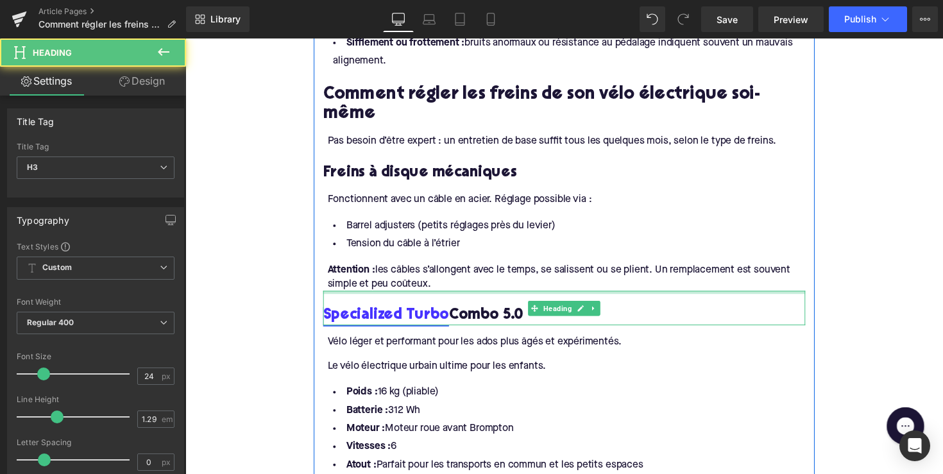
click at [387, 312] on link "Specialized Turbo" at bounding box center [391, 322] width 129 height 20
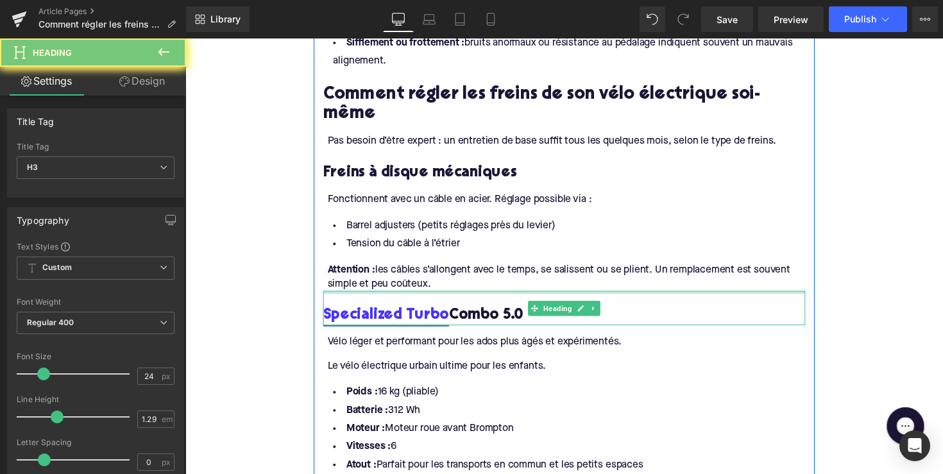
click at [387, 312] on link "Specialized Turbo" at bounding box center [391, 322] width 129 height 20
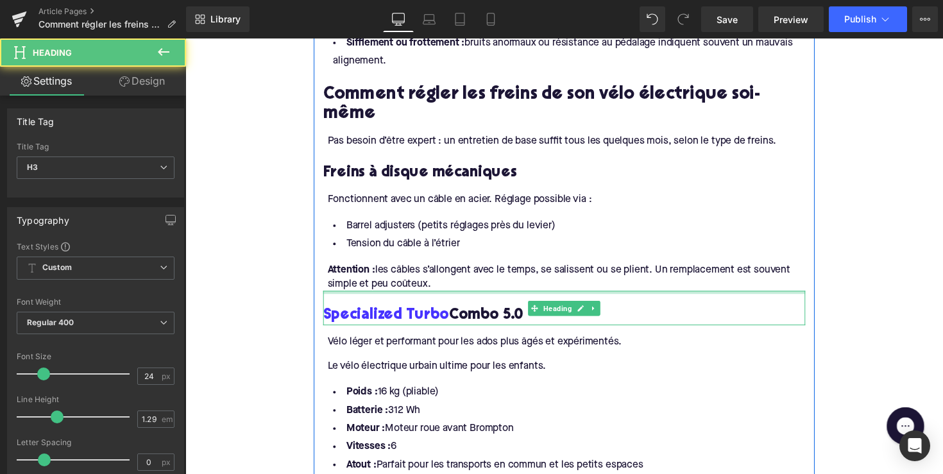
click at [480, 312] on h3 "Specialized Turbo Combo 5.0" at bounding box center [574, 322] width 494 height 20
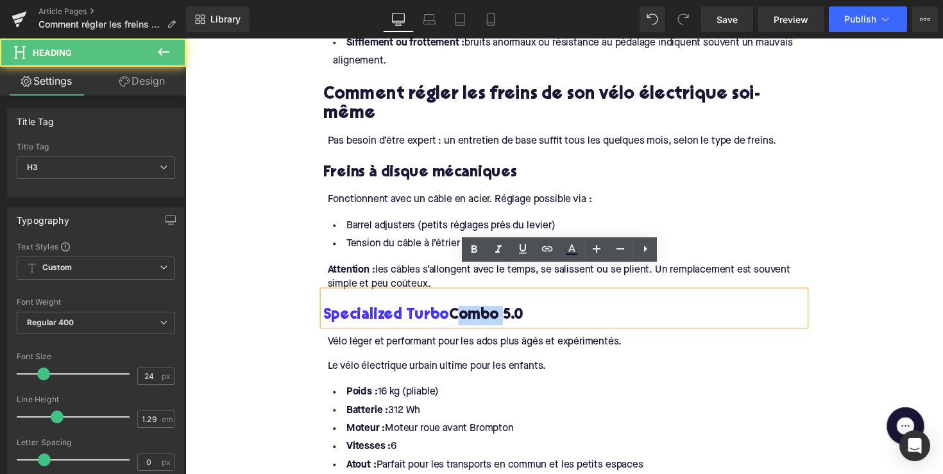
click at [480, 312] on h3 "Specialized Turbo Combo 5.0" at bounding box center [574, 322] width 494 height 20
paste div
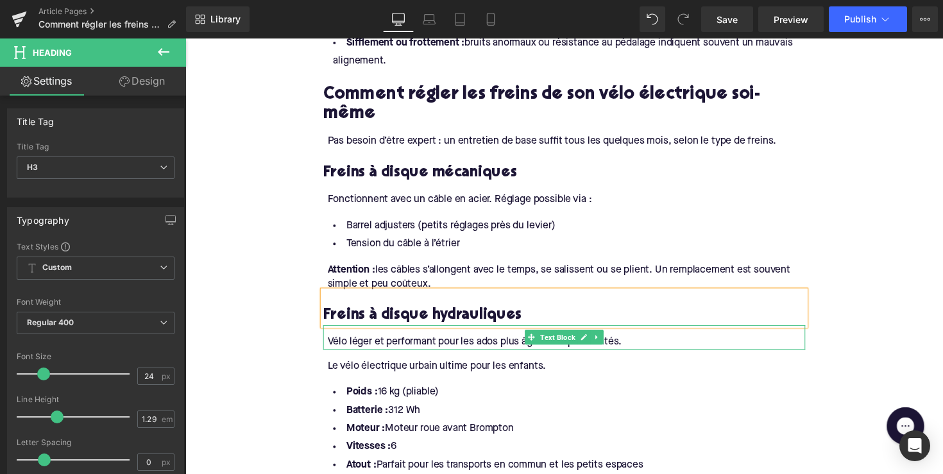
click at [472, 343] on div "Vélo léger et performant pour les ados plus âgés et expérimentés." at bounding box center [575, 350] width 489 height 14
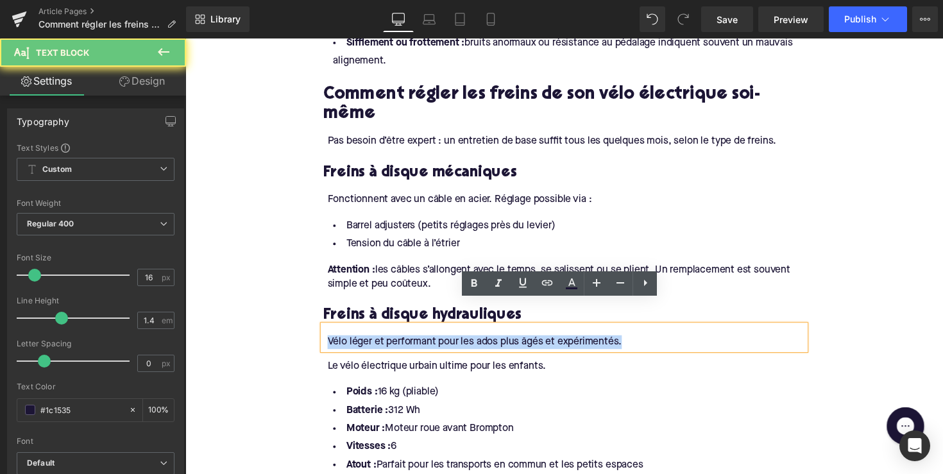
click at [472, 343] on div "Vélo léger et performant pour les ados plus âgés et expérimentés." at bounding box center [575, 350] width 489 height 14
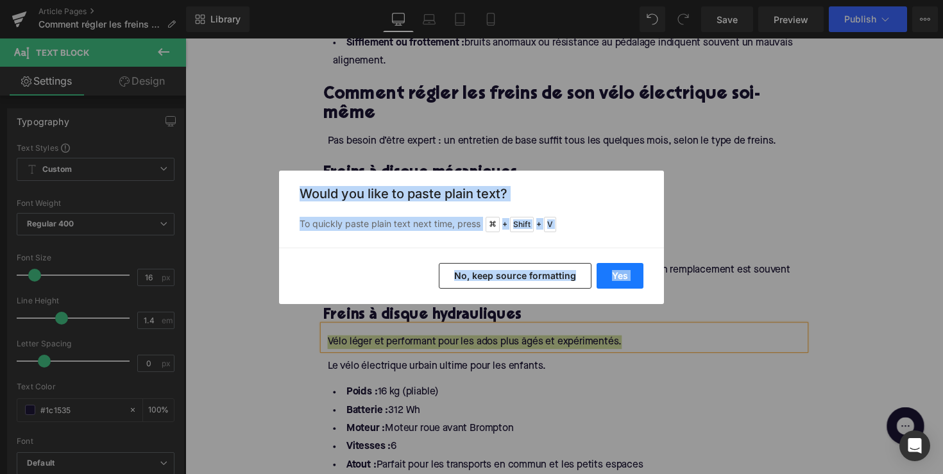
click at [622, 272] on button "Yes" at bounding box center [620, 276] width 47 height 26
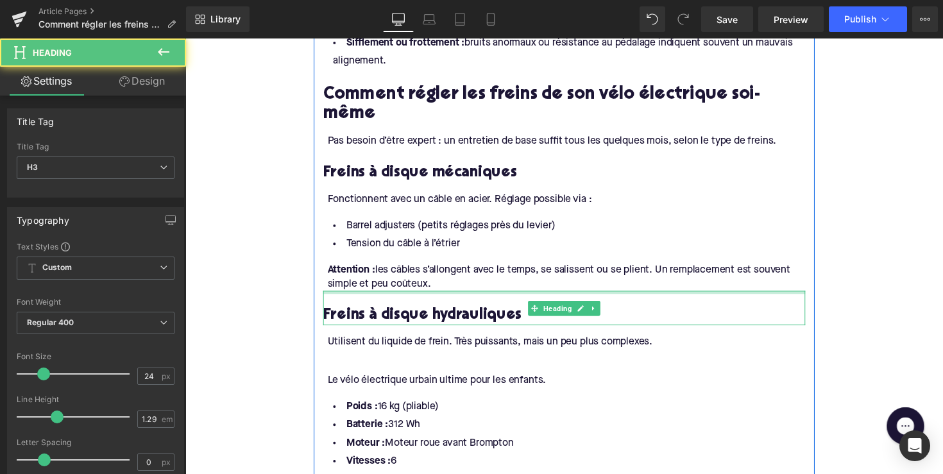
click at [430, 312] on h3 "Freins à disque hydrauliques" at bounding box center [574, 322] width 494 height 20
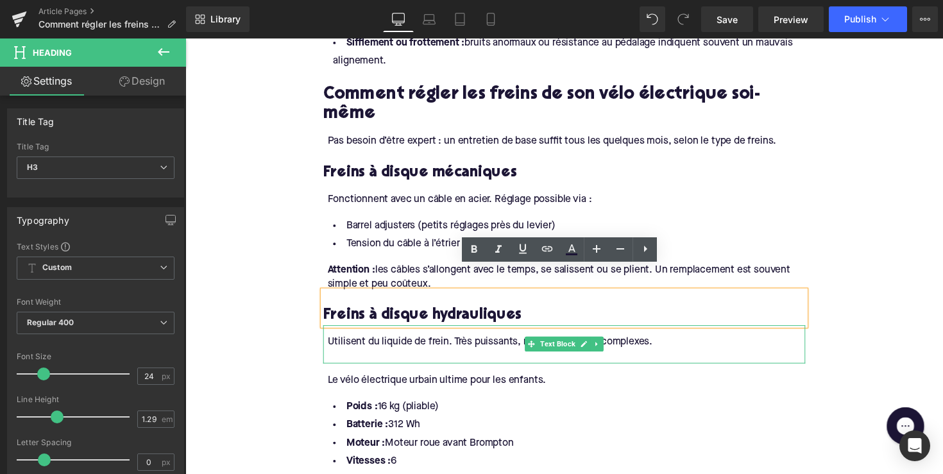
click at [405, 357] on div at bounding box center [575, 364] width 489 height 14
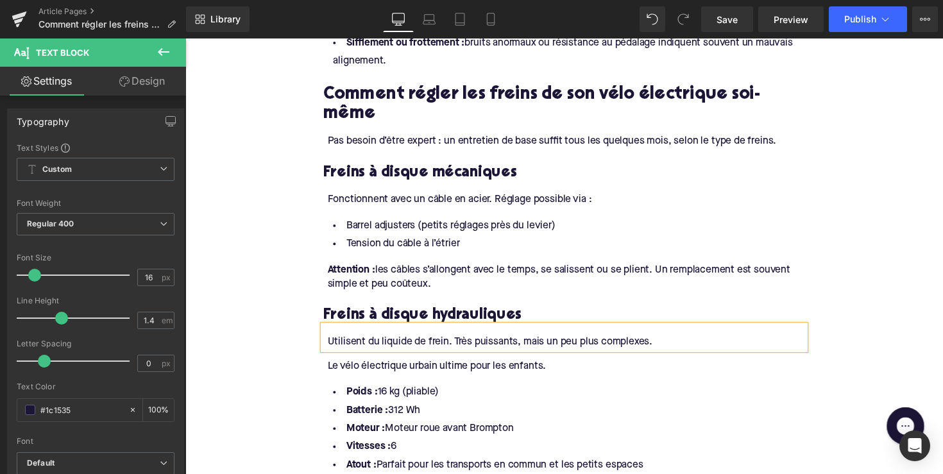
click at [416, 368] on div "Le vélo électrique urbain ultime pour les enfants." at bounding box center [575, 375] width 489 height 14
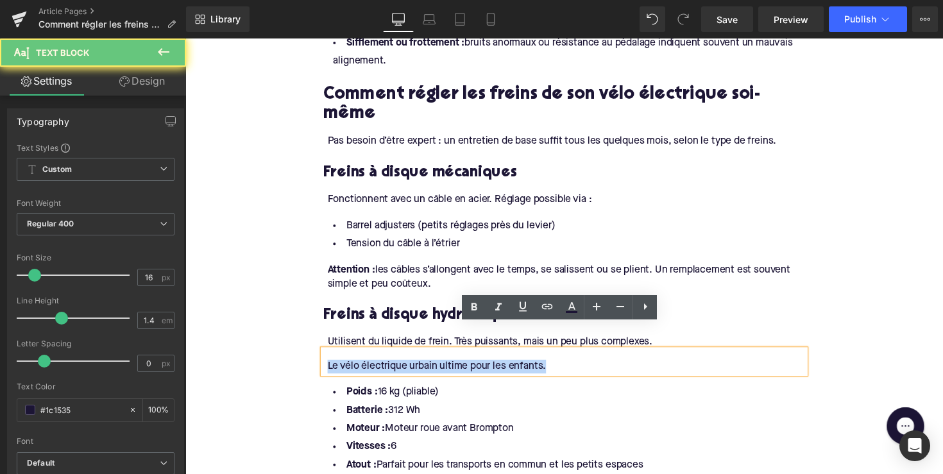
click at [416, 368] on div "Le vélo électrique urbain ultime pour les enfants." at bounding box center [575, 375] width 489 height 14
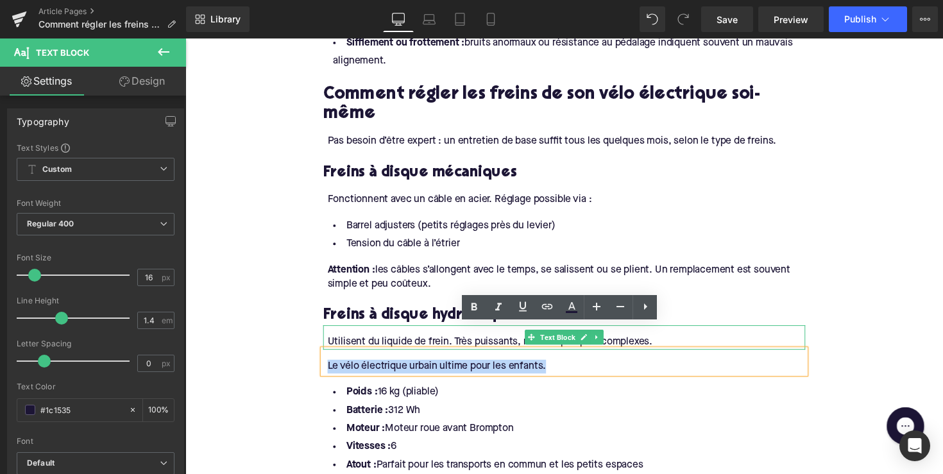
click at [452, 332] on div at bounding box center [574, 333] width 494 height 3
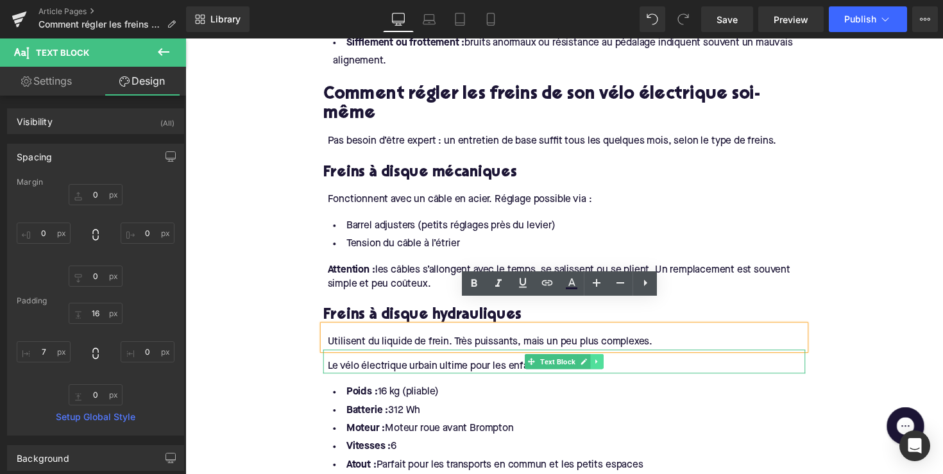
click at [606, 362] on link at bounding box center [606, 369] width 13 height 15
click at [610, 366] on icon at bounding box center [613, 369] width 7 height 7
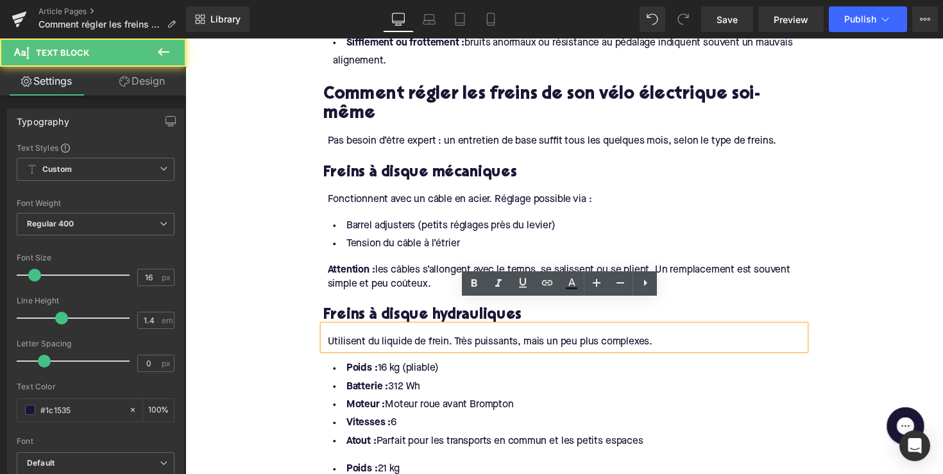
click at [676, 343] on div "Utilisent du liquide de frein. Très puissants, mais un peu plus complexes." at bounding box center [575, 350] width 489 height 14
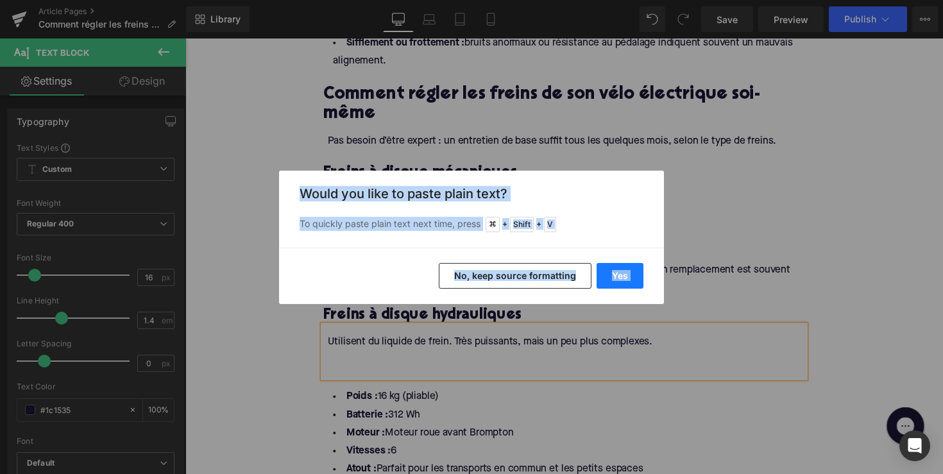
click at [614, 273] on button "Yes" at bounding box center [620, 276] width 47 height 26
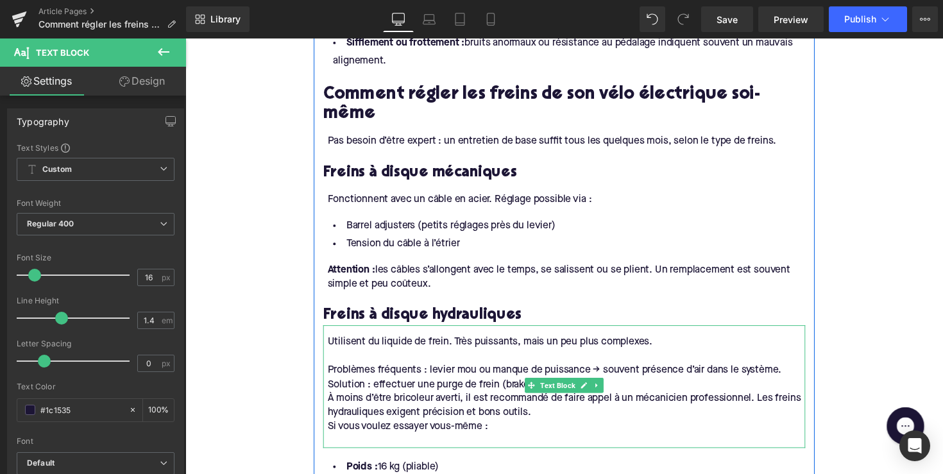
click at [331, 400] on div "À moins d’être bricoleur averti, il est recommandé de faire appel à un mécanici…" at bounding box center [575, 414] width 489 height 29
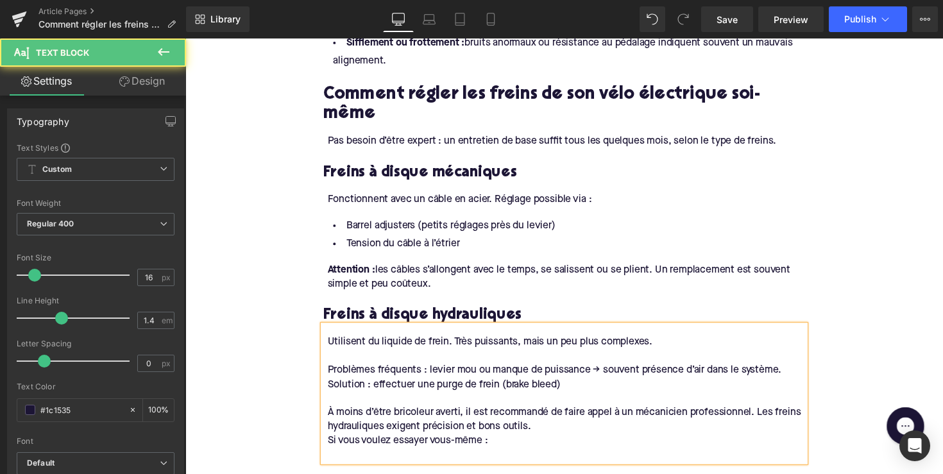
click at [331, 443] on div "Si vous voulez essayer vous-même :" at bounding box center [575, 450] width 489 height 14
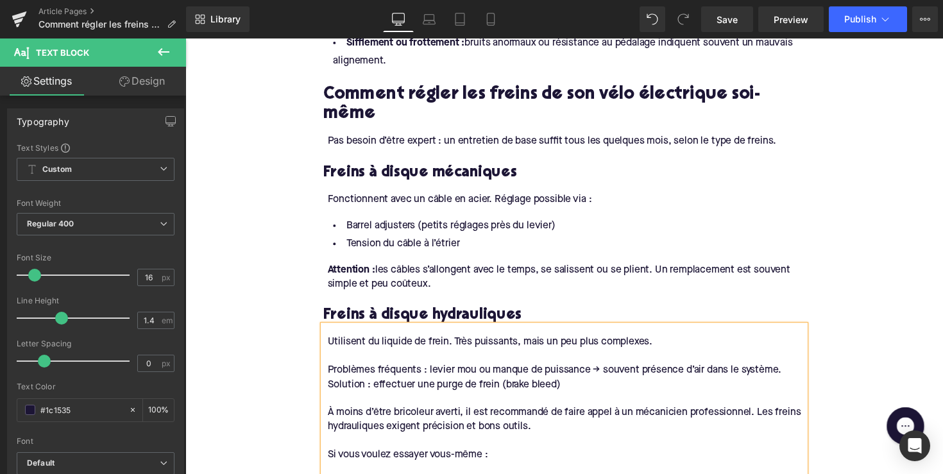
click at [331, 472] on div at bounding box center [575, 479] width 489 height 14
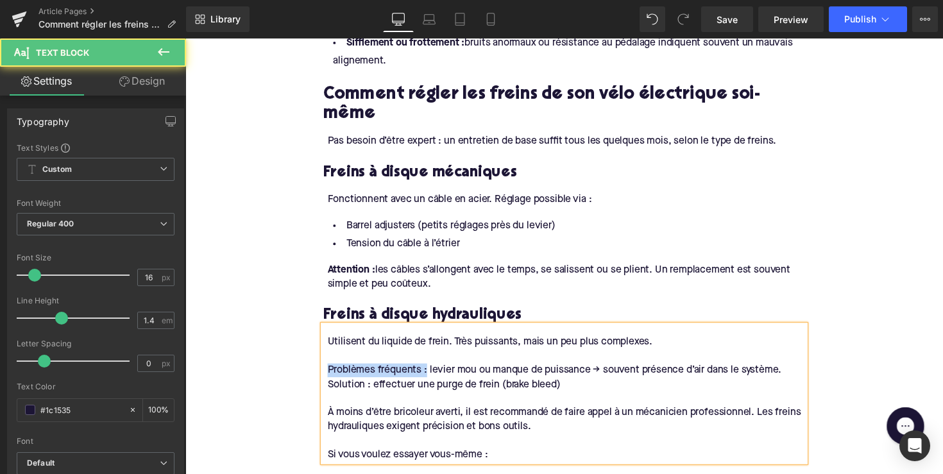
drag, startPoint x: 421, startPoint y: 353, endPoint x: 273, endPoint y: 353, distance: 148.2
click at [273, 353] on div "Home / Comment régler les freins d’un vélo électrique ? Breadcrumbs Comment rég…" at bounding box center [573, 285] width 776 height 2895
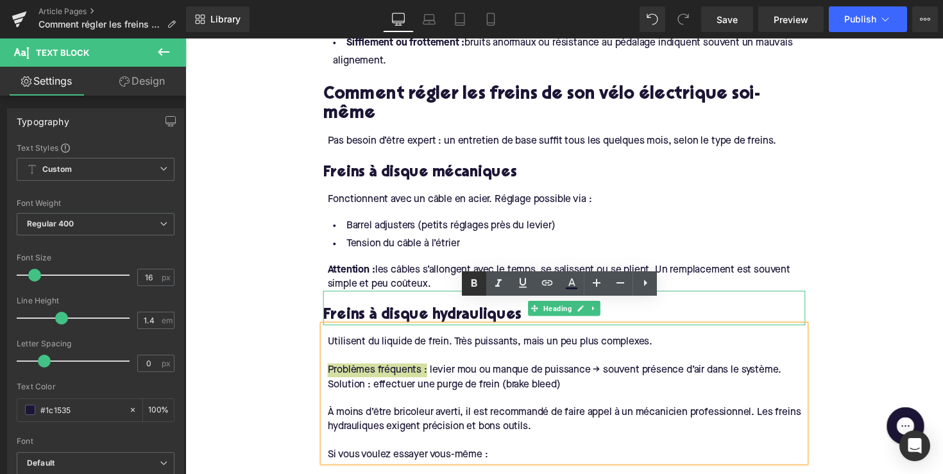
drag, startPoint x: 473, startPoint y: 284, endPoint x: 233, endPoint y: 291, distance: 240.0
click at [473, 284] on icon at bounding box center [475, 283] width 6 height 8
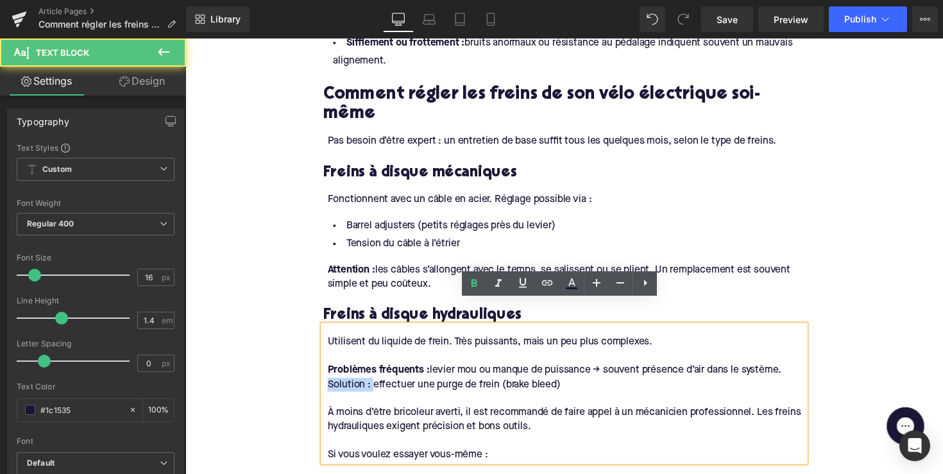
drag, startPoint x: 374, startPoint y: 368, endPoint x: 325, endPoint y: 368, distance: 49.4
click at [327, 368] on div "Utilisent du liquide de frein. Très puissants, mais un peu plus complexes. Prob…" at bounding box center [574, 402] width 494 height 140
click at [473, 284] on icon at bounding box center [473, 283] width 15 height 15
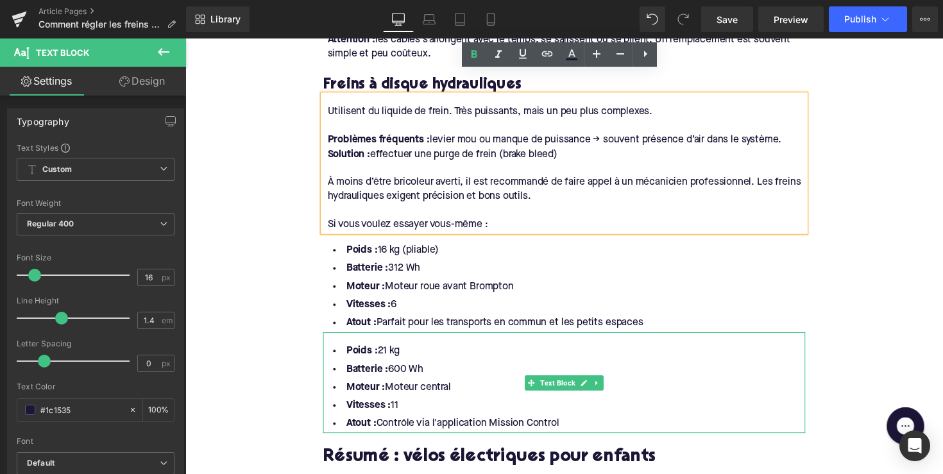
scroll to position [1527, 0]
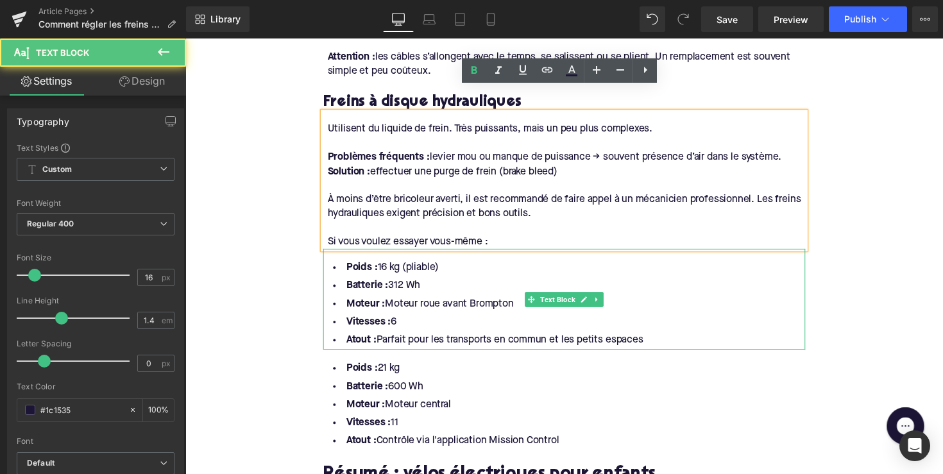
click at [571, 320] on li "Vitesses : 6" at bounding box center [574, 329] width 494 height 19
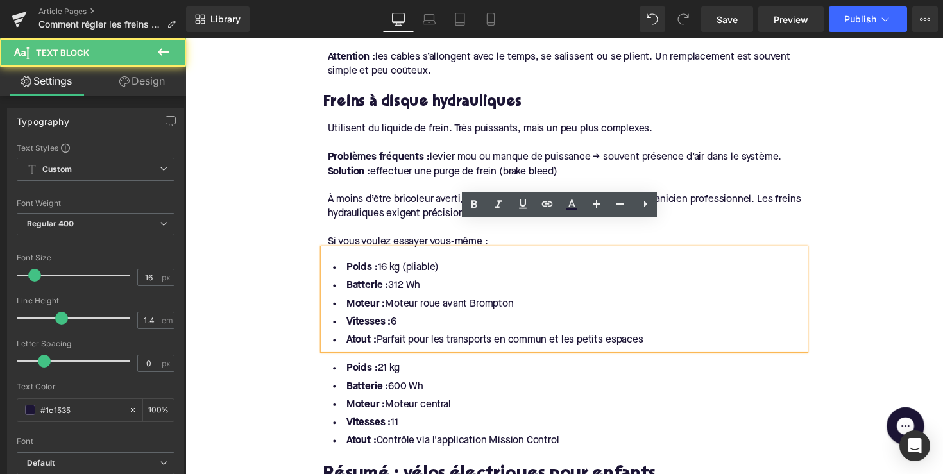
click at [664, 339] on li "Atout : Parfait pour les transports en commun et les petits espaces" at bounding box center [574, 348] width 494 height 19
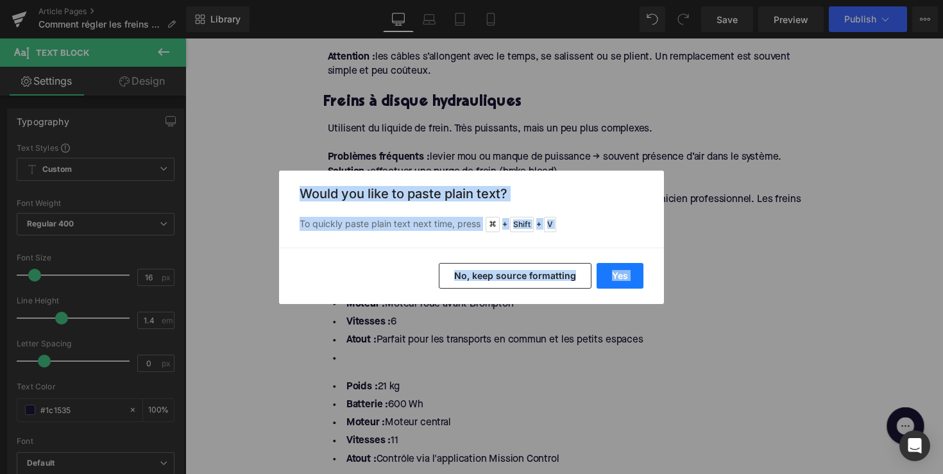
click at [626, 268] on button "Yes" at bounding box center [620, 276] width 47 height 26
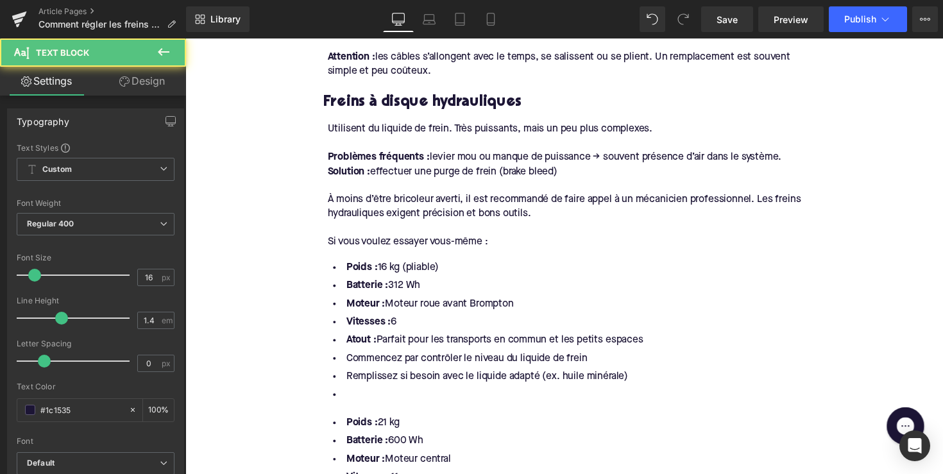
drag, startPoint x: 660, startPoint y: 325, endPoint x: 313, endPoint y: 241, distance: 357.2
click at [313, 241] on div "Home / Comment régler les freins d’un vélo électrique ? Breadcrumbs Comment rég…" at bounding box center [573, 94] width 776 height 2950
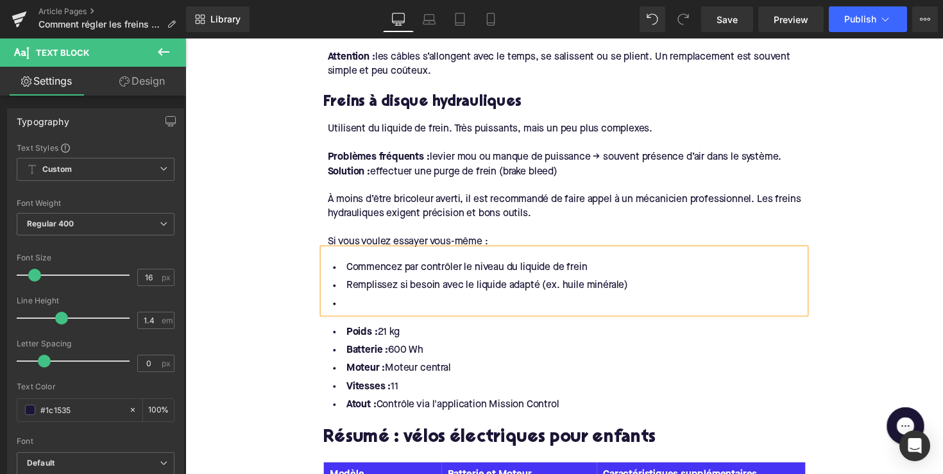
click at [345, 302] on li at bounding box center [574, 311] width 494 height 19
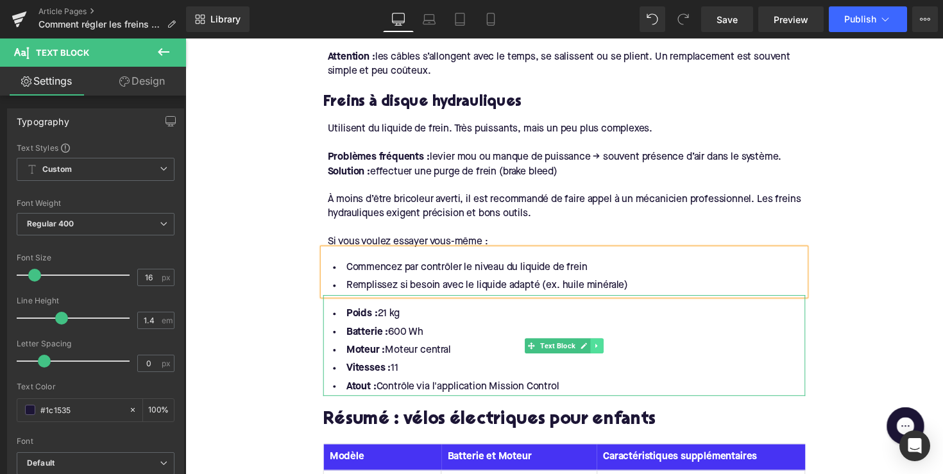
click at [606, 350] on icon at bounding box center [607, 354] width 7 height 8
click at [610, 350] on icon at bounding box center [613, 353] width 7 height 7
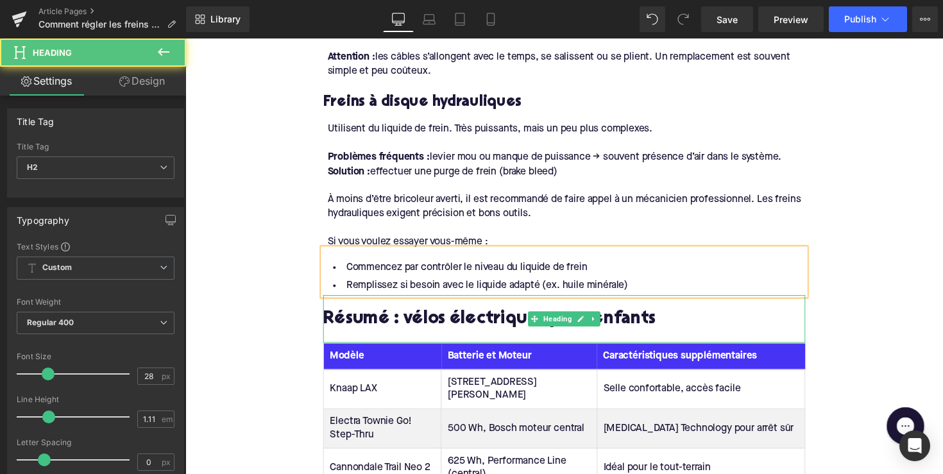
click at [416, 317] on h2 "Résumé : vélos électriques pour enfants" at bounding box center [574, 327] width 494 height 20
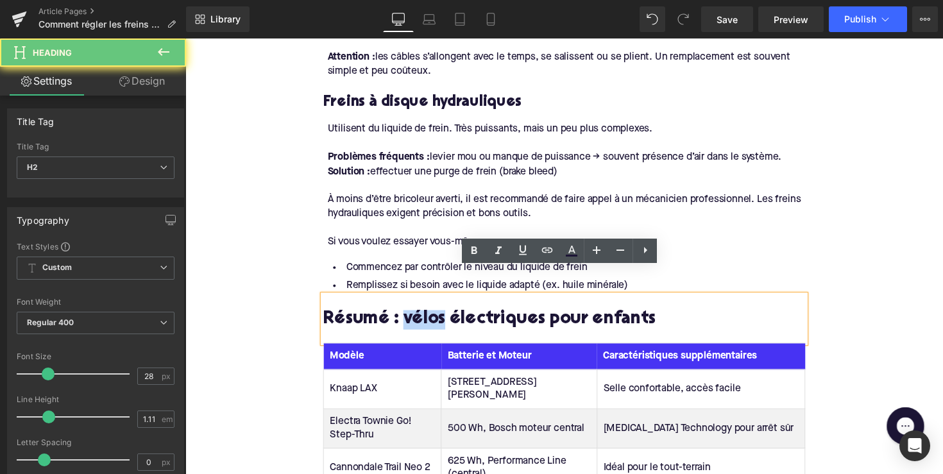
click at [416, 317] on h2 "Résumé : vélos électriques pour enfants" at bounding box center [574, 327] width 494 height 20
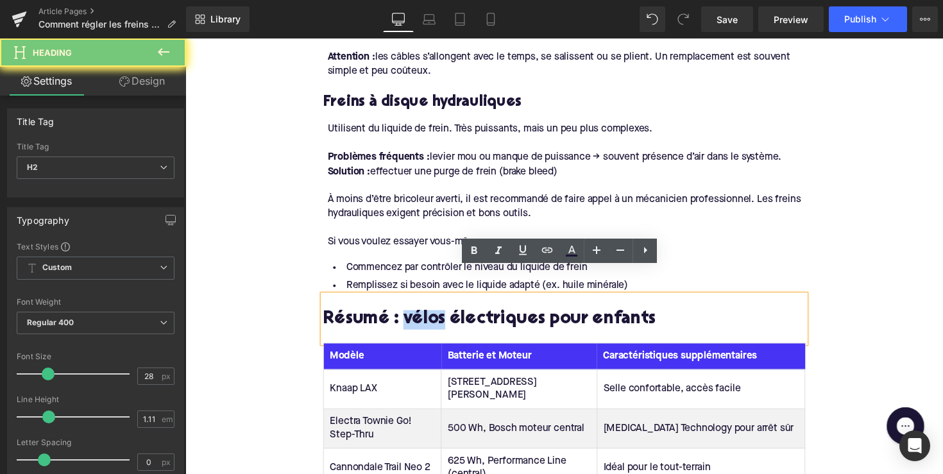
click at [416, 317] on h2 "Résumé : vélos électriques pour enfants" at bounding box center [574, 327] width 494 height 20
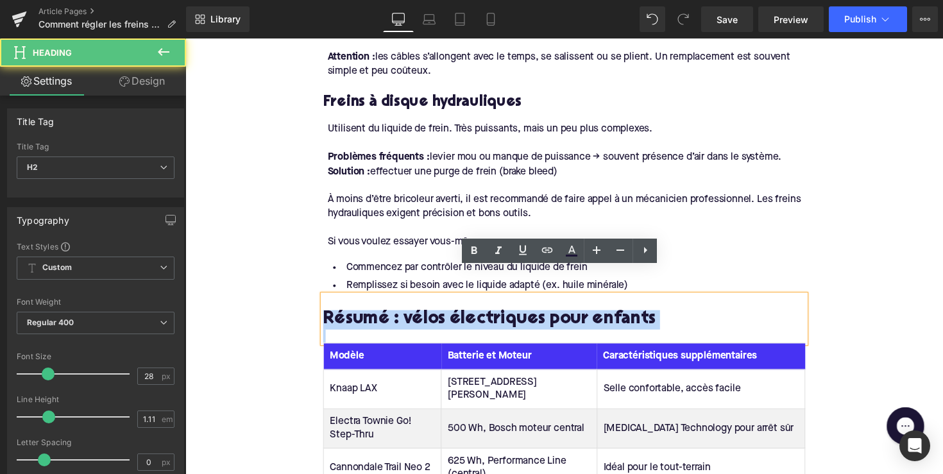
click at [416, 317] on h2 "Résumé : vélos électriques pour enfants" at bounding box center [574, 327] width 494 height 20
paste div
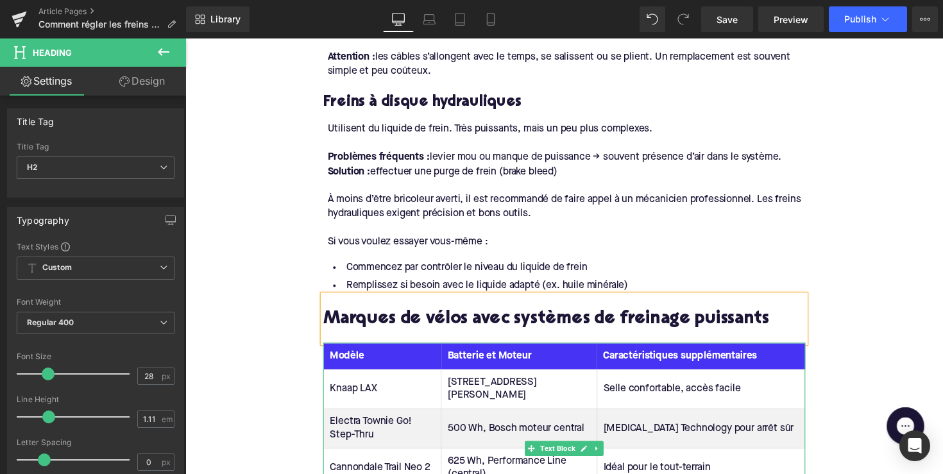
click at [609, 351] on th "Caractéristiques supplémentaires" at bounding box center [713, 364] width 213 height 27
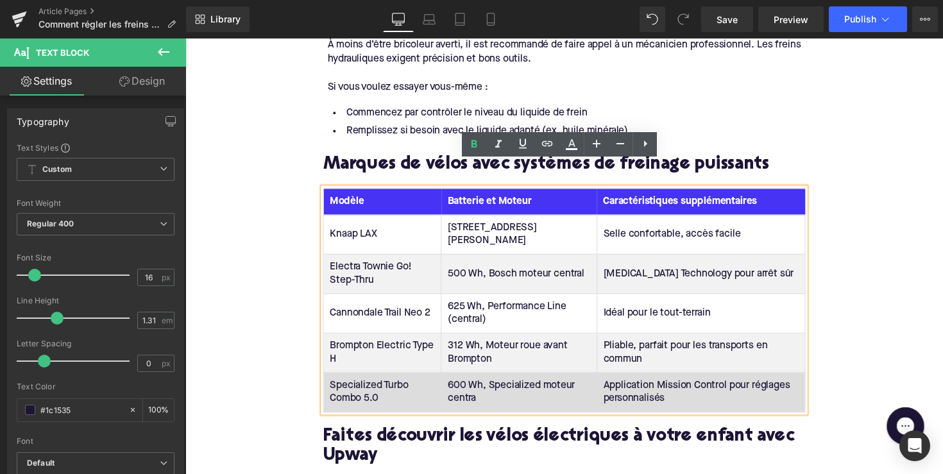
scroll to position [1693, 0]
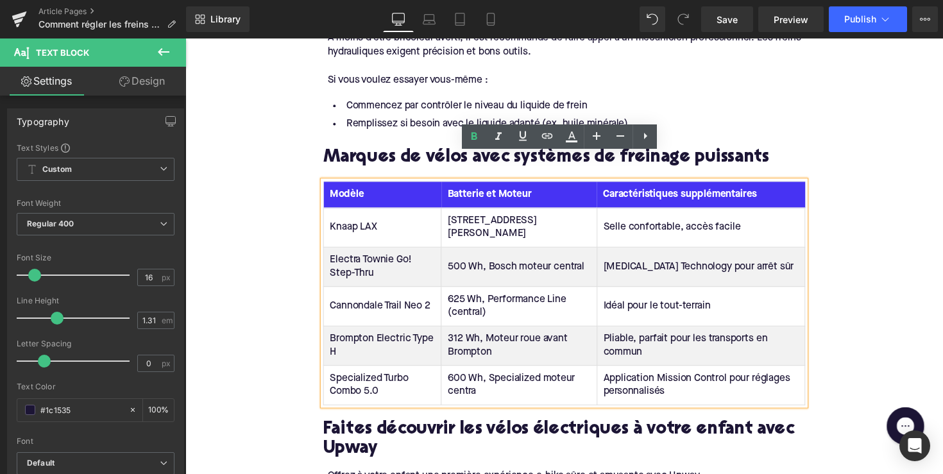
click at [694, 99] on li "Commencez par contrôler le niveau du liquide de frein" at bounding box center [574, 108] width 494 height 19
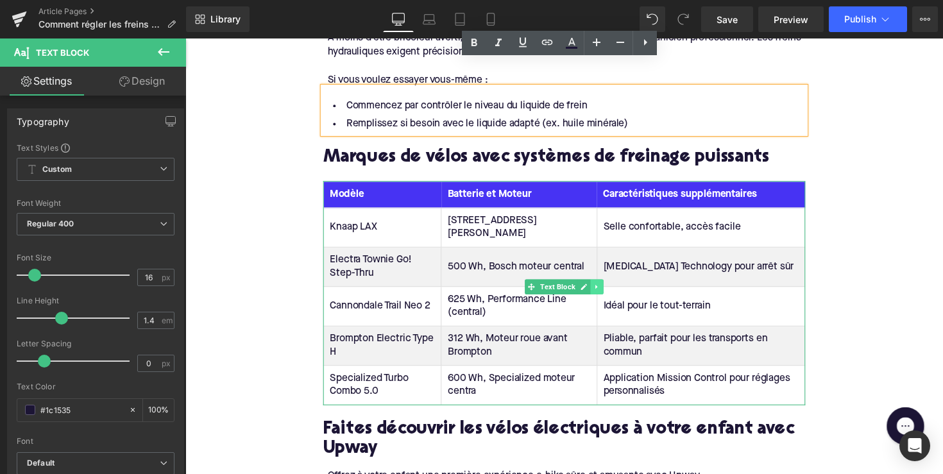
click at [607, 285] on link at bounding box center [606, 292] width 13 height 15
click at [613, 289] on icon at bounding box center [613, 293] width 7 height 8
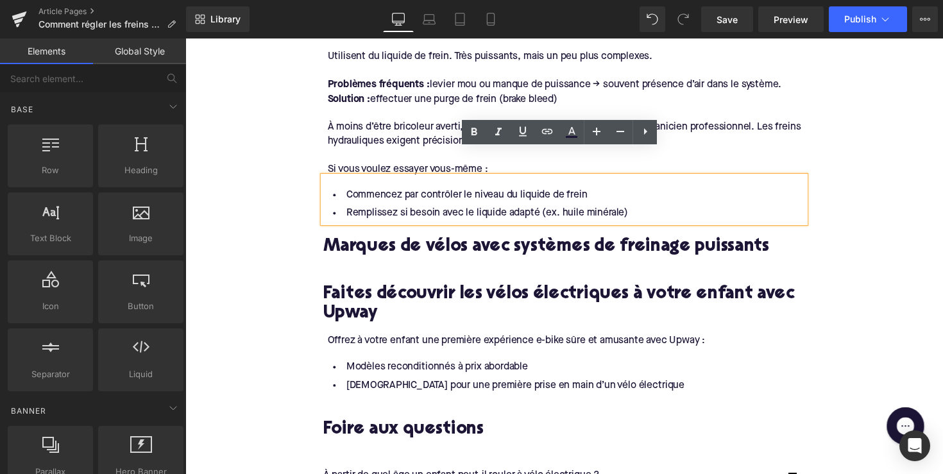
scroll to position [1588, 0]
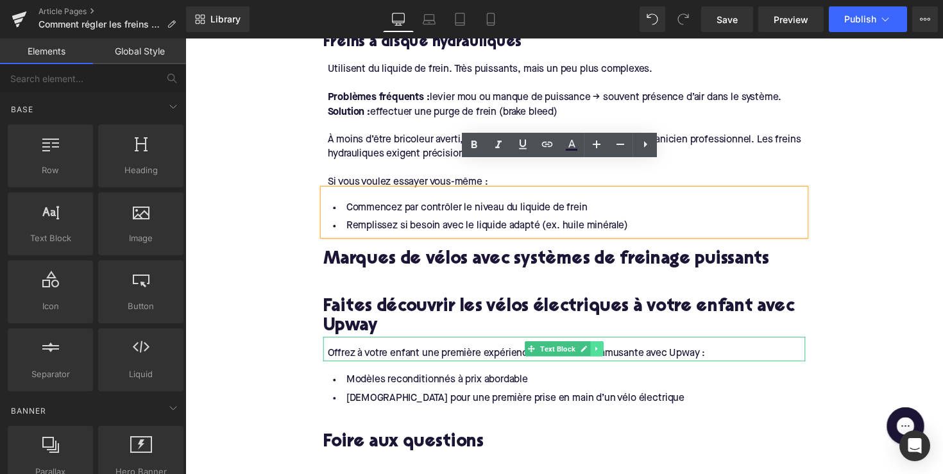
click at [604, 353] on icon at bounding box center [607, 357] width 7 height 8
click at [600, 353] on icon at bounding box center [600, 356] width 7 height 7
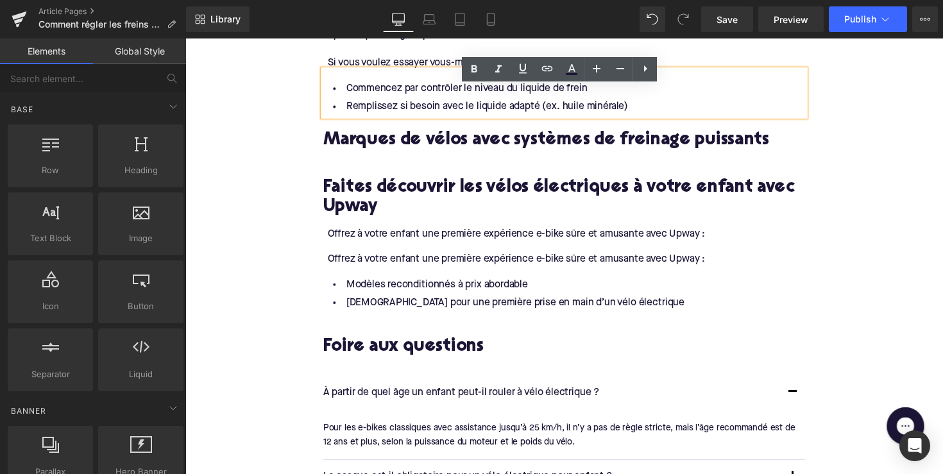
scroll to position [1666, 0]
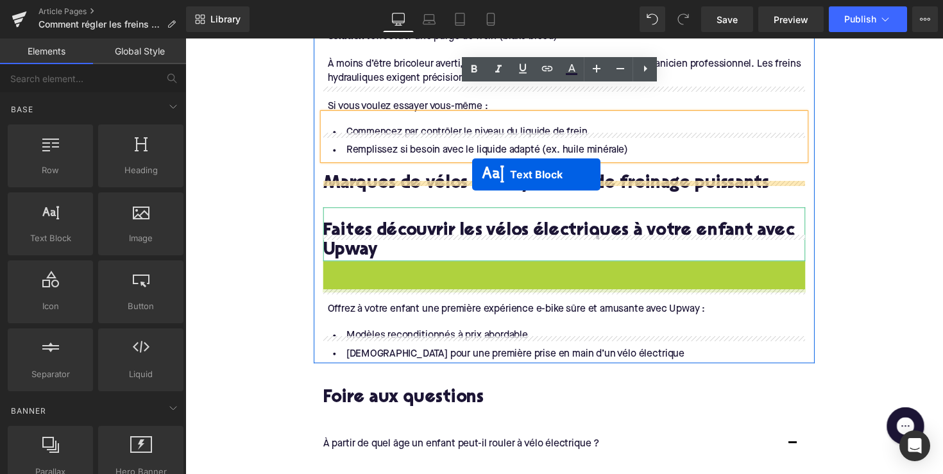
drag, startPoint x: 515, startPoint y: 249, endPoint x: 479, endPoint y: 178, distance: 79.8
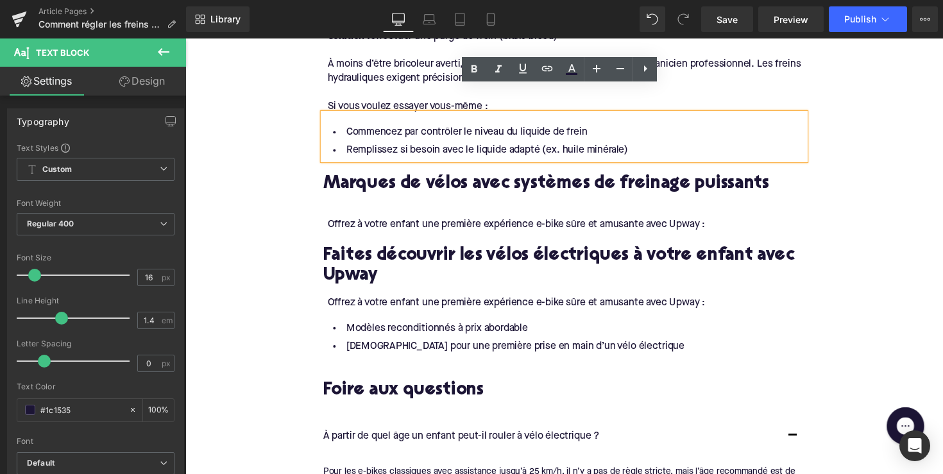
click at [400, 222] on div "Offrez à votre enfant une première expérience e-bike sûre et amusante avec Upwa…" at bounding box center [575, 229] width 489 height 14
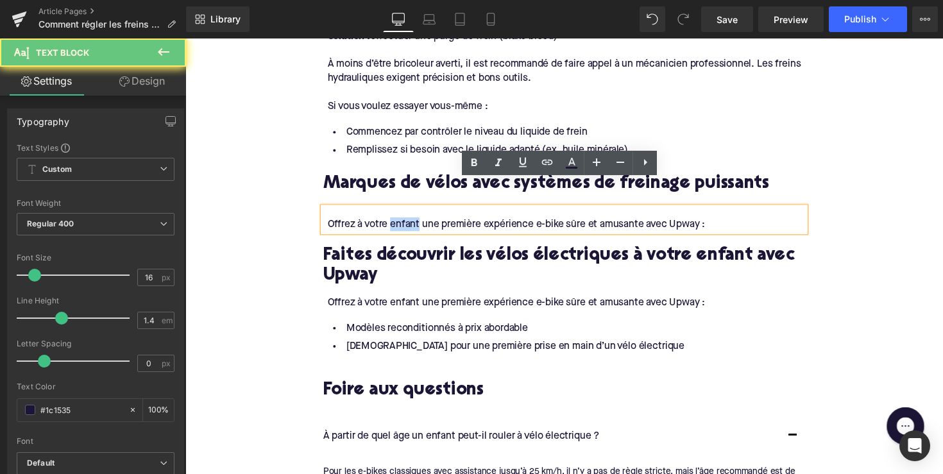
click at [400, 222] on div "Offrez à votre enfant une première expérience e-bike sûre et amusante avec Upwa…" at bounding box center [575, 229] width 489 height 14
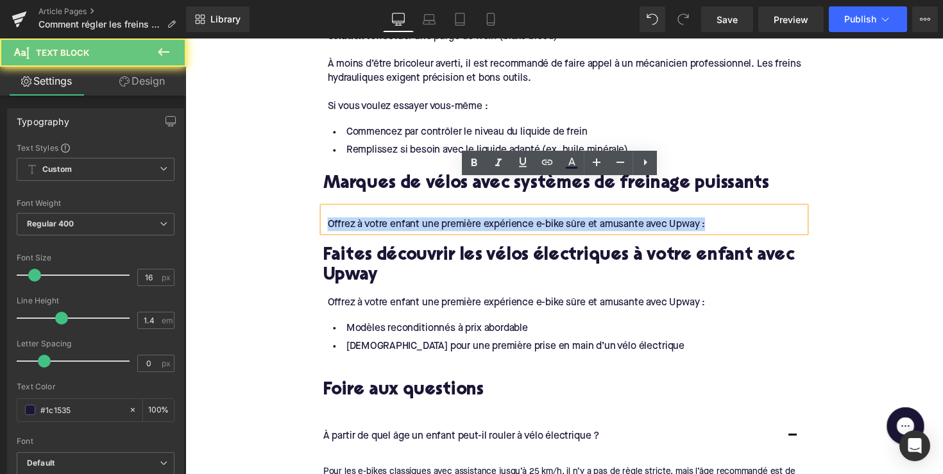
click at [400, 222] on div "Offrez à votre enfant une première expérience e-bike sûre et amusante avec Upwa…" at bounding box center [575, 229] width 489 height 14
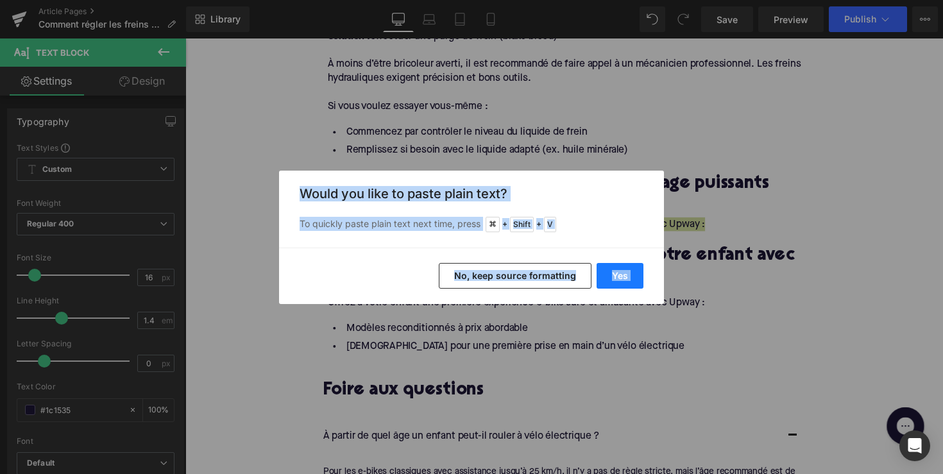
click at [617, 277] on button "Yes" at bounding box center [620, 276] width 47 height 26
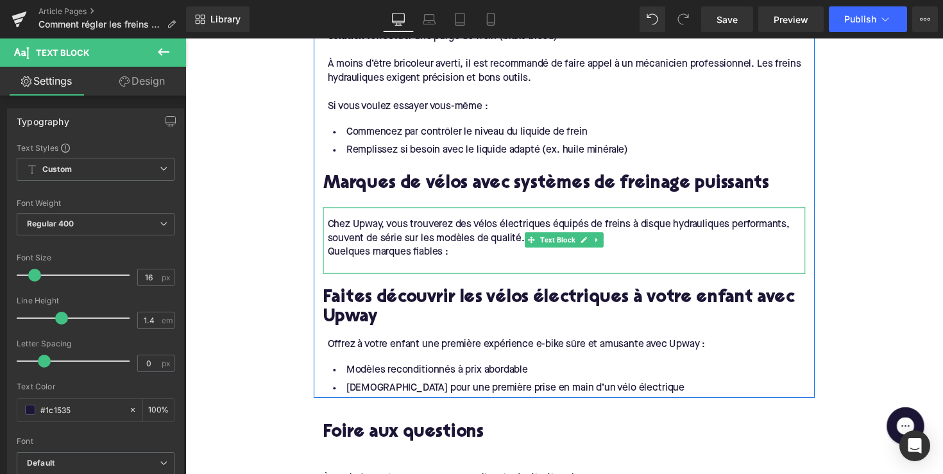
click at [331, 251] on div "Quelques marques fiables :" at bounding box center [575, 258] width 489 height 14
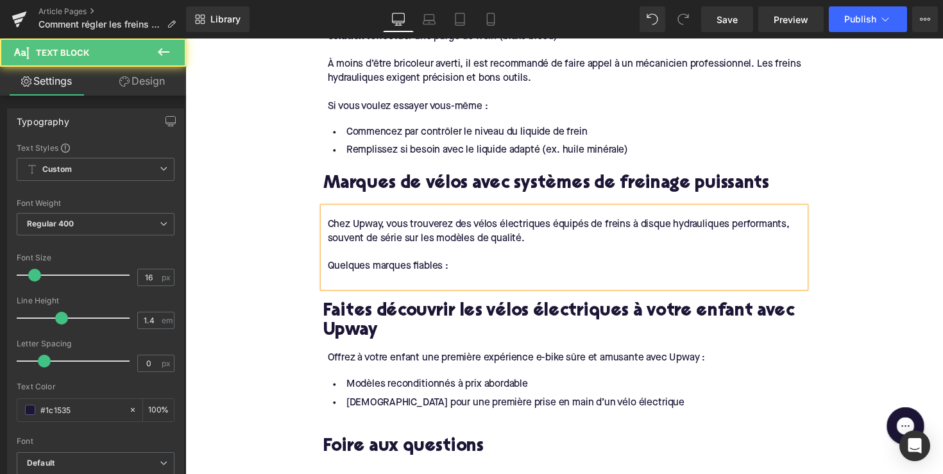
click at [339, 280] on div at bounding box center [575, 287] width 489 height 14
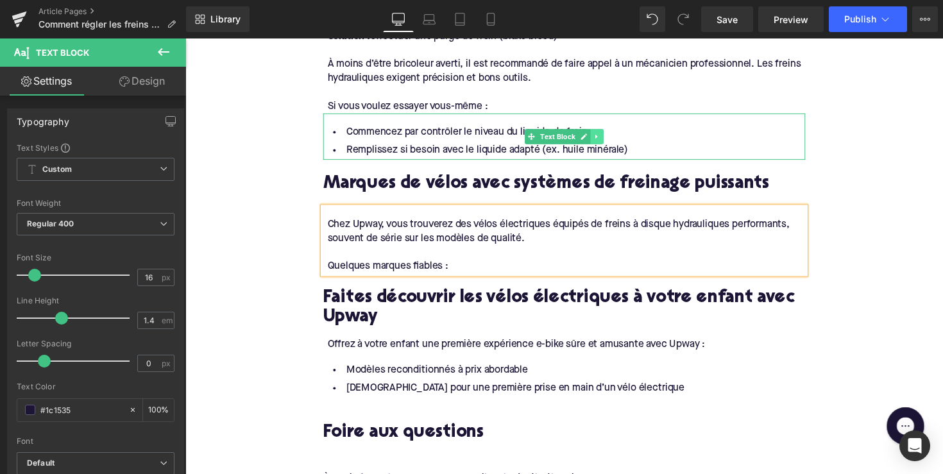
click at [602, 132] on link at bounding box center [606, 139] width 13 height 15
click at [599, 135] on icon at bounding box center [600, 138] width 7 height 7
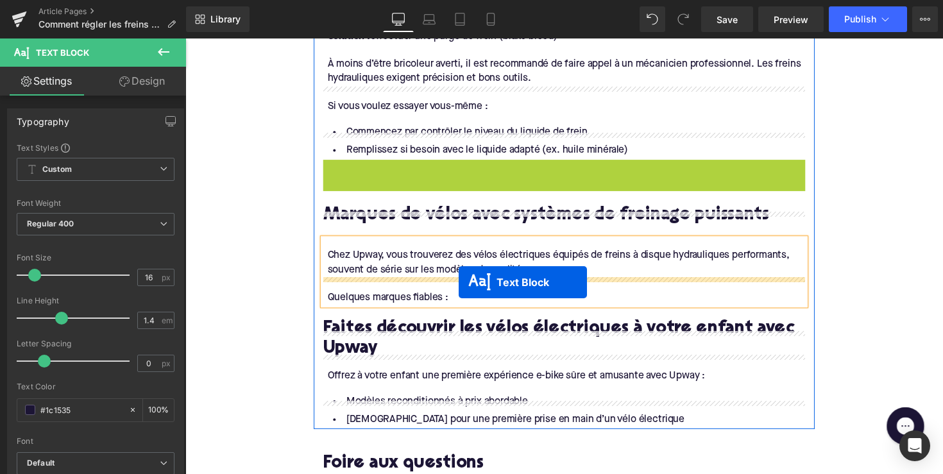
drag, startPoint x: 536, startPoint y: 162, endPoint x: 465, endPoint y: 288, distance: 145.1
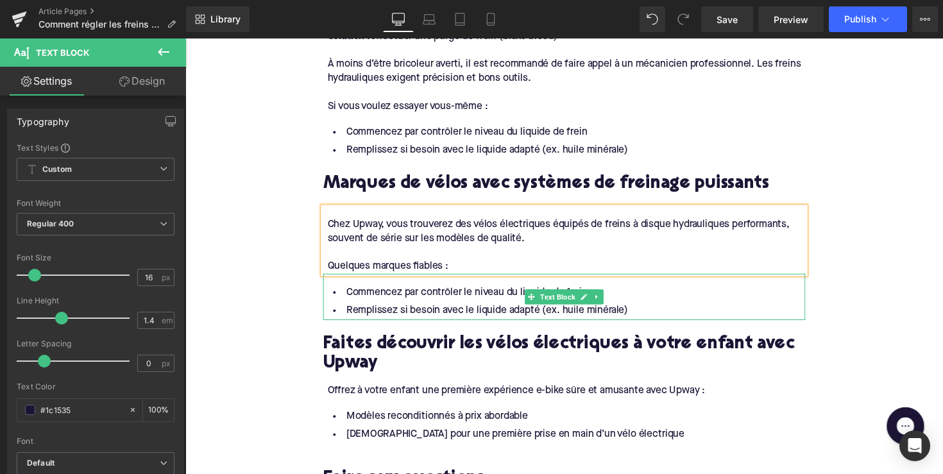
click at [404, 309] on li "Remplissez si besoin avec le liquide adapté (ex. huile minérale)" at bounding box center [574, 318] width 494 height 19
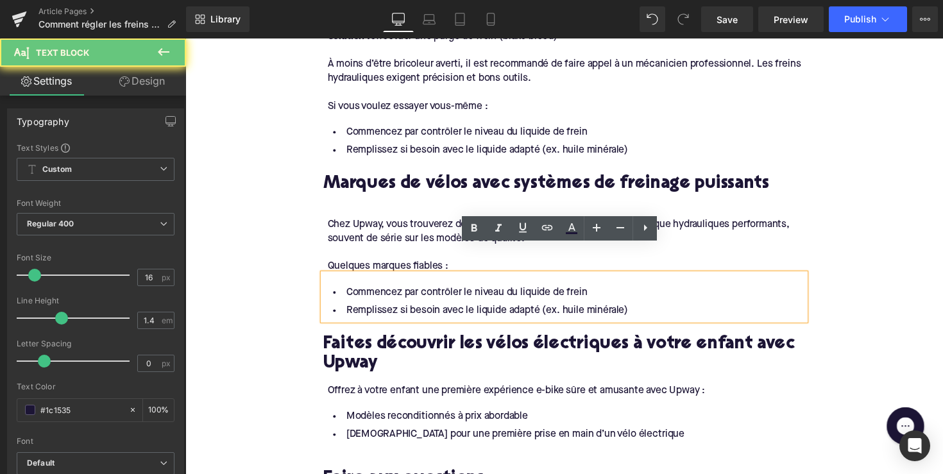
click at [643, 290] on li "Commencez par contrôler le niveau du liquide de frein" at bounding box center [574, 299] width 494 height 19
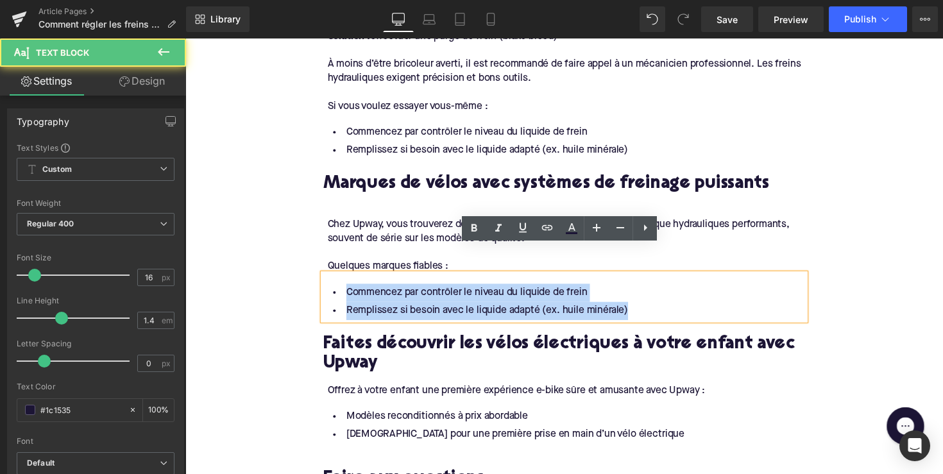
drag, startPoint x: 636, startPoint y: 289, endPoint x: 311, endPoint y: 266, distance: 326.1
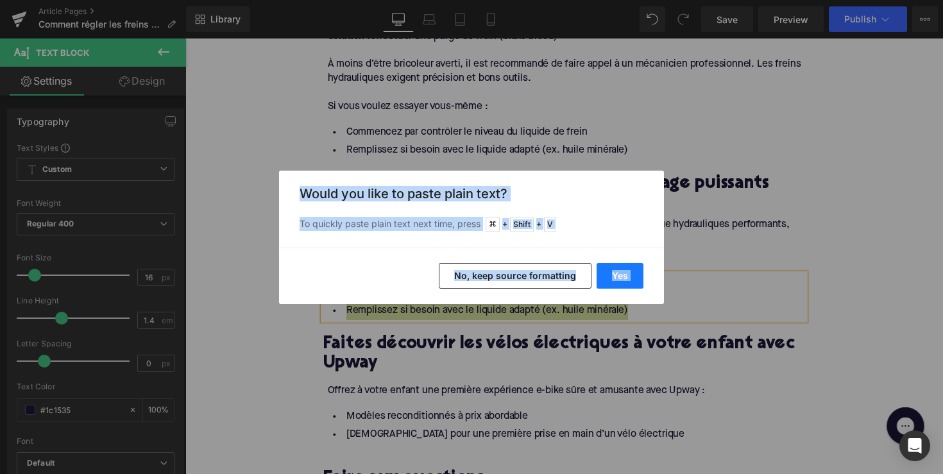
click at [620, 271] on button "Yes" at bounding box center [620, 276] width 47 height 26
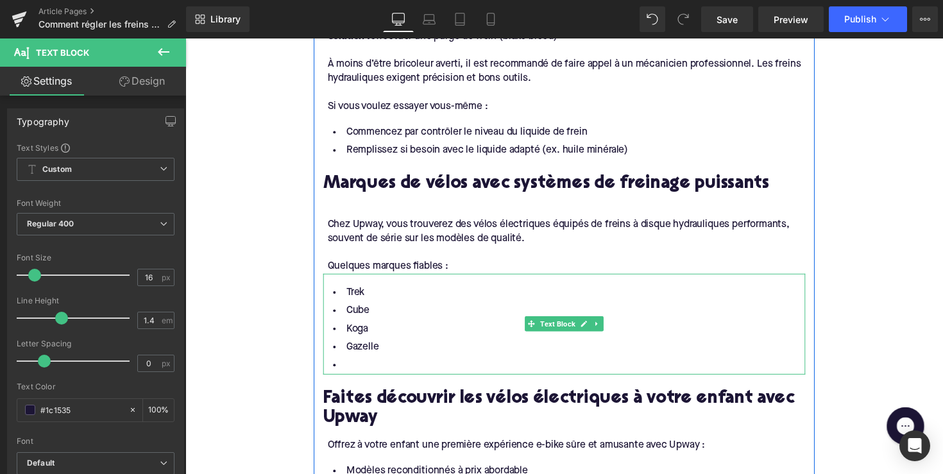
click at [384, 364] on li at bounding box center [574, 373] width 494 height 19
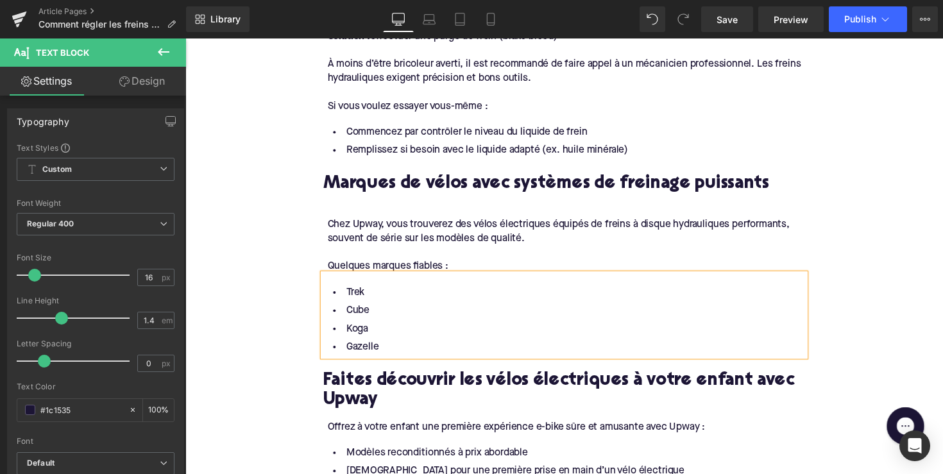
click at [421, 380] on h2 "Faites découvrir les vélos électriques à votre enfant avec Upway" at bounding box center [574, 400] width 494 height 40
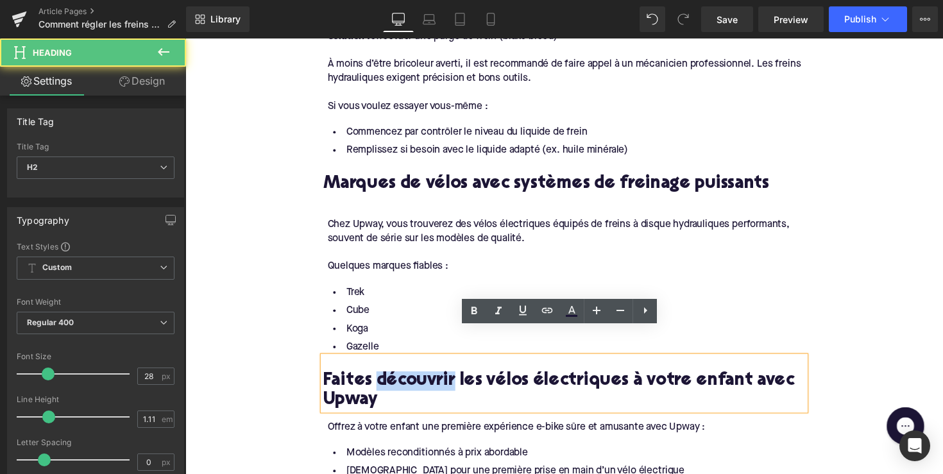
click at [421, 380] on h2 "Faites découvrir les vélos électriques à votre enfant avec Upway" at bounding box center [574, 400] width 494 height 40
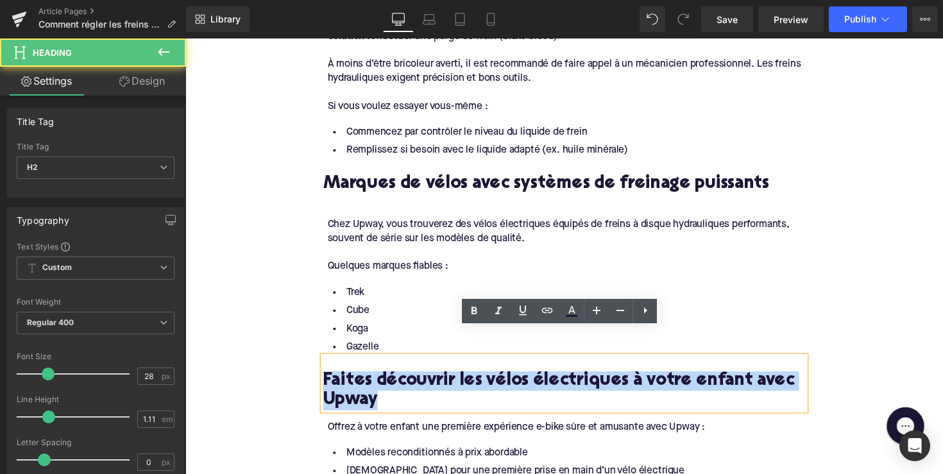
click at [421, 380] on h2 "Faites découvrir les vélos électriques à votre enfant avec Upway" at bounding box center [574, 400] width 494 height 40
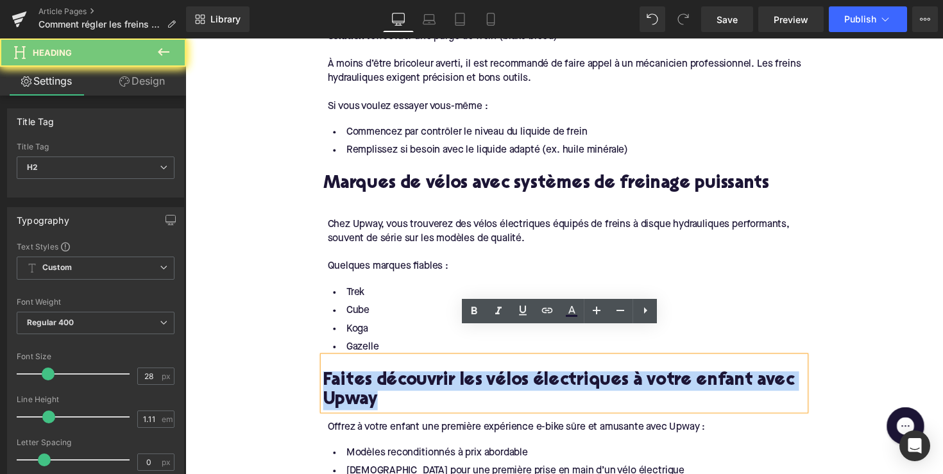
paste div
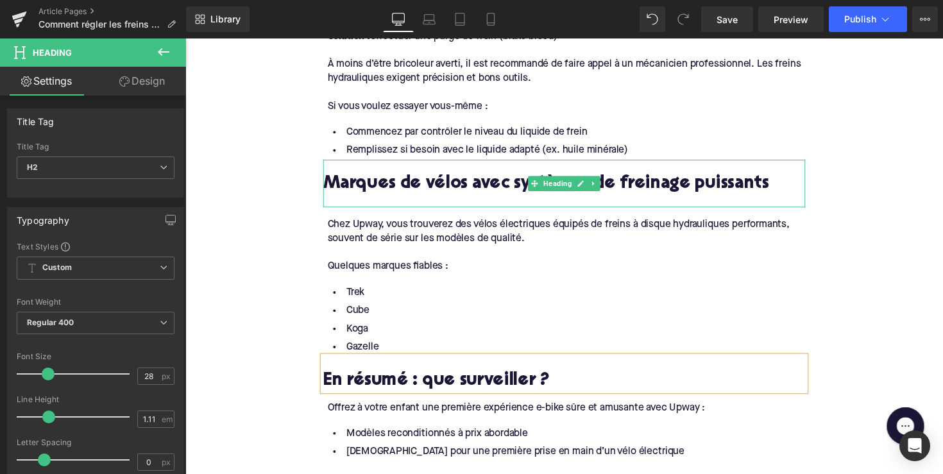
click at [344, 198] on div at bounding box center [574, 204] width 494 height 13
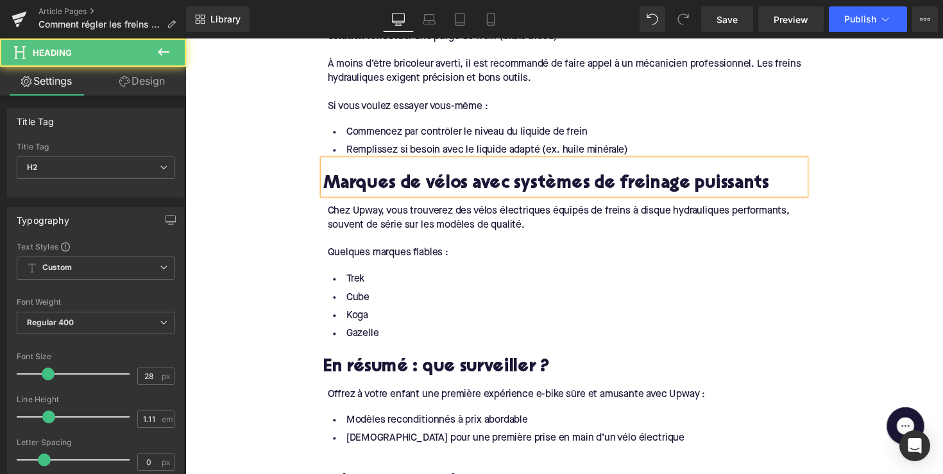
click at [366, 178] on h2 "Marques de vélos avec systèmes de freinage puissants" at bounding box center [574, 188] width 494 height 20
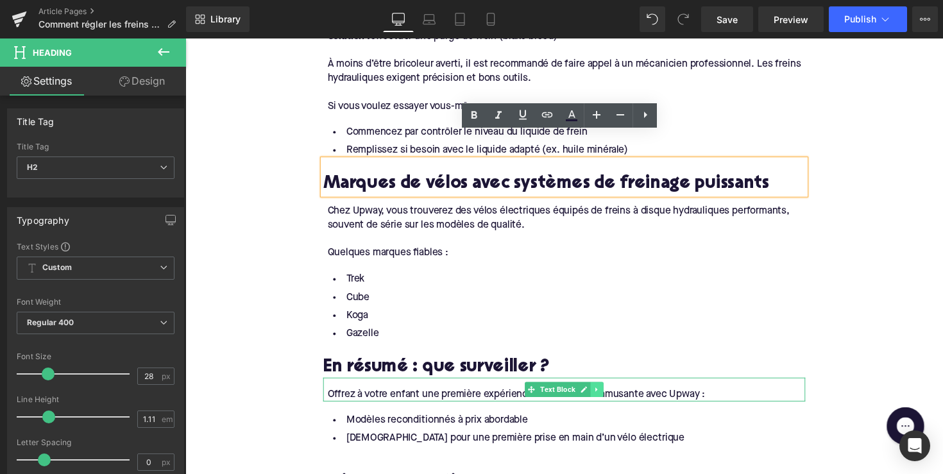
click at [604, 395] on icon at bounding box center [607, 399] width 7 height 8
click at [607, 391] on link at bounding box center [613, 398] width 13 height 15
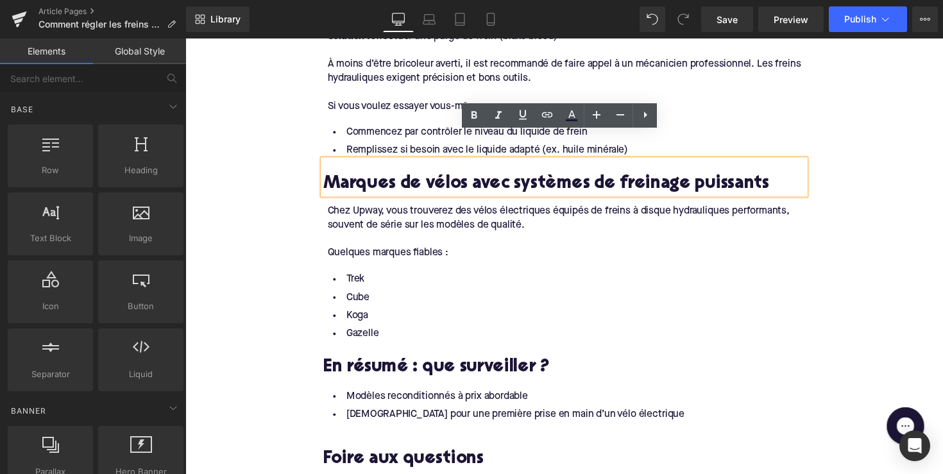
click at [447, 396] on li "Modèles reconditionnés à prix abordable" at bounding box center [574, 405] width 494 height 19
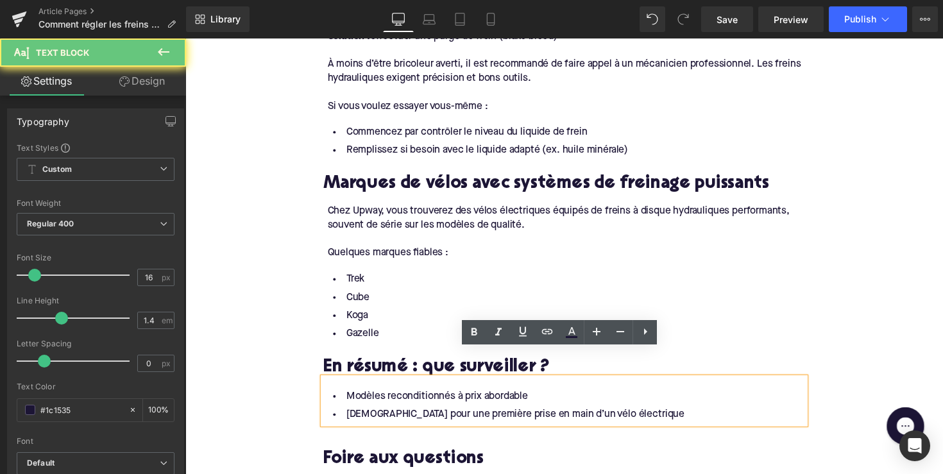
click at [506, 396] on li "Modèles reconditionnés à prix abordable" at bounding box center [574, 405] width 494 height 19
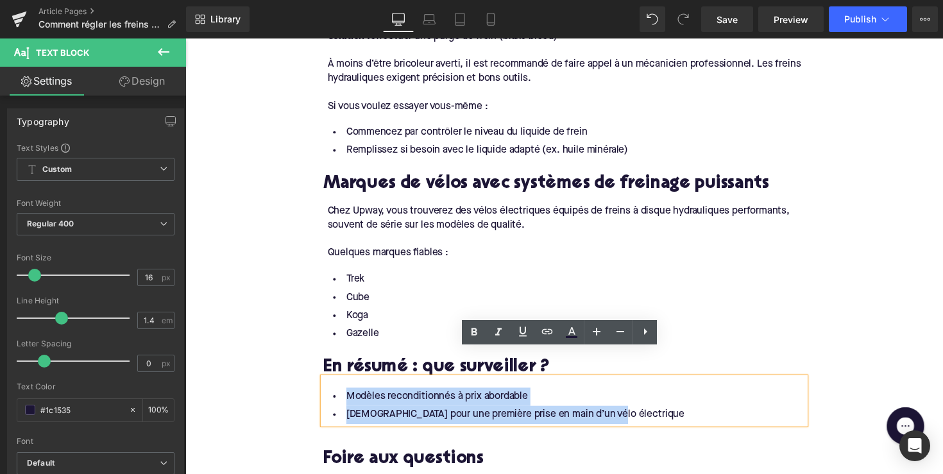
drag, startPoint x: 622, startPoint y: 397, endPoint x: 310, endPoint y: 375, distance: 312.6
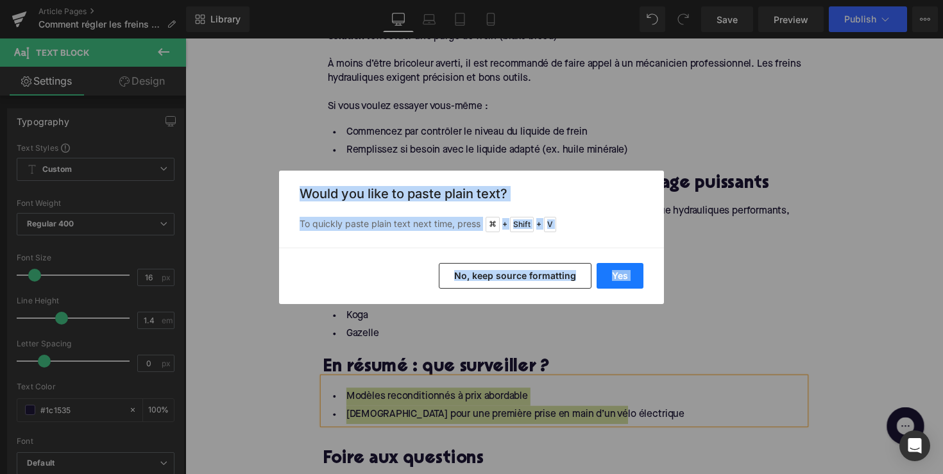
click at [619, 287] on button "Yes" at bounding box center [620, 276] width 47 height 26
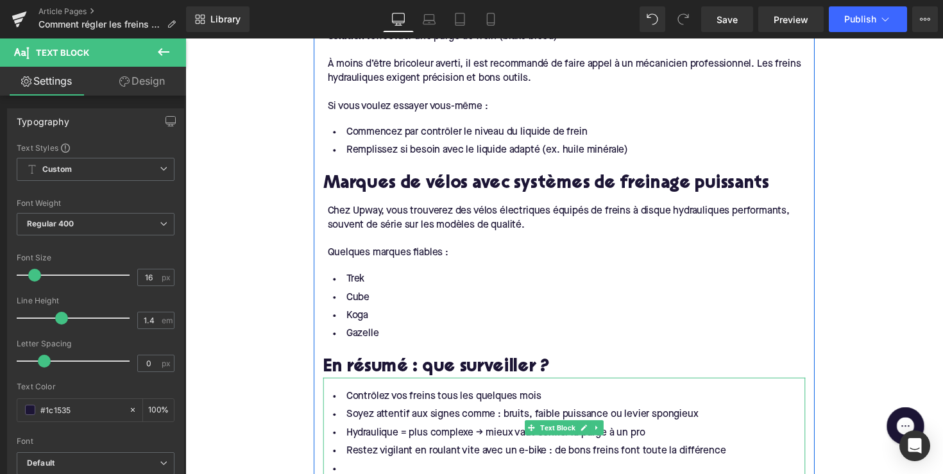
click at [378, 471] on li at bounding box center [574, 480] width 494 height 19
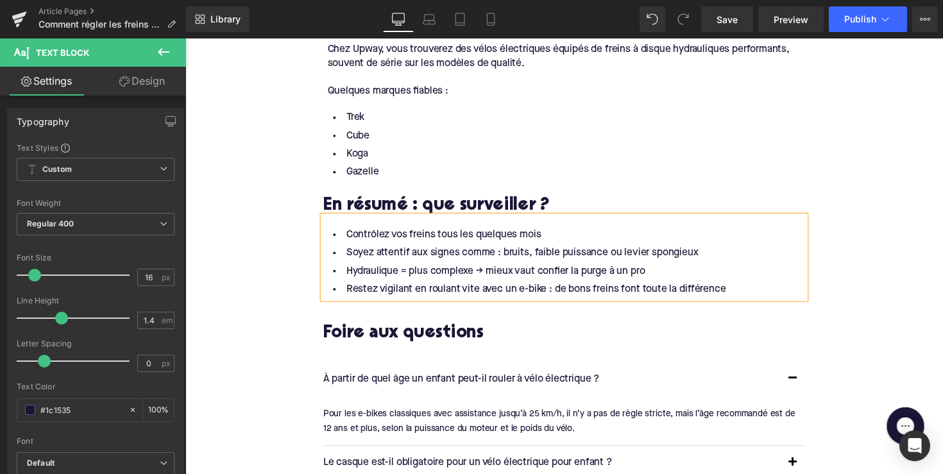
scroll to position [1900, 0]
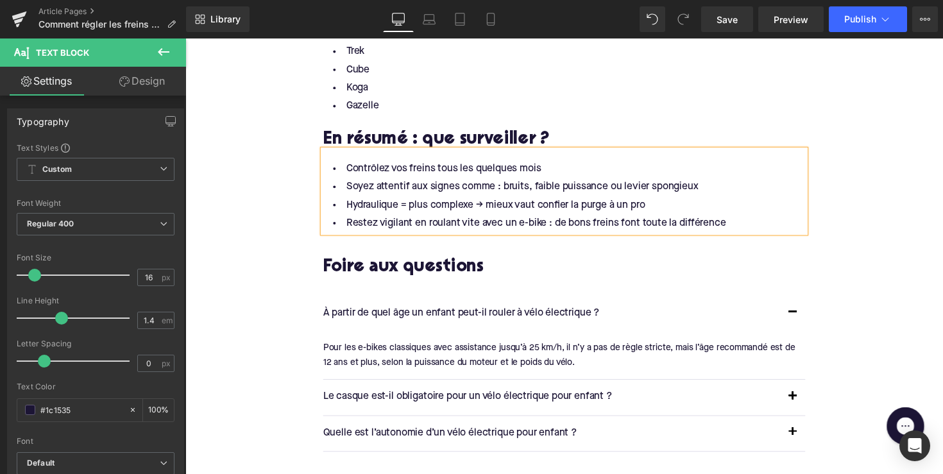
click at [185, 38] on div at bounding box center [185, 38] width 0 height 0
click at [464, 312] on p "À partir de quel âge un enfant peut-il rouler à vélo électrique ?" at bounding box center [561, 320] width 468 height 17
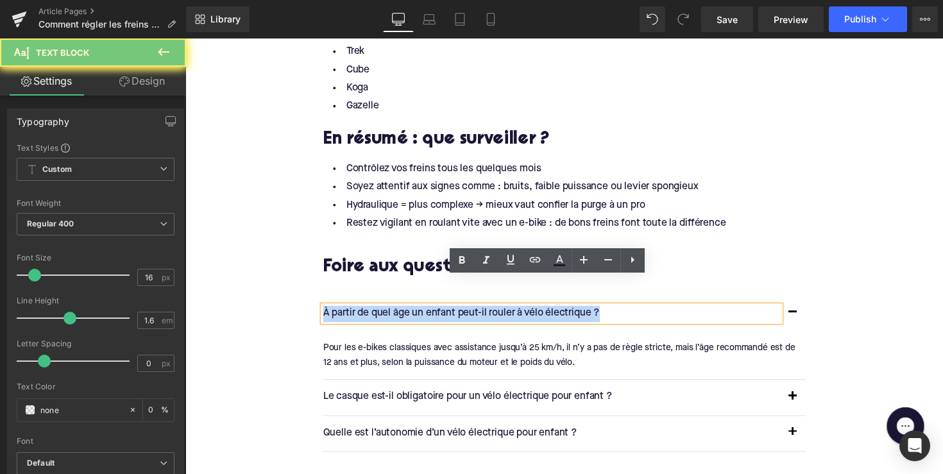
click at [464, 312] on p "À partir de quel âge un enfant peut-il rouler à vélo électrique ?" at bounding box center [561, 320] width 468 height 17
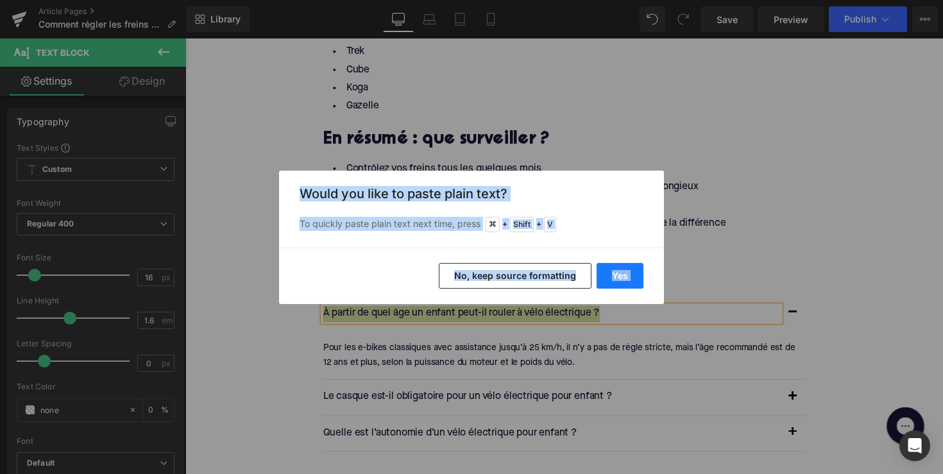
click at [602, 273] on button "Yes" at bounding box center [620, 276] width 47 height 26
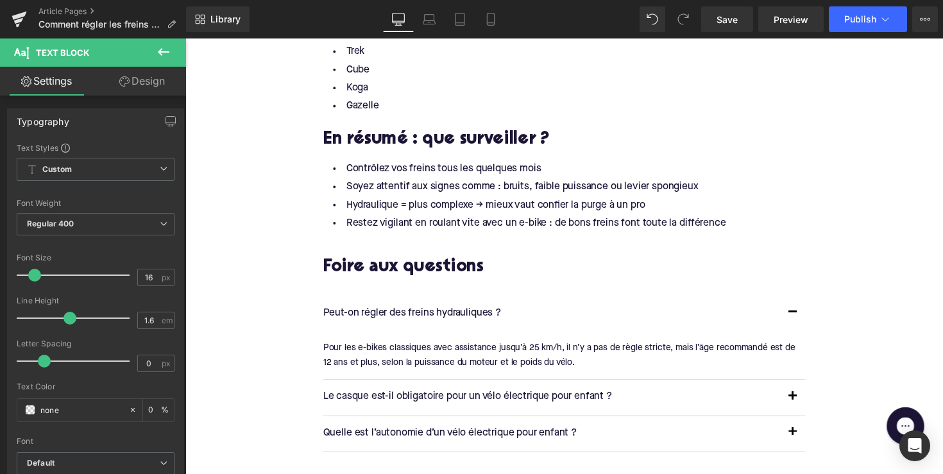
click at [361, 348] on div "Pour les e-bikes classiques avec assistance jusqu’à 25 km/h, il n’y a pas de rè…" at bounding box center [569, 362] width 484 height 29
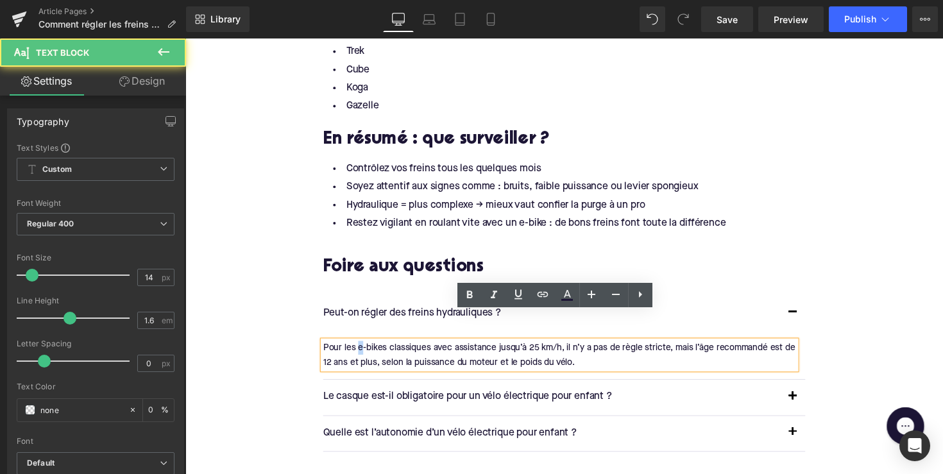
click at [361, 348] on div "Pour les e-bikes classiques avec assistance jusqu’à 25 km/h, il n’y a pas de rè…" at bounding box center [569, 362] width 484 height 29
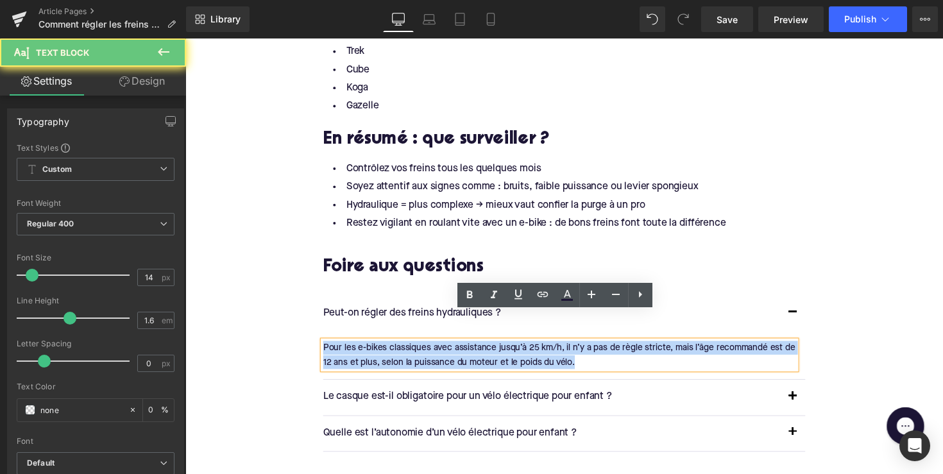
click at [361, 348] on div "Pour les e-bikes classiques avec assistance jusqu’à 25 km/h, il n’y a pas de rè…" at bounding box center [569, 362] width 484 height 29
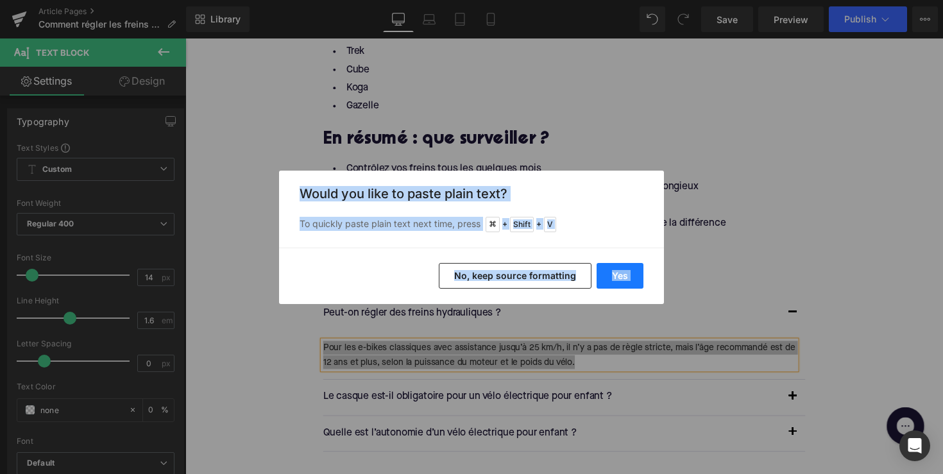
click at [606, 275] on button "Yes" at bounding box center [620, 276] width 47 height 26
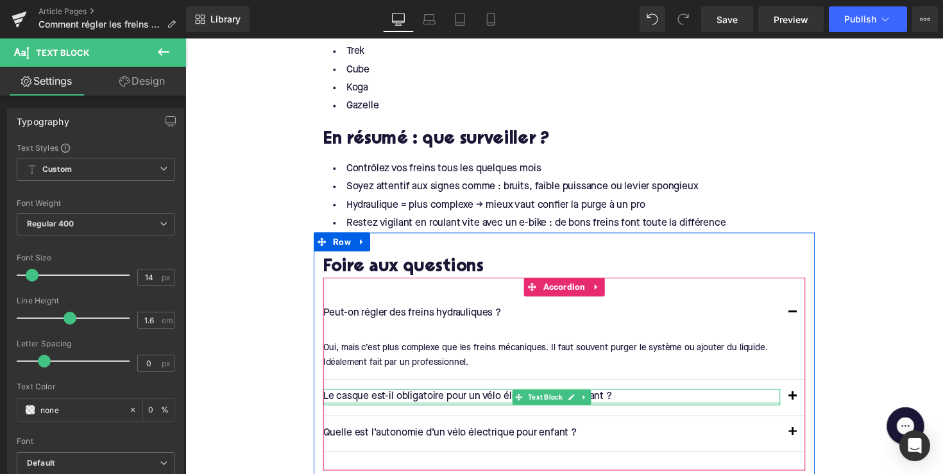
click at [443, 411] on div at bounding box center [561, 412] width 468 height 3
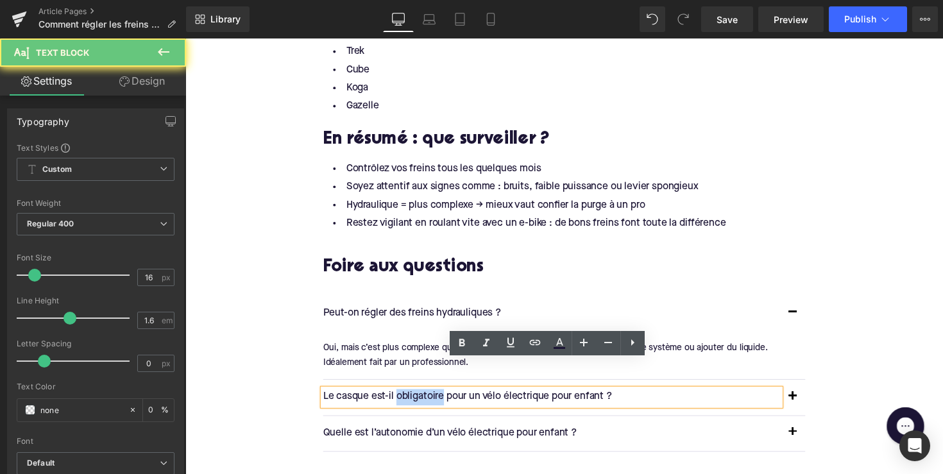
click at [443, 398] on p "Le casque est-il obligatoire pour un vélo électrique pour enfant ?" at bounding box center [561, 406] width 468 height 17
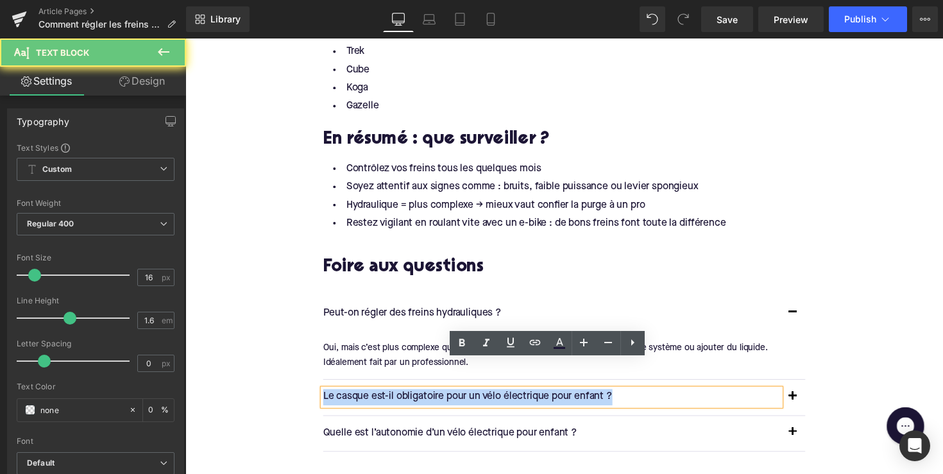
click at [443, 398] on p "Le casque est-il obligatoire pour un vélo électrique pour enfant ?" at bounding box center [561, 406] width 468 height 17
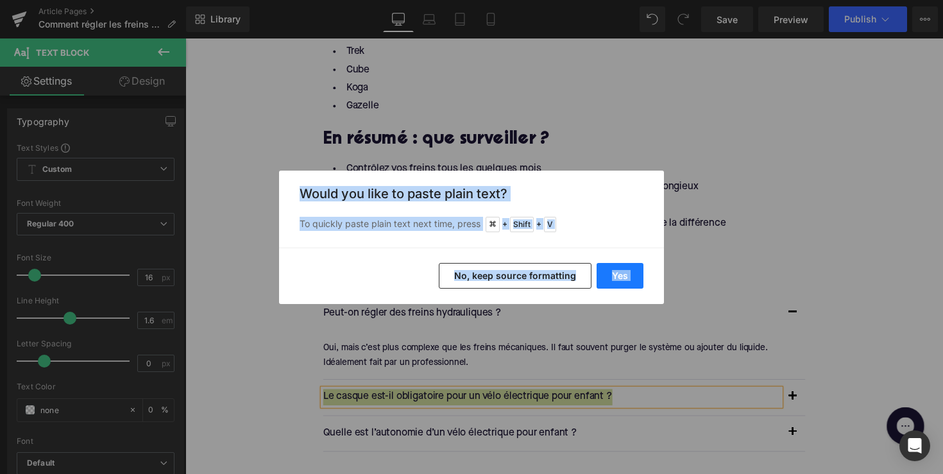
click at [615, 273] on button "Yes" at bounding box center [620, 276] width 47 height 26
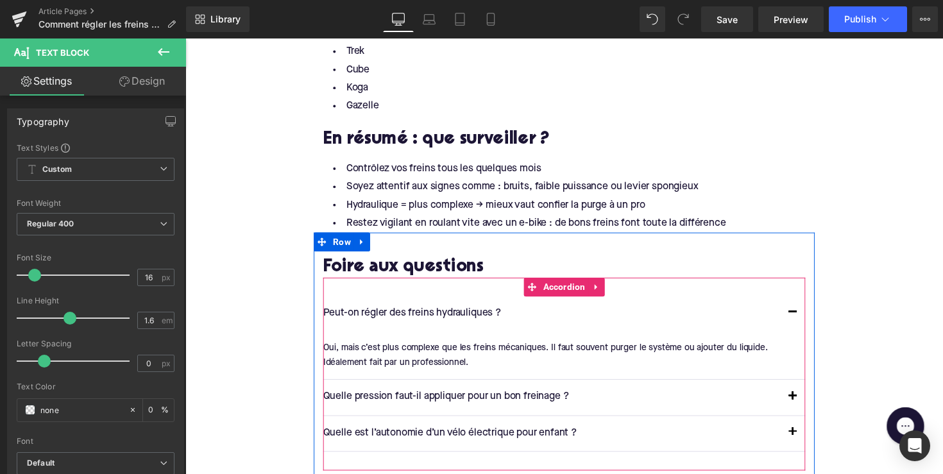
click at [803, 388] on button "button" at bounding box center [808, 406] width 26 height 36
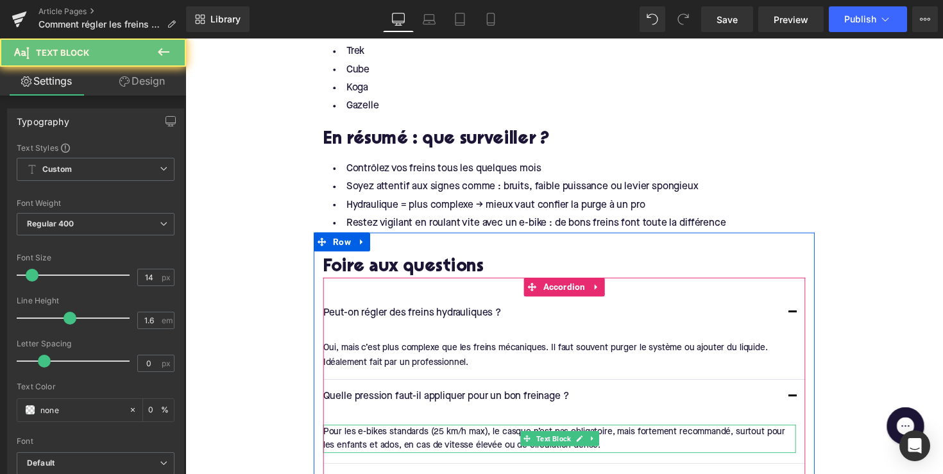
click at [477, 434] on div "Pour les e-bikes standards (25 km/h max), le casque n’est pas obligatoire, mais…" at bounding box center [569, 448] width 484 height 29
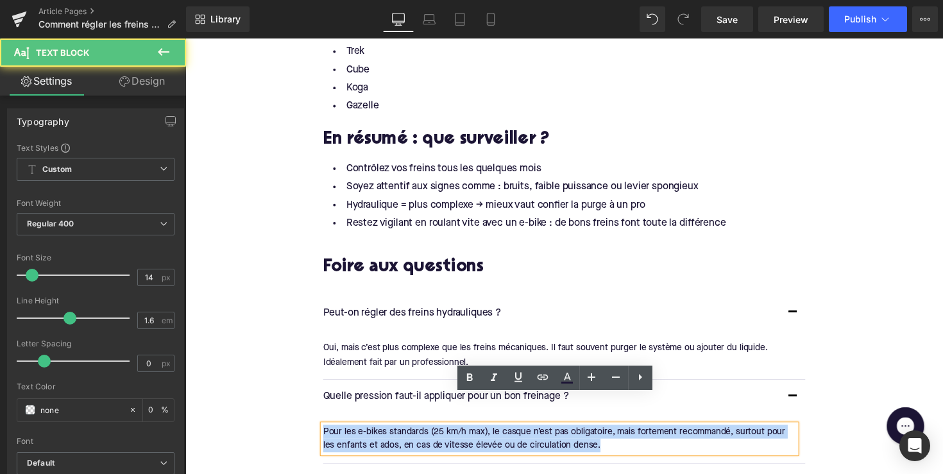
click at [477, 434] on div "Pour les e-bikes standards (25 km/h max), le casque n’est pas obligatoire, mais…" at bounding box center [569, 448] width 484 height 29
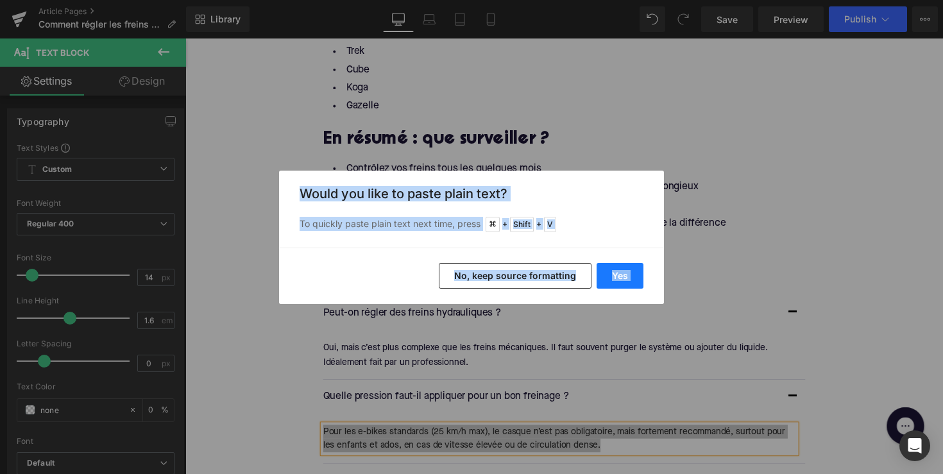
click at [634, 275] on button "Yes" at bounding box center [620, 276] width 47 height 26
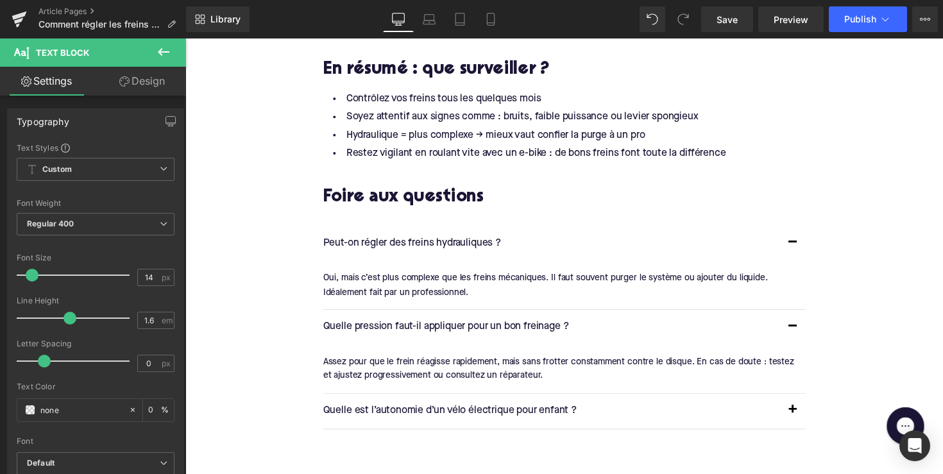
scroll to position [2002, 0]
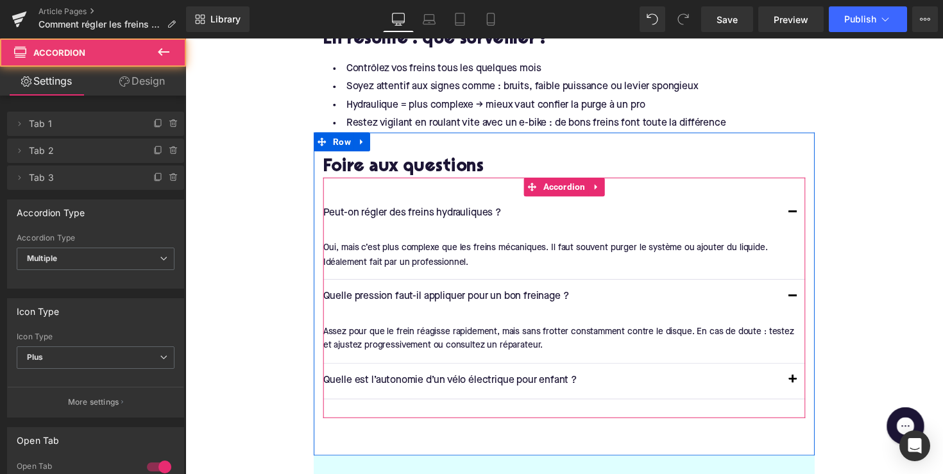
click at [451, 371] on div "Quelle est l’autonomie d’un vélo électrique pour enfant ? Text Block" at bounding box center [574, 389] width 494 height 37
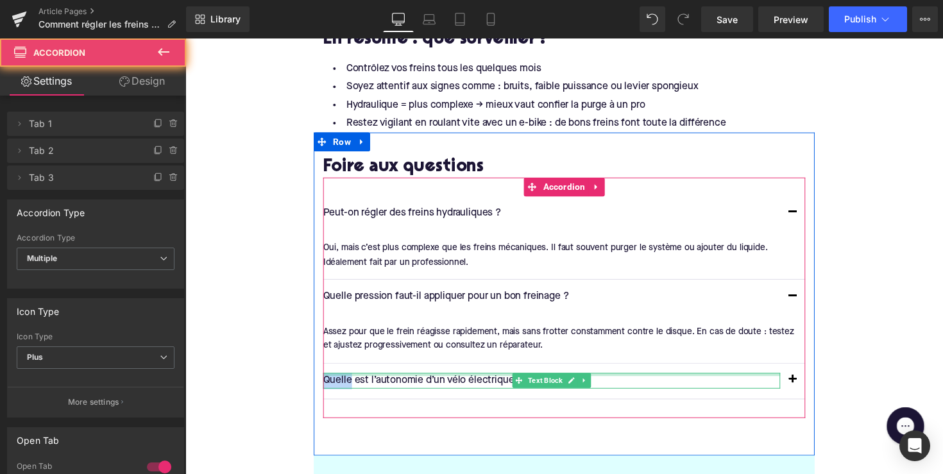
click at [450, 381] on div at bounding box center [561, 382] width 468 height 3
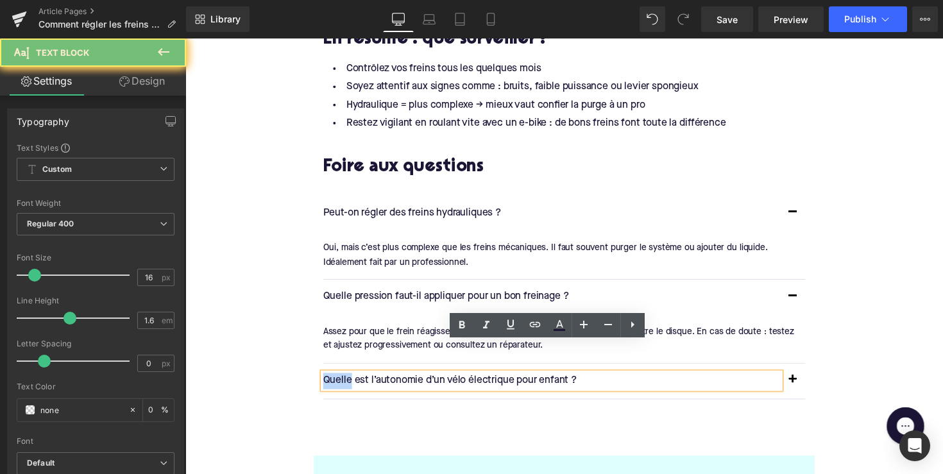
click at [450, 381] on p "Quelle est l’autonomie d’un vélo électrique pour enfant ?" at bounding box center [561, 389] width 468 height 17
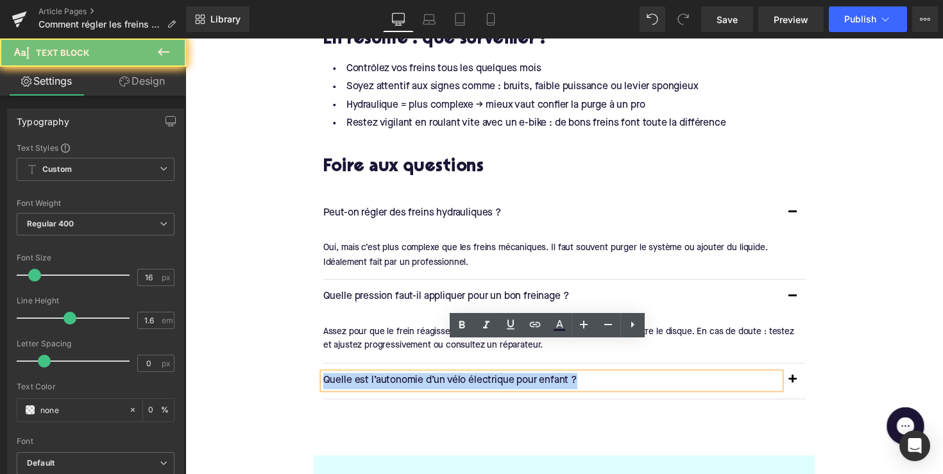
click at [450, 381] on p "Quelle est l’autonomie d’un vélo électrique pour enfant ?" at bounding box center [561, 389] width 468 height 17
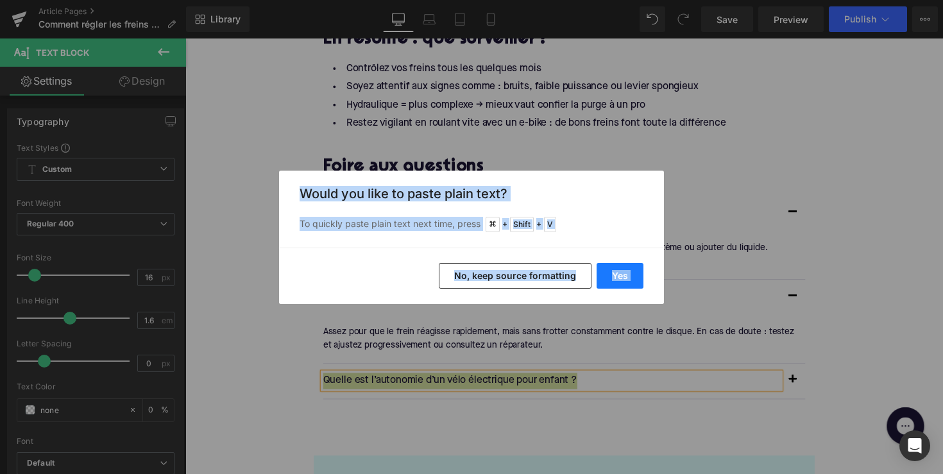
click at [600, 274] on button "Yes" at bounding box center [620, 276] width 47 height 26
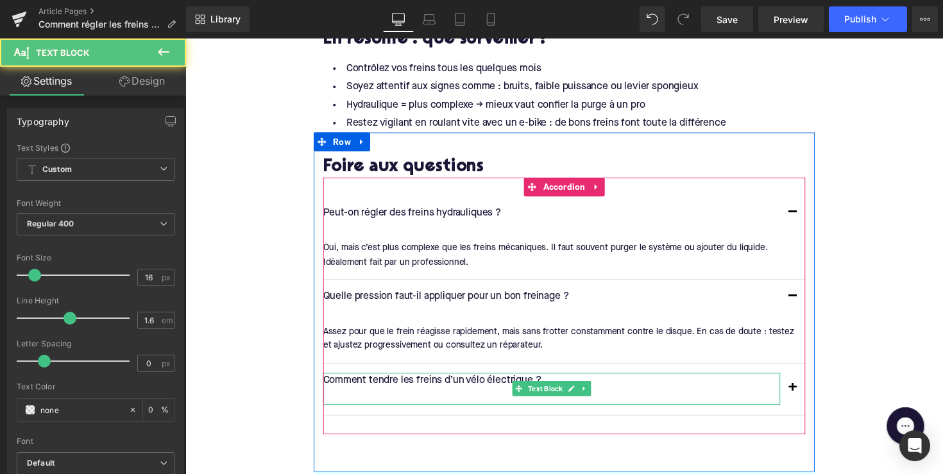
click at [393, 397] on p at bounding box center [561, 405] width 468 height 17
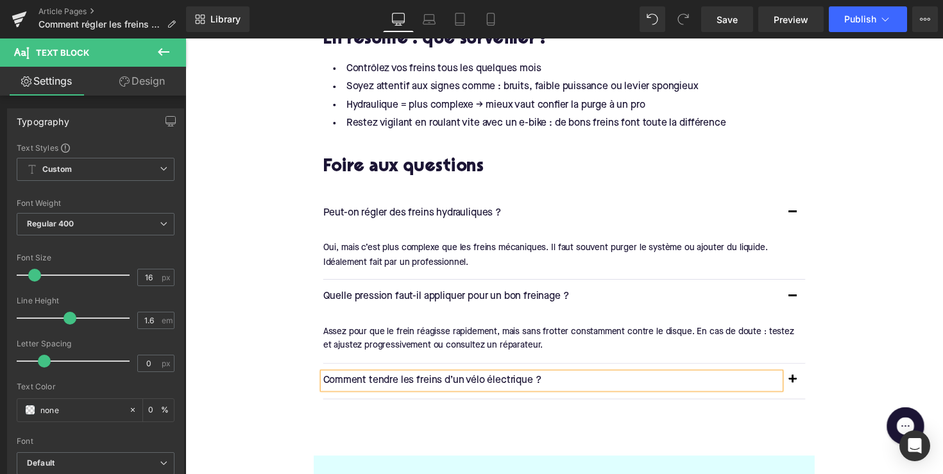
click at [808, 391] on span "button" at bounding box center [808, 391] width 0 height 0
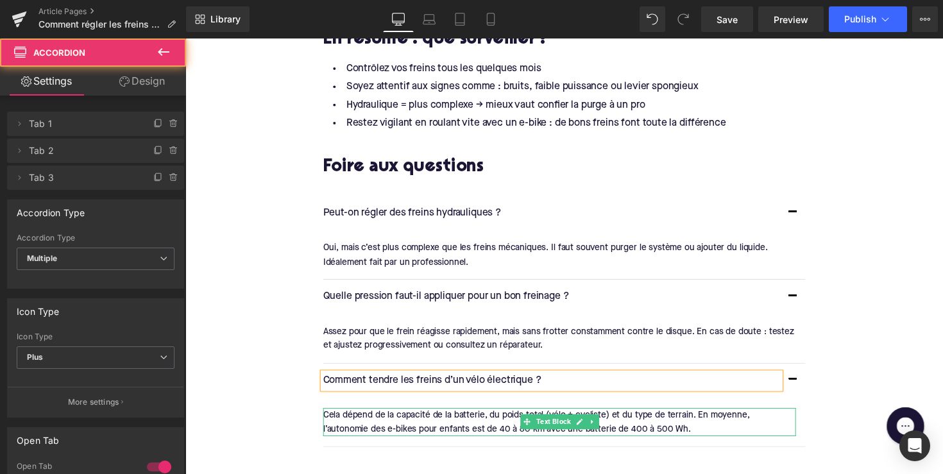
click at [533, 423] on span at bounding box center [535, 430] width 13 height 15
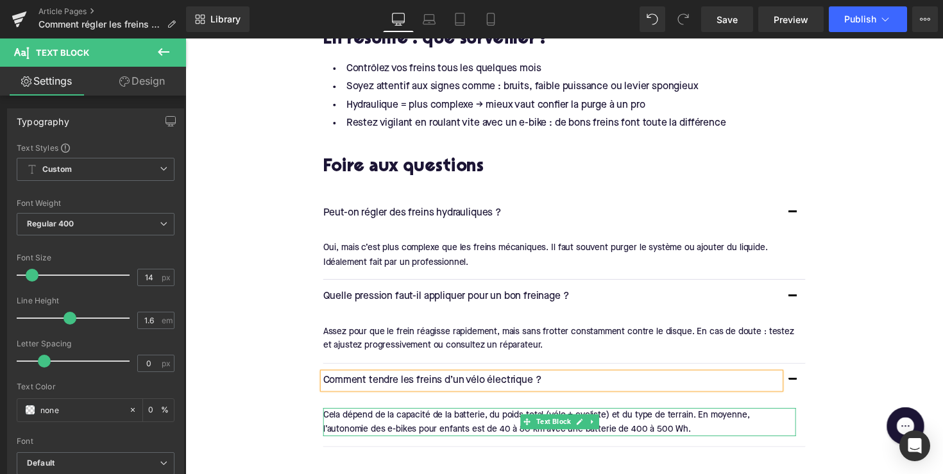
click at [484, 417] on div "Cela dépend de la capacité de la batterie, du poids total (vélo + cycliste) et …" at bounding box center [569, 431] width 484 height 29
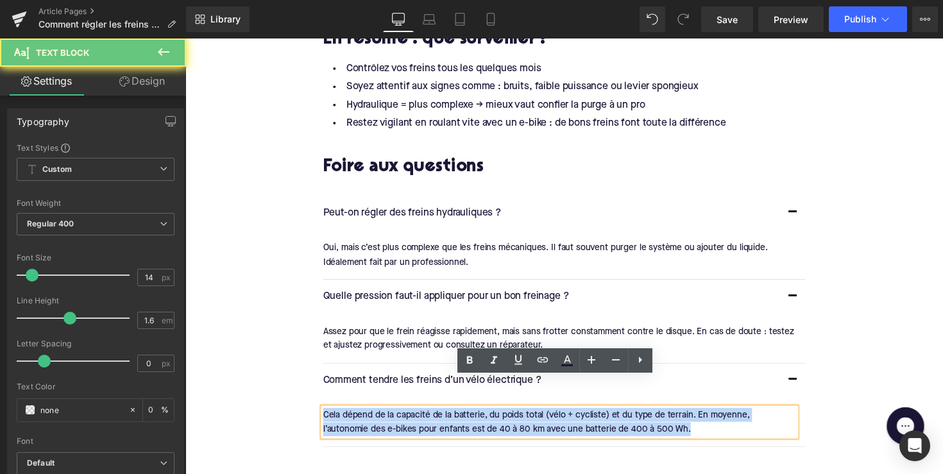
click at [484, 417] on div "Cela dépend de la capacité de la batterie, du poids total (vélo + cycliste) et …" at bounding box center [569, 431] width 484 height 29
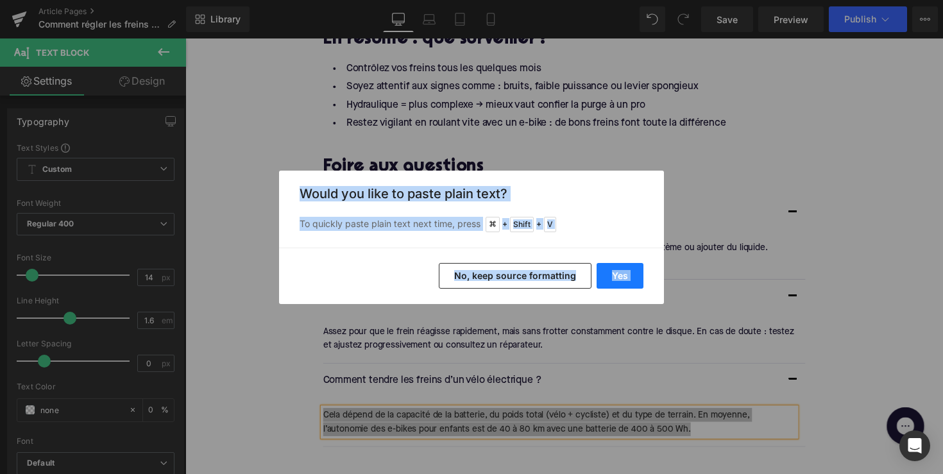
click at [624, 270] on button "Yes" at bounding box center [620, 276] width 47 height 26
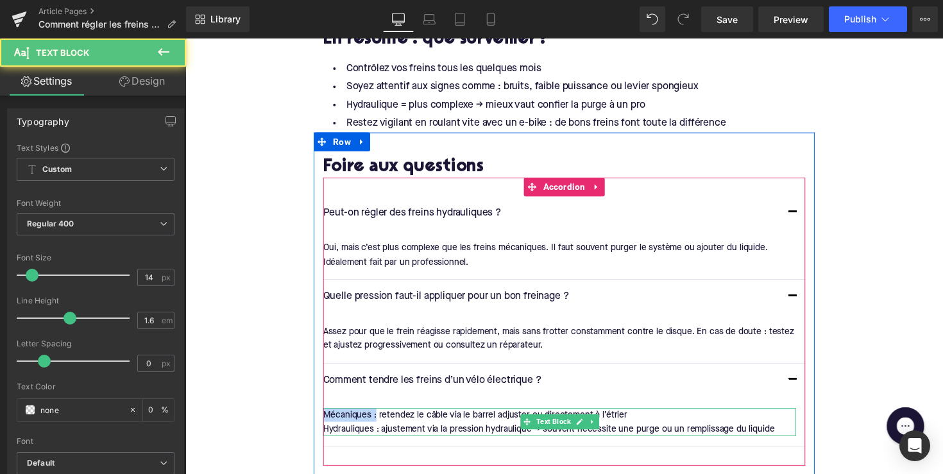
drag, startPoint x: 377, startPoint y: 394, endPoint x: 311, endPoint y: 394, distance: 66.1
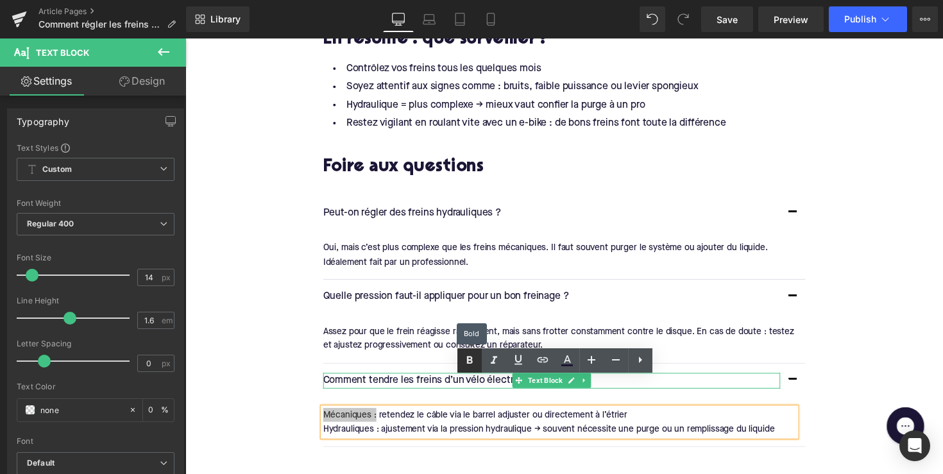
click at [470, 356] on icon at bounding box center [469, 360] width 15 height 15
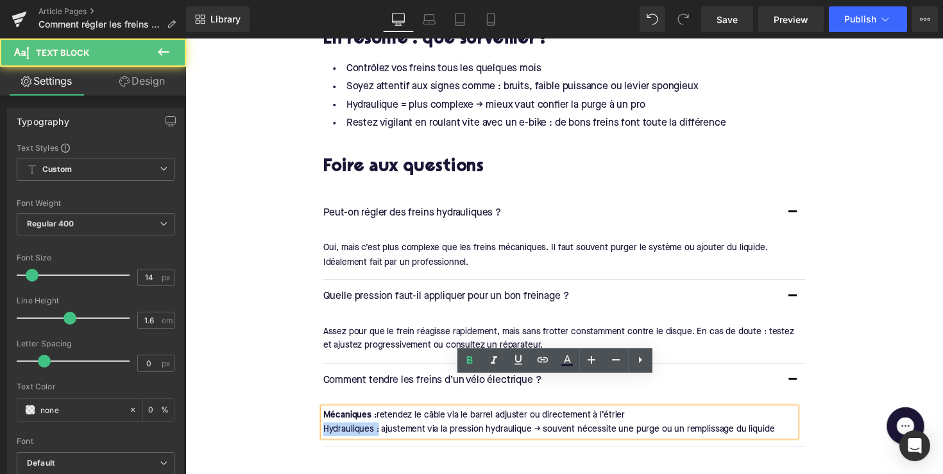
drag, startPoint x: 380, startPoint y: 411, endPoint x: 317, endPoint y: 411, distance: 63.5
click at [317, 411] on div "Foire aux questions Heading Peut-on régler des freins hydrauliques ? Text Block" at bounding box center [573, 318] width 513 height 315
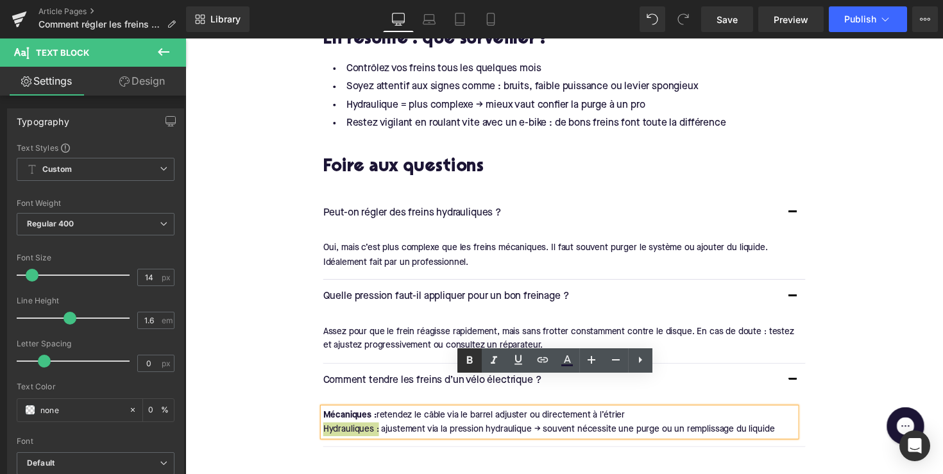
click at [464, 360] on icon at bounding box center [469, 360] width 15 height 15
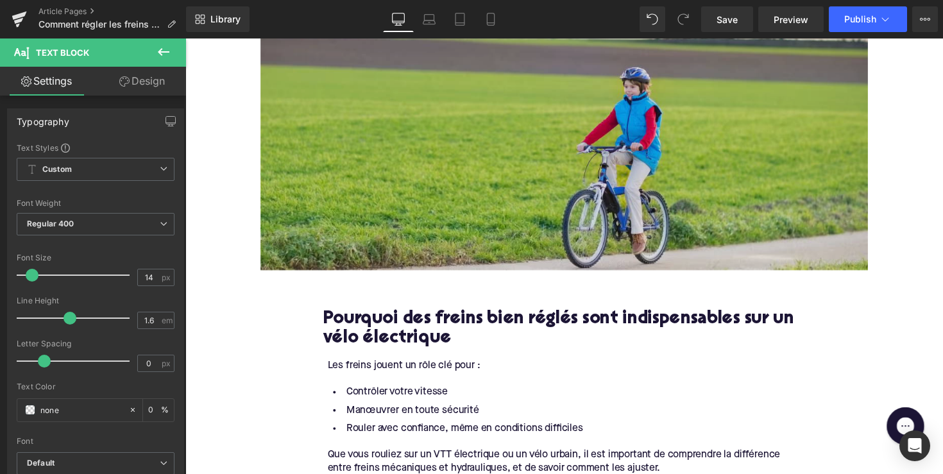
scroll to position [523, 0]
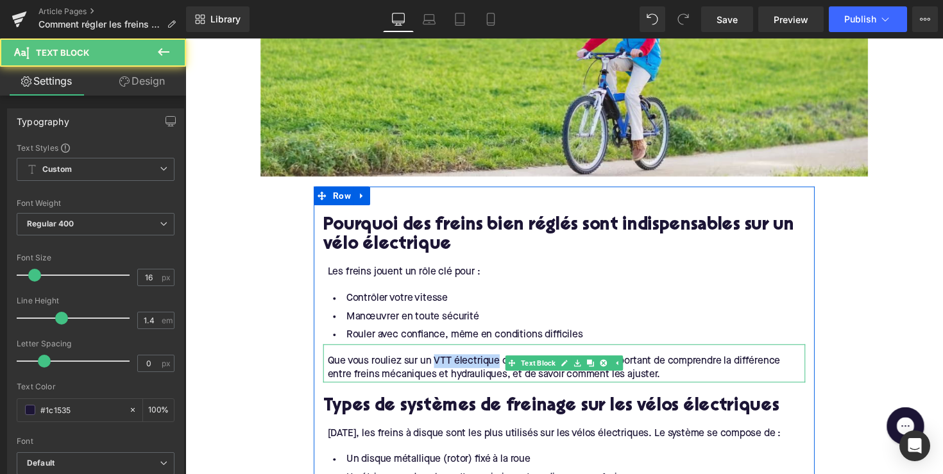
drag, startPoint x: 438, startPoint y: 363, endPoint x: 506, endPoint y: 363, distance: 68.0
click at [506, 363] on div "Que vous rouliez sur un VTT électrique ou un vélo urbain, il est important de c…" at bounding box center [575, 376] width 489 height 29
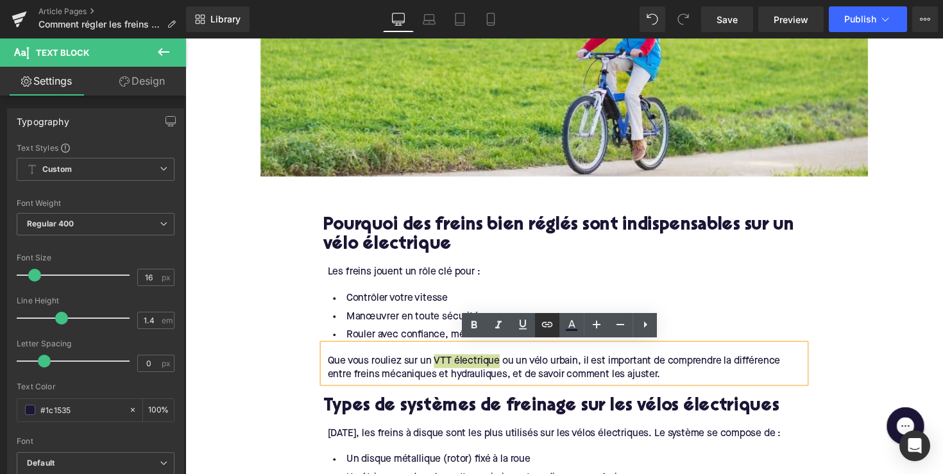
click at [545, 330] on icon at bounding box center [547, 324] width 15 height 15
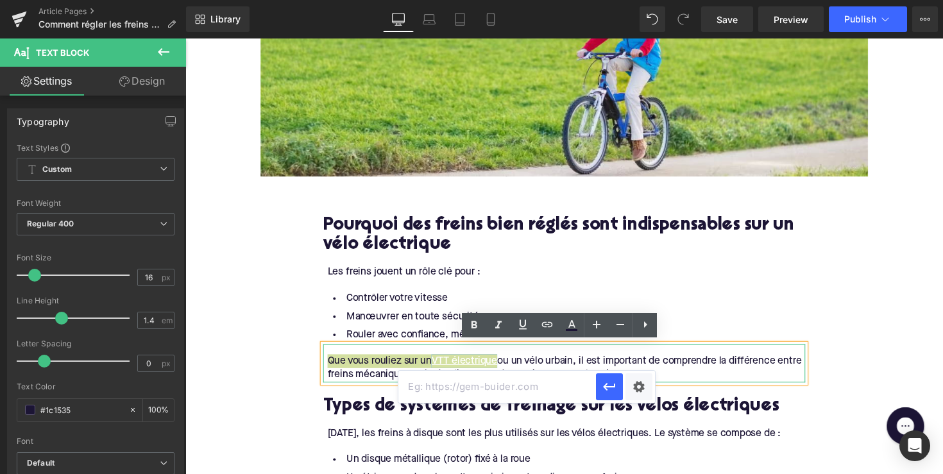
click at [512, 380] on input "text" at bounding box center [497, 387] width 198 height 32
paste input "[URL][DOMAIN_NAME]"
type input "[URL][DOMAIN_NAME]"
click at [615, 391] on icon "button" at bounding box center [609, 386] width 15 height 15
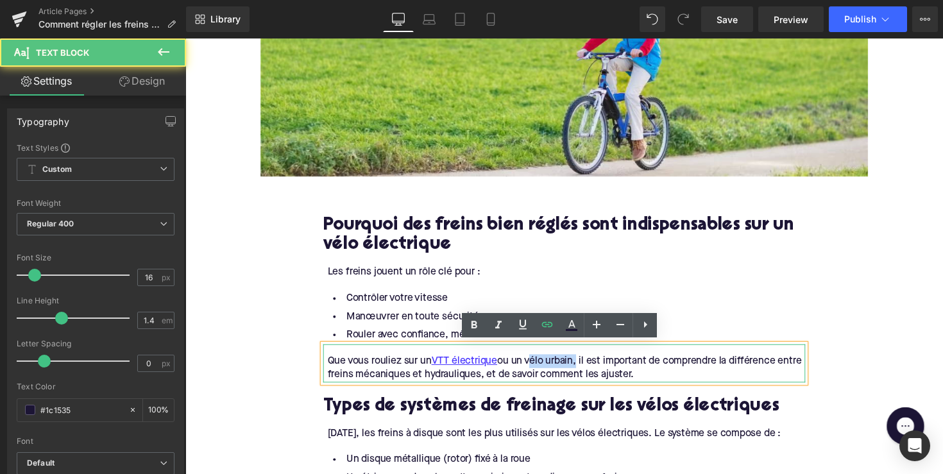
drag, startPoint x: 539, startPoint y: 367, endPoint x: 587, endPoint y: 365, distance: 48.2
click at [587, 365] on div "Que vous rouliez sur un VTT électrique ou un vélo urbain, il est important de c…" at bounding box center [575, 376] width 489 height 29
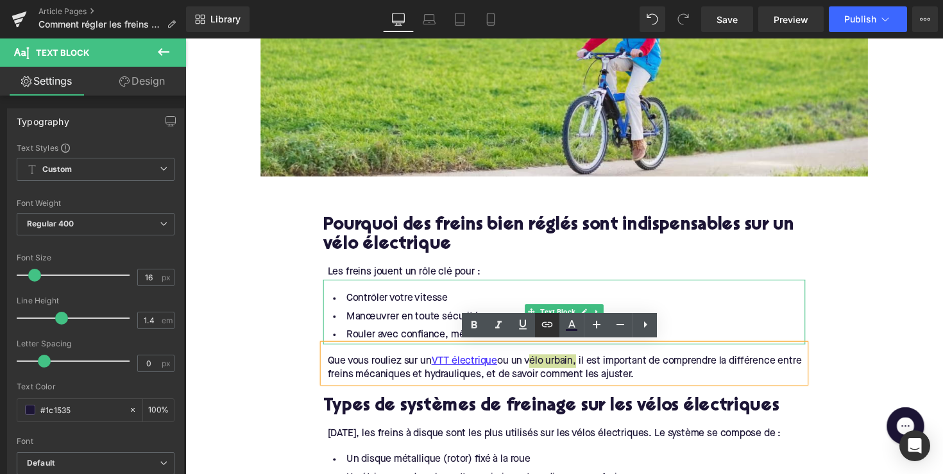
click at [547, 330] on icon at bounding box center [547, 324] width 15 height 15
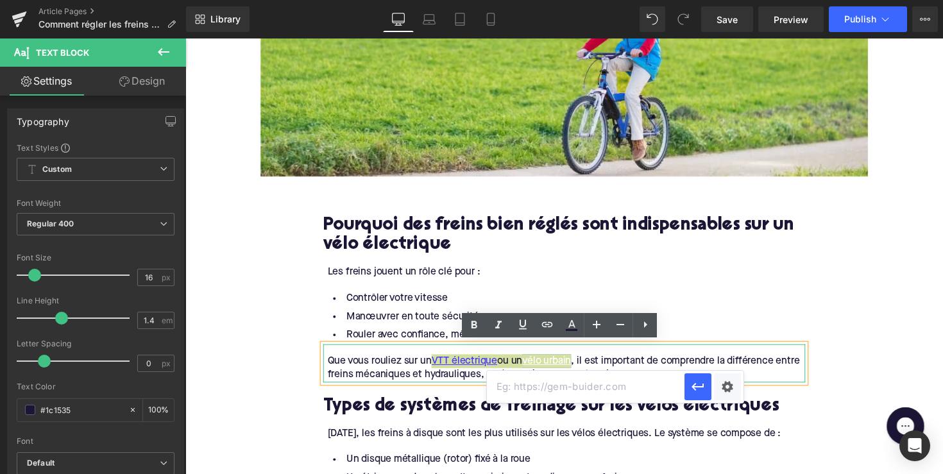
click at [554, 380] on input "text" at bounding box center [586, 387] width 198 height 32
paste input "[URL][DOMAIN_NAME]"
click at [702, 386] on icon "button" at bounding box center [697, 386] width 15 height 15
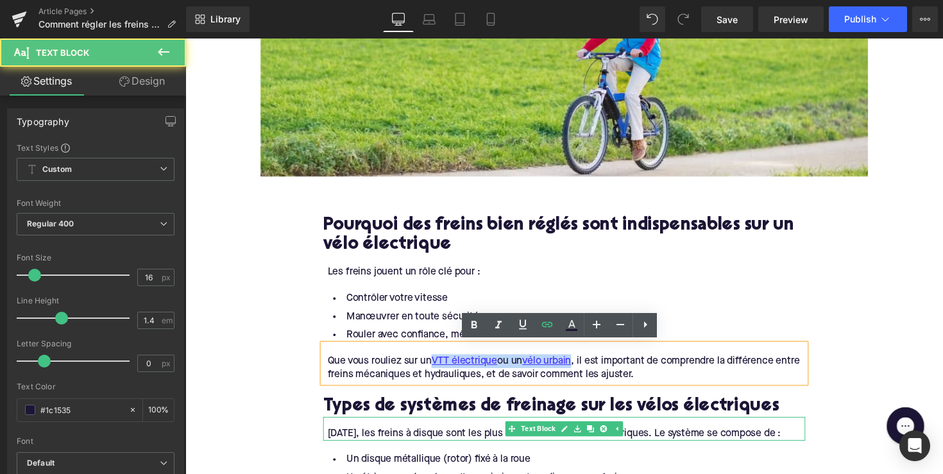
click at [689, 434] on div "[DATE], les freins à disque sont les plus utilisés sur les vélos électriques. L…" at bounding box center [574, 438] width 494 height 24
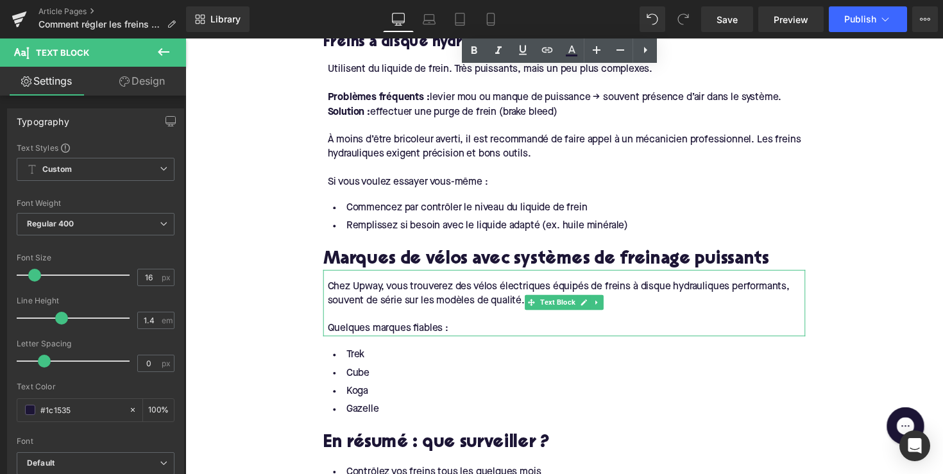
scroll to position [1676, 0]
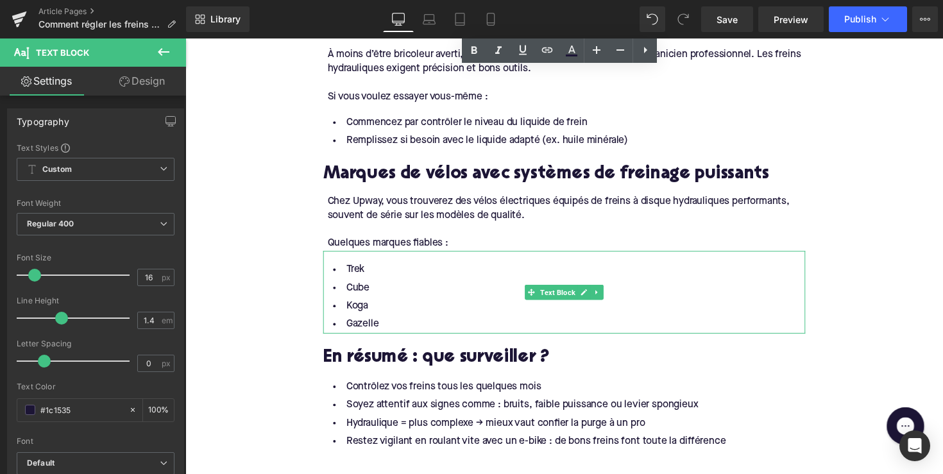
click at [361, 266] on li "Trek" at bounding box center [574, 275] width 494 height 19
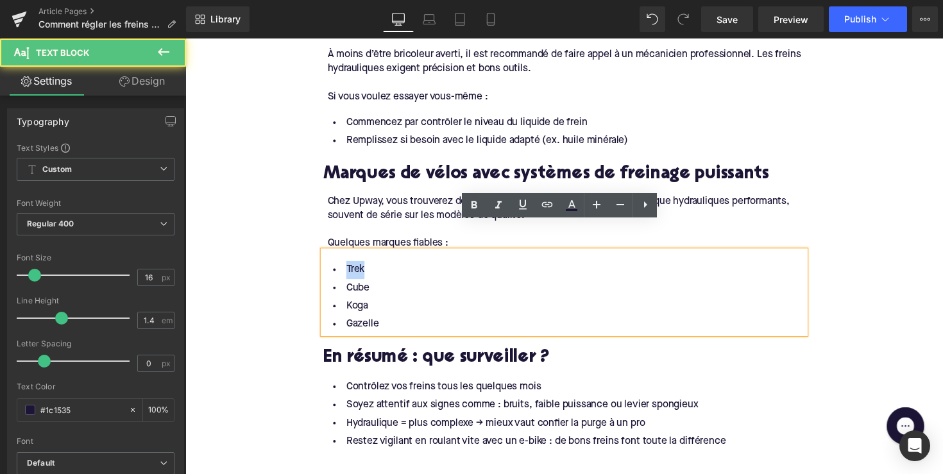
click at [361, 266] on li "Trek" at bounding box center [574, 275] width 494 height 19
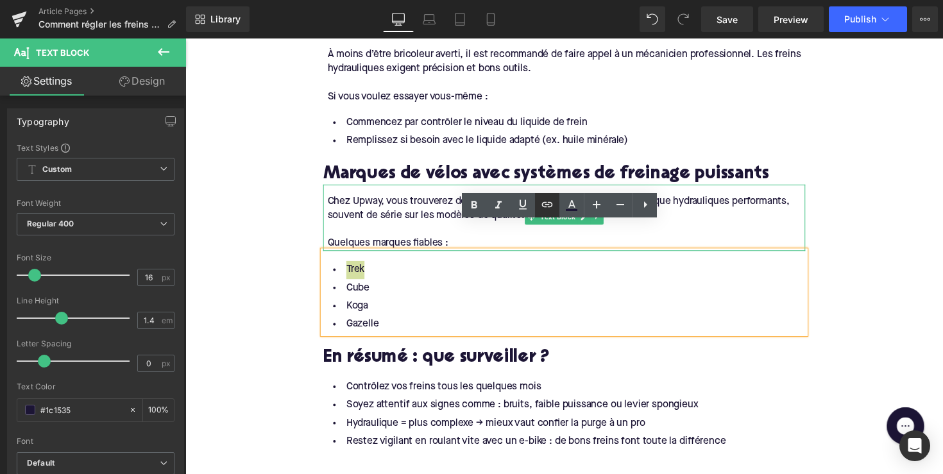
click at [539, 207] on link at bounding box center [547, 205] width 24 height 24
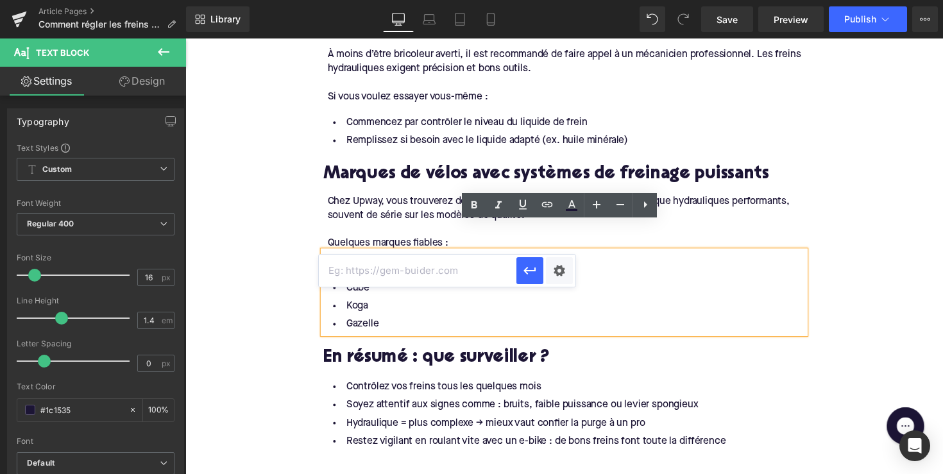
click at [477, 274] on input "text" at bounding box center [418, 271] width 198 height 32
paste input "[URL][DOMAIN_NAME]"
type input "[URL][DOMAIN_NAME]"
click at [527, 274] on icon "button" at bounding box center [529, 272] width 12 height 8
click at [361, 285] on li "Cube" at bounding box center [574, 294] width 494 height 19
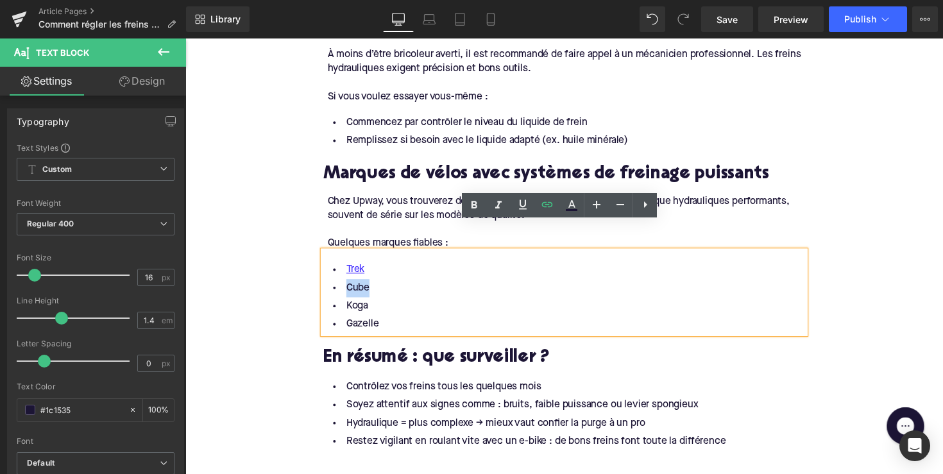
click at [361, 285] on li "Cube" at bounding box center [574, 294] width 494 height 19
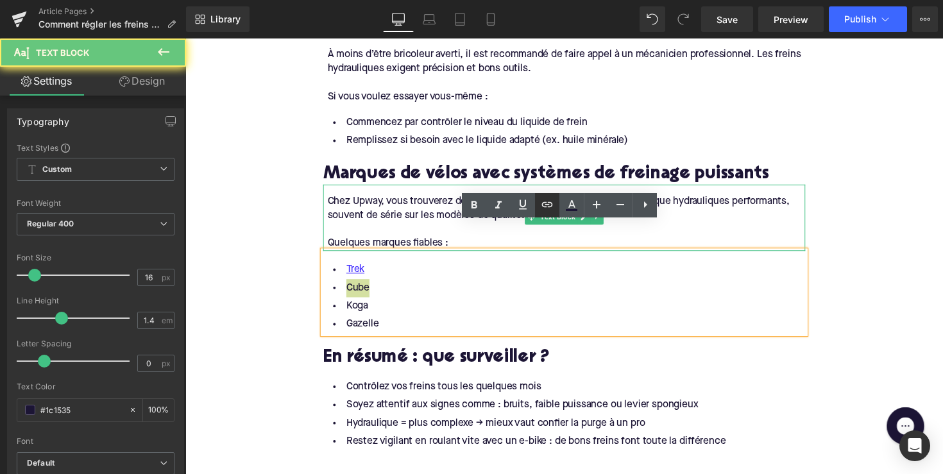
click at [549, 216] on link at bounding box center [547, 205] width 24 height 24
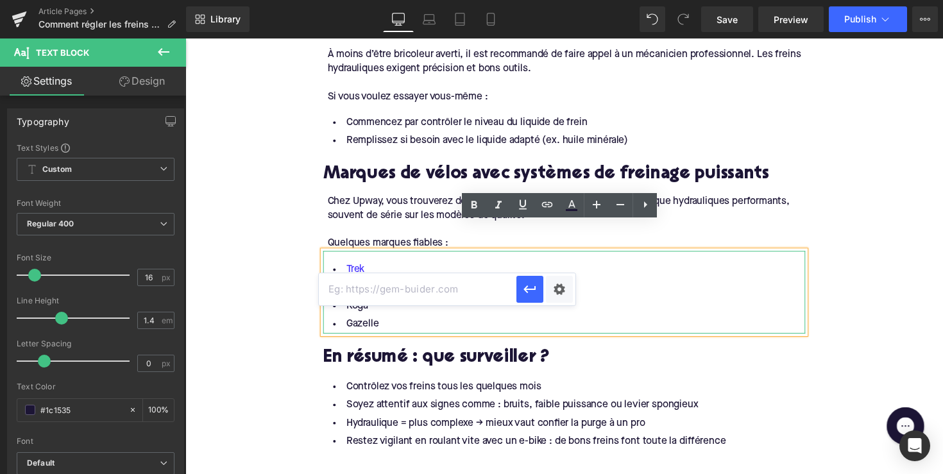
click at [482, 301] on input "text" at bounding box center [418, 289] width 198 height 32
paste input "[URL][DOMAIN_NAME]"
click at [518, 300] on button "button" at bounding box center [529, 289] width 27 height 27
click at [360, 303] on li "Koga" at bounding box center [574, 312] width 494 height 19
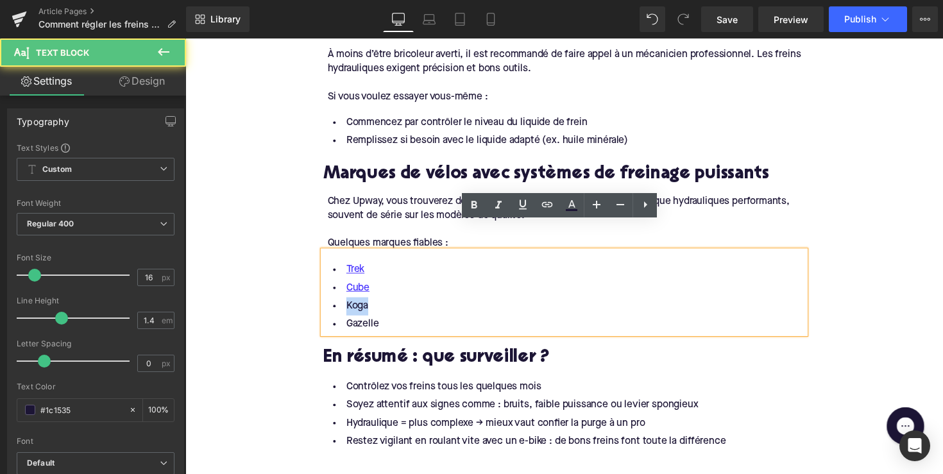
click at [360, 303] on li "Koga" at bounding box center [574, 312] width 494 height 19
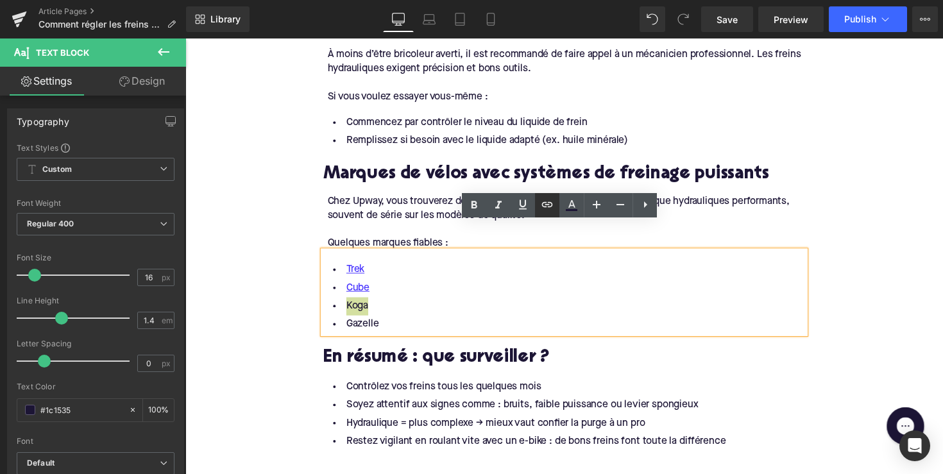
click at [548, 214] on link at bounding box center [547, 205] width 24 height 24
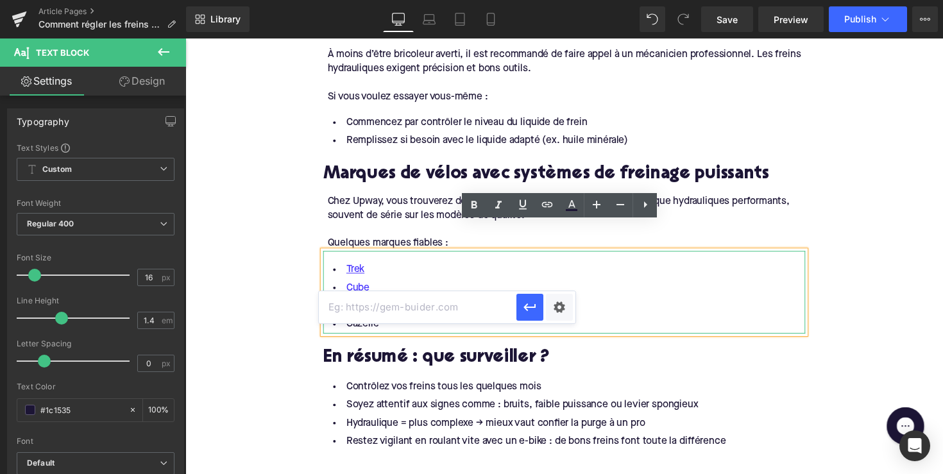
click at [443, 298] on input "text" at bounding box center [418, 307] width 198 height 32
paste input "[URL][DOMAIN_NAME]"
click at [534, 305] on icon "button" at bounding box center [529, 307] width 15 height 15
click at [368, 322] on li "Gazelle" at bounding box center [574, 331] width 494 height 19
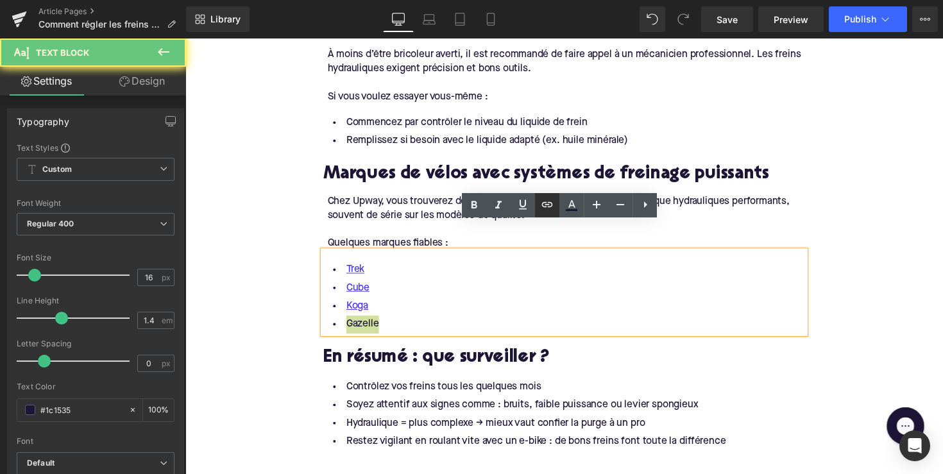
click at [552, 204] on icon at bounding box center [547, 204] width 11 height 5
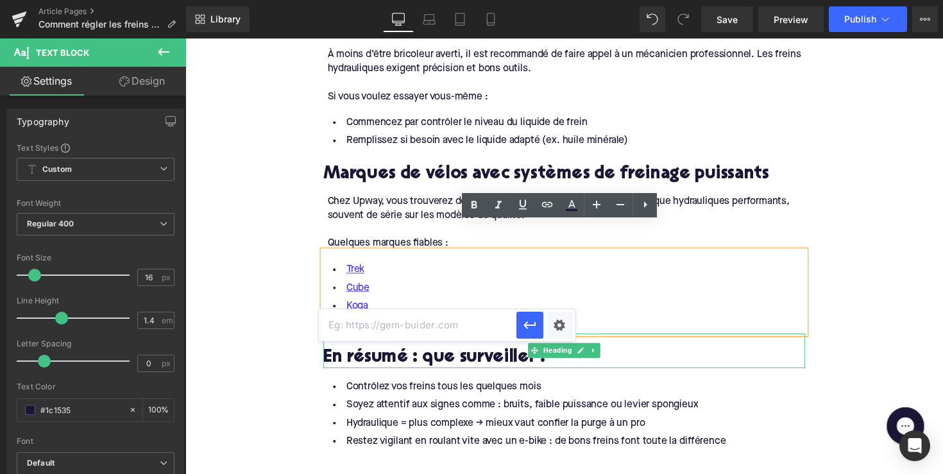
click at [461, 320] on input "text" at bounding box center [418, 325] width 198 height 32
paste input "[URL][DOMAIN_NAME]"
type input "[URL][DOMAIN_NAME]"
click at [537, 327] on icon "button" at bounding box center [529, 325] width 15 height 15
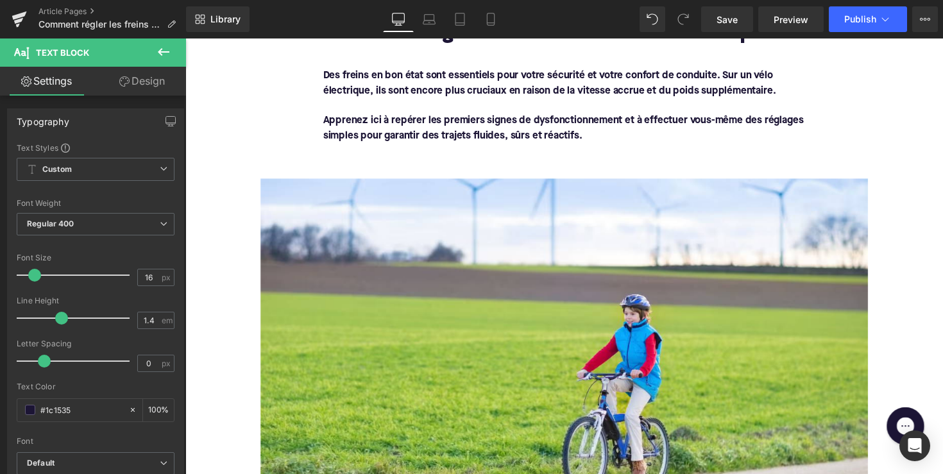
scroll to position [339, 0]
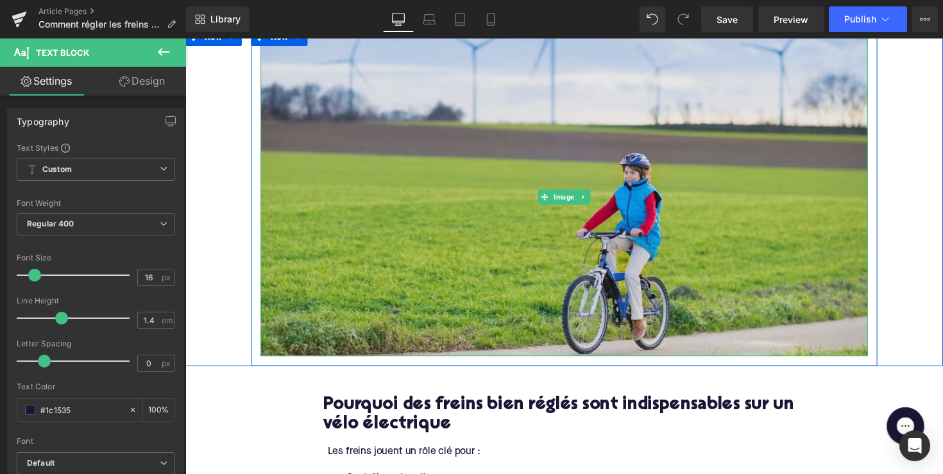
click at [516, 253] on img at bounding box center [573, 200] width 622 height 327
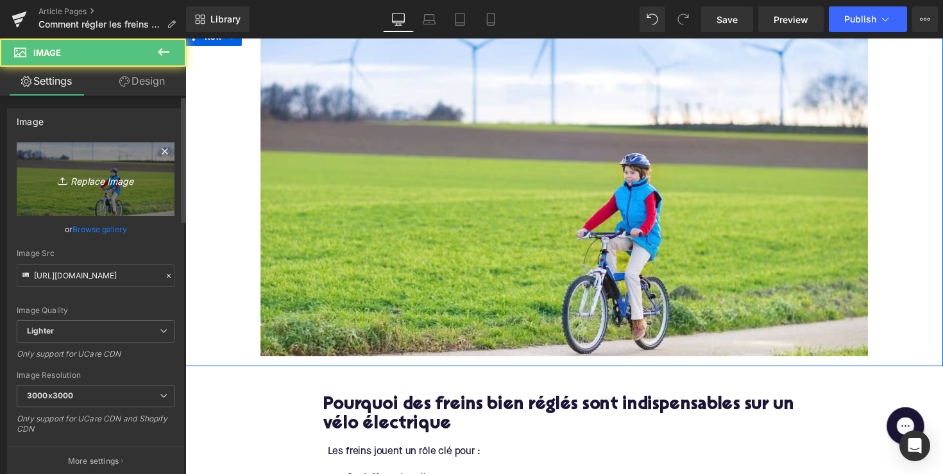
click at [117, 196] on link "Replace Image" at bounding box center [96, 179] width 158 height 74
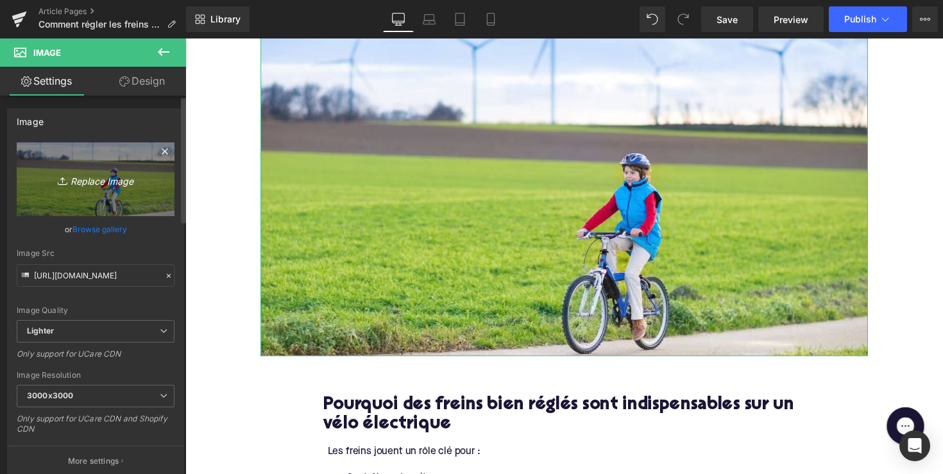
type input "C:\fakepath\57-2.avif"
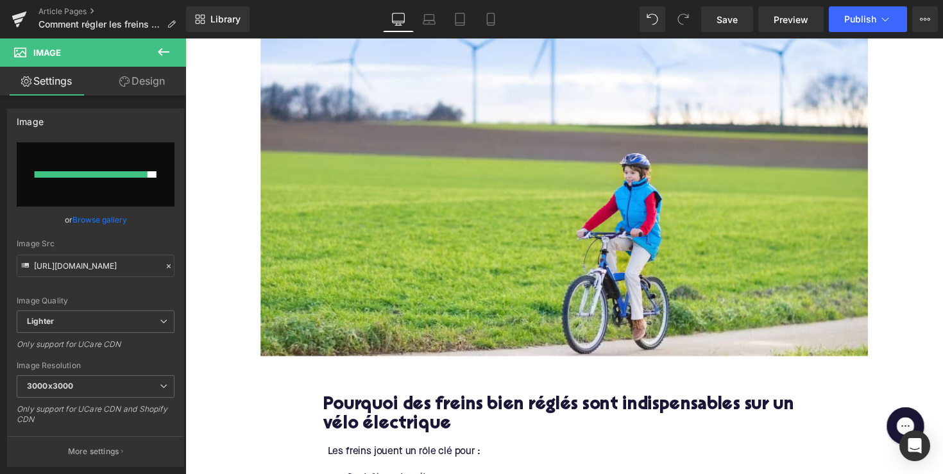
type input "[URL][DOMAIN_NAME]"
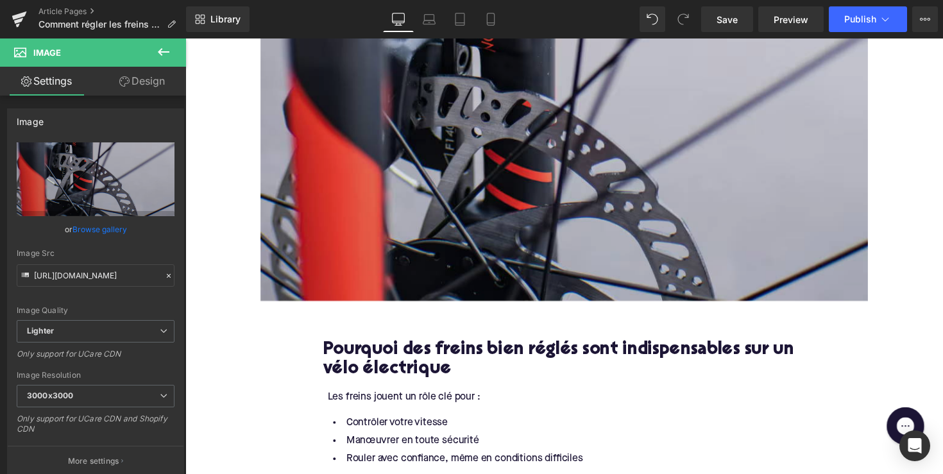
click at [637, 207] on img at bounding box center [573, 172] width 622 height 270
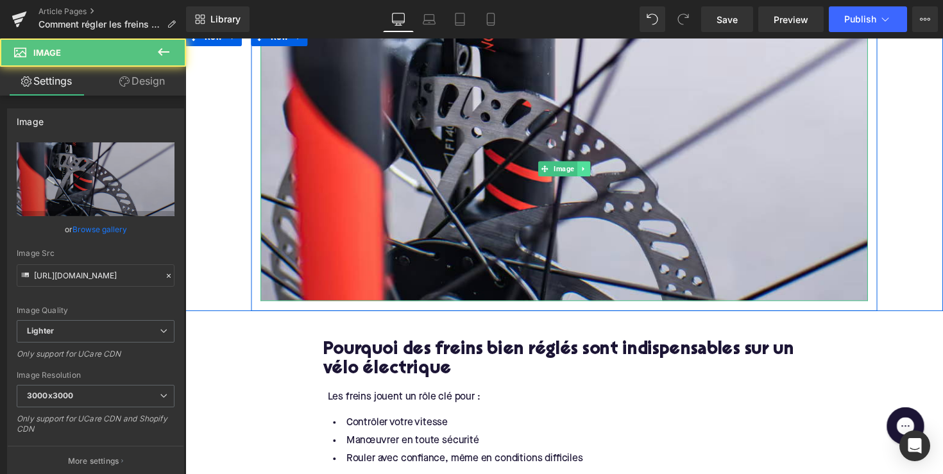
click at [587, 173] on link at bounding box center [593, 171] width 13 height 15
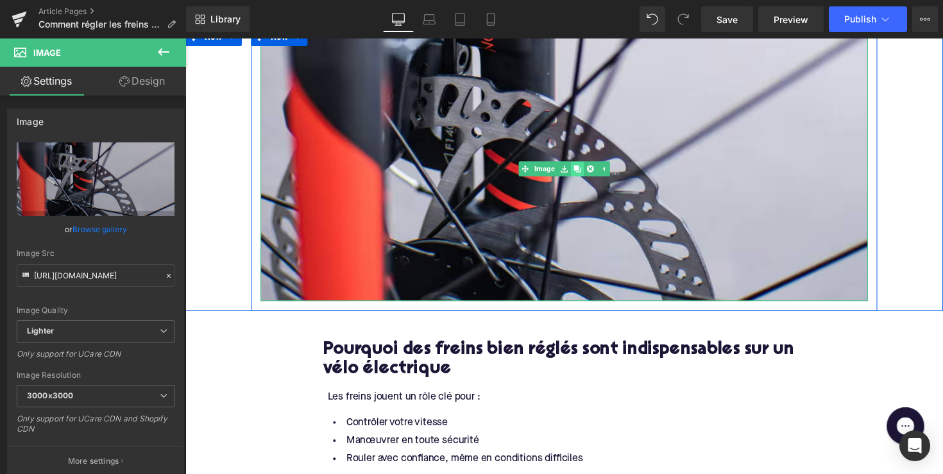
click at [586, 173] on icon at bounding box center [586, 172] width 7 height 7
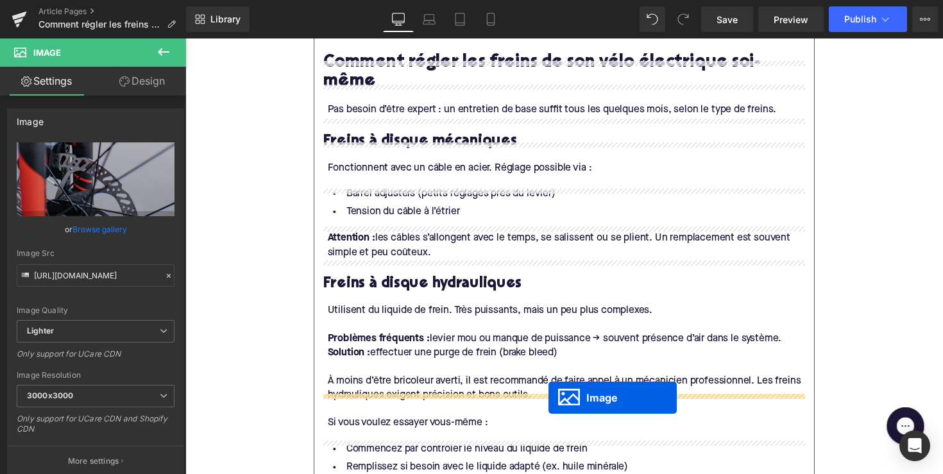
scroll to position [1311, 0]
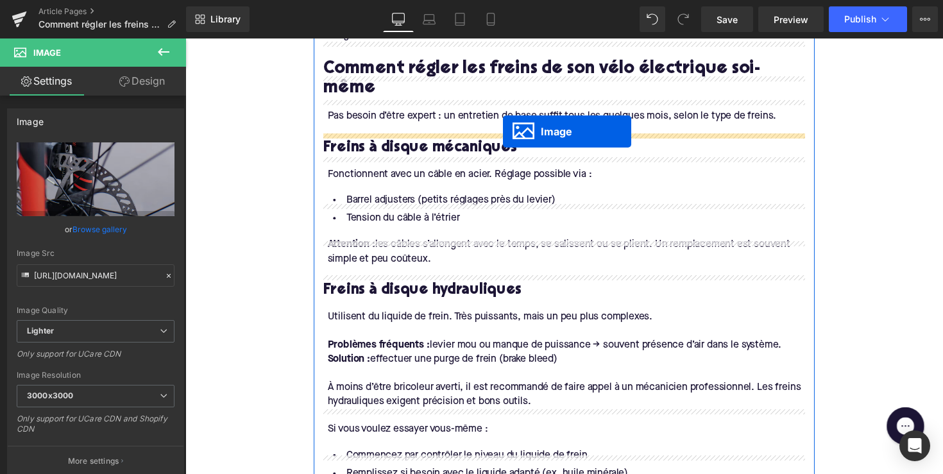
drag, startPoint x: 550, startPoint y: 323, endPoint x: 511, endPoint y: 134, distance: 192.6
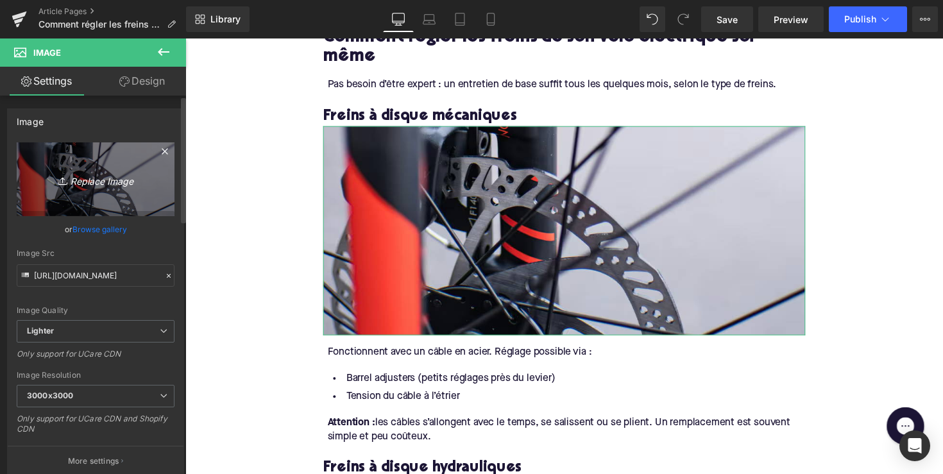
click at [115, 189] on link "Replace Image" at bounding box center [96, 179] width 158 height 74
type input "C:\fakepath\58-2.avif"
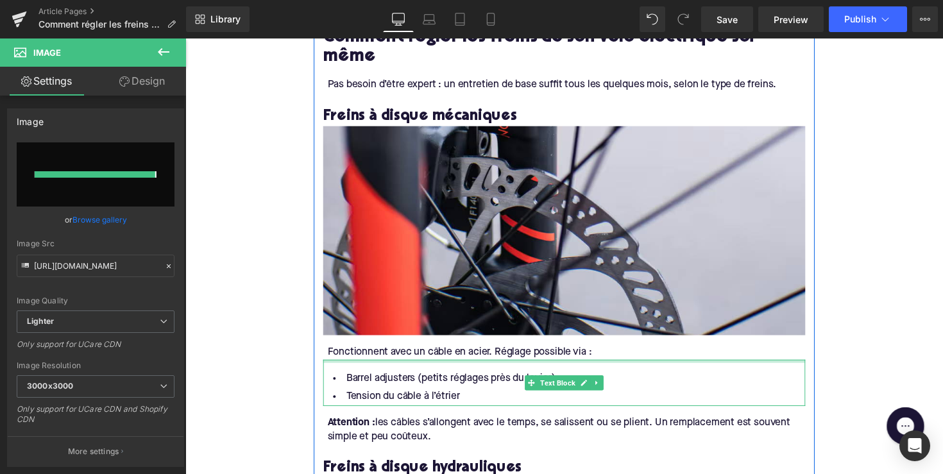
type input "[URL][DOMAIN_NAME]"
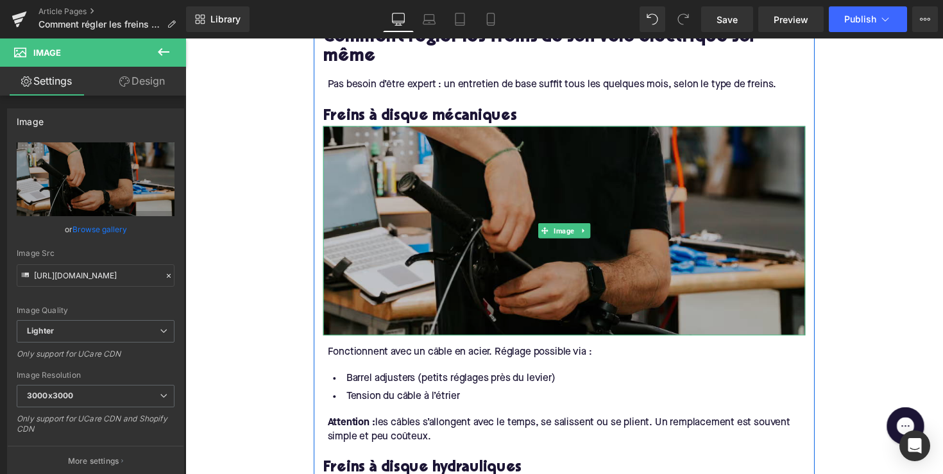
click at [619, 244] on img at bounding box center [574, 235] width 494 height 214
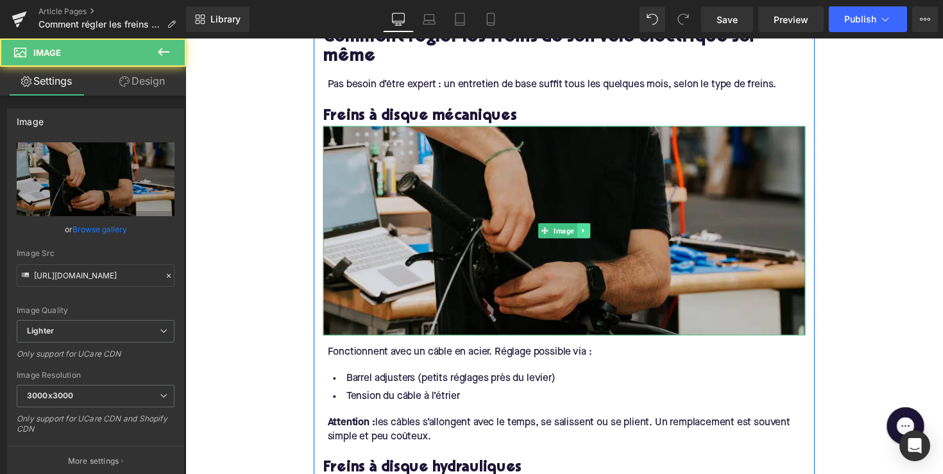
click at [590, 232] on icon at bounding box center [593, 236] width 7 height 8
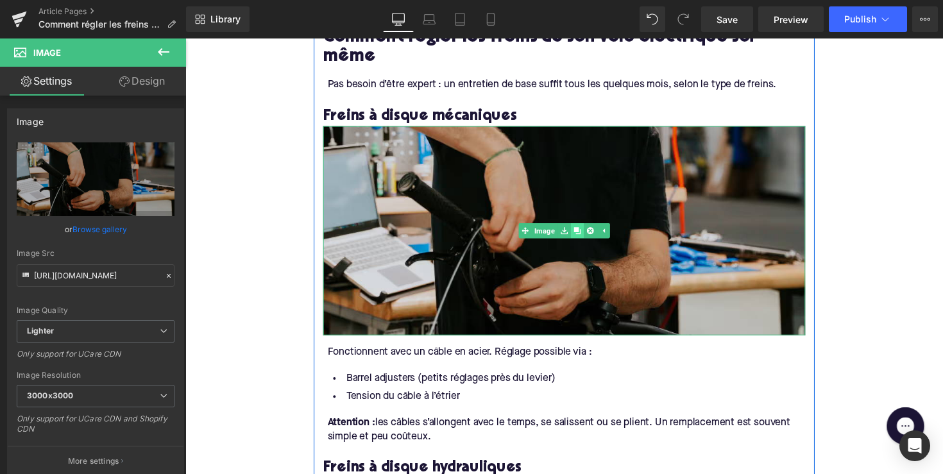
click at [586, 232] on icon at bounding box center [586, 235] width 7 height 7
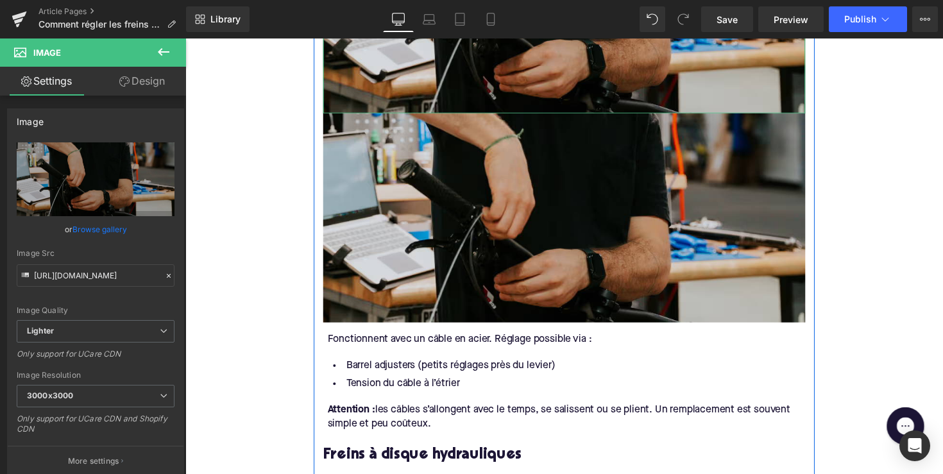
scroll to position [1540, 0]
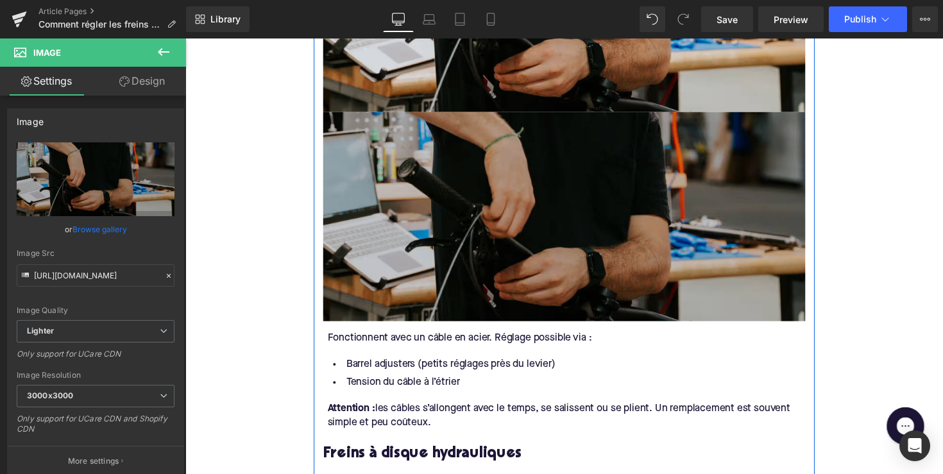
click at [542, 205] on img at bounding box center [574, 221] width 494 height 214
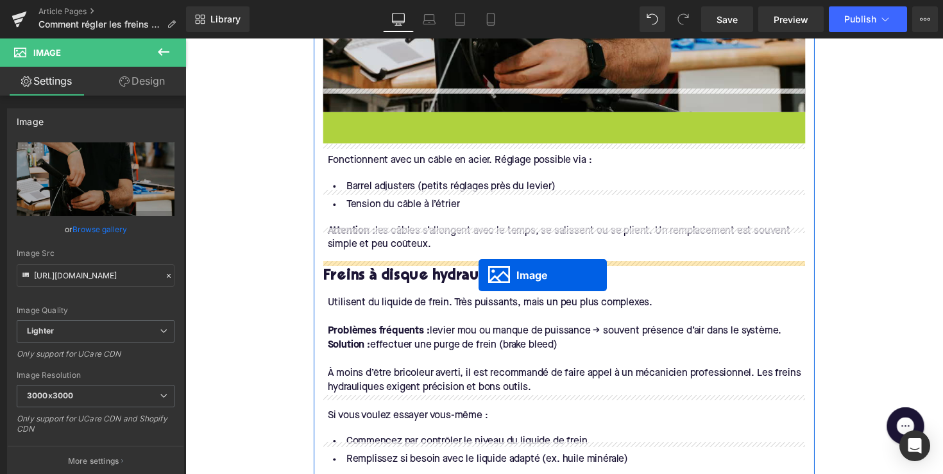
drag, startPoint x: 550, startPoint y: 199, endPoint x: 484, endPoint y: 276, distance: 102.4
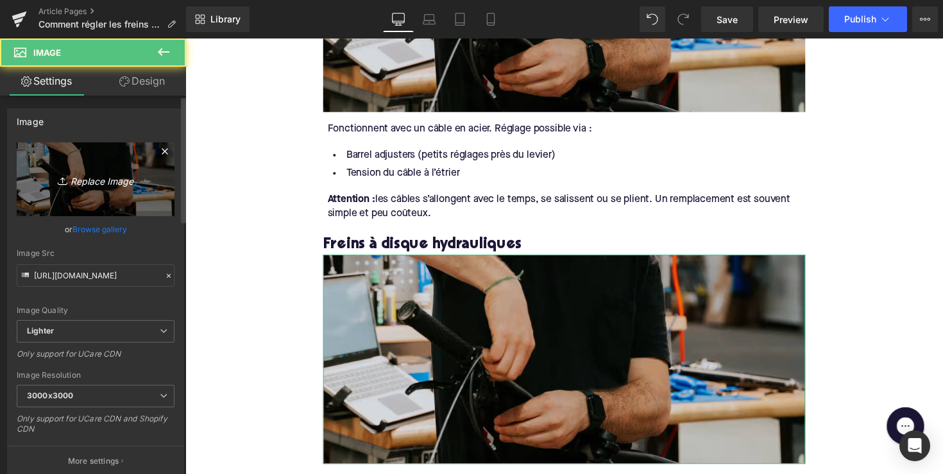
click at [133, 210] on link "Replace Image" at bounding box center [96, 179] width 158 height 74
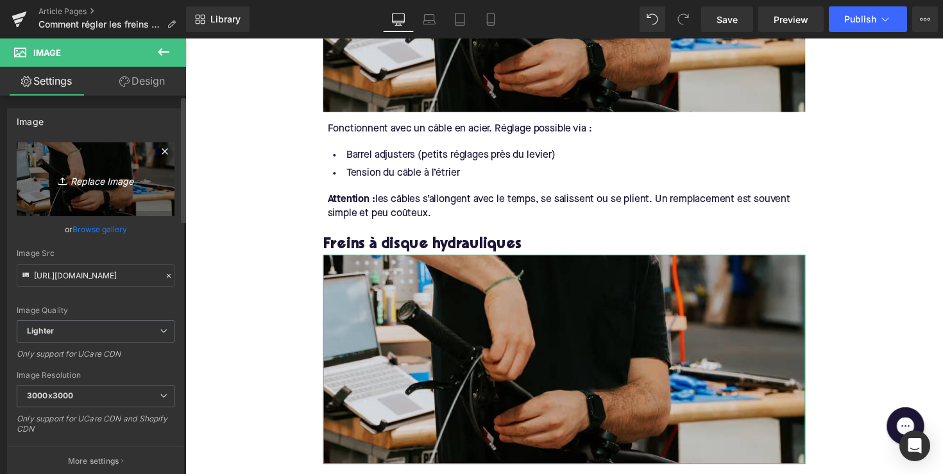
type input "C:\fakepath\56-2.avif"
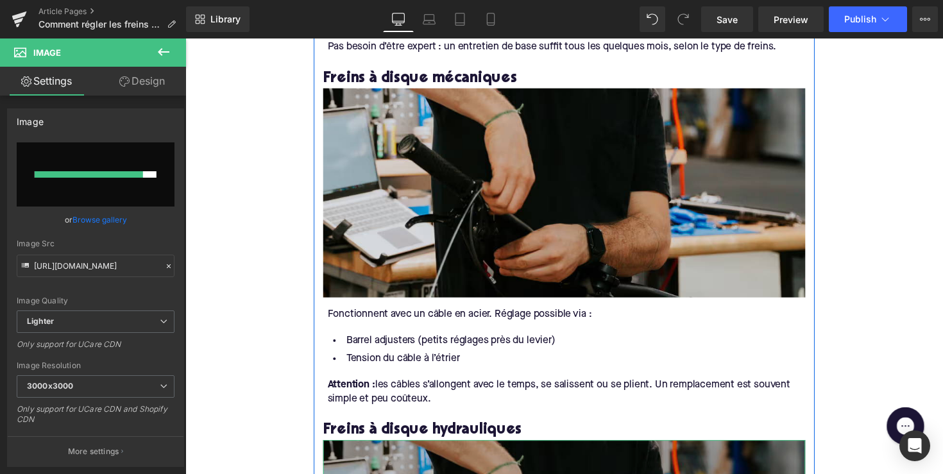
scroll to position [1209, 0]
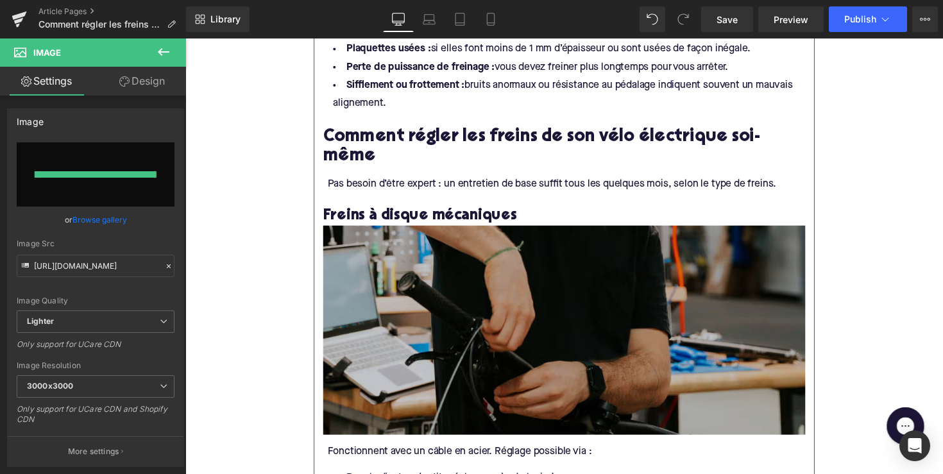
type input "[URL][DOMAIN_NAME]"
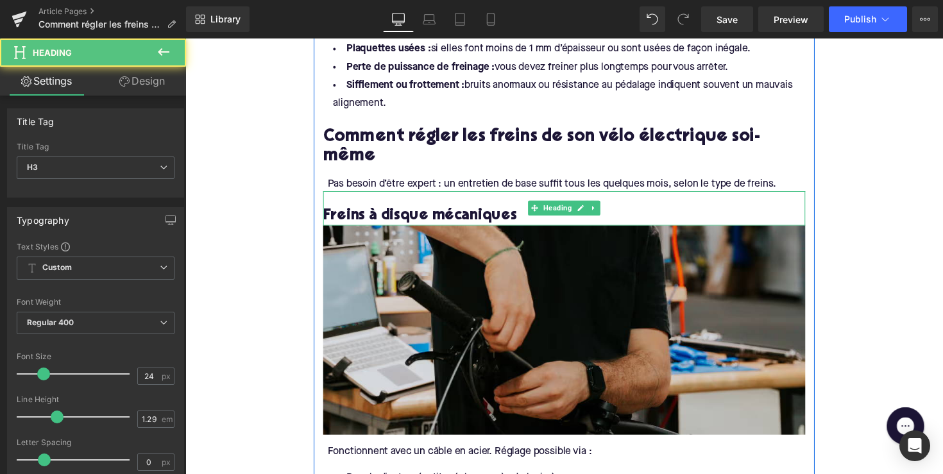
click at [470, 210] on h3 "Freins à disque mécaniques" at bounding box center [574, 220] width 494 height 20
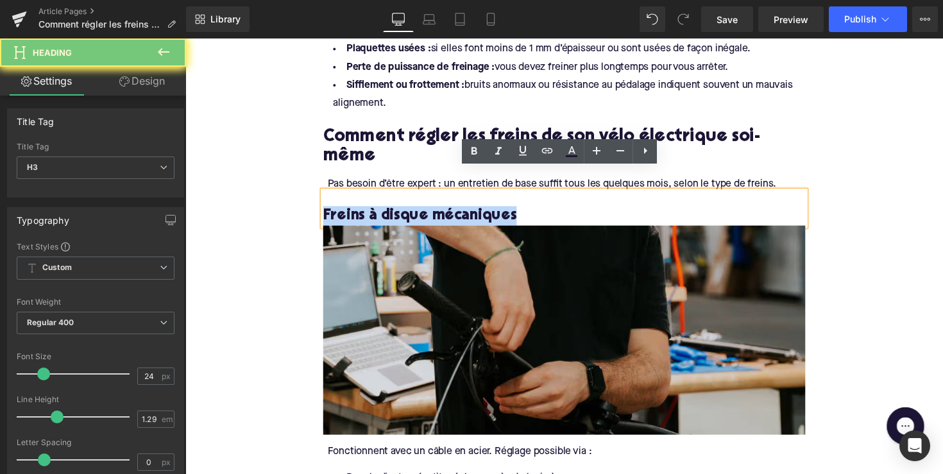
click at [470, 210] on h3 "Freins à disque mécaniques" at bounding box center [574, 220] width 494 height 20
copy h3 "Freins à disque mécaniques"
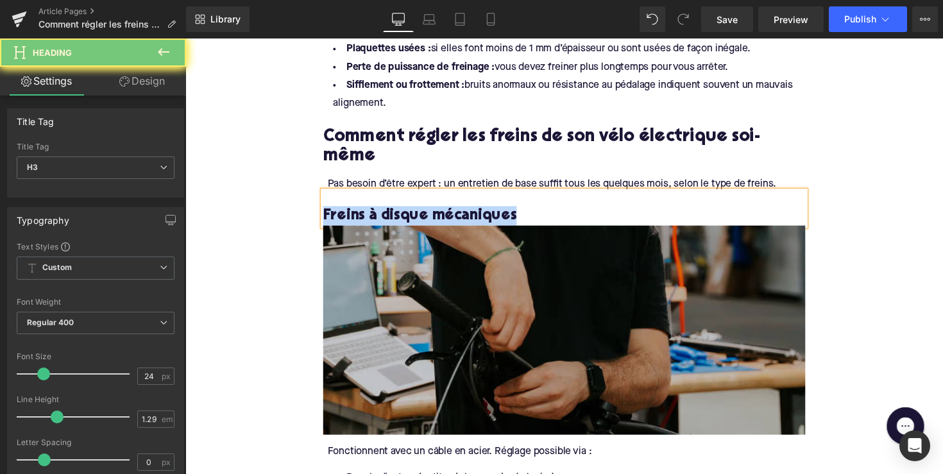
click at [460, 325] on img at bounding box center [574, 337] width 494 height 214
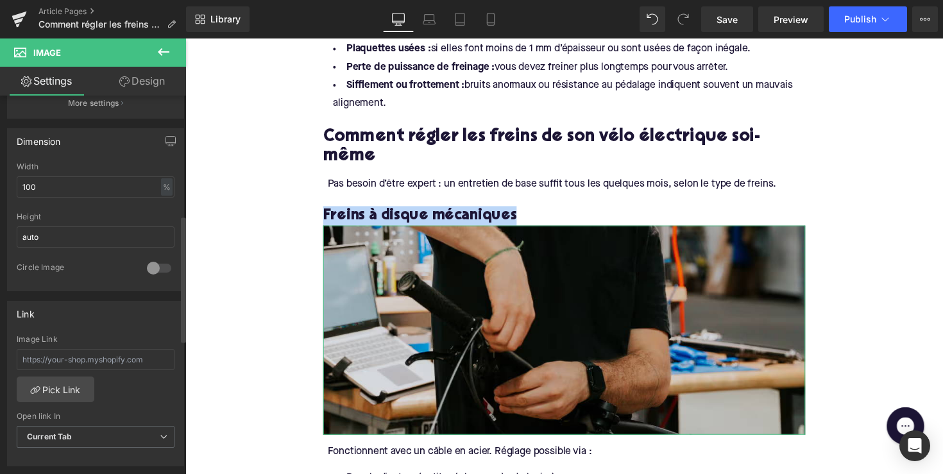
scroll to position [509, 0]
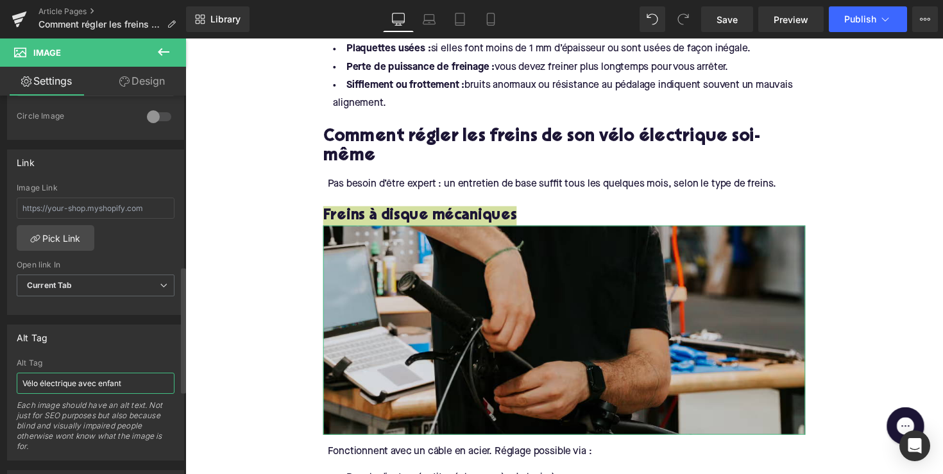
click at [83, 387] on input "Vélo électrique avec enfant" at bounding box center [96, 383] width 158 height 21
paste input "Freins à disque mécaniques"
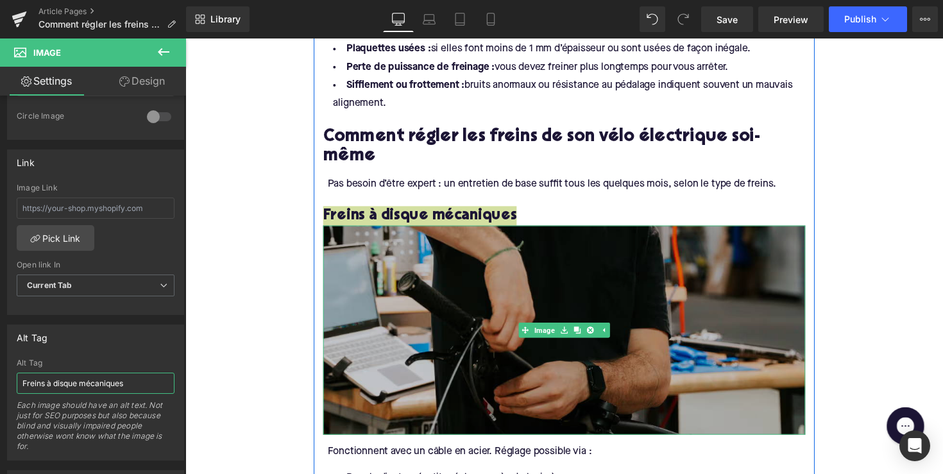
type input "Freins à disque mécaniques"
click at [402, 328] on img at bounding box center [574, 337] width 494 height 214
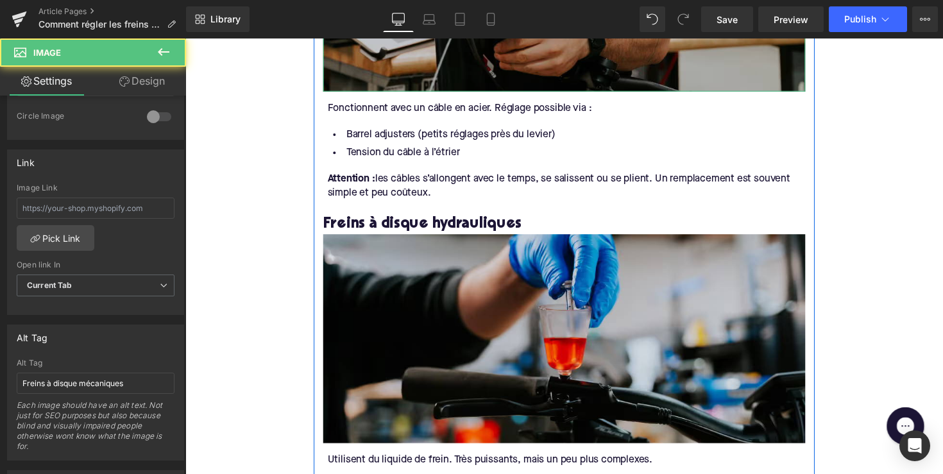
scroll to position [1652, 0]
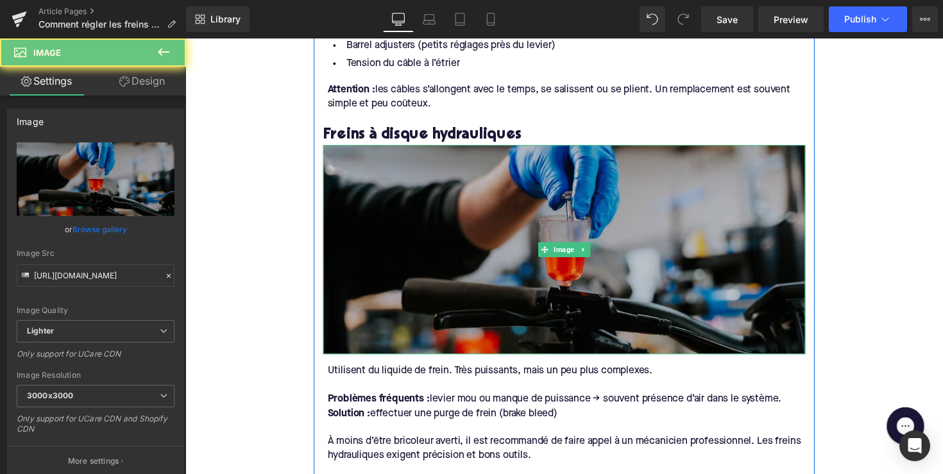
click at [414, 200] on img at bounding box center [574, 255] width 494 height 214
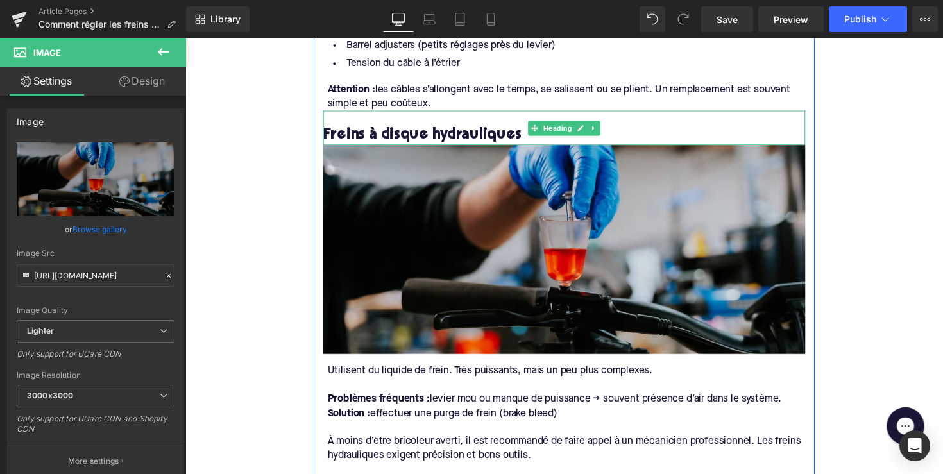
click at [396, 128] on h3 "Freins à disque hydrauliques" at bounding box center [574, 138] width 494 height 20
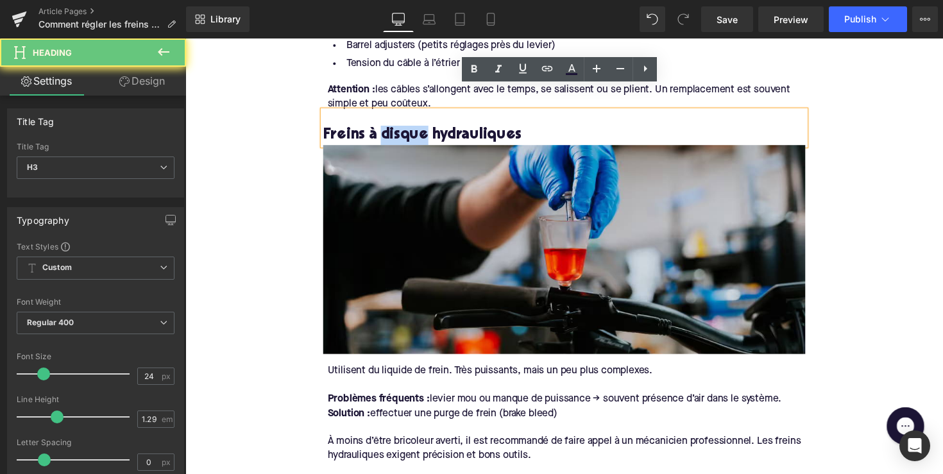
click at [396, 128] on h3 "Freins à disque hydrauliques" at bounding box center [574, 138] width 494 height 20
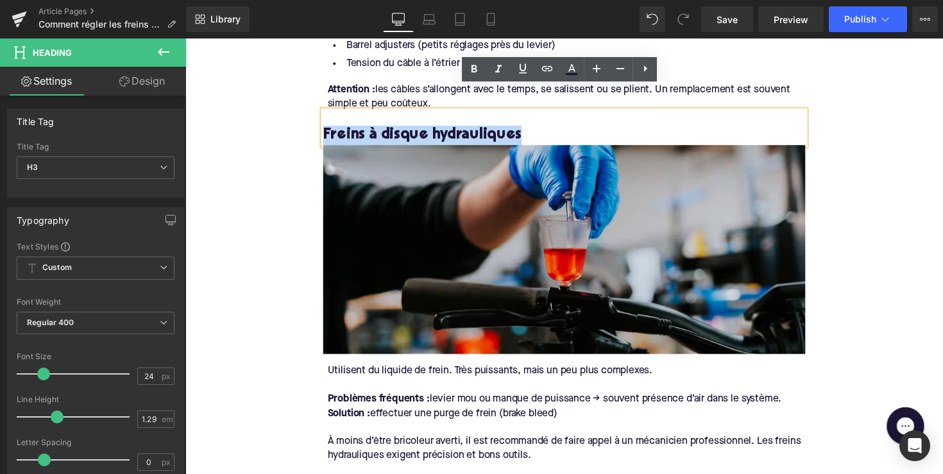
copy h3 "Freins à disque hydrauliques"
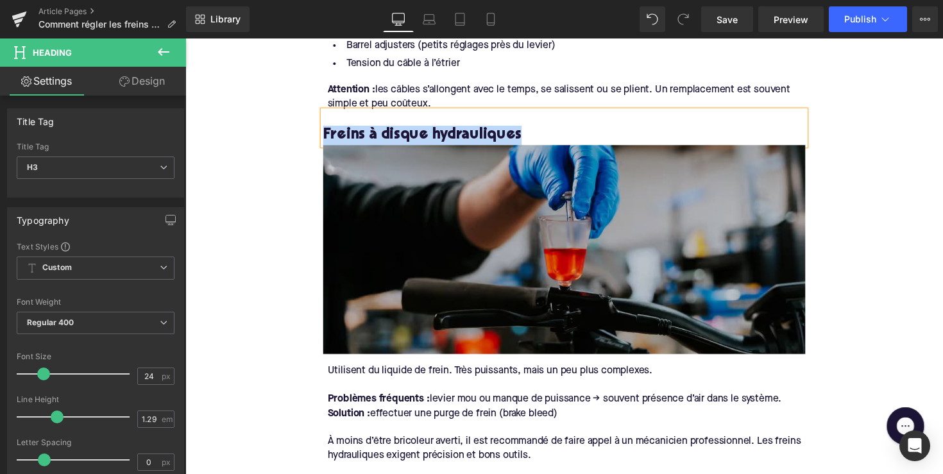
click at [411, 189] on img at bounding box center [574, 255] width 494 height 214
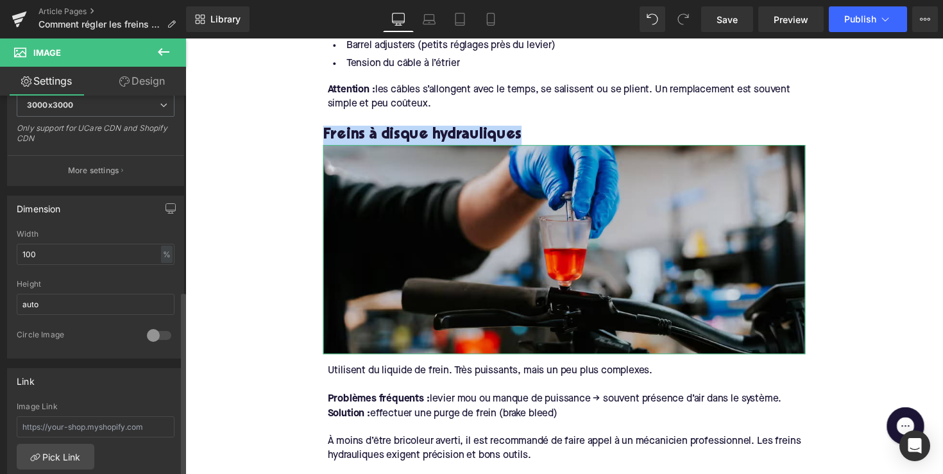
scroll to position [543, 0]
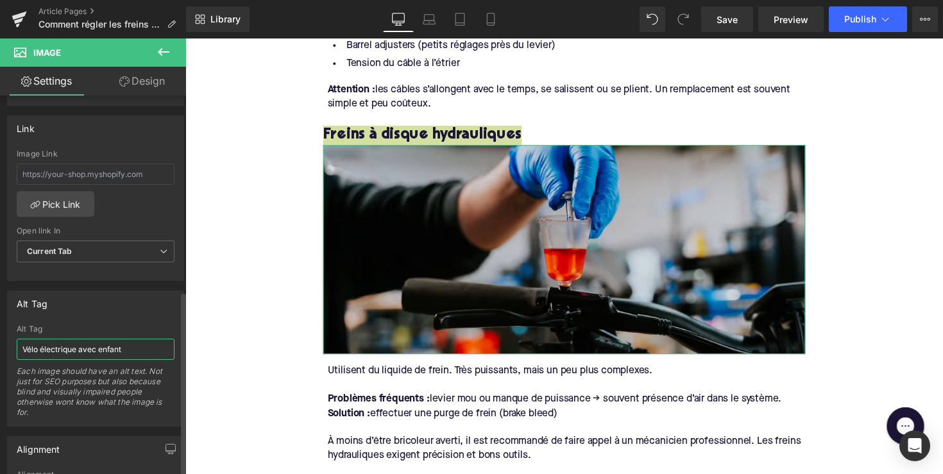
click at [89, 348] on input "Vélo électrique avec enfant" at bounding box center [96, 349] width 158 height 21
paste input "Freins à disque hydrauliques"
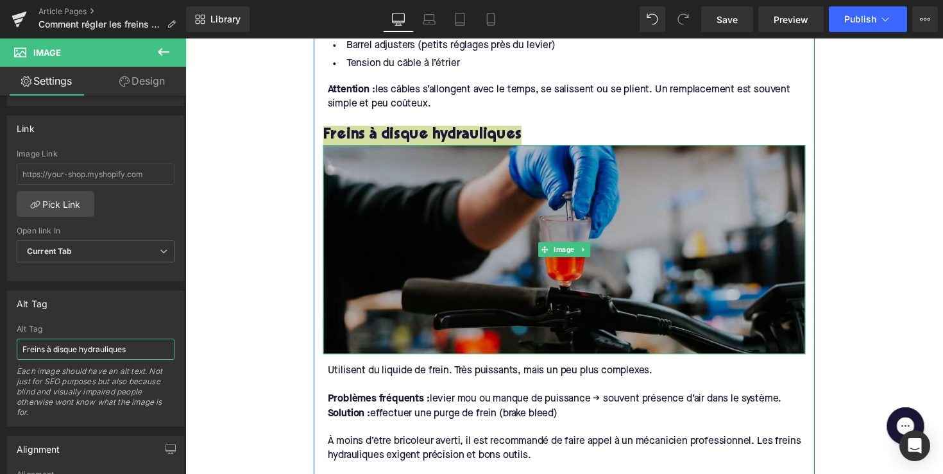
type input "Freins à disque hydrauliques"
click at [338, 310] on img at bounding box center [574, 255] width 494 height 214
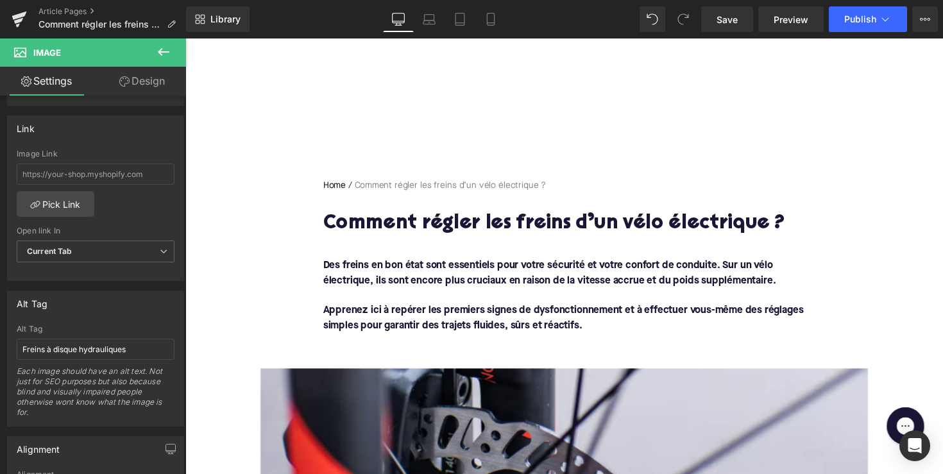
scroll to position [0, 0]
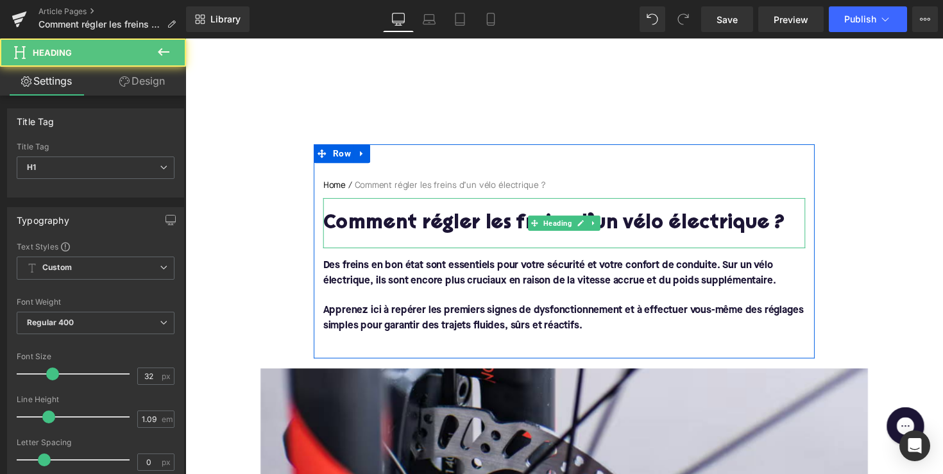
click at [416, 234] on h1 "Comment régler les freins d’un vélo électrique ?" at bounding box center [574, 228] width 494 height 22
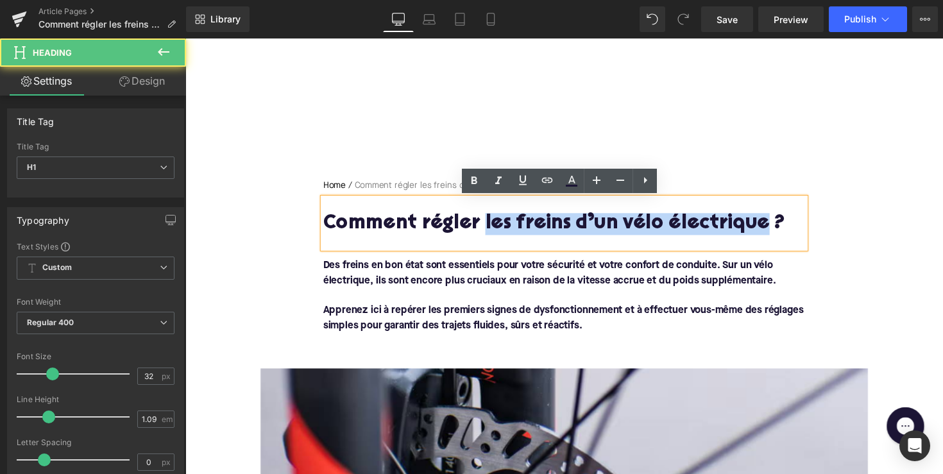
drag, startPoint x: 483, startPoint y: 228, endPoint x: 765, endPoint y: 230, distance: 282.3
click at [765, 230] on h1 "Comment régler les freins d’un vélo électrique ?" at bounding box center [574, 228] width 494 height 22
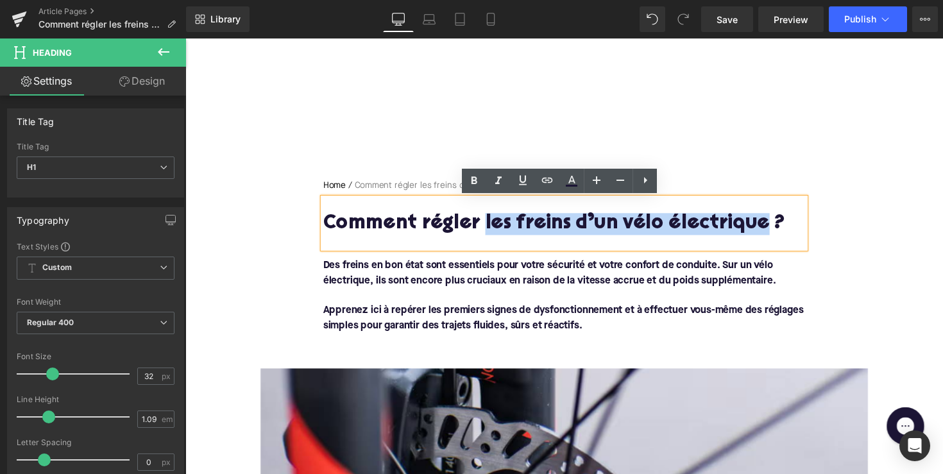
copy h1 "les freins d’un vélo électrique"
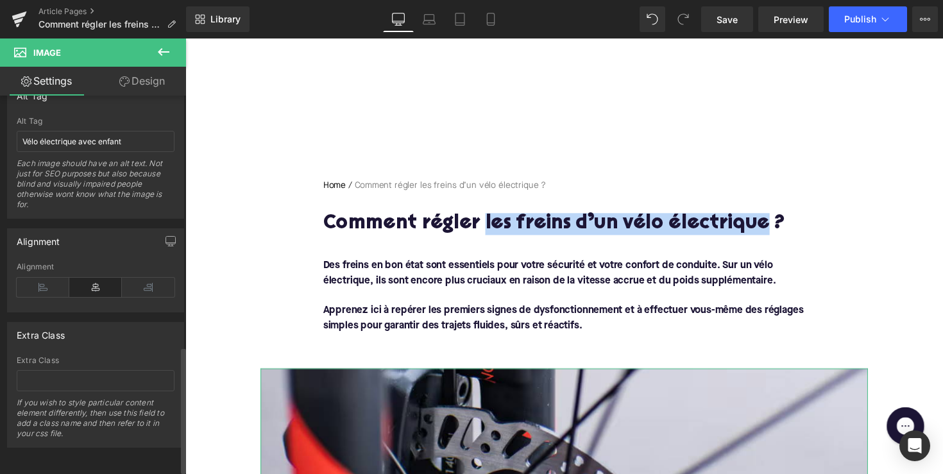
scroll to position [556, 0]
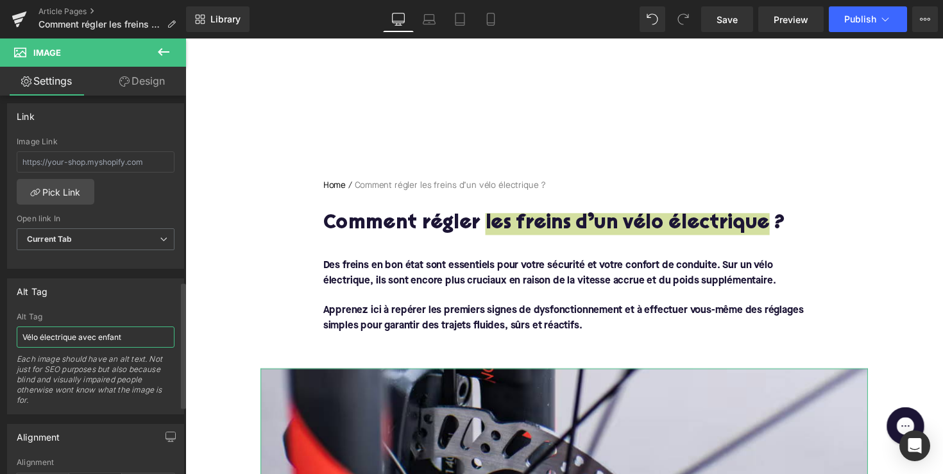
click at [98, 333] on input "Vélo électrique avec enfant" at bounding box center [96, 337] width 158 height 21
paste input "les freins d’un vélo électrique"
type input "les freins d’un vélo électrique"
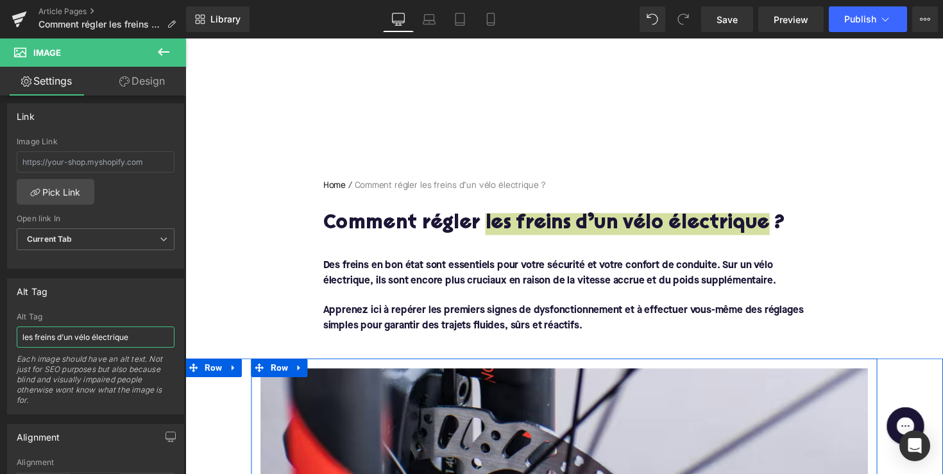
click at [343, 366] on div at bounding box center [573, 367] width 776 height 3
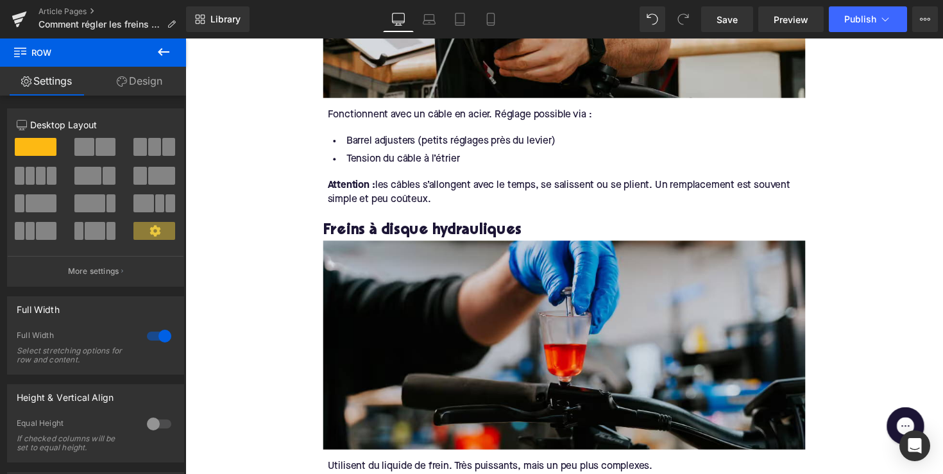
scroll to position [1633, 0]
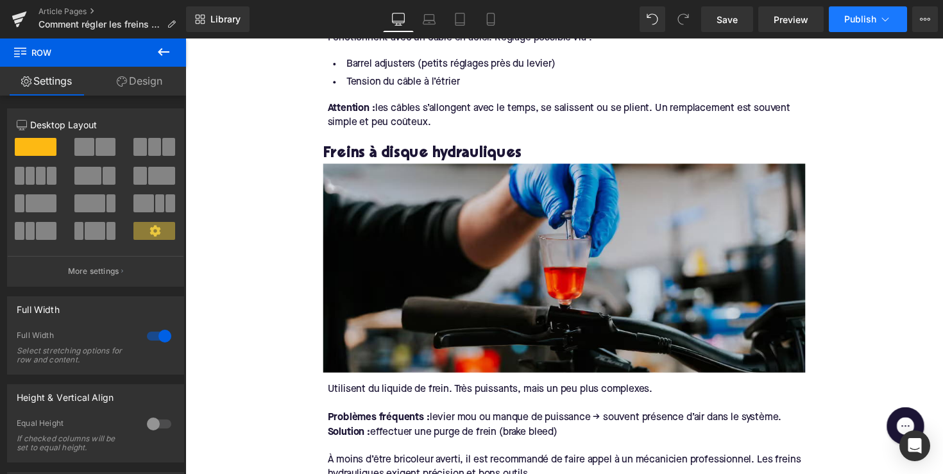
click at [849, 26] on button "Publish" at bounding box center [868, 19] width 78 height 26
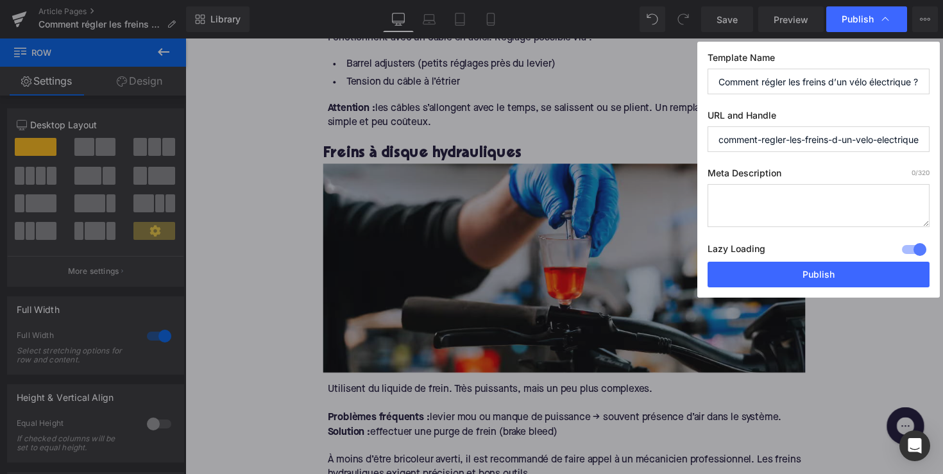
click at [812, 201] on textarea at bounding box center [819, 205] width 222 height 43
paste textarea "Apprenez à régler facilement les freins de votre vélo électrique et garantissez…"
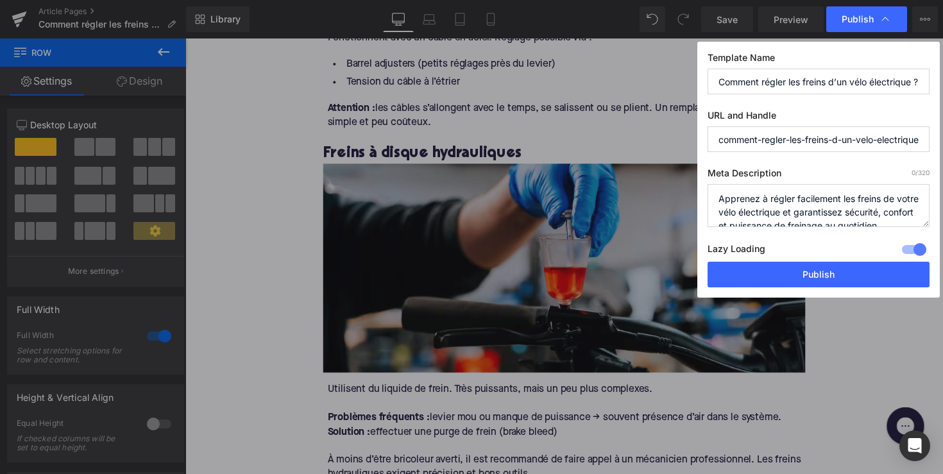
scroll to position [27, 0]
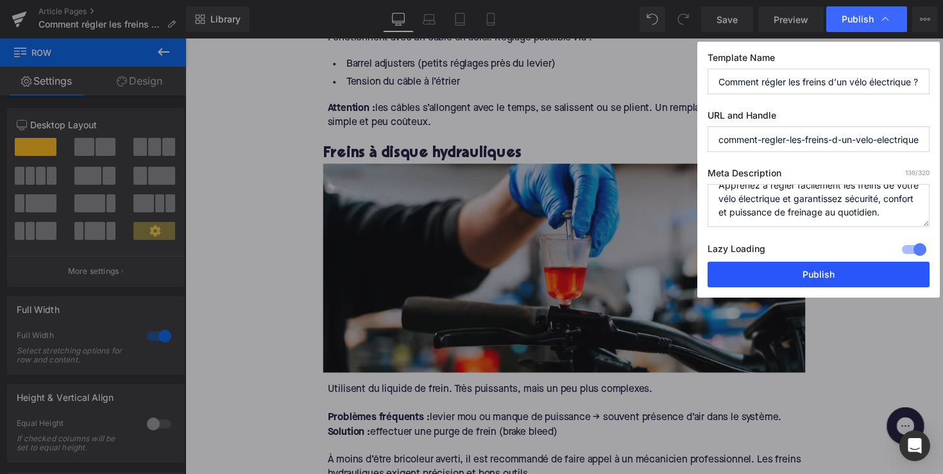
type textarea "Apprenez à régler facilement les freins de votre vélo électrique et garantissez…"
click at [836, 284] on button "Publish" at bounding box center [819, 275] width 222 height 26
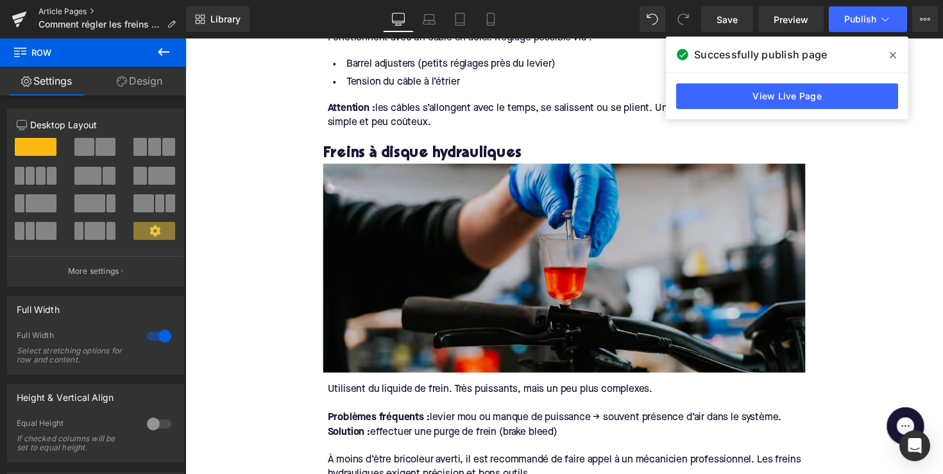
click at [65, 8] on link "Article Pages" at bounding box center [112, 11] width 148 height 10
